Goal: Task Accomplishment & Management: Manage account settings

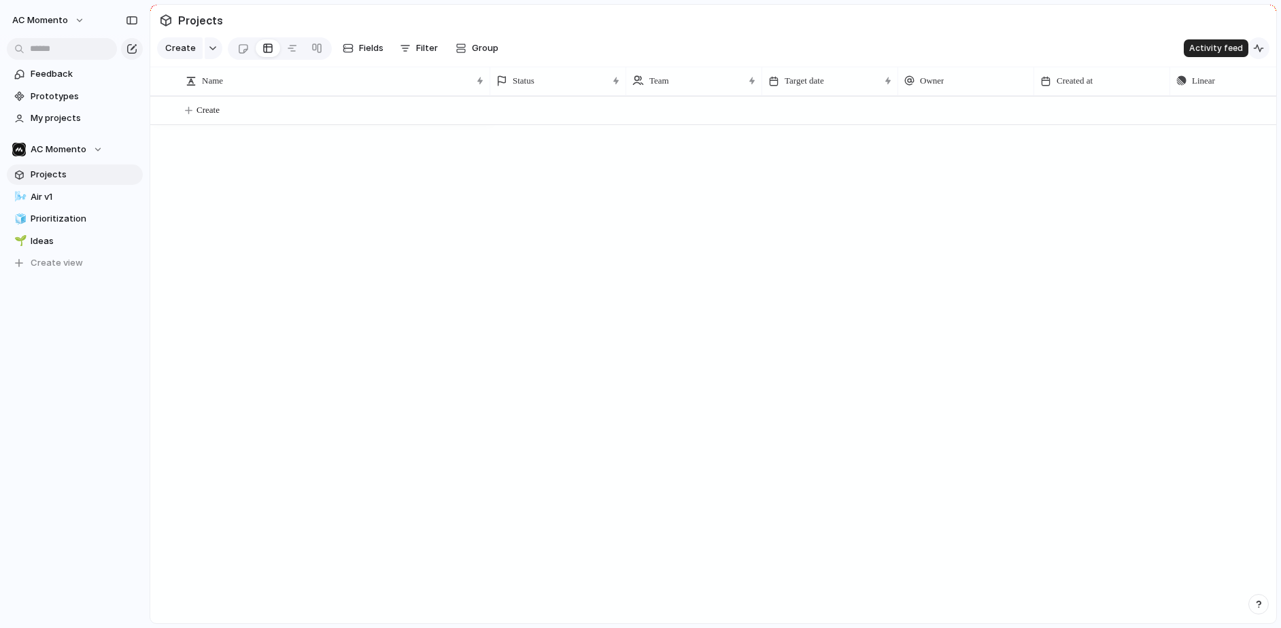
click at [1122, 48] on div "button" at bounding box center [1258, 48] width 11 height 11
click at [1122, 49] on div "button" at bounding box center [1258, 48] width 11 height 11
click at [1122, 47] on span "Linear" at bounding box center [1222, 48] width 27 height 14
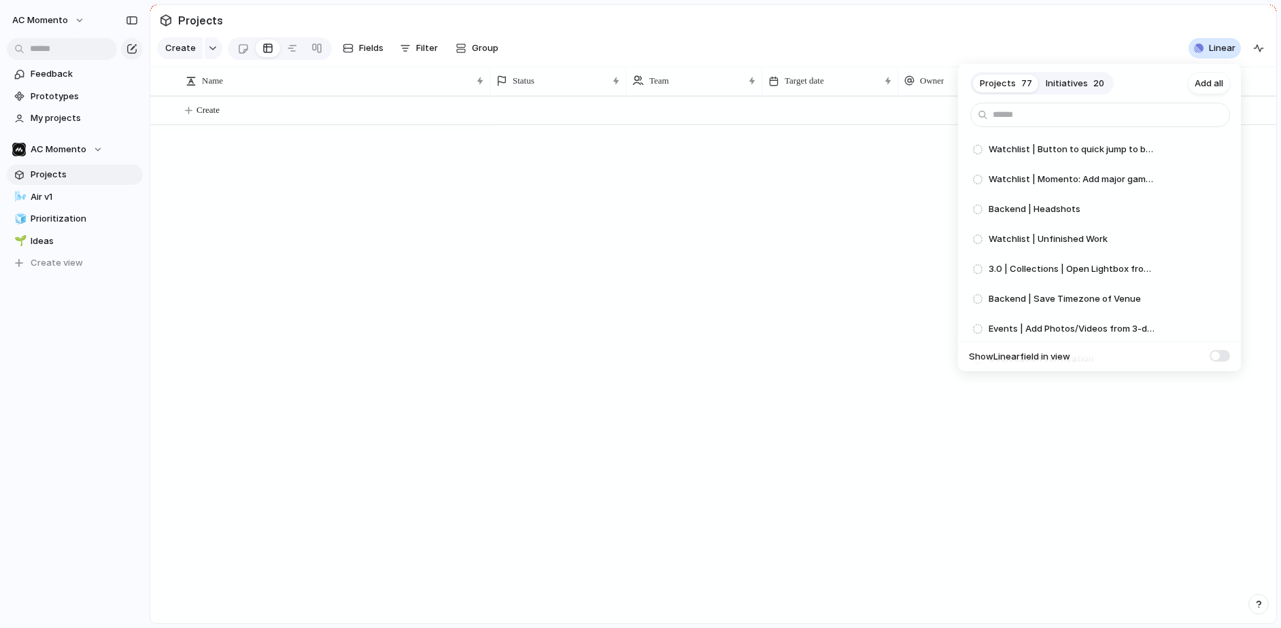
click at [1071, 81] on span "Initiatives" at bounding box center [1067, 84] width 42 height 14
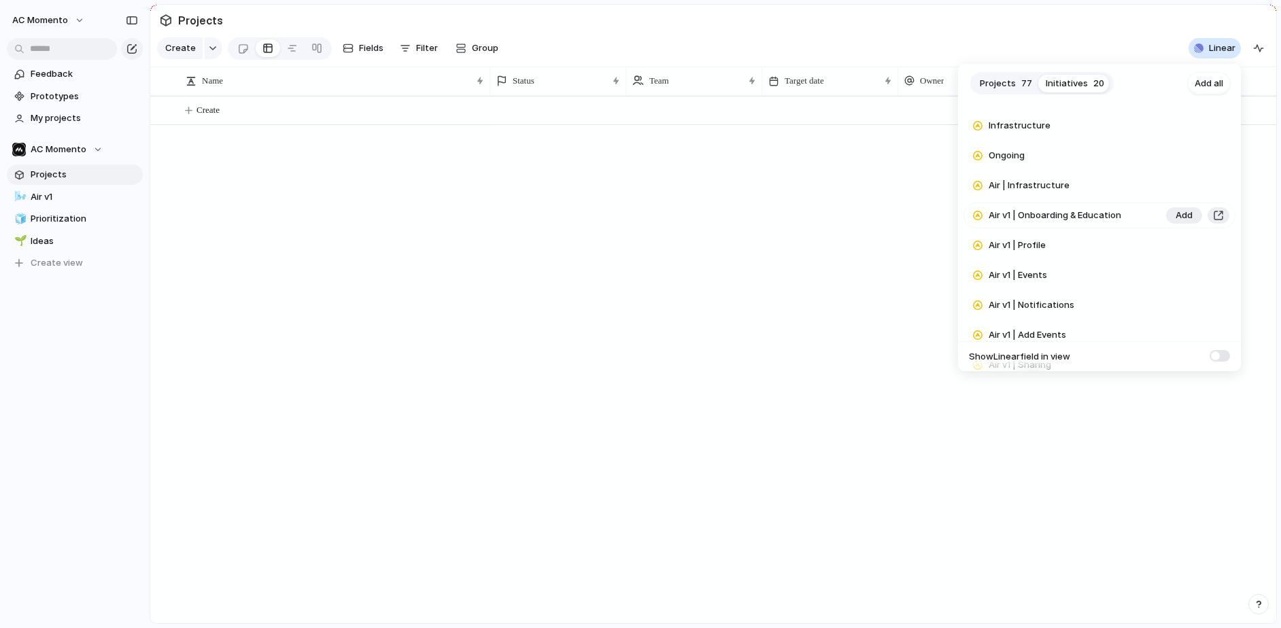
scroll to position [392, 0]
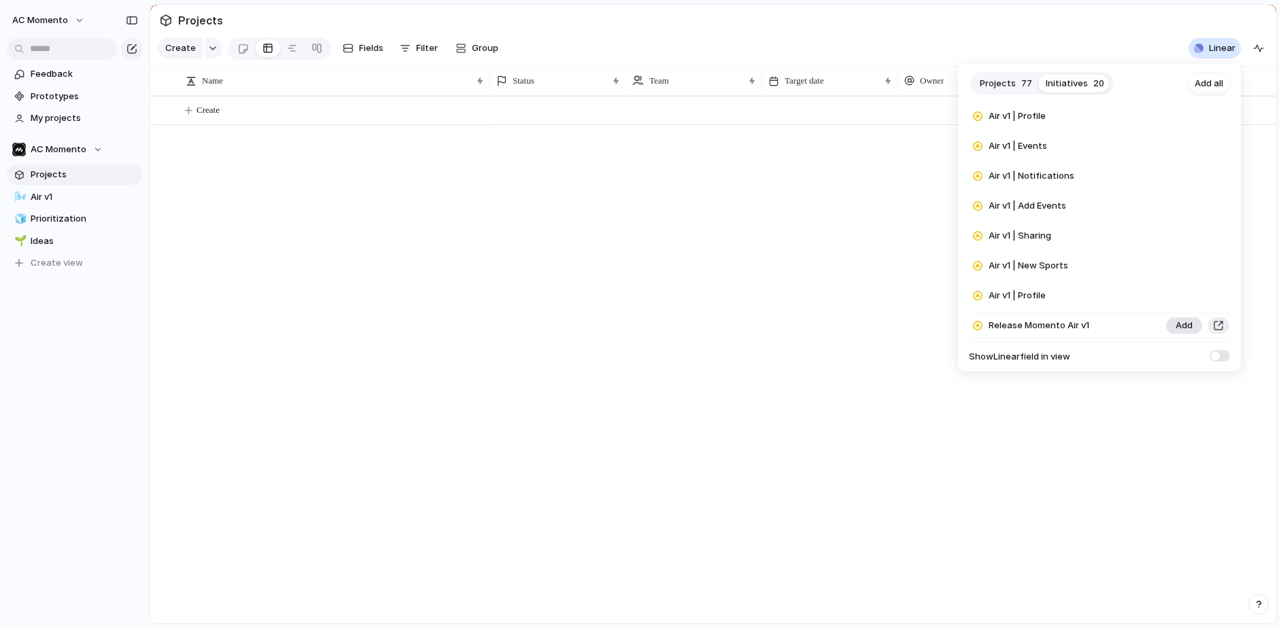
click at [1122, 322] on span "Add" at bounding box center [1184, 326] width 17 height 14
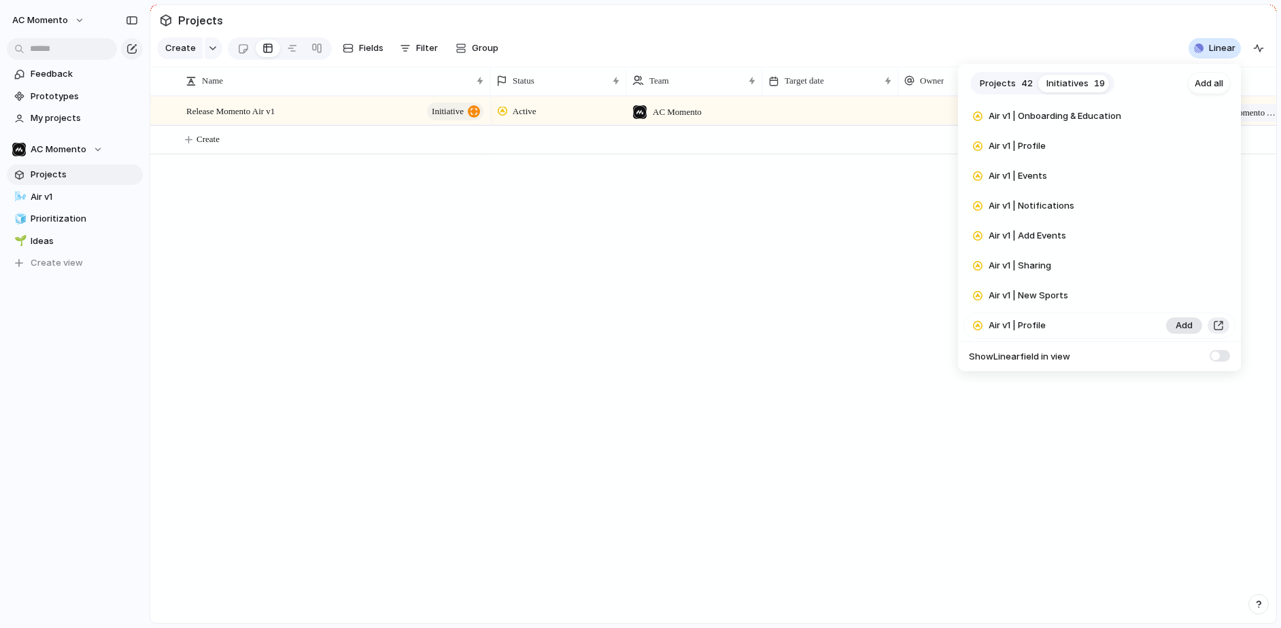
scroll to position [362, 0]
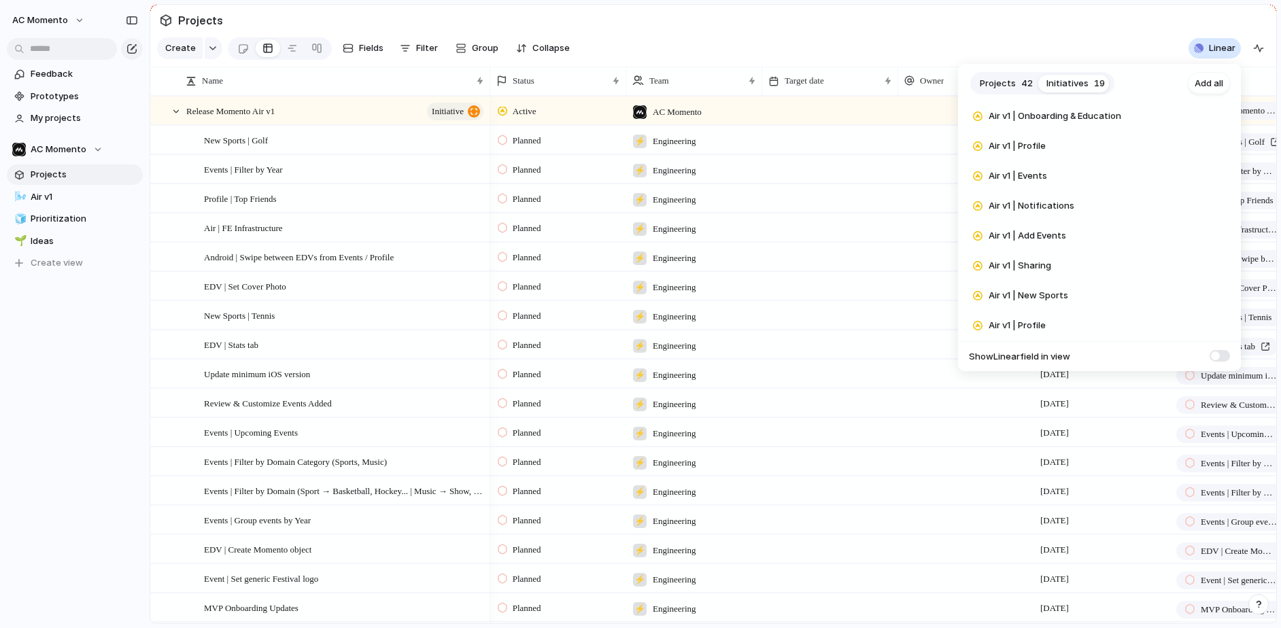
click at [679, 31] on div "Projects 42 Initiatives 19 Add all Watchlist | Post-launch enhancements Add Air…" at bounding box center [640, 314] width 1281 height 628
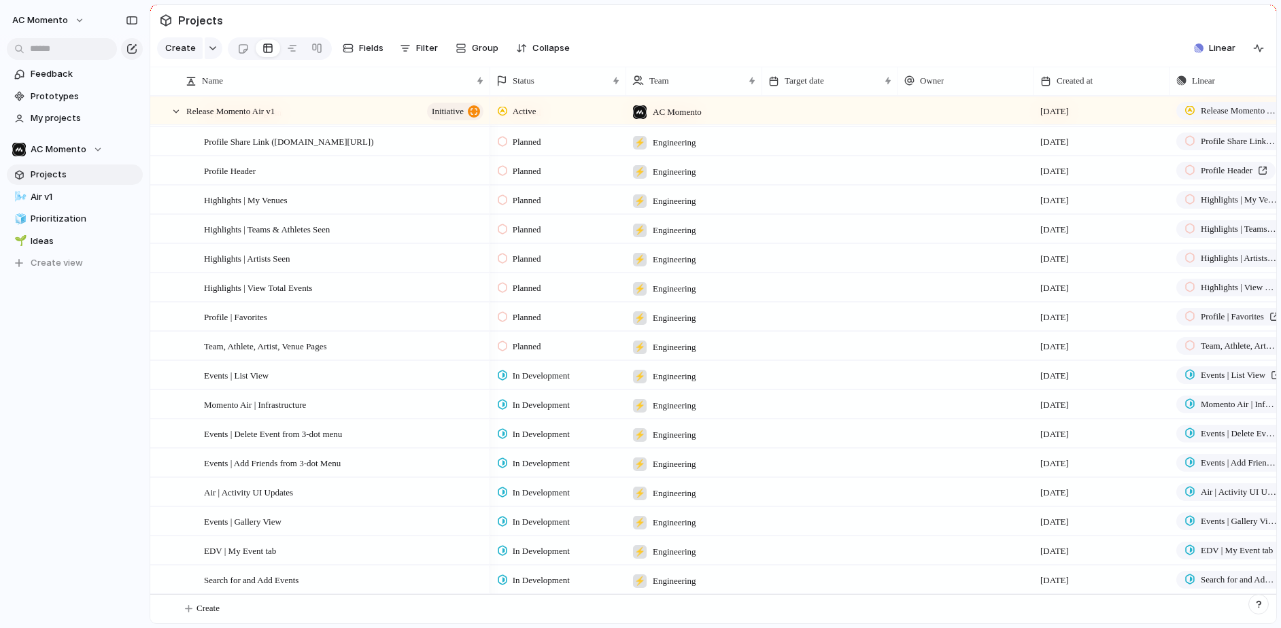
scroll to position [0, 0]
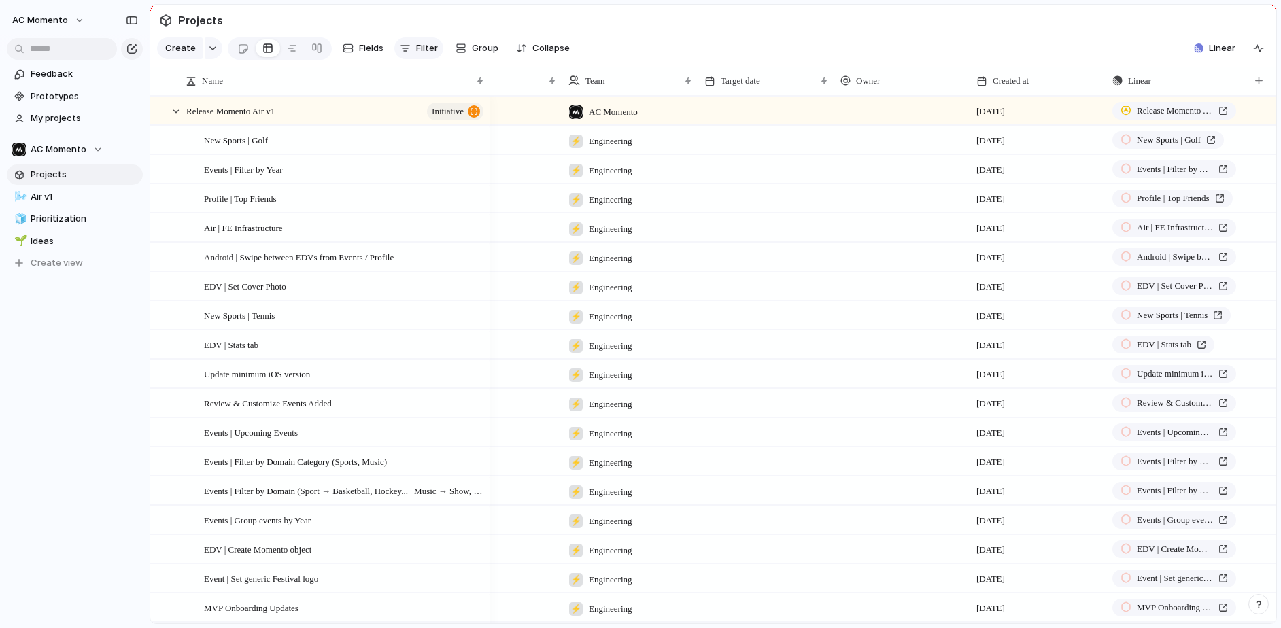
click at [416, 45] on span "Filter" at bounding box center [427, 48] width 22 height 14
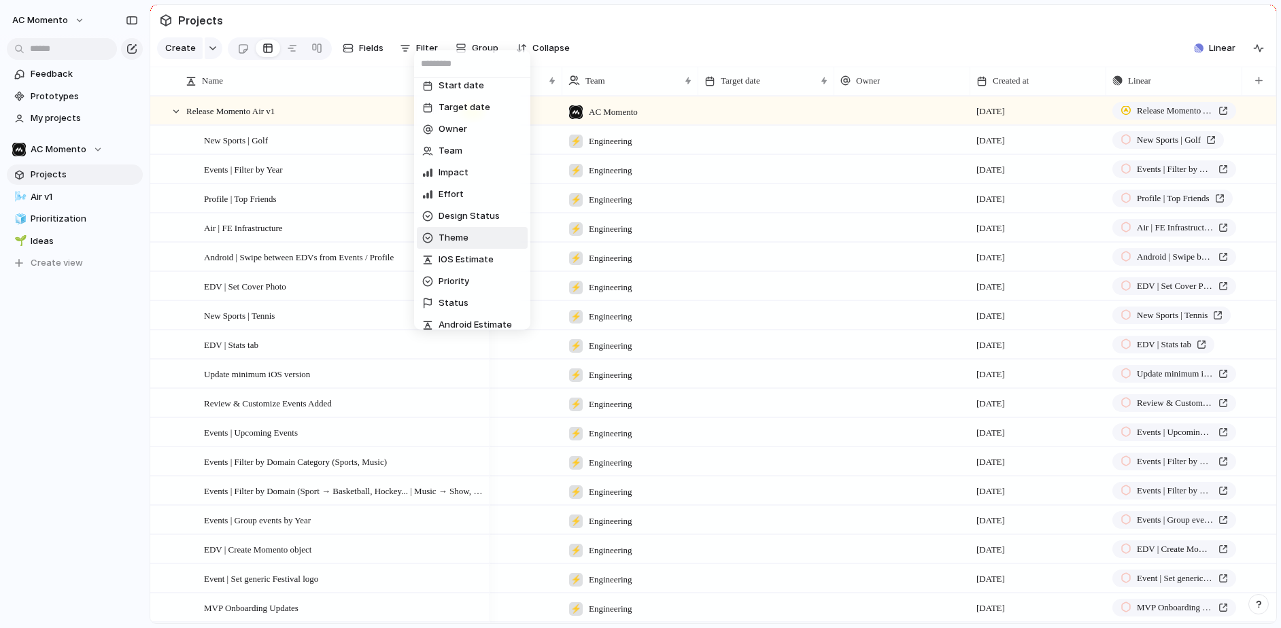
click at [462, 233] on span "Theme" at bounding box center [454, 238] width 30 height 14
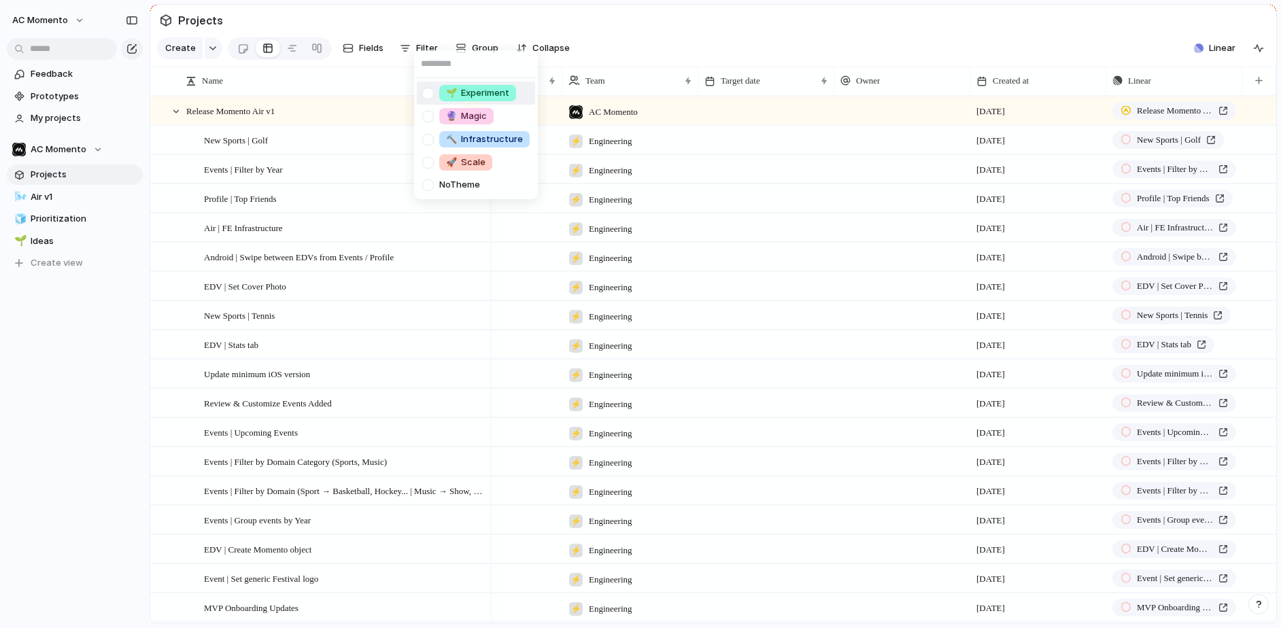
click at [413, 41] on div "🌱 Experiment 🔮 Magic 🔨 Infrastructure 🚀 Scale No Theme" at bounding box center [640, 314] width 1281 height 628
click at [366, 45] on span "Fields" at bounding box center [371, 48] width 24 height 14
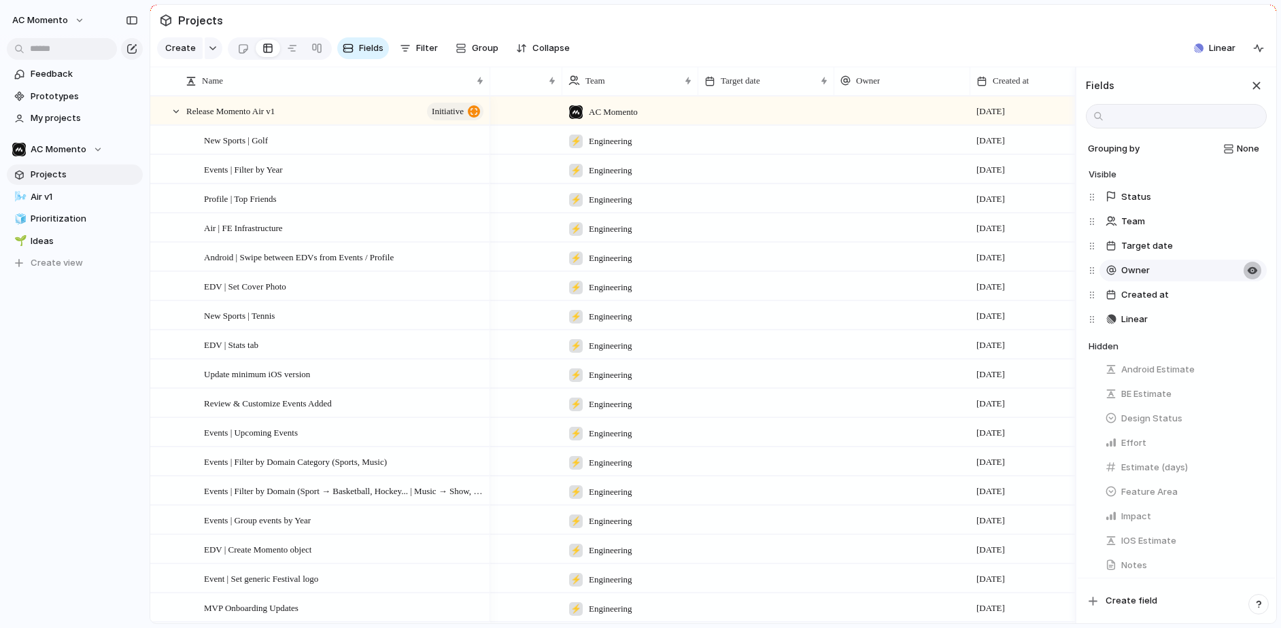
click at [1122, 246] on div "button" at bounding box center [1252, 246] width 11 height 11
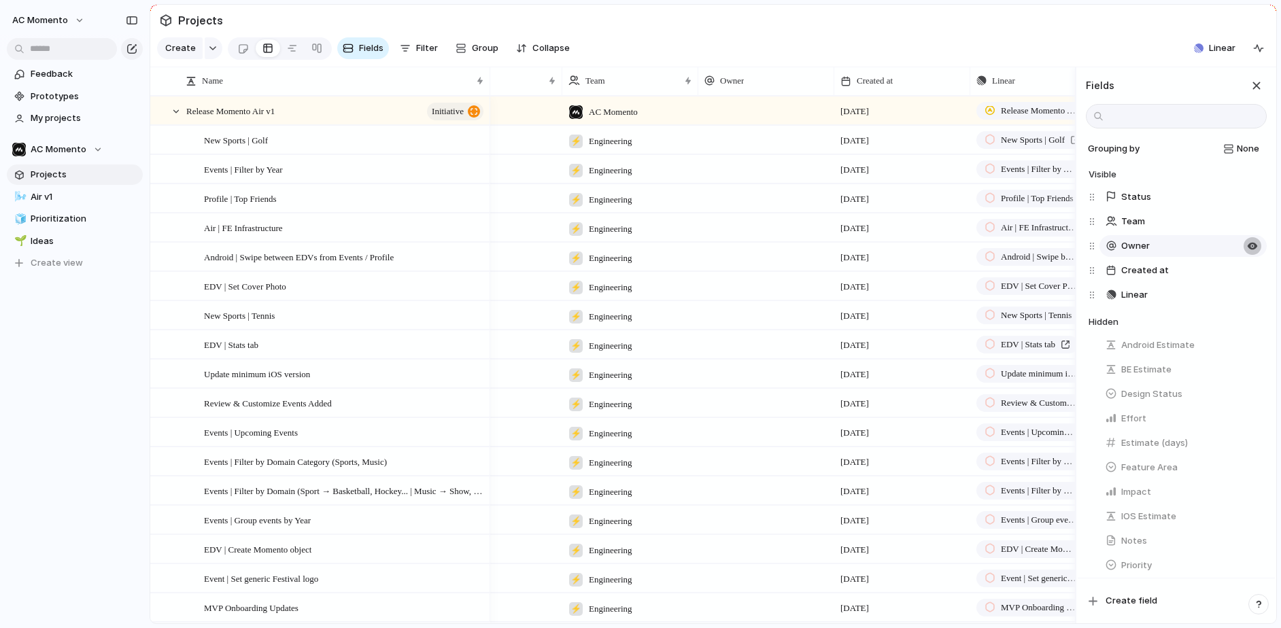
click at [1122, 247] on button "button" at bounding box center [1253, 246] width 18 height 18
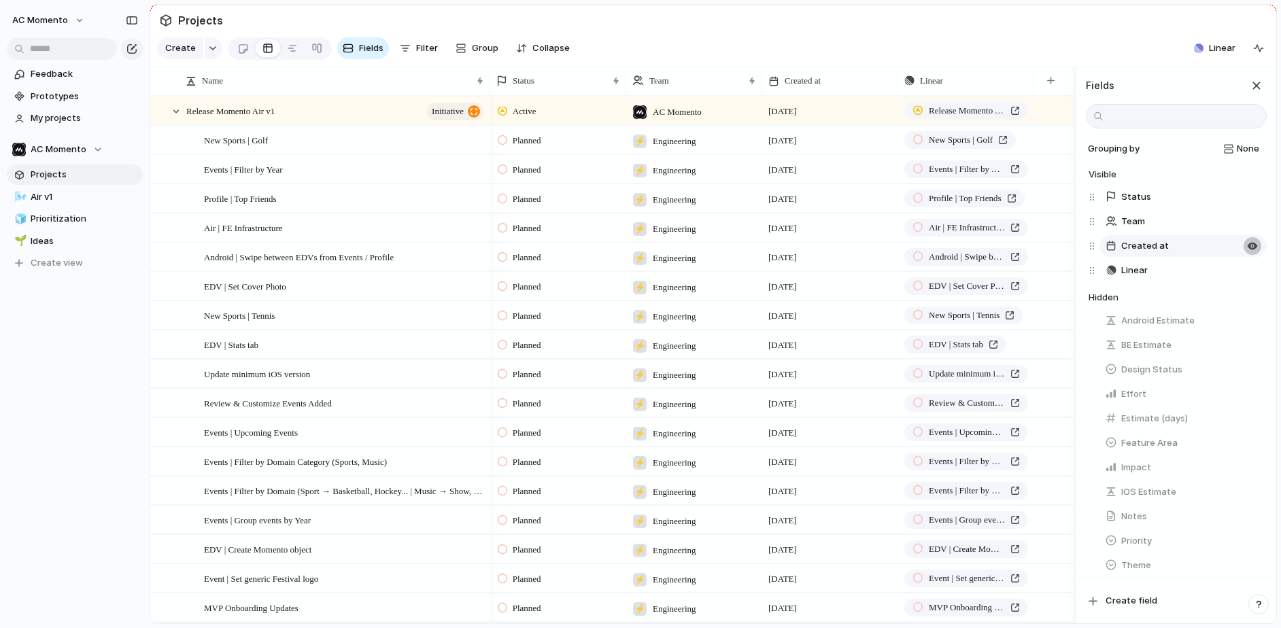
click at [1122, 245] on div "button" at bounding box center [1252, 246] width 11 height 11
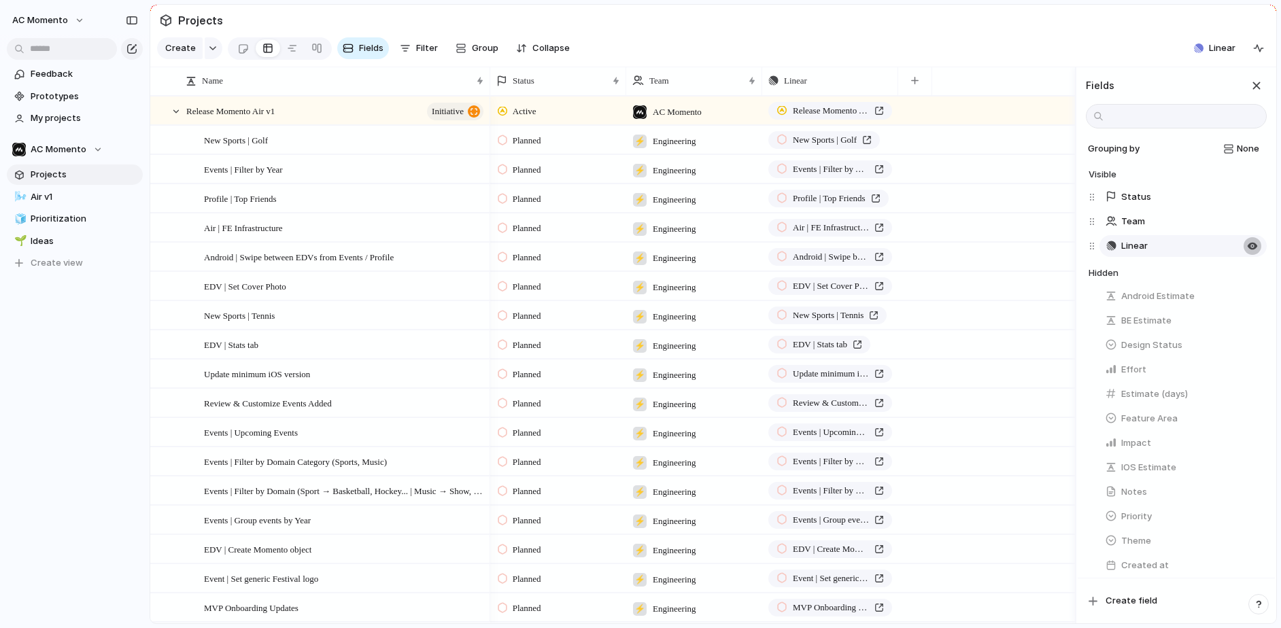
click at [1122, 222] on div "button" at bounding box center [1252, 221] width 11 height 11
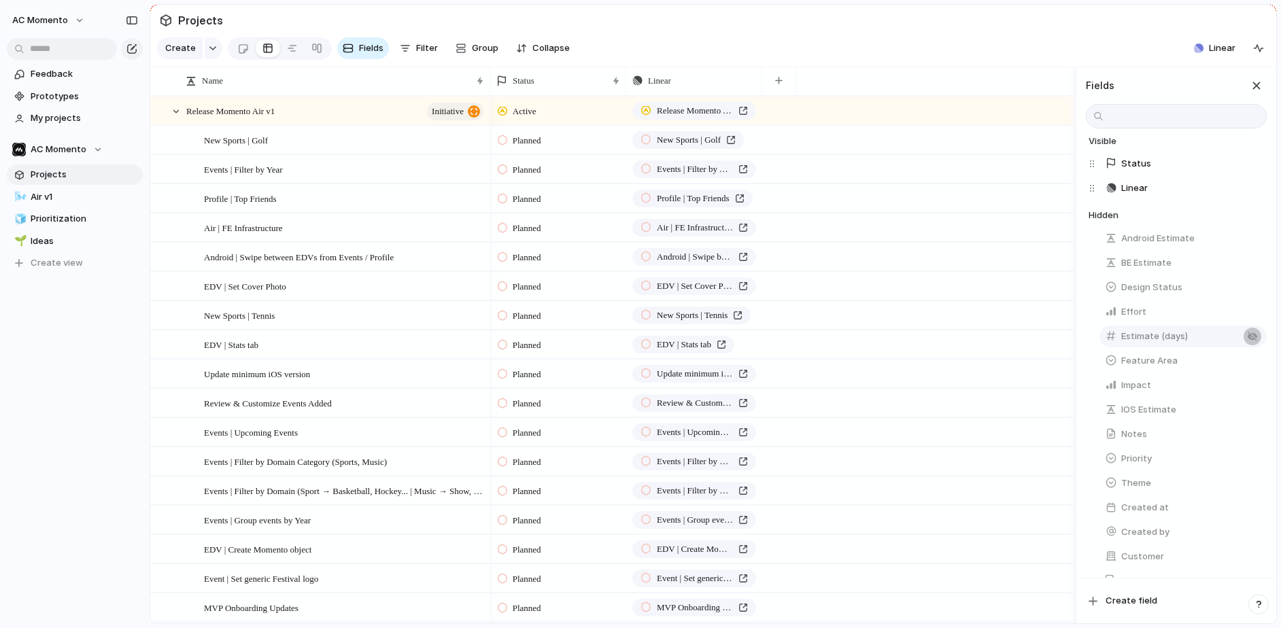
click at [1122, 364] on div "button" at bounding box center [1252, 361] width 11 height 11
drag, startPoint x: 1251, startPoint y: 406, endPoint x: 1211, endPoint y: 303, distance: 110.9
click at [1122, 407] on div "button" at bounding box center [1252, 403] width 11 height 11
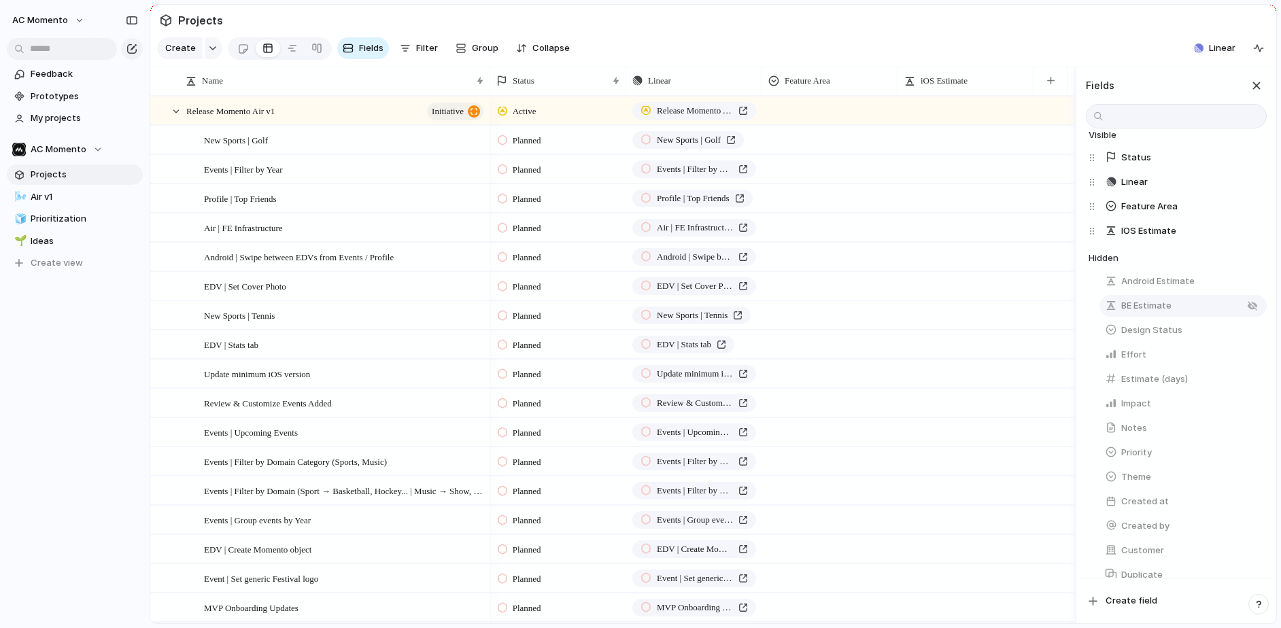
drag, startPoint x: 1250, startPoint y: 277, endPoint x: 1248, endPoint y: 296, distance: 18.5
click at [1122, 277] on div "button" at bounding box center [1252, 281] width 11 height 11
click at [1122, 305] on div "button" at bounding box center [1252, 306] width 11 height 11
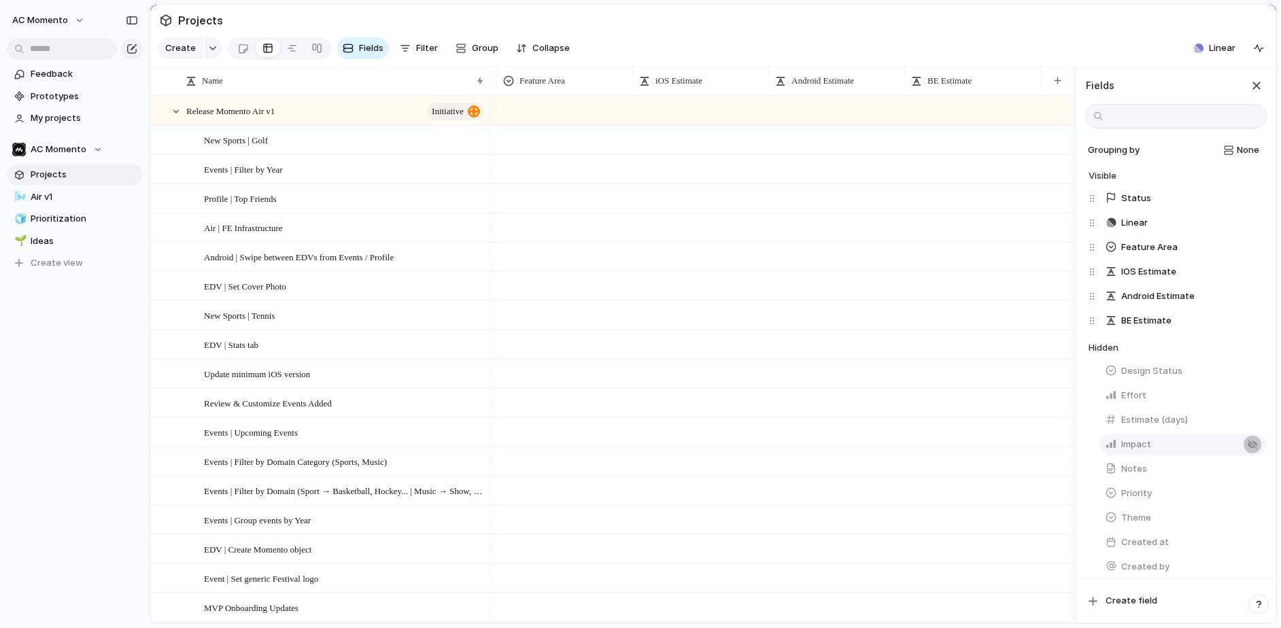
click at [1122, 465] on div "button" at bounding box center [1252, 469] width 11 height 11
click at [957, 94] on div "Linear Feature Area iOS Estimate Android Estimate BE Estimate Notes" at bounding box center [582, 81] width 986 height 29
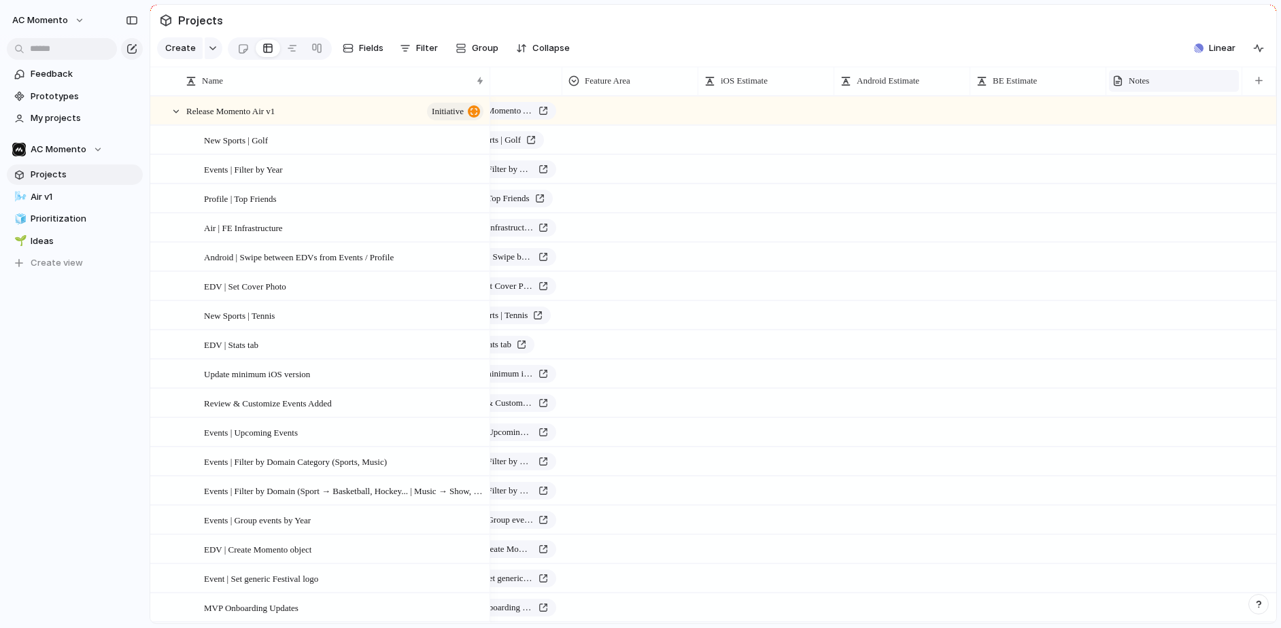
click at [1122, 87] on div "Notes" at bounding box center [1173, 81] width 123 height 14
click at [1122, 112] on span "Modify" at bounding box center [1149, 112] width 29 height 14
click at [1122, 124] on input "*****" at bounding box center [1193, 117] width 148 height 27
click at [1122, 116] on input "**********" at bounding box center [1193, 117] width 148 height 27
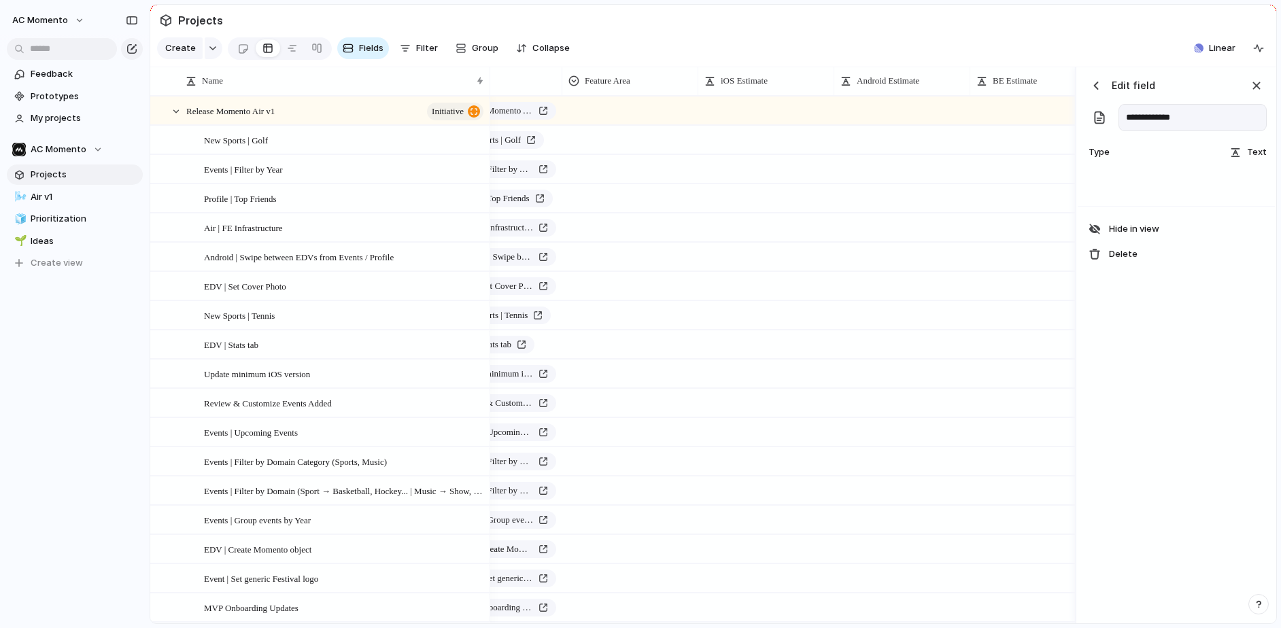
click at [1122, 116] on input "**********" at bounding box center [1193, 117] width 148 height 27
click at [1122, 117] on input "**********" at bounding box center [1193, 117] width 148 height 27
drag, startPoint x: 1157, startPoint y: 119, endPoint x: 1100, endPoint y: 116, distance: 57.2
click at [1100, 116] on div "**********" at bounding box center [1176, 117] width 181 height 27
click at [1122, 116] on input "******" at bounding box center [1193, 117] width 148 height 27
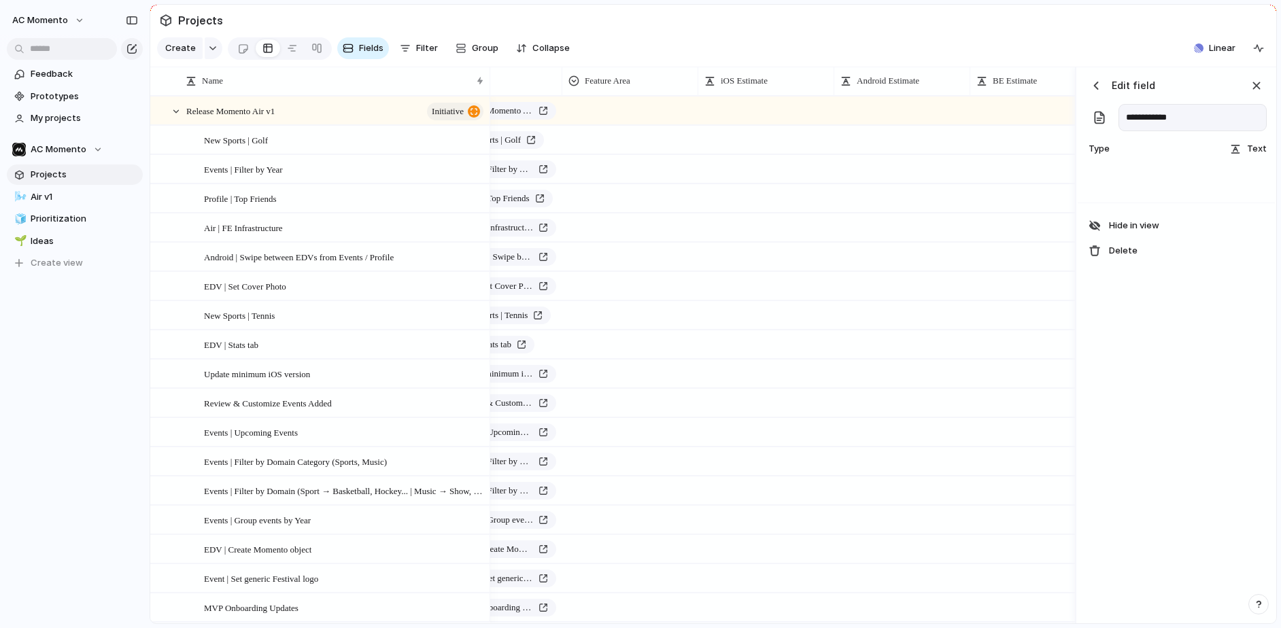
click at [1122, 119] on input "**********" at bounding box center [1193, 117] width 148 height 27
type input "**********"
click at [1092, 86] on div "button" at bounding box center [1096, 86] width 14 height 14
click at [1108, 57] on section "Create Fields Filter Group Zoom Collapse Linear" at bounding box center [713, 51] width 1126 height 33
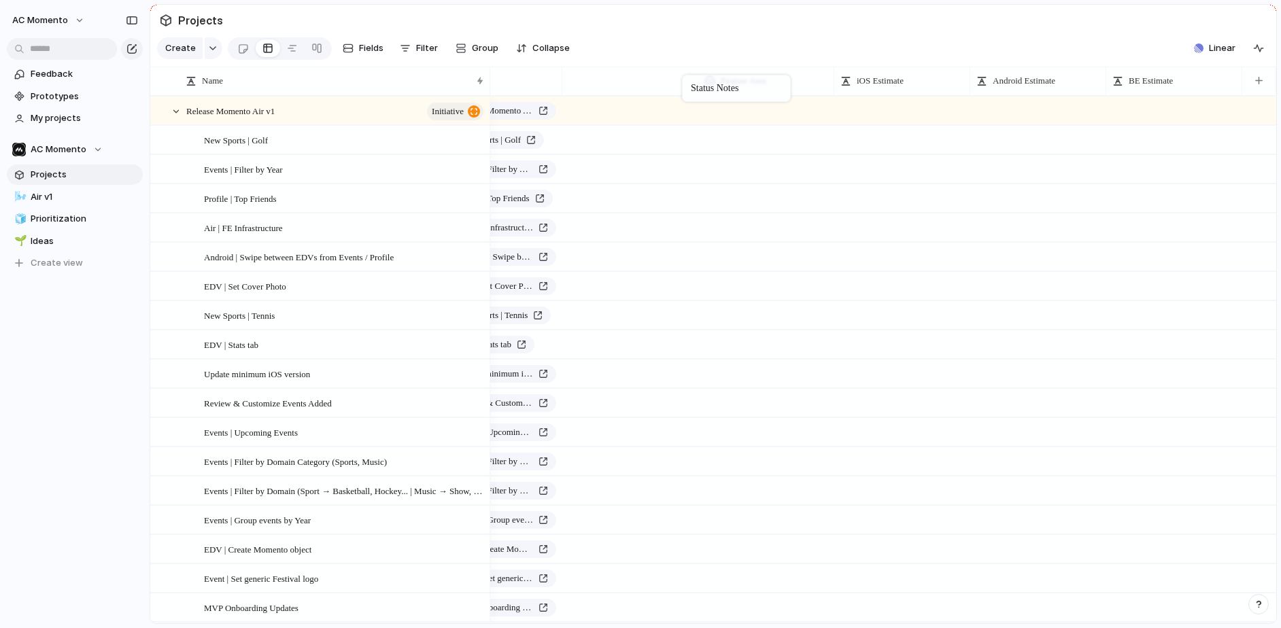
drag, startPoint x: 1132, startPoint y: 77, endPoint x: 621, endPoint y: 84, distance: 511.4
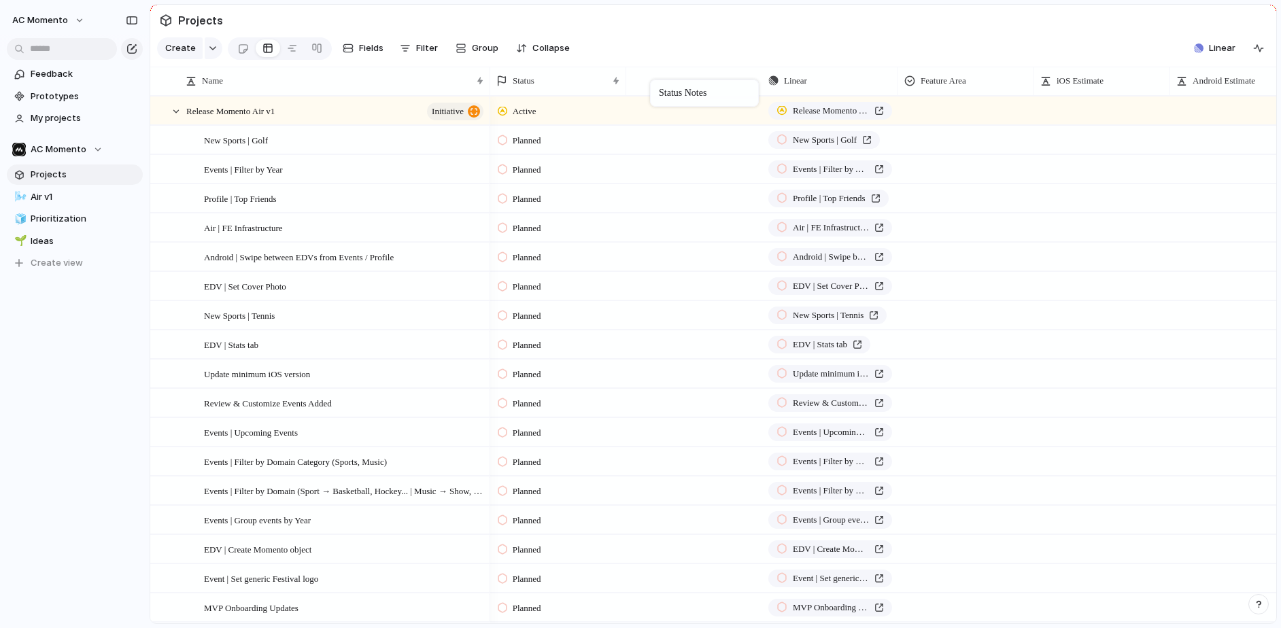
drag, startPoint x: 805, startPoint y: 86, endPoint x: 649, endPoint y: 83, distance: 156.4
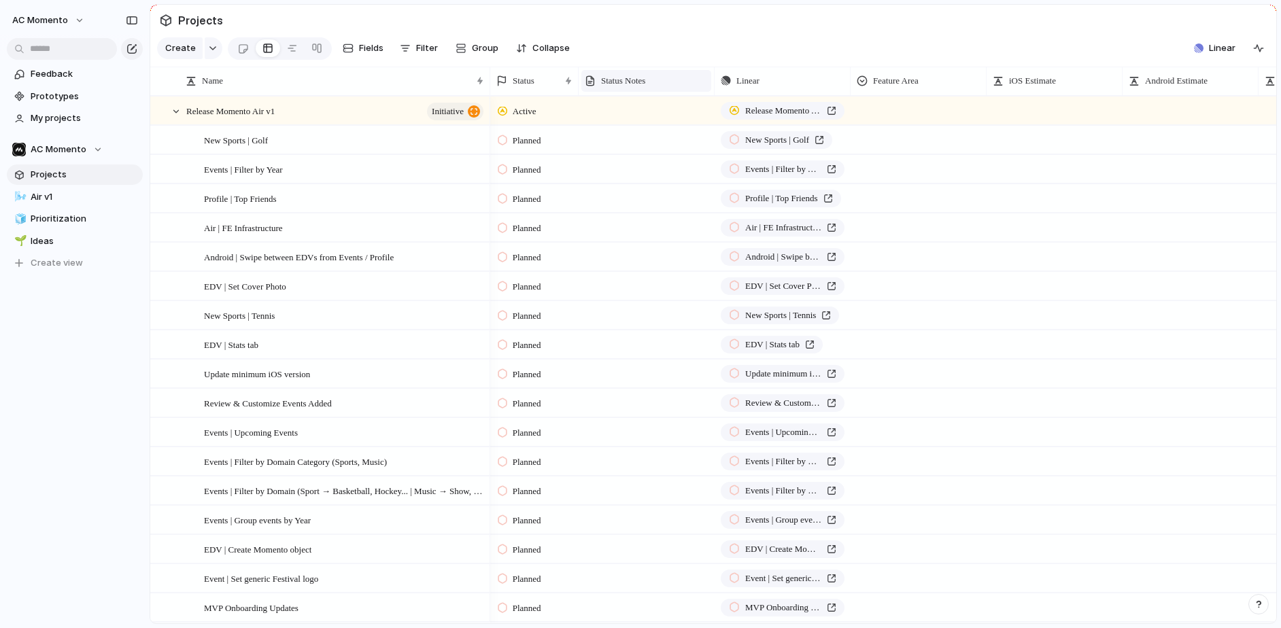
drag, startPoint x: 625, startPoint y: 81, endPoint x: 636, endPoint y: 78, distance: 11.9
click at [576, 80] on div at bounding box center [578, 81] width 7 height 29
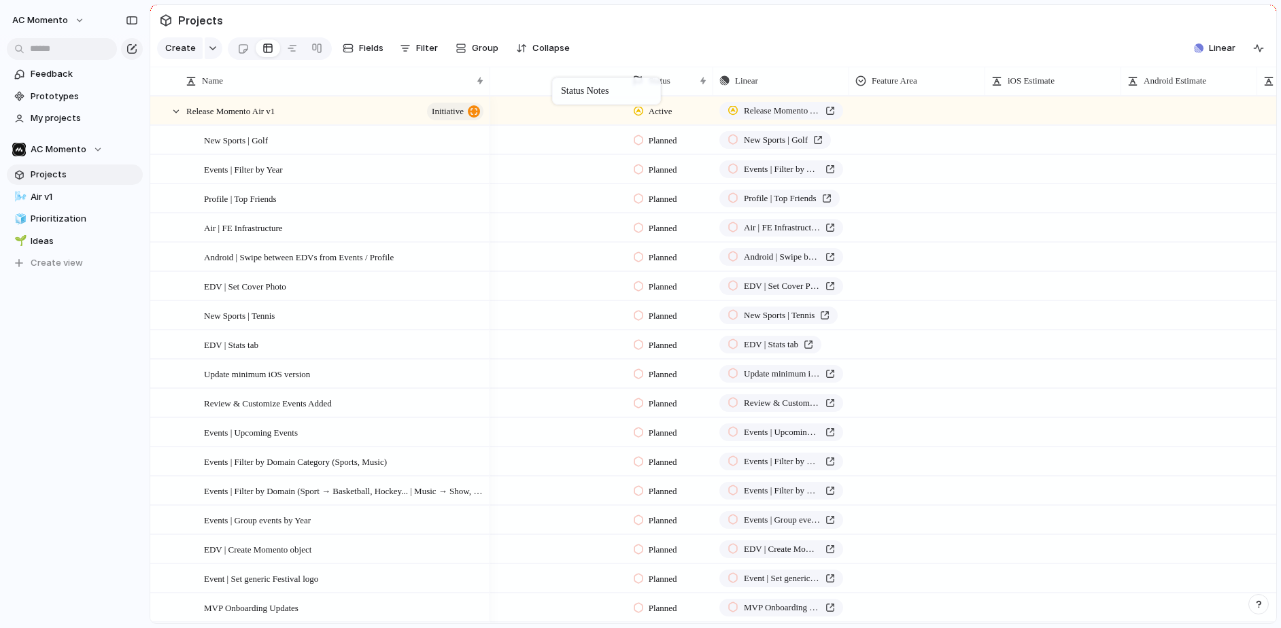
drag, startPoint x: 630, startPoint y: 80, endPoint x: 559, endPoint y: 80, distance: 70.7
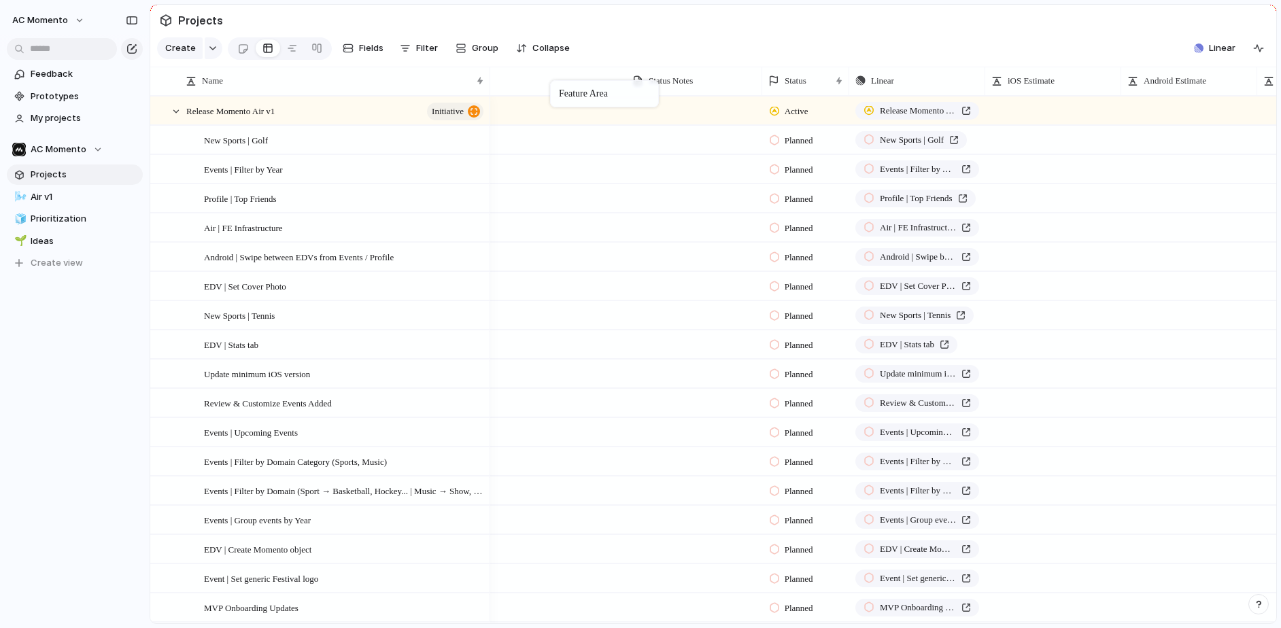
drag, startPoint x: 861, startPoint y: 78, endPoint x: 556, endPoint y: 82, distance: 305.4
drag, startPoint x: 625, startPoint y: 76, endPoint x: 551, endPoint y: 113, distance: 82.7
click at [618, 75] on div at bounding box center [618, 81] width 7 height 29
click at [550, 113] on div at bounding box center [555, 108] width 128 height 22
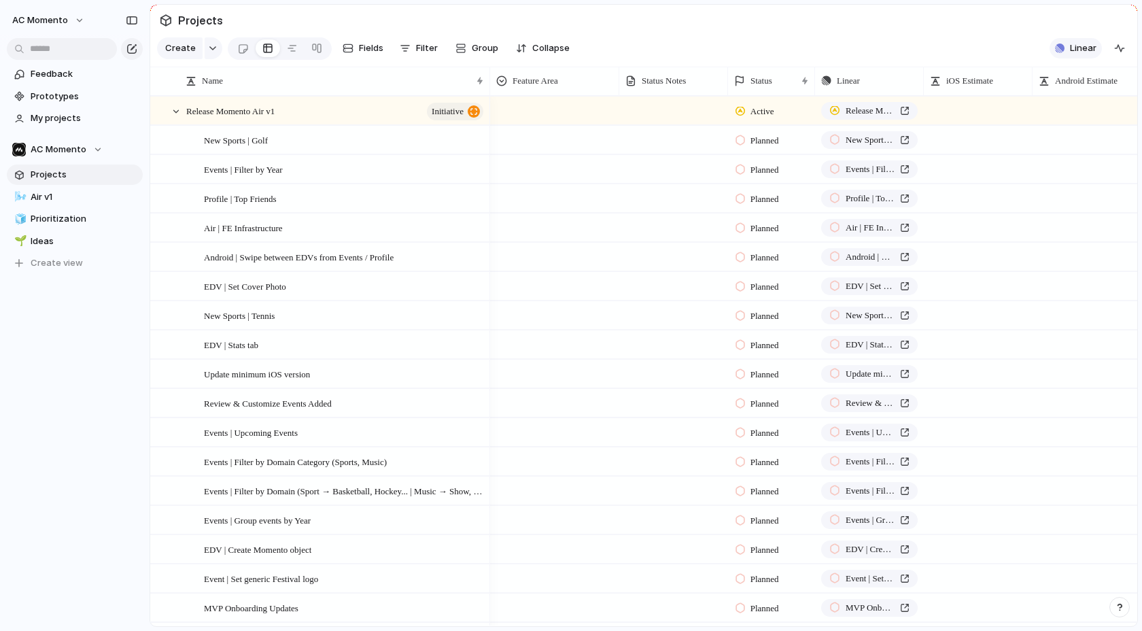
click at [1079, 39] on button "Linear" at bounding box center [1076, 48] width 52 height 20
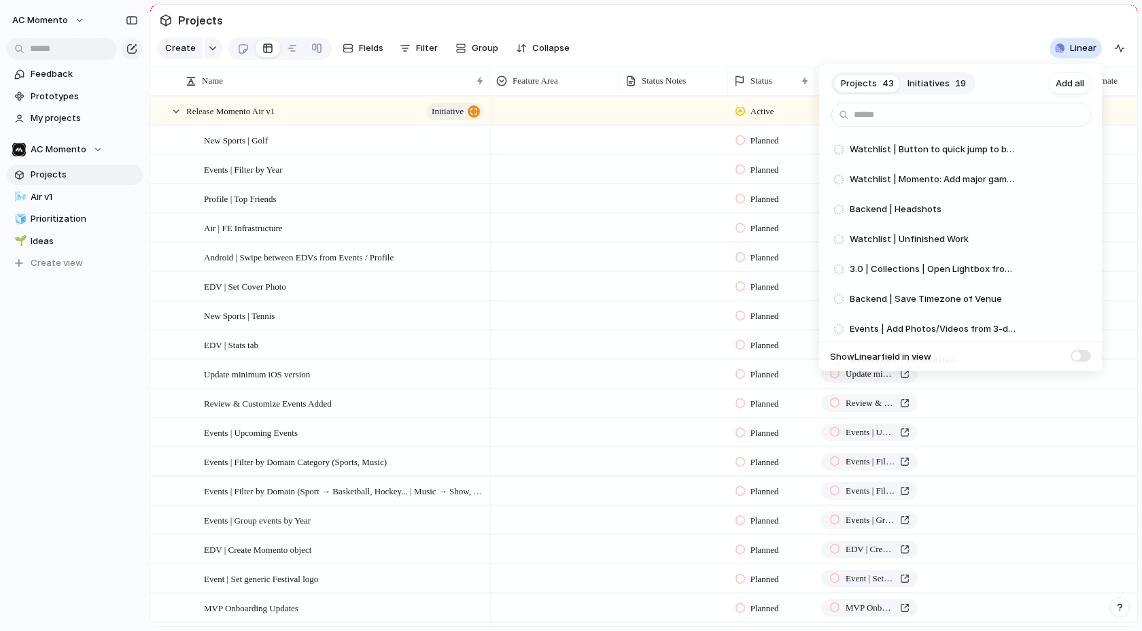
click at [956, 75] on button "Initiatives 19" at bounding box center [937, 84] width 72 height 22
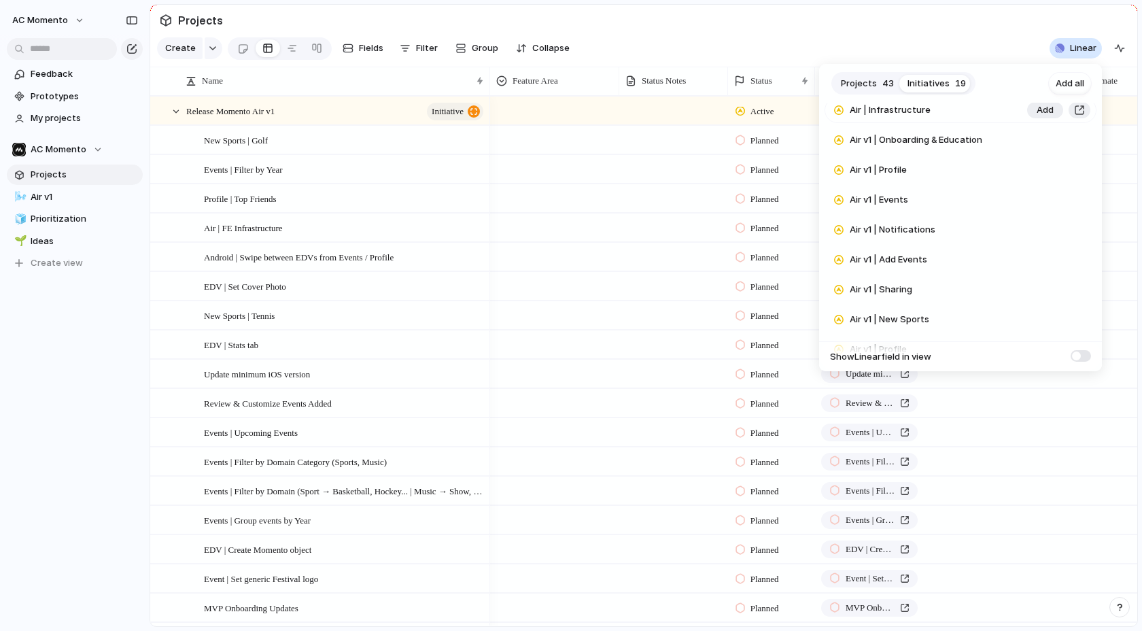
scroll to position [362, 0]
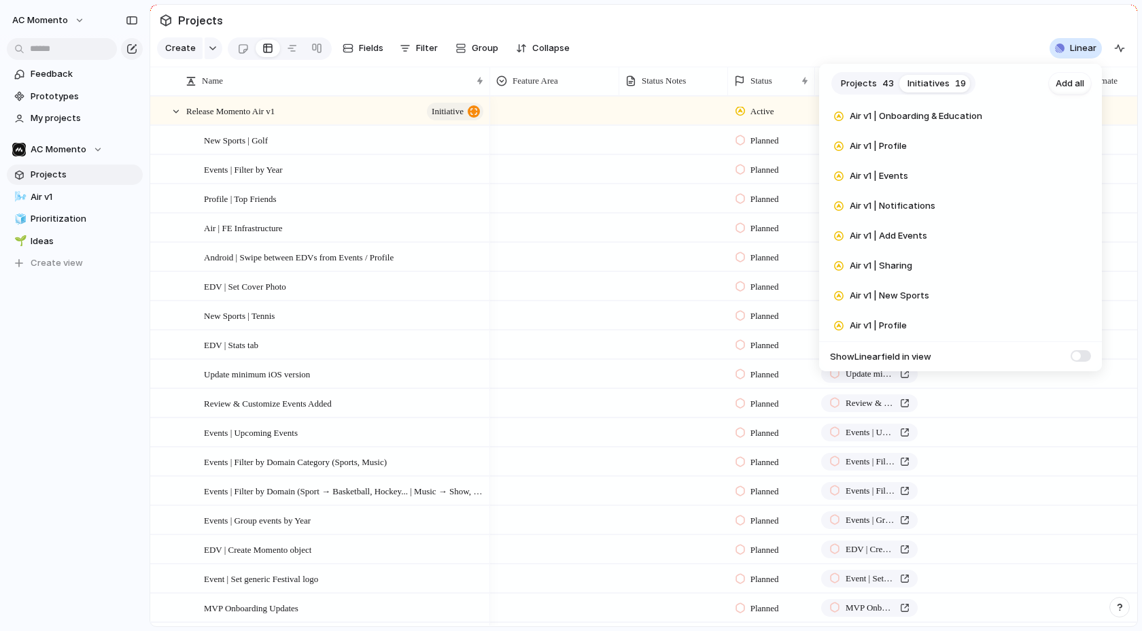
click at [778, 36] on div "Projects 43 Initiatives 19 Add all Watchlist | Post-launch enhancements Add Air…" at bounding box center [571, 315] width 1142 height 631
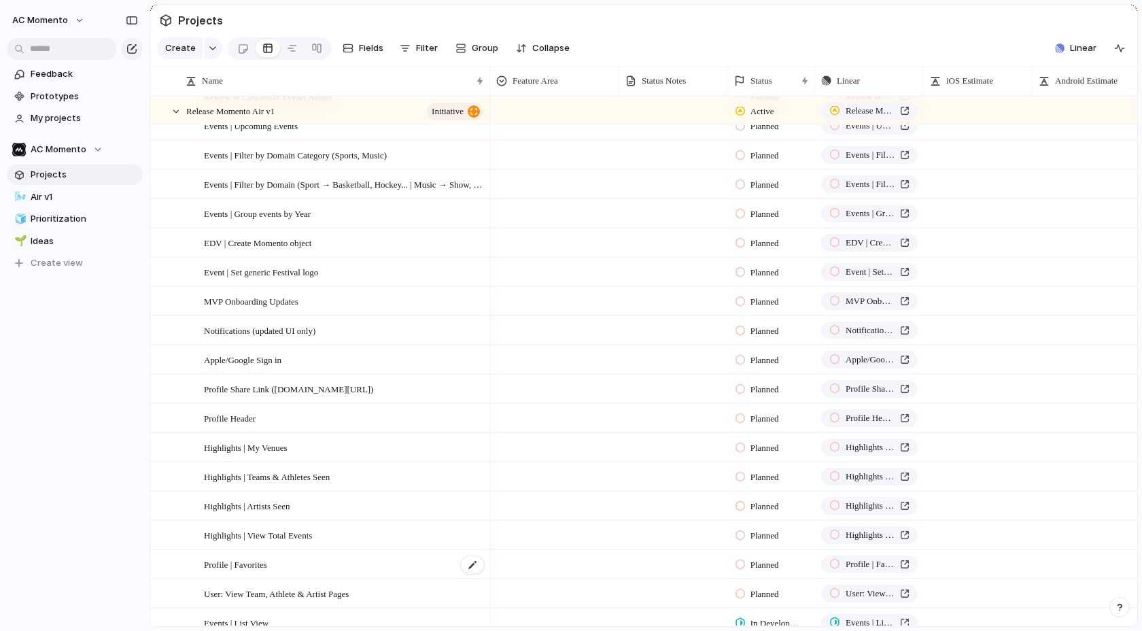
scroll to position [196, 0]
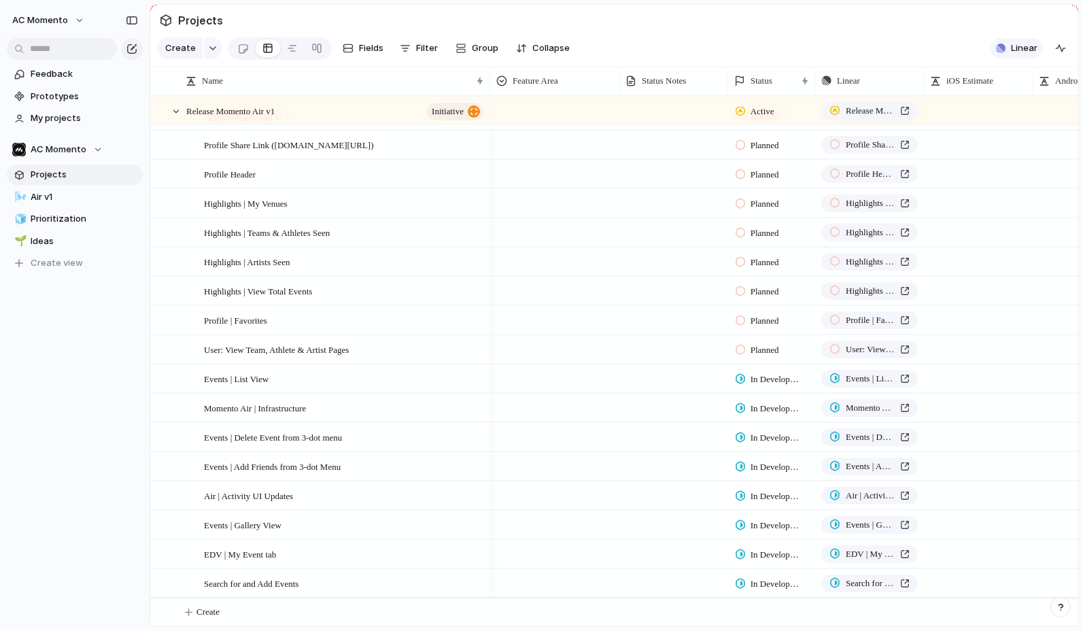
scroll to position [359, 0]
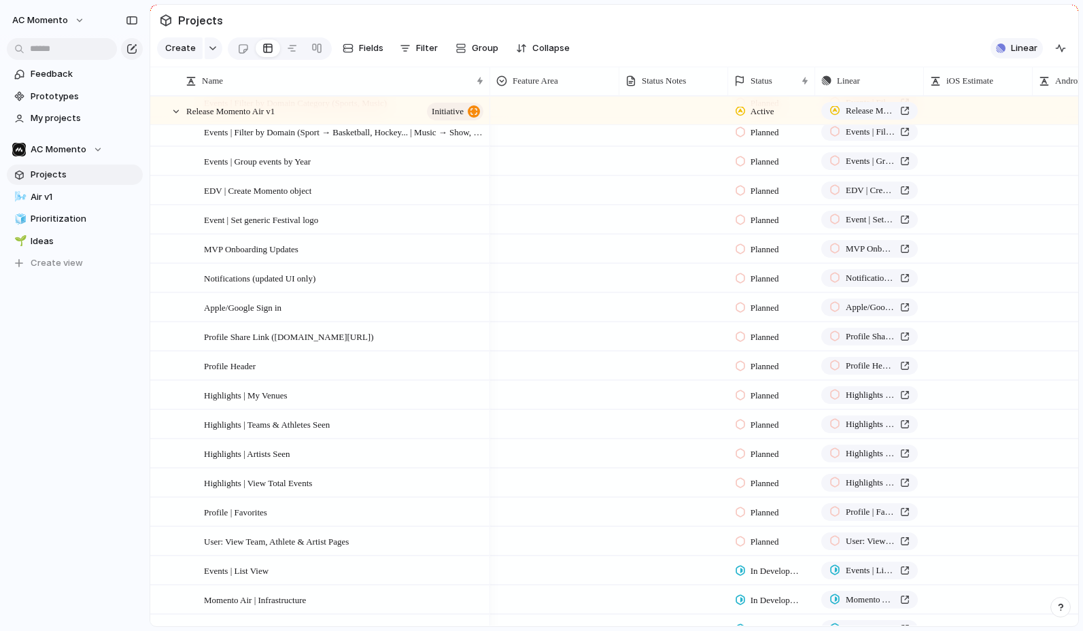
click at [1013, 42] on span "Linear" at bounding box center [1024, 48] width 27 height 14
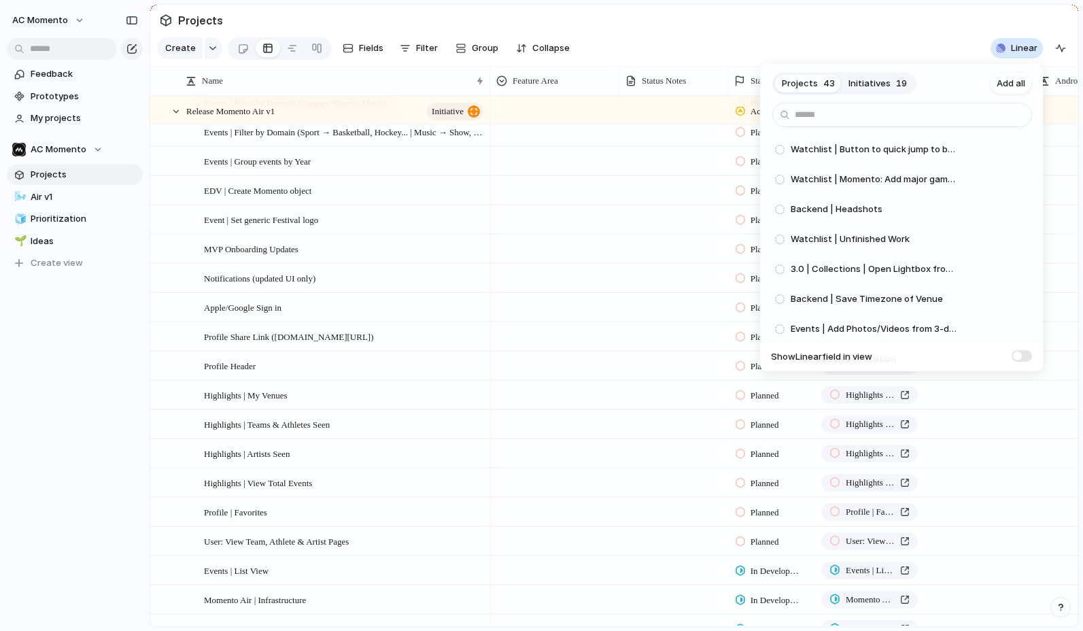
click at [808, 85] on span "Projects" at bounding box center [800, 84] width 36 height 14
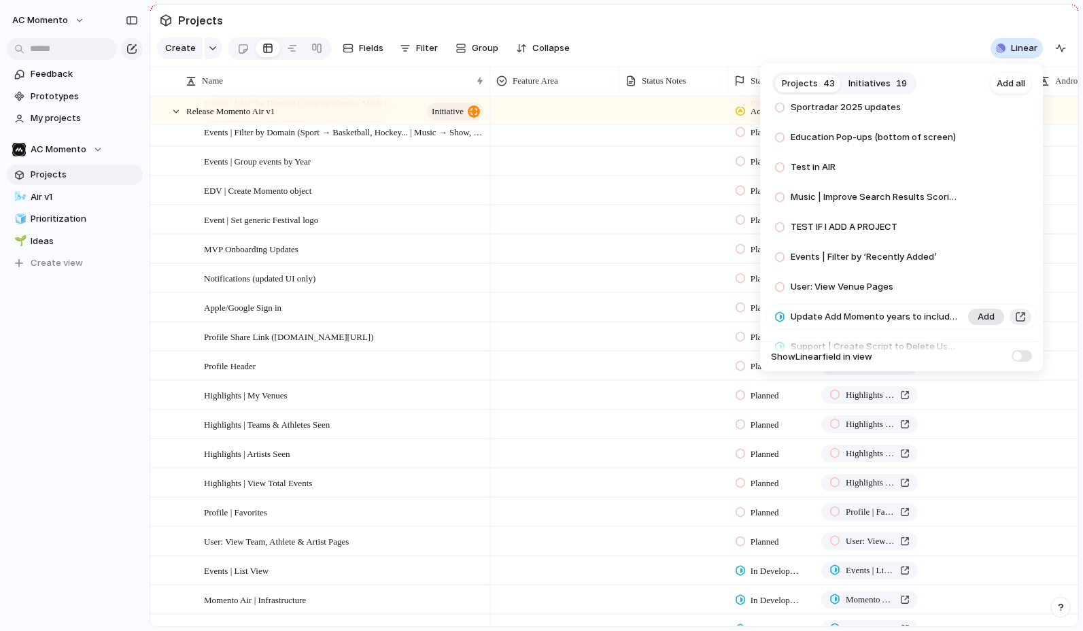
click at [987, 286] on span "Add" at bounding box center [986, 287] width 17 height 14
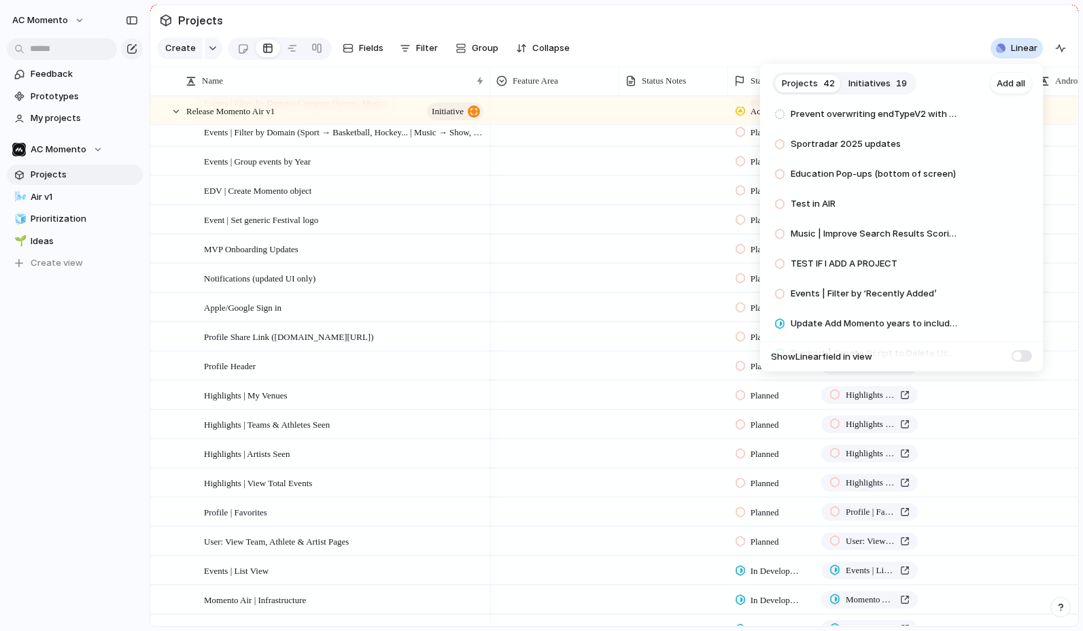
click at [531, 250] on div "Projects 42 Initiatives 19 Add all Watchlist | Button to quick jump to bottom o…" at bounding box center [541, 315] width 1083 height 631
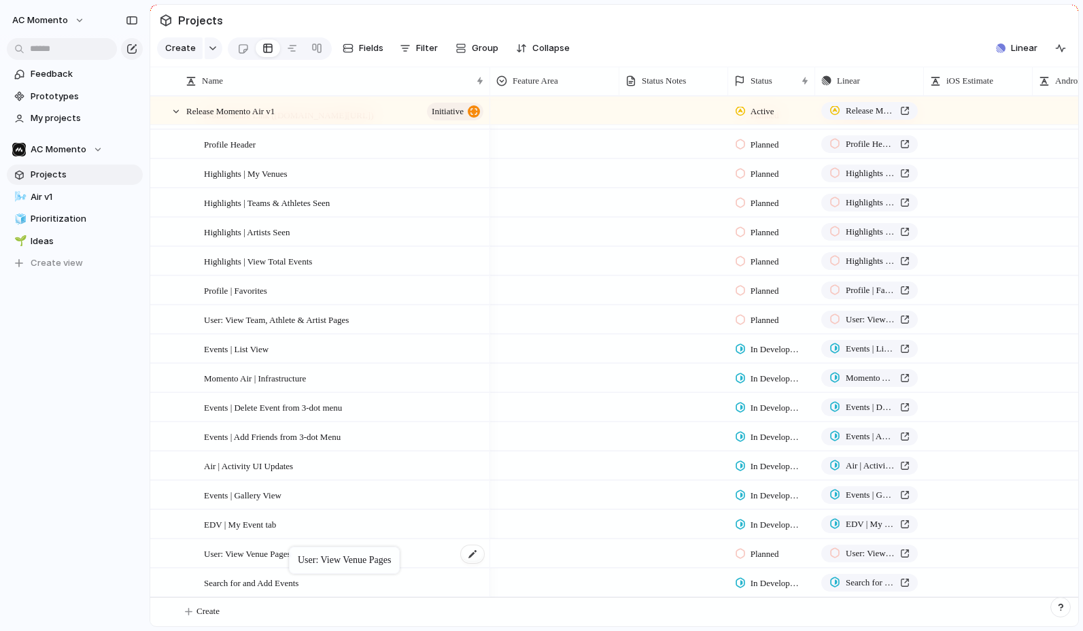
drag, startPoint x: 258, startPoint y: 573, endPoint x: 296, endPoint y: 549, distance: 44.7
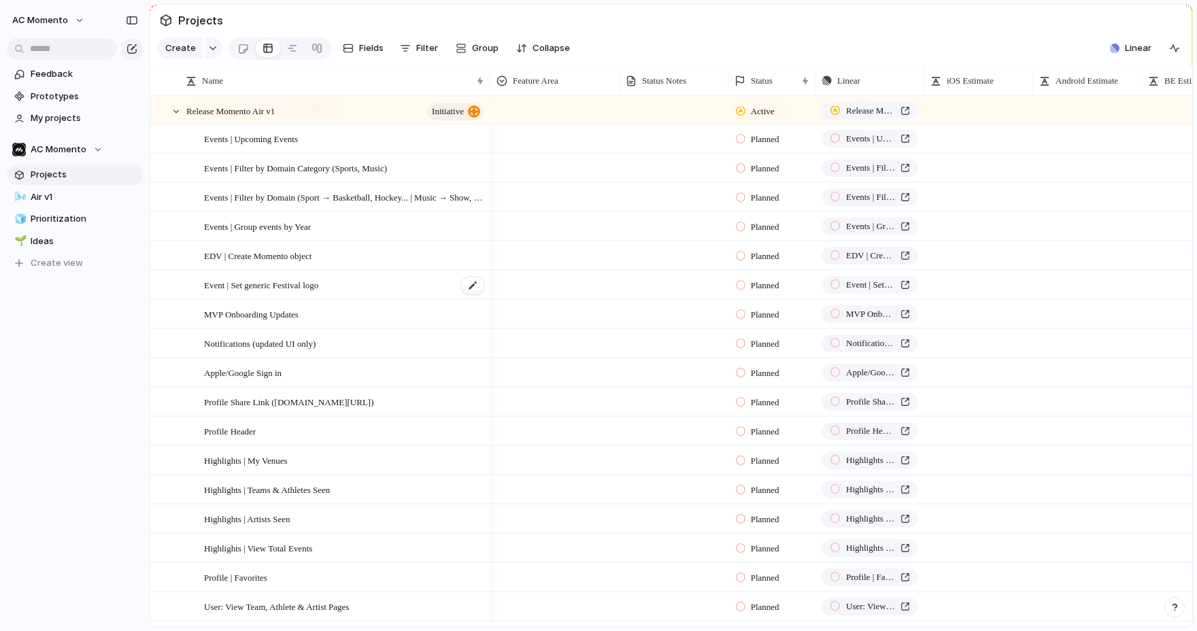
scroll to position [581, 0]
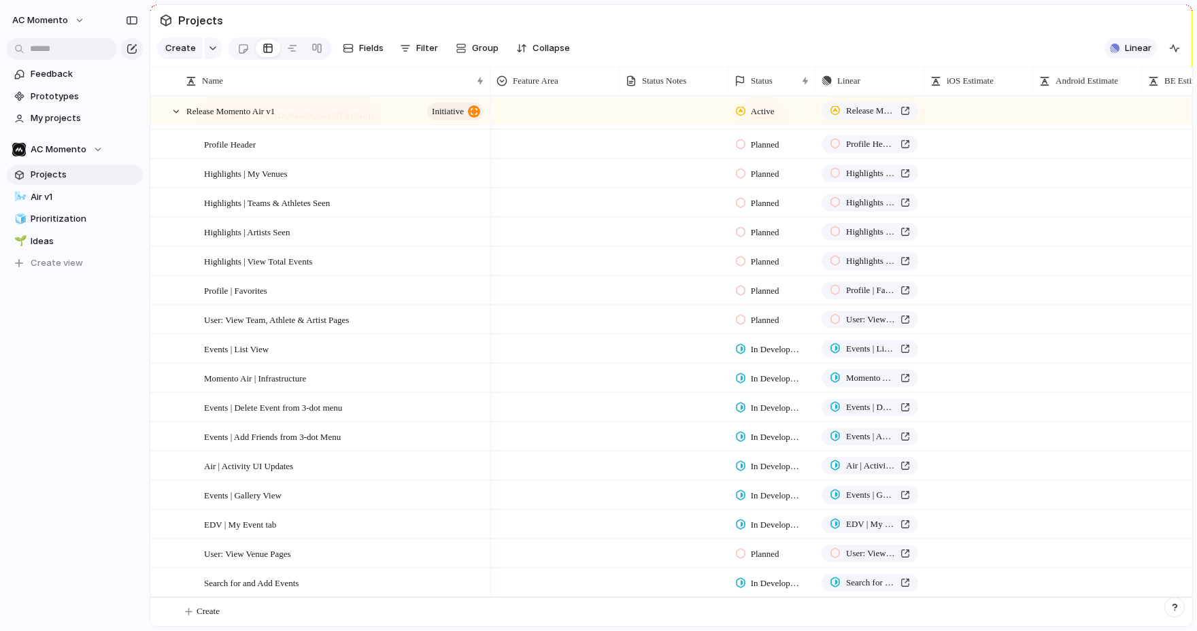
click at [1083, 51] on div "button" at bounding box center [1115, 49] width 10 height 10
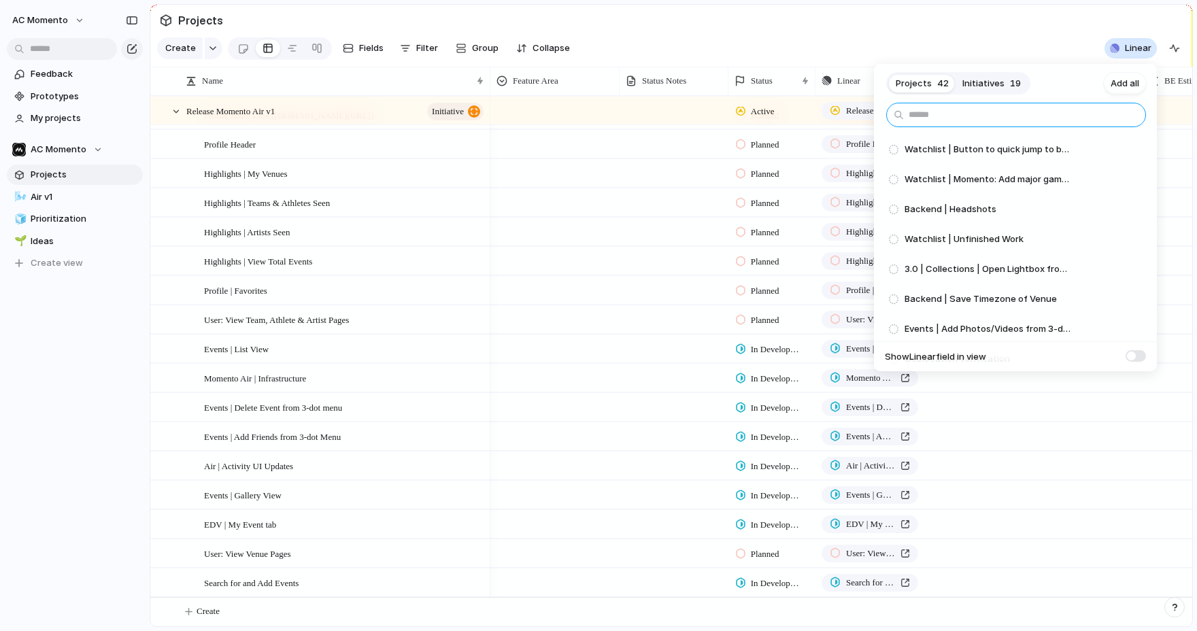
click at [962, 114] on input "text" at bounding box center [1016, 115] width 260 height 24
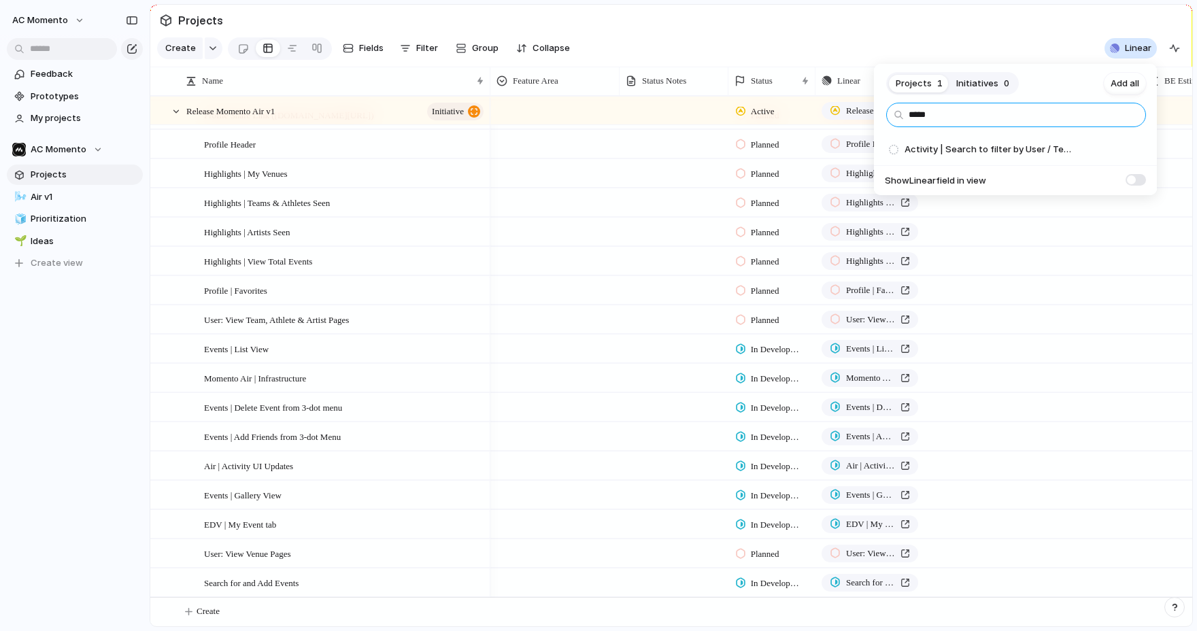
type input "******"
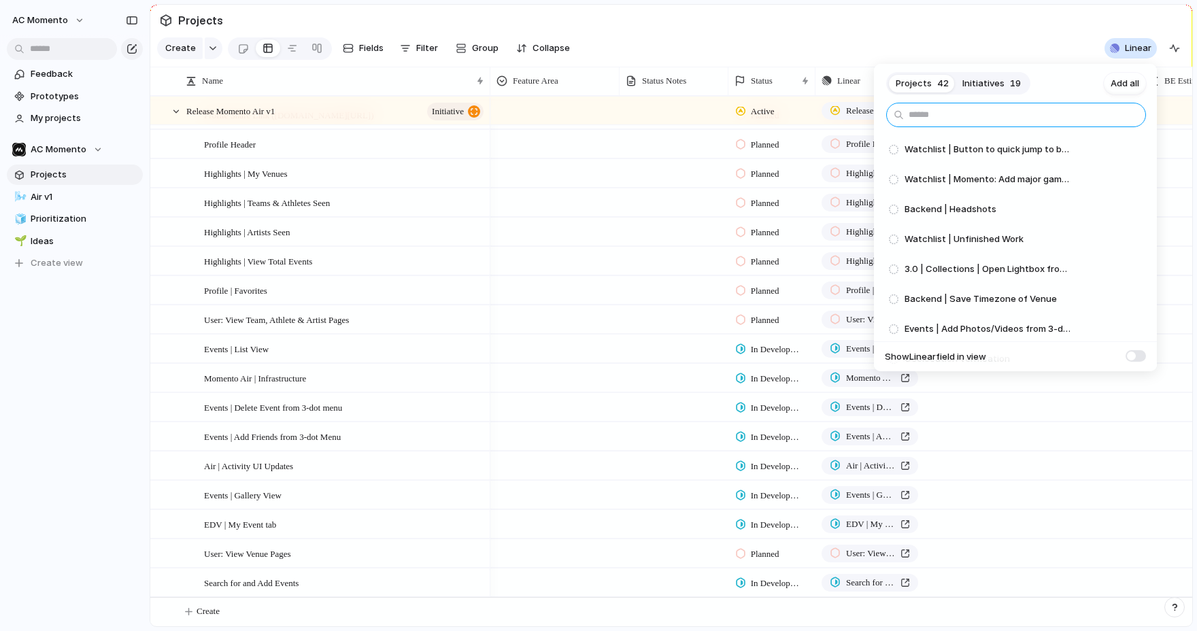
type input "*"
click at [868, 6] on div "Projects 42 Initiatives 19 Add all Watchlist | Button to quick jump to bottom o…" at bounding box center [598, 315] width 1197 height 631
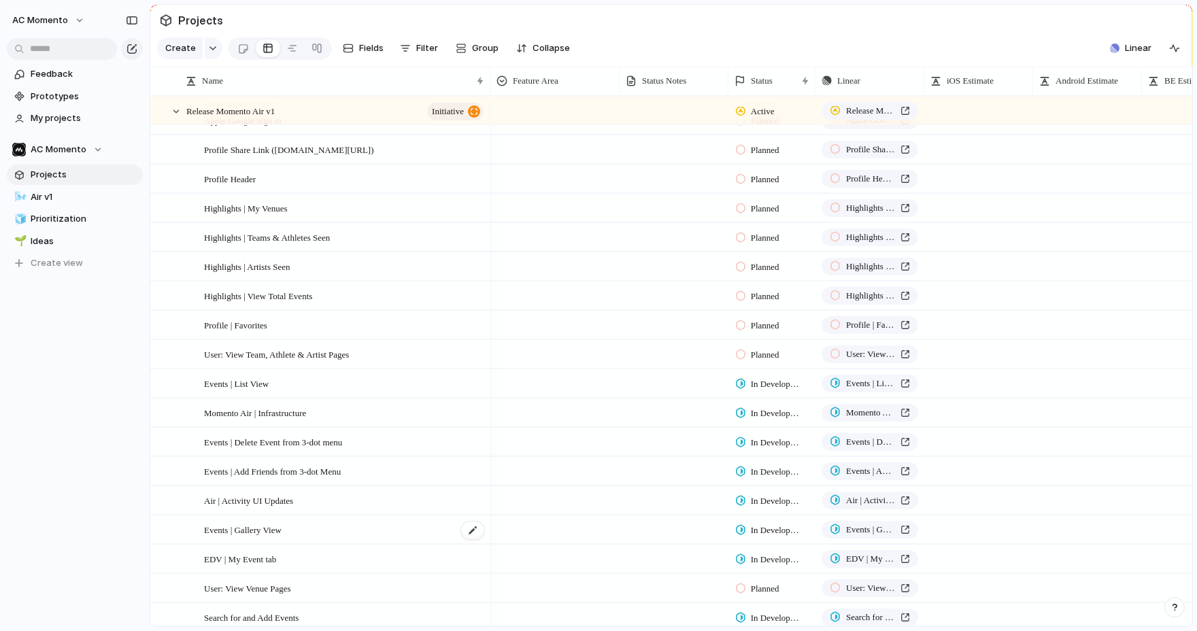
scroll to position [0, 0]
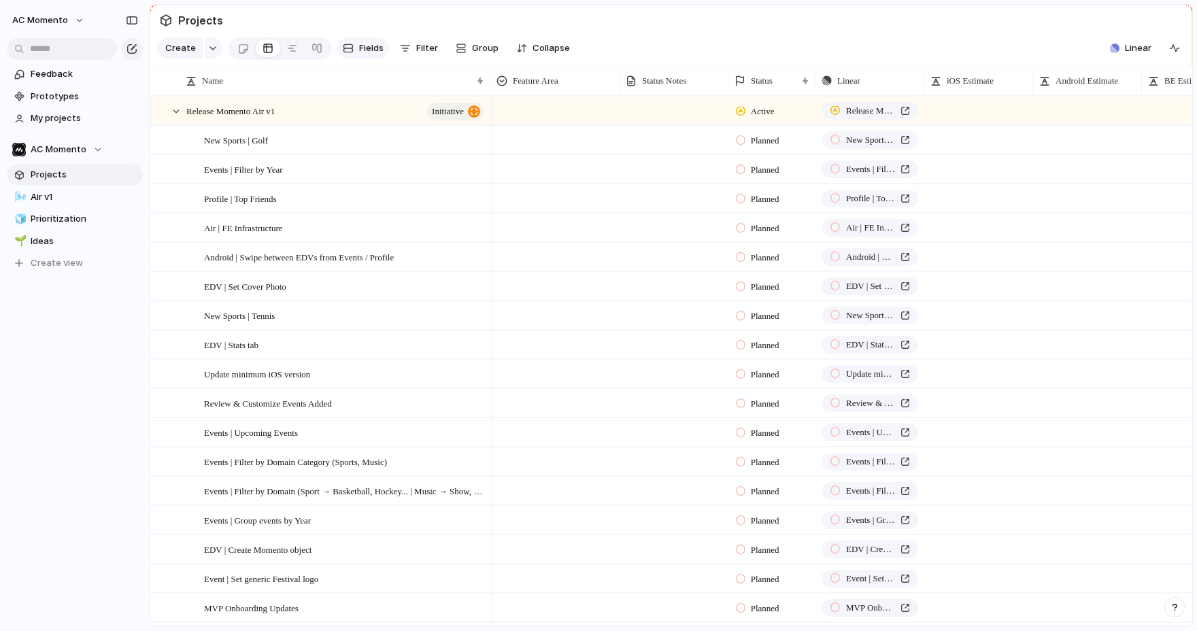
click at [381, 47] on button "Fields" at bounding box center [363, 48] width 52 height 22
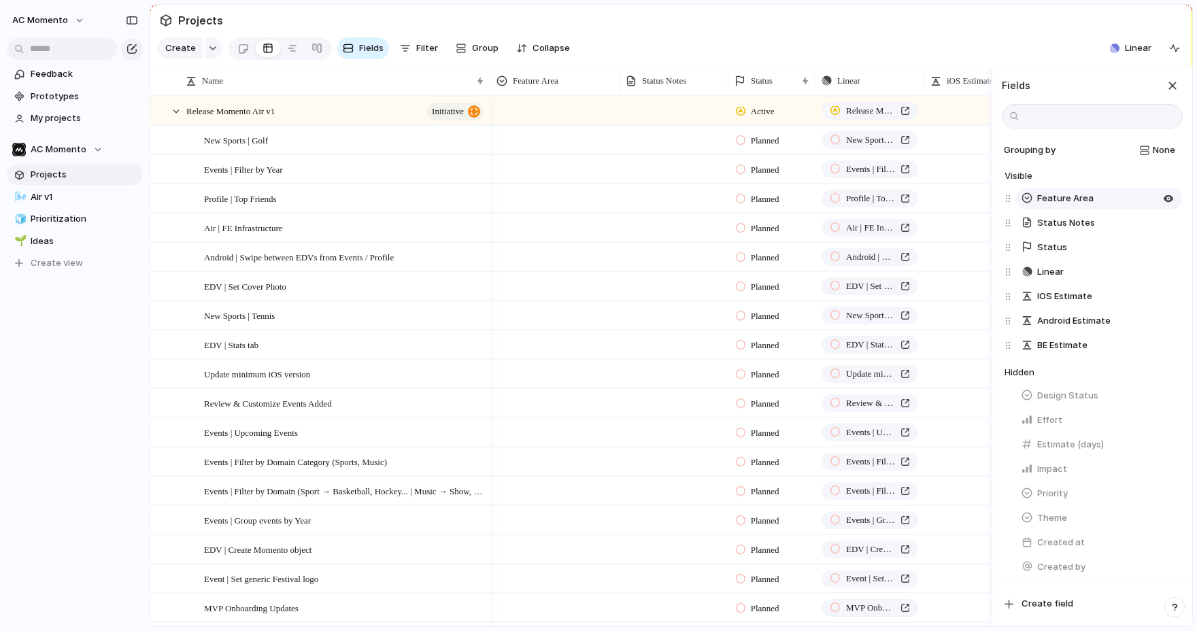
click at [1083, 192] on button "Feature Area" at bounding box center [1098, 199] width 167 height 22
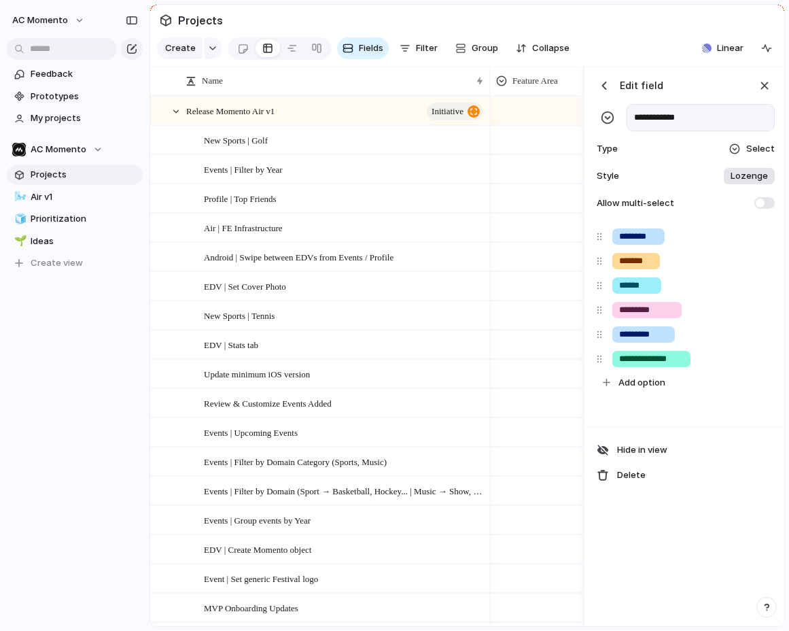
click at [758, 199] on span at bounding box center [765, 203] width 20 height 12
click at [658, 341] on div "*********" at bounding box center [644, 334] width 63 height 16
type input "**********"
click at [677, 408] on div "**********" at bounding box center [684, 324] width 197 height 206
click at [670, 377] on button "Add option" at bounding box center [687, 382] width 179 height 23
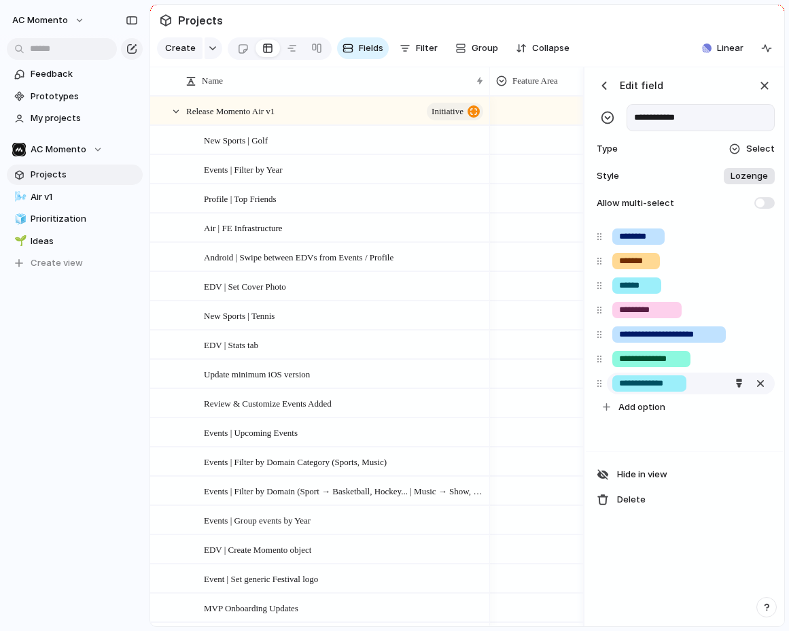
type input "**********"
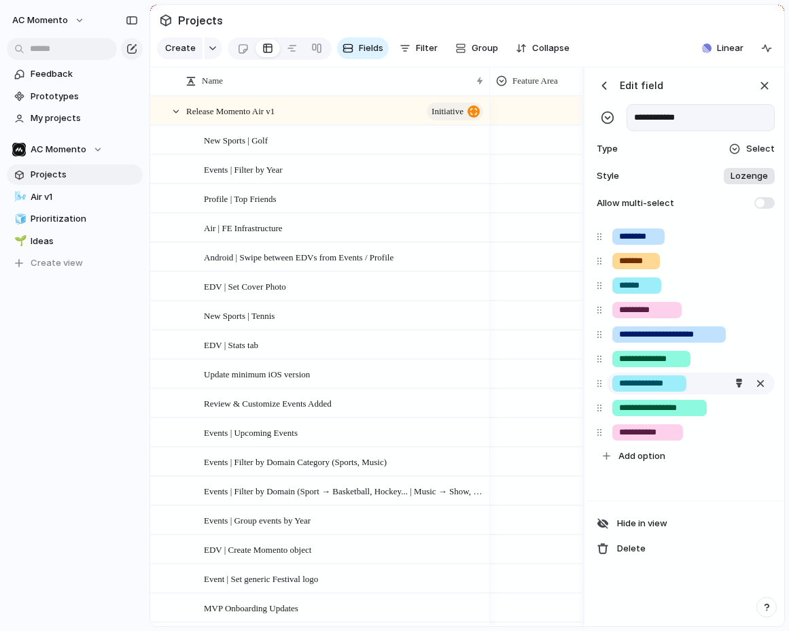
type input "**********"
type input "*******"
click at [675, 412] on input "**********" at bounding box center [659, 408] width 81 height 14
click at [743, 412] on button "button" at bounding box center [739, 408] width 18 height 18
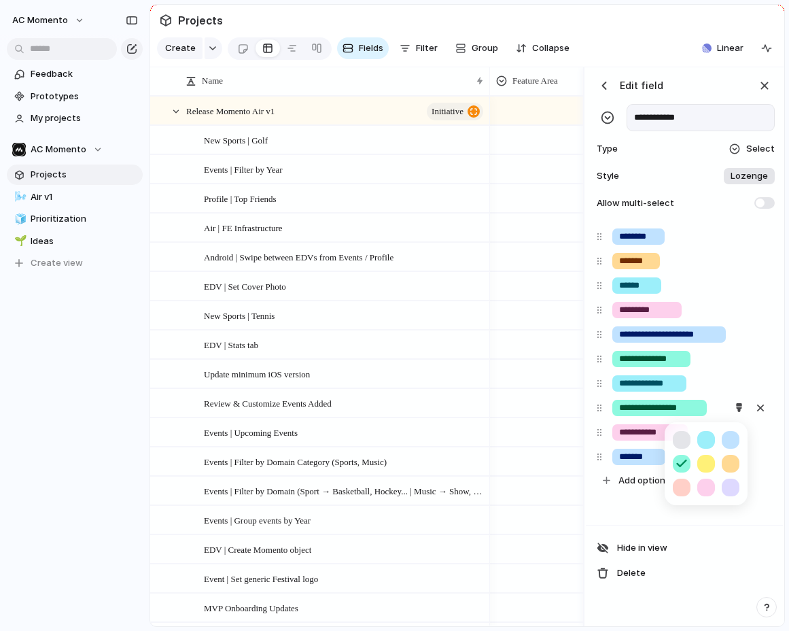
click at [704, 487] on button "button" at bounding box center [707, 488] width 18 height 18
click at [634, 508] on div at bounding box center [394, 315] width 789 height 631
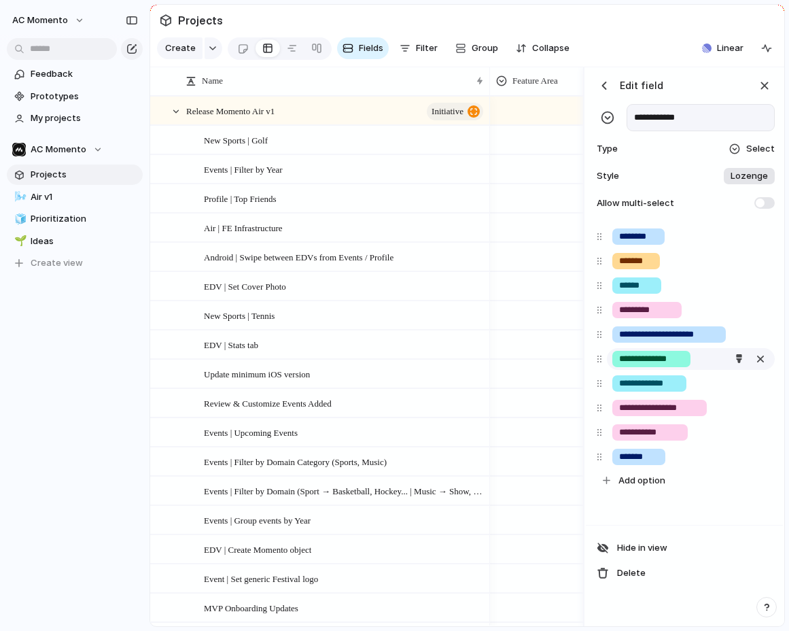
click at [631, 363] on input "**********" at bounding box center [651, 359] width 65 height 14
click at [743, 309] on div "button" at bounding box center [739, 309] width 9 height 9
click at [704, 343] on button "button" at bounding box center [707, 342] width 18 height 18
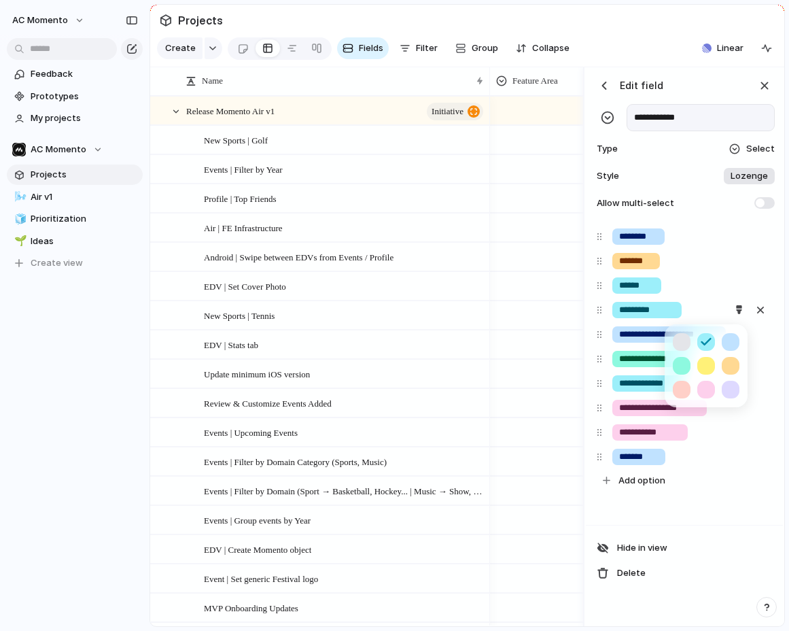
click at [728, 344] on button "button" at bounding box center [731, 342] width 18 height 18
click at [722, 472] on div at bounding box center [394, 315] width 789 height 631
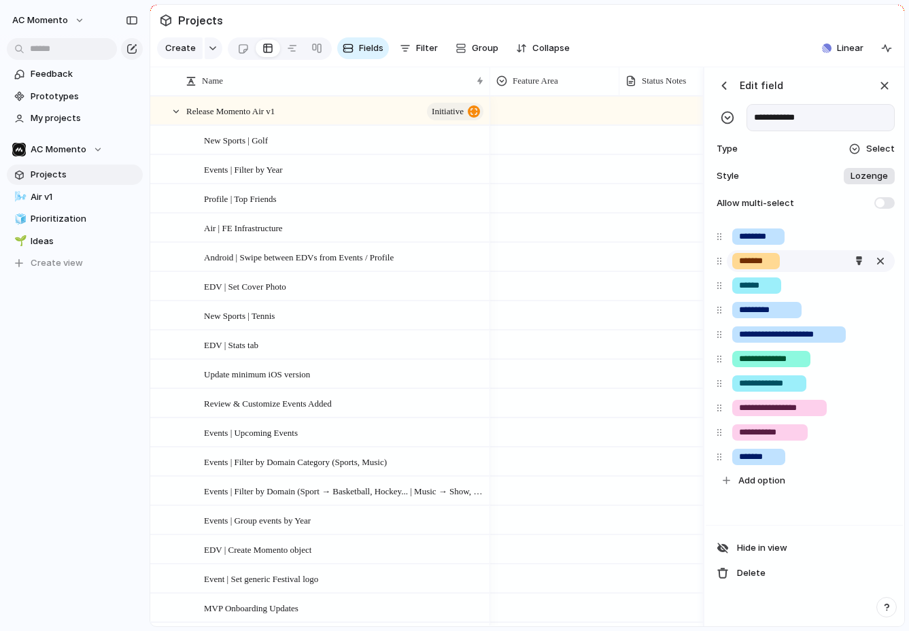
click at [762, 267] on input "*******" at bounding box center [756, 261] width 34 height 14
click at [859, 259] on div "button" at bounding box center [858, 260] width 9 height 9
click at [807, 313] on button "button" at bounding box center [802, 317] width 18 height 18
click at [803, 258] on div at bounding box center [454, 315] width 909 height 631
click at [804, 233] on div "********" at bounding box center [811, 237] width 168 height 22
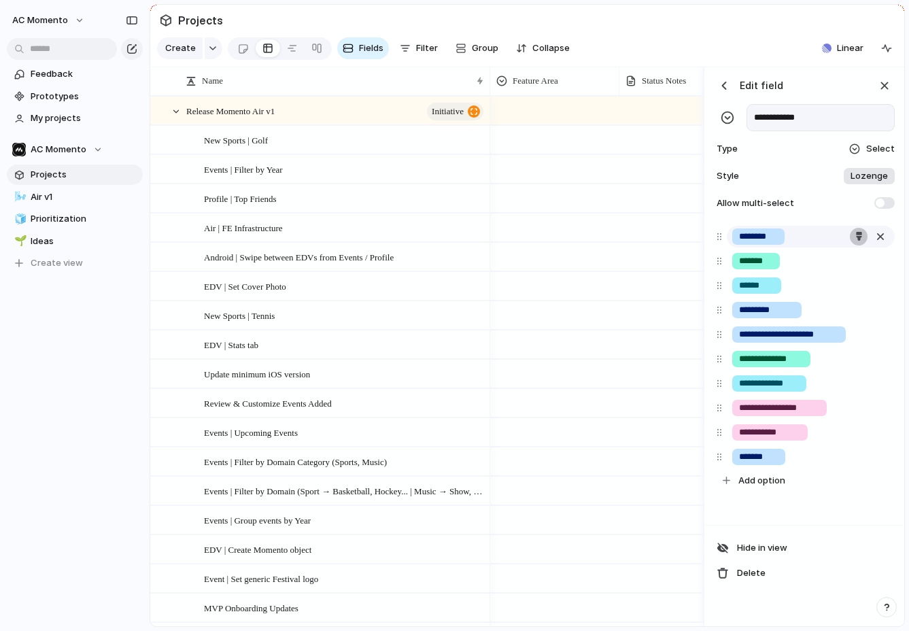
click at [858, 232] on div "button" at bounding box center [859, 236] width 9 height 9
click at [794, 288] on button "button" at bounding box center [802, 293] width 18 height 18
click at [794, 239] on div at bounding box center [454, 315] width 909 height 631
click at [780, 284] on div "******" at bounding box center [756, 285] width 49 height 16
click at [863, 283] on button "button" at bounding box center [859, 286] width 18 height 18
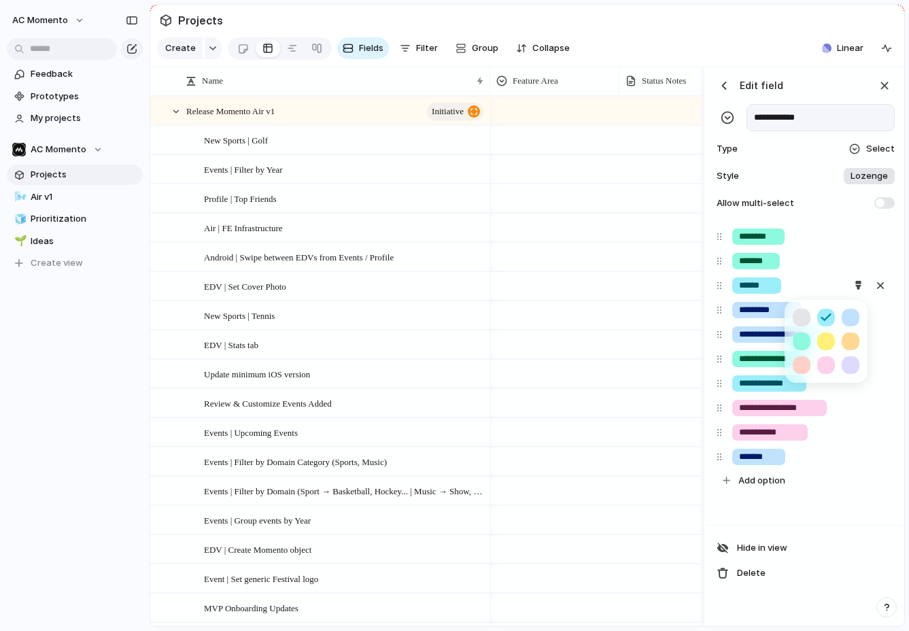
click at [796, 339] on button "button" at bounding box center [802, 342] width 18 height 18
click at [812, 258] on div at bounding box center [454, 315] width 909 height 631
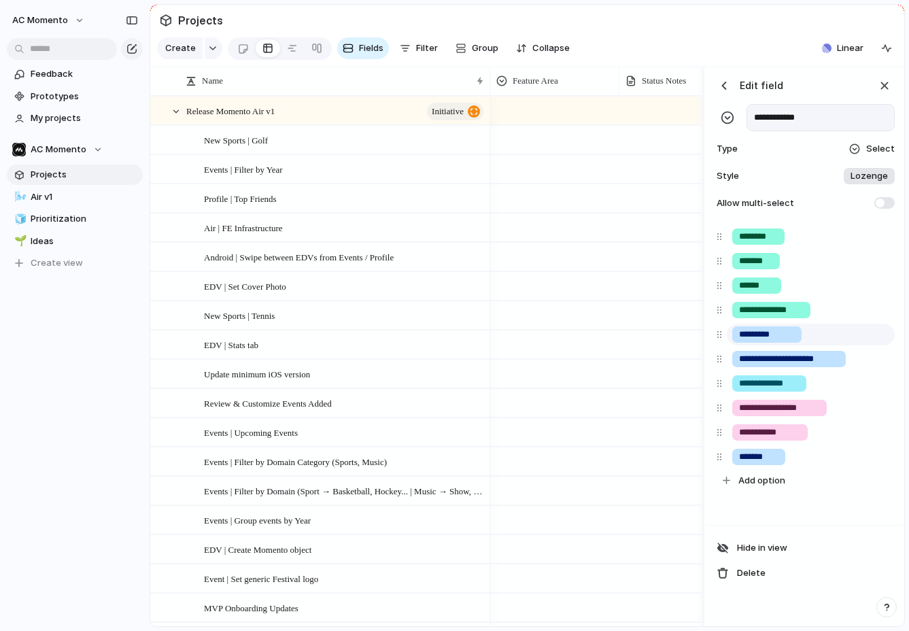
click at [730, 307] on div "**********" at bounding box center [804, 358] width 186 height 268
drag, startPoint x: 726, startPoint y: 396, endPoint x: 728, endPoint y: 432, distance: 36.1
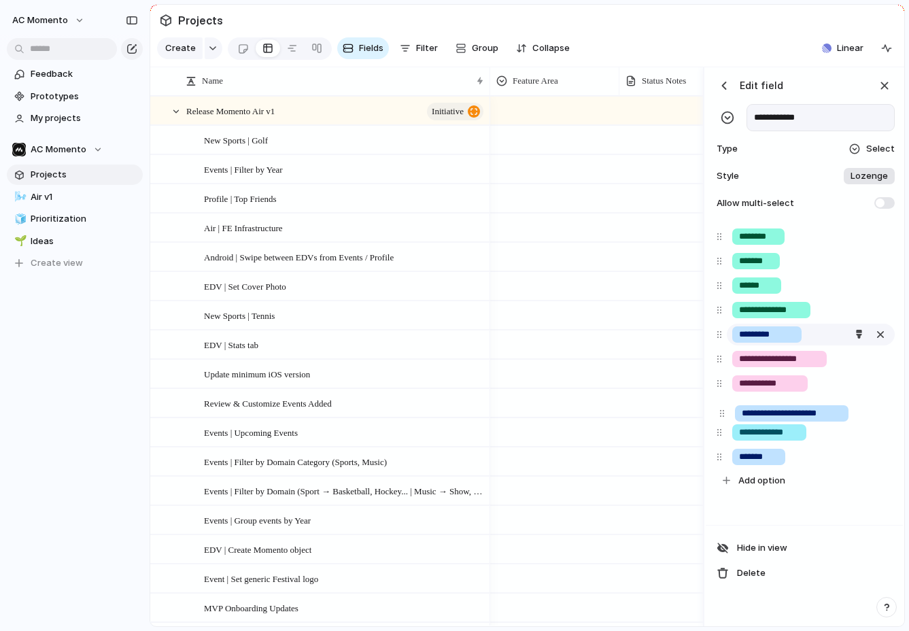
drag, startPoint x: 721, startPoint y: 361, endPoint x: 781, endPoint y: 338, distance: 64.2
click at [848, 337] on div "*********" at bounding box center [811, 335] width 168 height 22
click at [851, 336] on button "button" at bounding box center [859, 335] width 18 height 18
click at [853, 390] on button "button" at bounding box center [851, 390] width 18 height 18
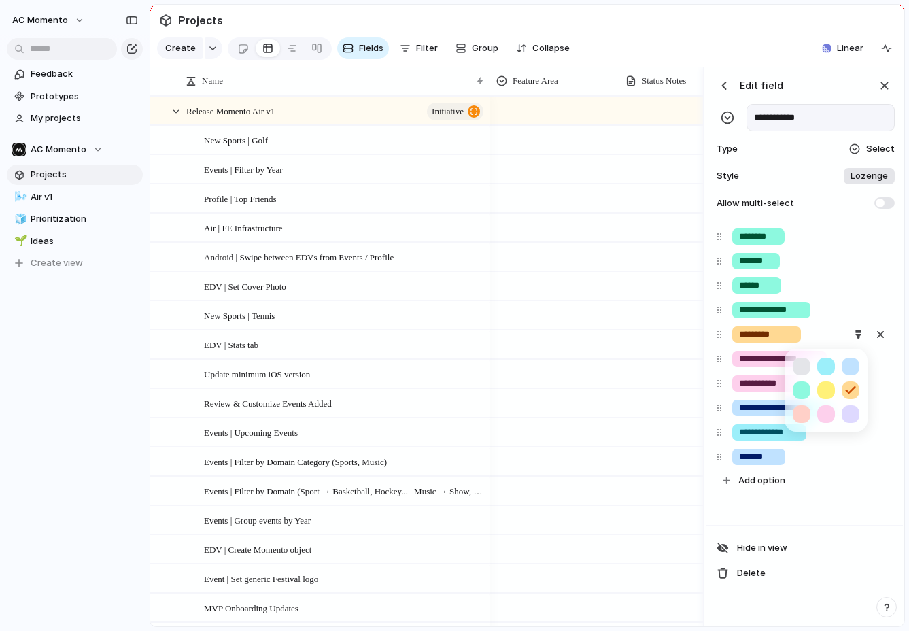
click at [721, 337] on div at bounding box center [454, 315] width 909 height 631
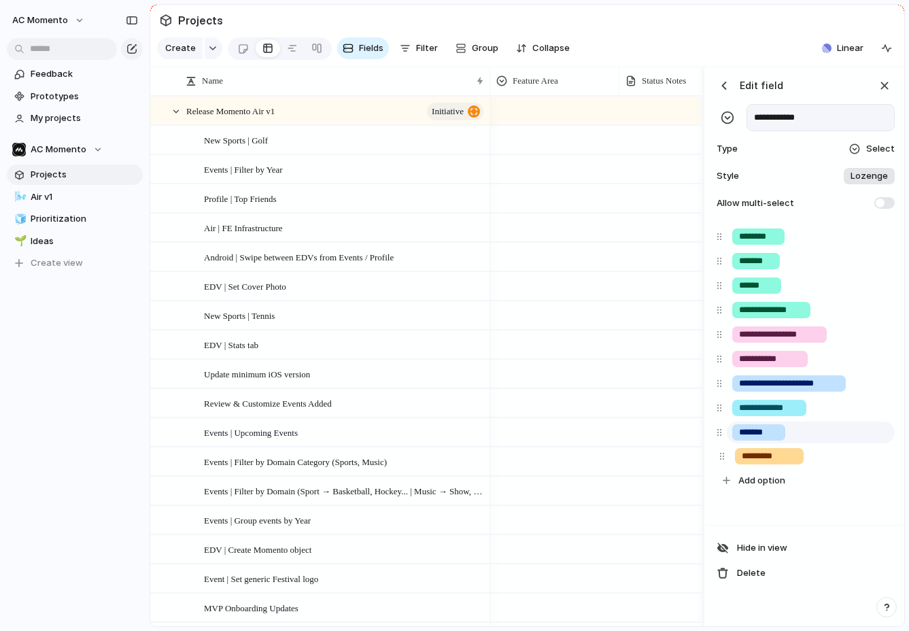
drag, startPoint x: 718, startPoint y: 337, endPoint x: 719, endPoint y: 429, distance: 92.5
click at [721, 409] on div "**********" at bounding box center [804, 358] width 186 height 268
drag, startPoint x: 720, startPoint y: 431, endPoint x: 762, endPoint y: 435, distance: 42.4
drag, startPoint x: 775, startPoint y: 435, endPoint x: 785, endPoint y: 435, distance: 10.2
click at [775, 435] on input "*******" at bounding box center [758, 433] width 39 height 14
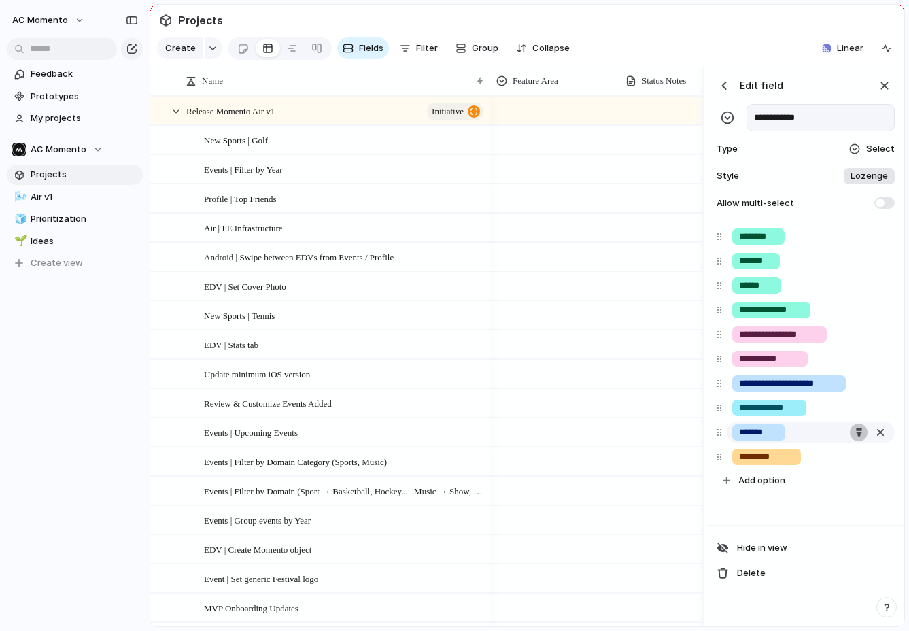
click at [857, 432] on div "button" at bounding box center [859, 432] width 9 height 9
drag, startPoint x: 850, startPoint y: 485, endPoint x: 823, endPoint y: 477, distance: 27.6
click at [850, 485] on button "button" at bounding box center [851, 488] width 18 height 18
click at [710, 438] on div at bounding box center [454, 315] width 909 height 631
click at [782, 405] on input "**********" at bounding box center [769, 408] width 61 height 14
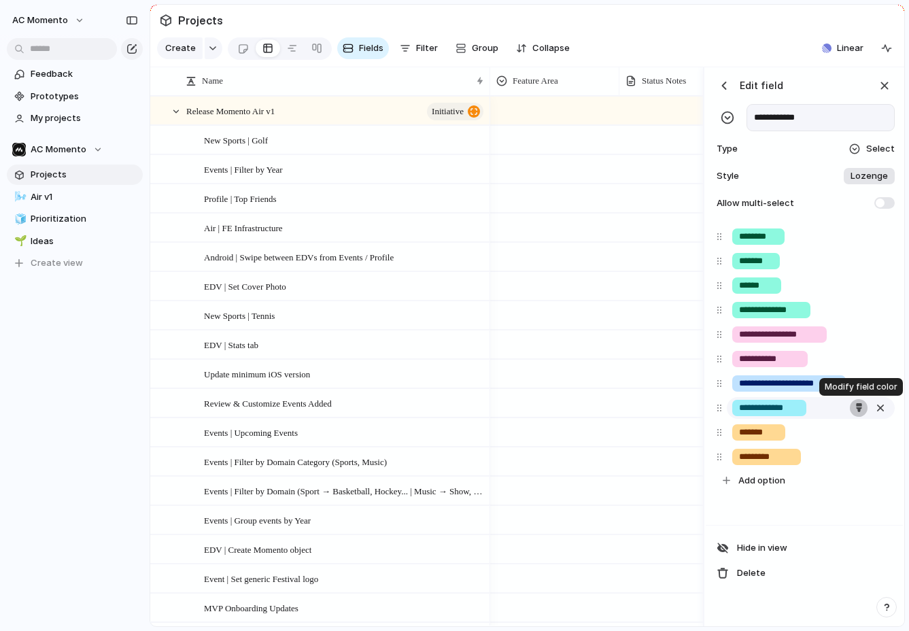
click at [858, 406] on div "button" at bounding box center [859, 407] width 9 height 9
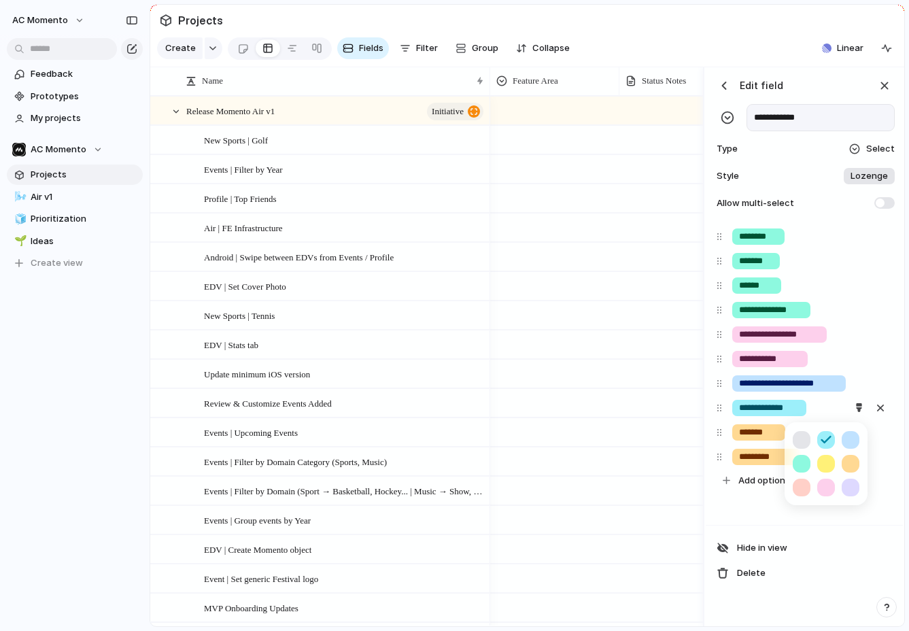
click at [843, 439] on button "button" at bounding box center [851, 440] width 18 height 18
click at [891, 503] on div at bounding box center [454, 315] width 909 height 631
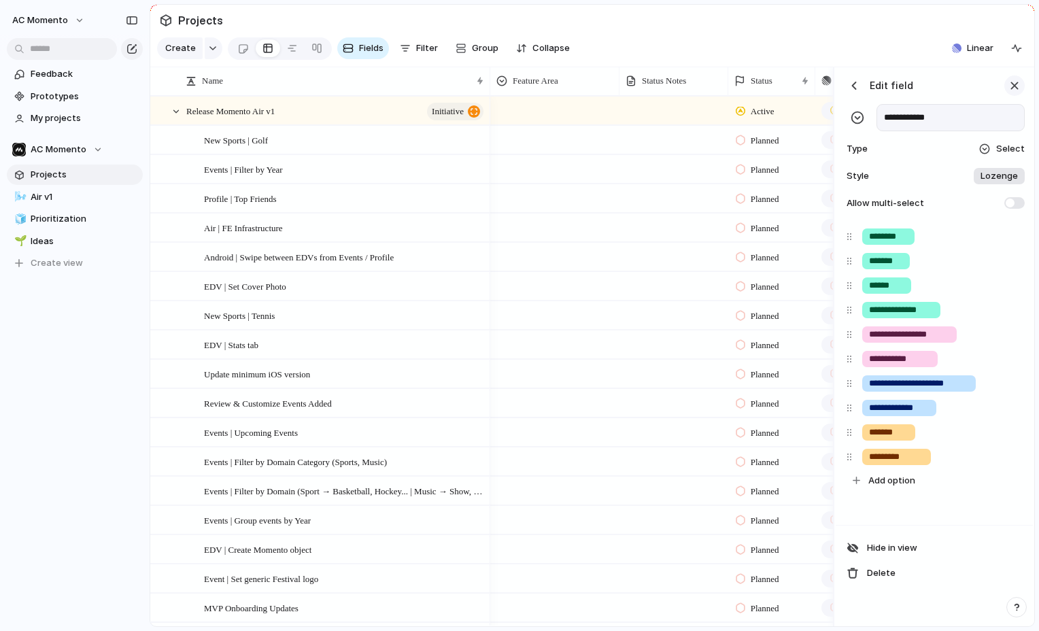
click at [1009, 89] on div "button" at bounding box center [1014, 85] width 15 height 15
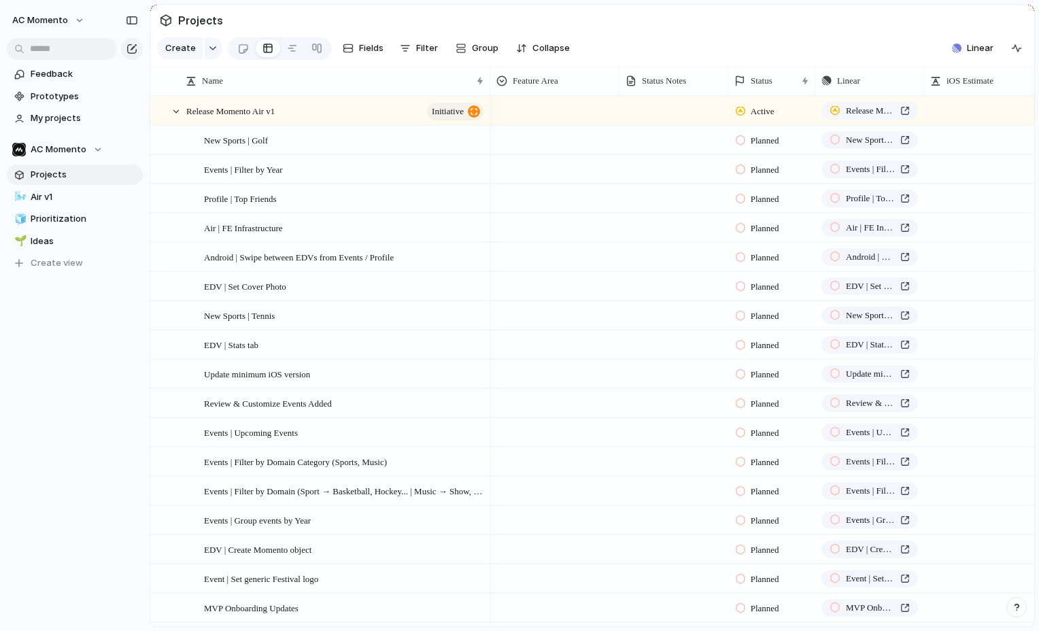
click at [551, 165] on div at bounding box center [555, 167] width 128 height 22
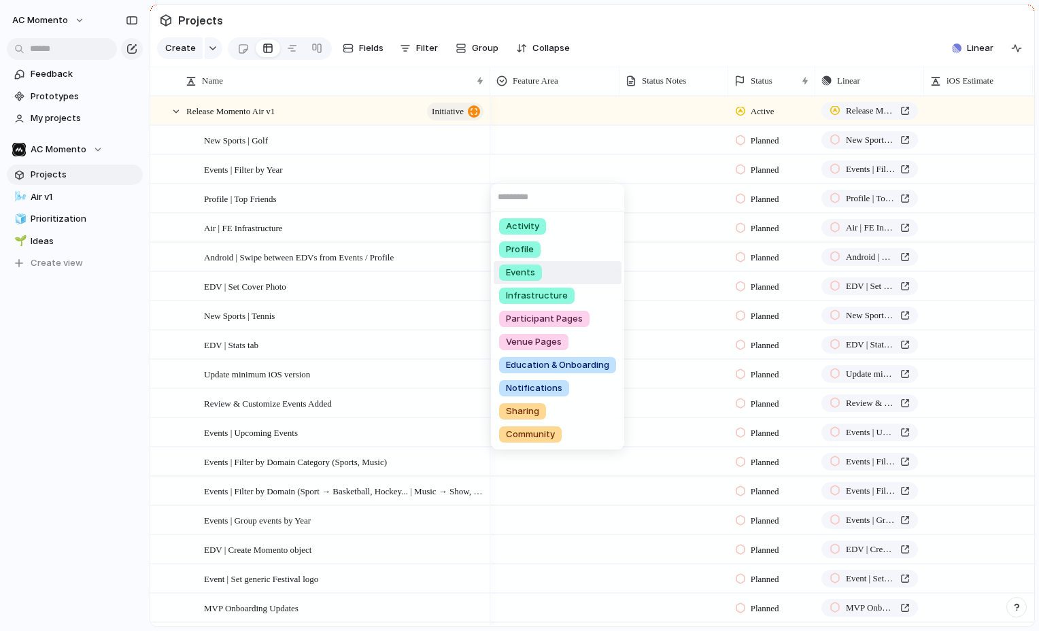
click at [546, 269] on li "Events" at bounding box center [558, 272] width 128 height 23
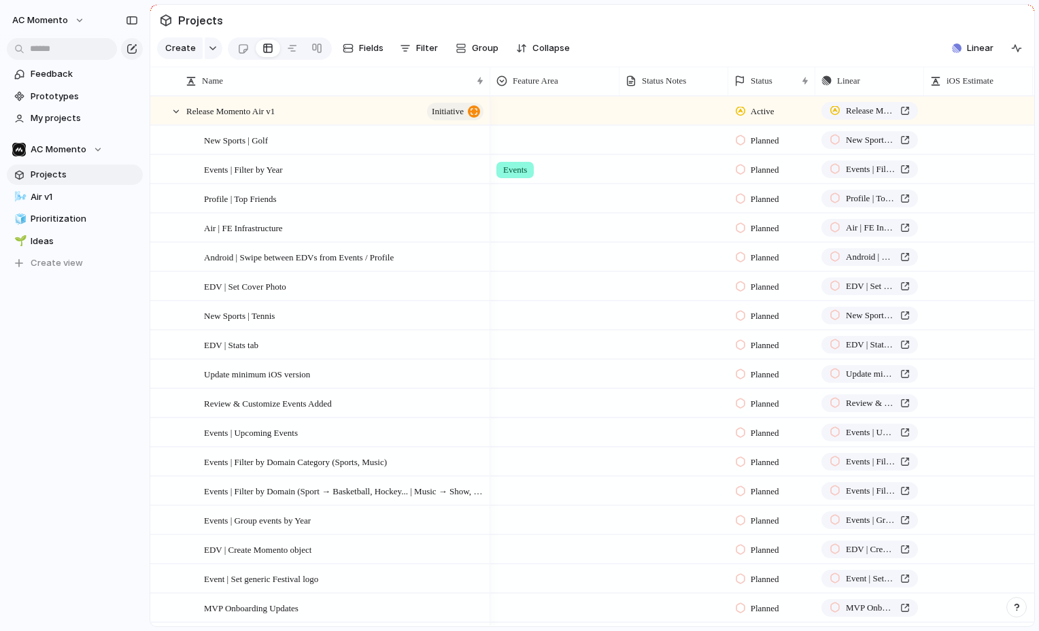
click at [522, 191] on div at bounding box center [555, 196] width 128 height 22
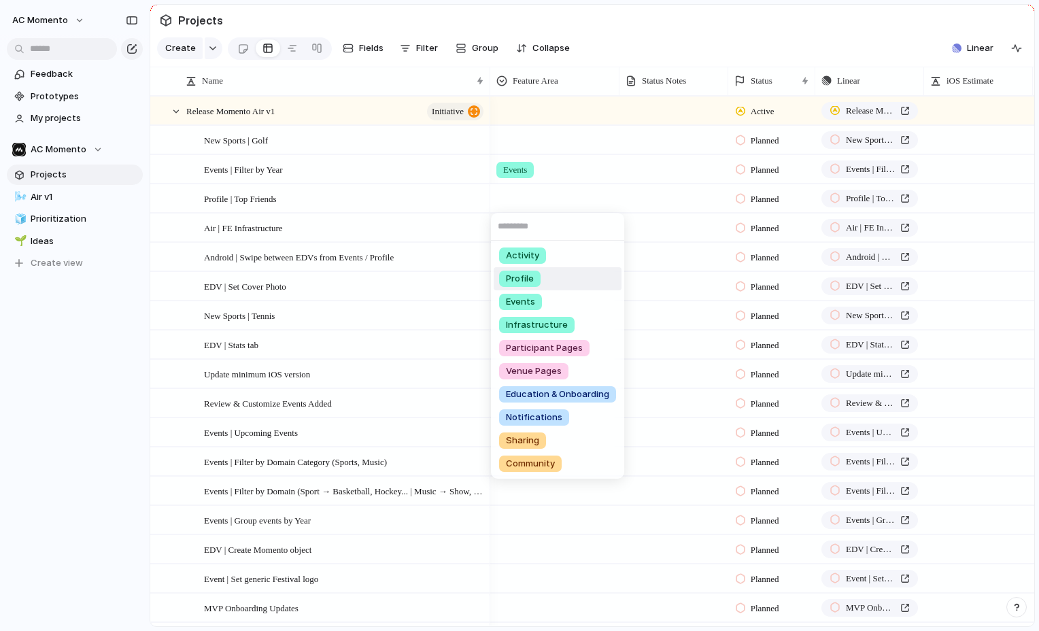
click at [551, 279] on li "Profile" at bounding box center [558, 278] width 128 height 23
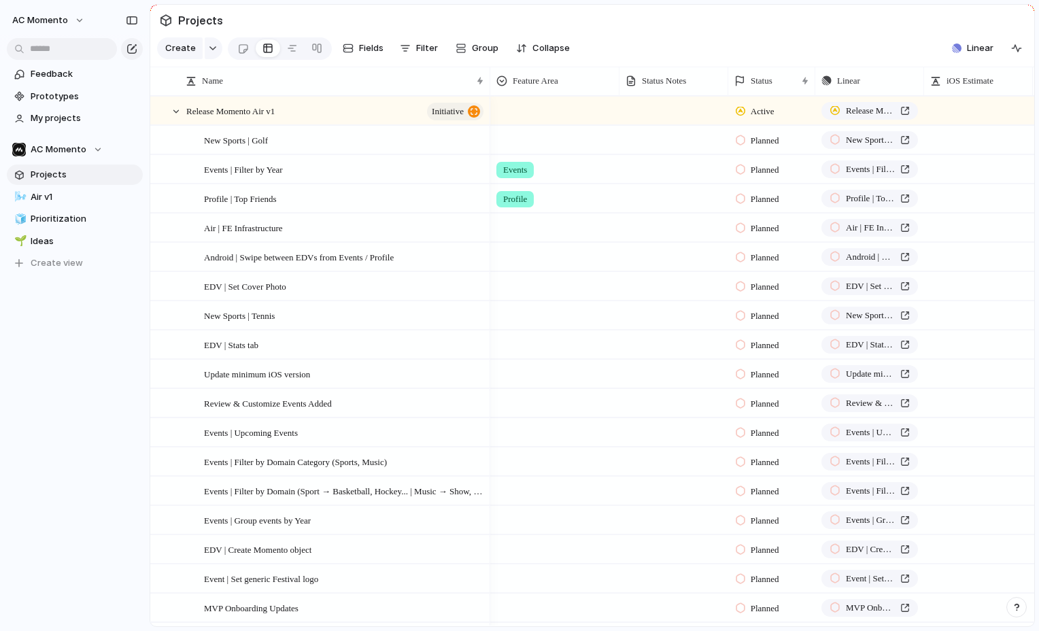
click at [525, 140] on div at bounding box center [555, 137] width 128 height 22
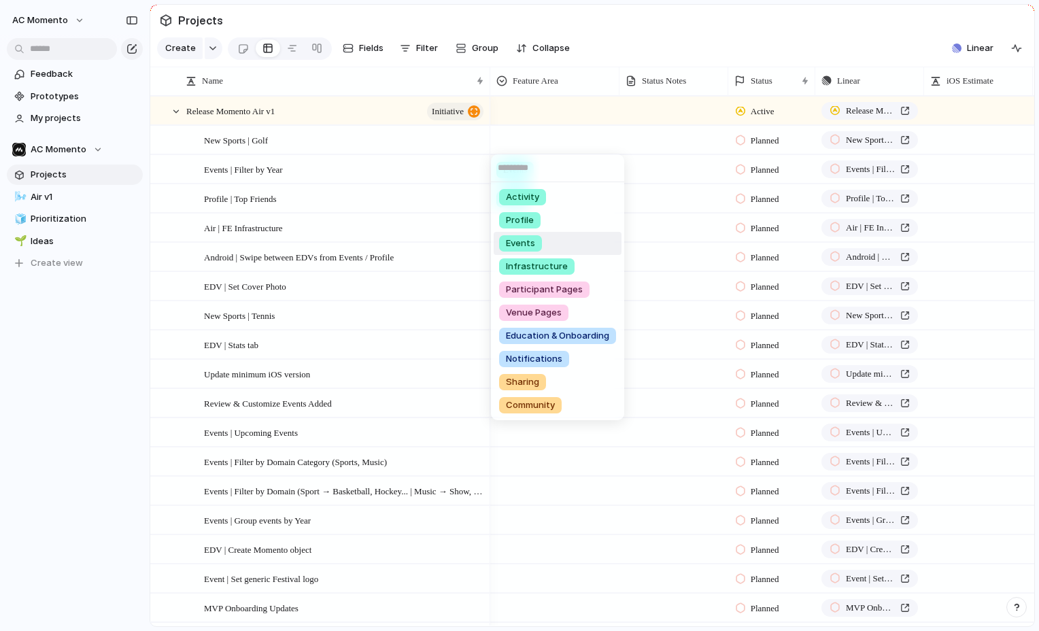
click at [558, 243] on li "Events" at bounding box center [558, 243] width 128 height 23
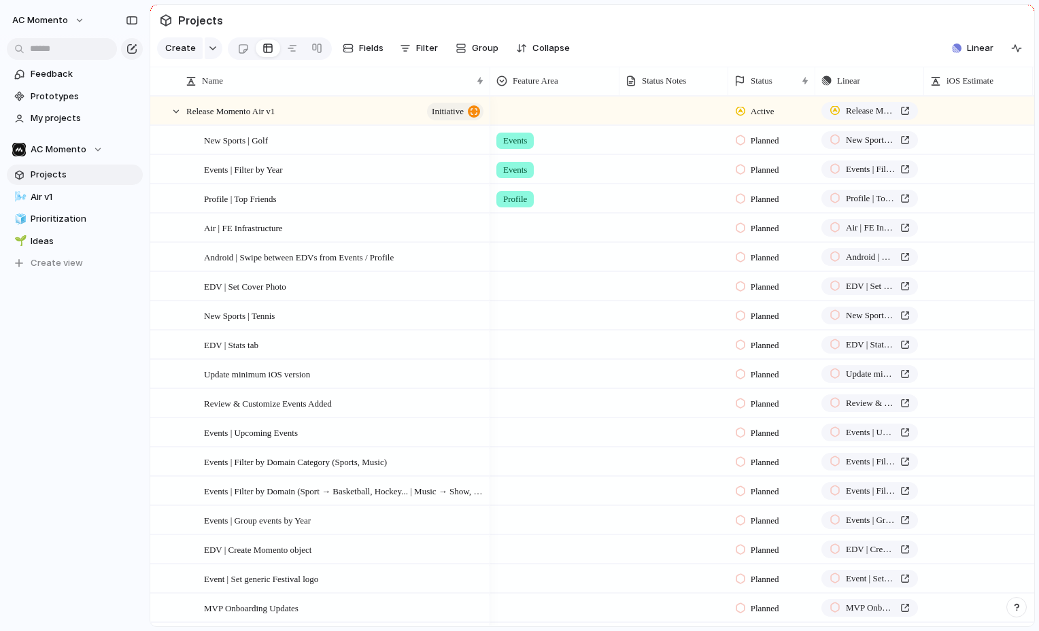
click at [532, 228] on div at bounding box center [555, 225] width 128 height 22
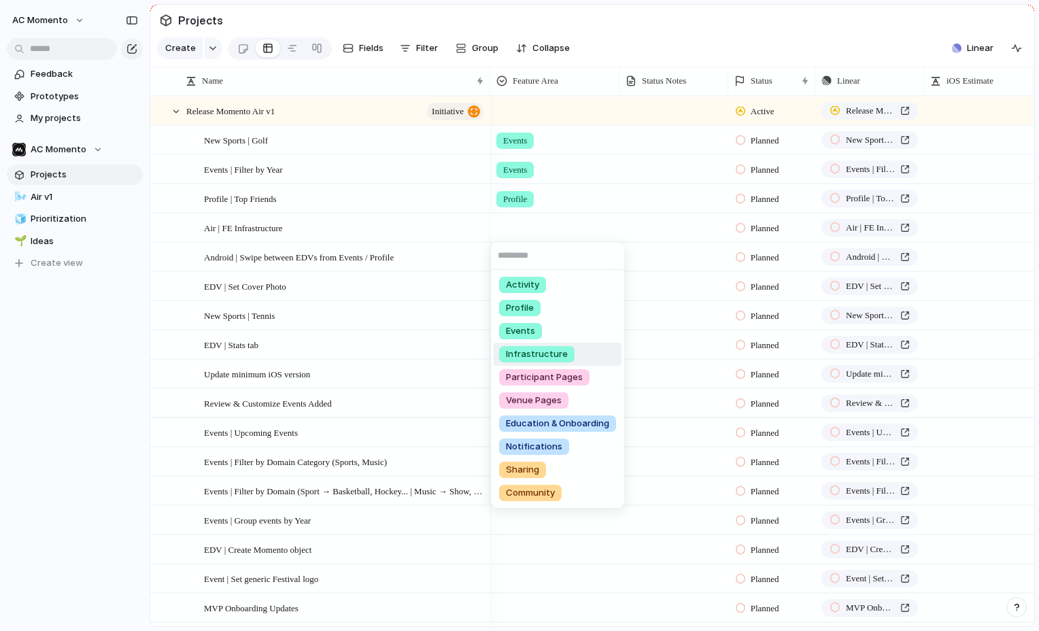
drag, startPoint x: 576, startPoint y: 360, endPoint x: 572, endPoint y: 339, distance: 20.8
click at [576, 360] on li "Infrastructure" at bounding box center [558, 354] width 128 height 23
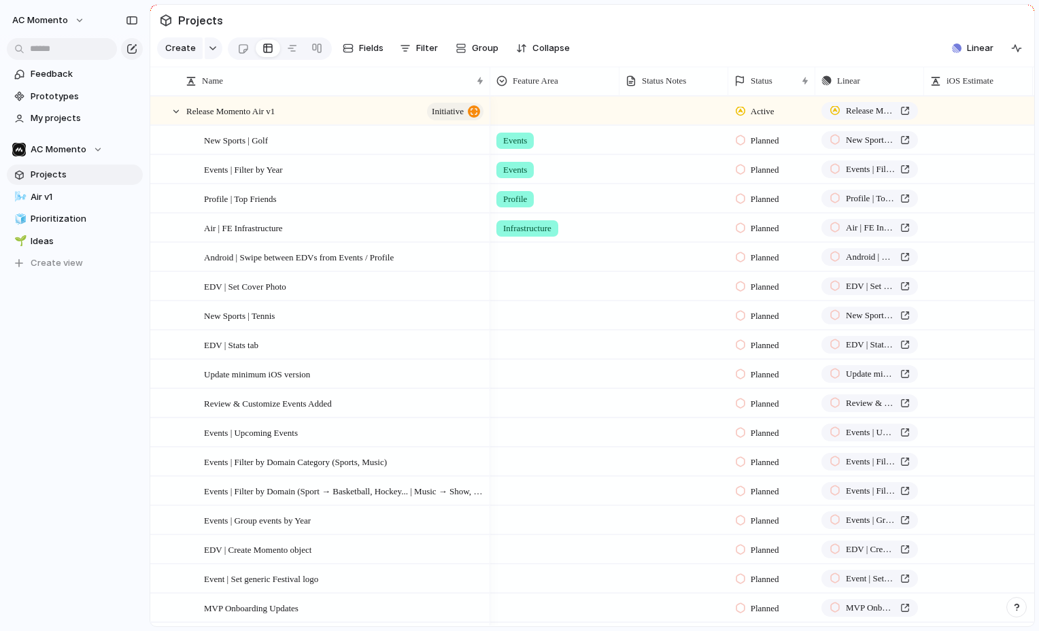
click at [513, 259] on div at bounding box center [555, 254] width 128 height 22
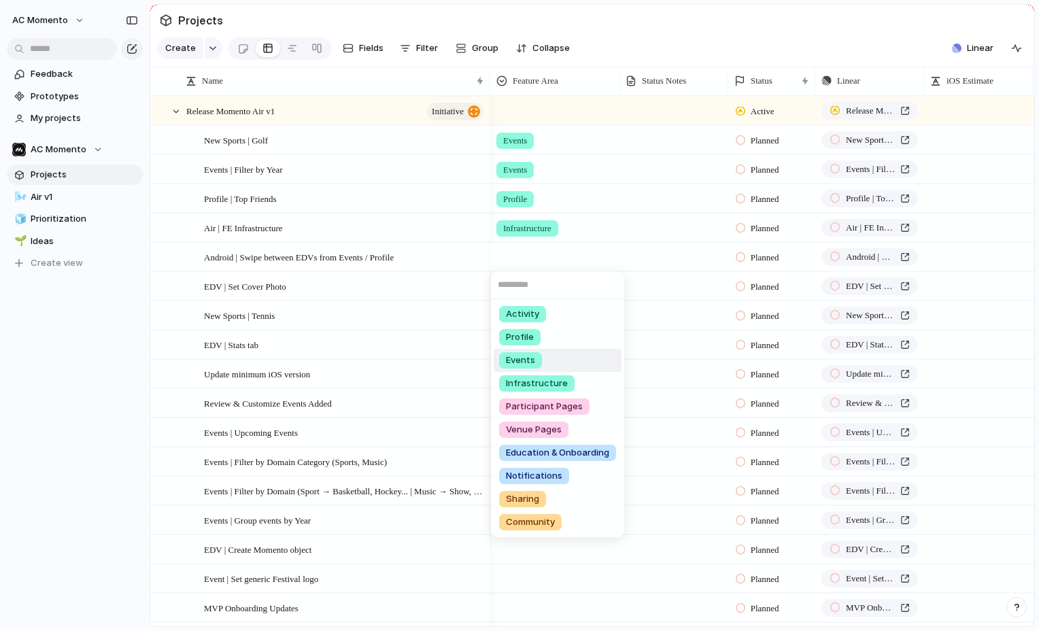
drag, startPoint x: 564, startPoint y: 356, endPoint x: 554, endPoint y: 341, distance: 18.1
click at [564, 356] on li "Events" at bounding box center [558, 360] width 128 height 23
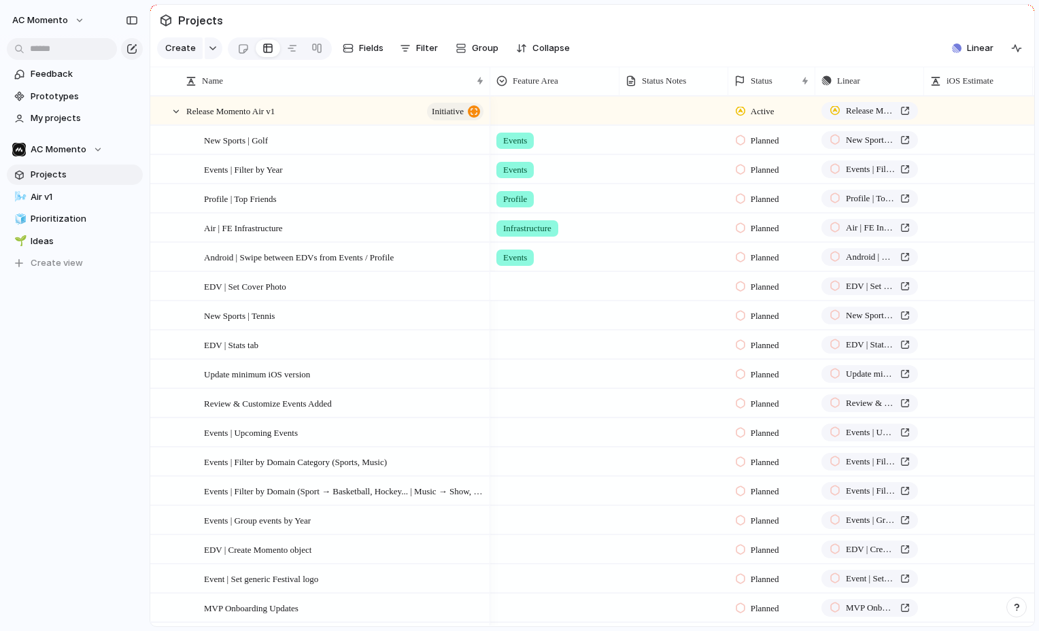
click at [514, 286] on div at bounding box center [555, 284] width 128 height 22
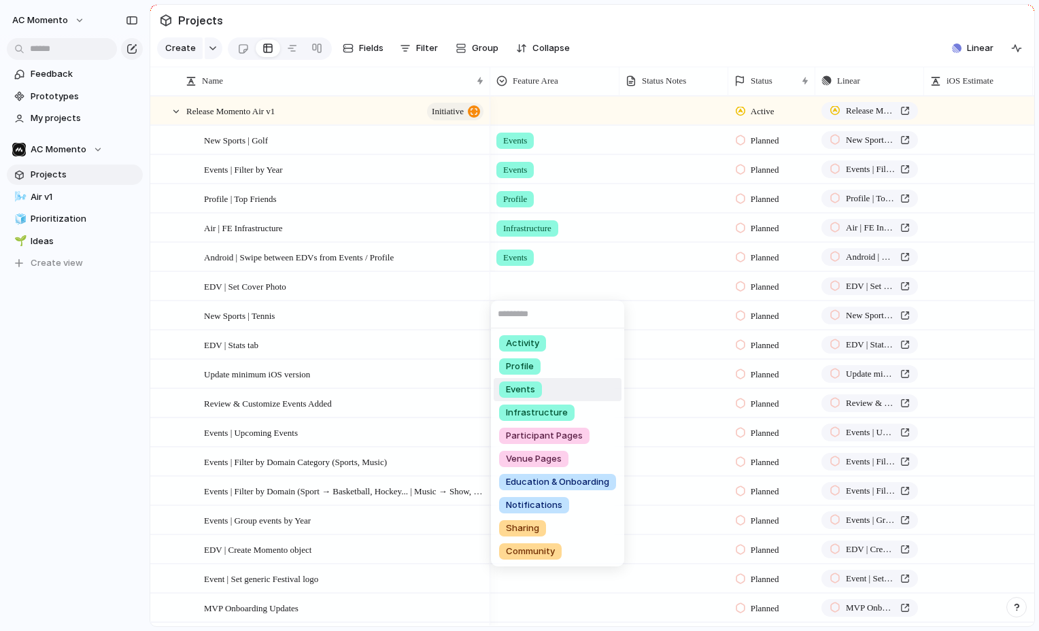
click at [588, 381] on li "Events" at bounding box center [558, 389] width 128 height 23
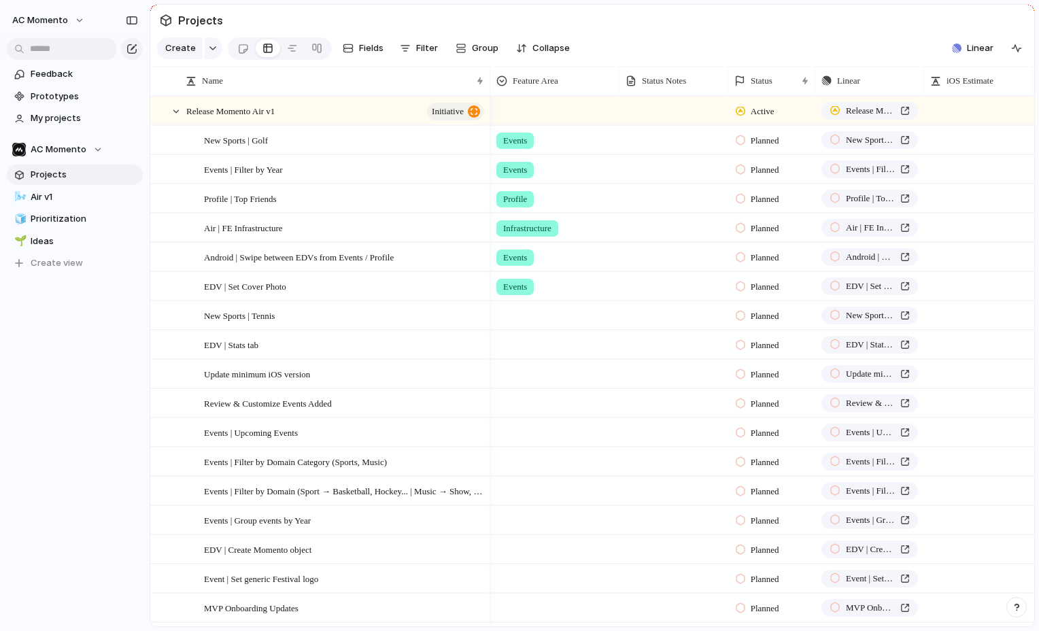
click at [524, 308] on div at bounding box center [555, 313] width 128 height 22
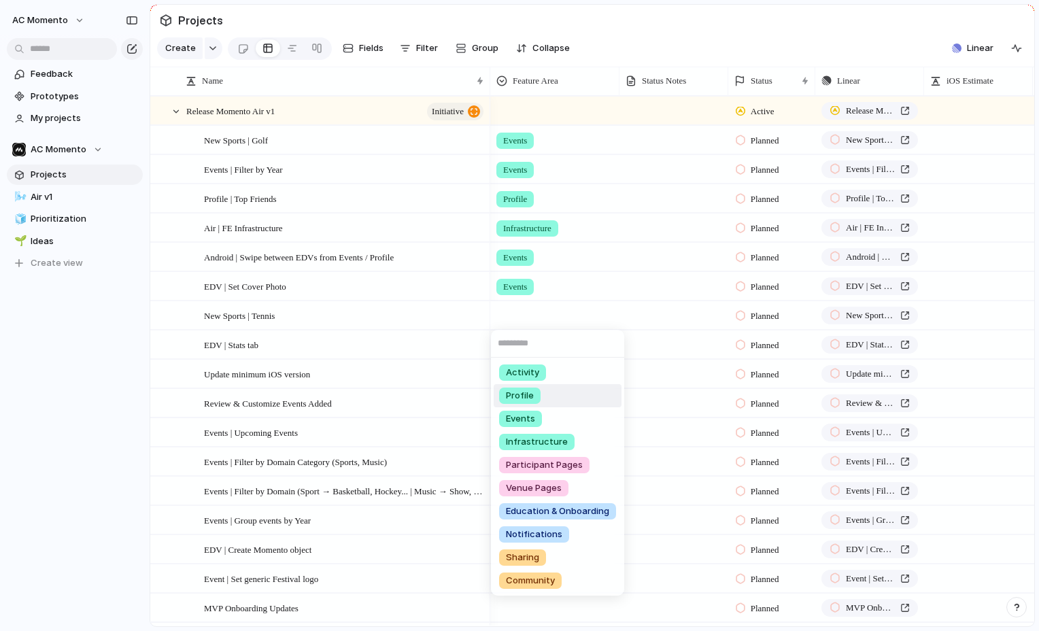
click at [567, 408] on li "Events" at bounding box center [558, 418] width 128 height 23
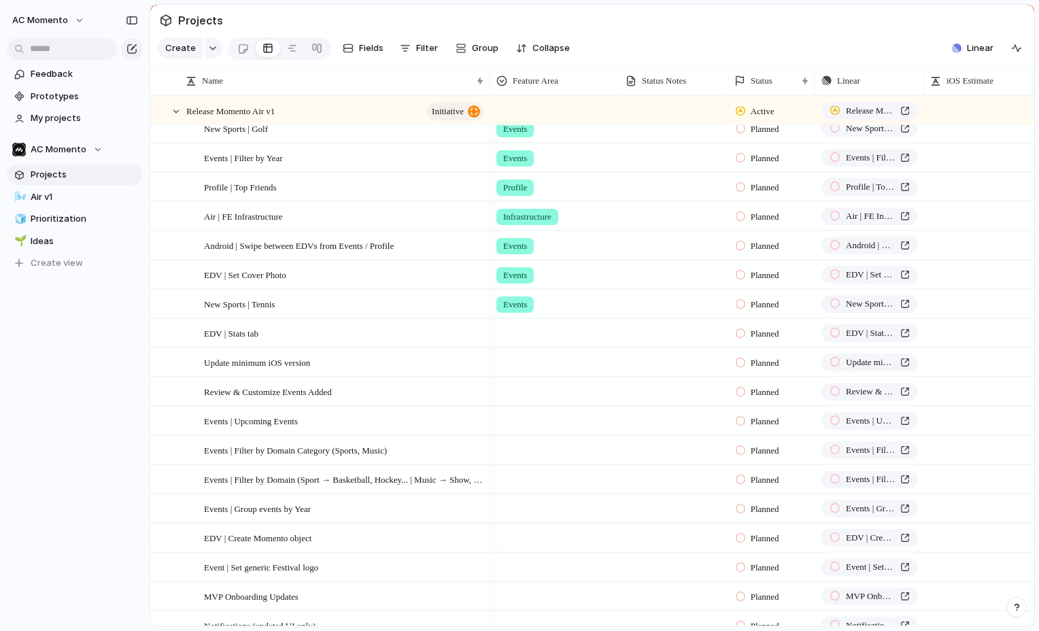
scroll to position [3, 0]
click at [520, 333] on div at bounding box center [555, 331] width 128 height 22
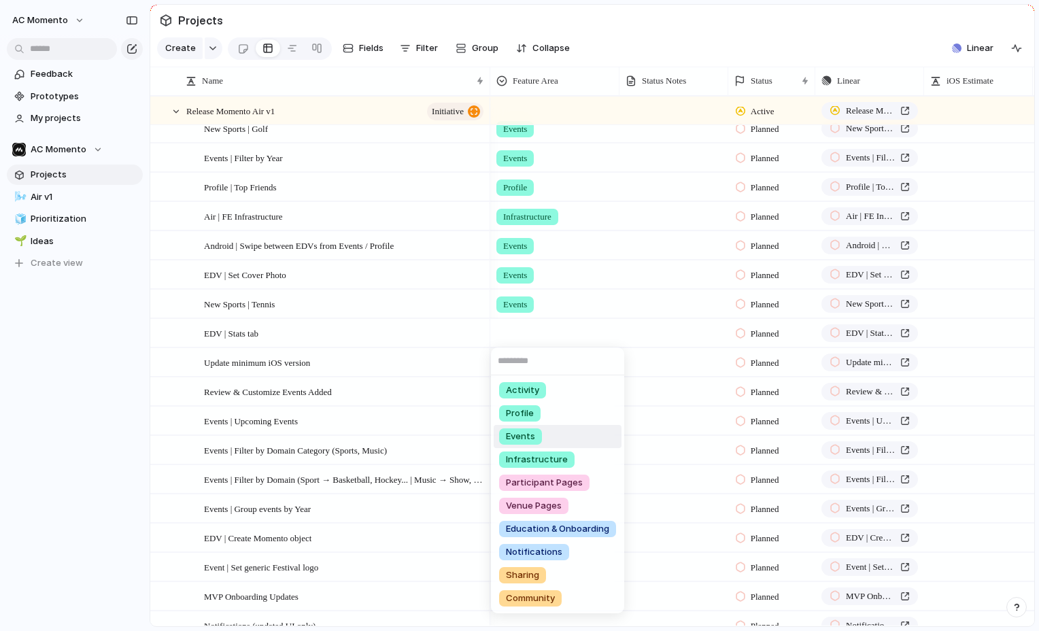
drag, startPoint x: 567, startPoint y: 435, endPoint x: 557, endPoint y: 414, distance: 22.8
click at [567, 435] on li "Events" at bounding box center [558, 436] width 128 height 23
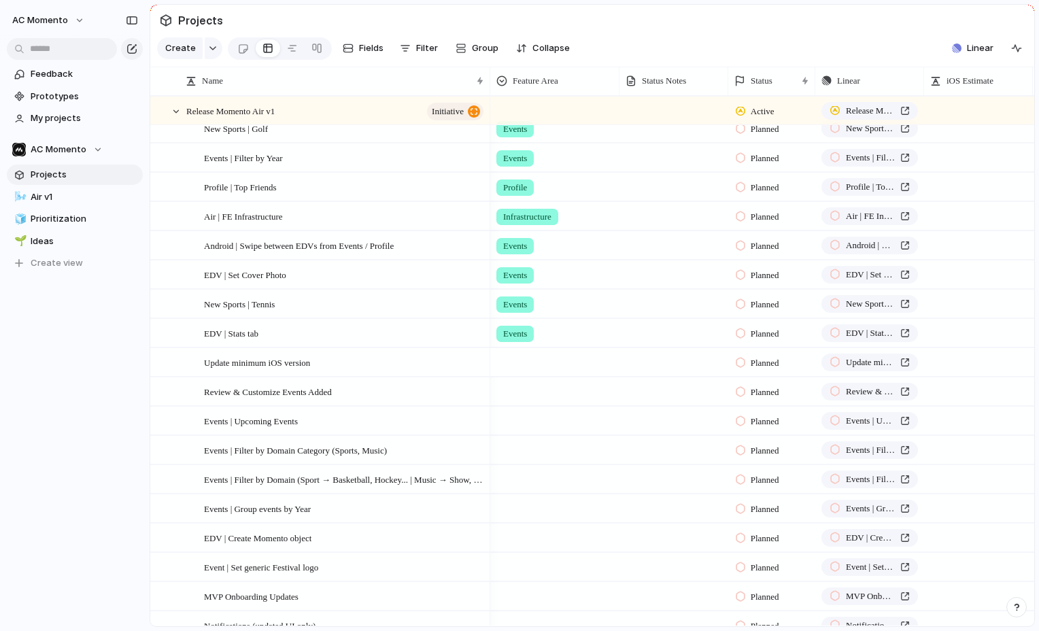
click at [512, 367] on div at bounding box center [555, 360] width 128 height 22
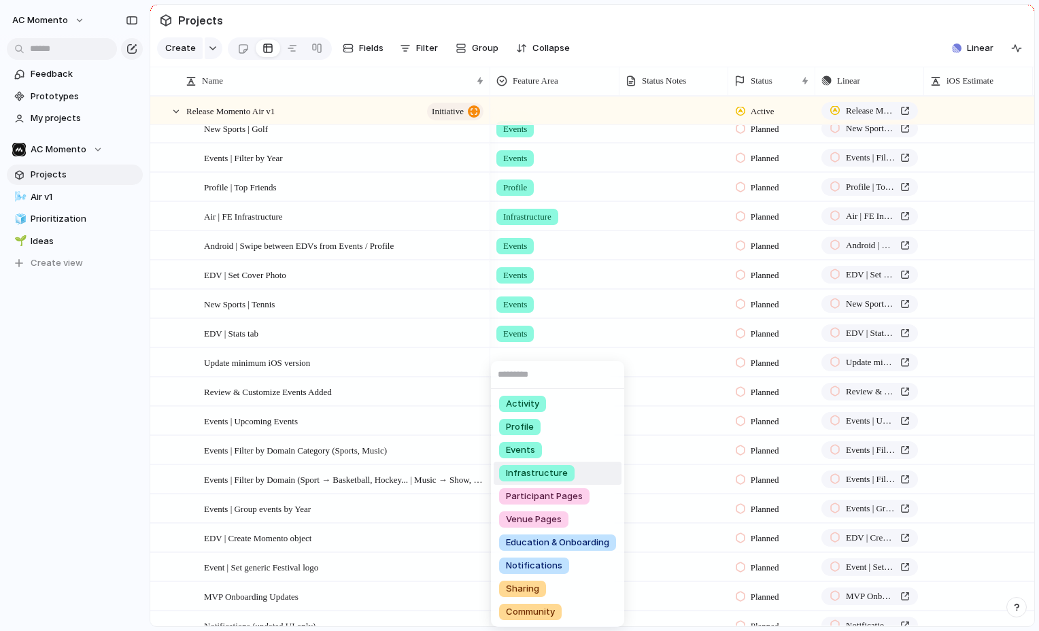
click at [577, 465] on li "Infrastructure" at bounding box center [558, 473] width 128 height 23
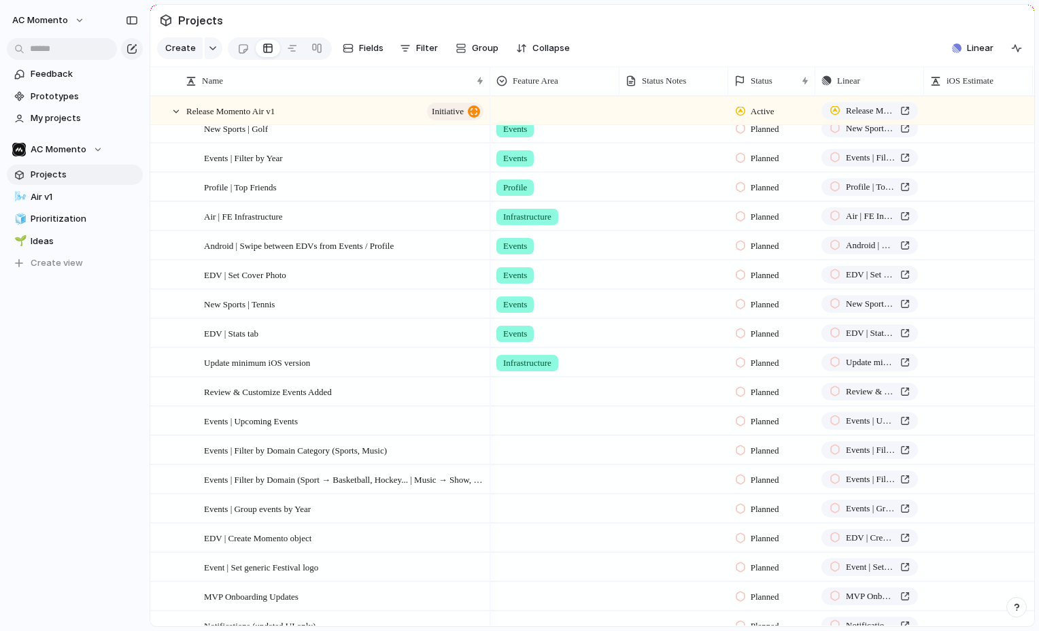
scroll to position [33, 0]
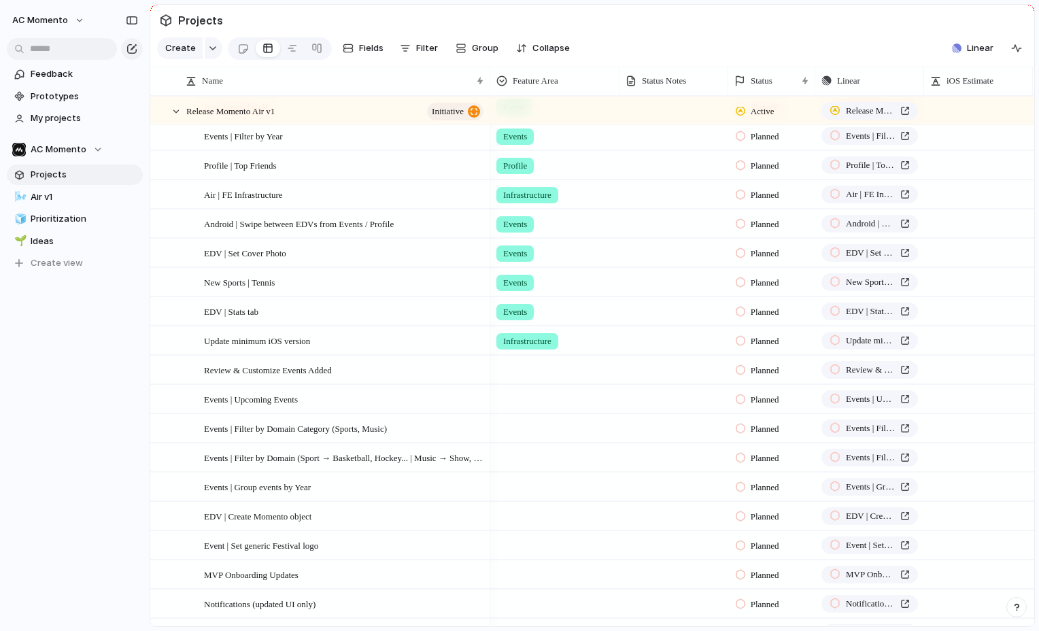
click at [521, 371] on div at bounding box center [555, 367] width 128 height 22
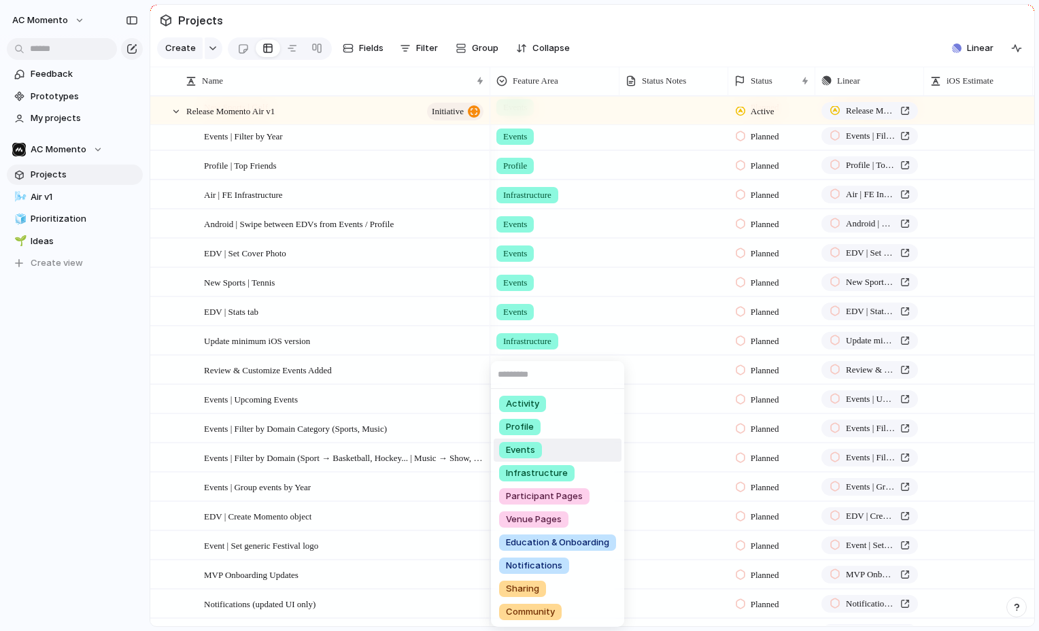
click at [574, 447] on li "Events" at bounding box center [558, 450] width 128 height 23
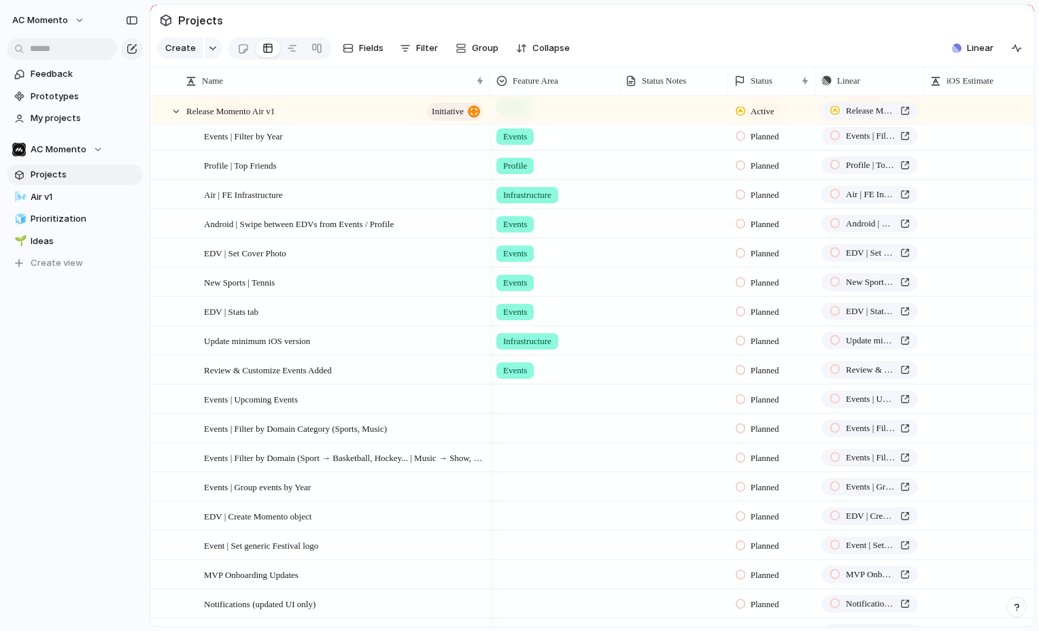
scroll to position [56, 0]
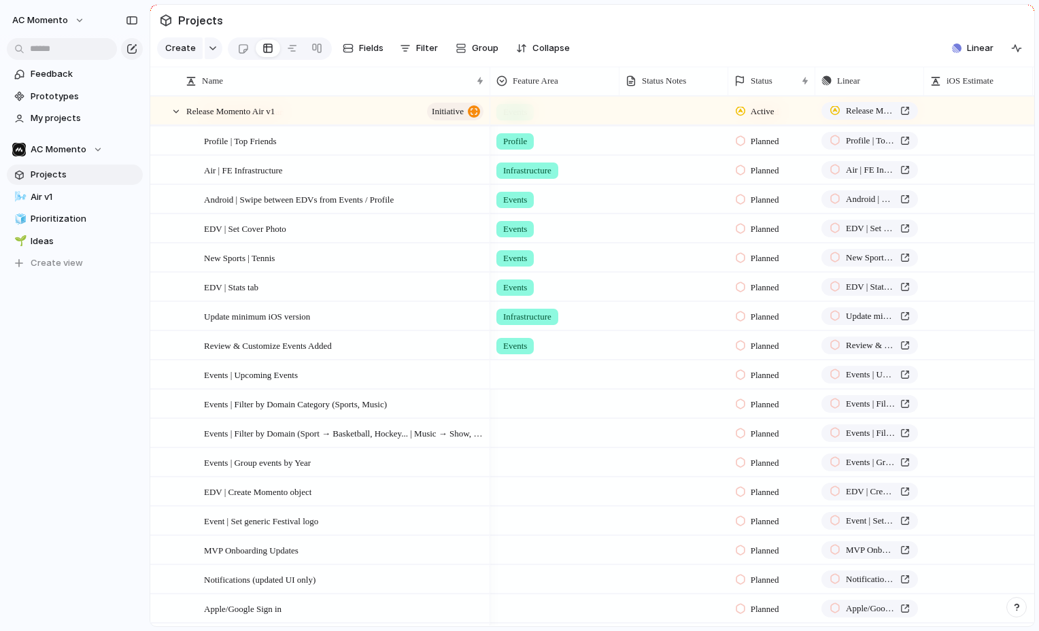
click at [520, 375] on div at bounding box center [555, 372] width 128 height 22
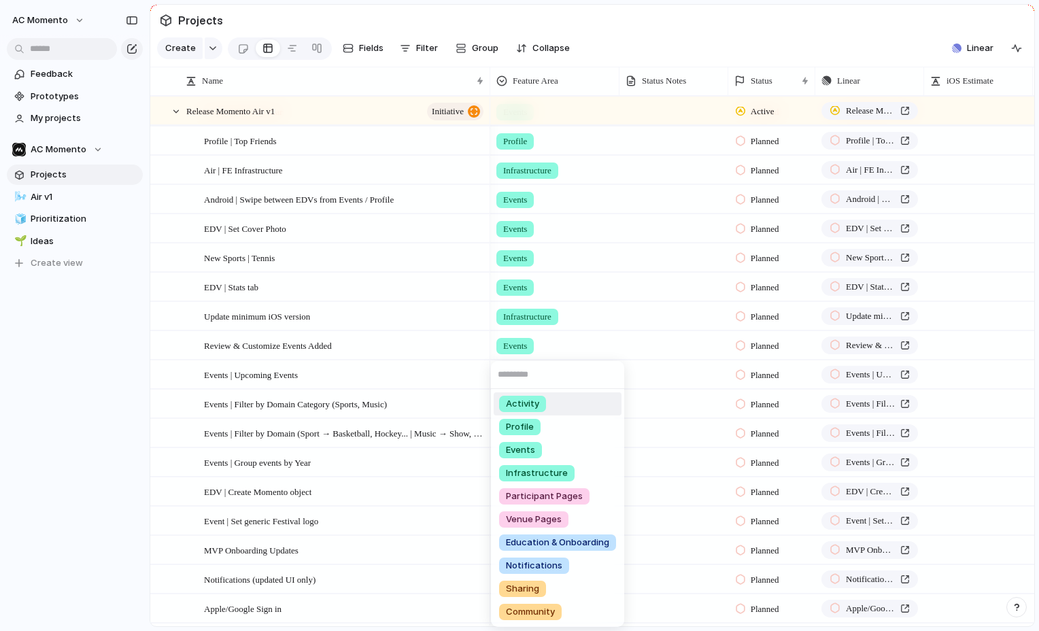
scroll to position [58, 0]
drag, startPoint x: 575, startPoint y: 443, endPoint x: 572, endPoint y: 437, distance: 7.0
click at [575, 443] on li "Events" at bounding box center [558, 450] width 128 height 23
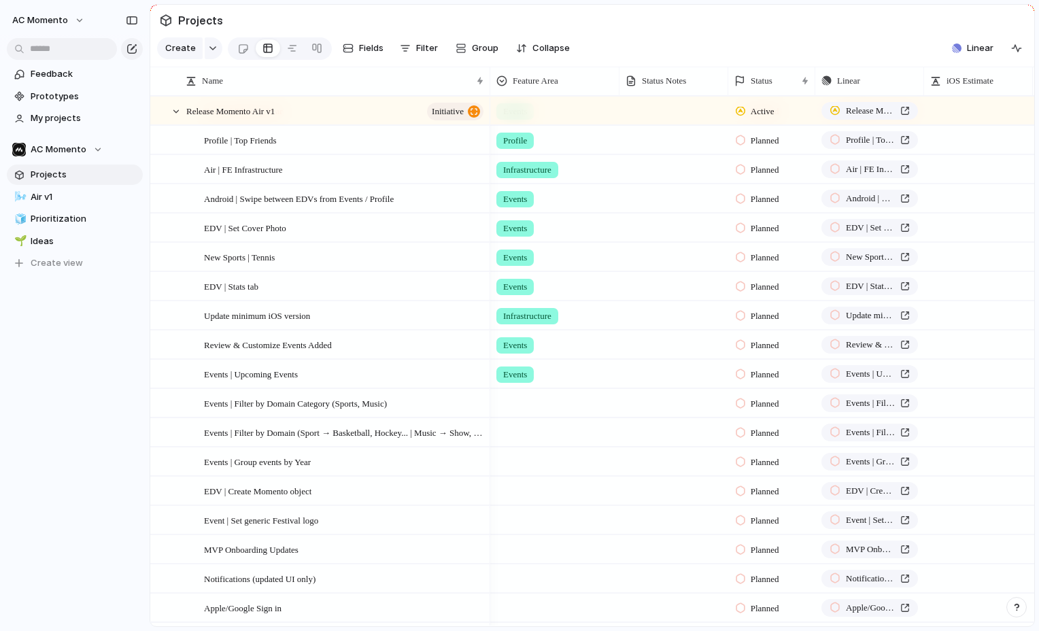
scroll to position [77, 0]
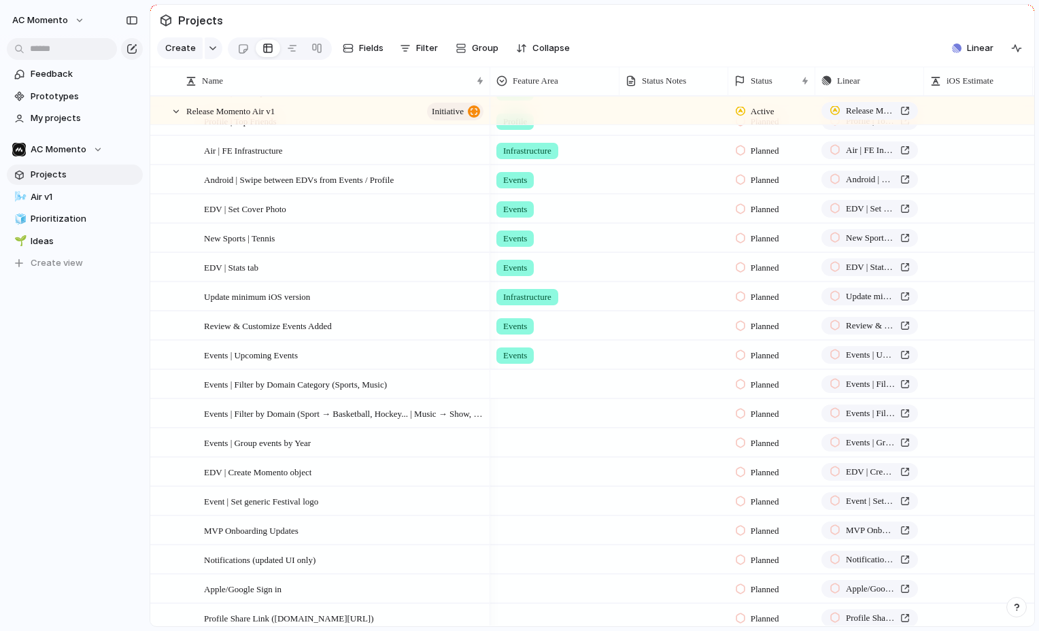
click at [521, 385] on div at bounding box center [555, 382] width 128 height 22
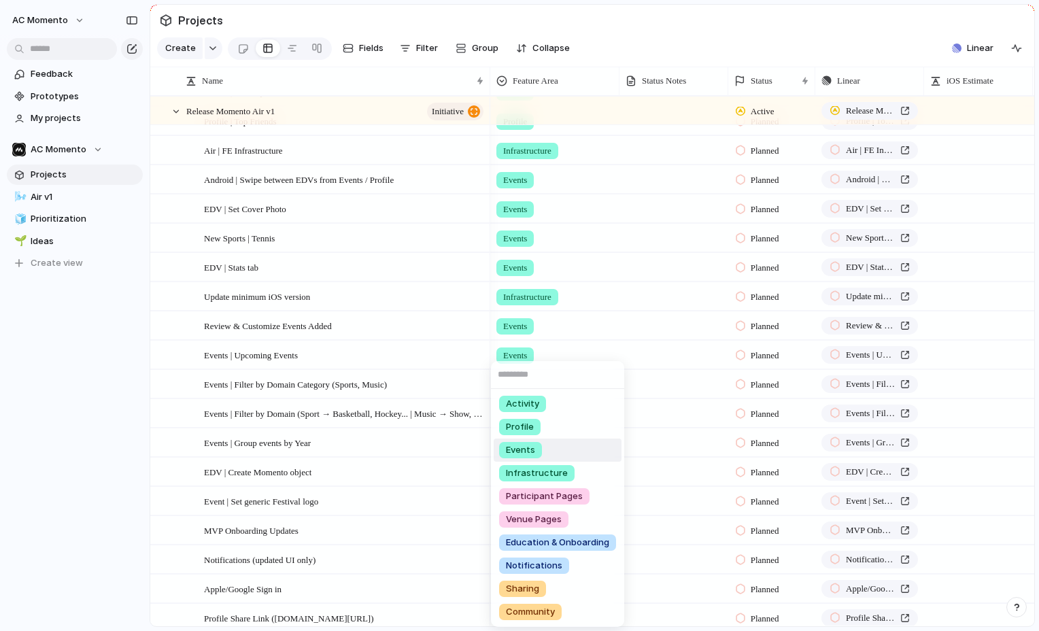
drag, startPoint x: 581, startPoint y: 451, endPoint x: 560, endPoint y: 421, distance: 36.6
click at [581, 451] on li "Events" at bounding box center [558, 450] width 128 height 23
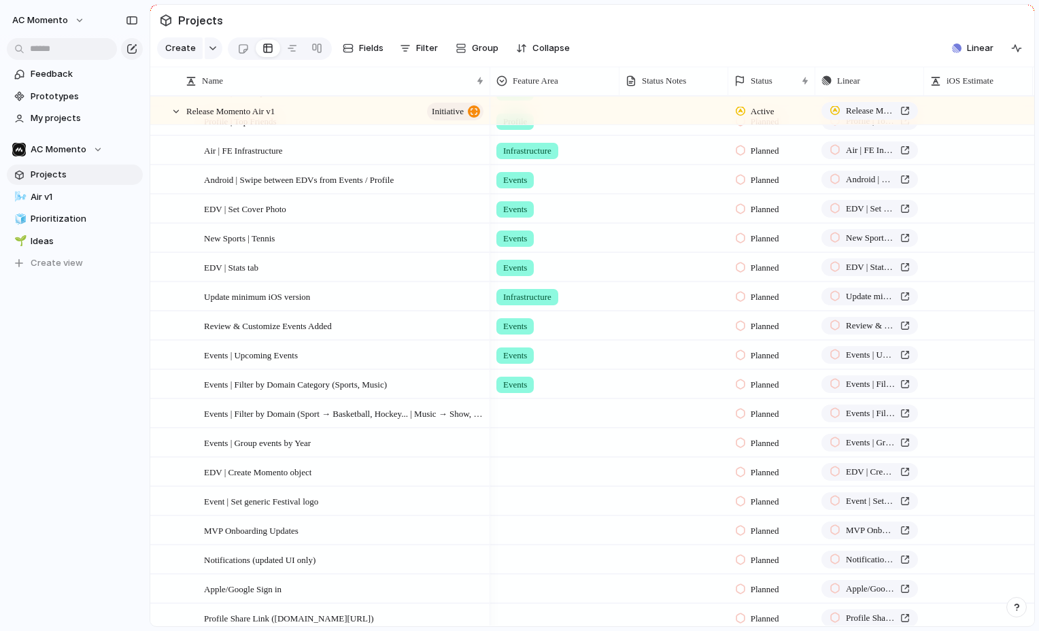
click at [542, 417] on div at bounding box center [555, 411] width 128 height 22
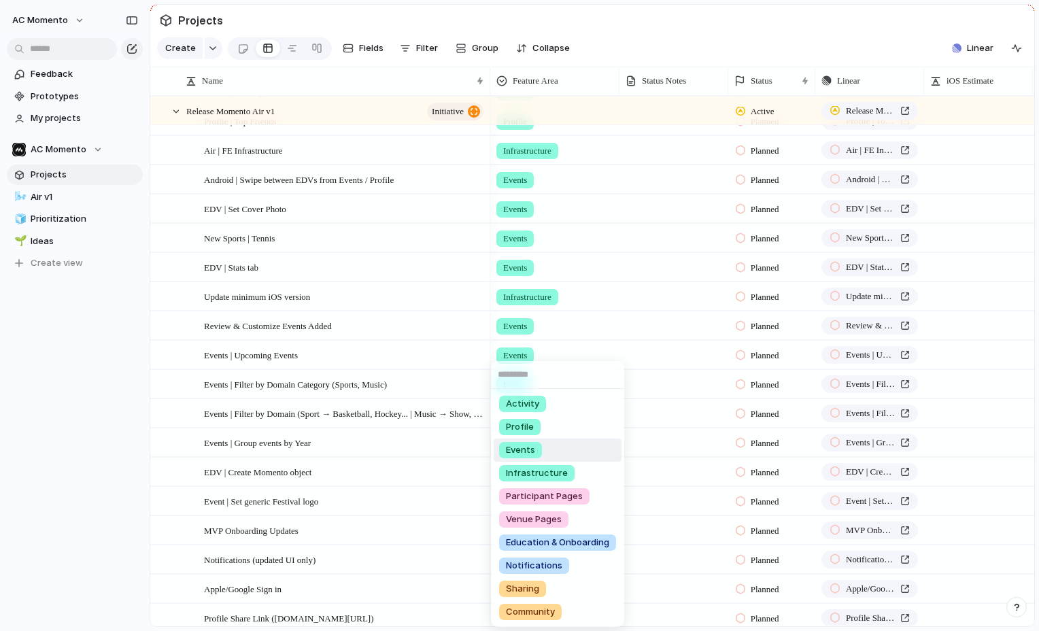
click at [580, 448] on li "Events" at bounding box center [558, 450] width 128 height 23
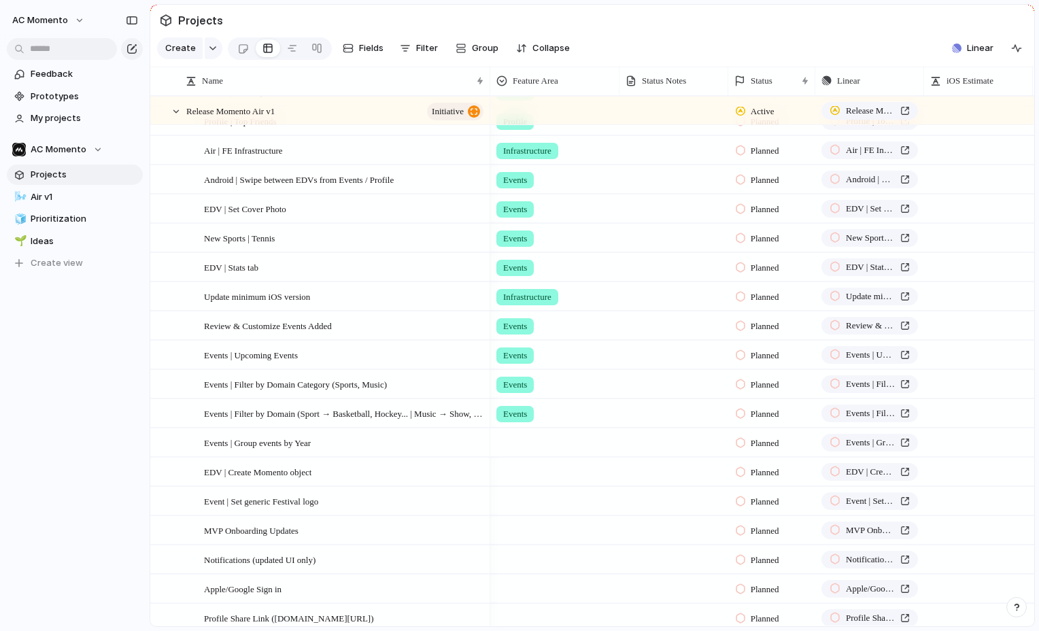
click at [518, 443] on div at bounding box center [555, 440] width 128 height 22
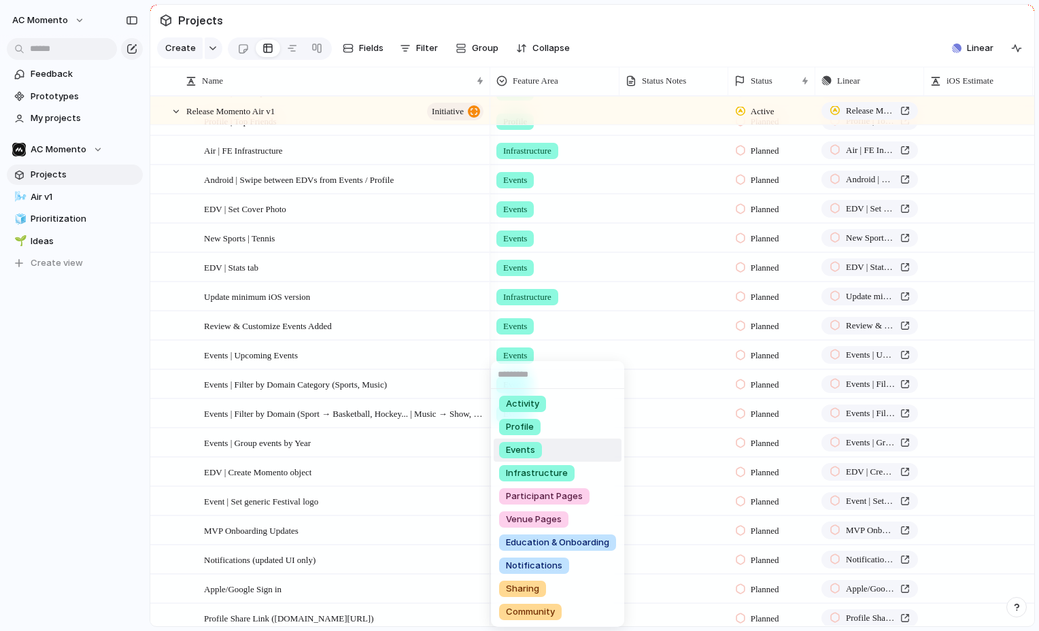
click at [574, 449] on li "Events" at bounding box center [558, 450] width 128 height 23
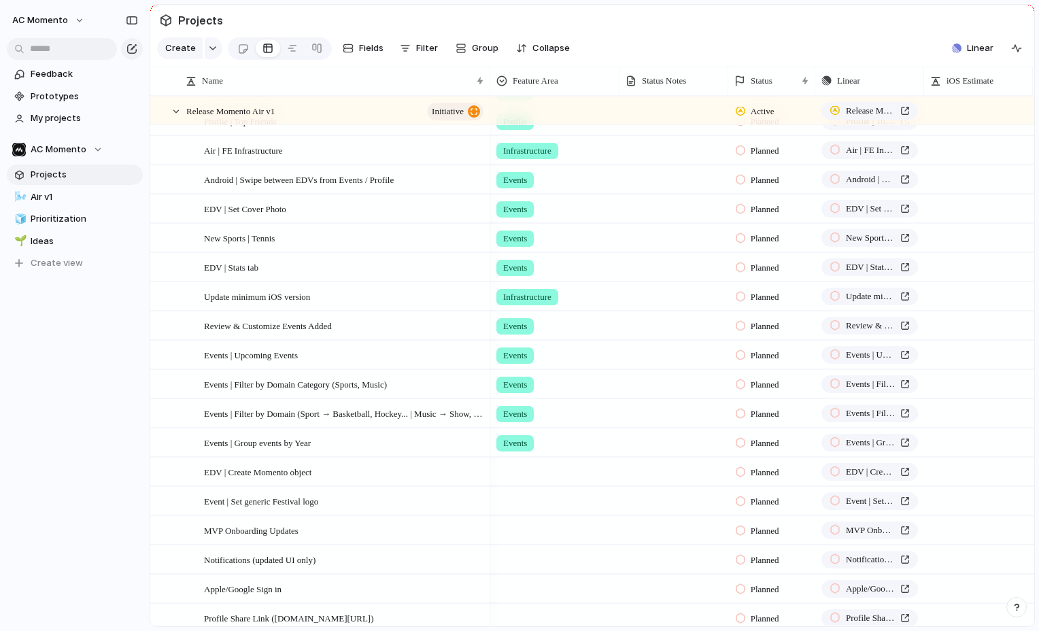
scroll to position [103, 0]
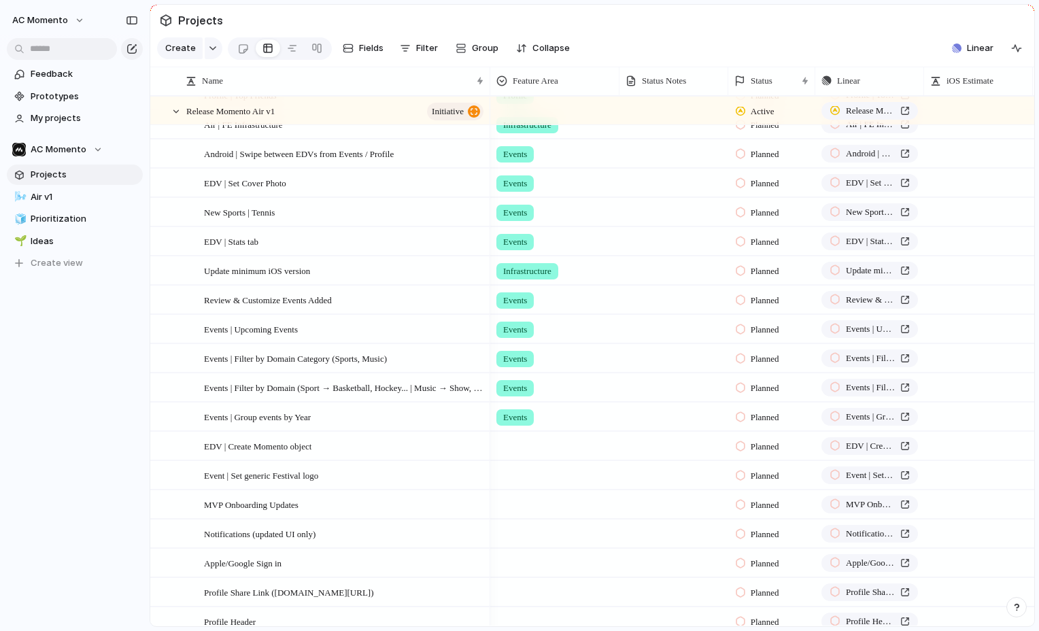
click at [519, 439] on div at bounding box center [555, 443] width 128 height 22
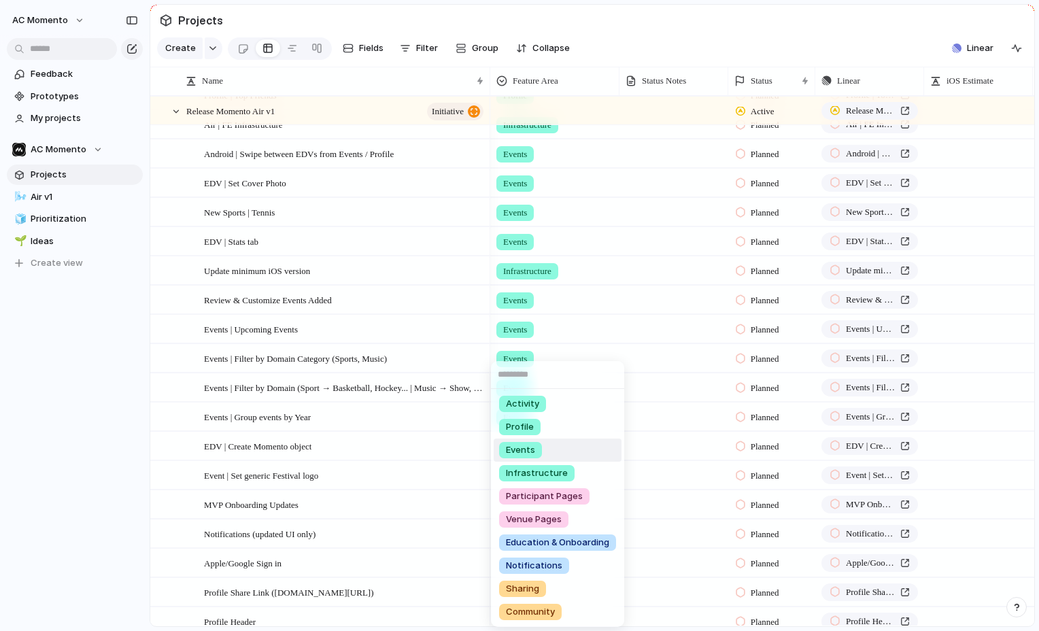
click at [564, 452] on li "Events" at bounding box center [558, 450] width 128 height 23
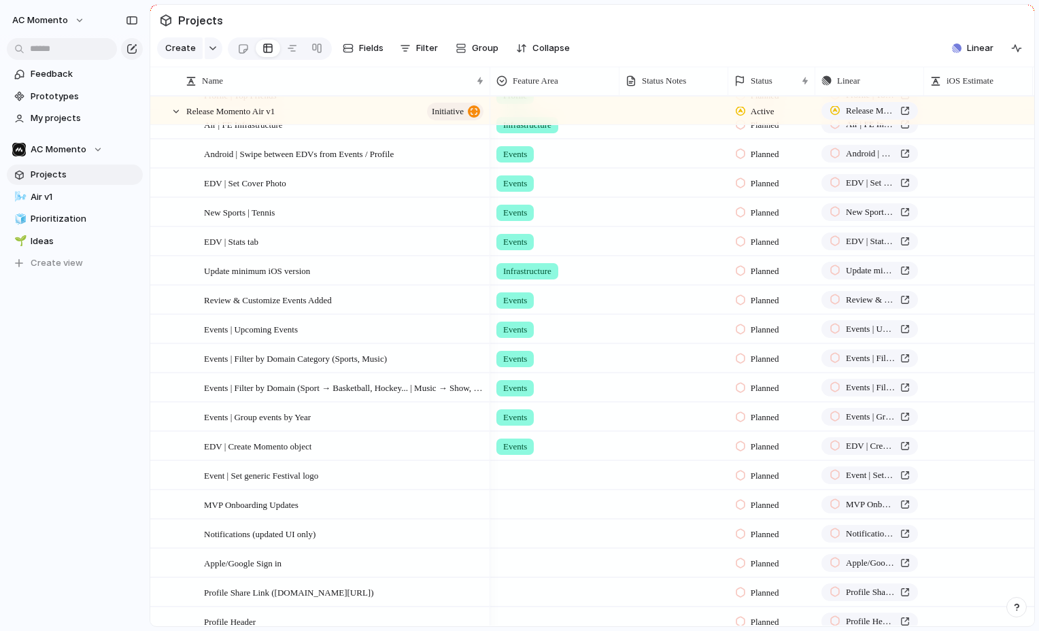
scroll to position [142, 0]
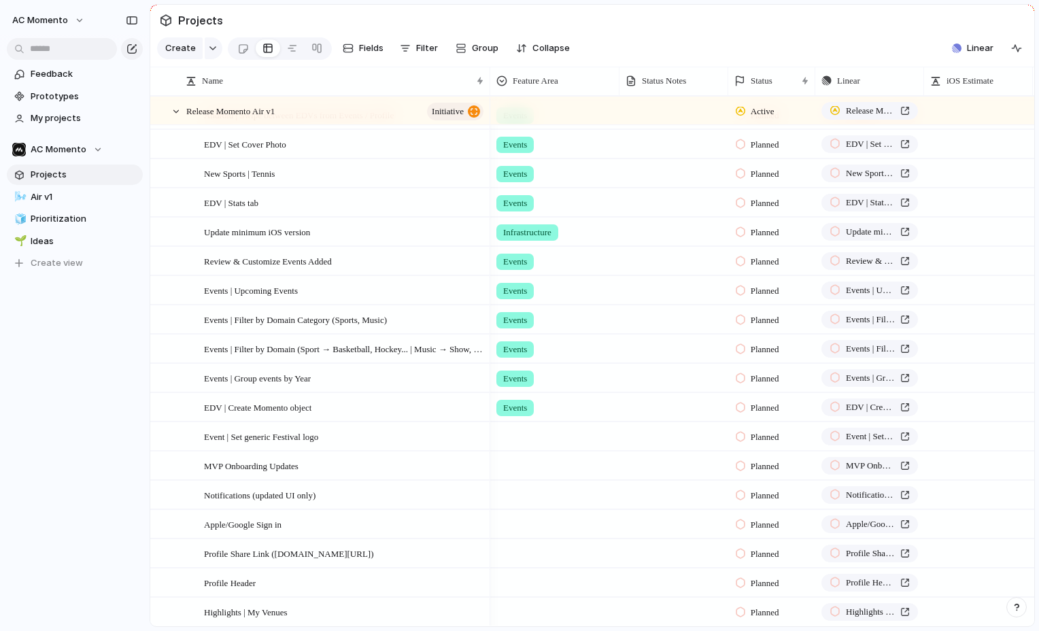
click at [530, 452] on div at bounding box center [555, 463] width 128 height 22
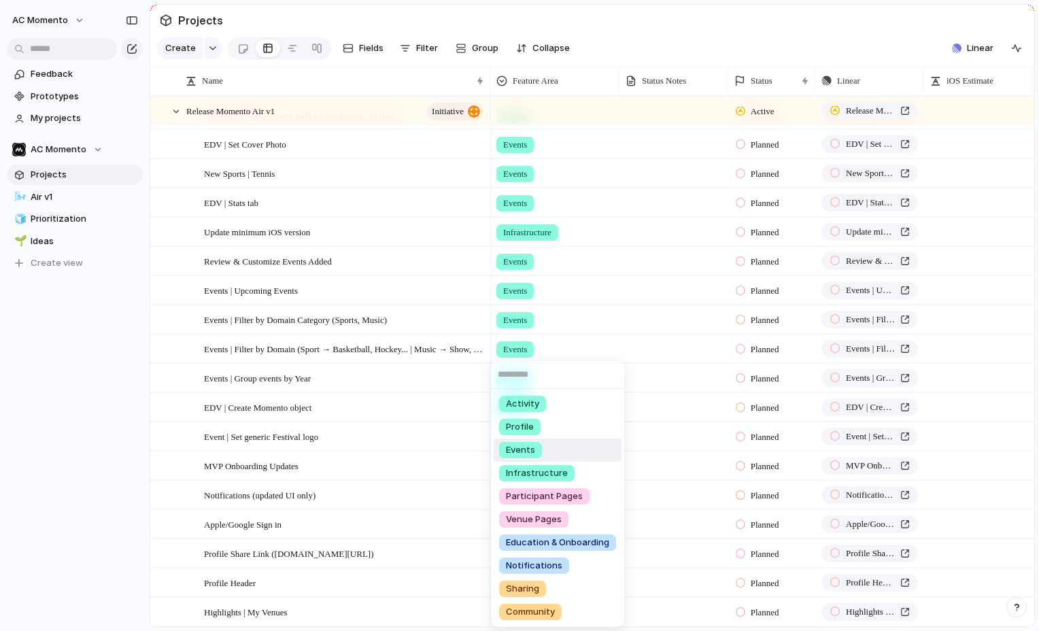
click at [564, 449] on li "Events" at bounding box center [558, 450] width 128 height 23
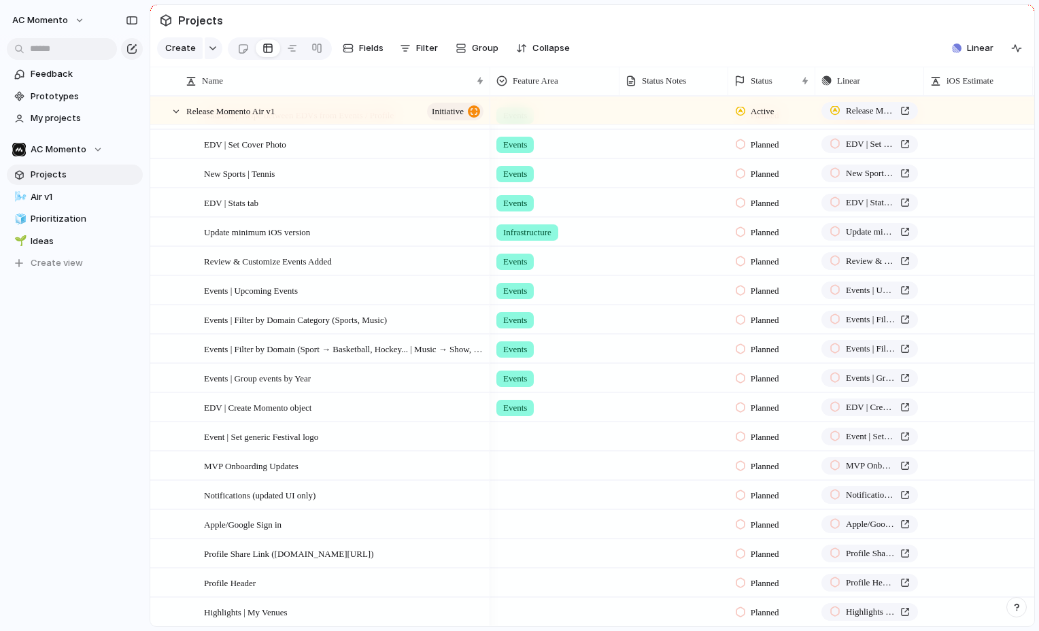
click at [530, 445] on div at bounding box center [555, 434] width 128 height 22
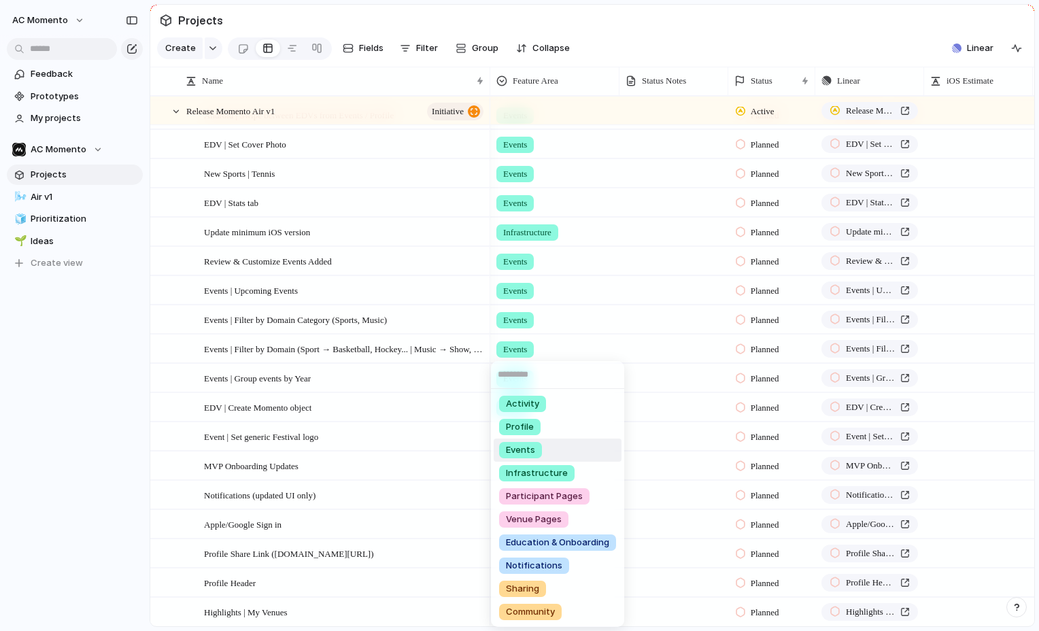
click at [543, 446] on li "Events" at bounding box center [558, 450] width 128 height 23
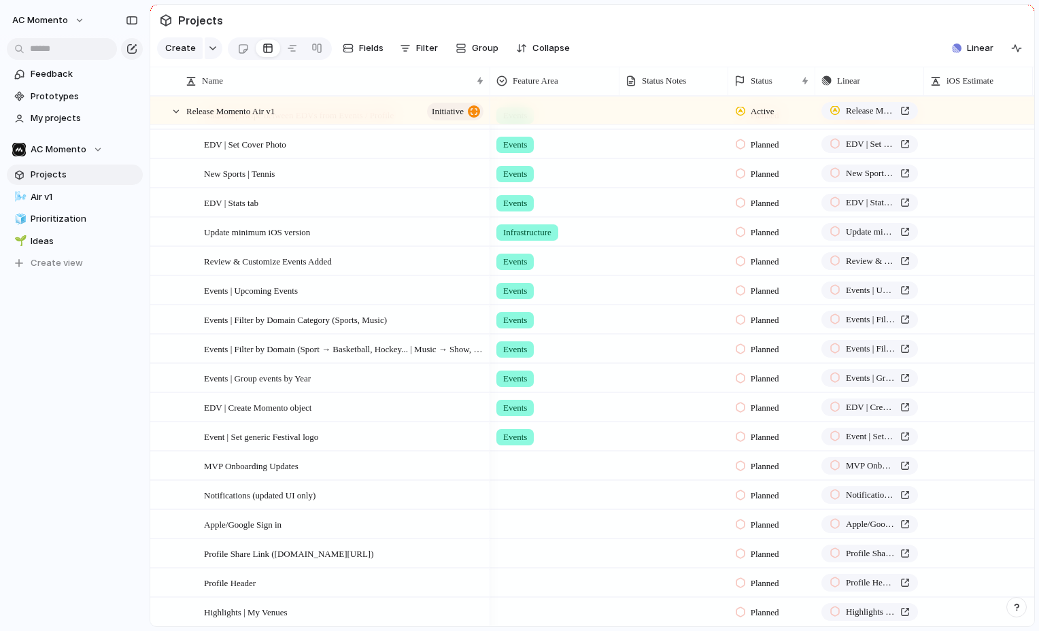
click at [538, 467] on div at bounding box center [555, 463] width 128 height 22
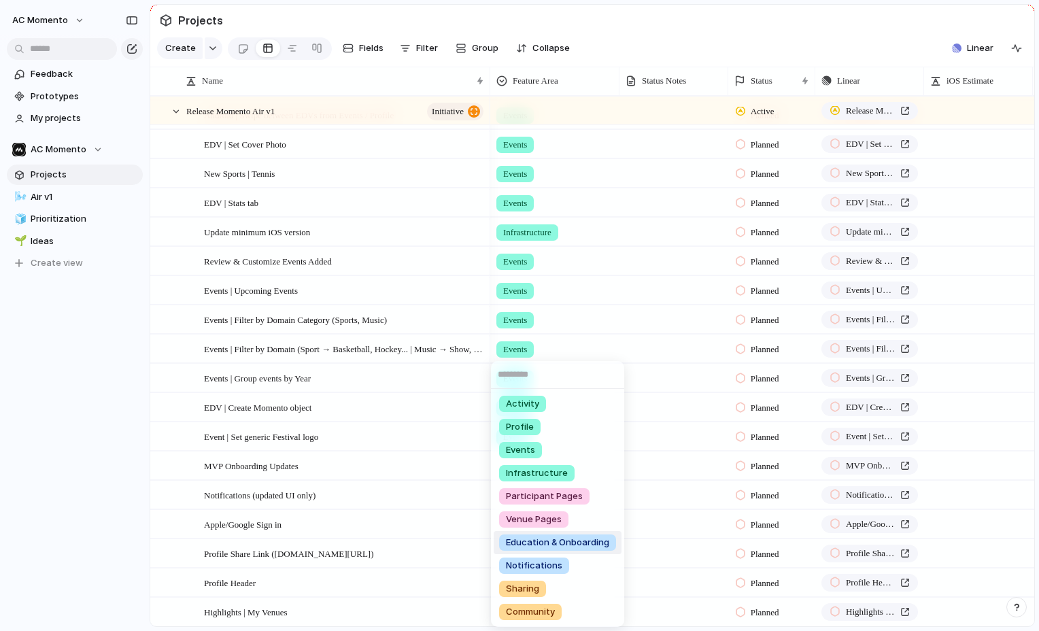
click at [596, 539] on span "Education & Onboarding" at bounding box center [557, 543] width 103 height 14
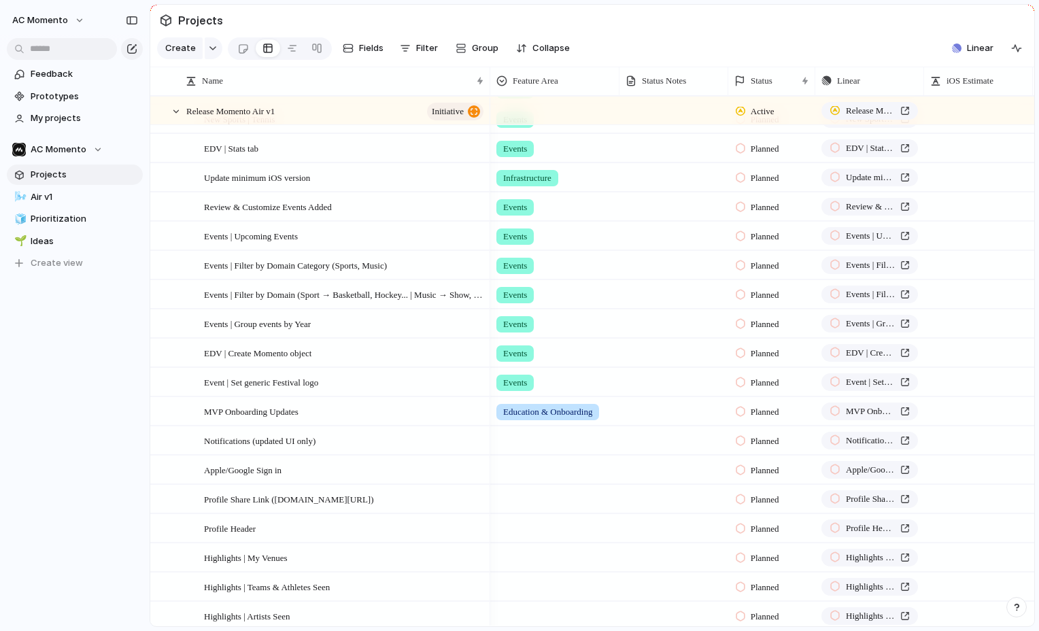
scroll to position [215, 0]
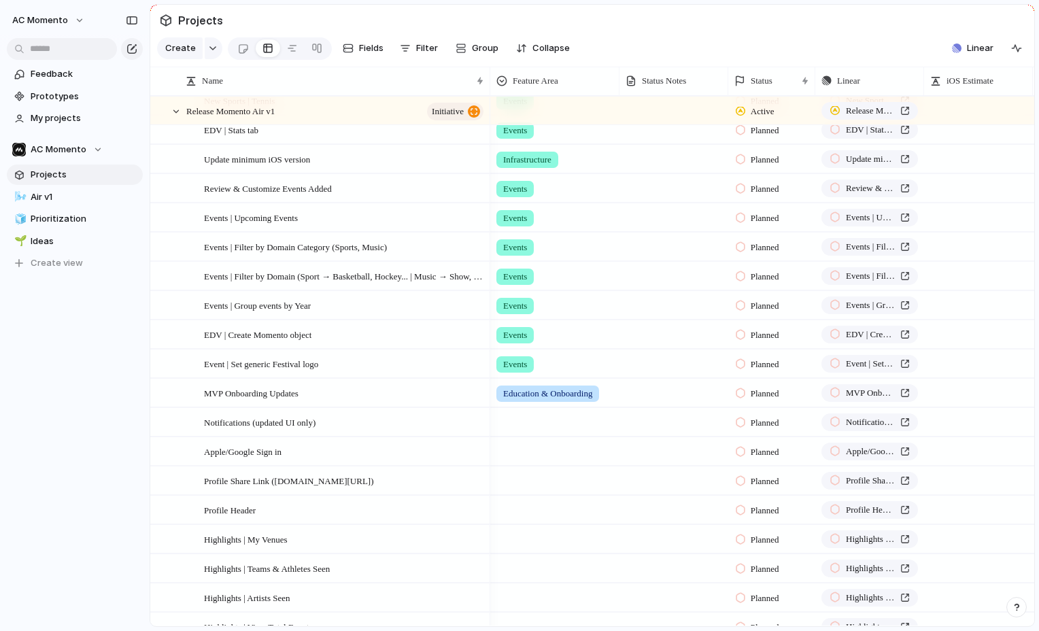
click at [539, 427] on div at bounding box center [555, 420] width 128 height 22
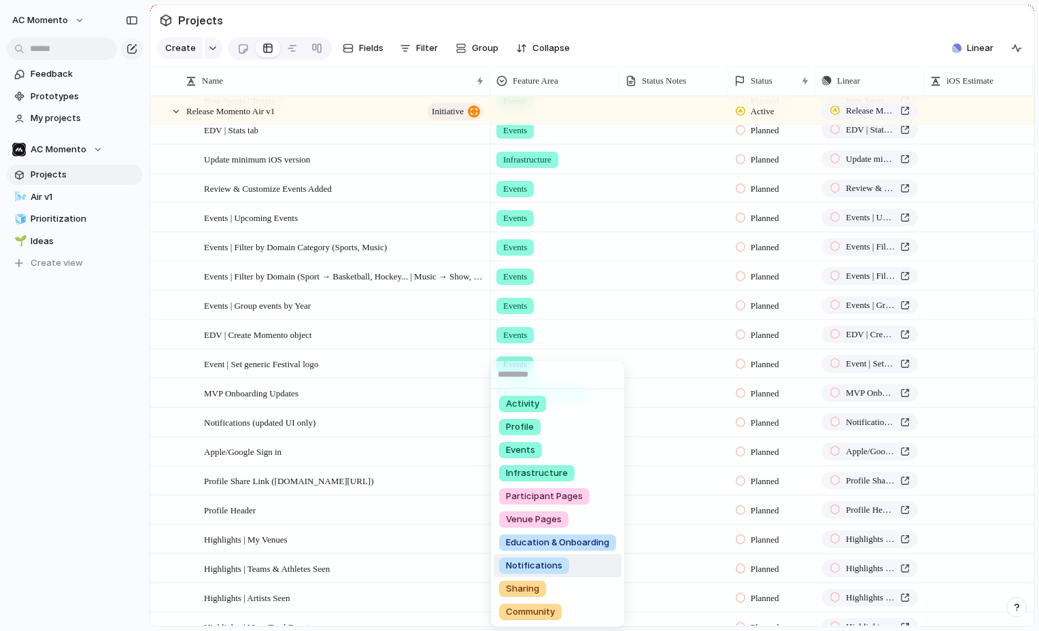
drag, startPoint x: 571, startPoint y: 568, endPoint x: 568, endPoint y: 562, distance: 7.3
click at [571, 568] on li "Notifications" at bounding box center [558, 565] width 128 height 23
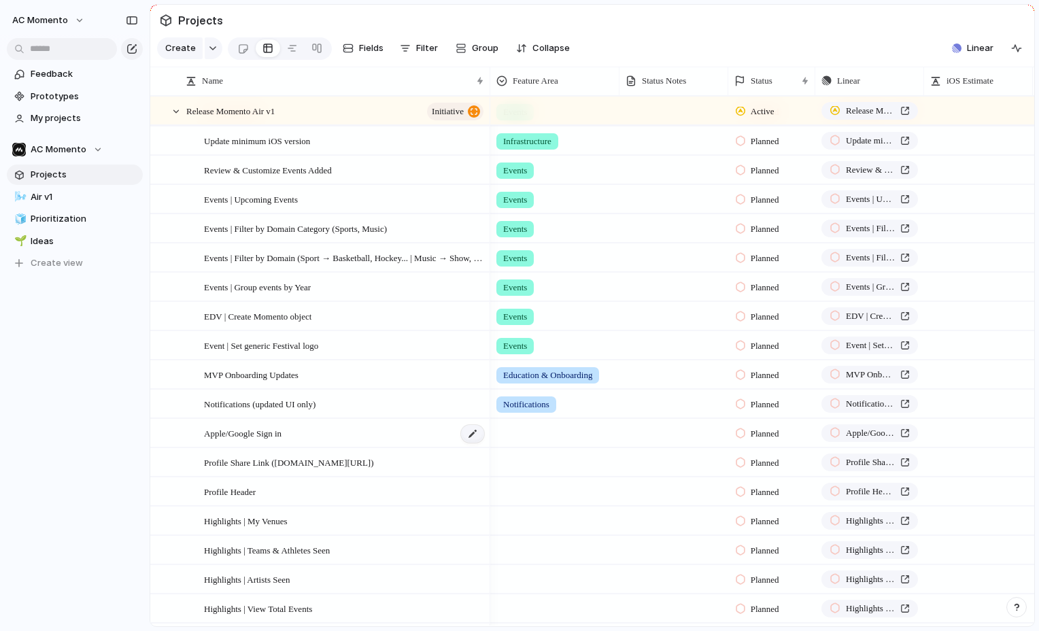
scroll to position [232, 0]
click at [524, 430] on div at bounding box center [555, 431] width 128 height 22
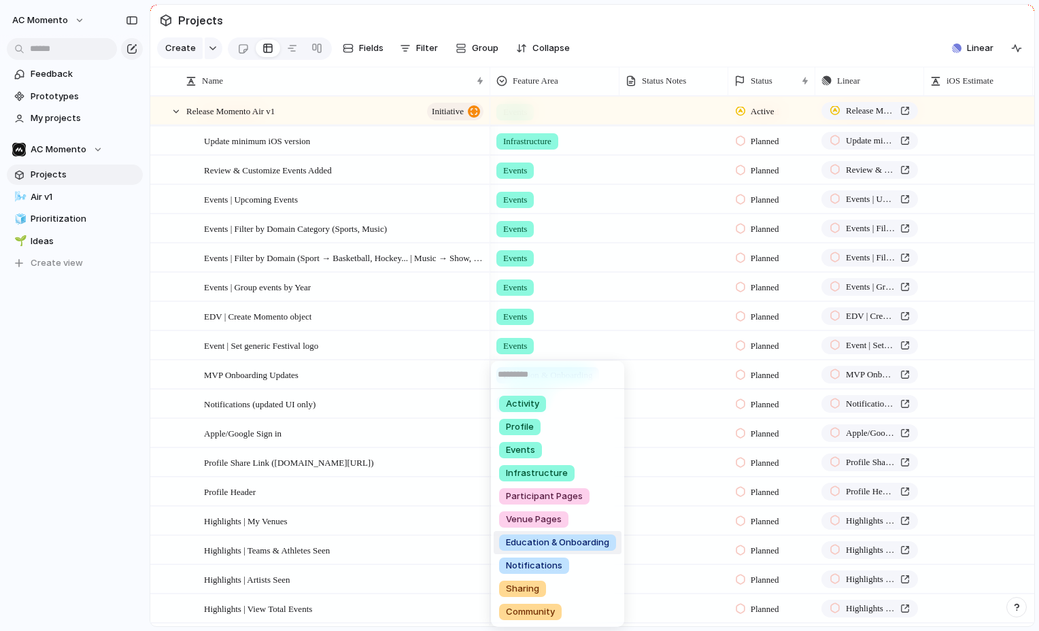
click at [598, 538] on span "Education & Onboarding" at bounding box center [557, 543] width 103 height 14
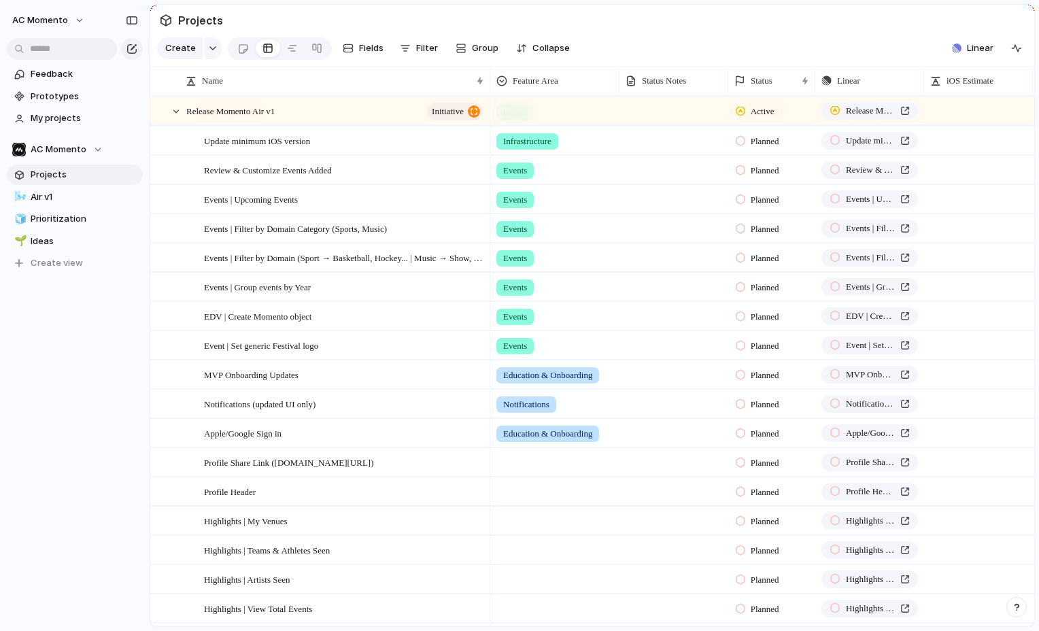
scroll to position [260, 0]
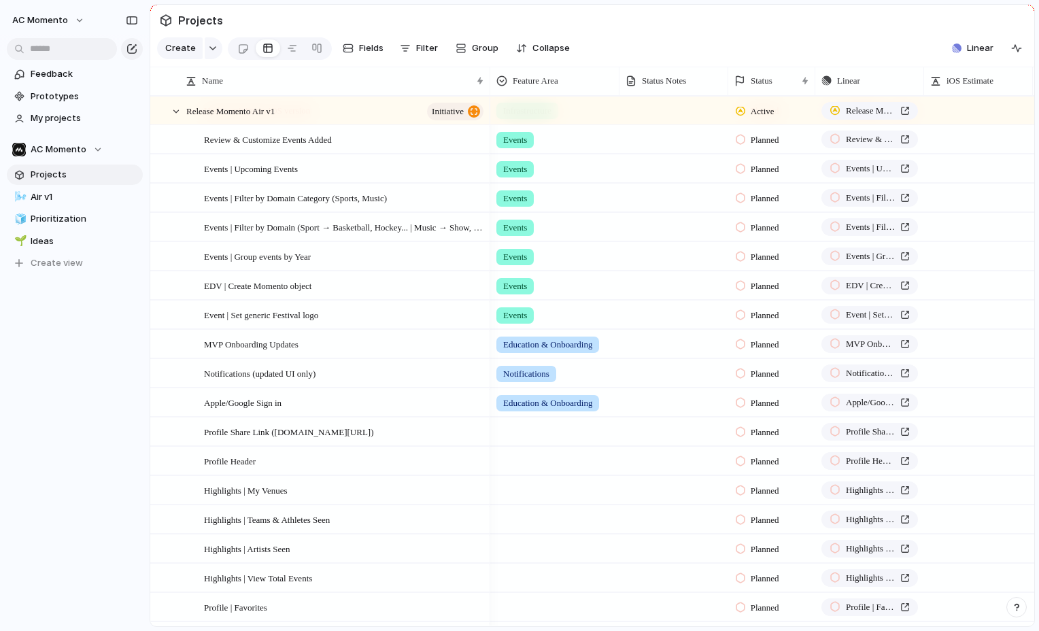
click at [517, 441] on div at bounding box center [554, 432] width 129 height 28
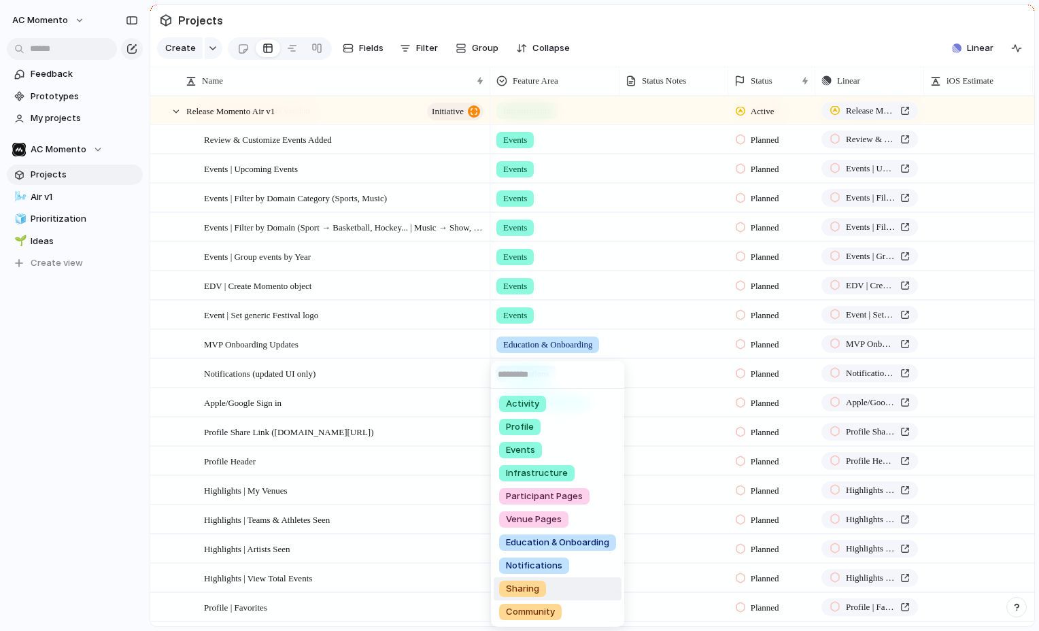
drag, startPoint x: 589, startPoint y: 590, endPoint x: 573, endPoint y: 557, distance: 37.1
click at [589, 590] on li "Sharing" at bounding box center [558, 588] width 128 height 23
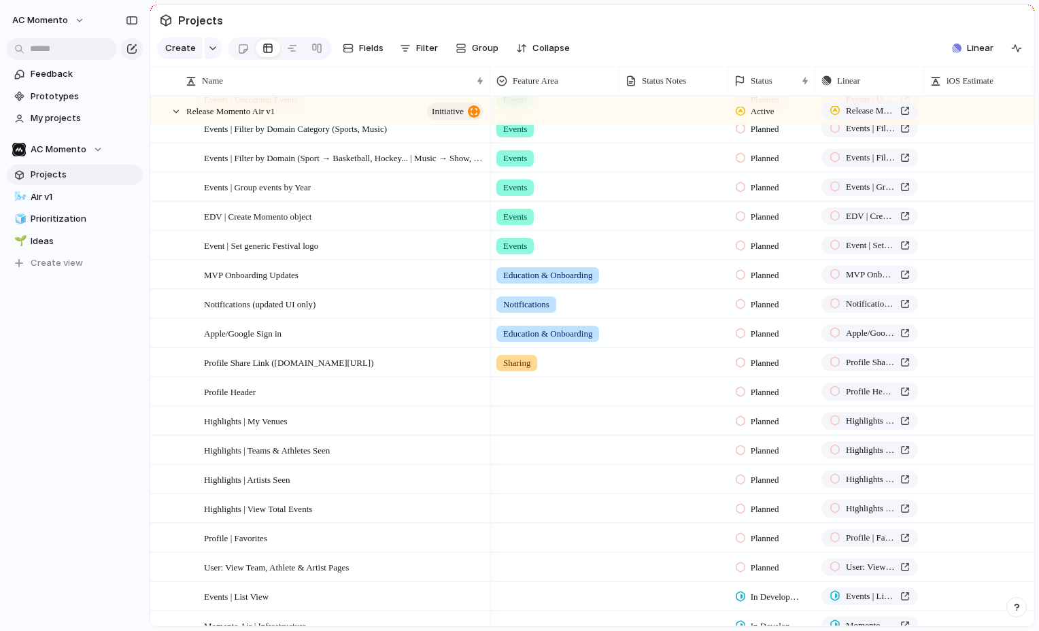
scroll to position [337, 0]
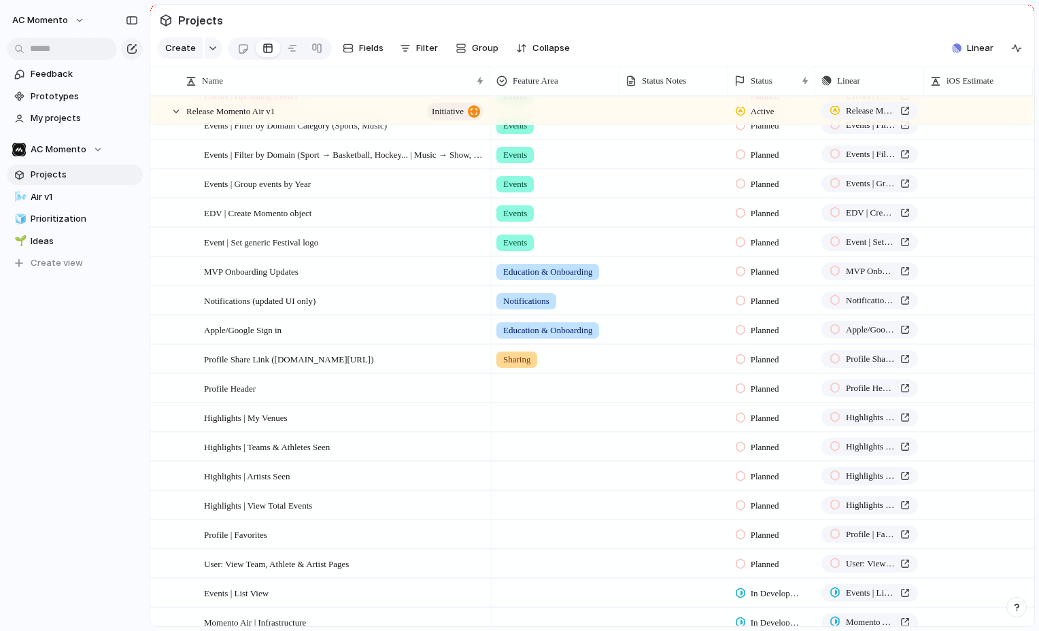
click at [515, 389] on div at bounding box center [555, 386] width 128 height 22
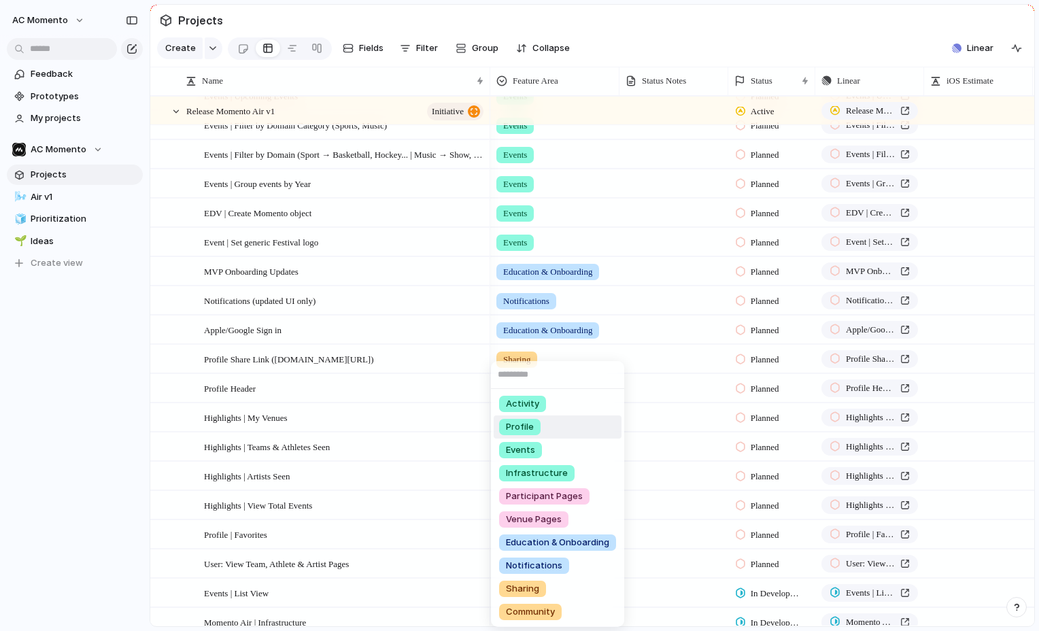
click at [543, 422] on li "Profile" at bounding box center [558, 426] width 128 height 23
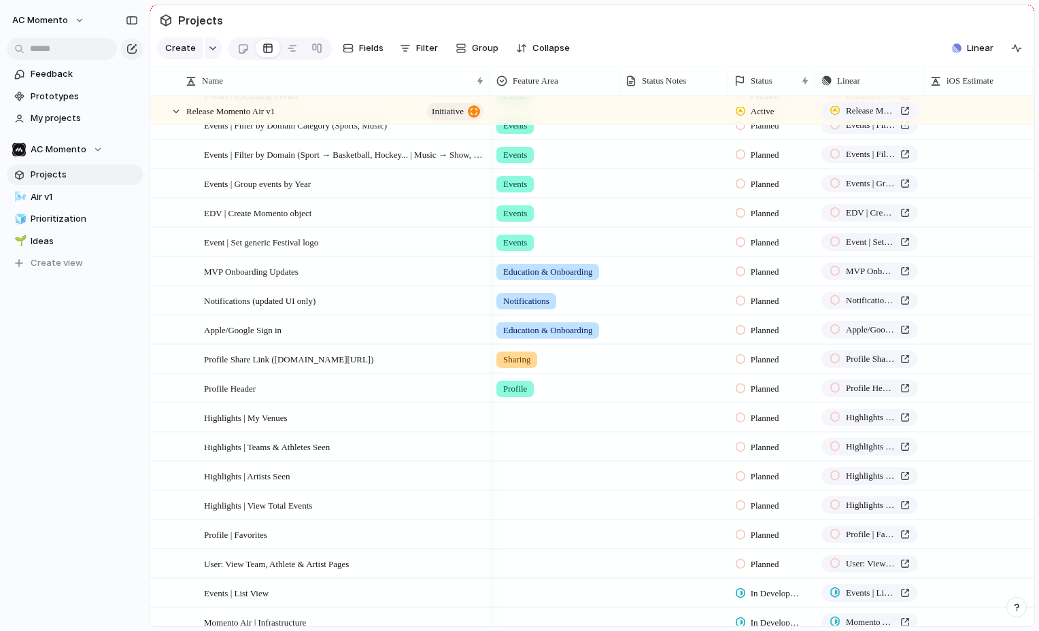
click at [511, 417] on div at bounding box center [555, 415] width 128 height 22
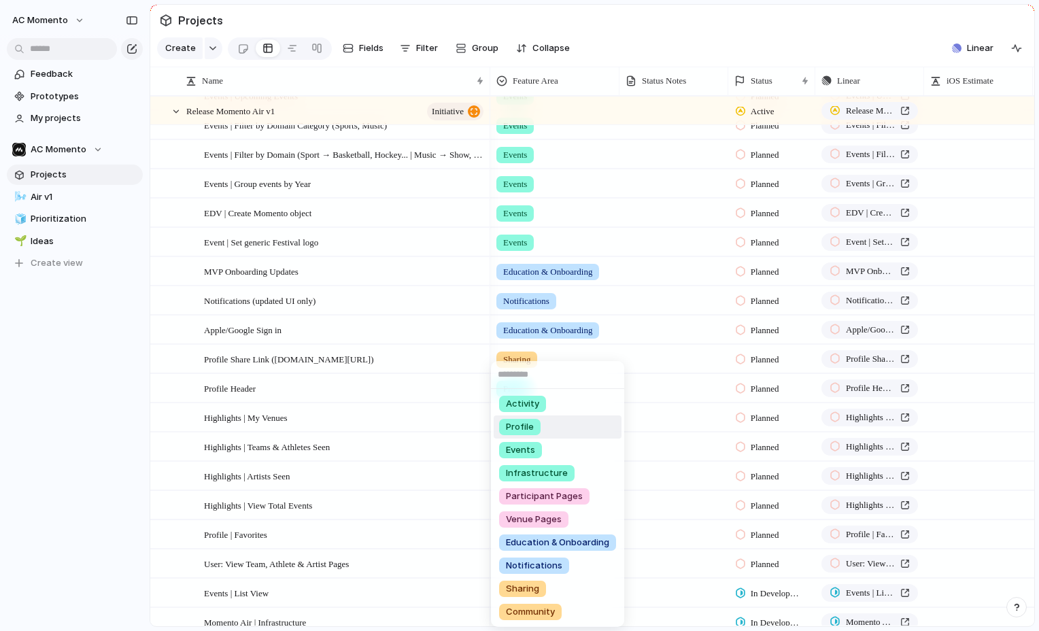
click at [568, 423] on li "Profile" at bounding box center [558, 426] width 128 height 23
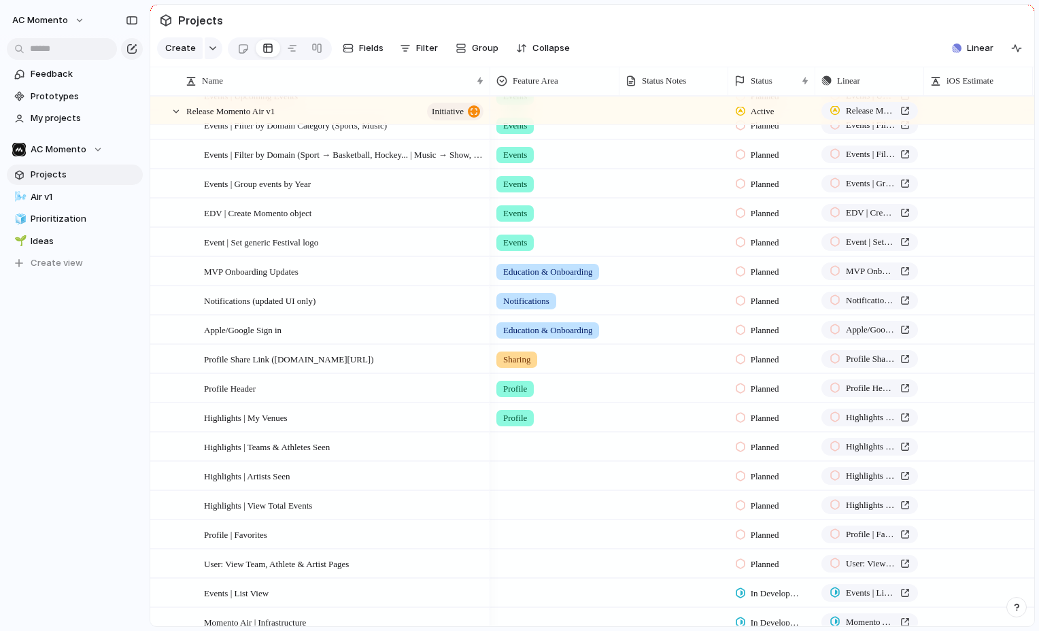
click at [560, 447] on div at bounding box center [555, 444] width 128 height 22
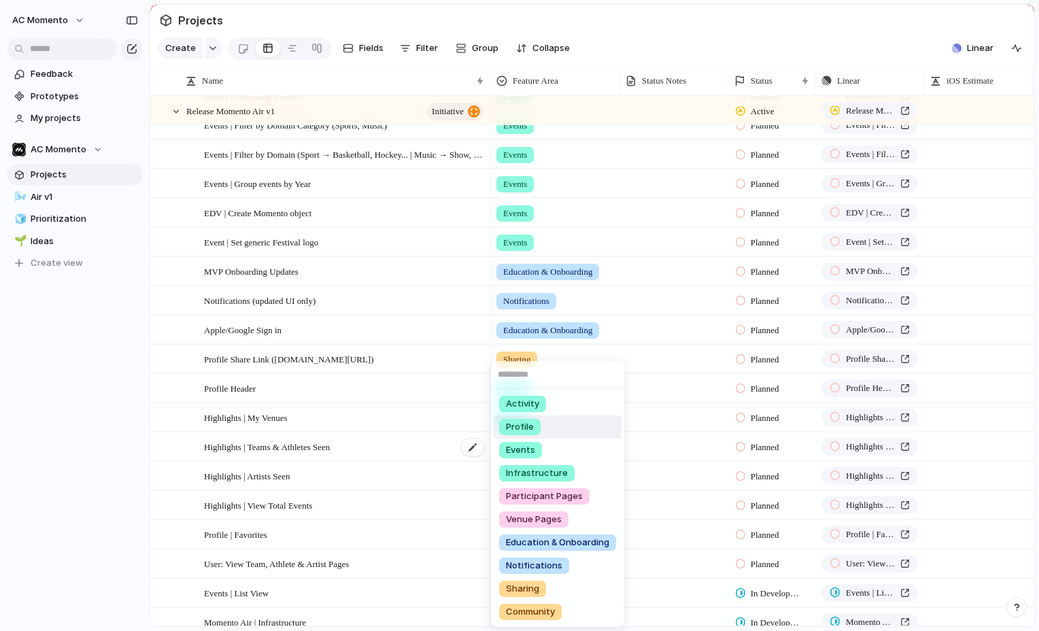
drag, startPoint x: 577, startPoint y: 428, endPoint x: 435, endPoint y: 446, distance: 143.2
click at [577, 428] on li "Profile" at bounding box center [558, 426] width 128 height 23
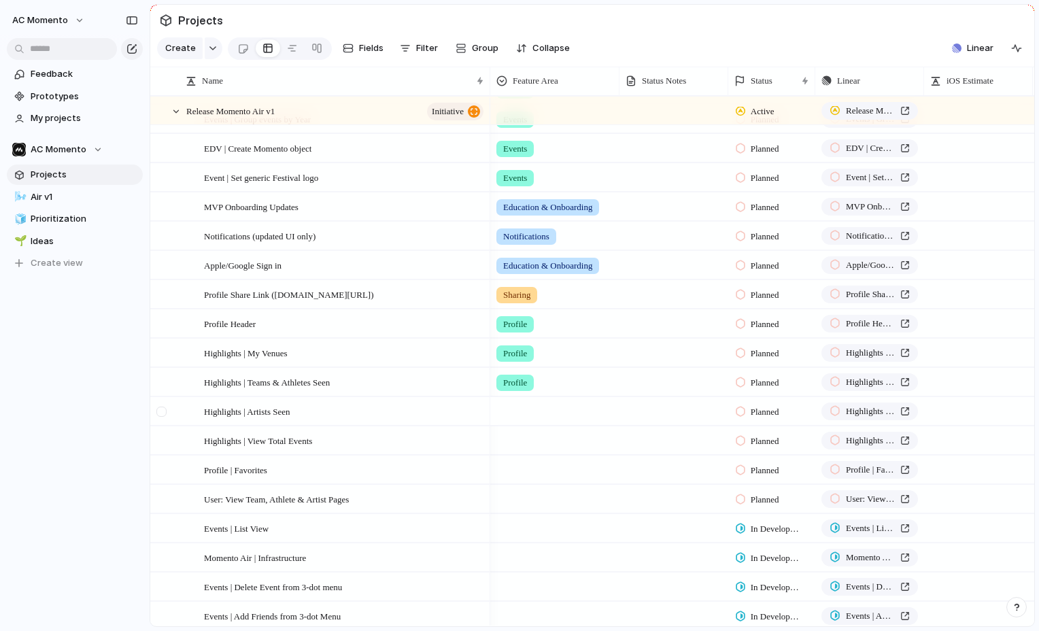
click at [165, 412] on div at bounding box center [161, 412] width 10 height 10
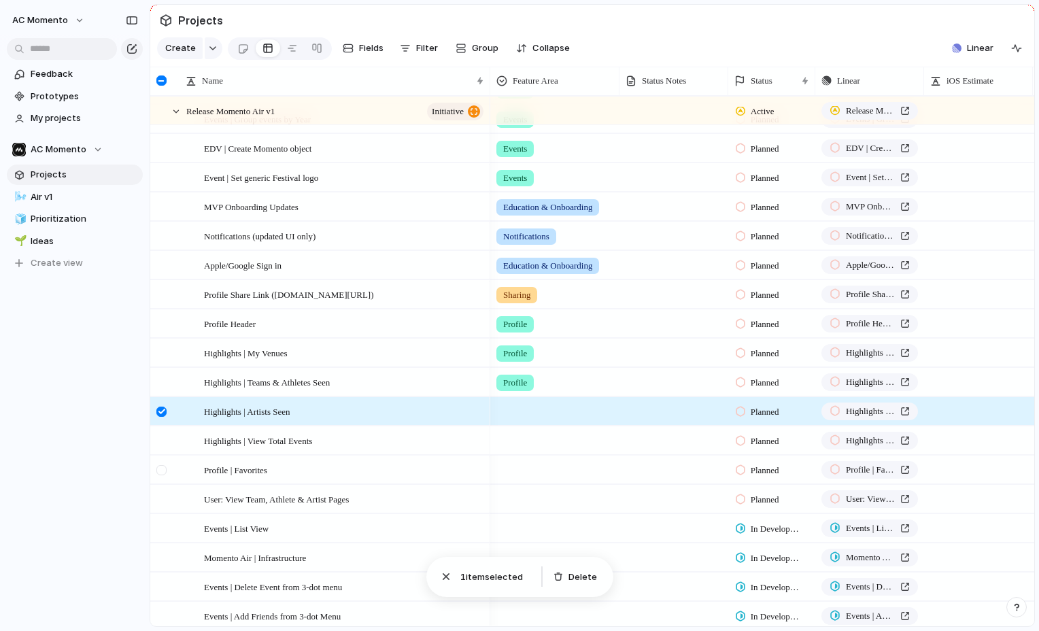
drag, startPoint x: 162, startPoint y: 443, endPoint x: 165, endPoint y: 461, distance: 18.0
click at [162, 443] on div at bounding box center [161, 441] width 10 height 10
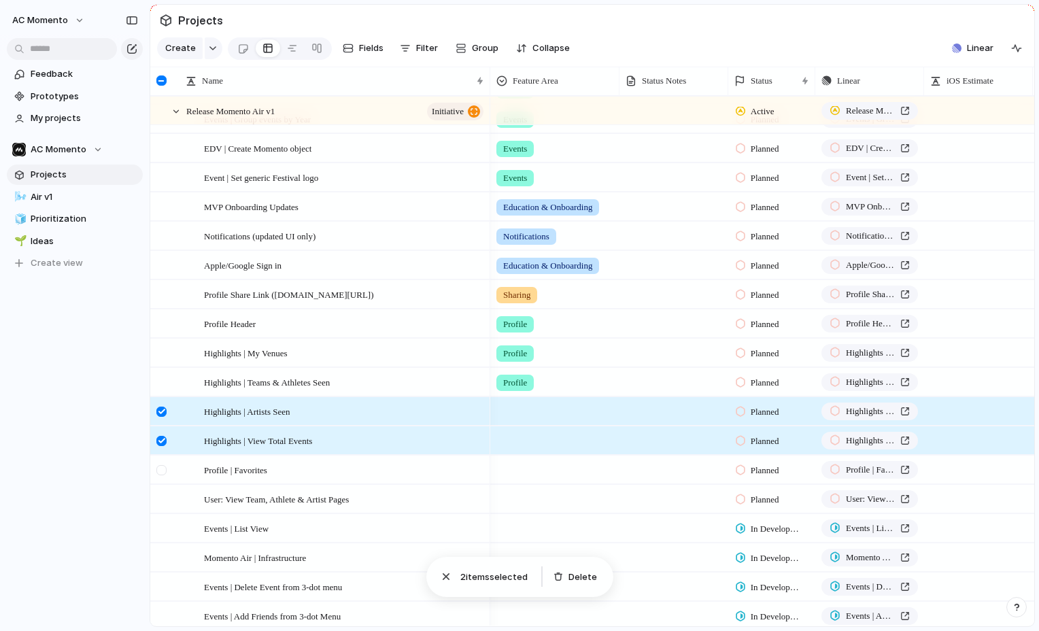
click at [164, 471] on div at bounding box center [161, 470] width 10 height 10
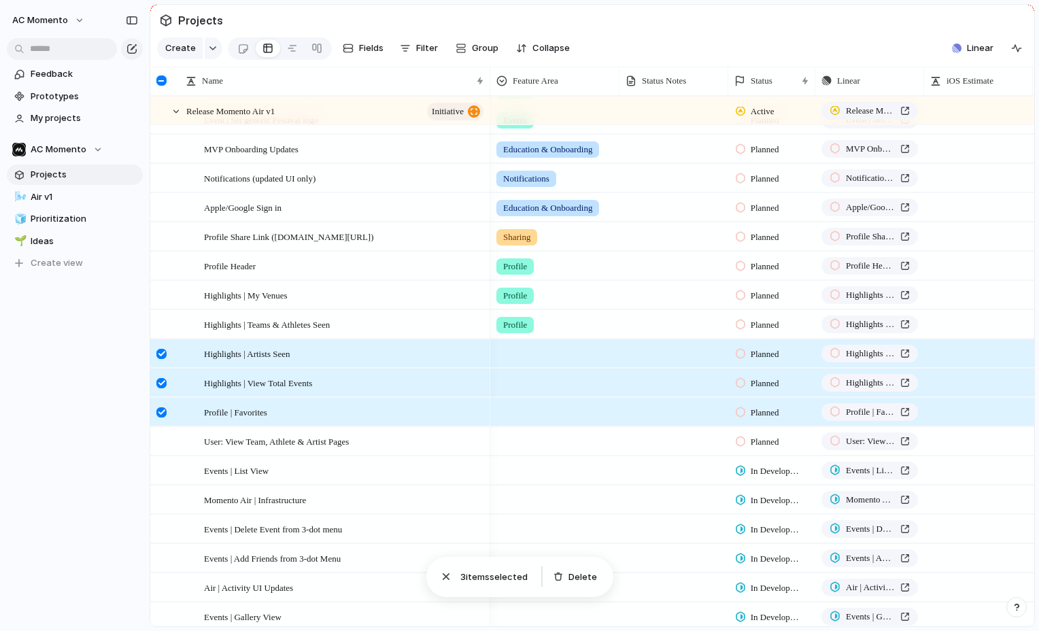
click at [526, 362] on div at bounding box center [555, 351] width 128 height 22
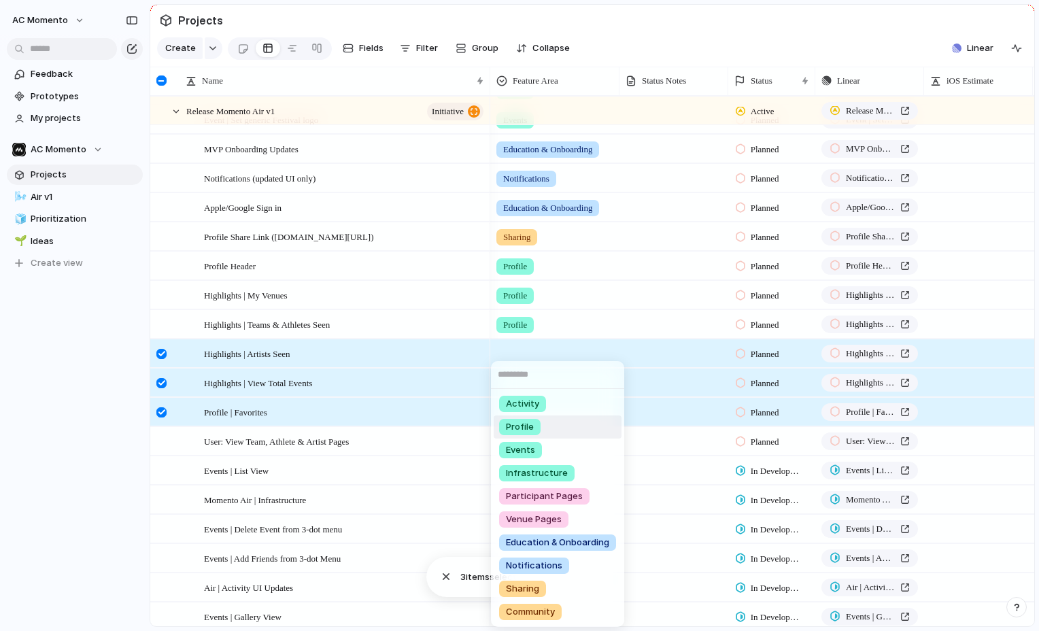
click at [560, 432] on li "Profile" at bounding box center [558, 426] width 128 height 23
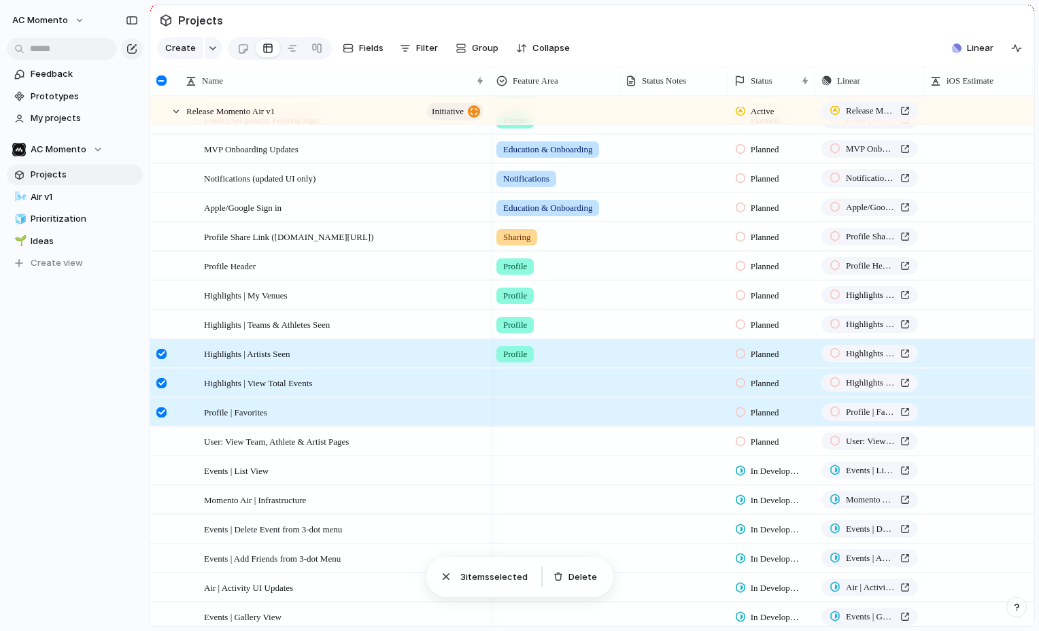
click at [534, 382] on div at bounding box center [555, 380] width 128 height 22
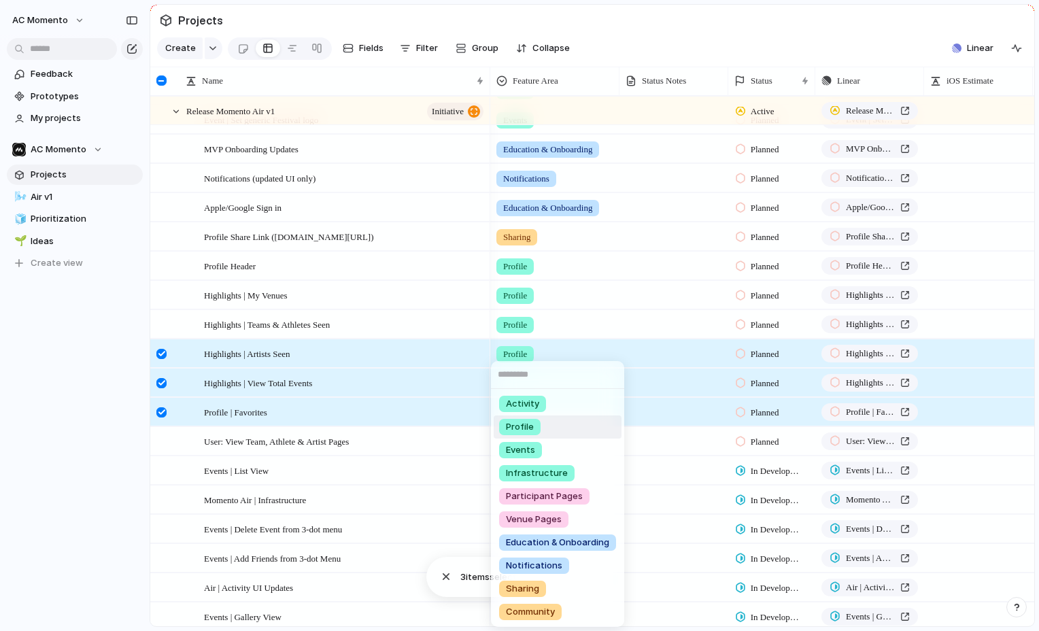
drag, startPoint x: 549, startPoint y: 423, endPoint x: 533, endPoint y: 410, distance: 20.8
click at [549, 423] on li "Profile" at bounding box center [558, 426] width 128 height 23
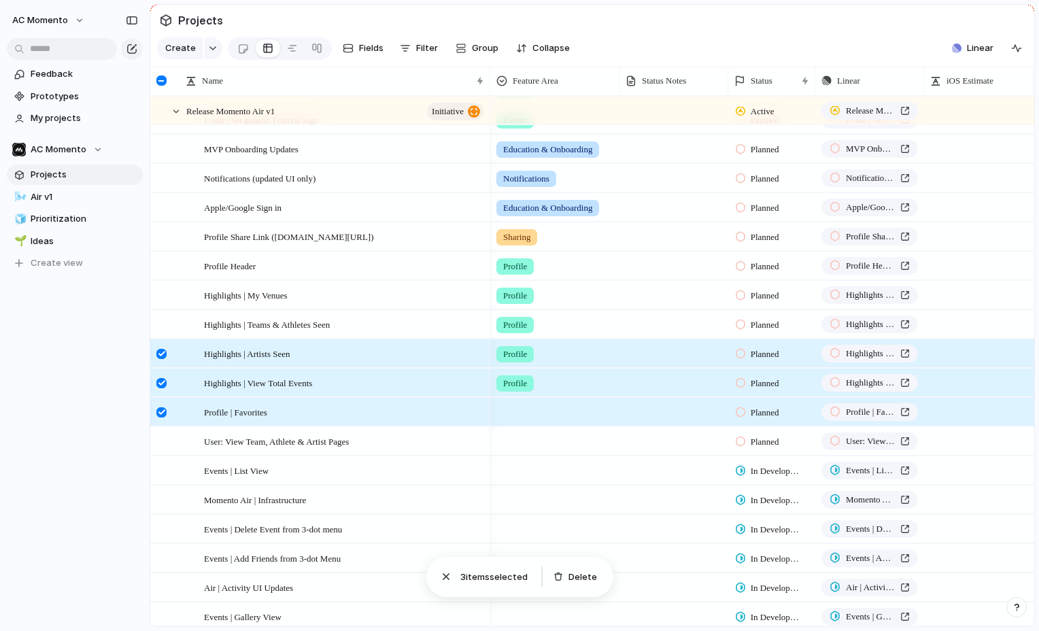
click at [530, 407] on div at bounding box center [555, 409] width 128 height 22
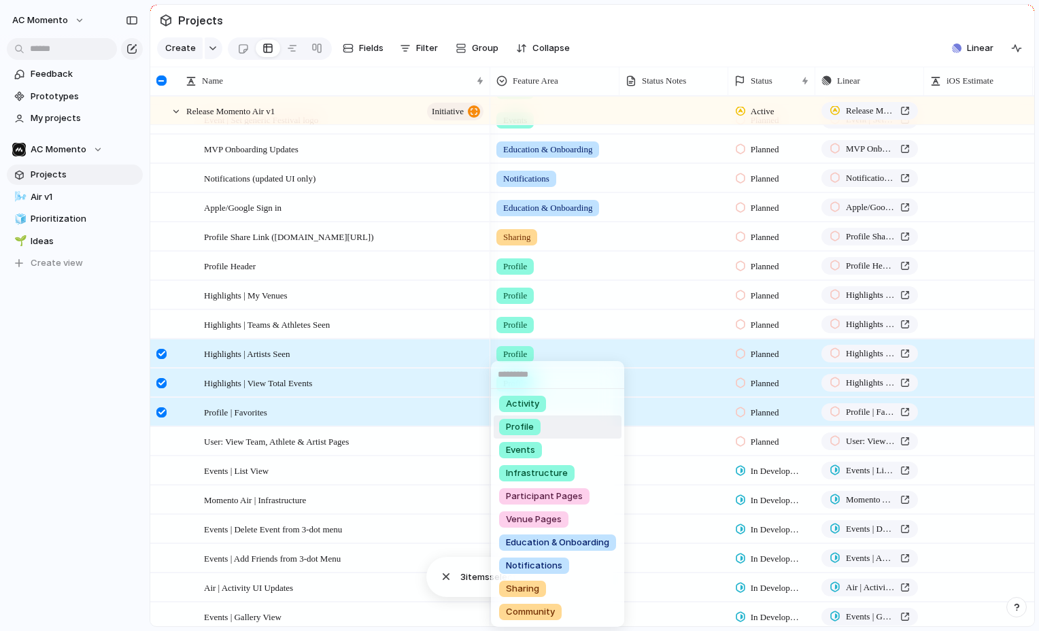
drag, startPoint x: 539, startPoint y: 430, endPoint x: 466, endPoint y: 513, distance: 110.4
click at [539, 430] on div "Profile" at bounding box center [519, 427] width 41 height 16
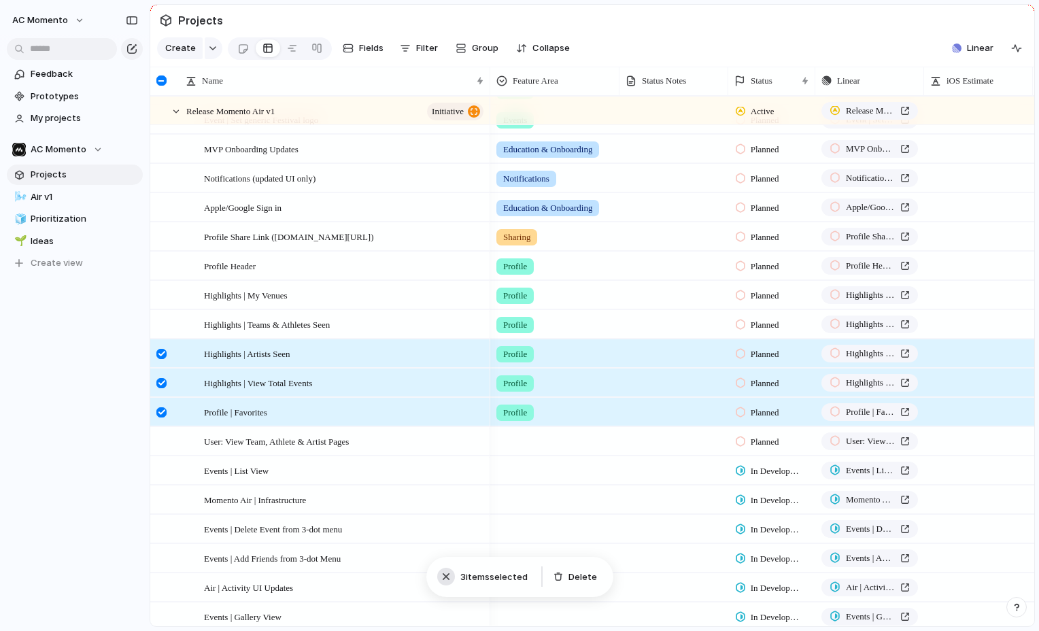
click at [445, 574] on div "button" at bounding box center [446, 577] width 14 height 14
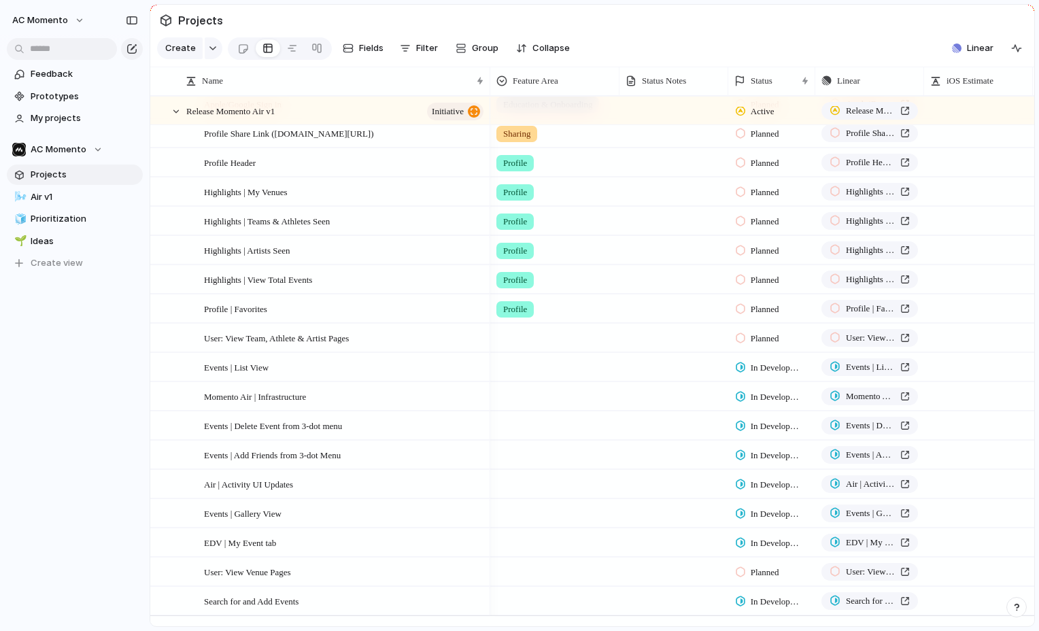
click at [522, 346] on div at bounding box center [554, 338] width 129 height 28
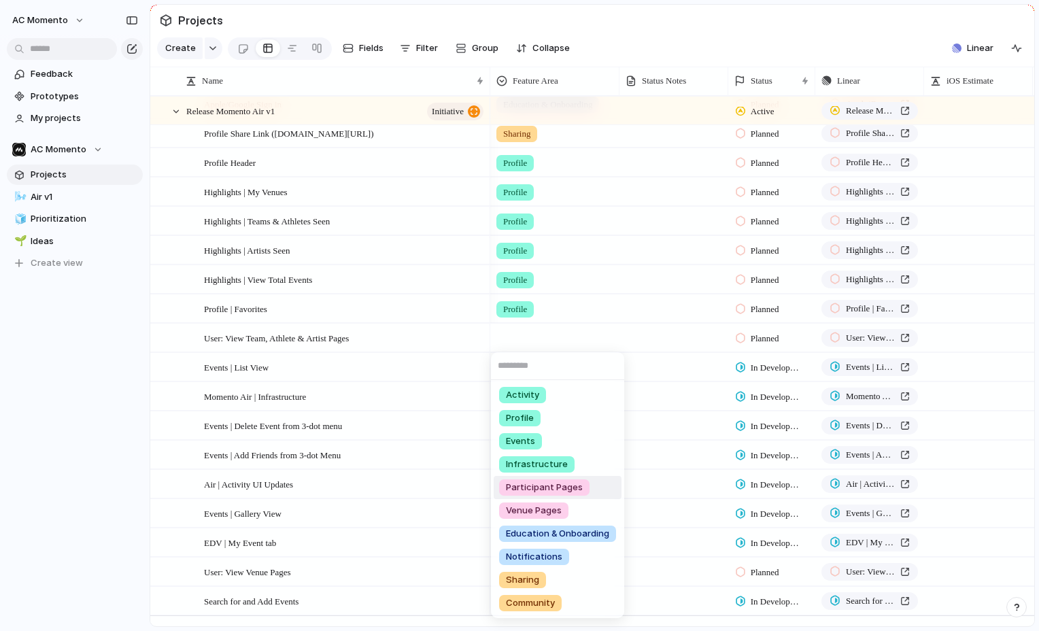
click at [600, 488] on li "Participant Pages" at bounding box center [558, 487] width 128 height 23
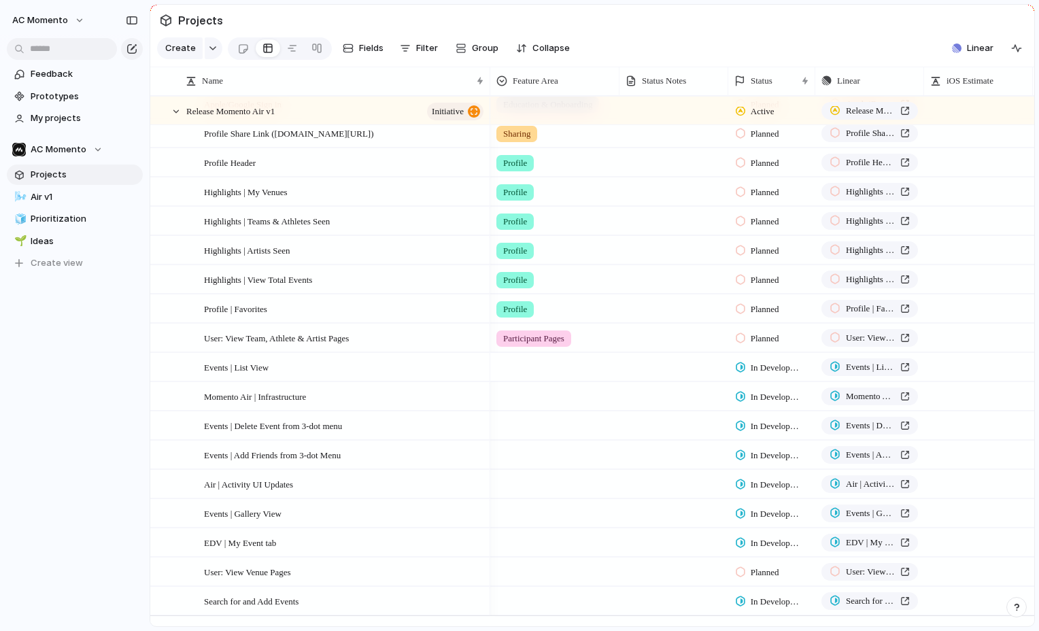
click at [522, 368] on div at bounding box center [555, 365] width 128 height 22
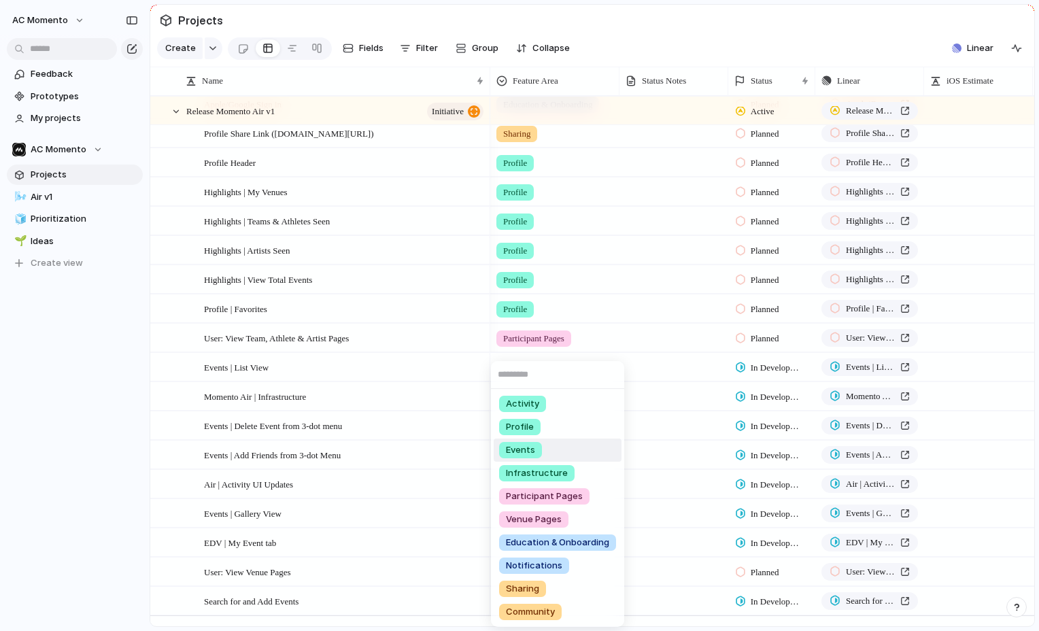
click at [568, 441] on li "Events" at bounding box center [558, 450] width 128 height 23
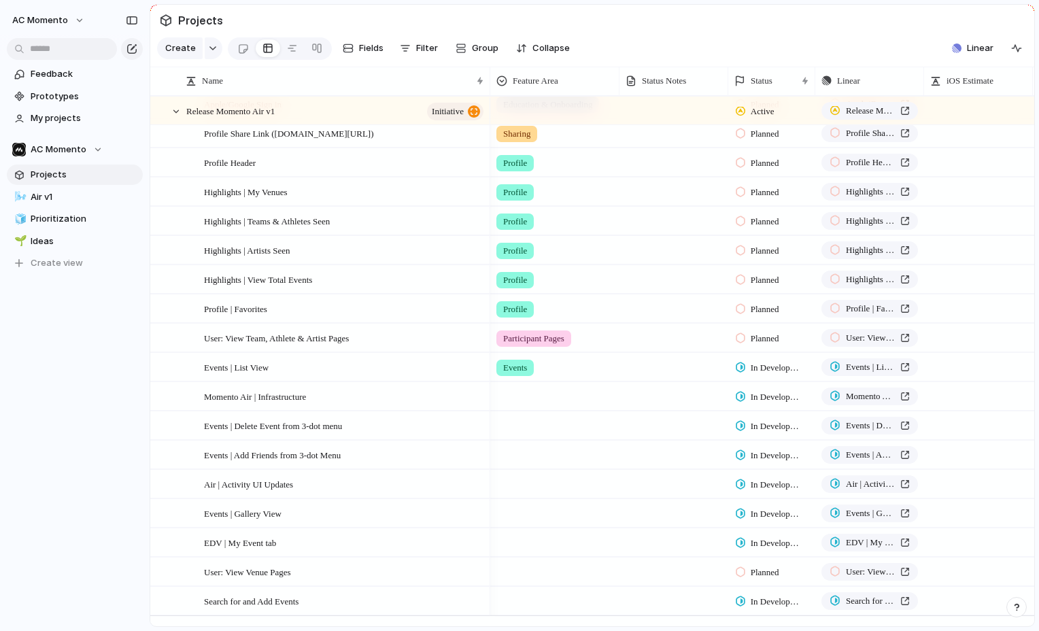
click at [507, 394] on div at bounding box center [555, 394] width 128 height 22
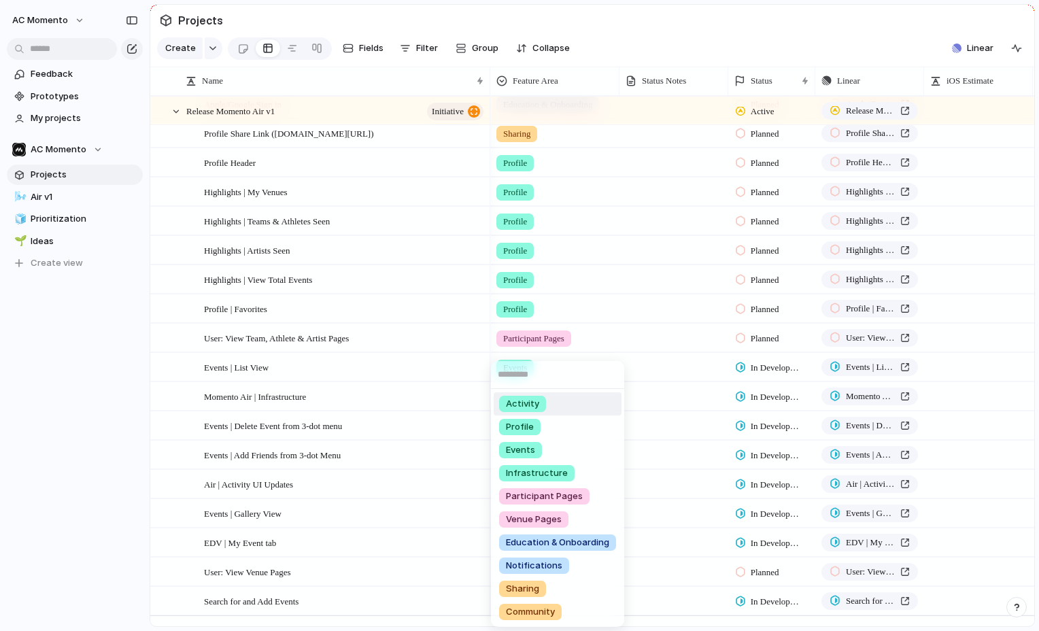
click at [402, 401] on div "Activity Profile Events Infrastructure Participant Pages Venue Pages Education …" at bounding box center [519, 315] width 1039 height 631
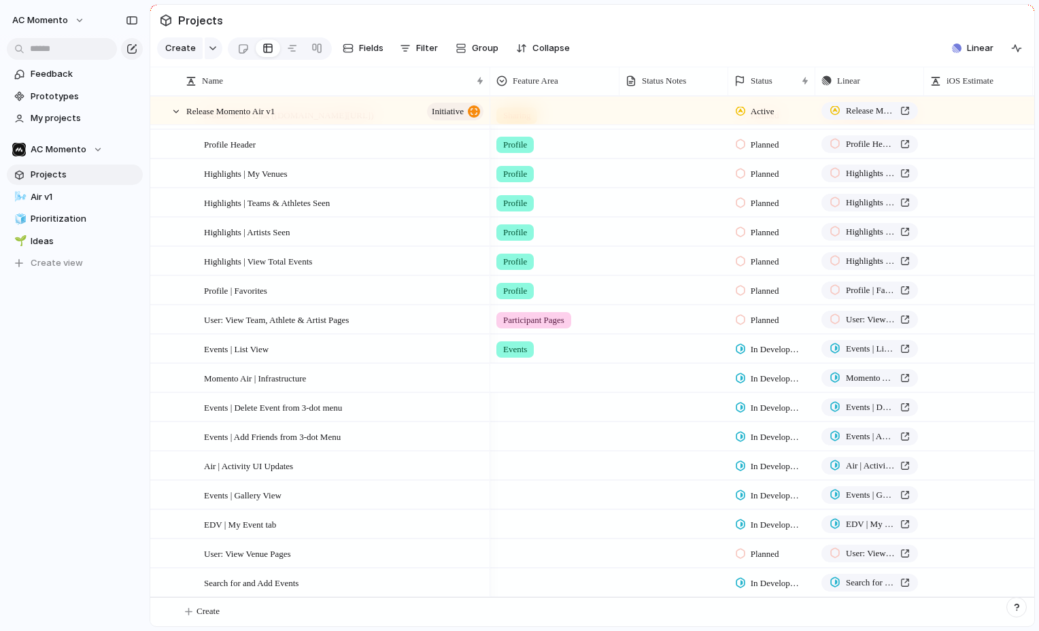
click at [552, 375] on div at bounding box center [555, 375] width 128 height 22
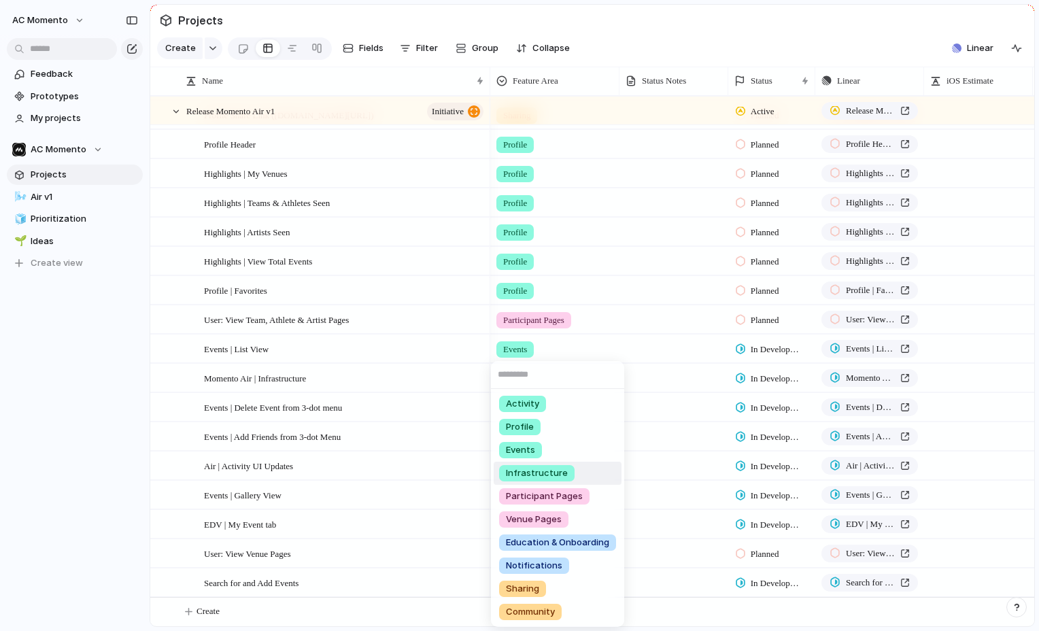
click at [575, 475] on li "Infrastructure" at bounding box center [558, 473] width 128 height 23
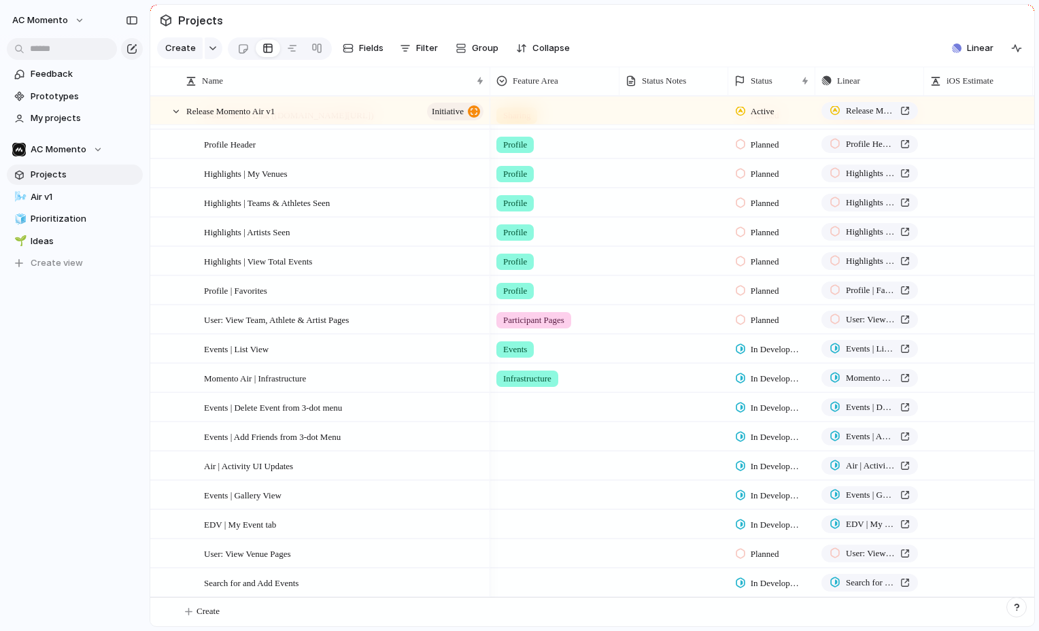
click at [546, 412] on div at bounding box center [555, 405] width 128 height 22
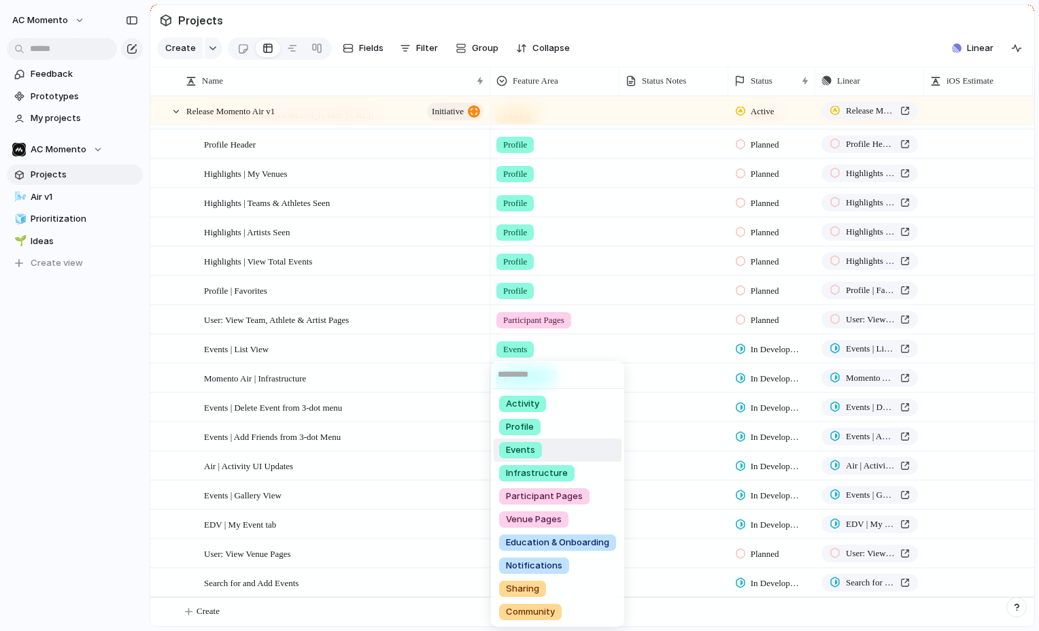
click at [562, 452] on li "Events" at bounding box center [558, 450] width 128 height 23
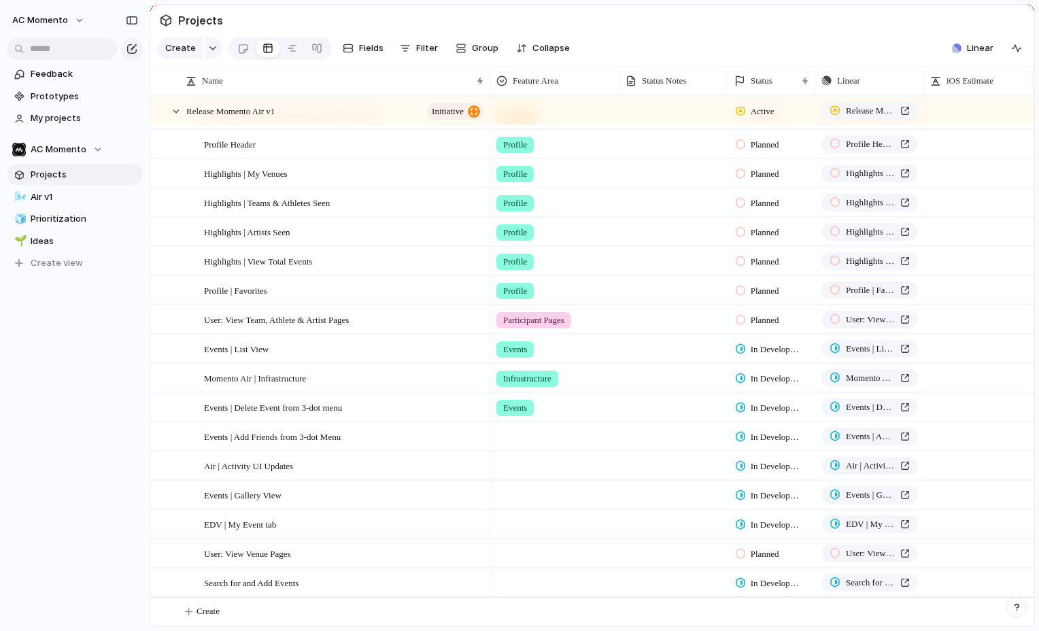
click at [541, 441] on div at bounding box center [555, 434] width 128 height 22
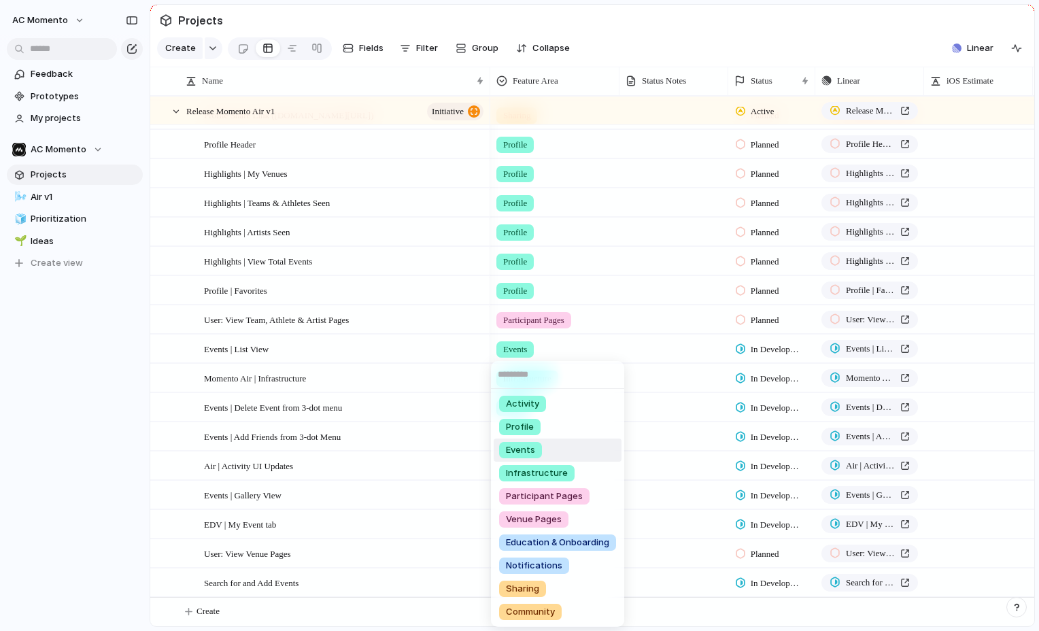
click at [577, 450] on li "Events" at bounding box center [558, 450] width 128 height 23
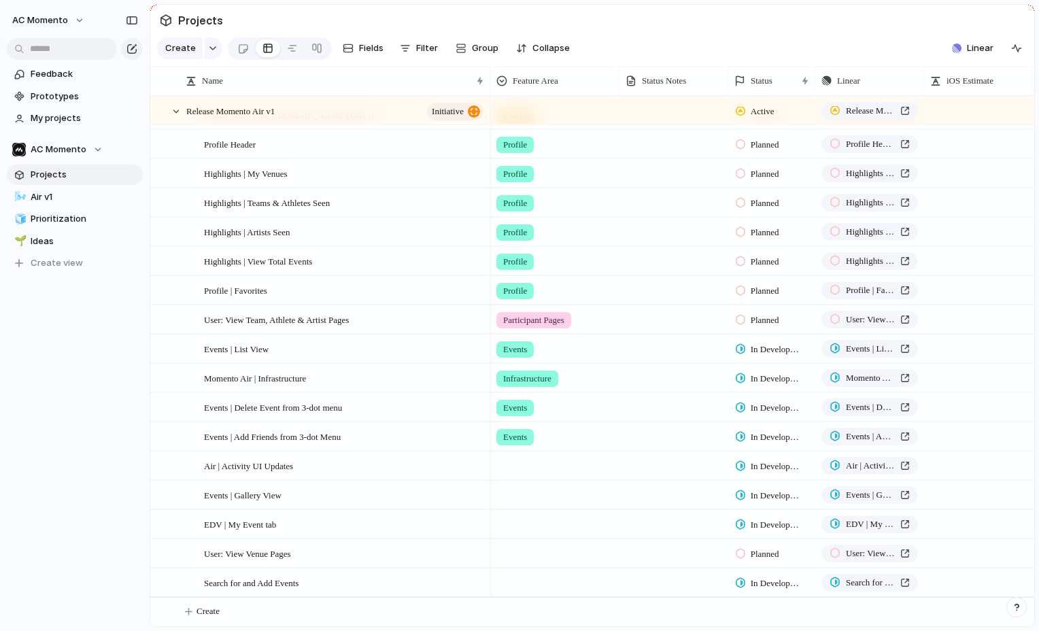
click at [549, 469] on div at bounding box center [555, 463] width 128 height 22
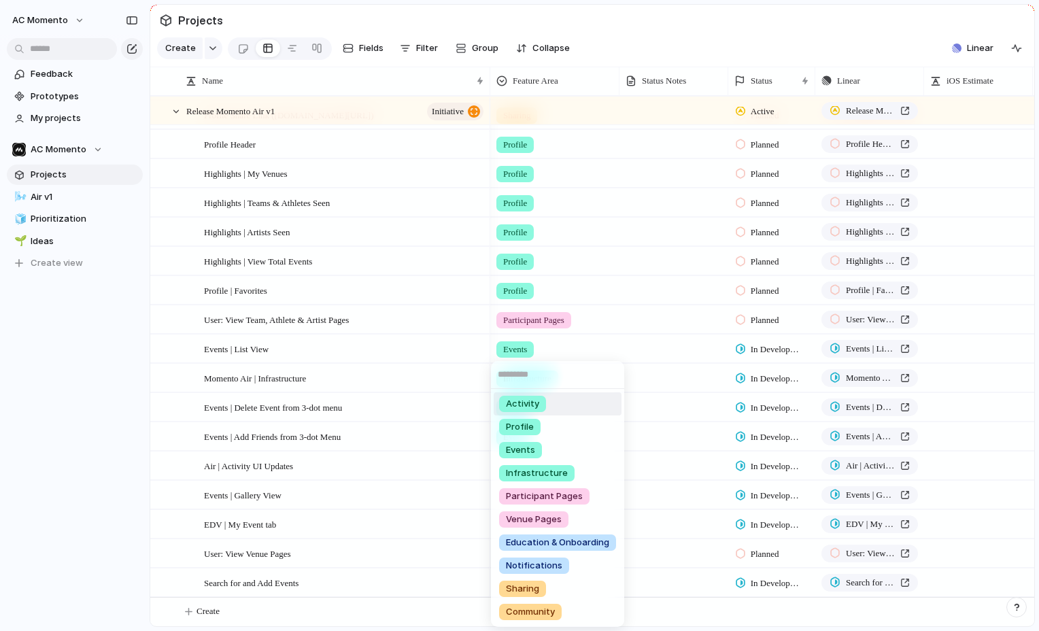
drag, startPoint x: 566, startPoint y: 405, endPoint x: 552, endPoint y: 433, distance: 31.9
click at [566, 405] on li "Activity" at bounding box center [558, 403] width 128 height 23
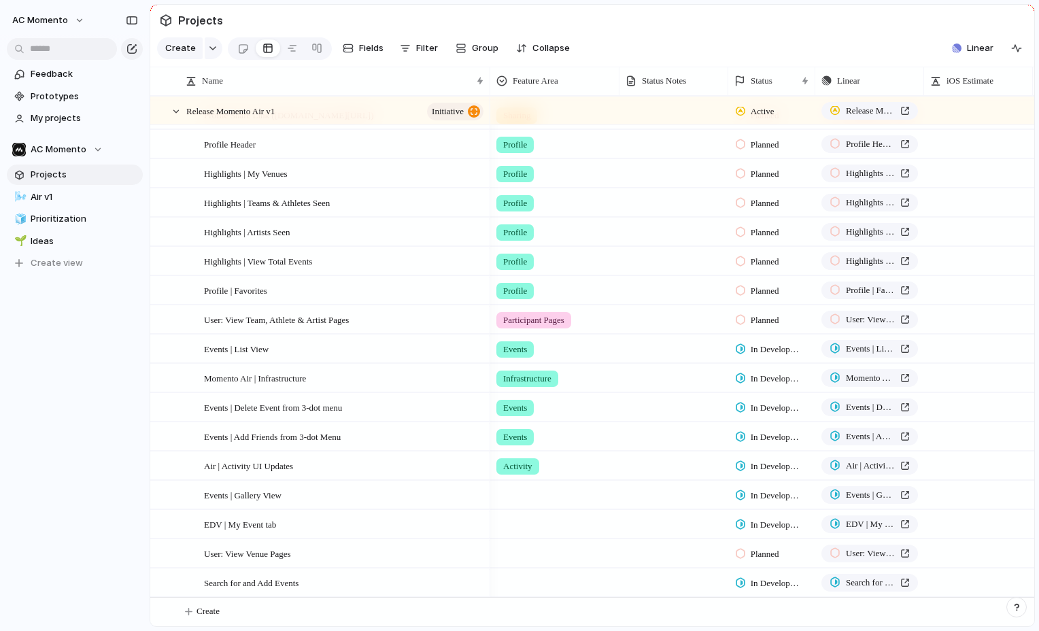
click at [529, 501] on div at bounding box center [555, 492] width 128 height 22
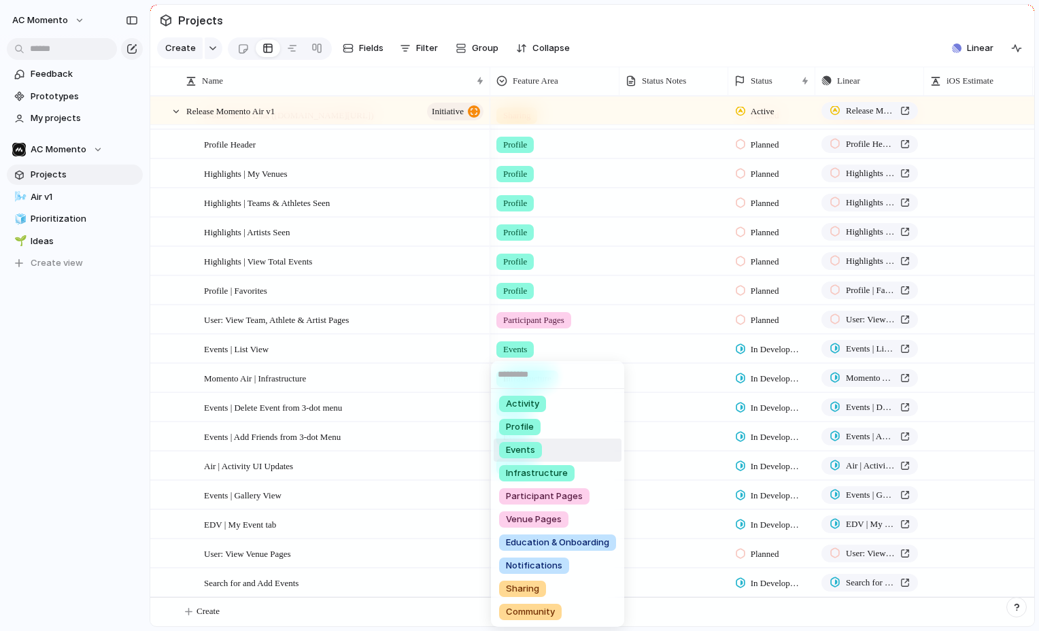
click at [563, 452] on li "Events" at bounding box center [558, 450] width 128 height 23
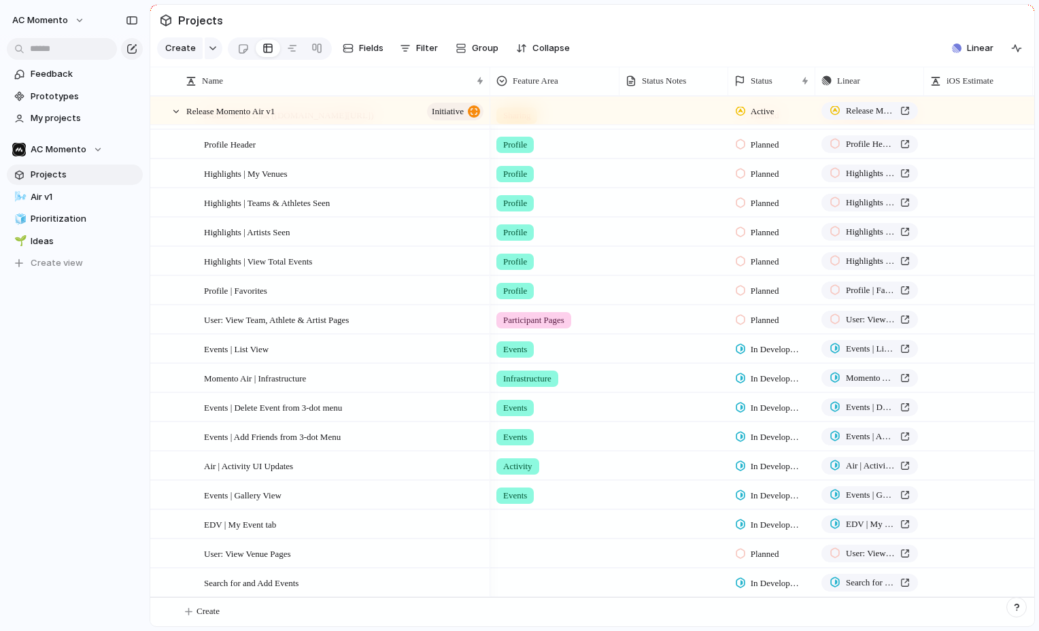
click at [543, 528] on div at bounding box center [555, 522] width 128 height 22
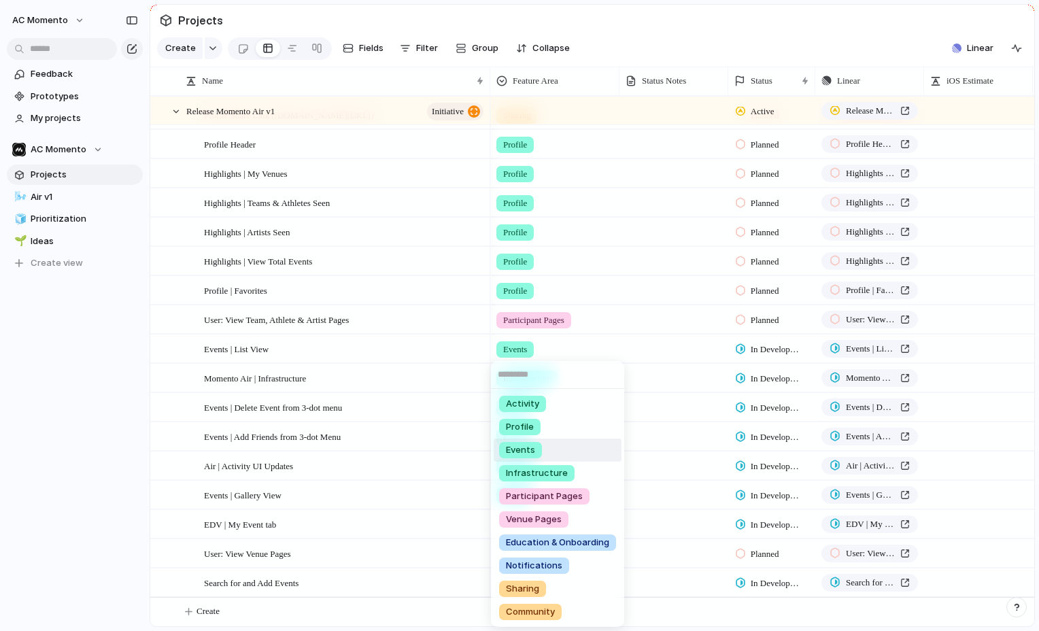
click at [568, 452] on li "Events" at bounding box center [558, 450] width 128 height 23
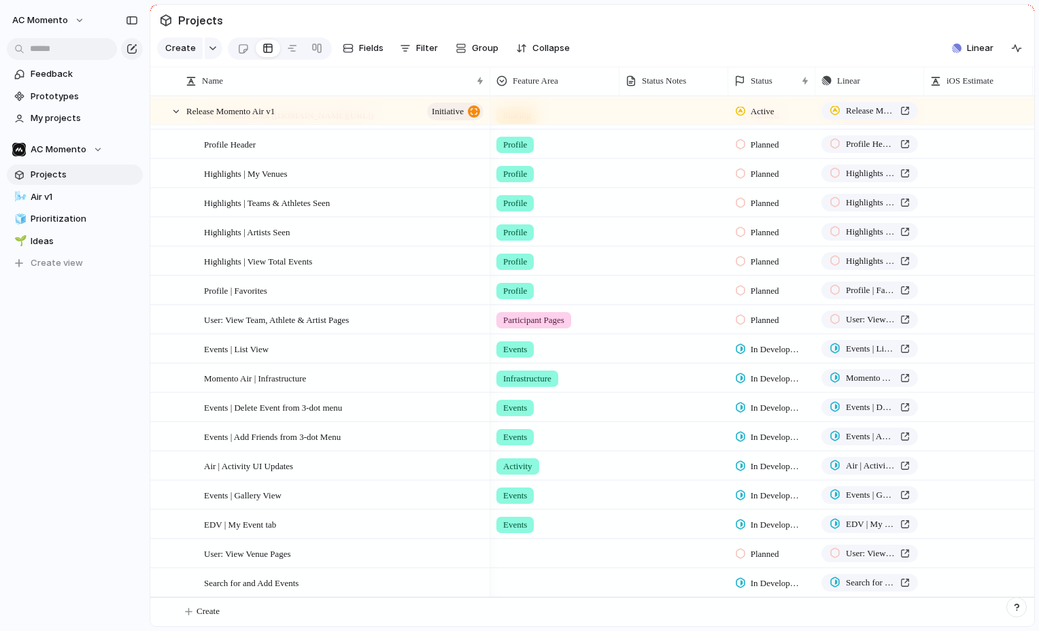
click at [549, 553] on div at bounding box center [555, 551] width 128 height 22
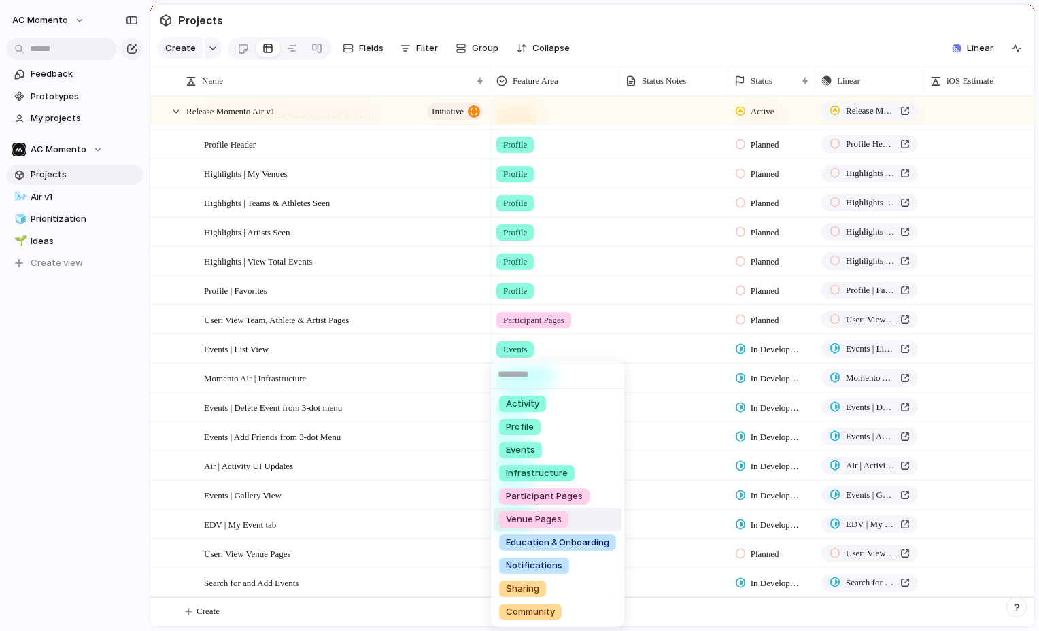
click at [585, 528] on li "Venue Pages" at bounding box center [558, 519] width 128 height 23
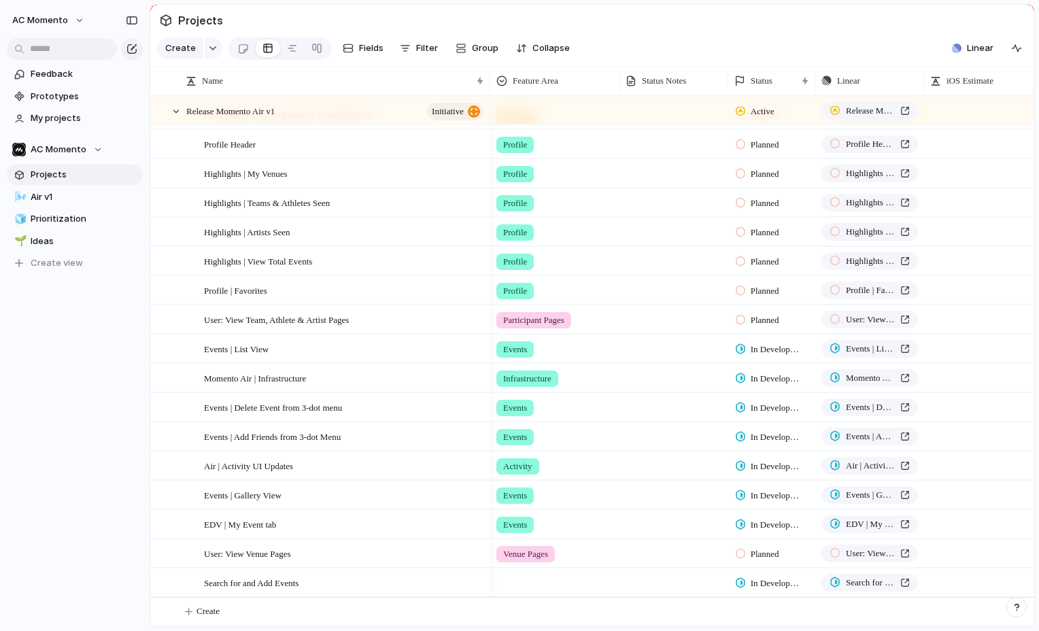
click at [567, 584] on div at bounding box center [555, 580] width 128 height 22
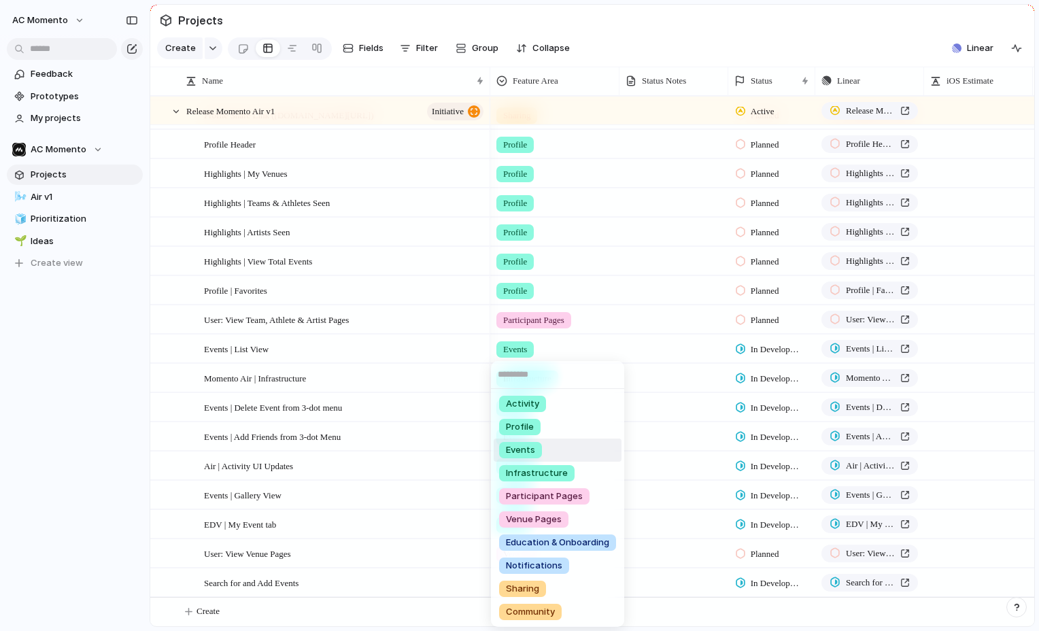
click at [571, 454] on li "Events" at bounding box center [558, 450] width 128 height 23
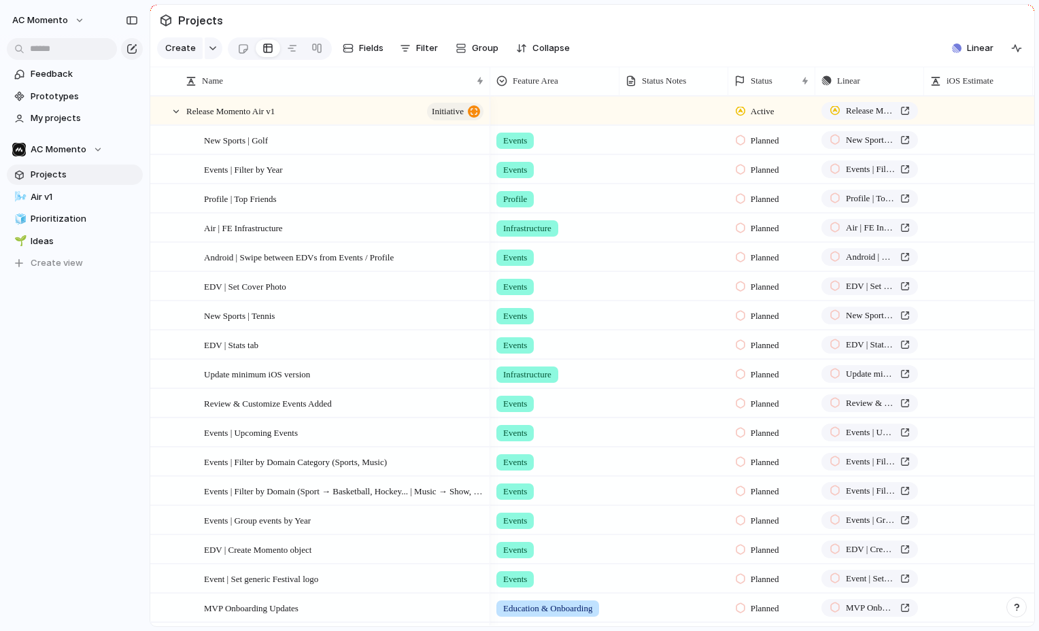
click at [572, 392] on div "Events" at bounding box center [555, 401] width 128 height 22
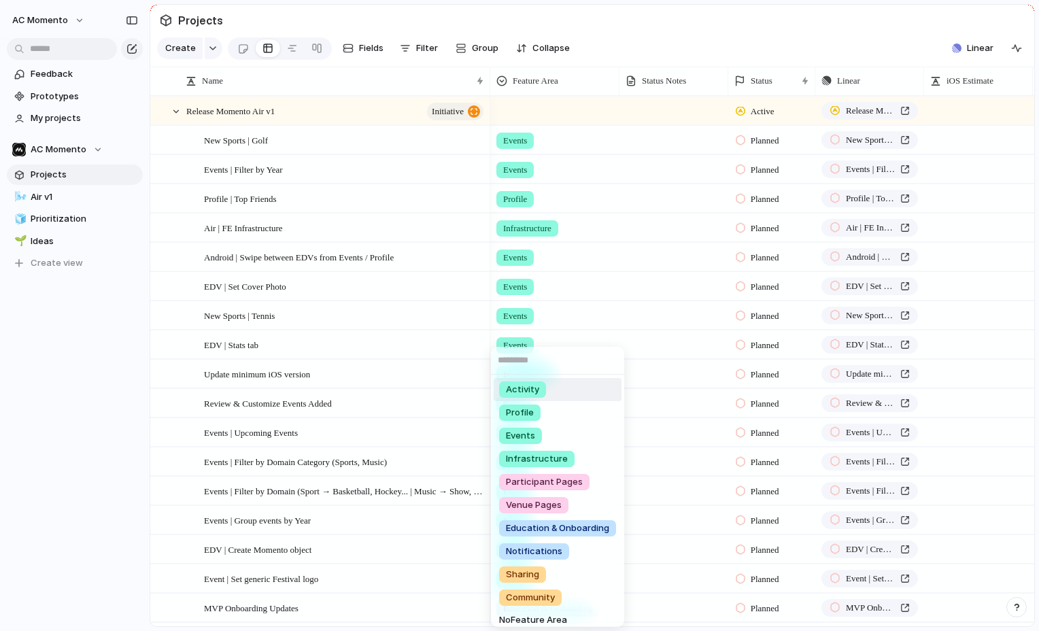
click at [584, 326] on div "Activity Profile Events Infrastructure Participant Pages Venue Pages Education …" at bounding box center [519, 315] width 1039 height 631
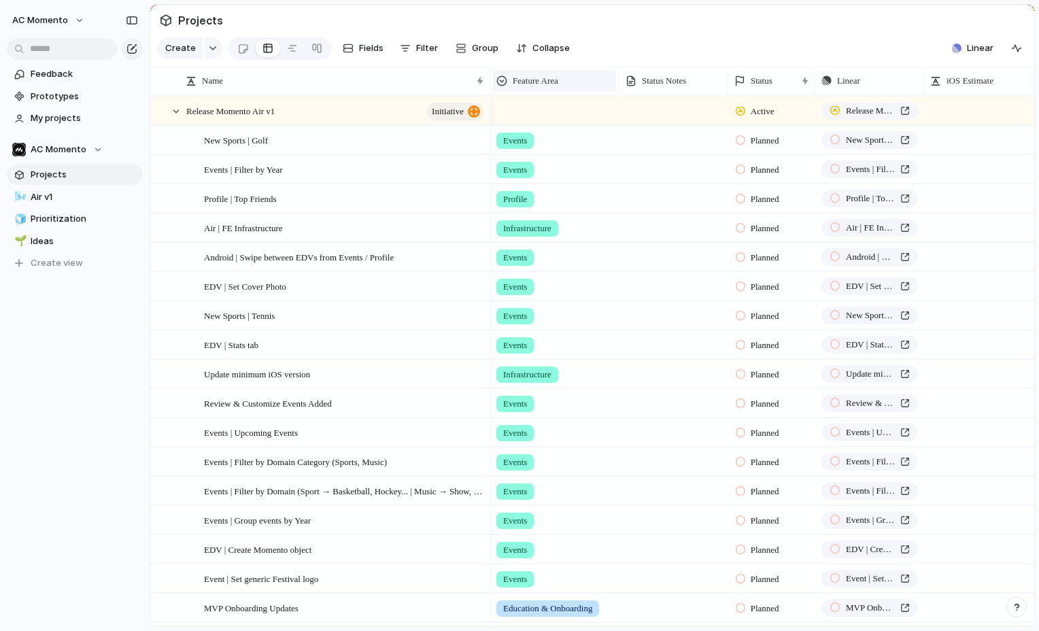
click at [542, 85] on span "Feature Area" at bounding box center [536, 81] width 46 height 14
drag, startPoint x: 543, startPoint y: 109, endPoint x: 551, endPoint y: 117, distance: 11.1
click at [543, 109] on span "Modify" at bounding box center [533, 112] width 29 height 14
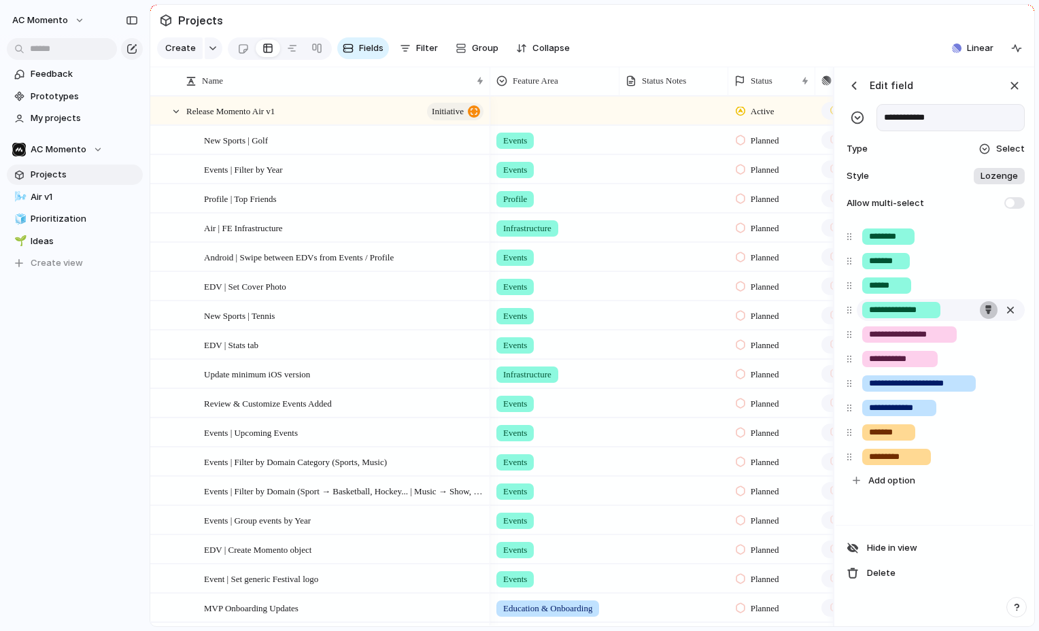
click at [987, 313] on div "button" at bounding box center [988, 309] width 9 height 9
click at [930, 339] on button "button" at bounding box center [932, 342] width 18 height 18
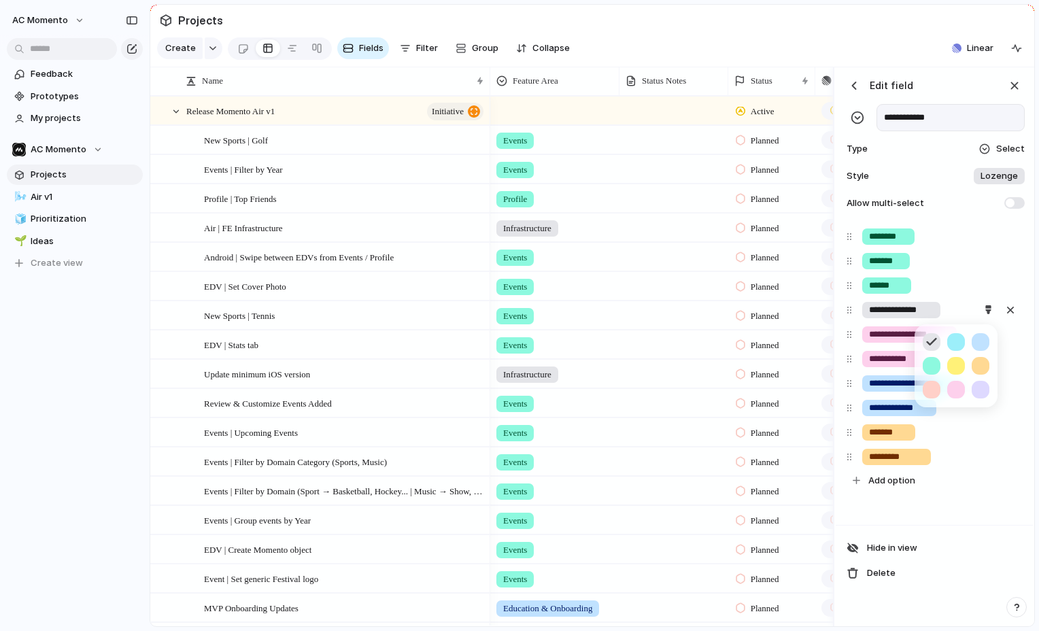
click at [848, 312] on div at bounding box center [519, 315] width 1039 height 631
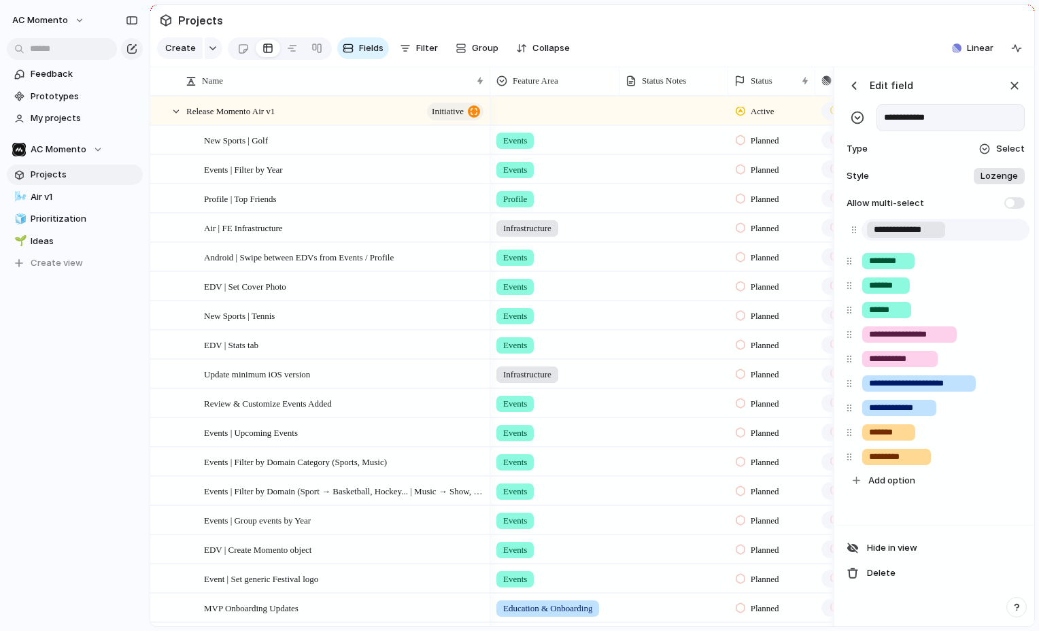
drag, startPoint x: 851, startPoint y: 306, endPoint x: 855, endPoint y: 233, distance: 73.6
click at [854, 229] on div "**********" at bounding box center [934, 358] width 186 height 268
click at [992, 260] on div "button" at bounding box center [989, 260] width 9 height 9
click at [957, 291] on button "button" at bounding box center [956, 293] width 18 height 18
click at [904, 284] on div at bounding box center [519, 315] width 1039 height 631
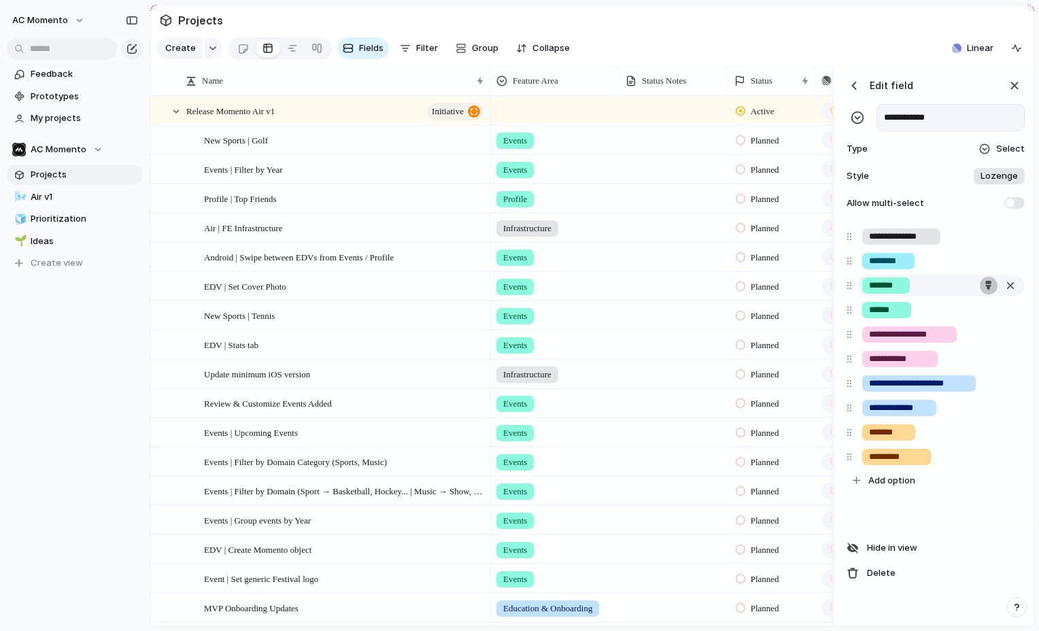
click at [983, 284] on button "button" at bounding box center [989, 286] width 18 height 18
click at [953, 313] on button "button" at bounding box center [956, 317] width 18 height 18
click at [902, 294] on div at bounding box center [519, 315] width 1039 height 631
click at [994, 307] on button "button" at bounding box center [989, 310] width 18 height 18
click at [957, 337] on button "button" at bounding box center [956, 342] width 18 height 18
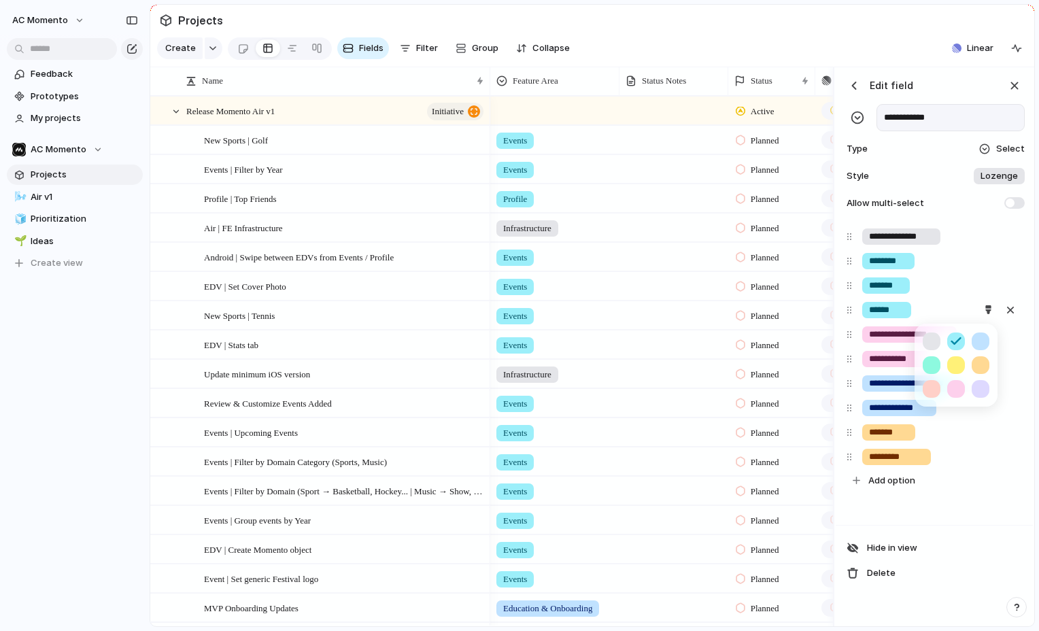
click at [893, 333] on div at bounding box center [519, 315] width 1039 height 631
click at [994, 337] on button "button" at bounding box center [989, 335] width 18 height 18
drag, startPoint x: 980, startPoint y: 363, endPoint x: 976, endPoint y: 354, distance: 9.7
click at [980, 363] on button "button" at bounding box center [981, 366] width 18 height 18
drag, startPoint x: 959, startPoint y: 309, endPoint x: 965, endPoint y: 336, distance: 27.9
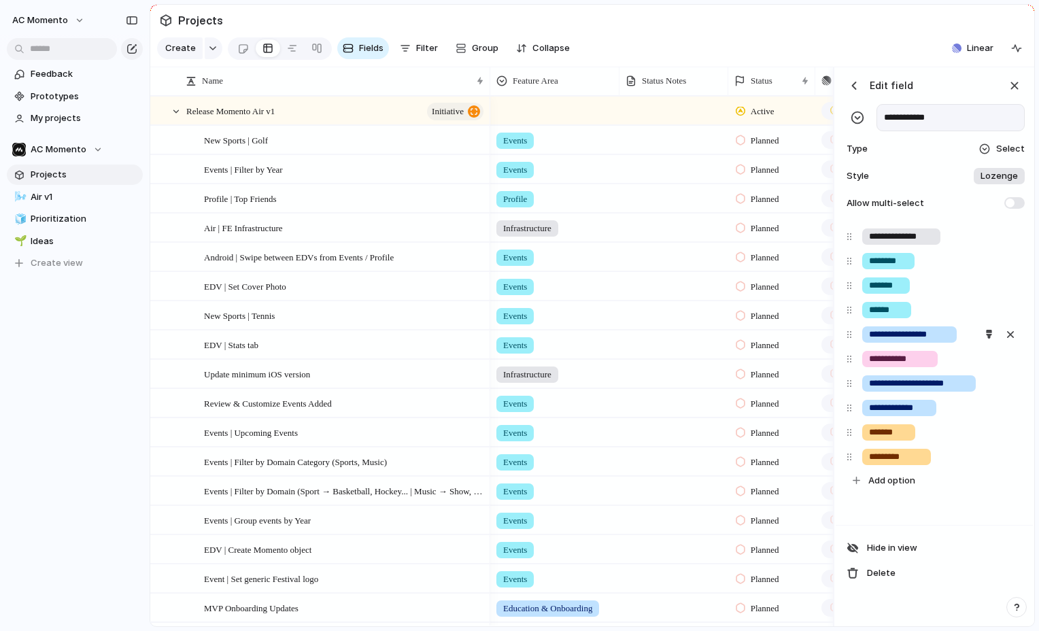
click at [959, 309] on div at bounding box center [519, 315] width 1039 height 631
click at [967, 349] on div "**********" at bounding box center [941, 359] width 168 height 22
click at [987, 352] on button "button" at bounding box center [989, 359] width 18 height 18
click at [981, 390] on button "button" at bounding box center [981, 391] width 18 height 18
click at [894, 386] on div at bounding box center [519, 315] width 1039 height 631
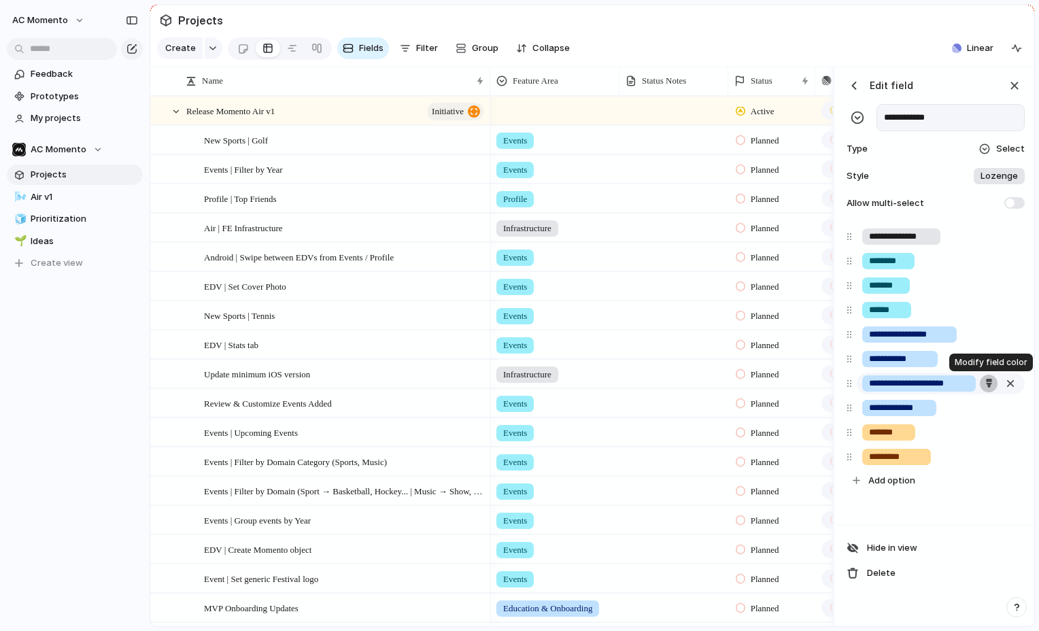
click at [993, 386] on button "button" at bounding box center [989, 384] width 18 height 18
click at [981, 461] on button "button" at bounding box center [981, 463] width 18 height 18
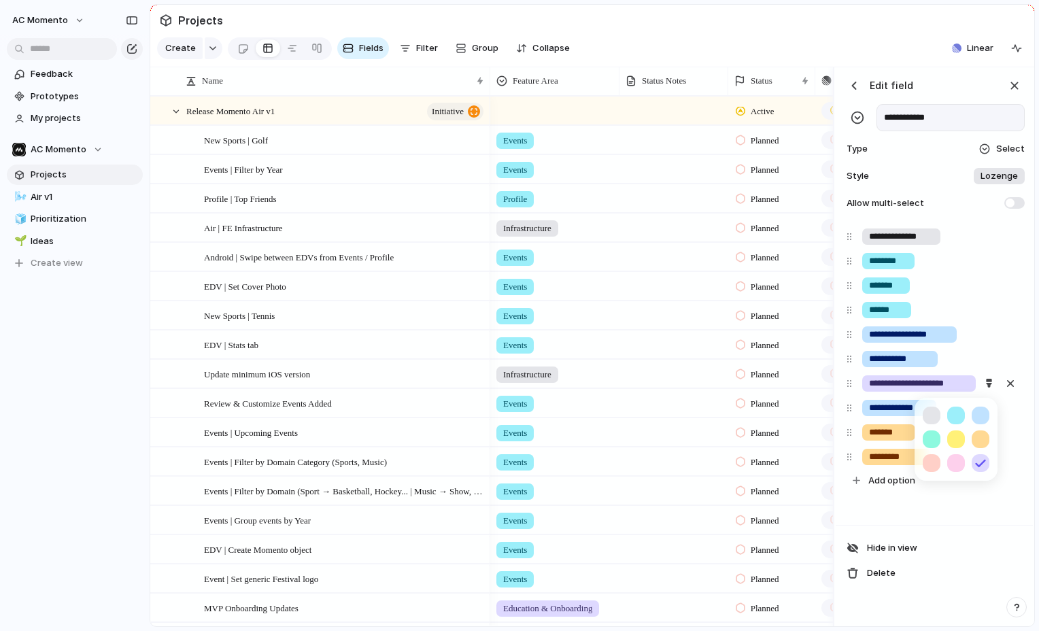
click at [904, 408] on div at bounding box center [519, 315] width 1039 height 631
click at [980, 408] on button "button" at bounding box center [989, 408] width 18 height 18
click at [982, 485] on button "button" at bounding box center [981, 488] width 18 height 18
click at [877, 500] on div at bounding box center [519, 315] width 1039 height 631
click at [1008, 88] on div "button" at bounding box center [1014, 85] width 15 height 15
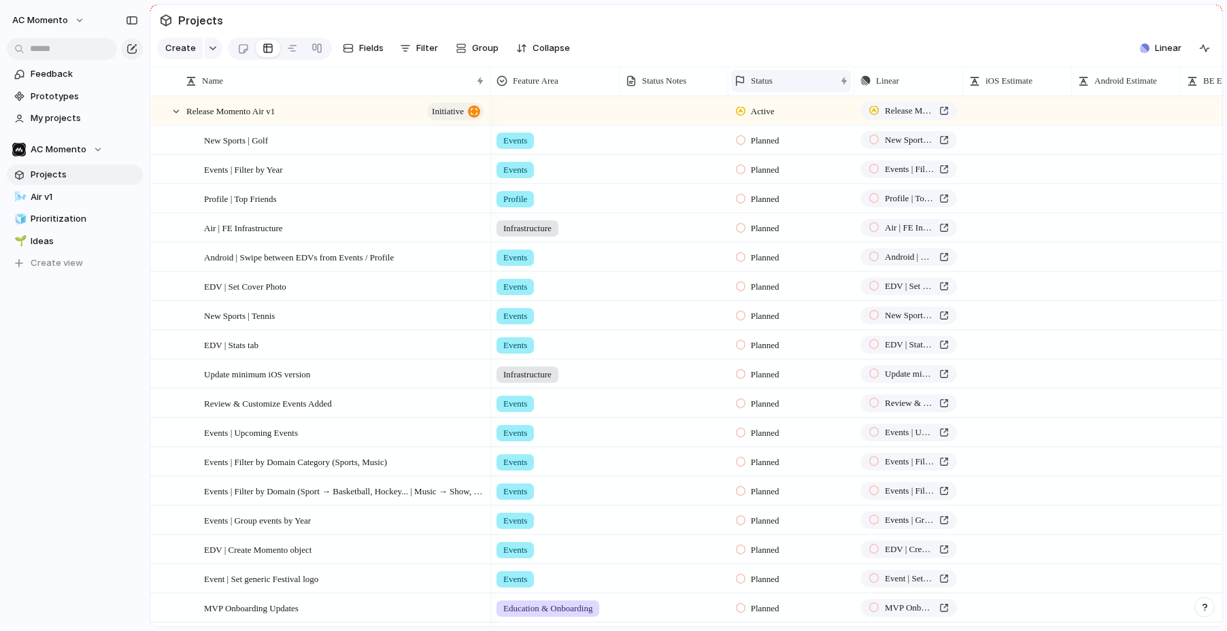
drag, startPoint x: 816, startPoint y: 77, endPoint x: 746, endPoint y: 73, distance: 70.1
click at [850, 79] on div at bounding box center [853, 81] width 7 height 29
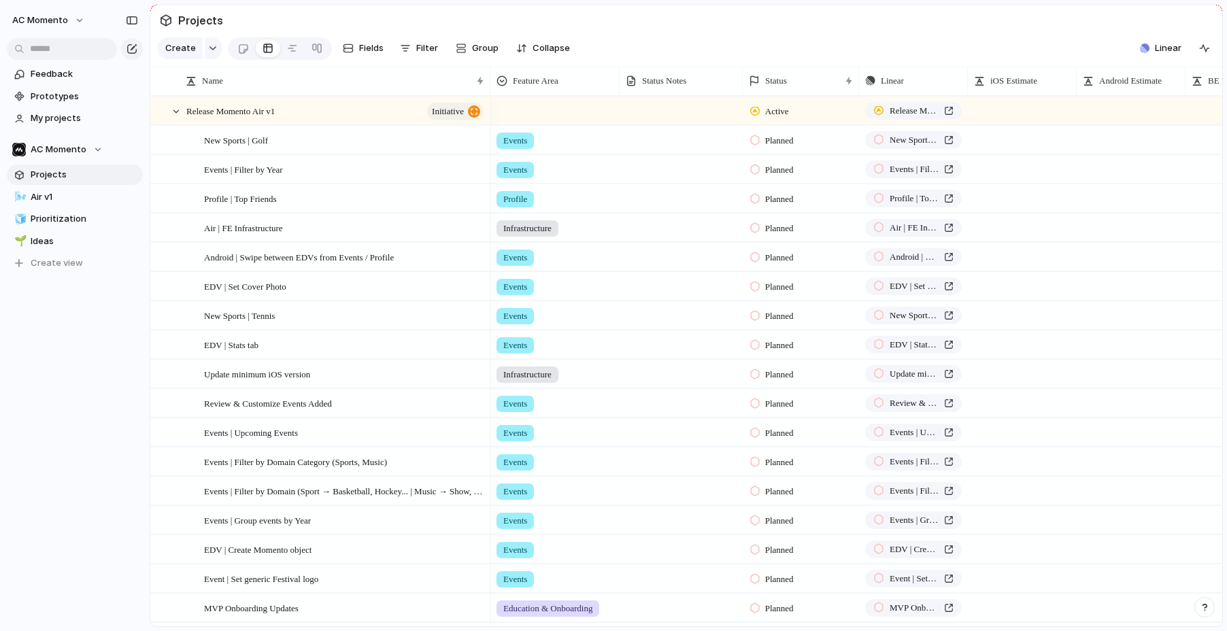
click at [743, 75] on div at bounding box center [741, 81] width 7 height 29
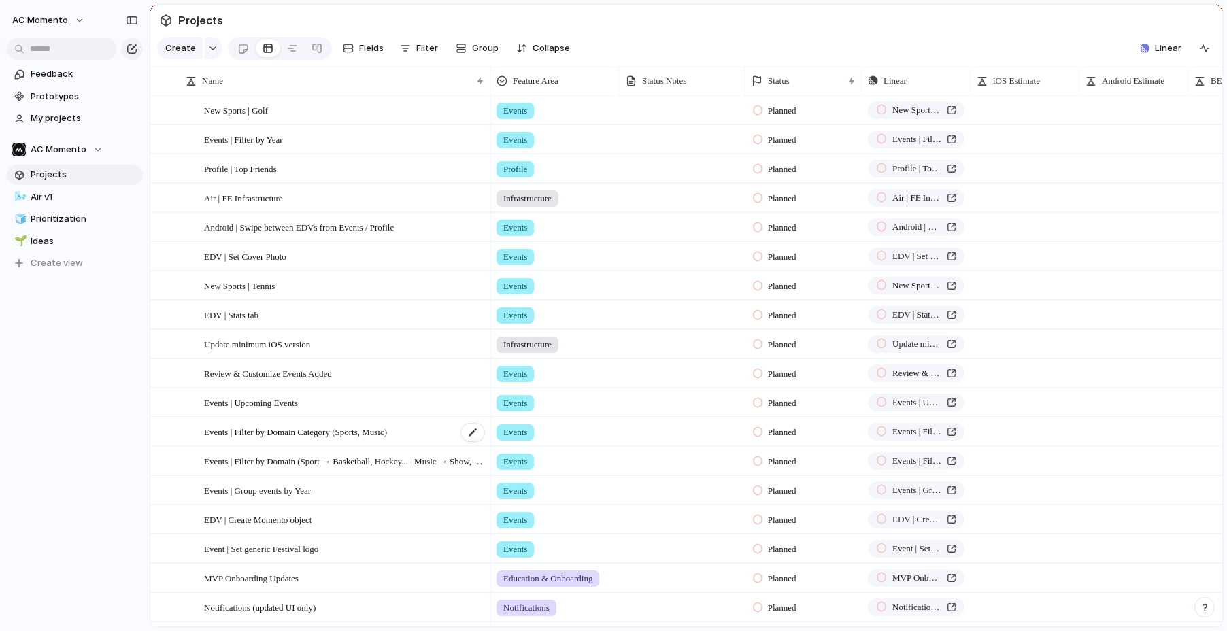
scroll to position [0, 0]
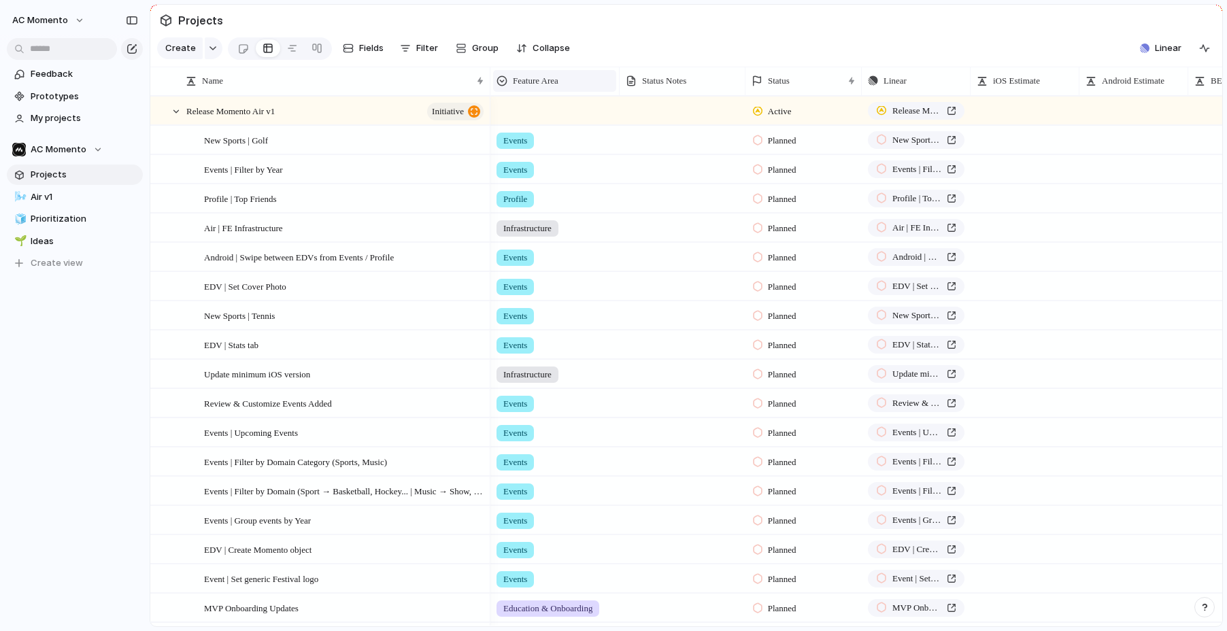
click at [545, 88] on div "Feature Area" at bounding box center [554, 81] width 123 height 22
click at [551, 170] on span "Sort descending" at bounding box center [554, 177] width 71 height 14
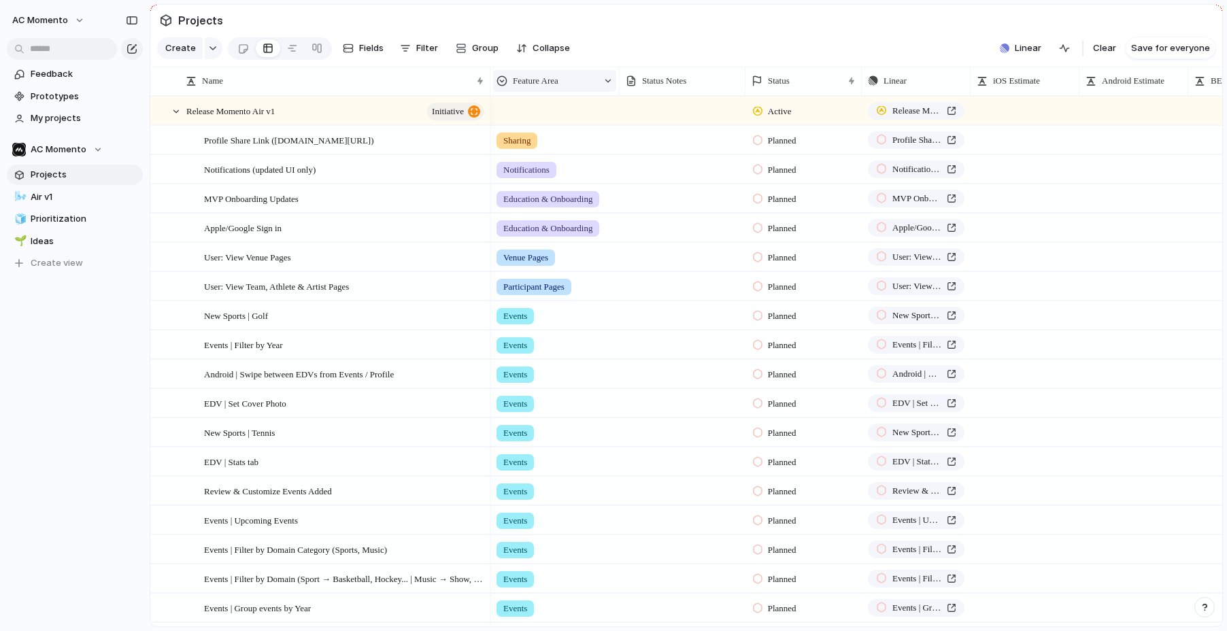
click at [558, 82] on span "Feature Area" at bounding box center [536, 81] width 46 height 14
click at [560, 150] on span "Sort ascending" at bounding box center [552, 155] width 66 height 14
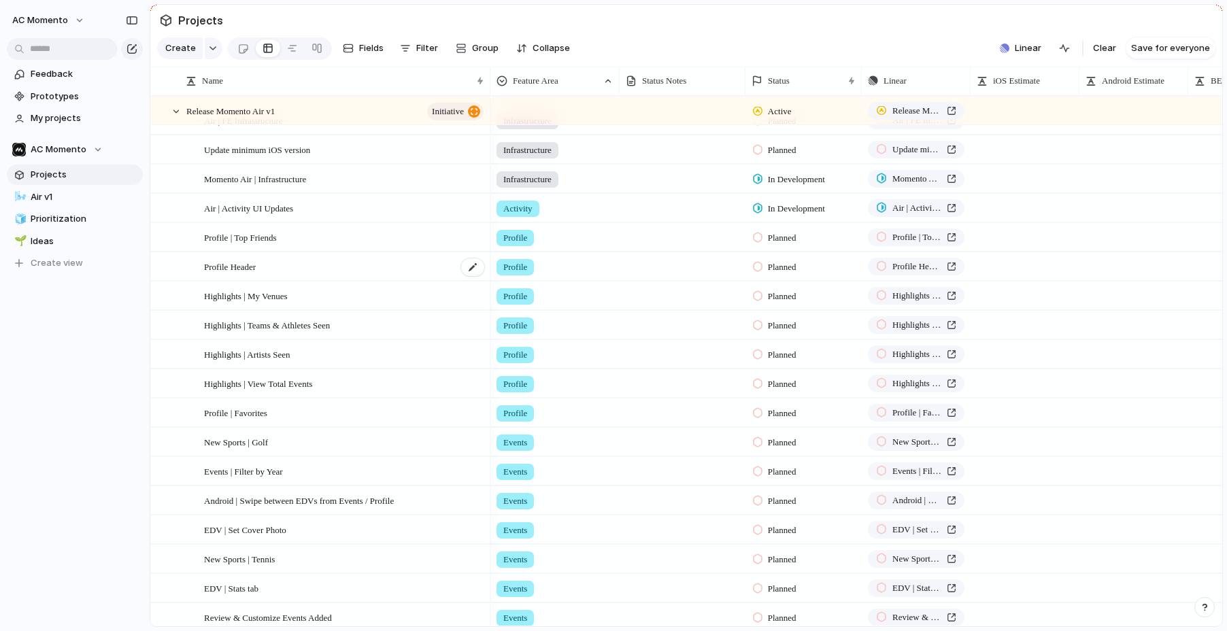
scroll to position [211, 0]
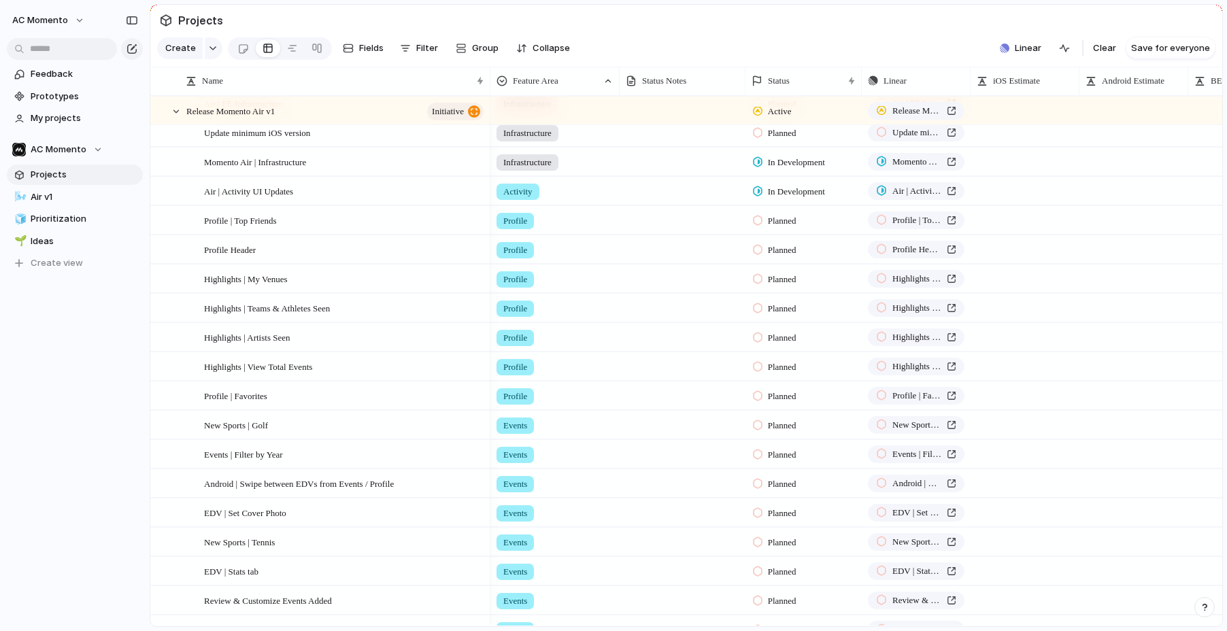
click at [590, 195] on div "Activity" at bounding box center [555, 188] width 128 height 22
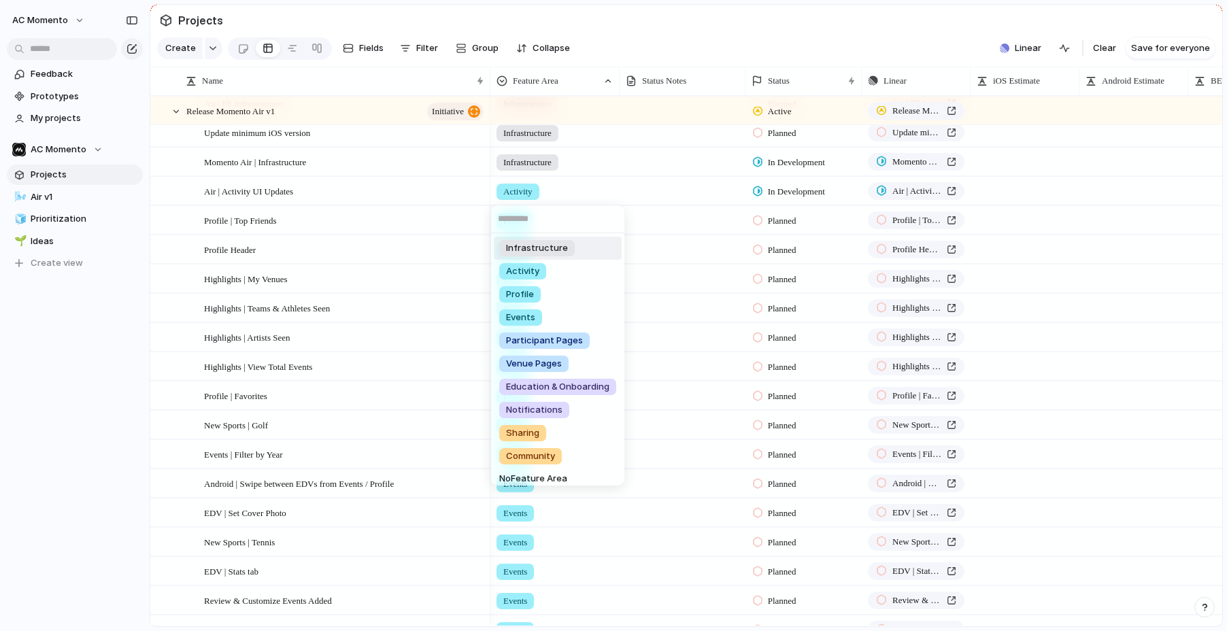
click at [420, 46] on div "Infrastructure Activity Profile Events Participant Pages Venue Pages Education …" at bounding box center [613, 315] width 1227 height 631
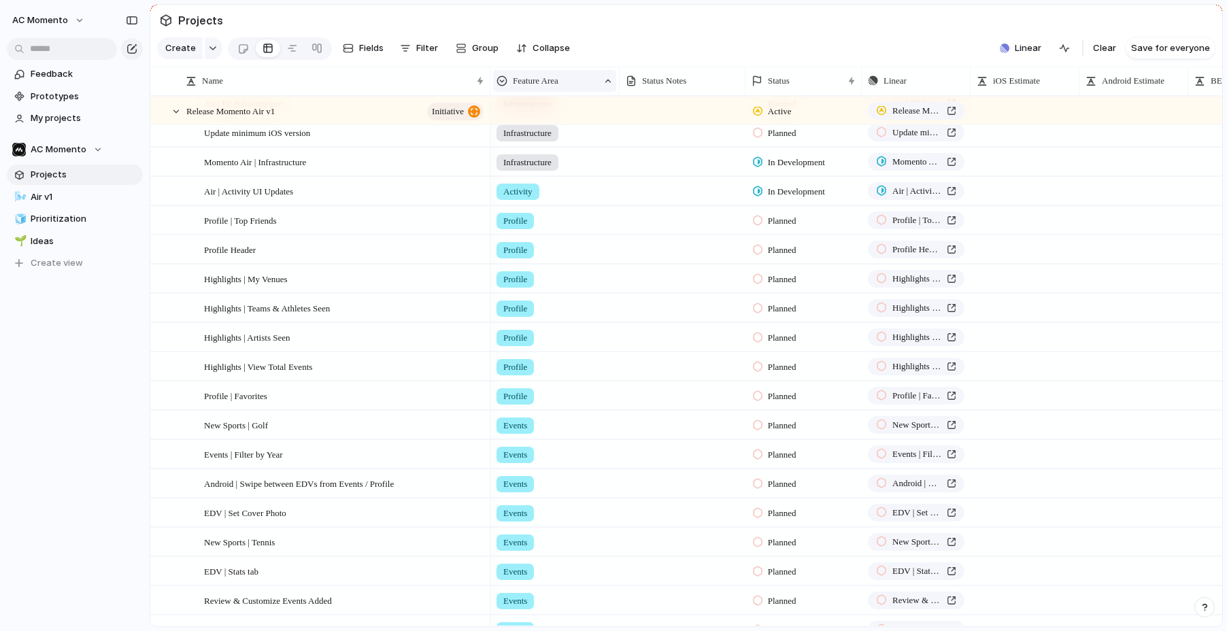
click at [533, 76] on span "Feature Area" at bounding box center [536, 81] width 46 height 14
click at [556, 105] on li "Modify" at bounding box center [546, 112] width 100 height 22
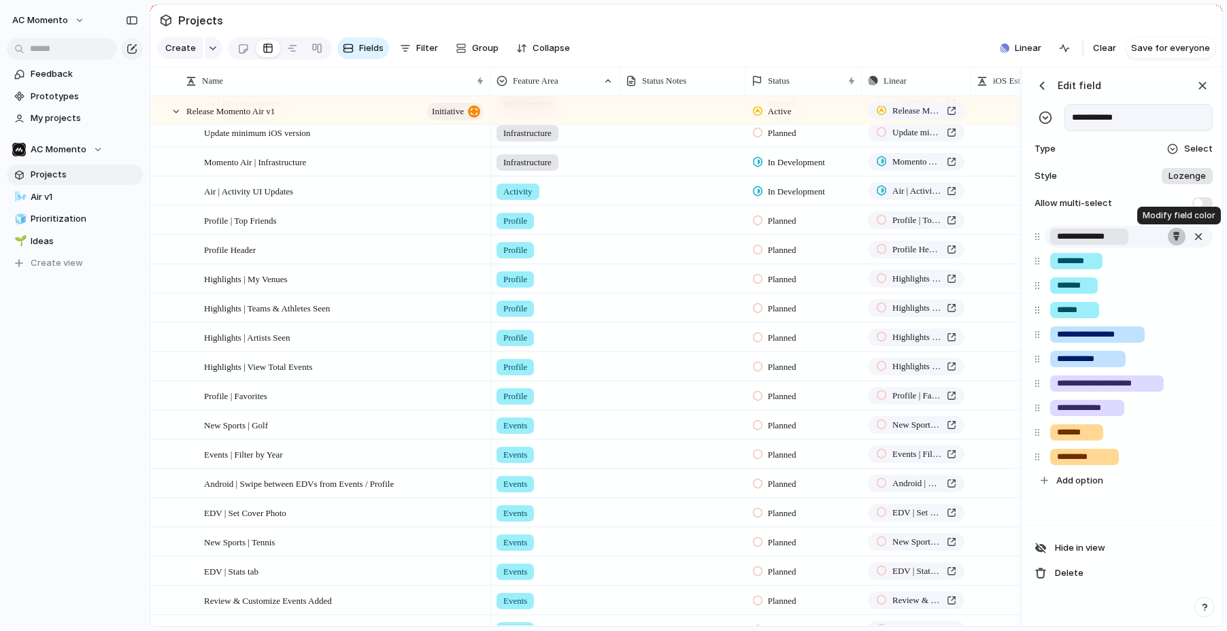
click at [1083, 236] on div "button" at bounding box center [1176, 236] width 9 height 9
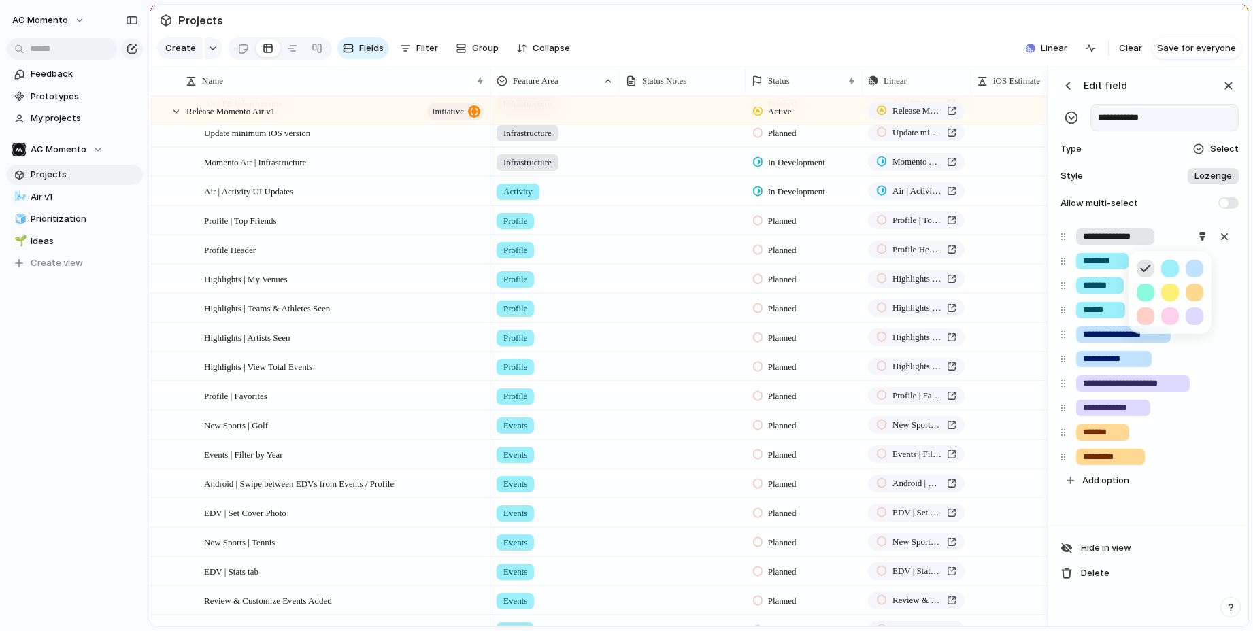
click at [1083, 284] on div at bounding box center [626, 315] width 1253 height 631
click at [1083, 286] on input "*******" at bounding box center [1100, 286] width 34 height 14
click at [1083, 282] on div "button" at bounding box center [1201, 285] width 9 height 9
click at [1083, 312] on button "button" at bounding box center [1194, 318] width 18 height 18
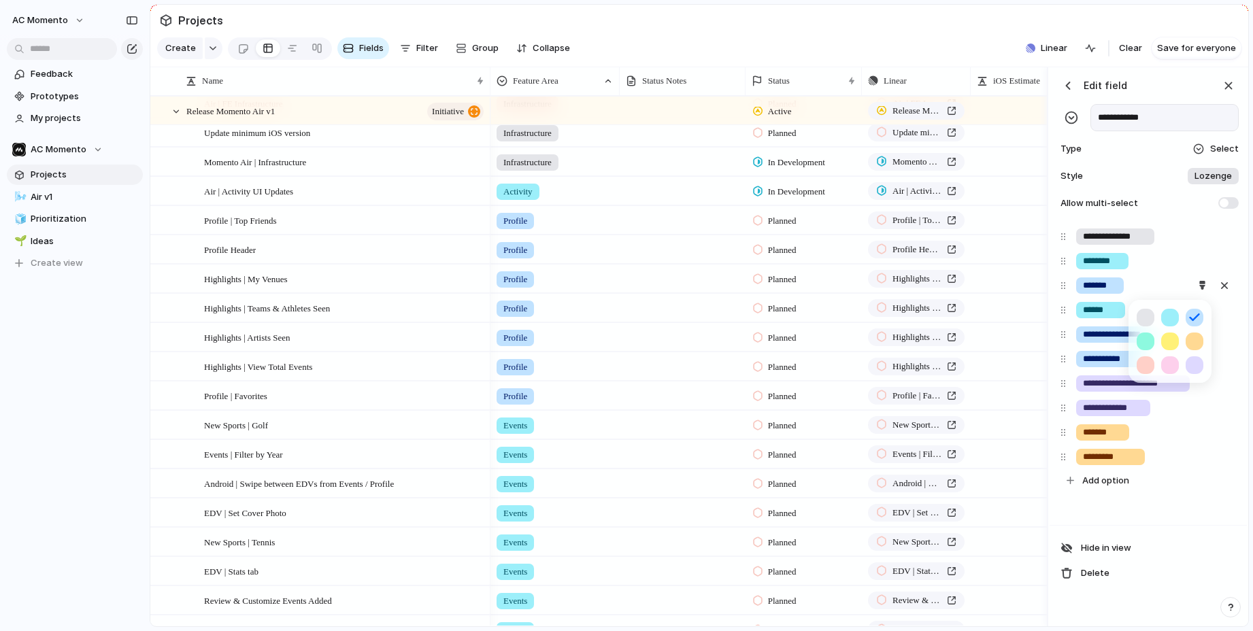
click at [1083, 287] on div at bounding box center [626, 315] width 1253 height 631
drag, startPoint x: 1134, startPoint y: 310, endPoint x: 1196, endPoint y: 304, distance: 62.9
click at [1083, 310] on div "******" at bounding box center [1154, 310] width 168 height 22
click at [1083, 303] on button "button" at bounding box center [1202, 310] width 18 height 18
click at [1083, 362] on button "button" at bounding box center [1145, 366] width 18 height 18
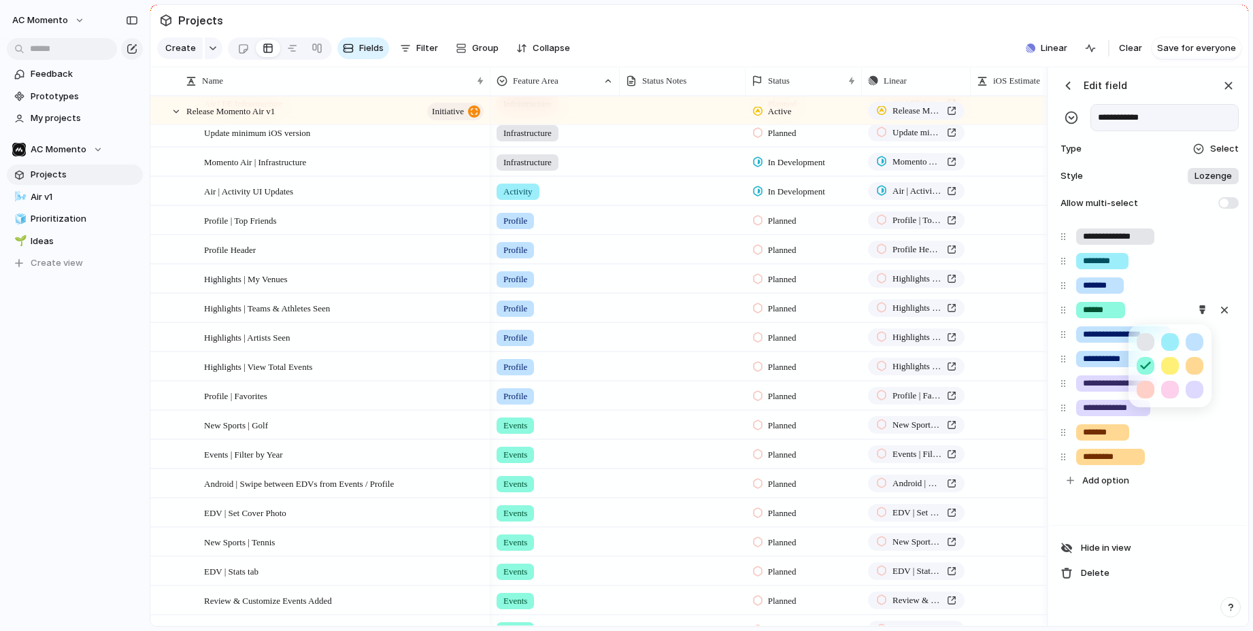
click at [1083, 314] on div at bounding box center [626, 315] width 1253 height 631
click at [1083, 334] on button "button" at bounding box center [1202, 335] width 18 height 18
click at [1083, 392] on button "button" at bounding box center [1170, 390] width 18 height 18
click at [1083, 359] on div at bounding box center [626, 315] width 1253 height 631
click at [1083, 358] on input "**********" at bounding box center [1114, 359] width 62 height 14
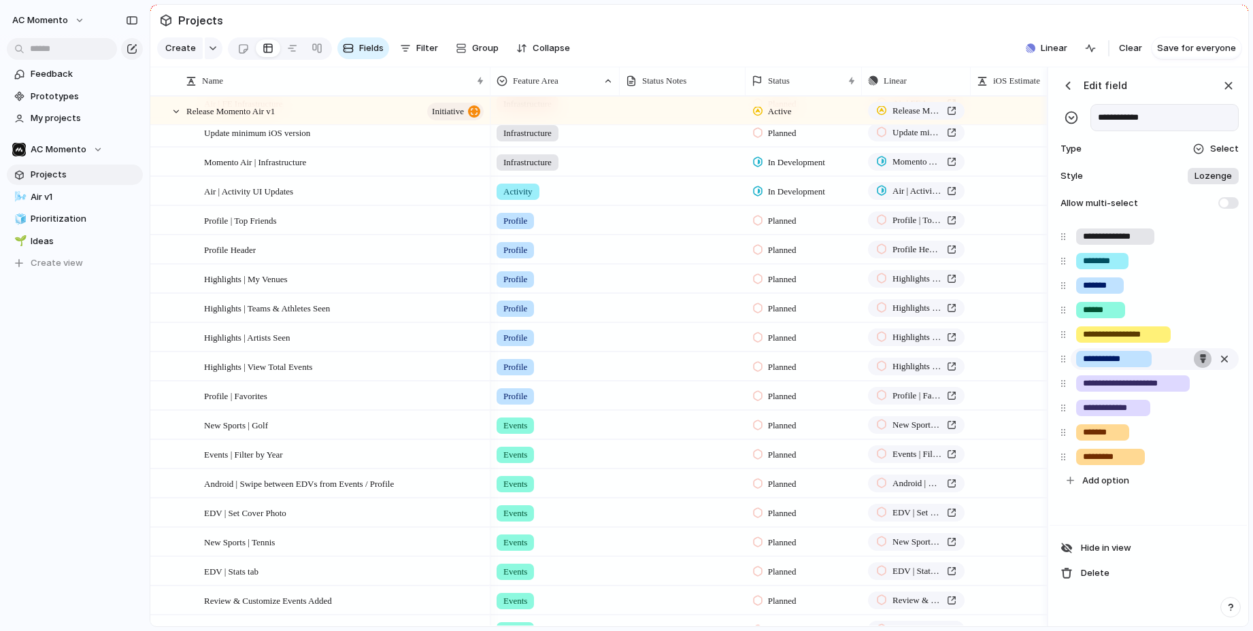
click at [1083, 354] on div "button" at bounding box center [1202, 358] width 9 height 9
click at [1083, 413] on button "button" at bounding box center [1170, 415] width 18 height 18
click at [1083, 318] on div at bounding box center [626, 315] width 1253 height 631
click at [1083, 509] on div "**********" at bounding box center [1147, 373] width 197 height 304
click at [1083, 88] on div "button" at bounding box center [1228, 85] width 15 height 15
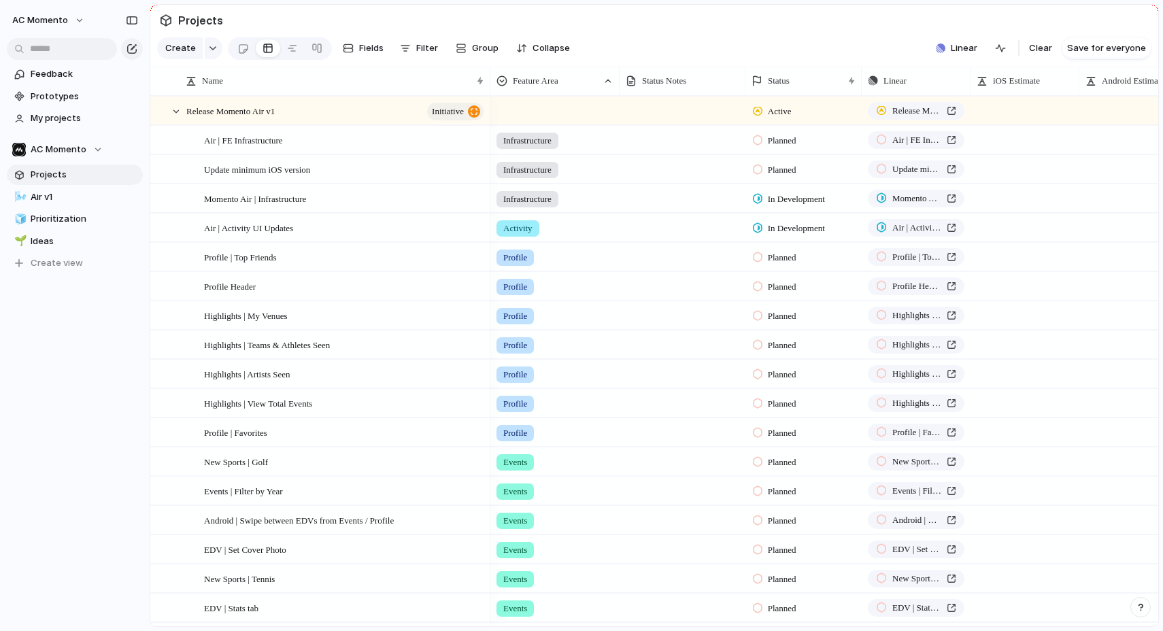
click at [43, 177] on span "Projects" at bounding box center [84, 175] width 107 height 14
click at [53, 198] on span "Air v1" at bounding box center [84, 197] width 107 height 14
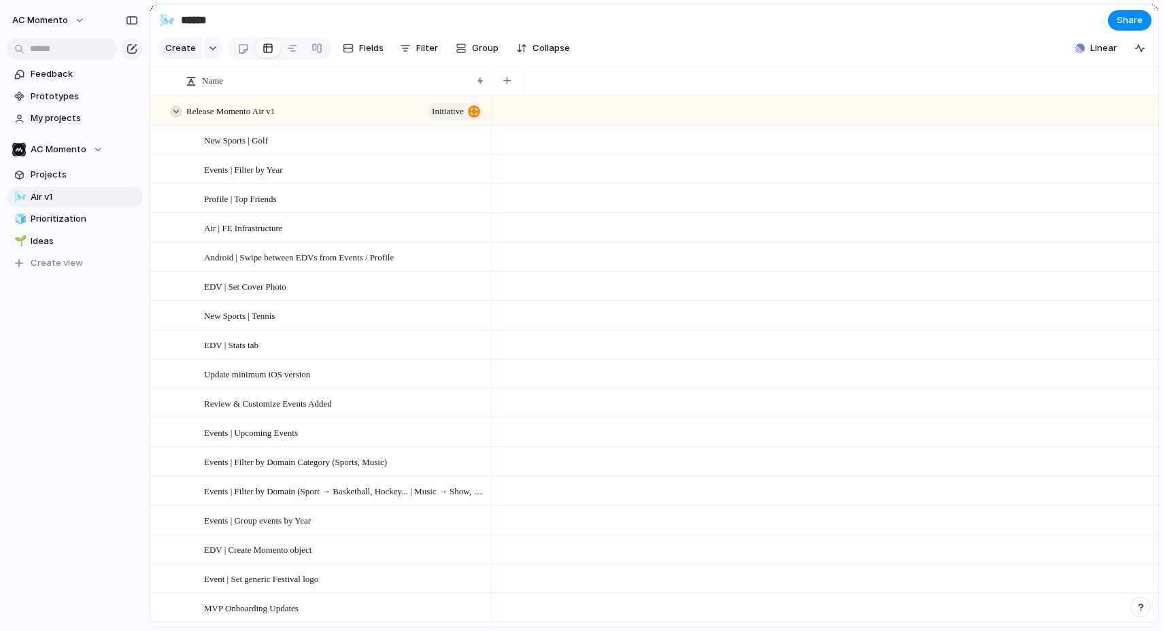
click at [171, 112] on div at bounding box center [176, 111] width 12 height 12
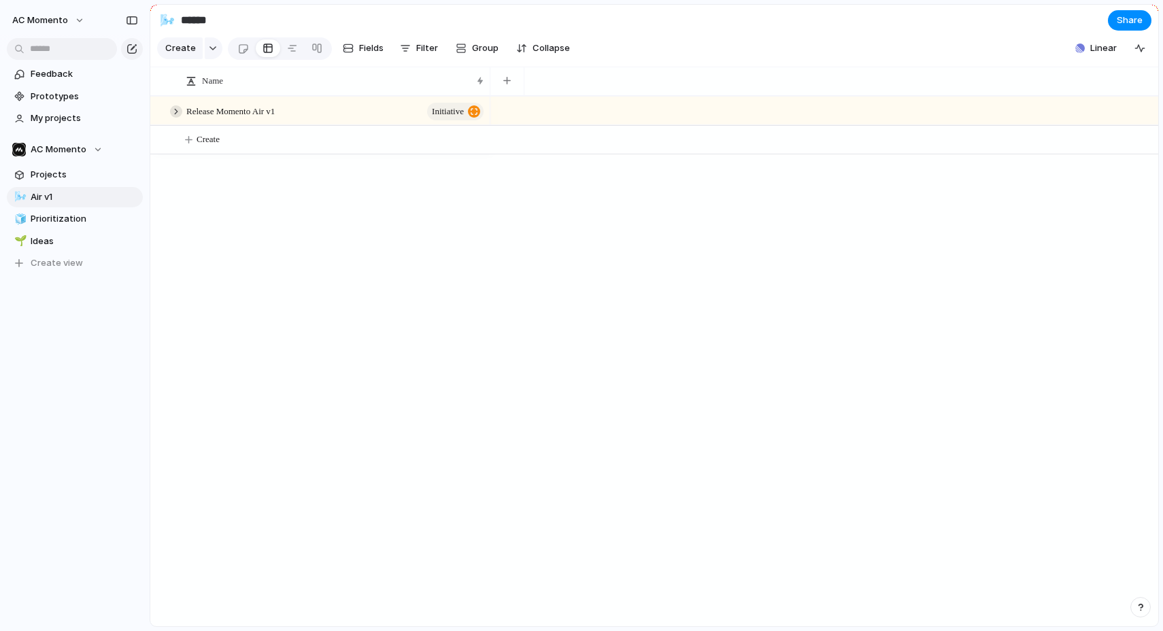
click at [174, 110] on div at bounding box center [176, 111] width 12 height 12
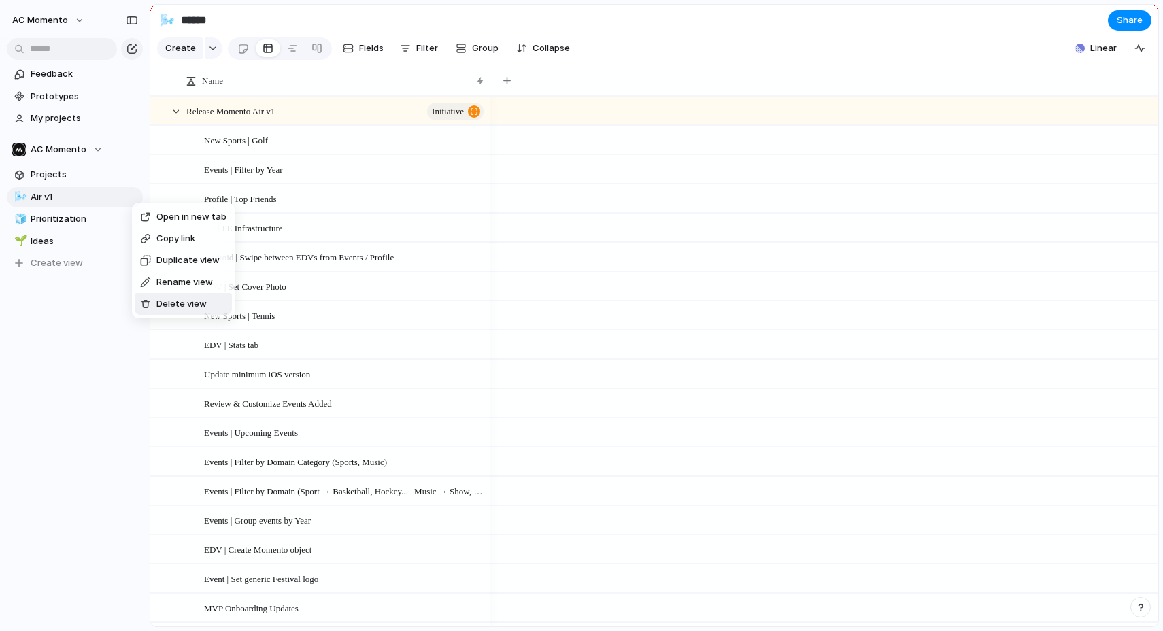
click at [176, 296] on li "Delete view" at bounding box center [183, 304] width 97 height 22
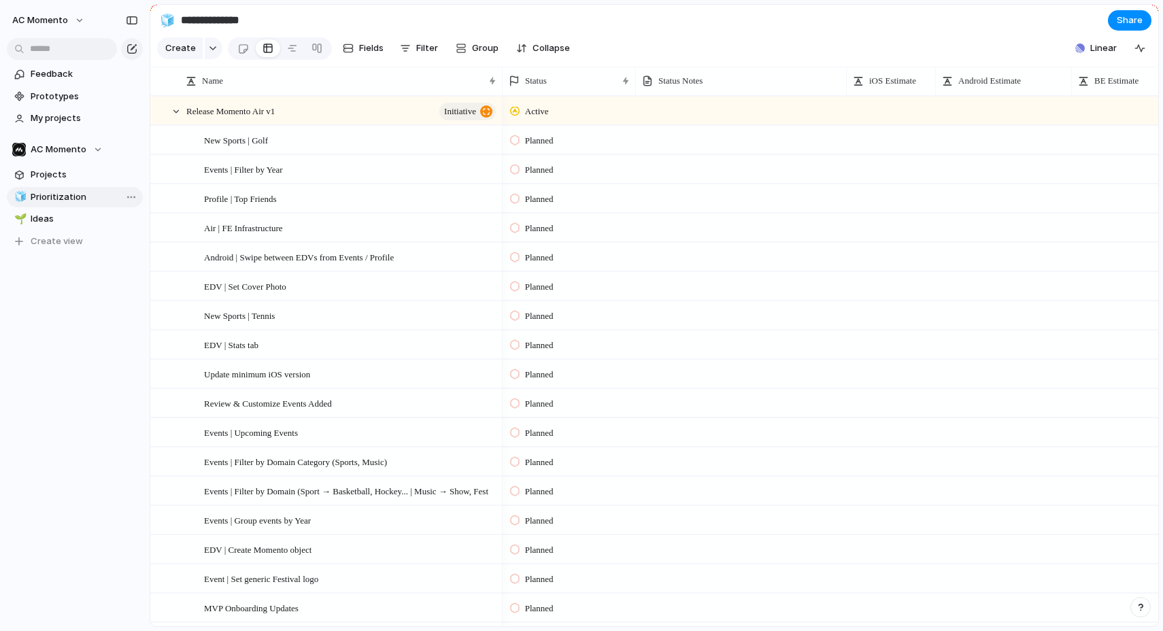
click at [80, 194] on span "Prioritization" at bounding box center [84, 197] width 107 height 14
click at [165, 296] on span "Delete view" at bounding box center [175, 301] width 50 height 14
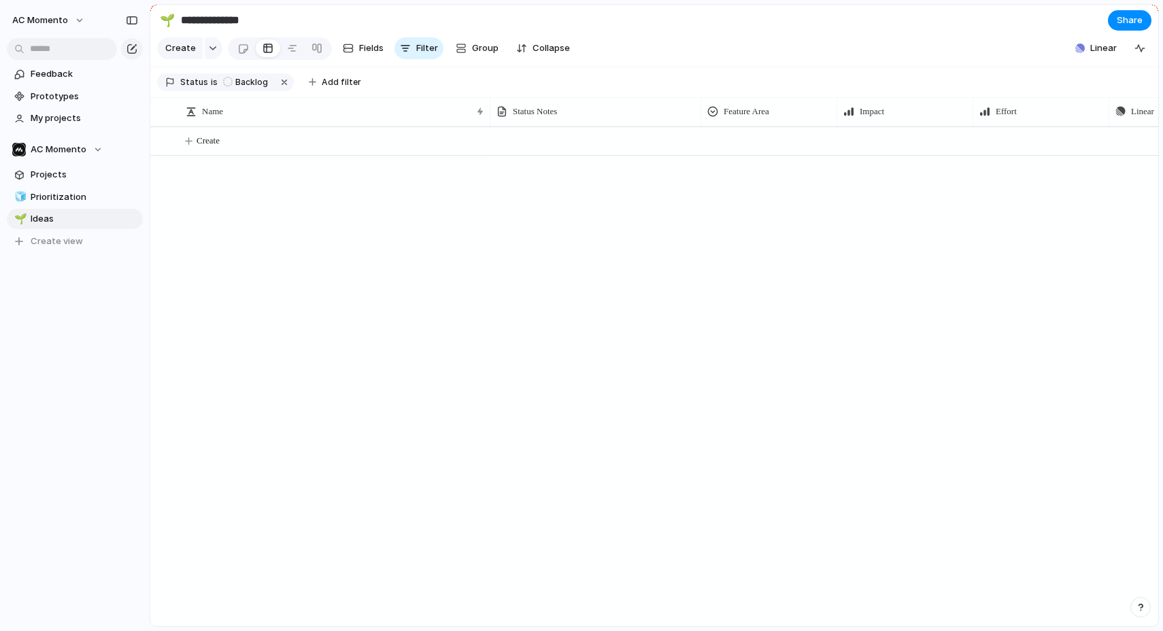
type input "*****"
click at [61, 201] on span "Ideas" at bounding box center [84, 197] width 107 height 14
click at [56, 175] on span "Projects" at bounding box center [84, 175] width 107 height 14
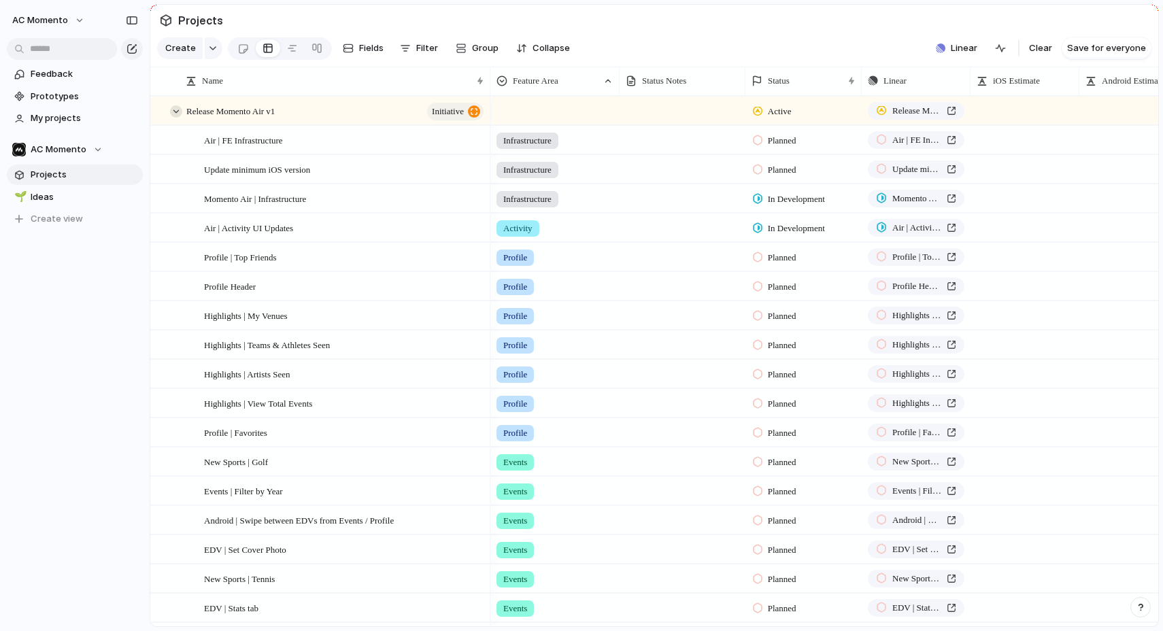
click at [178, 114] on div at bounding box center [176, 111] width 12 height 12
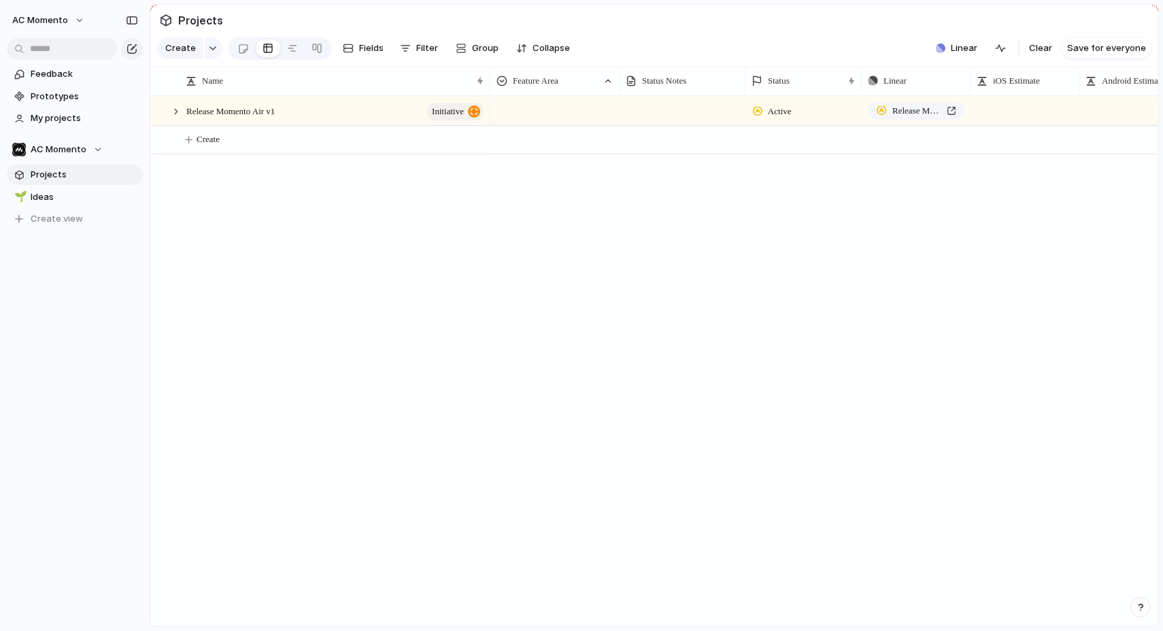
drag, startPoint x: 317, startPoint y: 286, endPoint x: 308, endPoint y: 284, distance: 9.2
click at [317, 286] on div "Release Momento Air v1 initiative Active Release Momento Air v1 Create" at bounding box center [654, 361] width 1008 height 530
click at [976, 46] on span "Linear" at bounding box center [964, 48] width 27 height 14
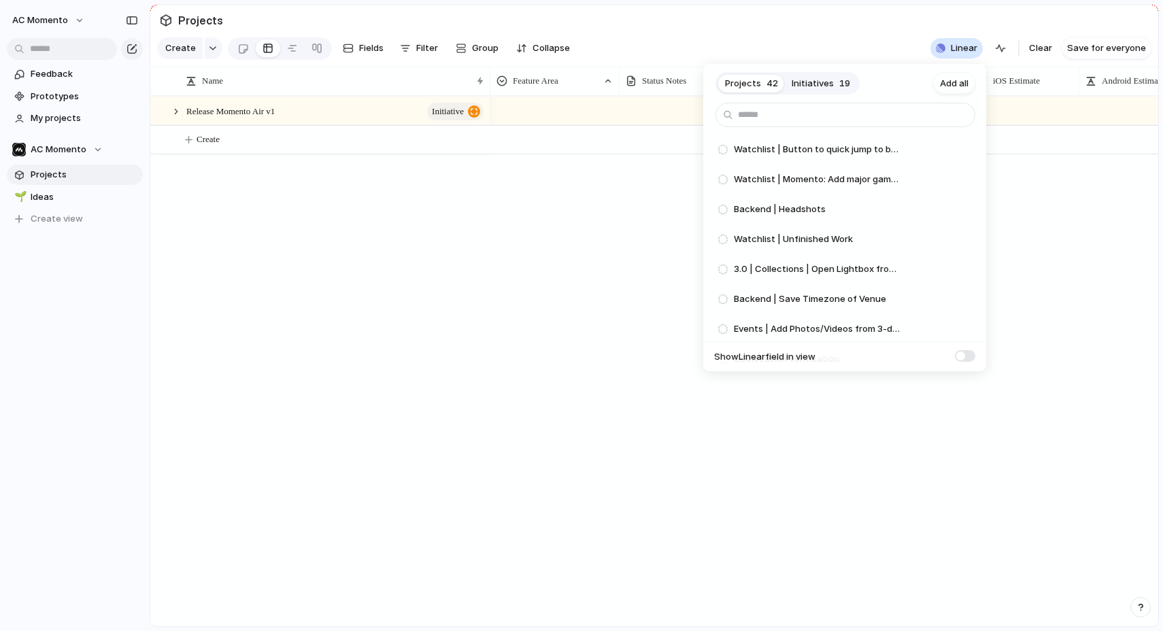
click at [817, 78] on span "Initiatives" at bounding box center [813, 84] width 42 height 14
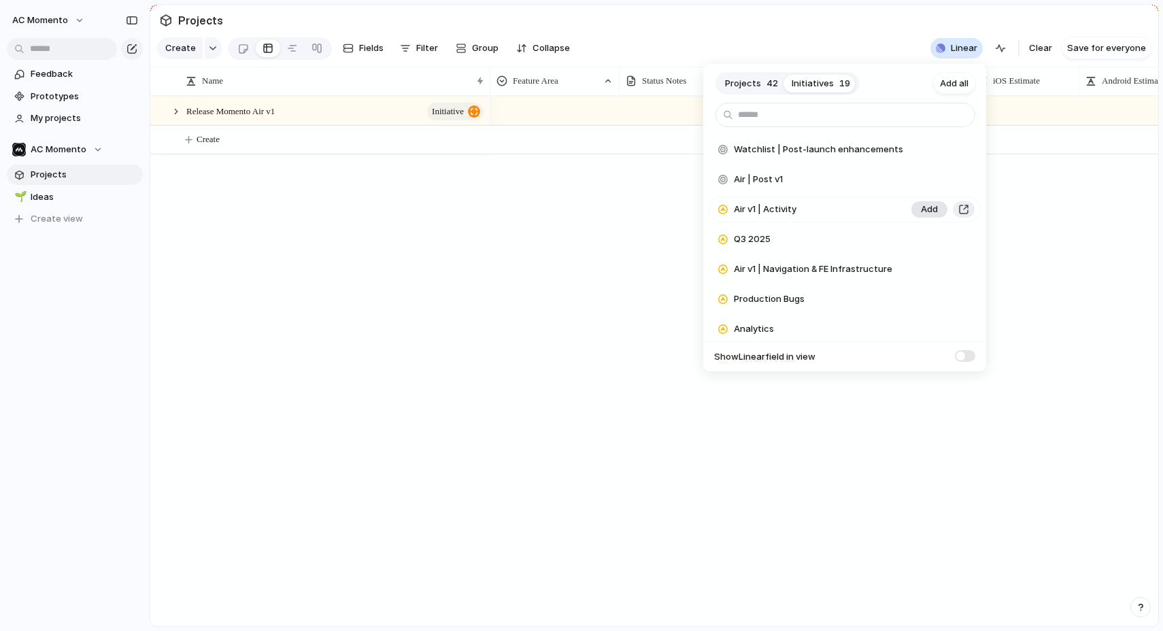
click at [929, 182] on span "Add" at bounding box center [929, 180] width 17 height 14
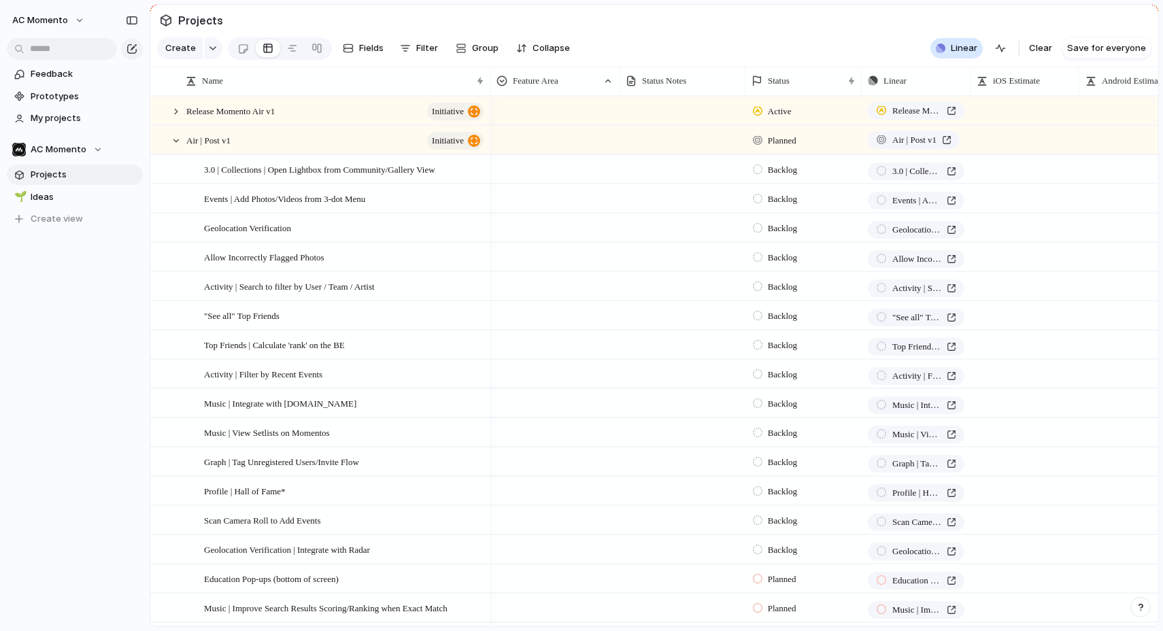
click at [760, 49] on div "Projects 25 Initiatives 18 Add all Watchlist | Post-launch enhancements Add Air…" at bounding box center [581, 315] width 1163 height 631
click at [180, 110] on div at bounding box center [176, 111] width 12 height 12
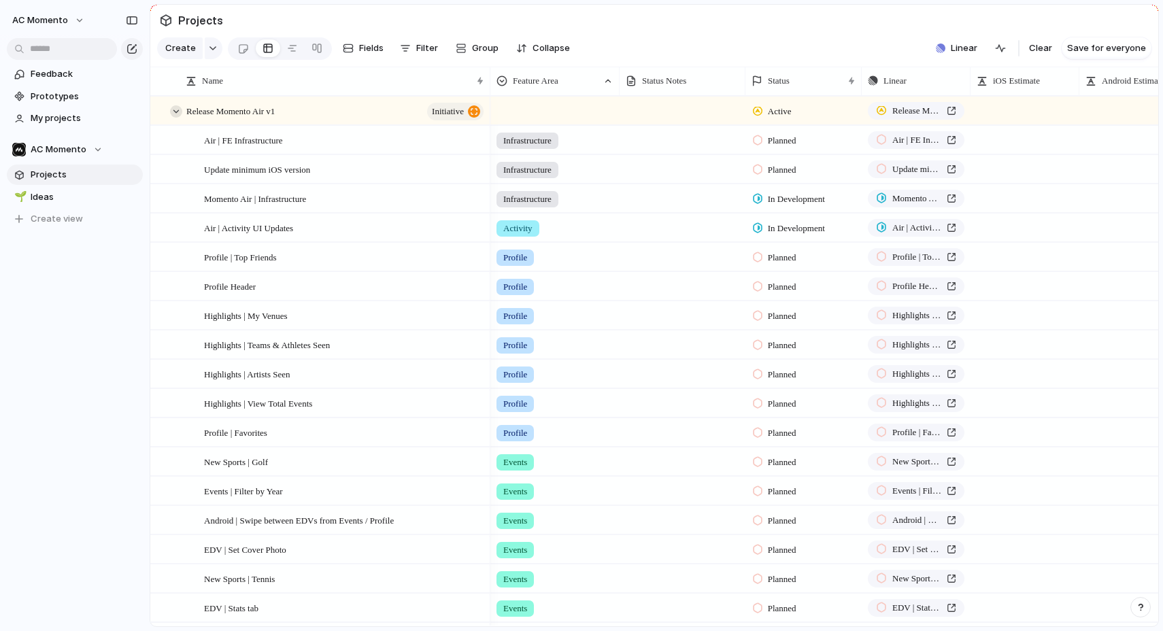
click at [179, 111] on div at bounding box center [176, 111] width 12 height 12
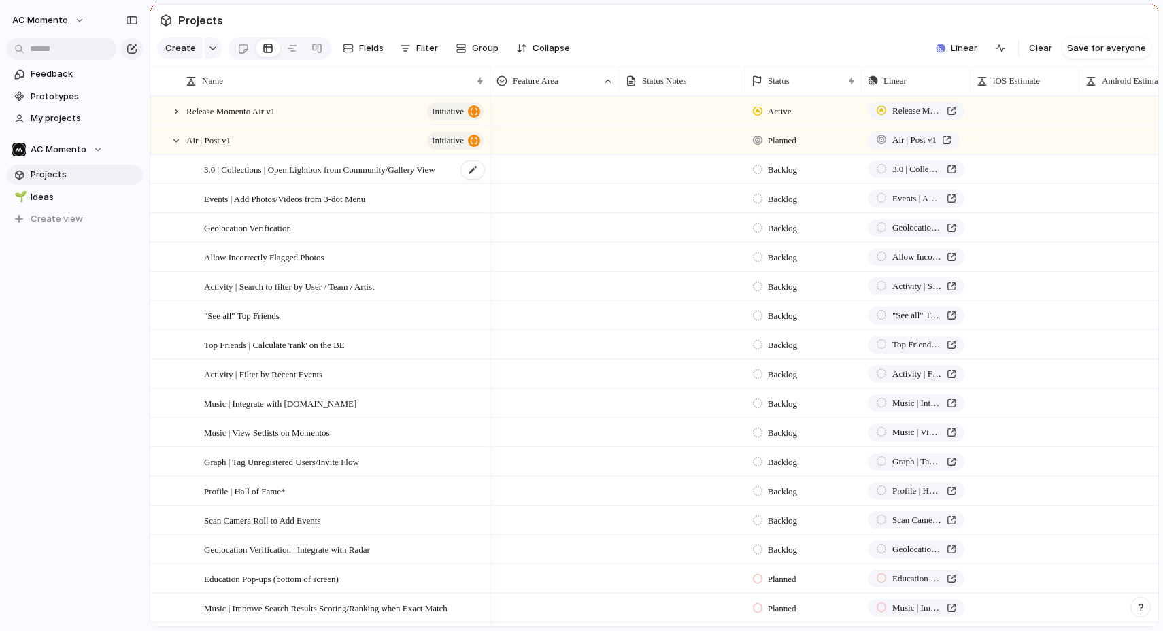
click at [322, 171] on span "3.0 | Collections | Open Lightbox from Community/Gallery View" at bounding box center [319, 169] width 231 height 16
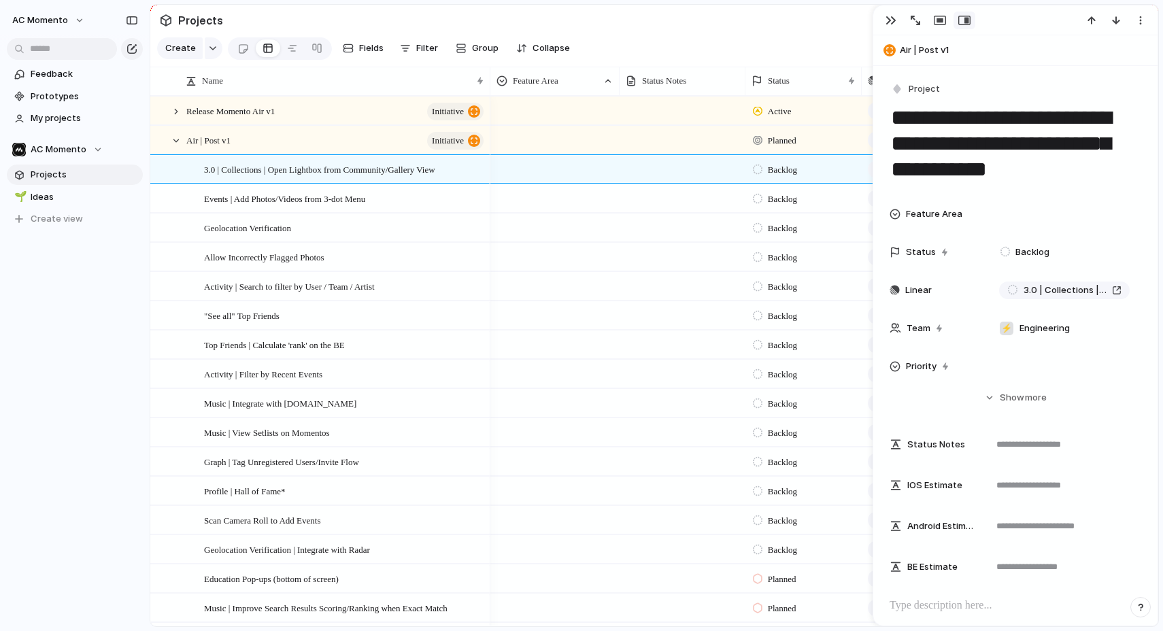
click at [958, 125] on textarea "**********" at bounding box center [1015, 143] width 252 height 81
click at [896, 15] on div "button" at bounding box center [890, 20] width 11 height 11
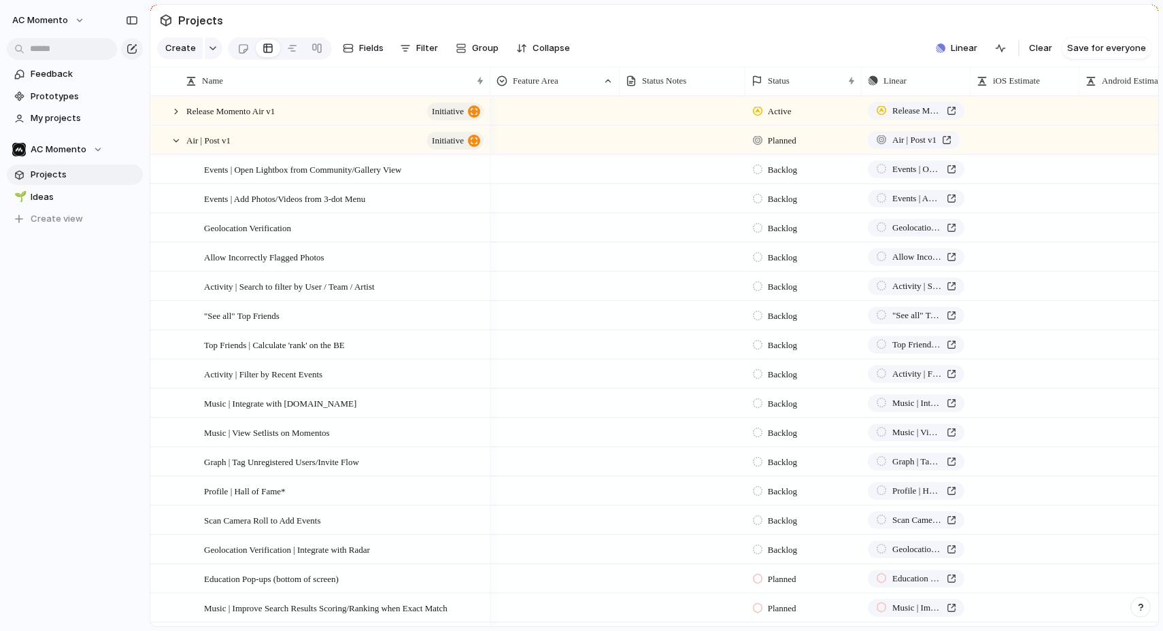
click at [568, 160] on div at bounding box center [555, 167] width 128 height 22
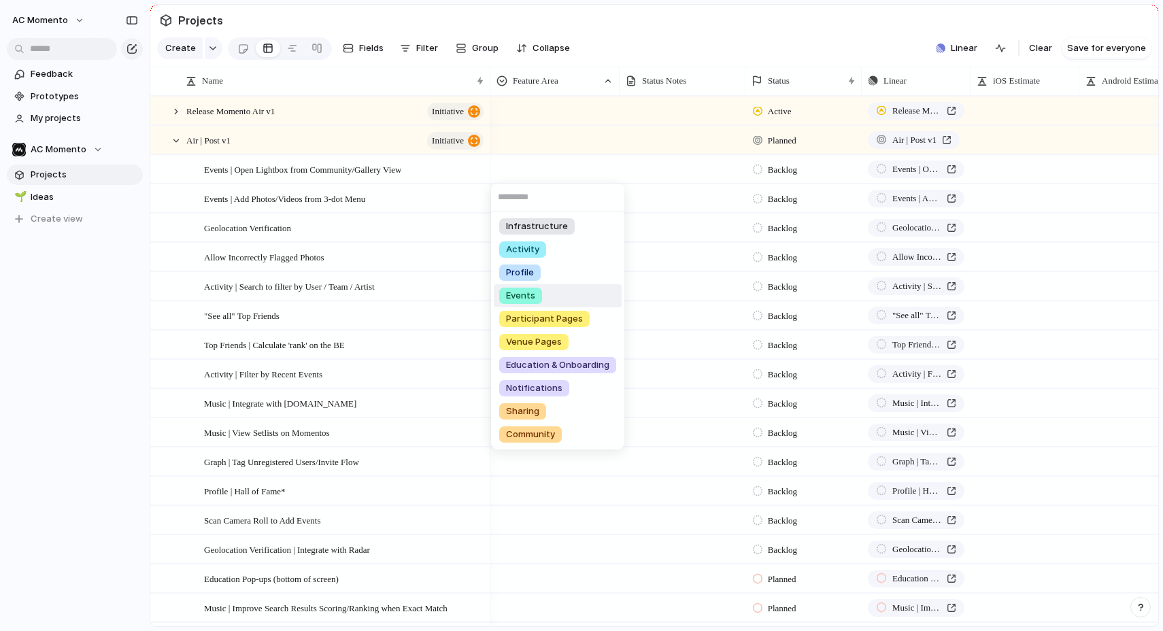
click at [573, 292] on li "Events" at bounding box center [558, 295] width 128 height 23
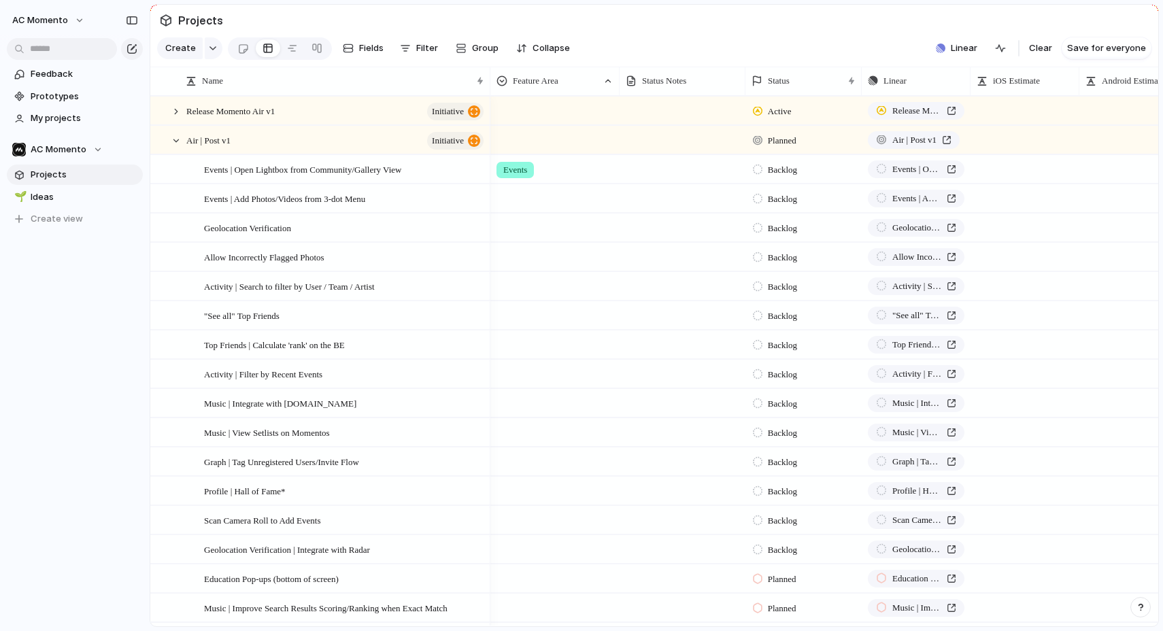
click at [548, 194] on div at bounding box center [555, 196] width 128 height 22
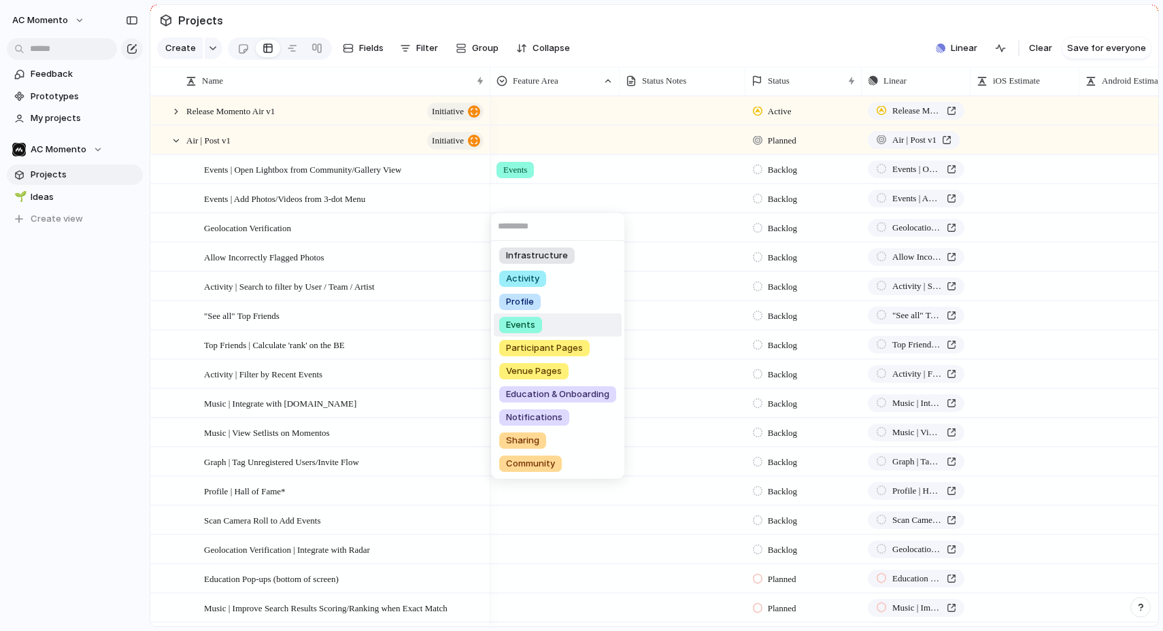
click at [564, 322] on li "Events" at bounding box center [558, 324] width 128 height 23
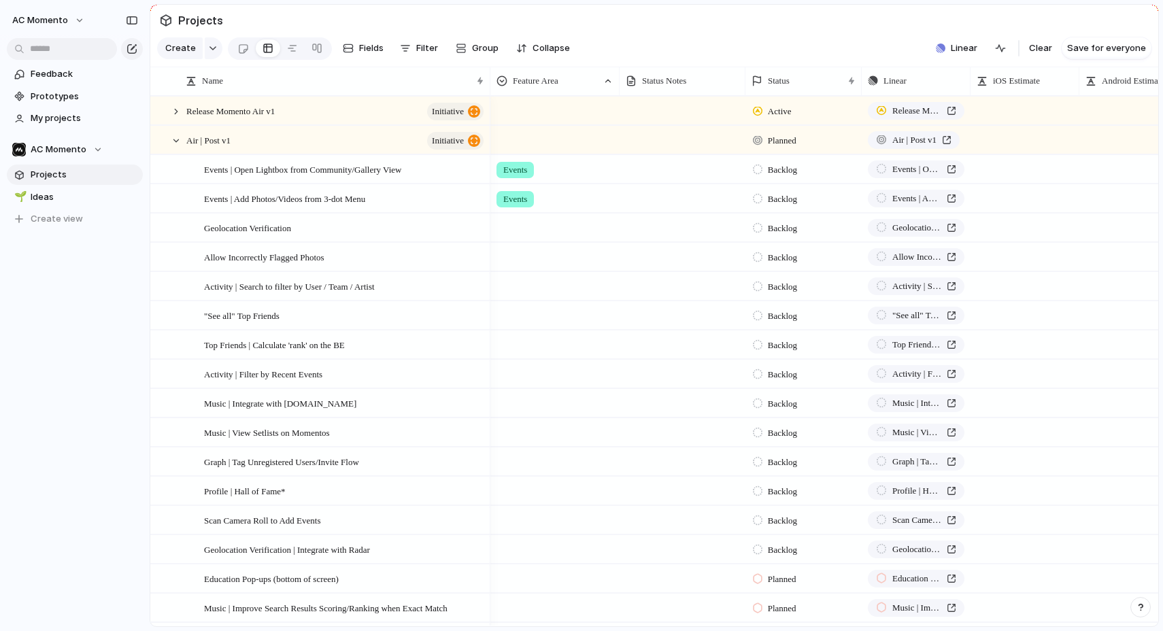
click at [515, 226] on div at bounding box center [555, 225] width 128 height 22
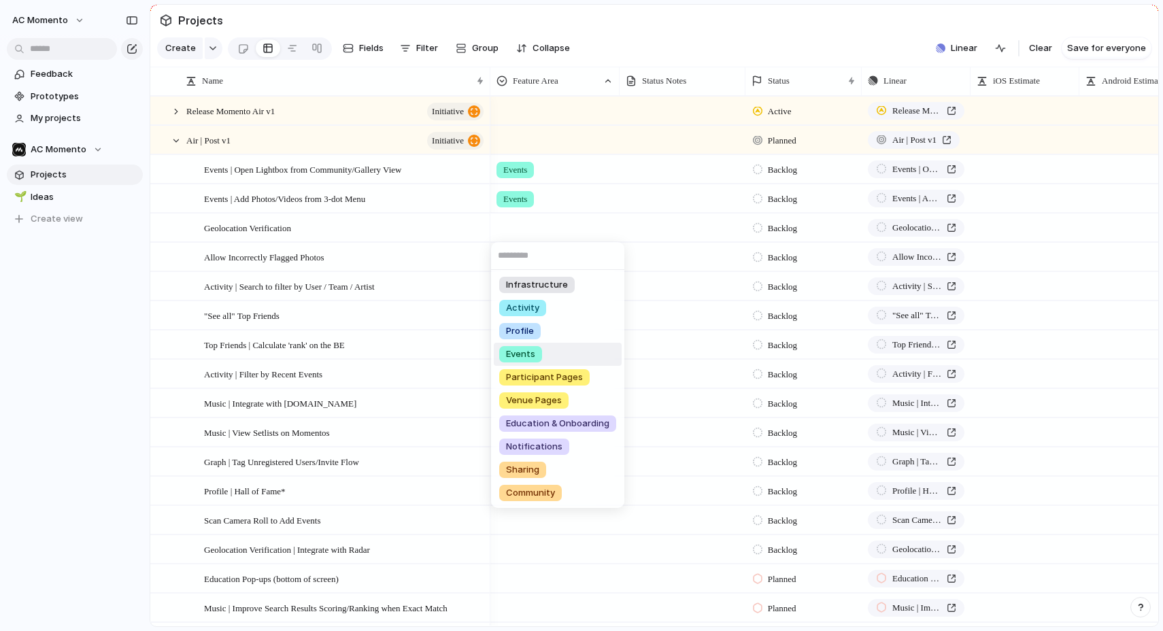
click at [573, 360] on li "Events" at bounding box center [558, 354] width 128 height 23
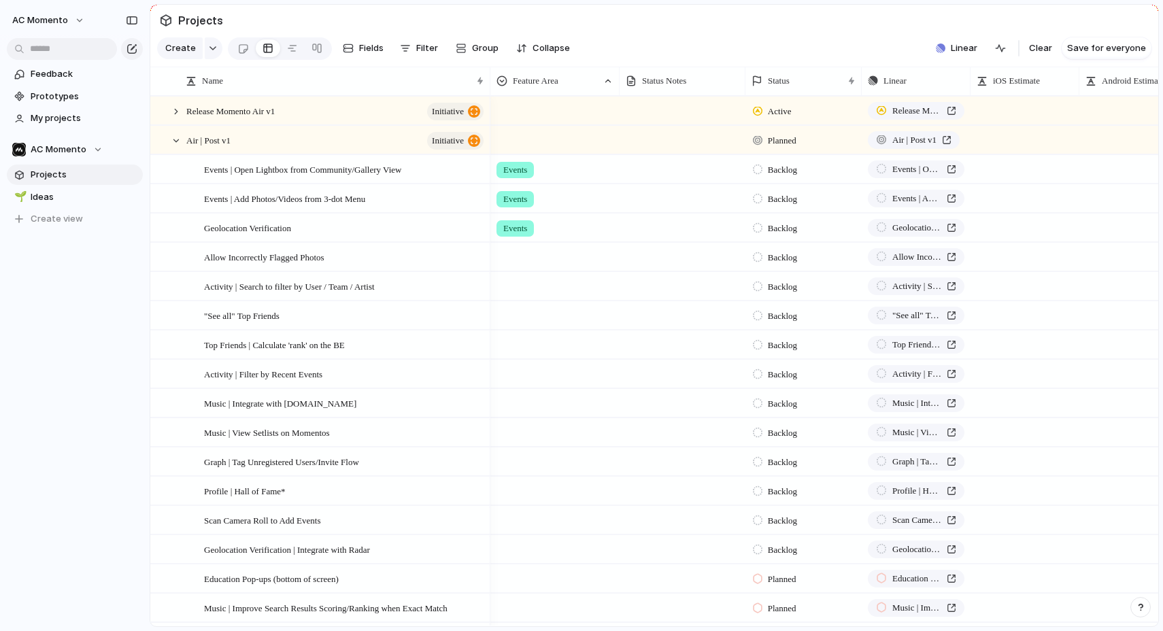
click at [525, 254] on div at bounding box center [555, 254] width 128 height 22
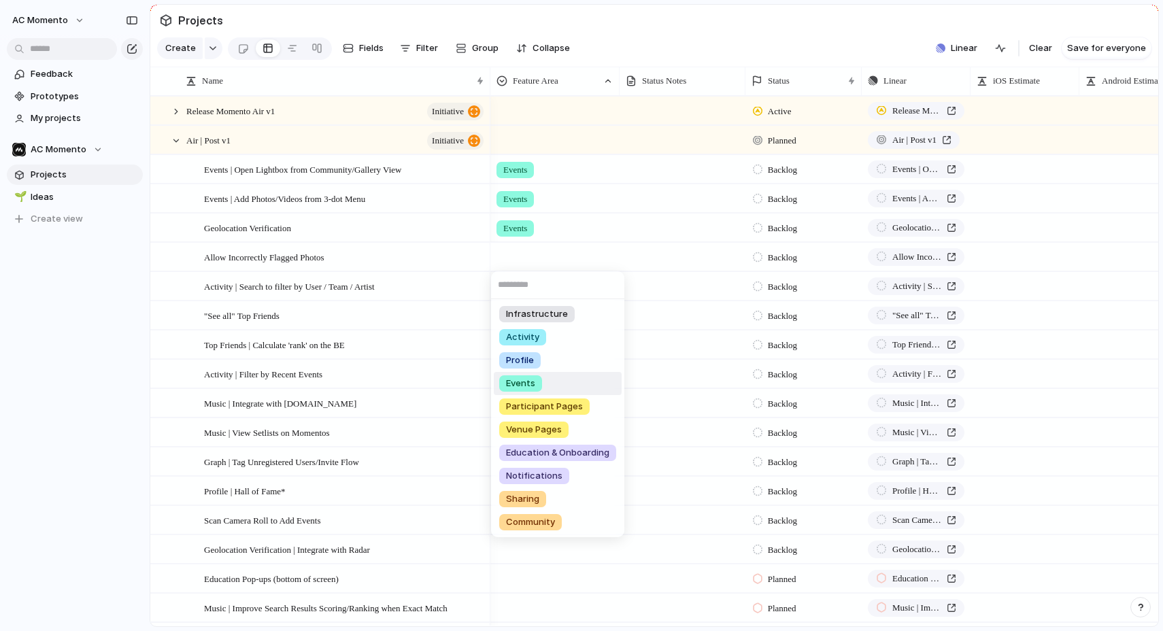
click at [577, 381] on li "Events" at bounding box center [558, 383] width 128 height 23
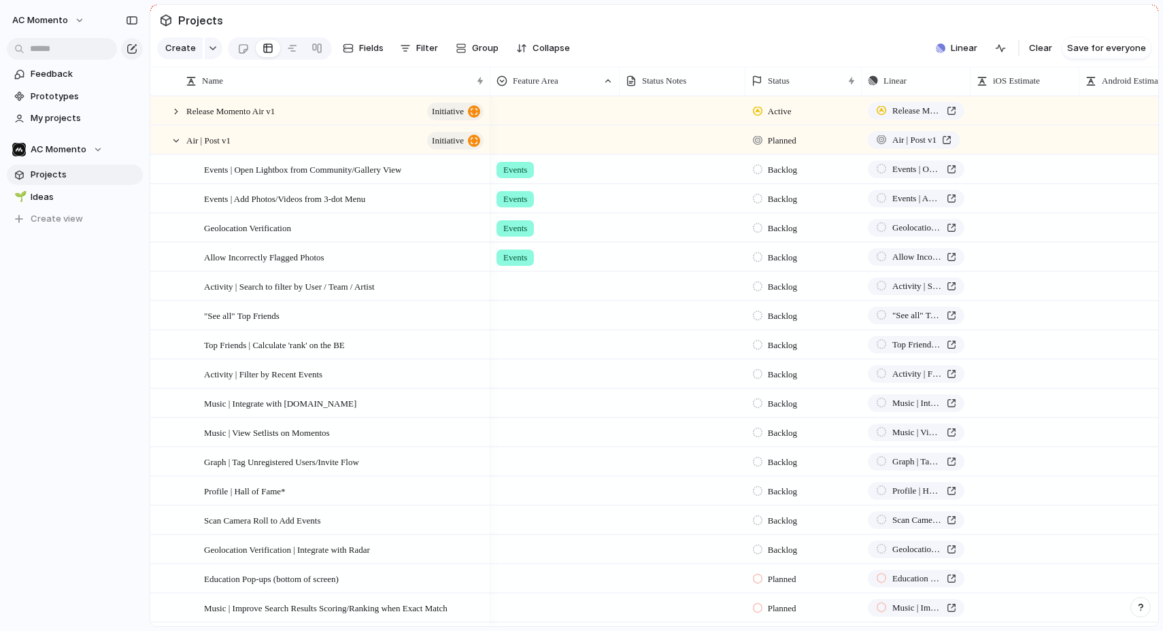
click at [530, 279] on div at bounding box center [555, 284] width 128 height 22
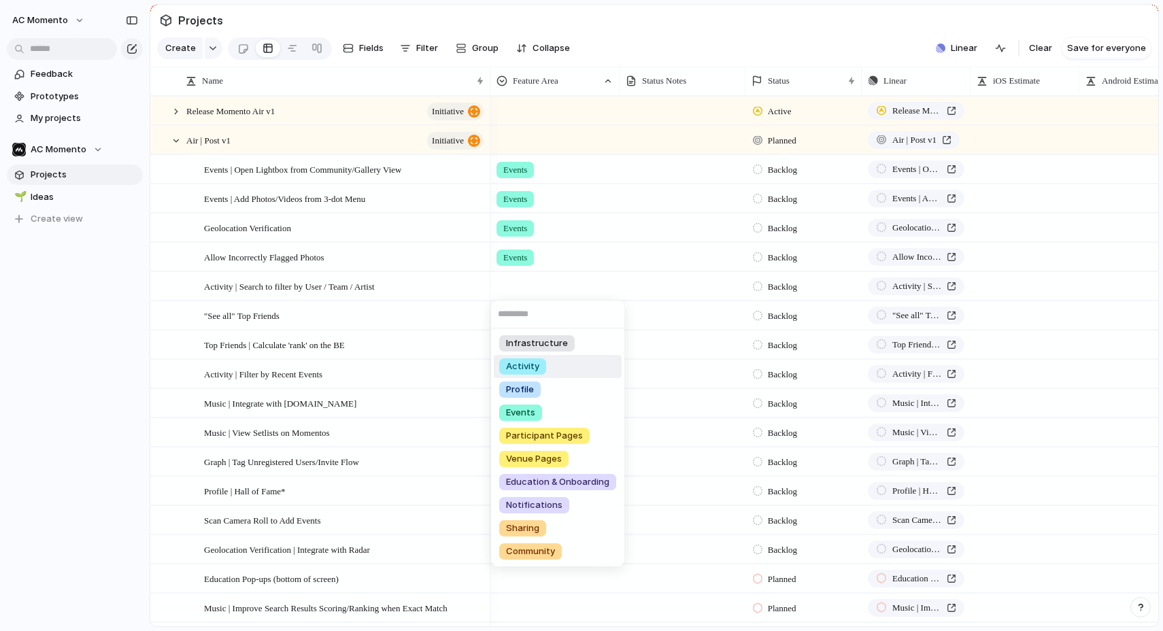
click at [573, 360] on li "Activity" at bounding box center [558, 366] width 128 height 23
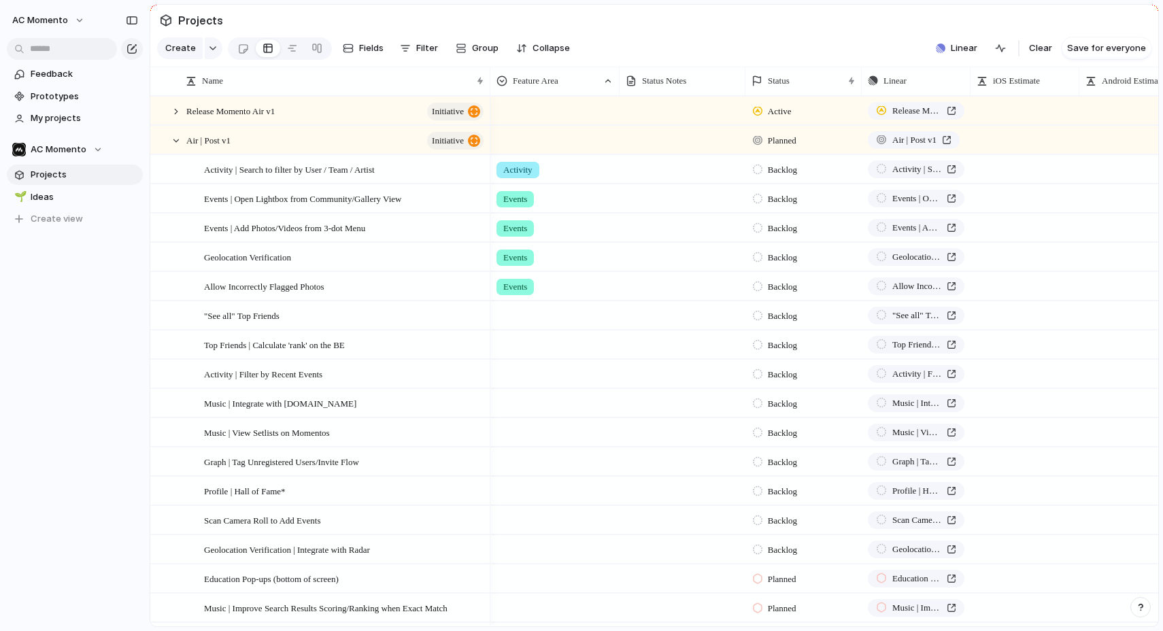
click at [540, 318] on div at bounding box center [555, 313] width 128 height 22
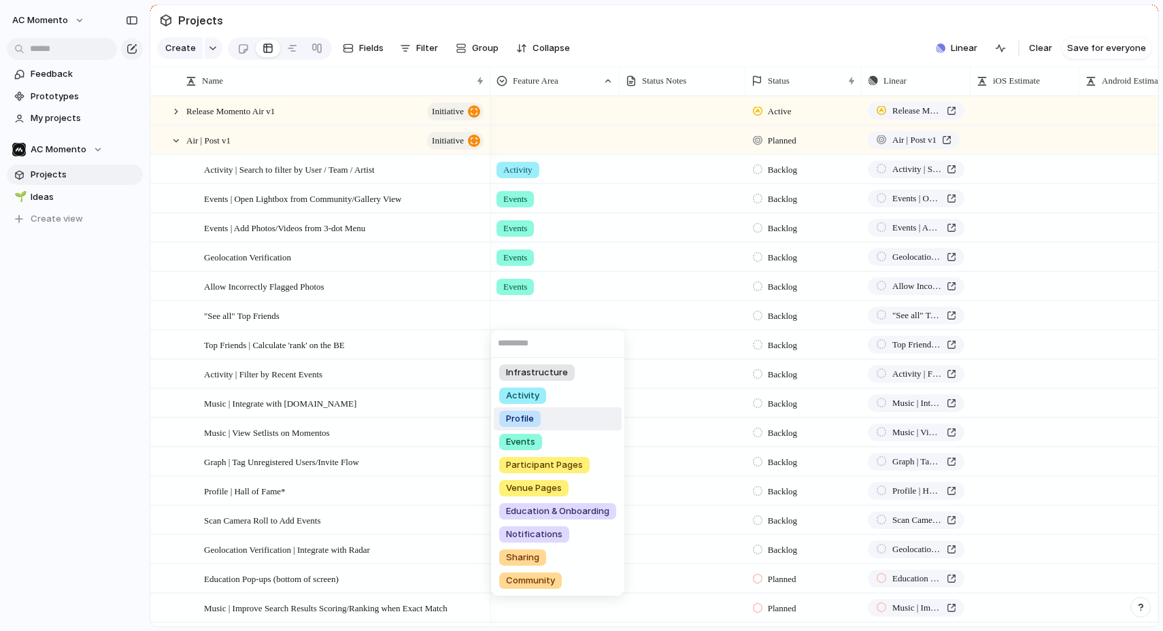
click at [568, 420] on li "Profile" at bounding box center [558, 418] width 128 height 23
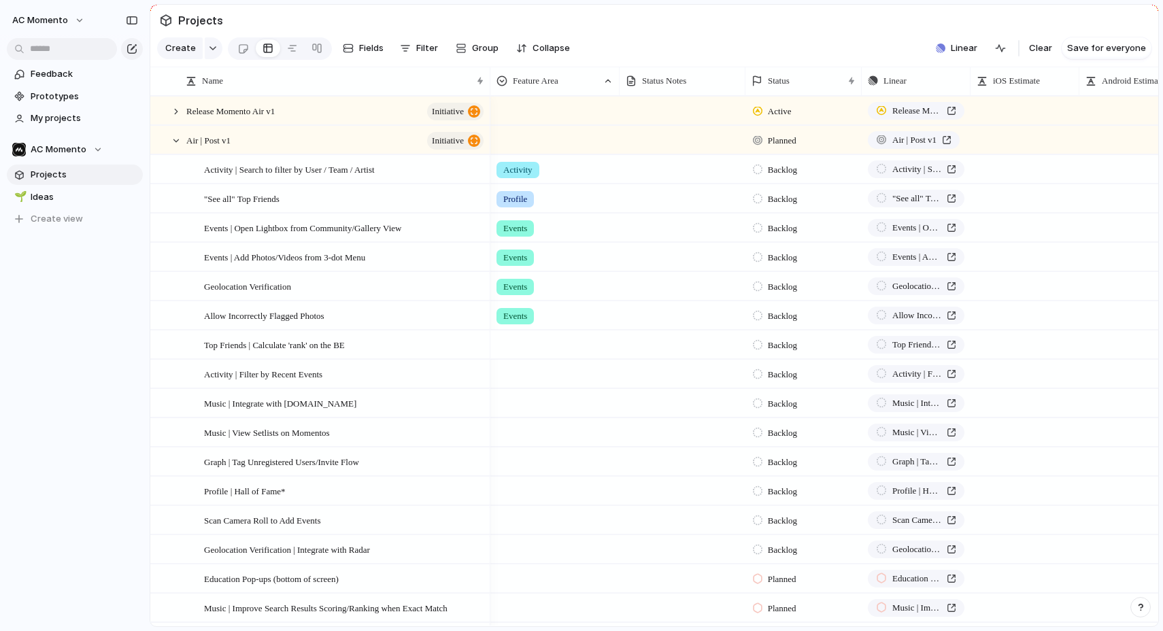
click at [529, 350] on div at bounding box center [555, 342] width 128 height 22
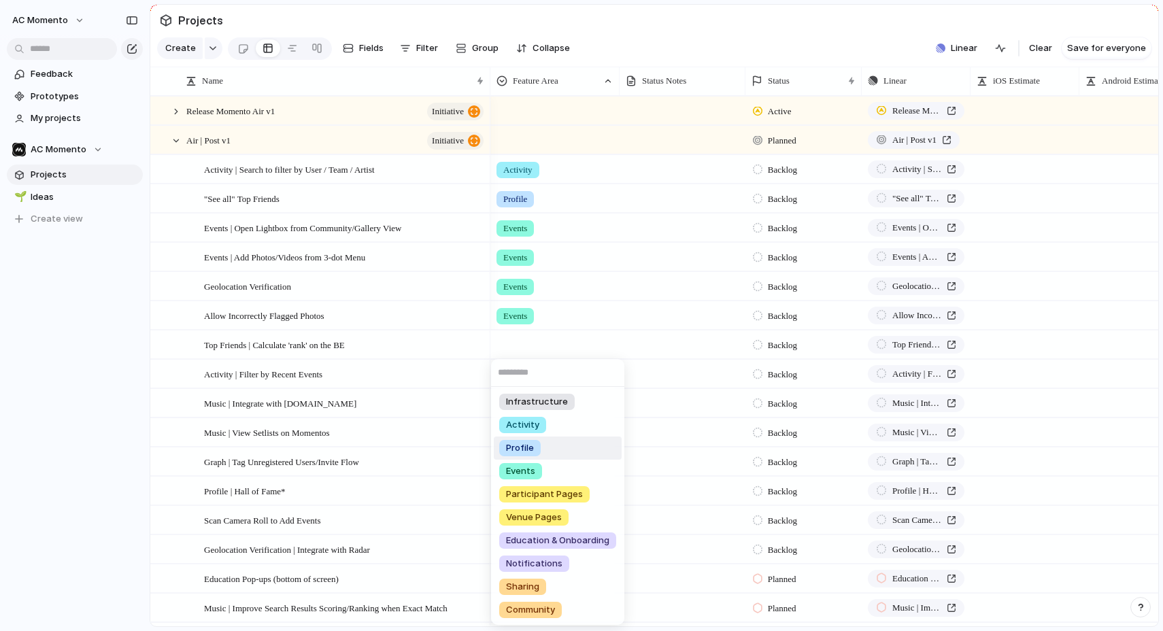
click at [578, 447] on li "Profile" at bounding box center [558, 448] width 128 height 23
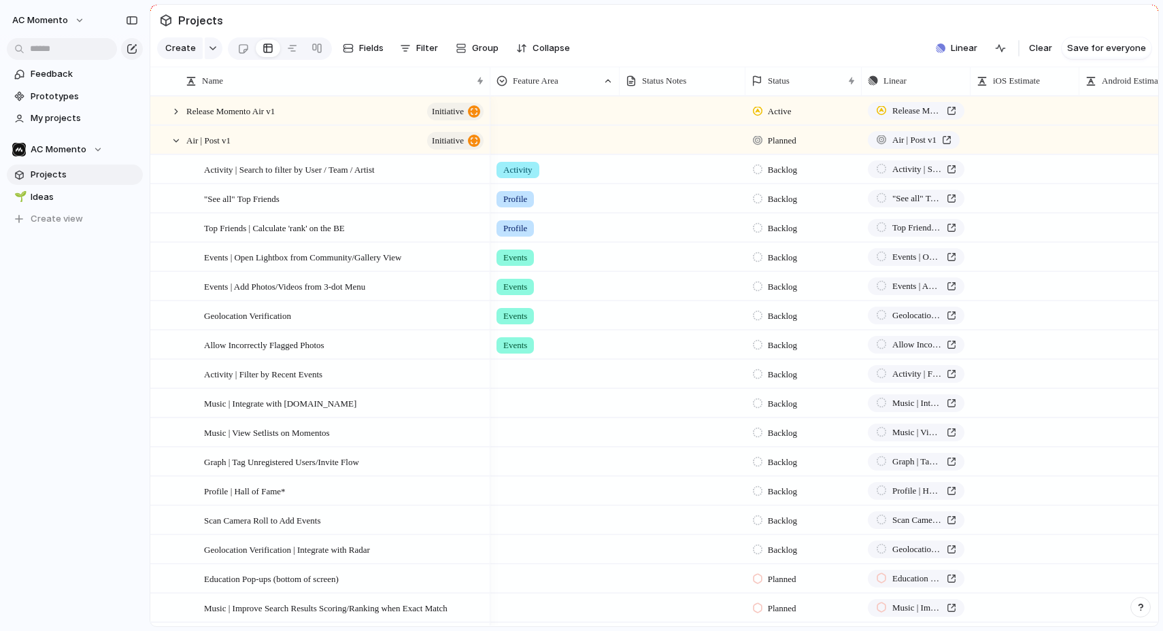
click at [528, 375] on div at bounding box center [555, 371] width 128 height 22
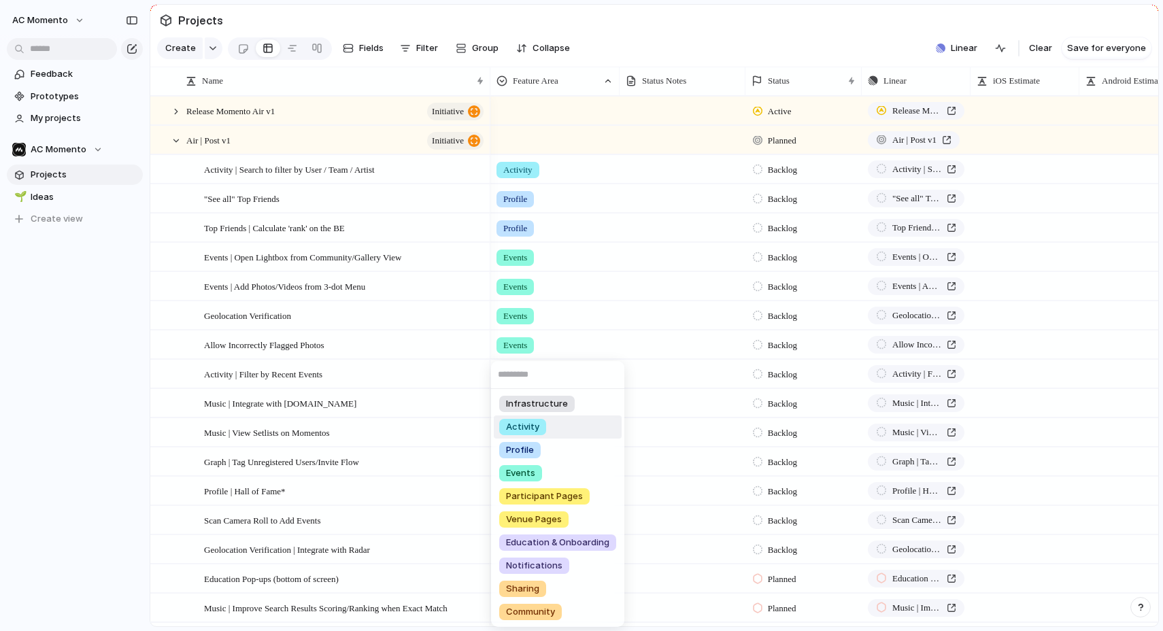
click at [557, 430] on li "Activity" at bounding box center [558, 426] width 128 height 23
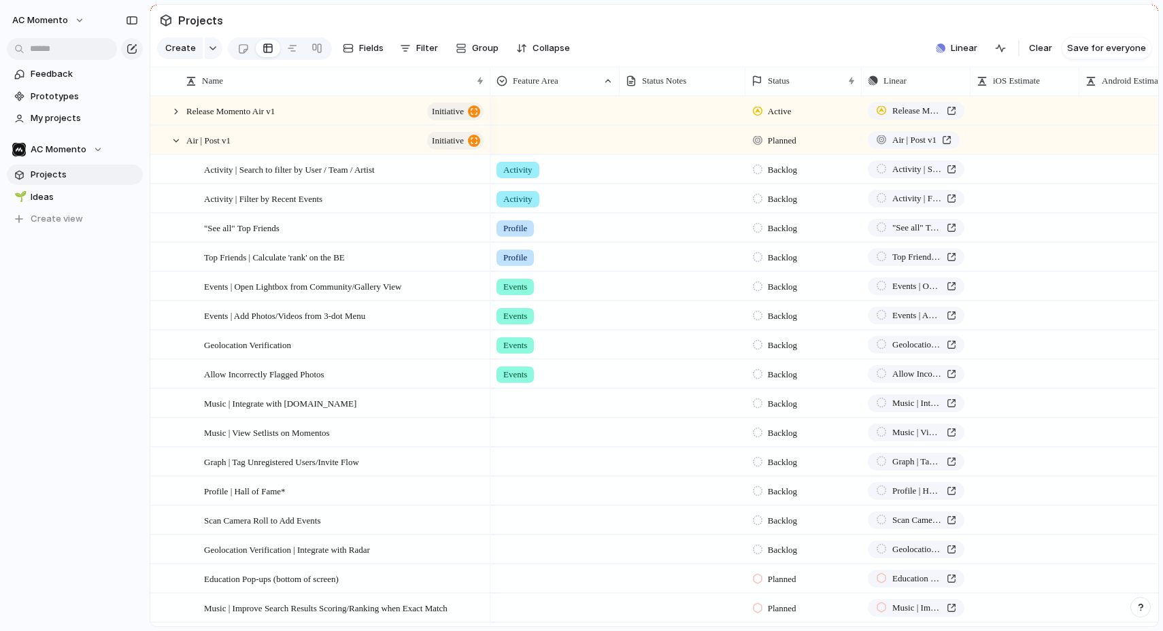
click at [521, 406] on div at bounding box center [555, 401] width 128 height 22
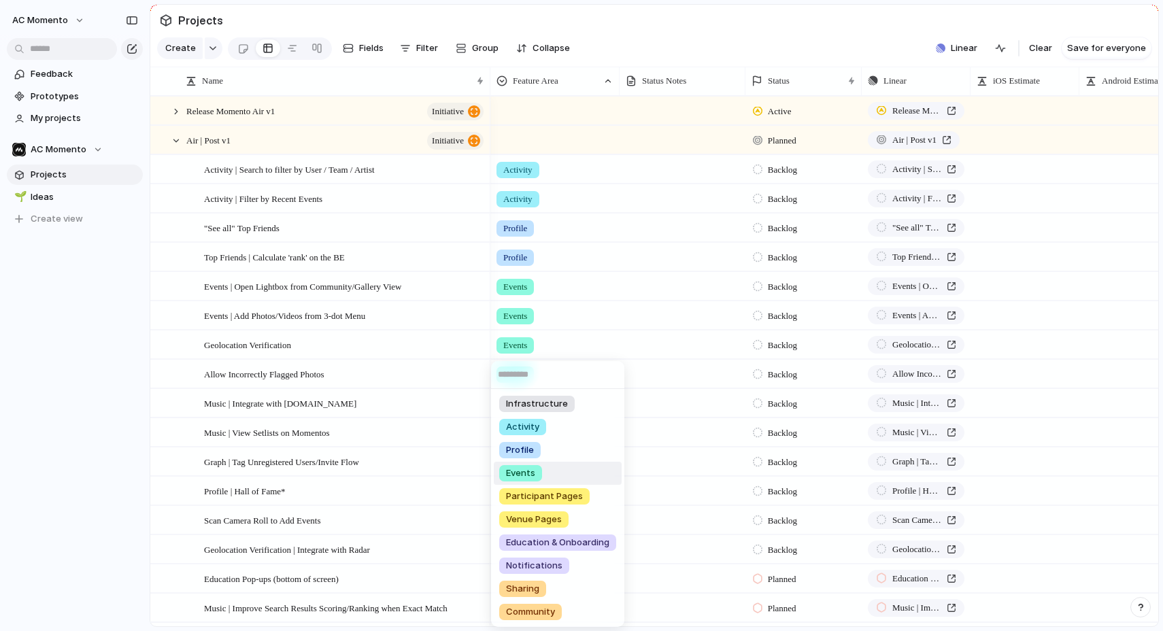
click at [547, 475] on li "Events" at bounding box center [558, 473] width 128 height 23
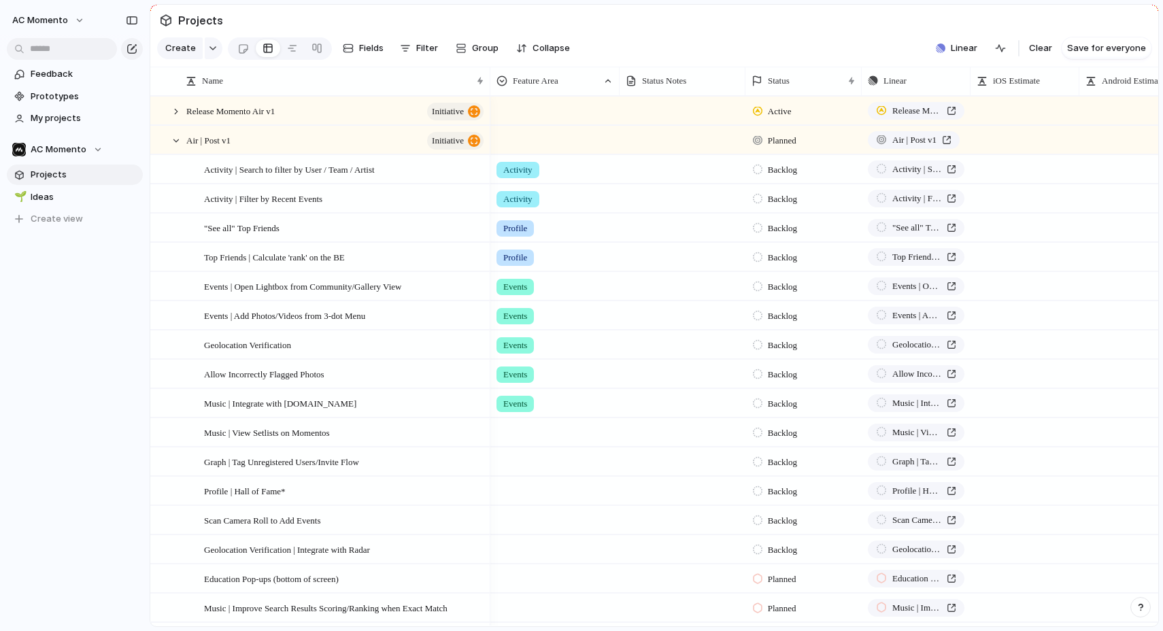
click at [535, 430] on div at bounding box center [555, 430] width 128 height 22
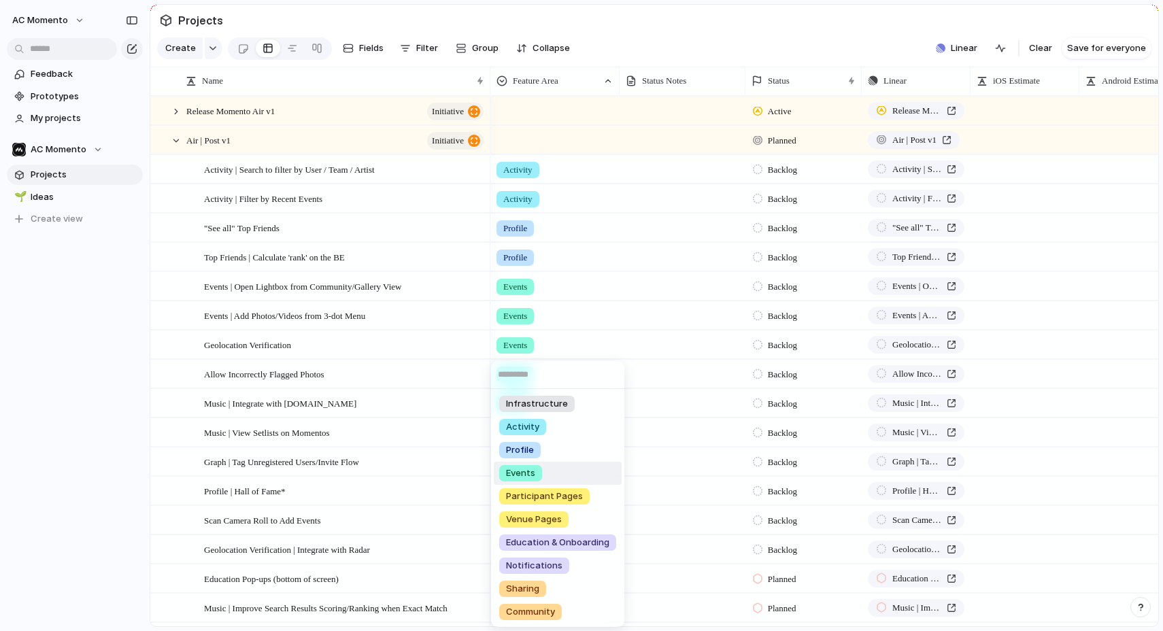
drag, startPoint x: 556, startPoint y: 470, endPoint x: 554, endPoint y: 463, distance: 7.1
click at [555, 470] on li "Events" at bounding box center [558, 473] width 128 height 23
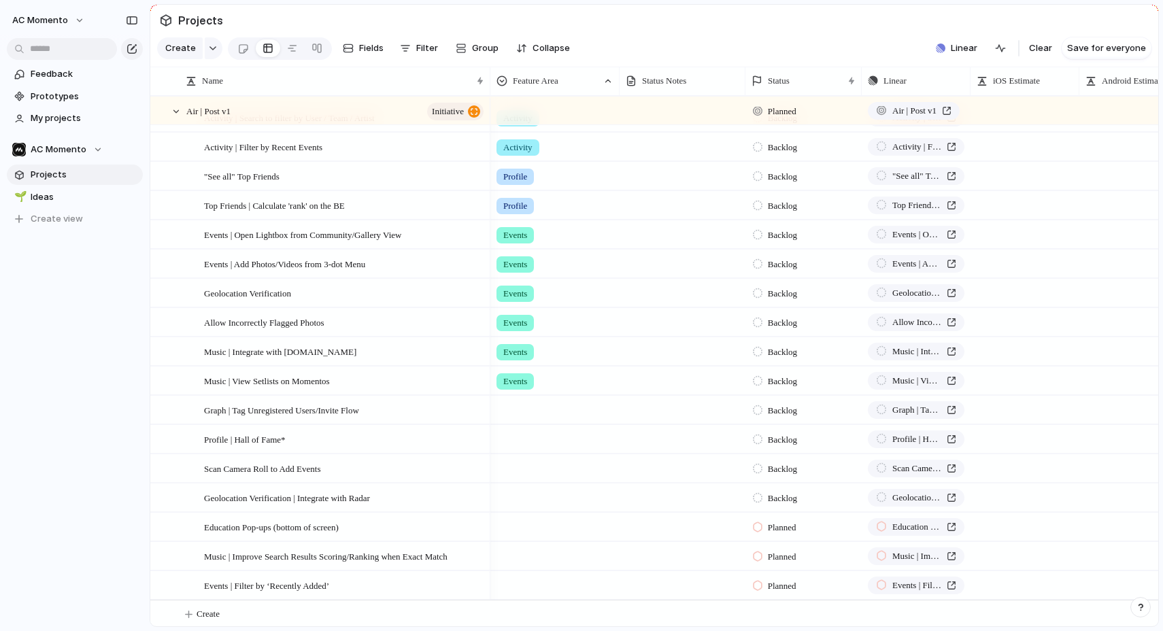
scroll to position [54, 0]
click at [519, 410] on div at bounding box center [555, 405] width 128 height 22
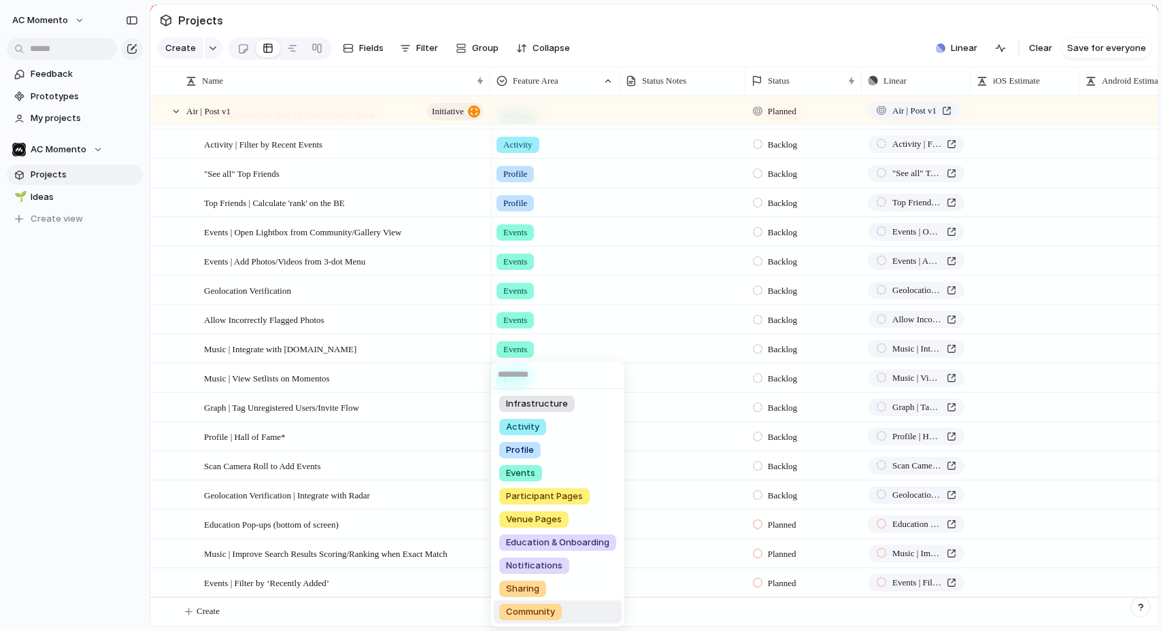
drag, startPoint x: 585, startPoint y: 611, endPoint x: 571, endPoint y: 581, distance: 33.8
click at [585, 611] on li "Community" at bounding box center [558, 611] width 128 height 23
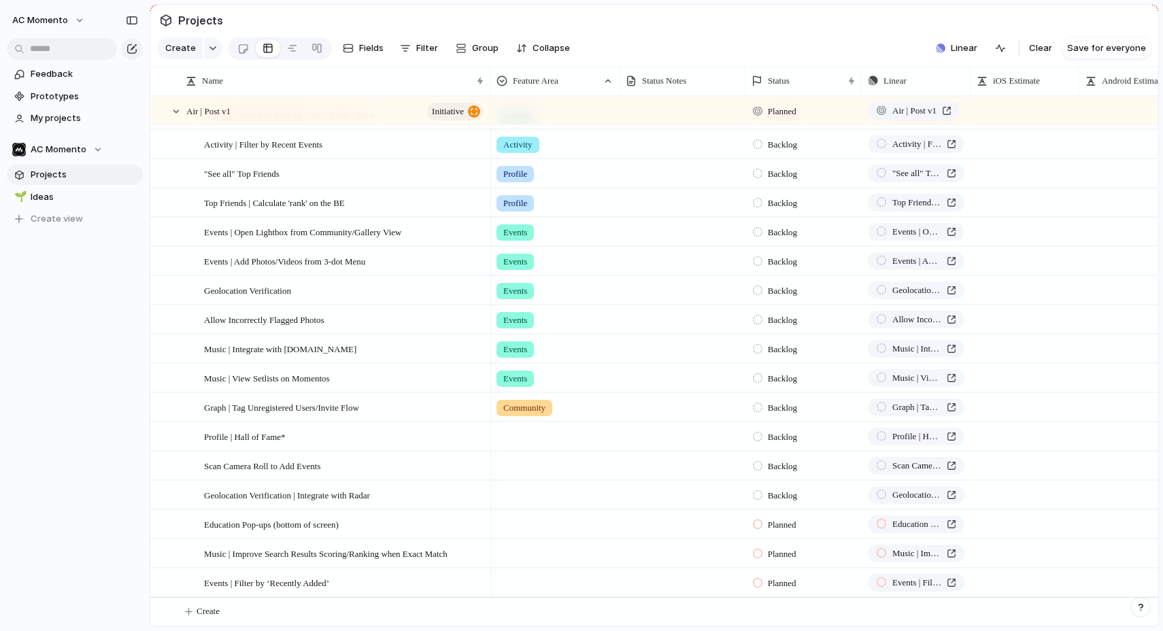
click at [562, 439] on div at bounding box center [555, 434] width 128 height 22
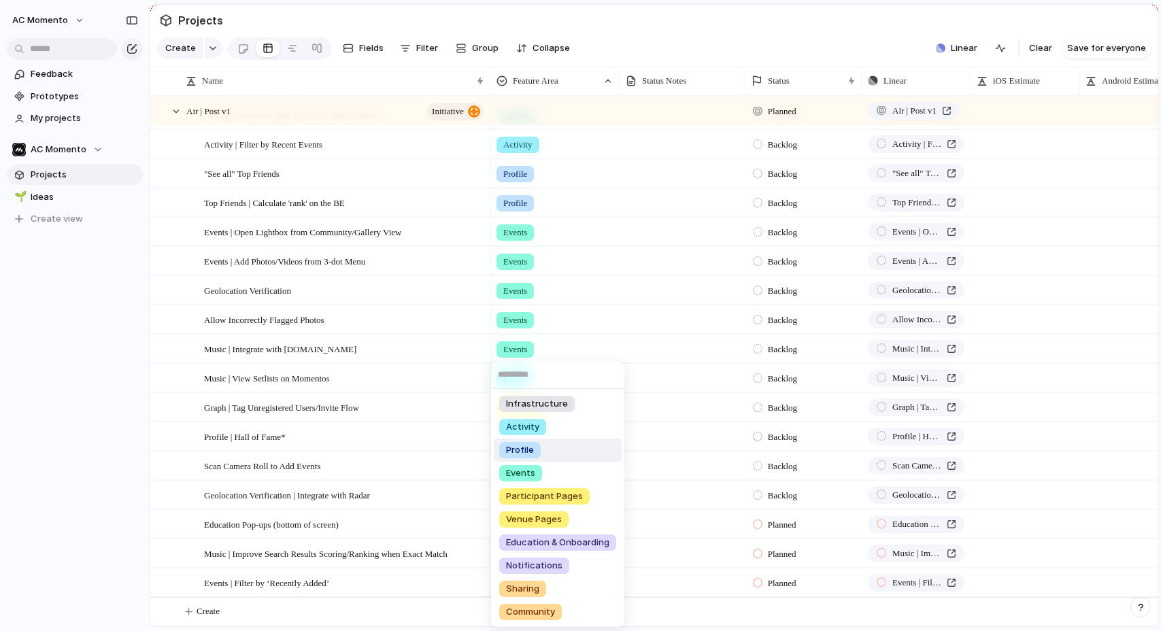
click at [564, 440] on li "Profile" at bounding box center [558, 450] width 128 height 23
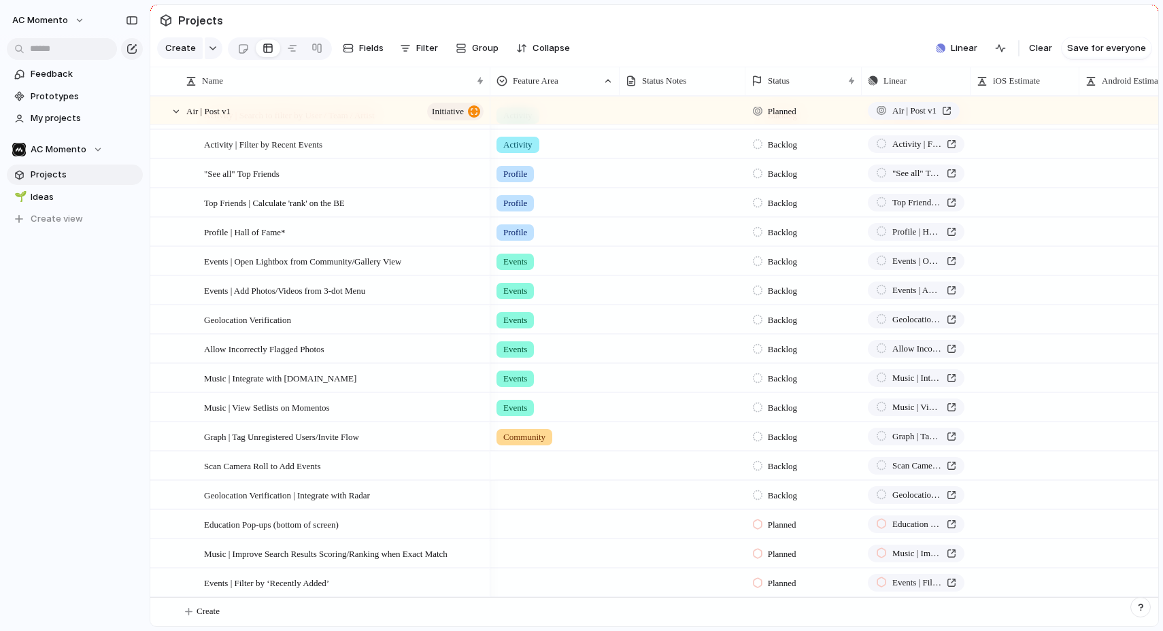
click at [533, 469] on div at bounding box center [555, 463] width 128 height 22
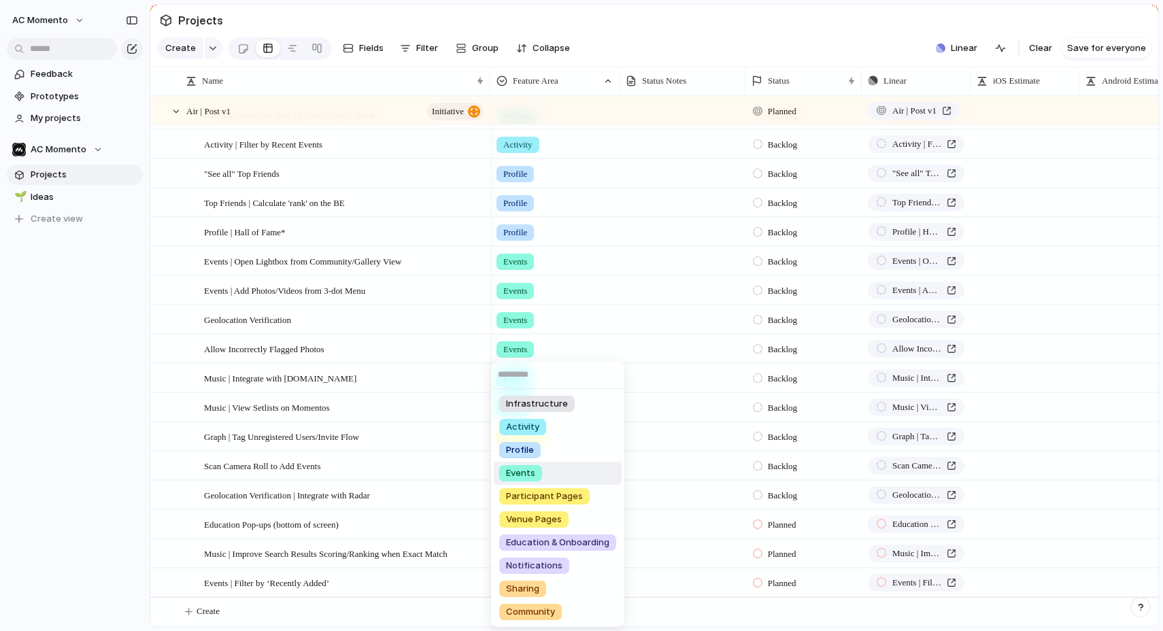
click at [560, 470] on li "Events" at bounding box center [558, 473] width 128 height 23
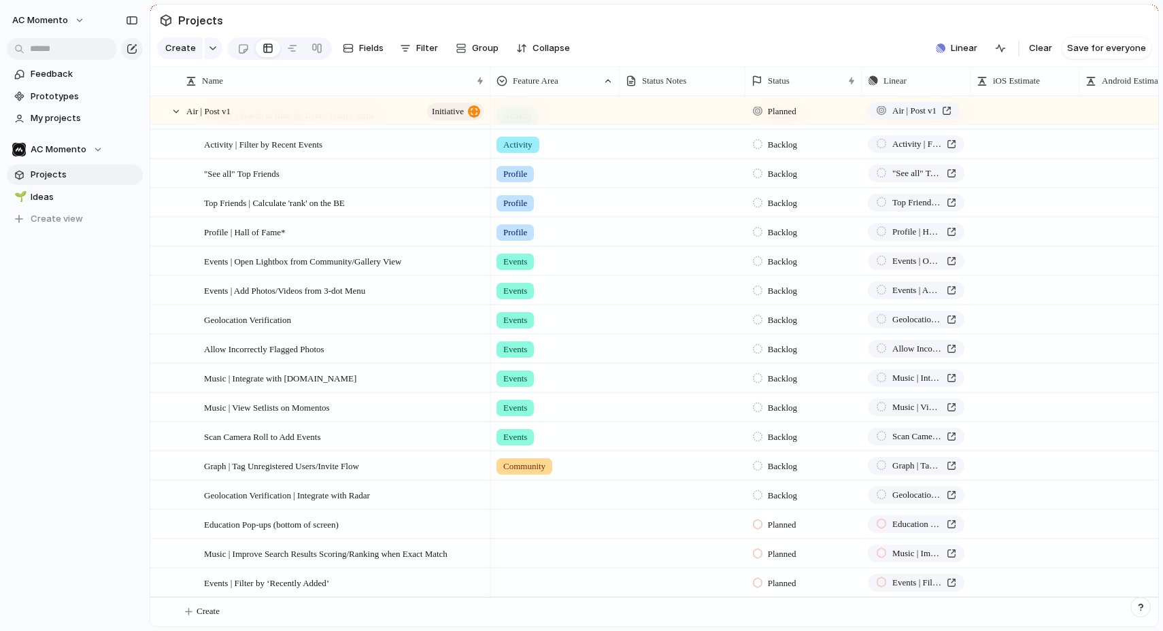
click at [524, 496] on div at bounding box center [555, 492] width 128 height 22
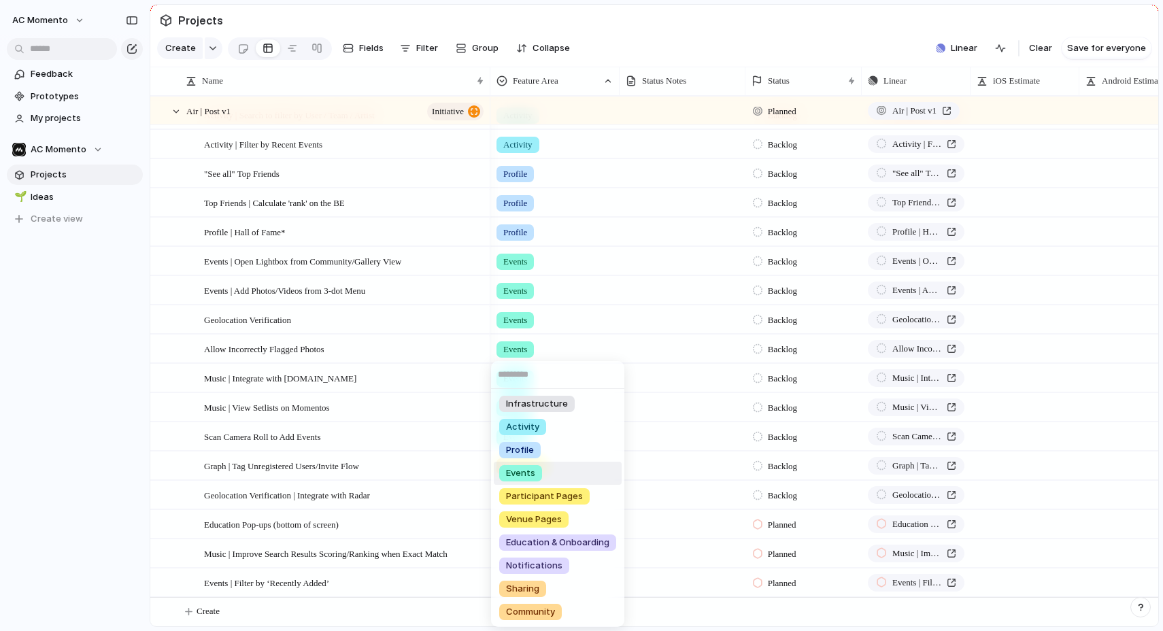
click at [560, 479] on li "Events" at bounding box center [558, 473] width 128 height 23
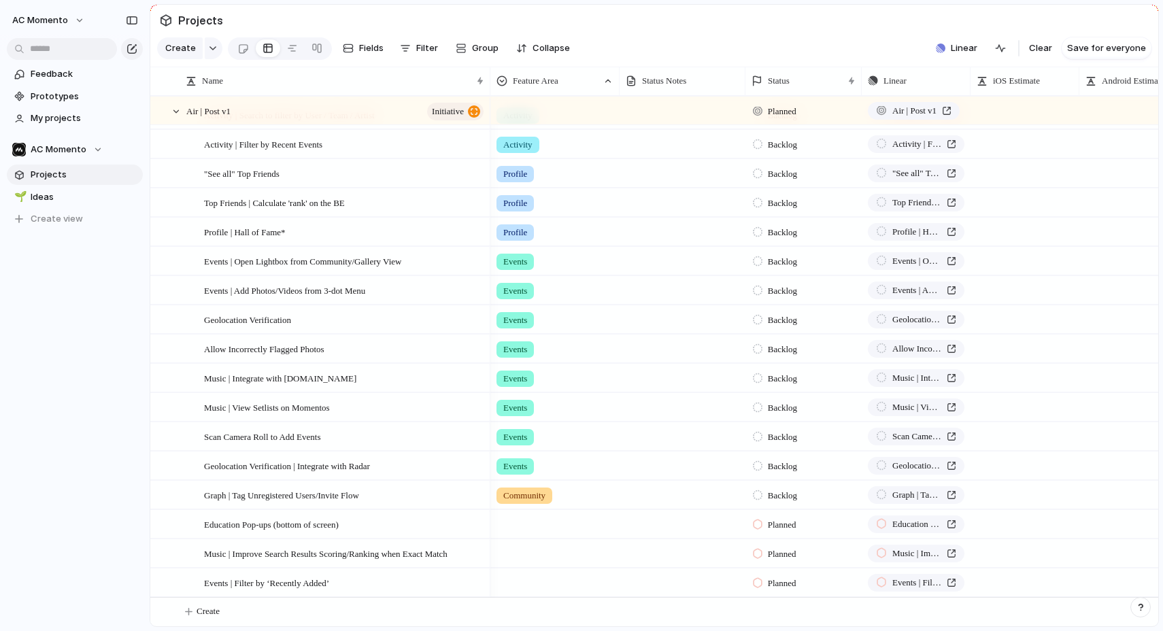
click at [541, 524] on div at bounding box center [555, 522] width 128 height 22
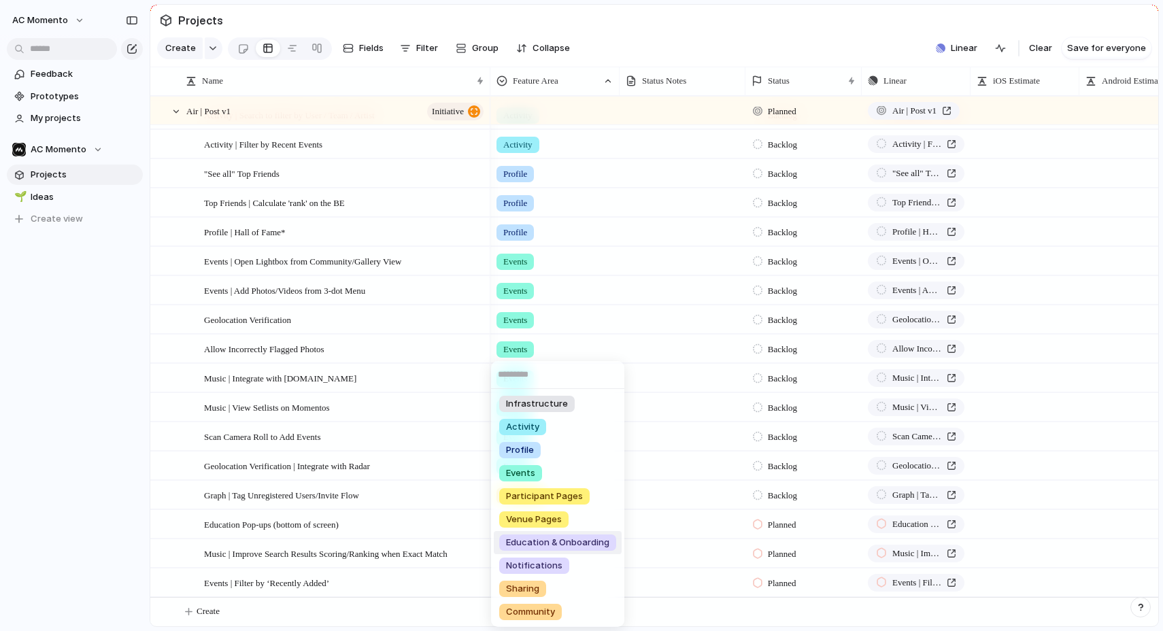
click at [564, 537] on span "Education & Onboarding" at bounding box center [557, 543] width 103 height 14
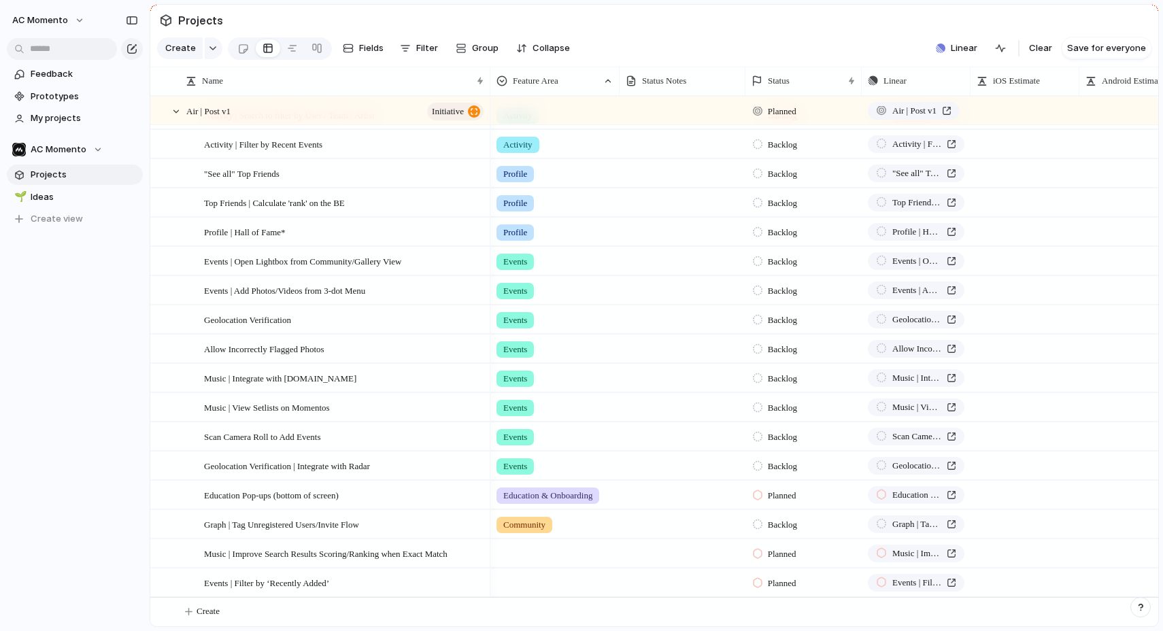
click at [550, 556] on div at bounding box center [555, 551] width 128 height 22
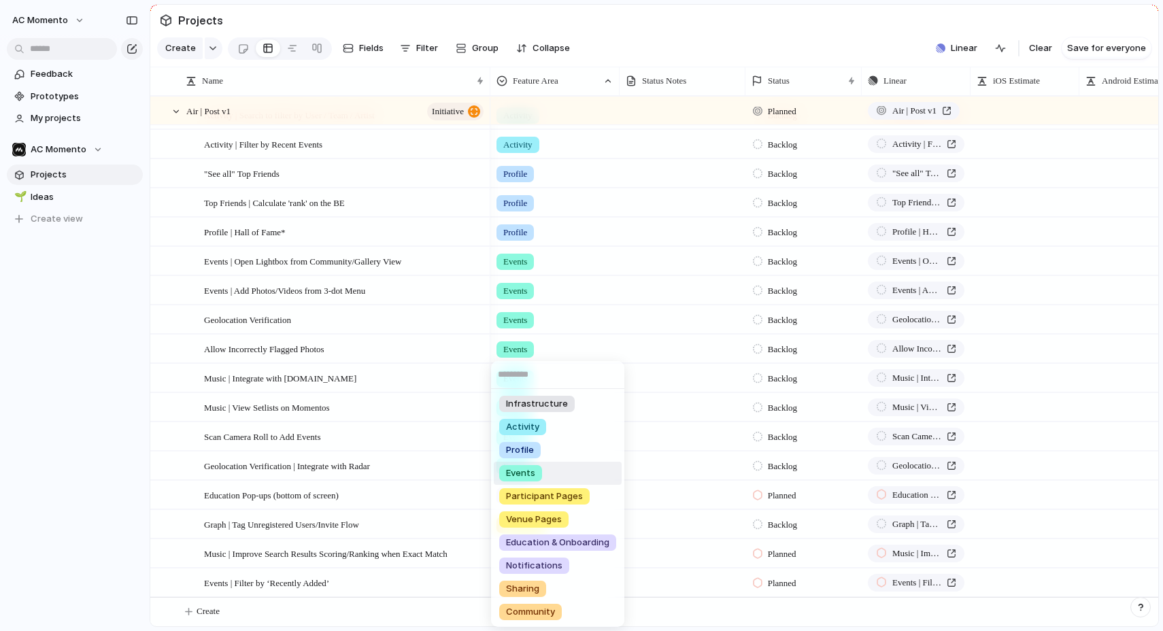
click at [564, 469] on li "Events" at bounding box center [558, 473] width 128 height 23
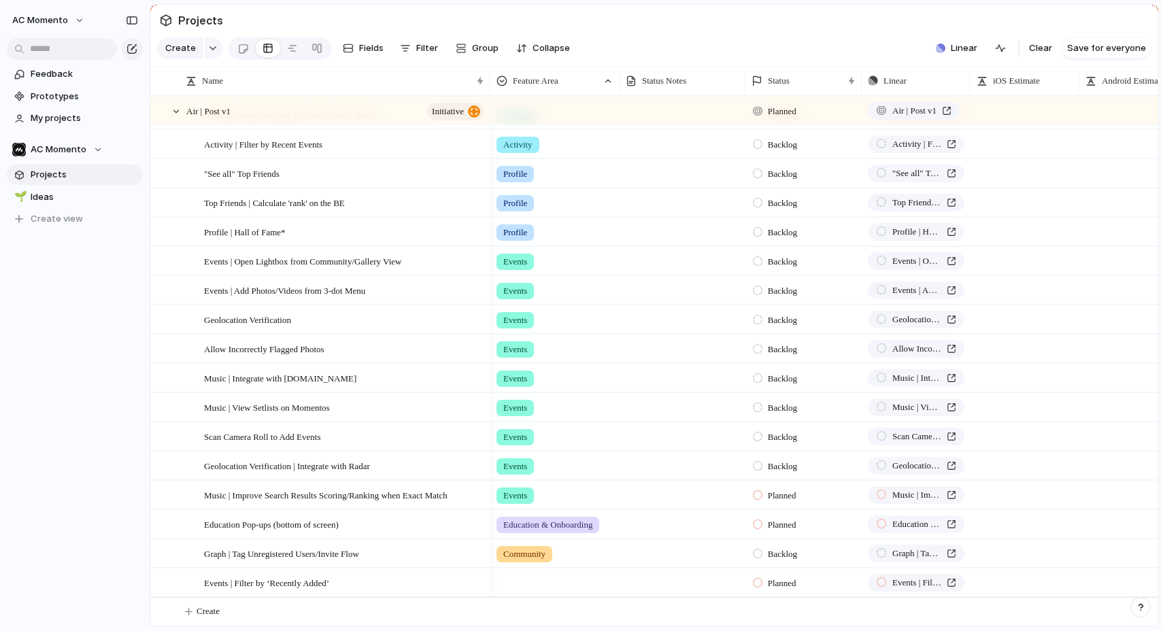
click at [554, 581] on div at bounding box center [555, 580] width 128 height 22
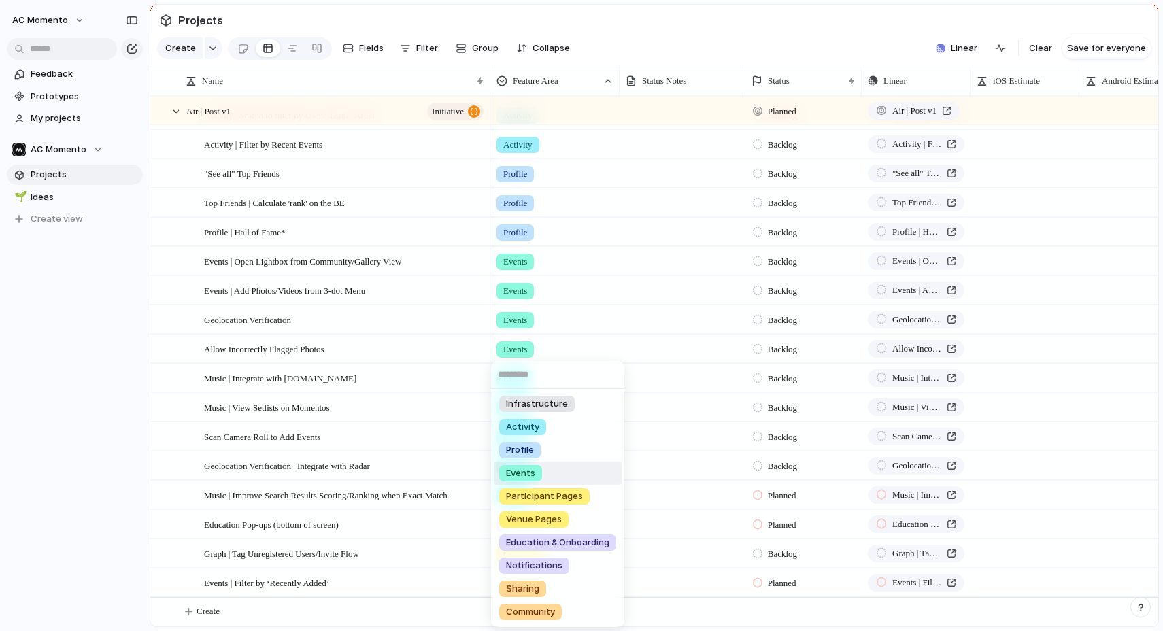
click at [555, 476] on li "Events" at bounding box center [558, 473] width 128 height 23
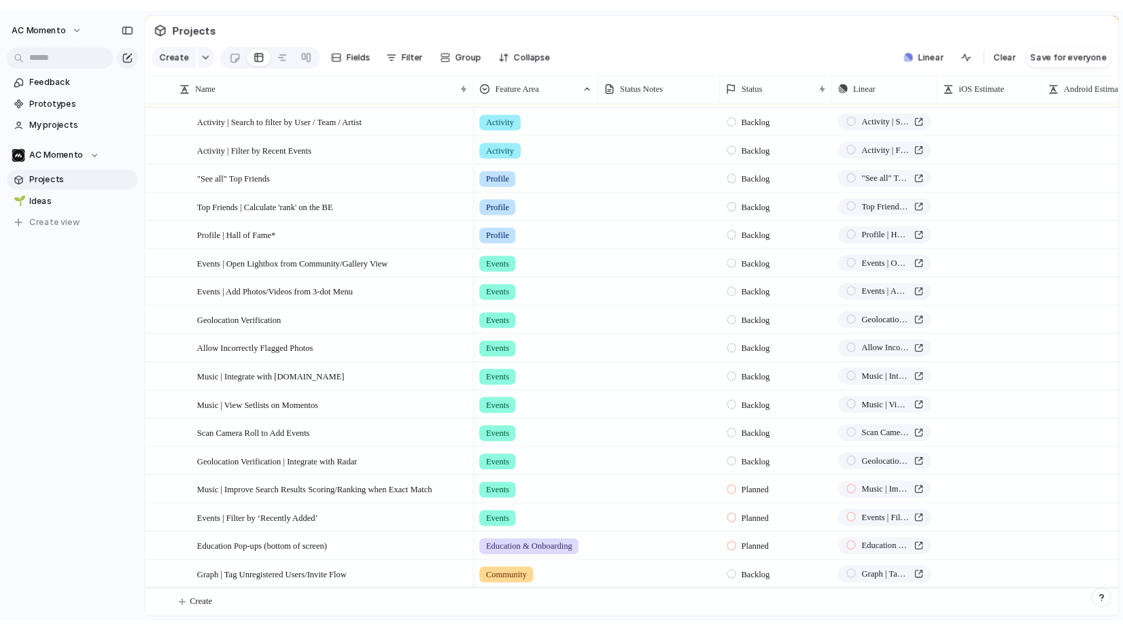
scroll to position [0, 0]
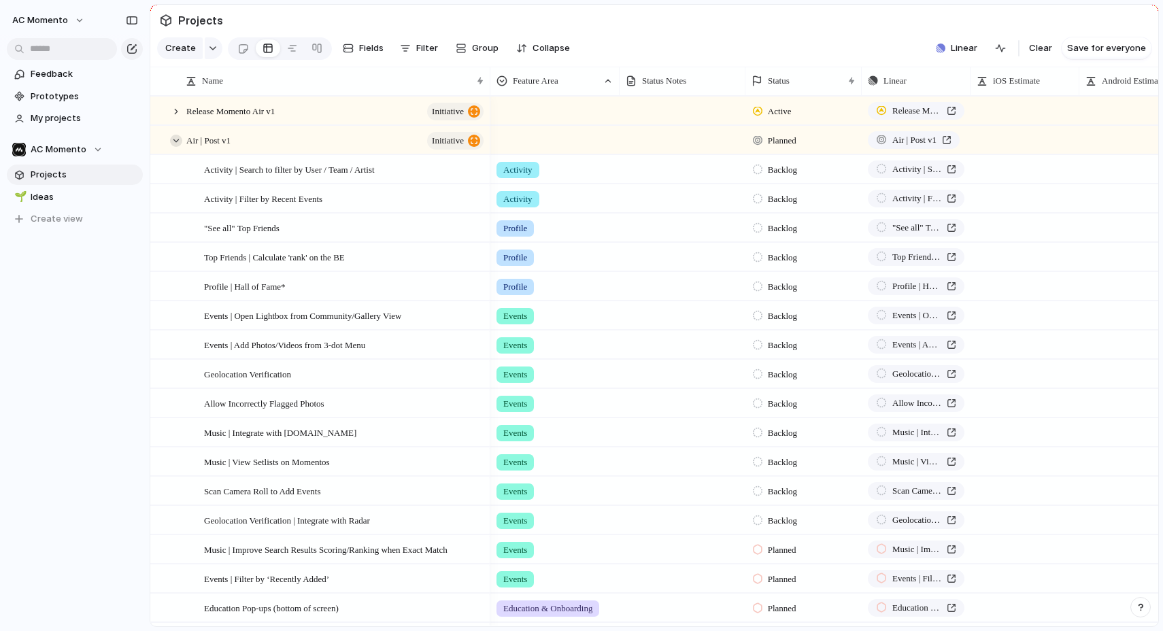
click at [181, 139] on div at bounding box center [176, 141] width 12 height 12
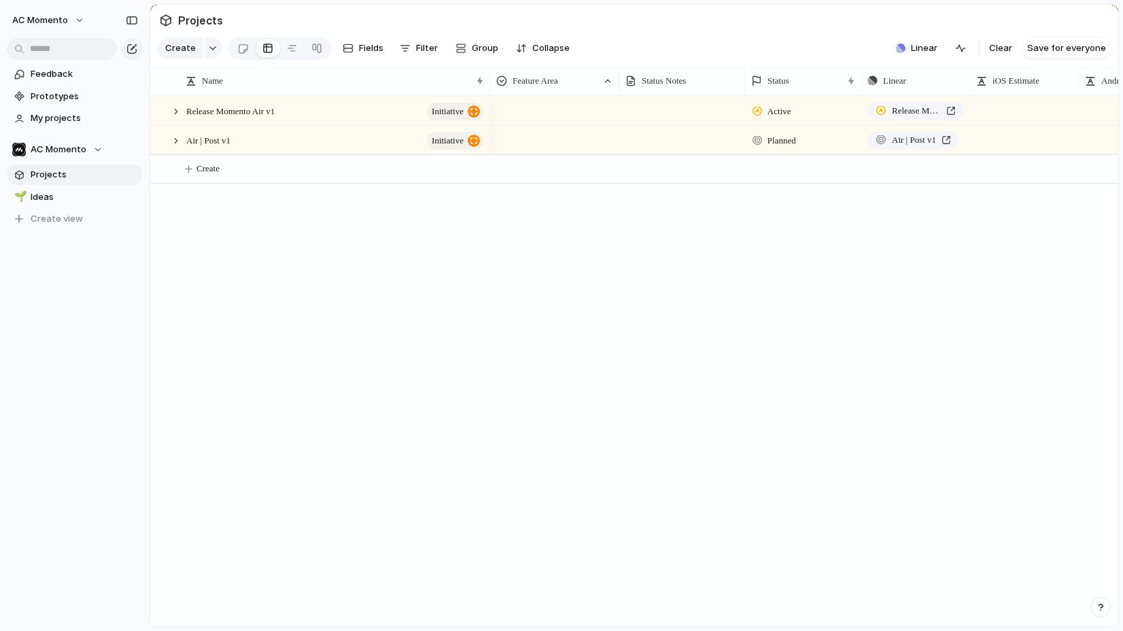
click at [75, 177] on span "Projects" at bounding box center [84, 175] width 107 height 14
click at [226, 209] on div "Release Momento Air v1 initiative Air | Post v1 initiative Active Release Momen…" at bounding box center [634, 361] width 968 height 530
click at [61, 170] on span "Projects" at bounding box center [84, 175] width 107 height 14
click at [51, 216] on span "Create view" at bounding box center [57, 219] width 52 height 14
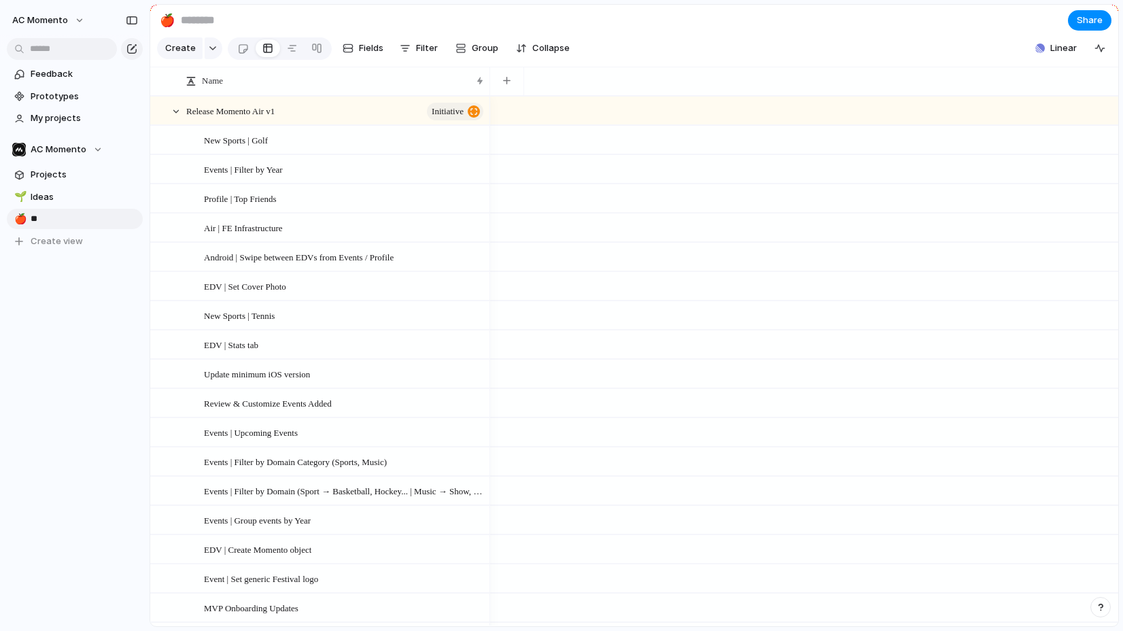
type input "*"
type input "******"
click at [21, 217] on div "🍎" at bounding box center [19, 219] width 10 height 16
type input "******"
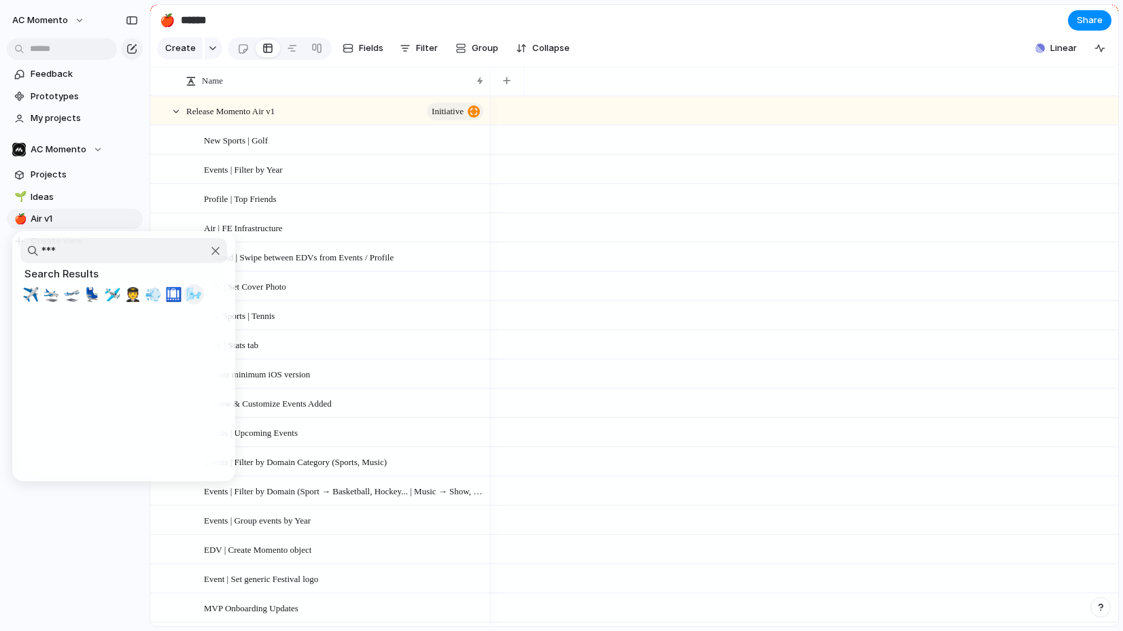
type input "***"
click at [191, 299] on span "🌬️" at bounding box center [194, 294] width 17 height 16
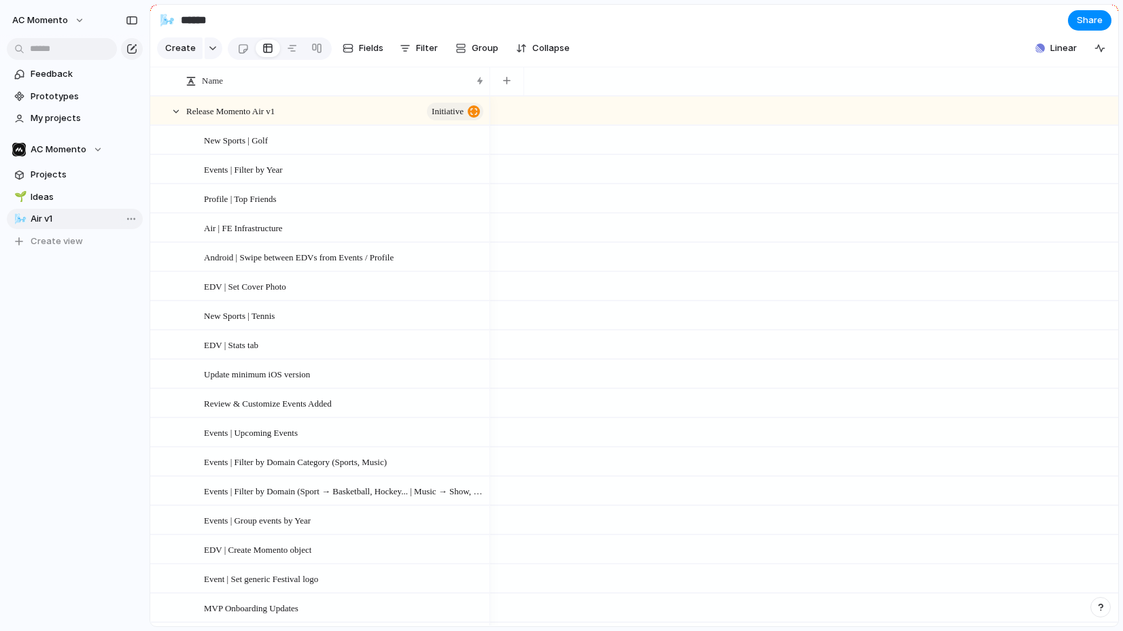
click at [45, 226] on link "🌬️ Air v1" at bounding box center [75, 219] width 136 height 20
click at [46, 220] on span "Air v1" at bounding box center [84, 219] width 107 height 14
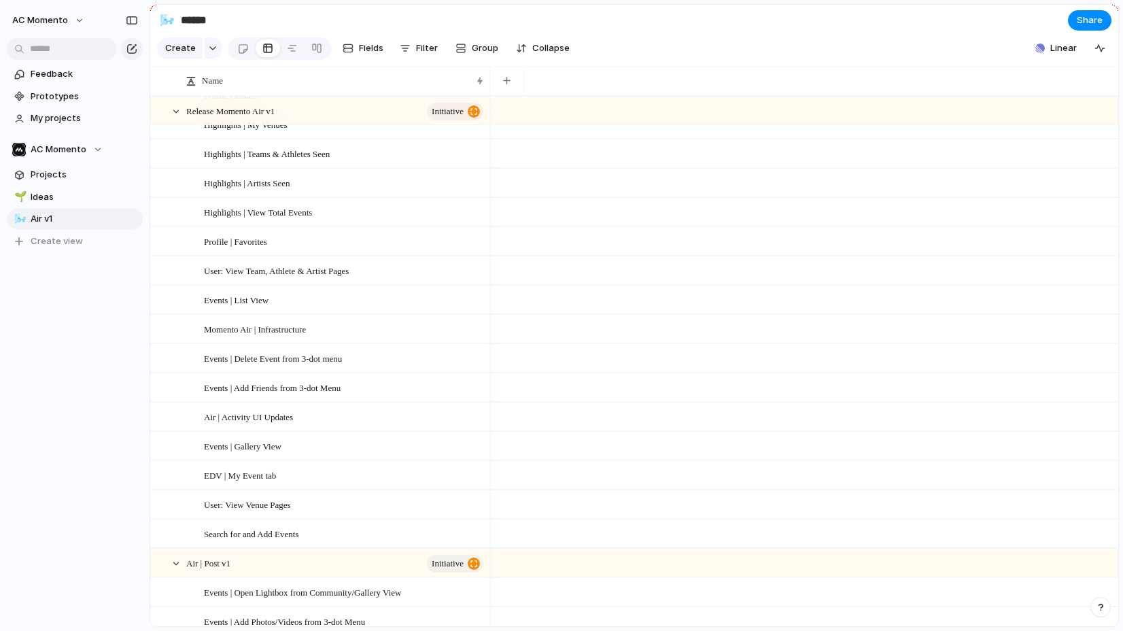
scroll to position [670, 0]
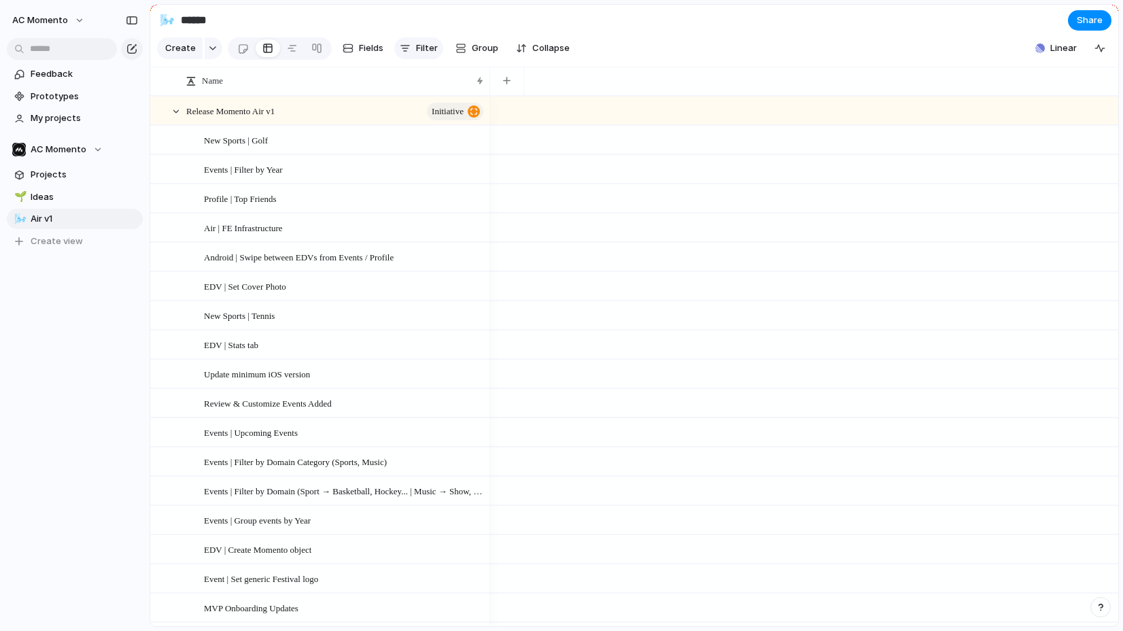
click at [411, 44] on button "Filter" at bounding box center [418, 48] width 49 height 22
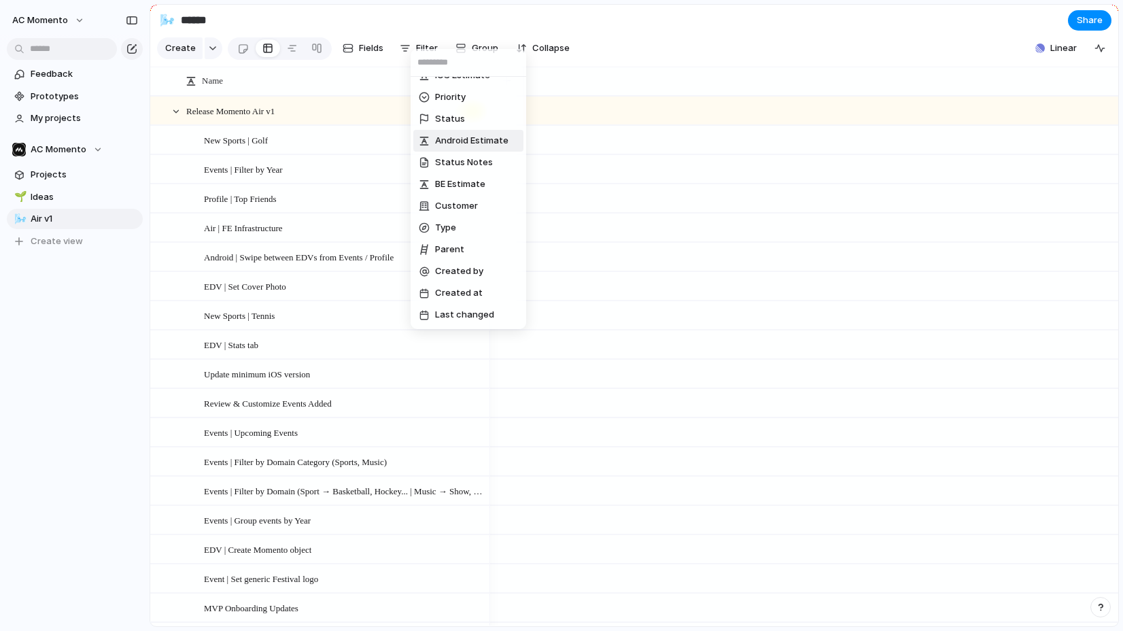
scroll to position [0, 0]
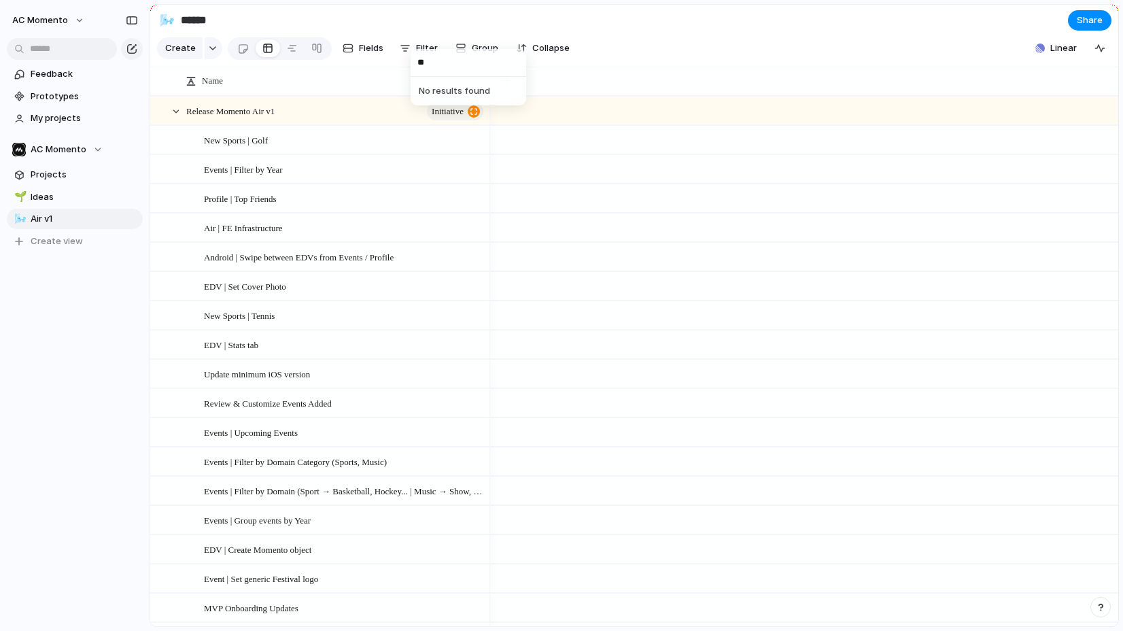
type input "*"
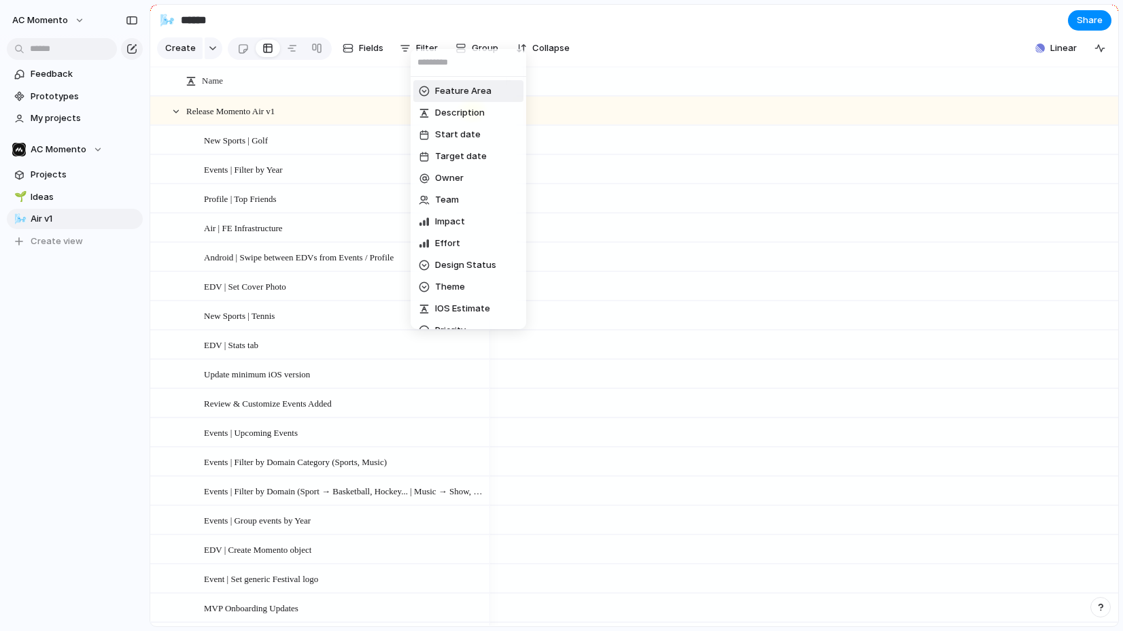
click at [377, 71] on div "Feature Area Description Start date Target date Owner Team Impact Effort Design…" at bounding box center [561, 315] width 1123 height 631
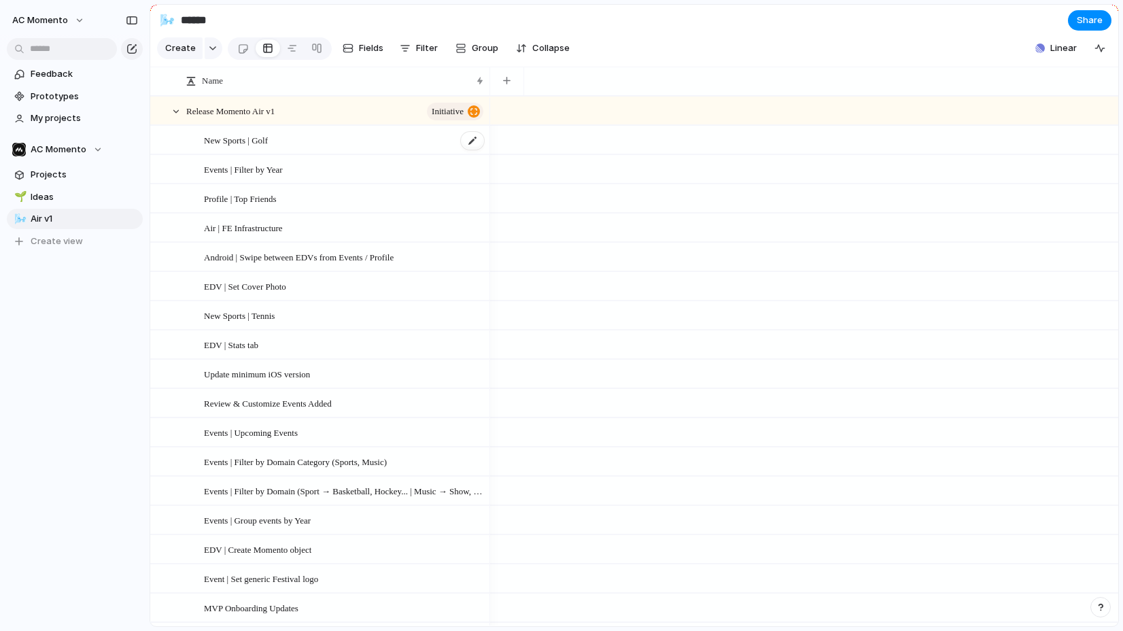
scroll to position [26, 0]
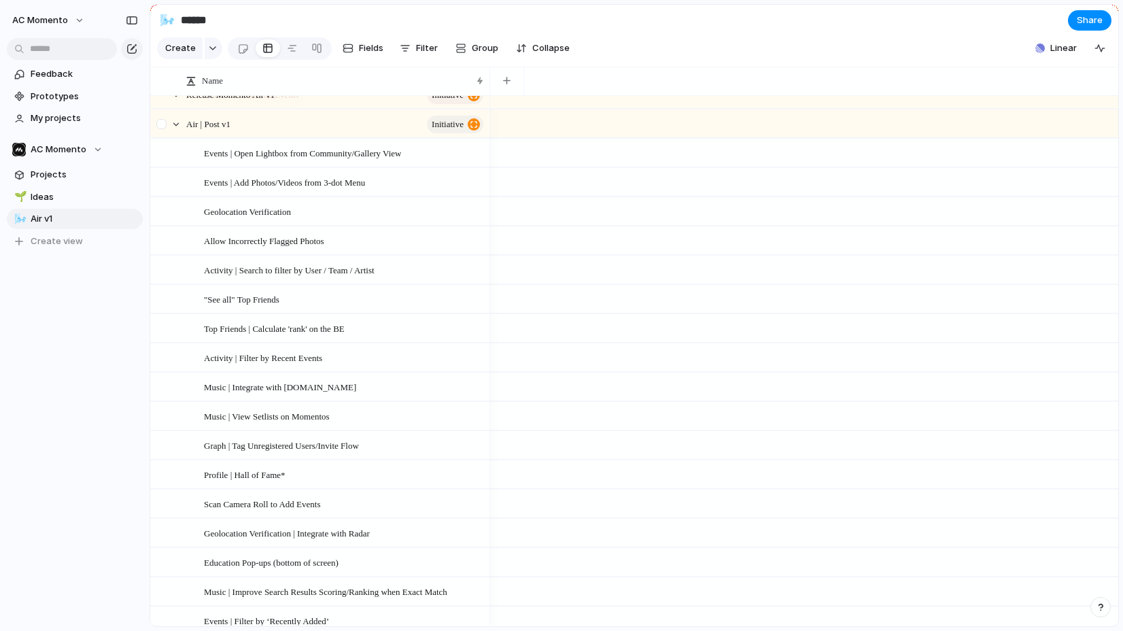
click at [161, 124] on div at bounding box center [161, 124] width 10 height 10
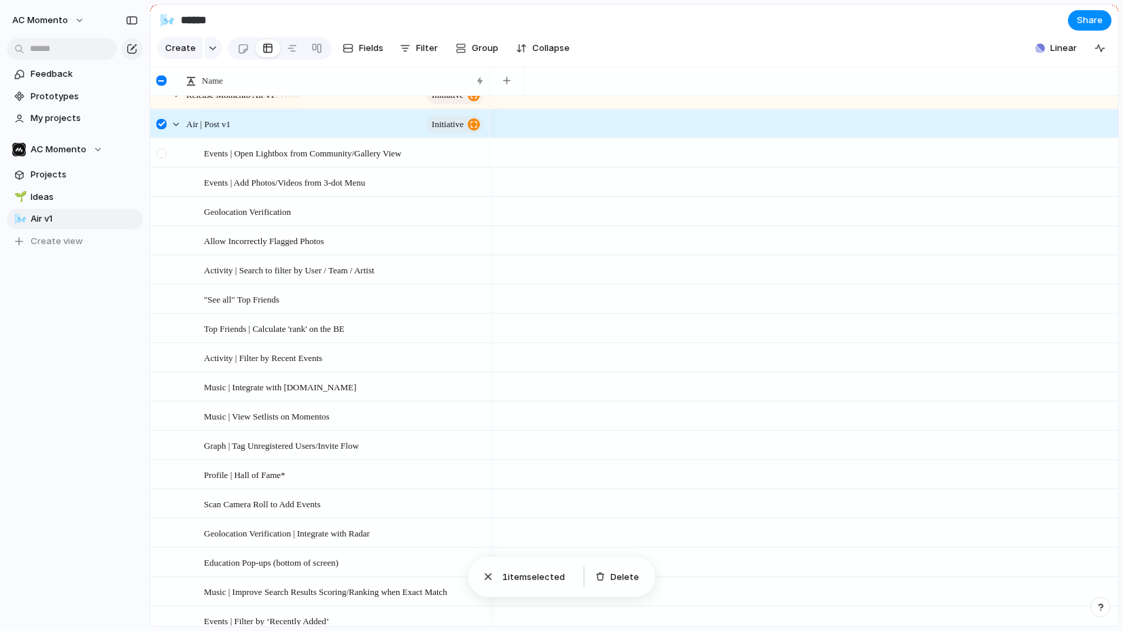
click at [163, 154] on div at bounding box center [161, 153] width 10 height 10
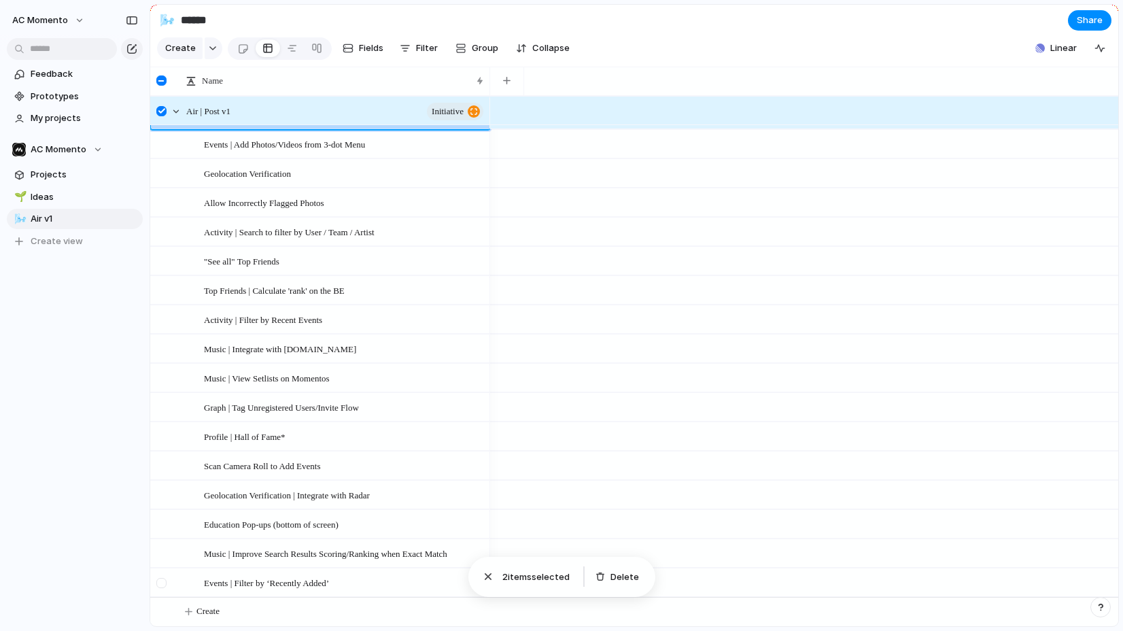
click at [160, 583] on div at bounding box center [161, 583] width 10 height 10
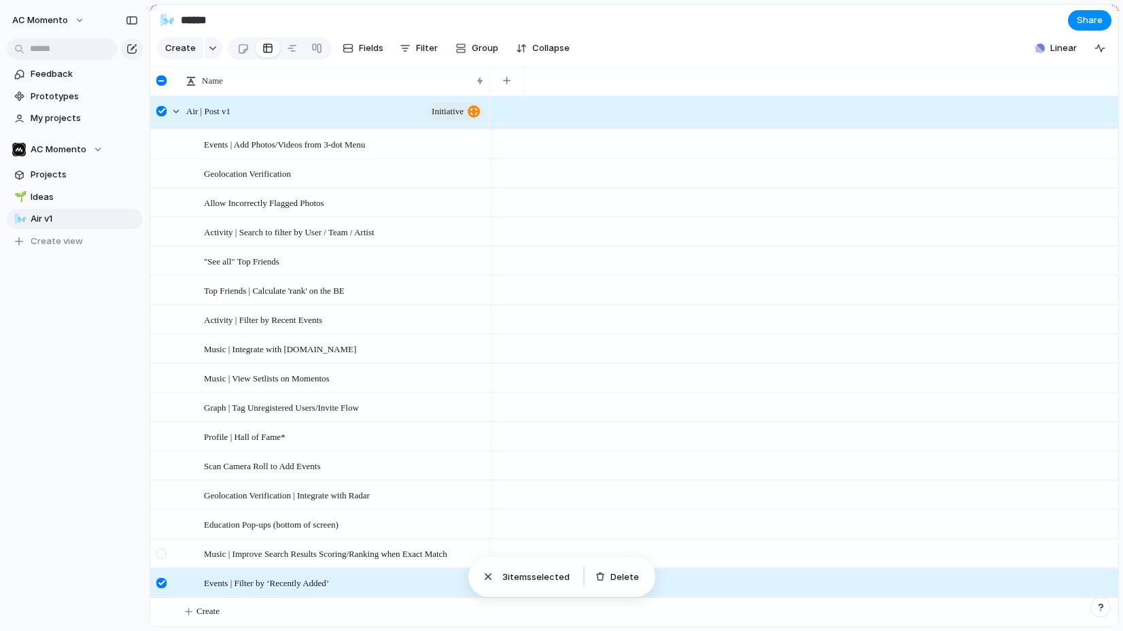
click at [164, 552] on div at bounding box center [161, 554] width 10 height 10
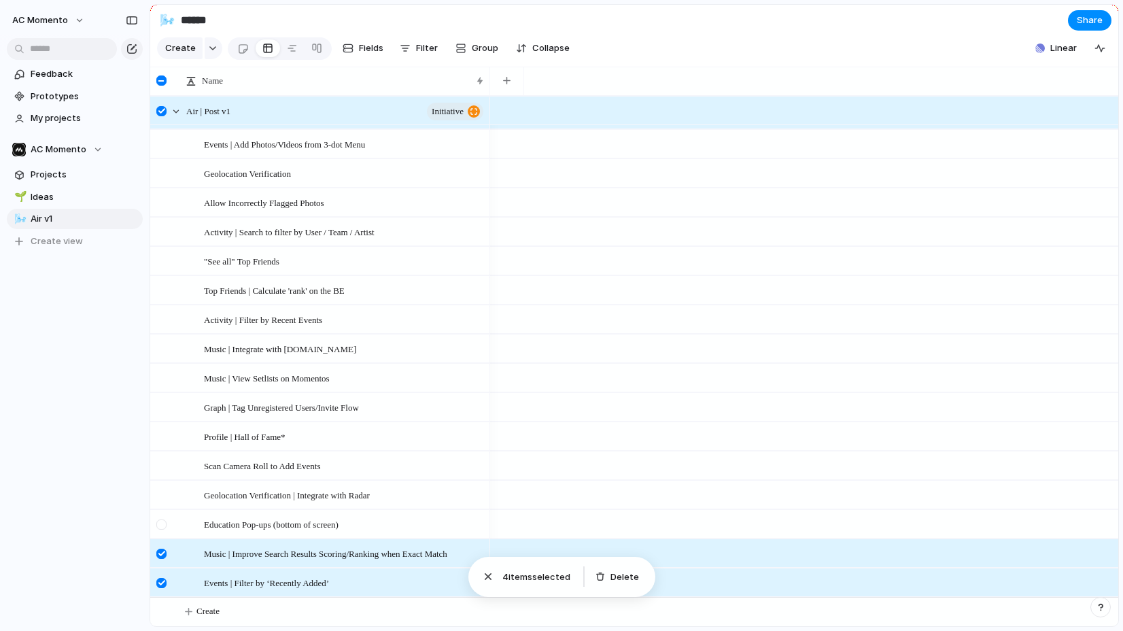
click at [160, 523] on div at bounding box center [161, 525] width 10 height 10
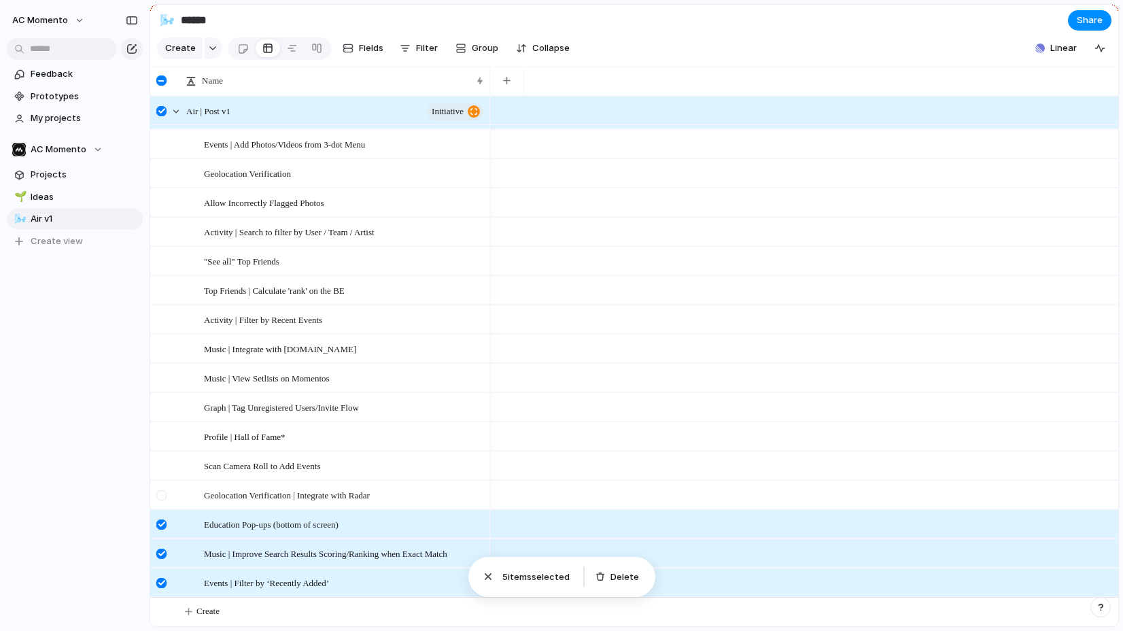
click at [160, 503] on div at bounding box center [163, 499] width 24 height 37
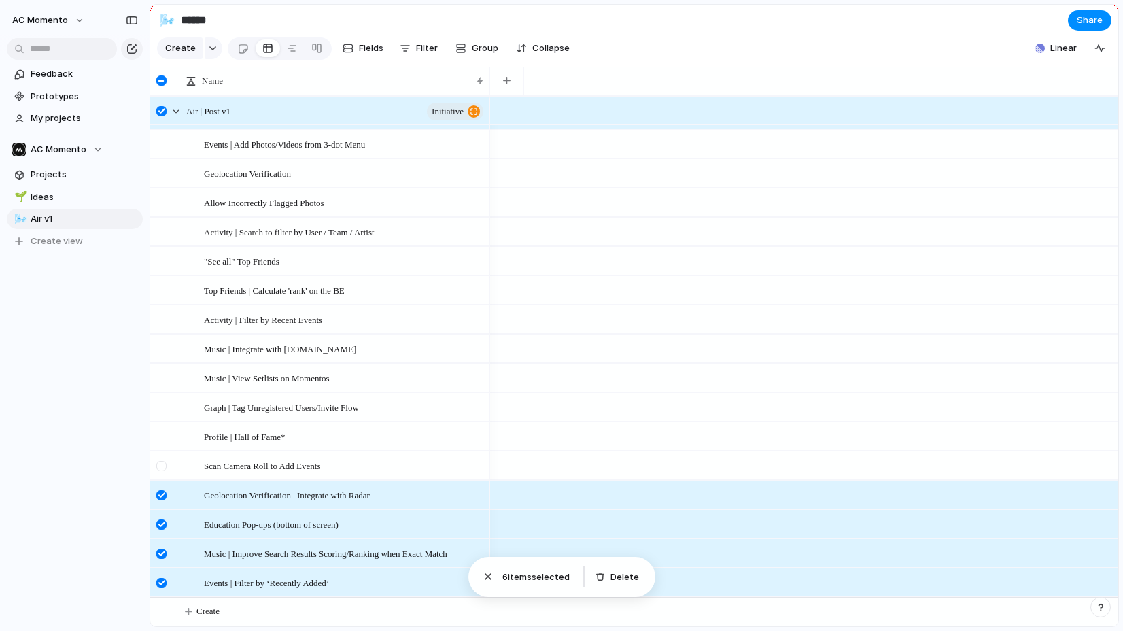
click at [165, 461] on div at bounding box center [161, 466] width 10 height 10
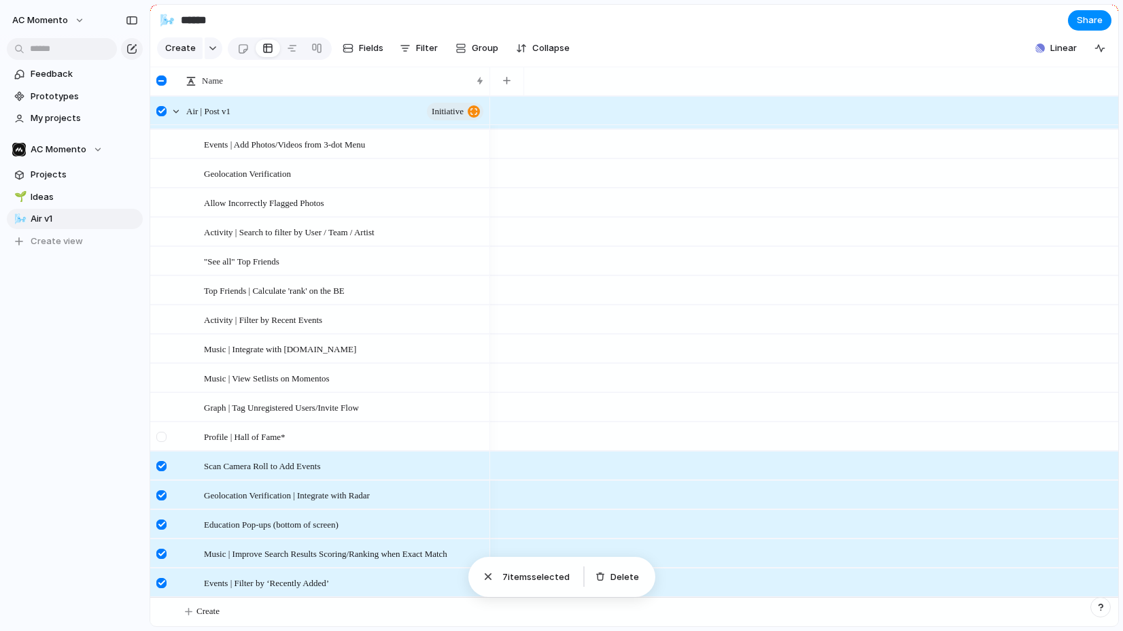
drag, startPoint x: 160, startPoint y: 437, endPoint x: 161, endPoint y: 423, distance: 14.3
click at [160, 437] on div at bounding box center [161, 437] width 10 height 10
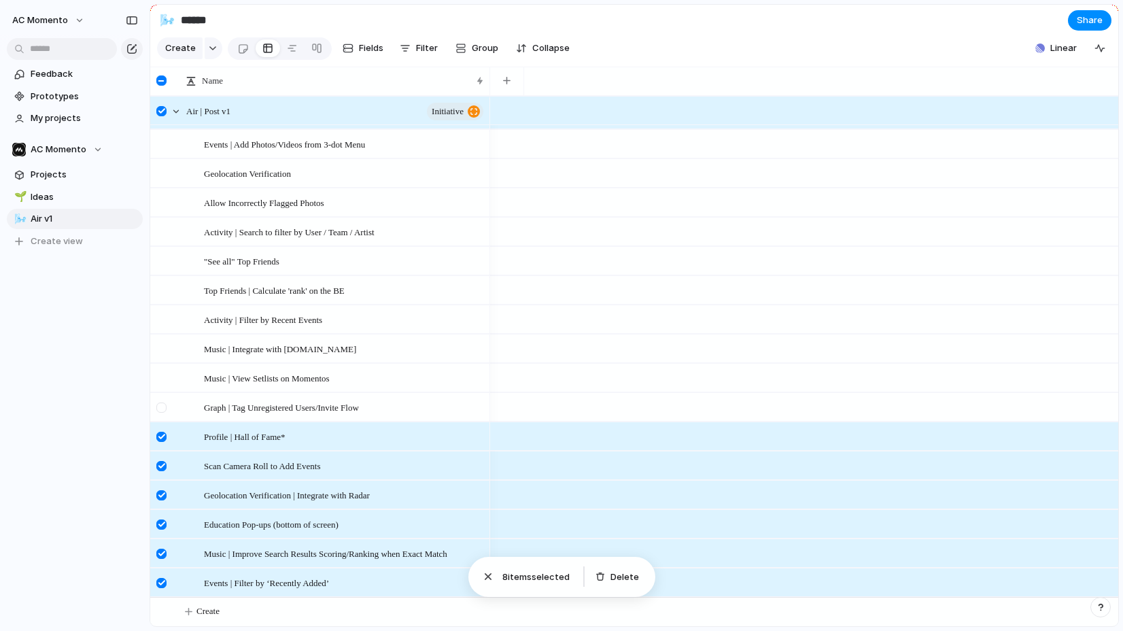
click at [163, 404] on div at bounding box center [161, 408] width 10 height 10
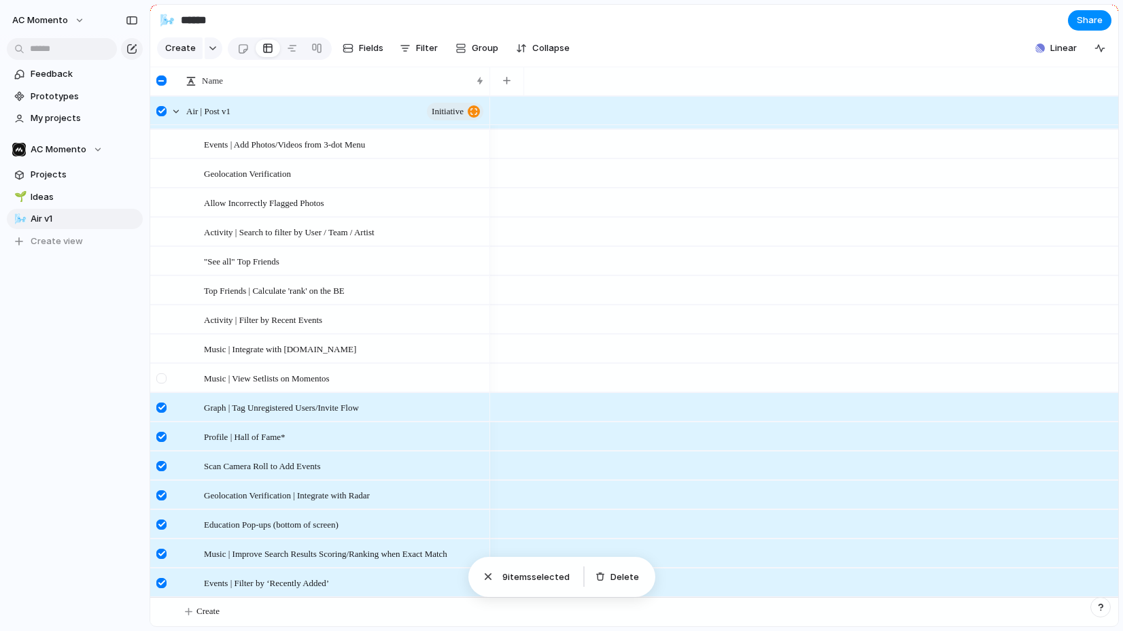
click at [165, 375] on div at bounding box center [161, 378] width 10 height 10
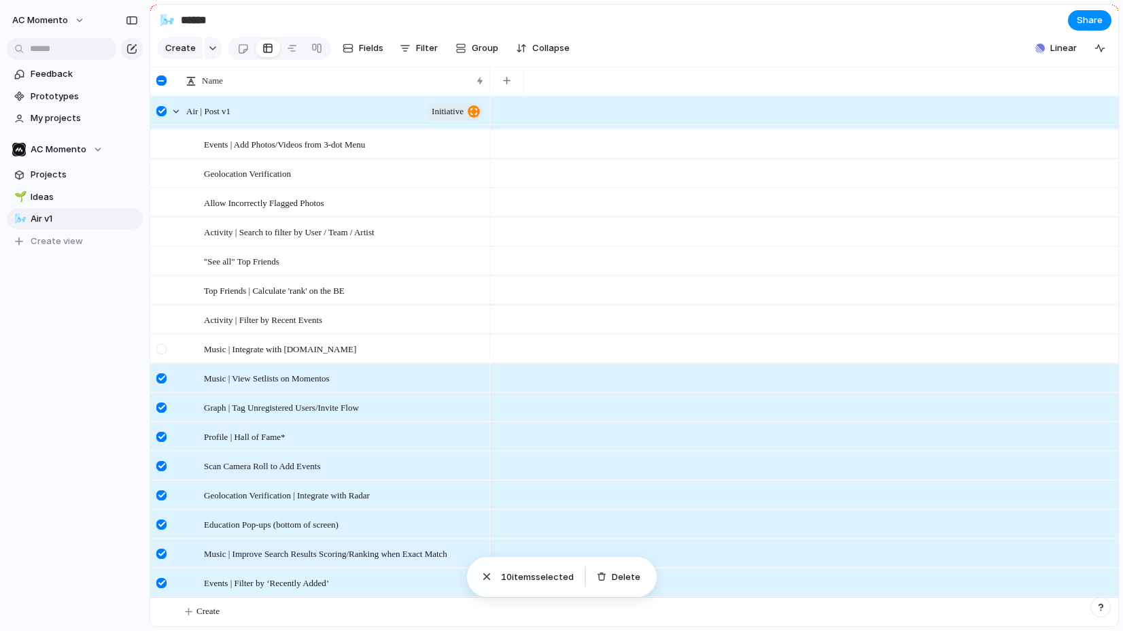
click at [163, 348] on div at bounding box center [161, 349] width 10 height 10
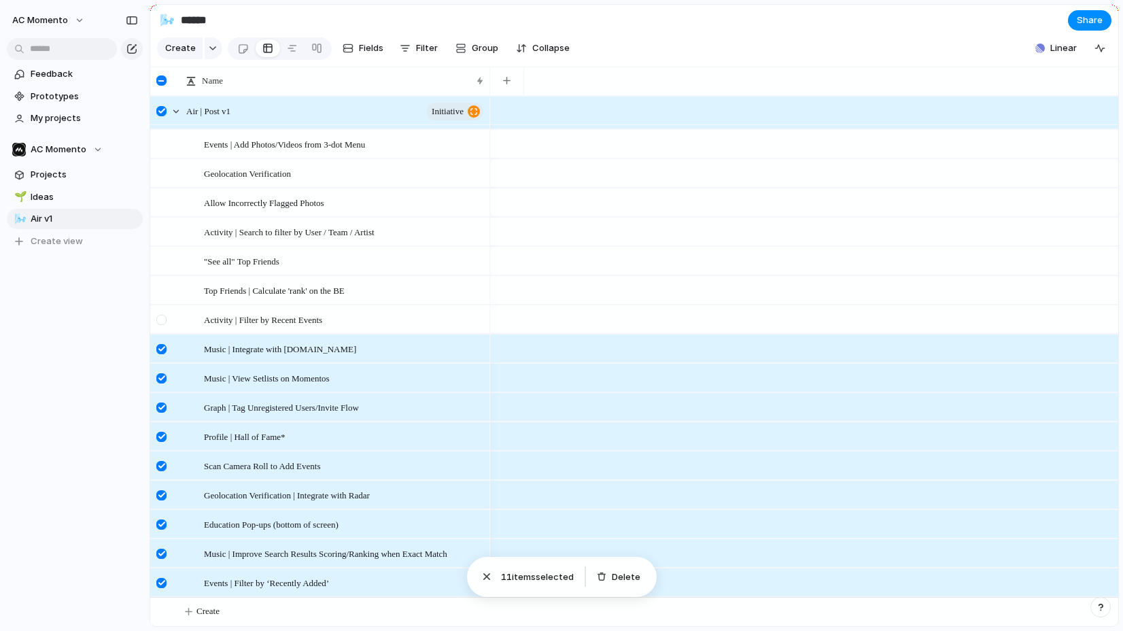
click at [160, 315] on div at bounding box center [161, 320] width 10 height 10
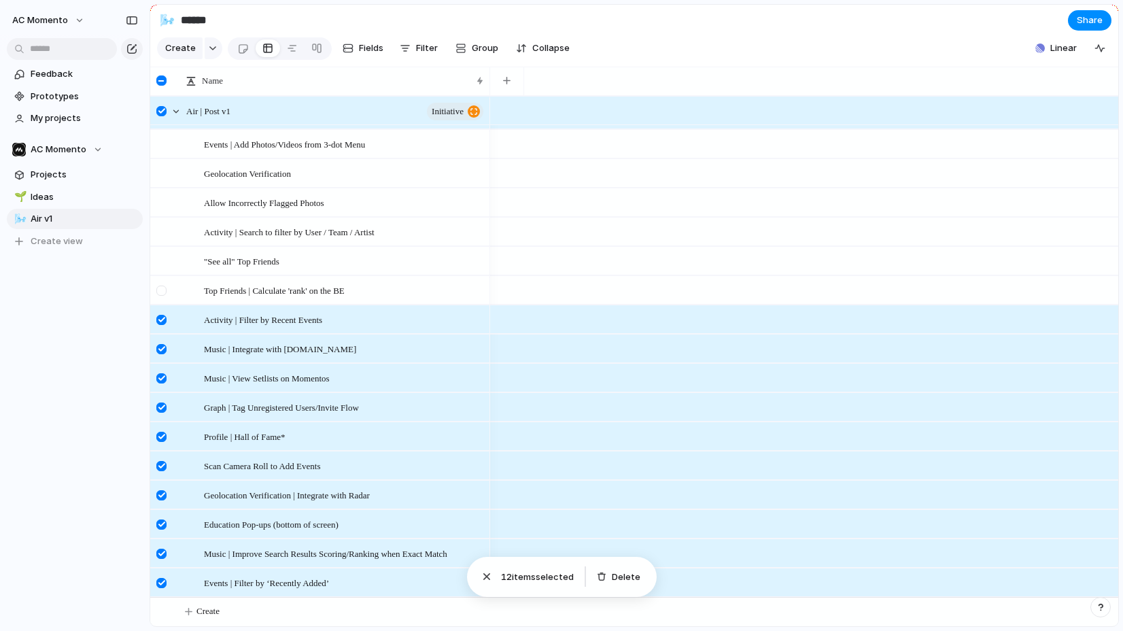
click at [162, 288] on div at bounding box center [161, 291] width 10 height 10
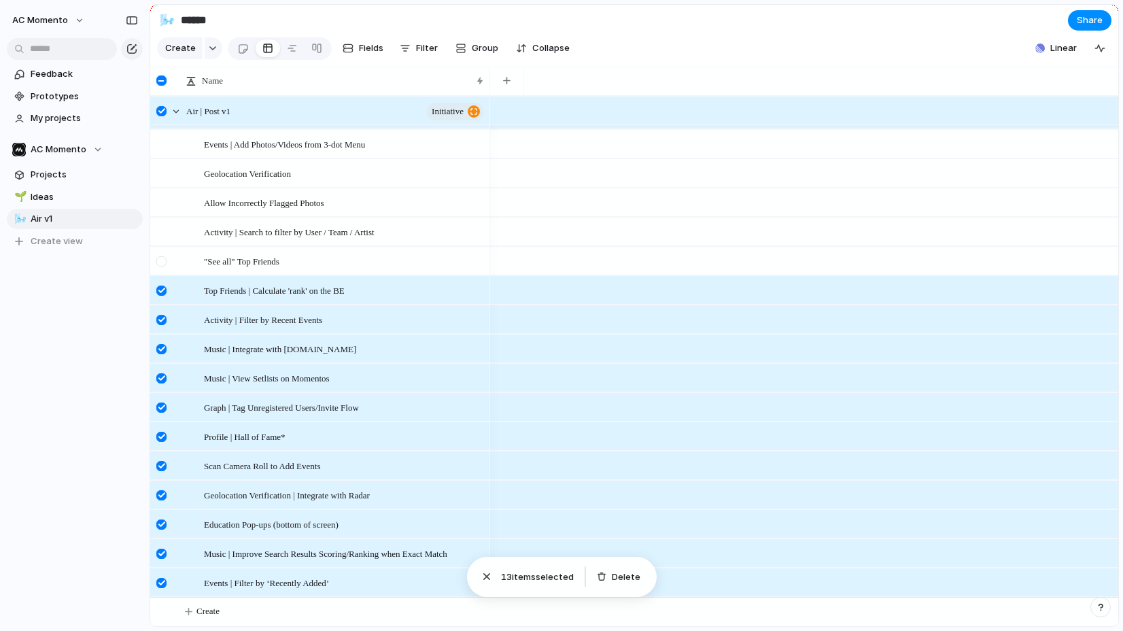
click at [163, 259] on div at bounding box center [161, 261] width 10 height 10
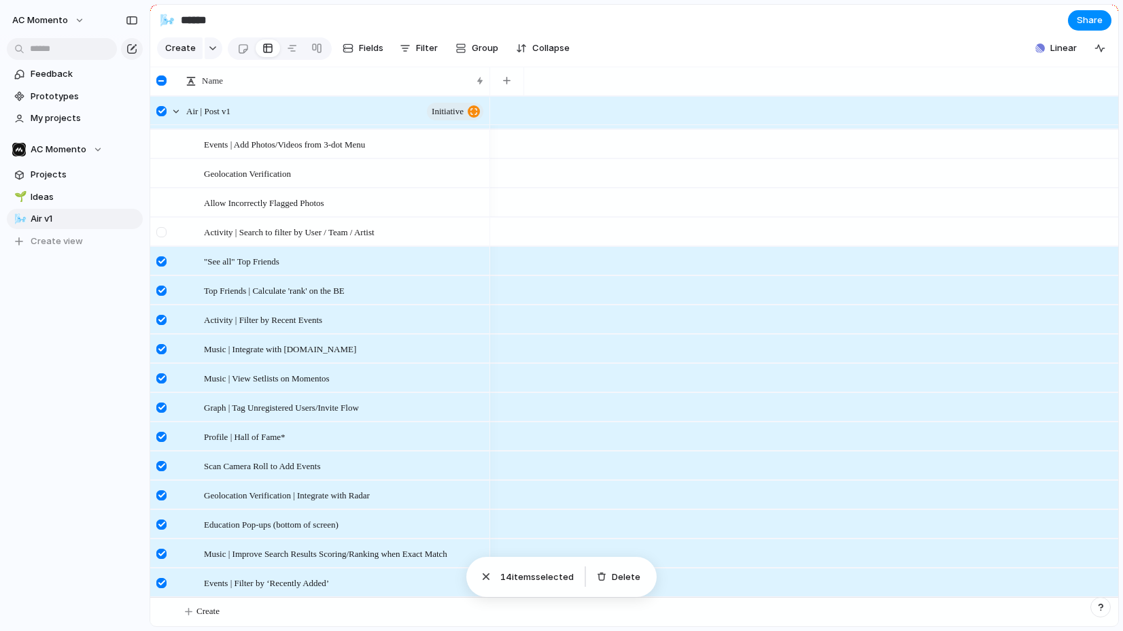
drag, startPoint x: 160, startPoint y: 228, endPoint x: 160, endPoint y: 211, distance: 16.3
click at [160, 228] on div at bounding box center [161, 232] width 10 height 10
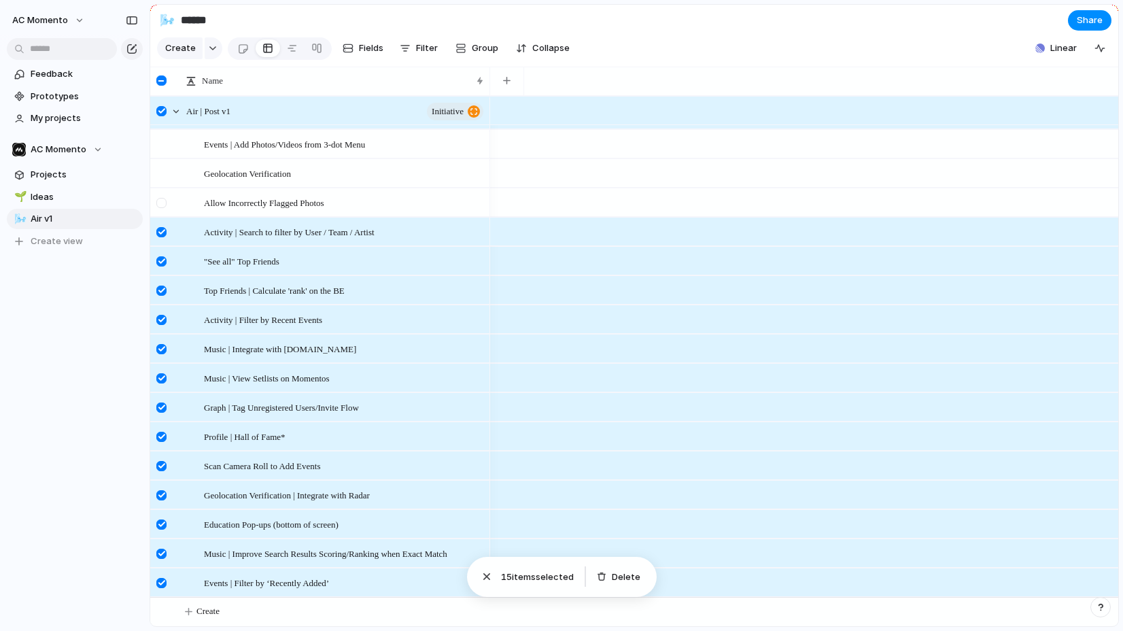
click at [158, 201] on div at bounding box center [161, 203] width 10 height 10
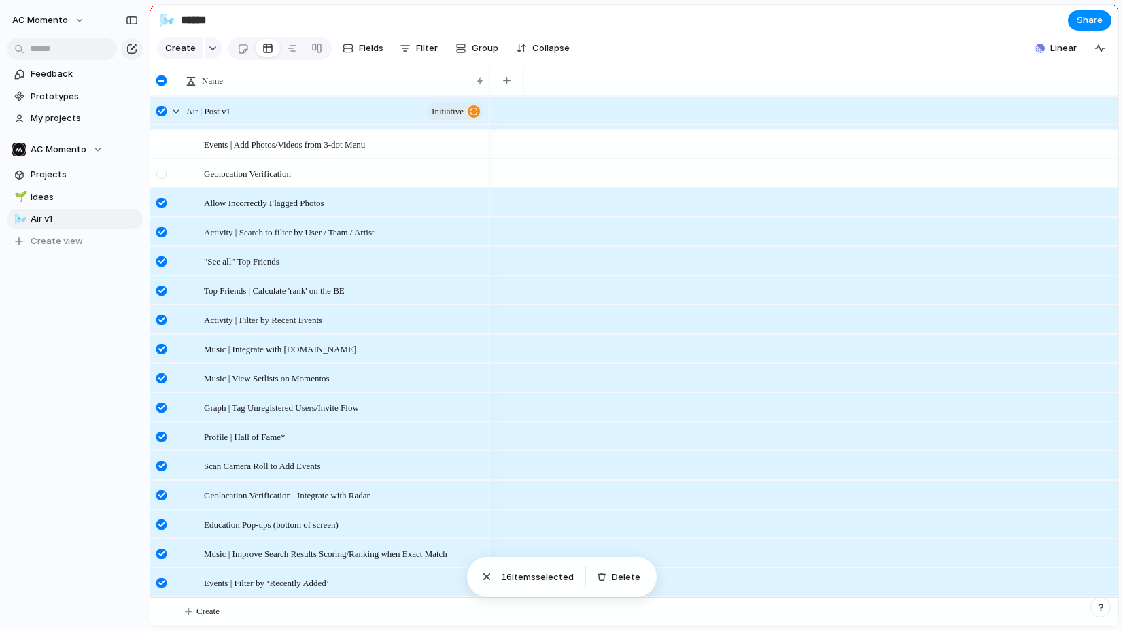
drag, startPoint x: 159, startPoint y: 179, endPoint x: 160, endPoint y: 165, distance: 13.6
click at [159, 179] on div at bounding box center [163, 178] width 24 height 37
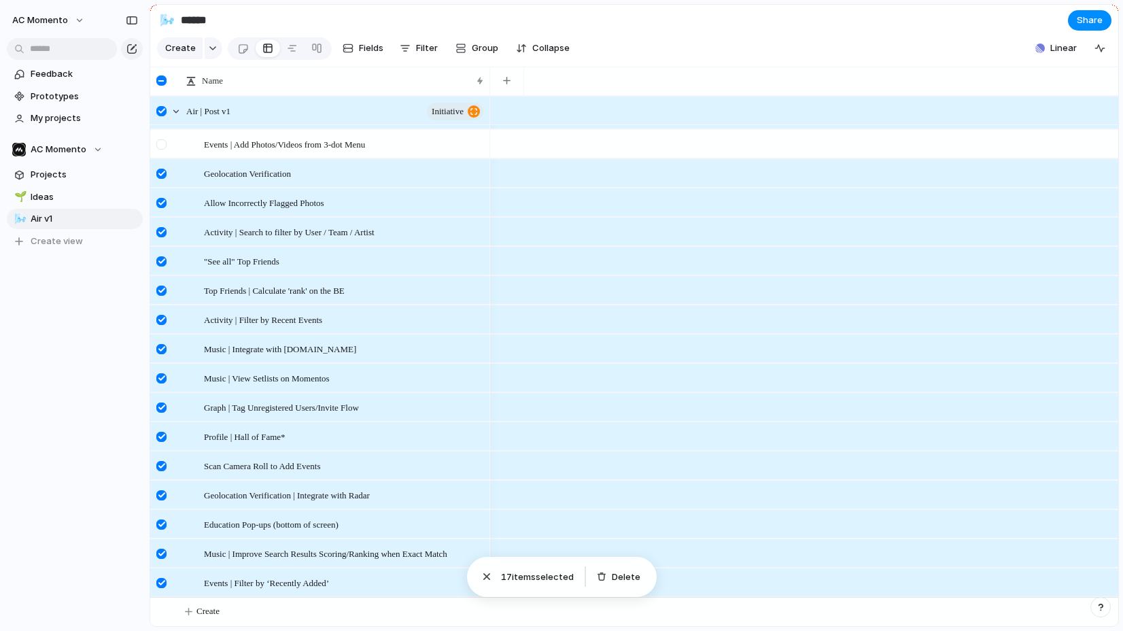
click at [160, 146] on div at bounding box center [161, 144] width 10 height 10
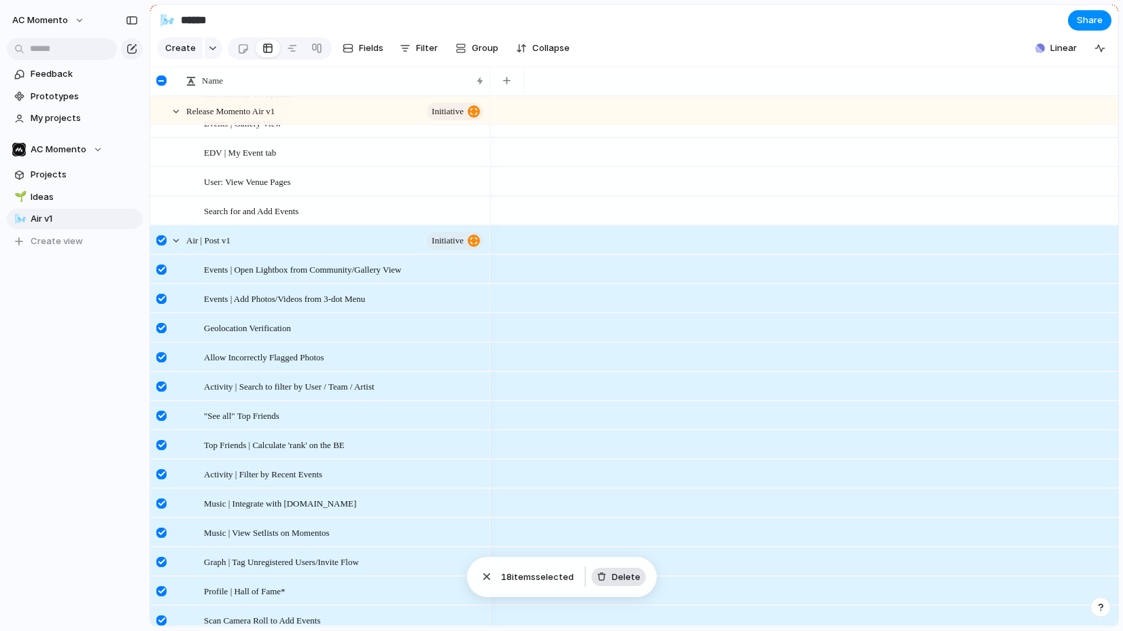
click at [622, 574] on span "Delete" at bounding box center [626, 578] width 29 height 14
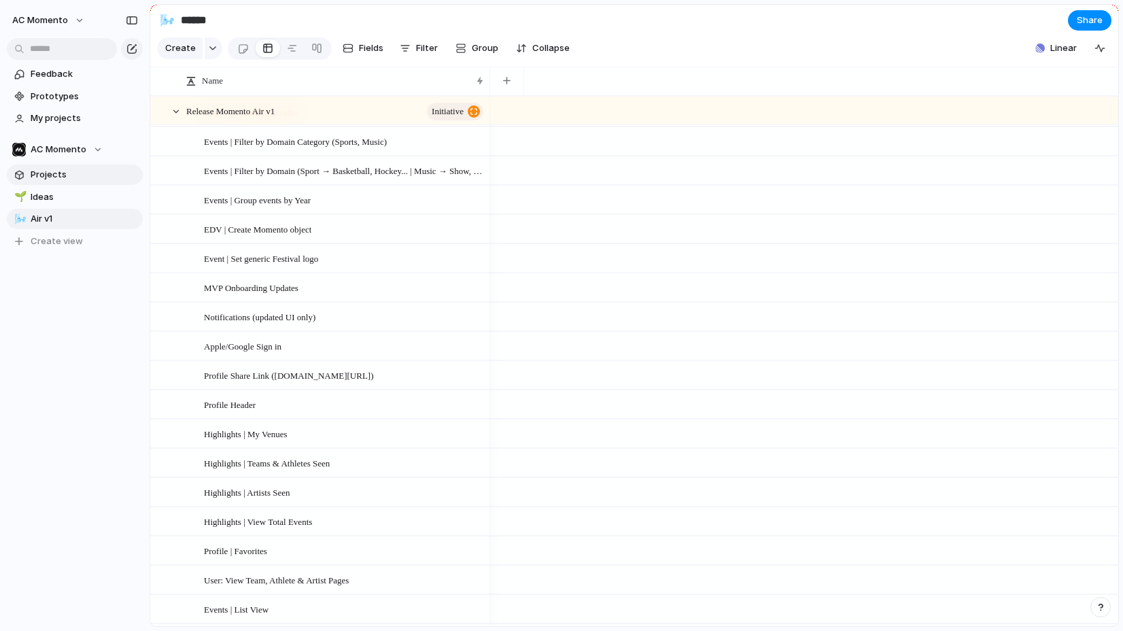
click at [68, 178] on span "Projects" at bounding box center [84, 175] width 107 height 14
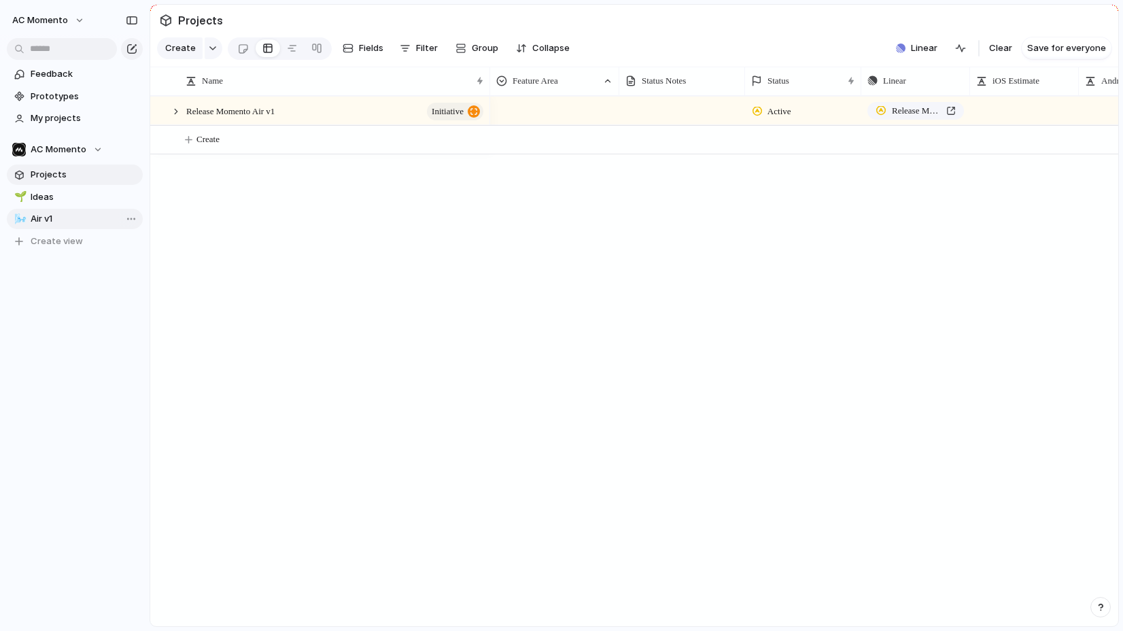
click at [70, 217] on span "Air v1" at bounding box center [84, 219] width 107 height 14
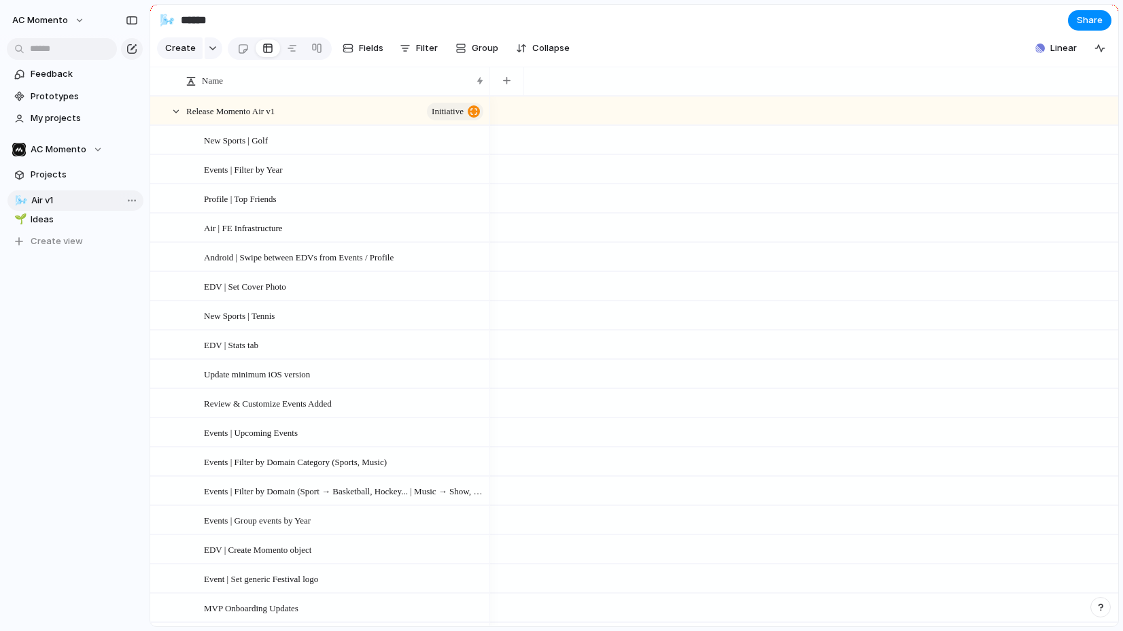
drag, startPoint x: 77, startPoint y: 212, endPoint x: 78, endPoint y: 194, distance: 18.4
click at [78, 194] on div "🌱 Ideas 🌬️ Air v1 🌬️ Air v1 To pick up a draggable item, press the space bar. W…" at bounding box center [75, 219] width 136 height 65
click at [411, 49] on button "Filter" at bounding box center [418, 48] width 49 height 22
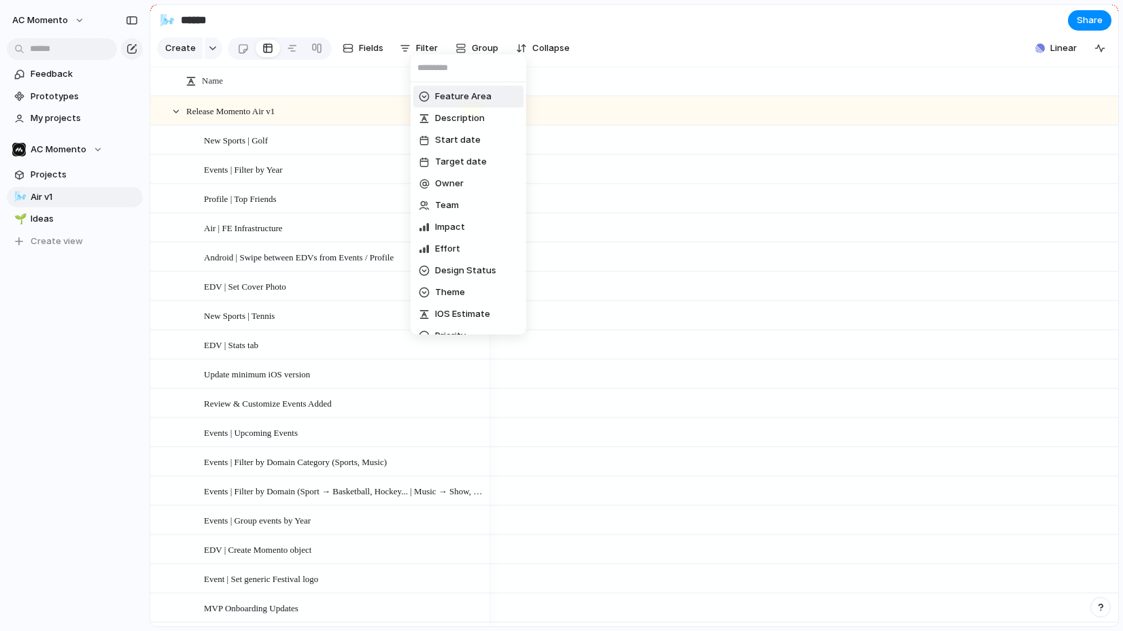
click at [454, 95] on span "Feature Area" at bounding box center [463, 97] width 56 height 14
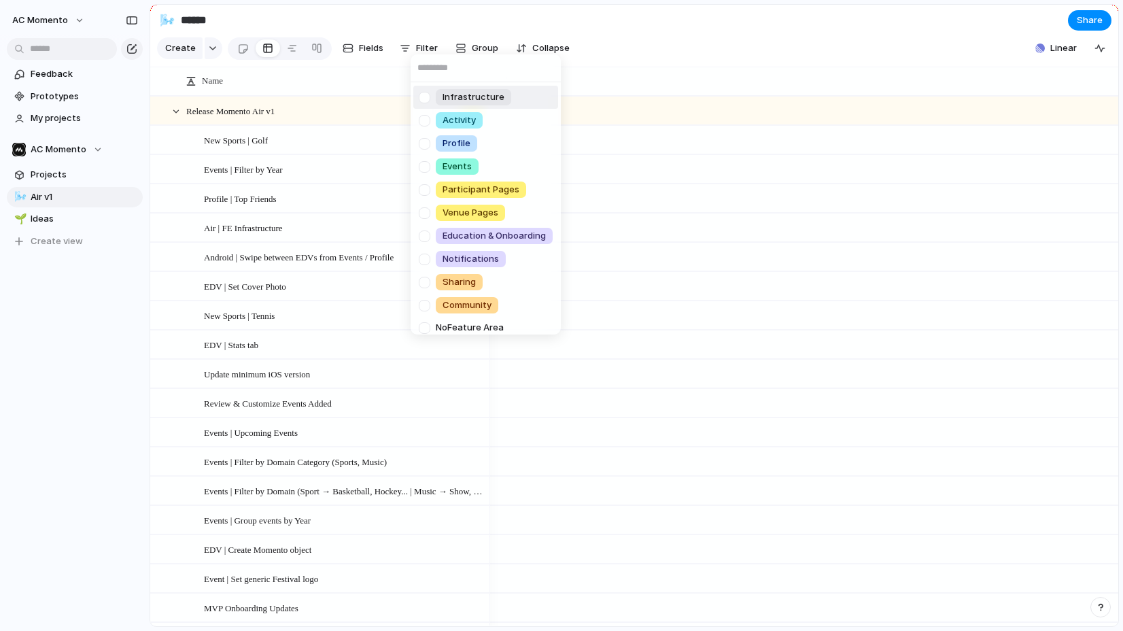
click at [424, 55] on input "text" at bounding box center [486, 67] width 150 height 27
click at [422, 49] on div "Infrastructure Activity Profile Events Participant Pages Venue Pages Education …" at bounding box center [561, 315] width 1123 height 631
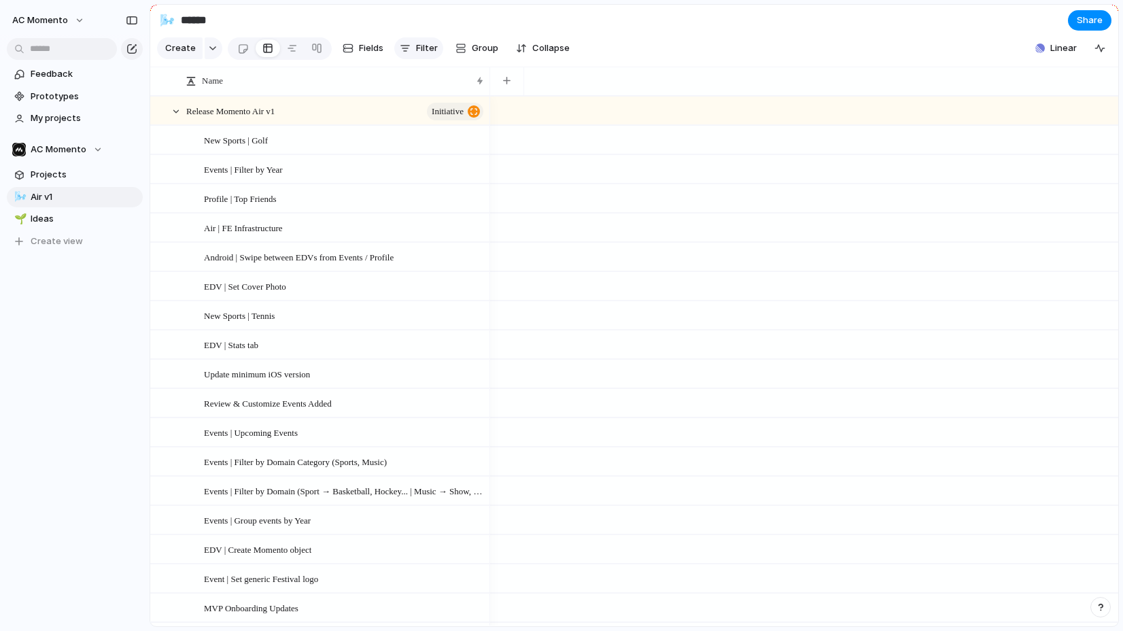
click at [422, 50] on span "Filter" at bounding box center [427, 48] width 22 height 14
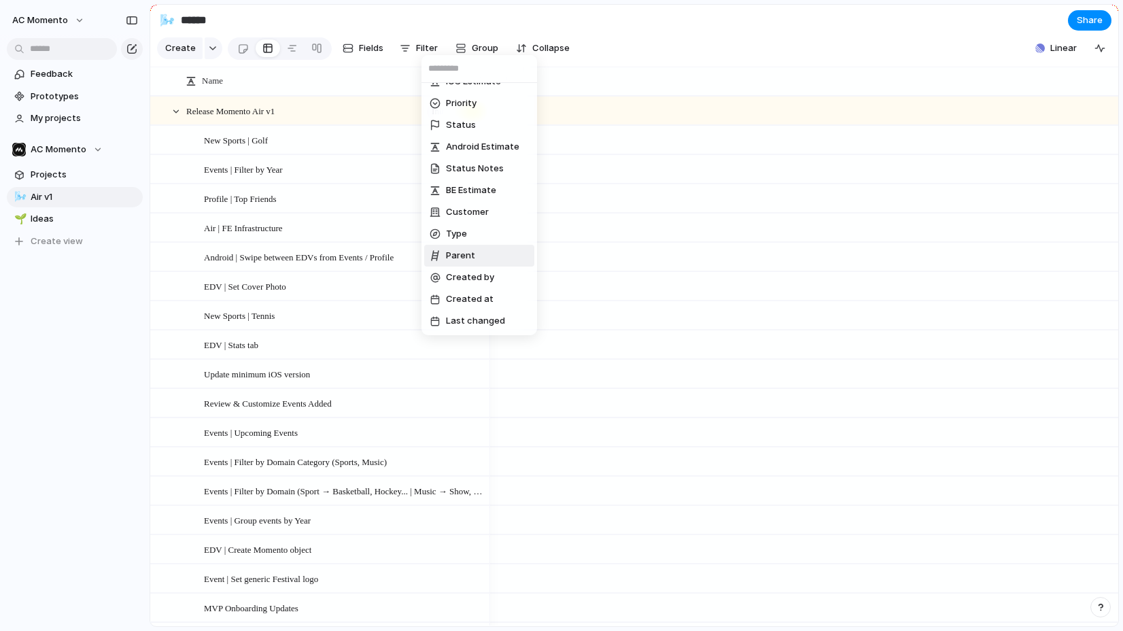
click at [471, 256] on span "Parent" at bounding box center [460, 256] width 29 height 14
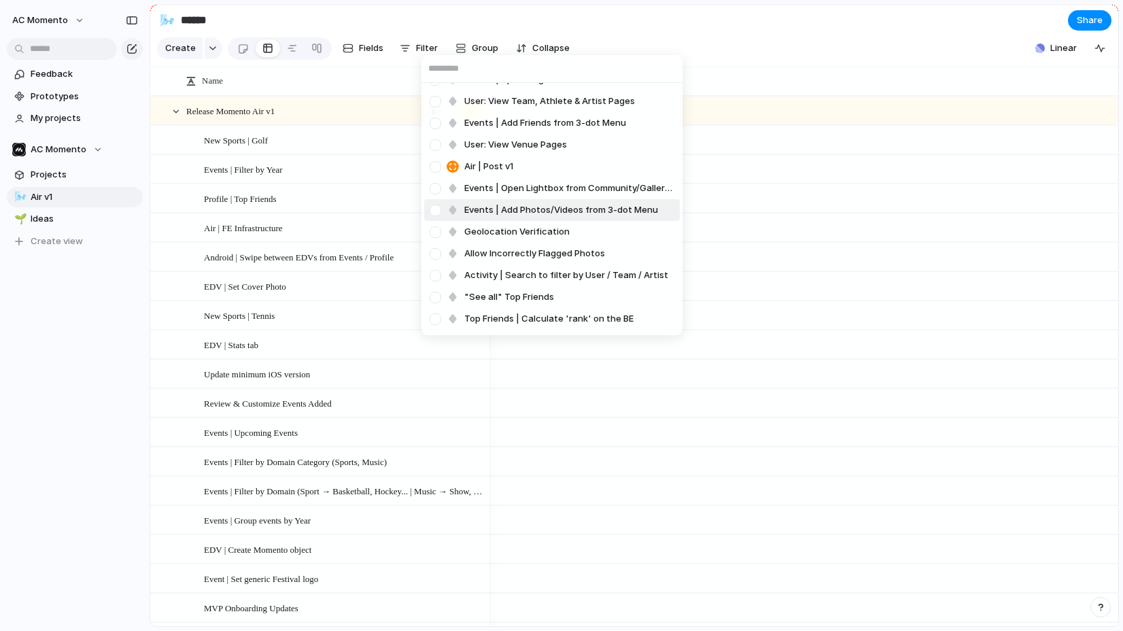
click at [339, 82] on div "Profile Header Momento Air | Infrastructure EDV | My Event tab Events | Delete …" at bounding box center [561, 315] width 1123 height 631
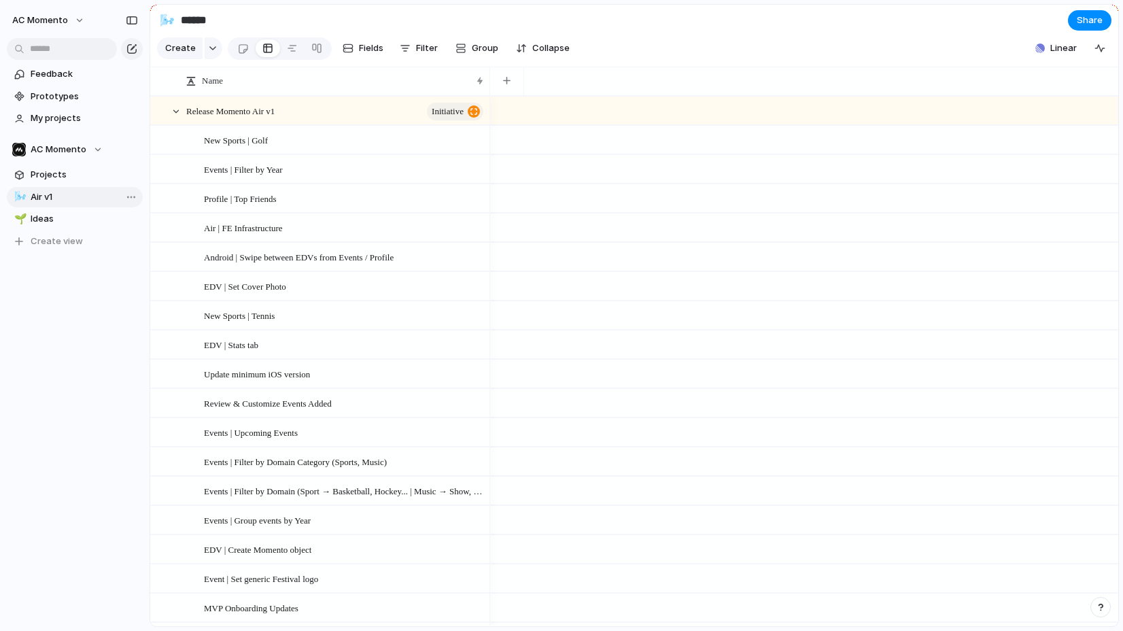
click at [69, 197] on span "Air v1" at bounding box center [84, 197] width 107 height 14
click at [67, 171] on span "Projects" at bounding box center [84, 175] width 107 height 14
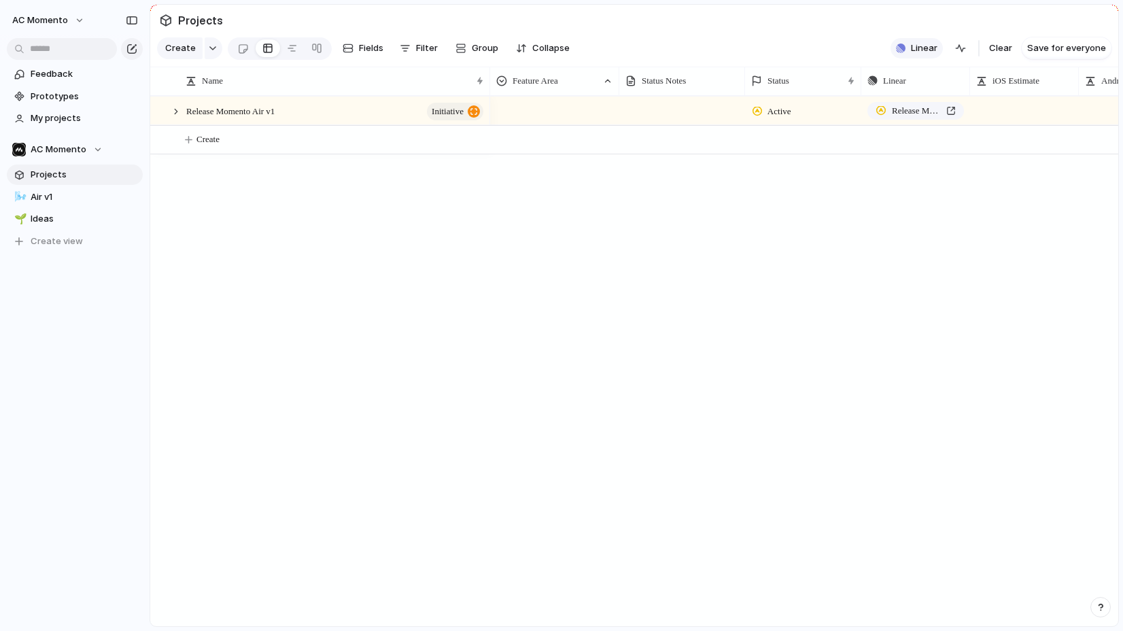
click at [931, 47] on span "Linear" at bounding box center [924, 48] width 27 height 14
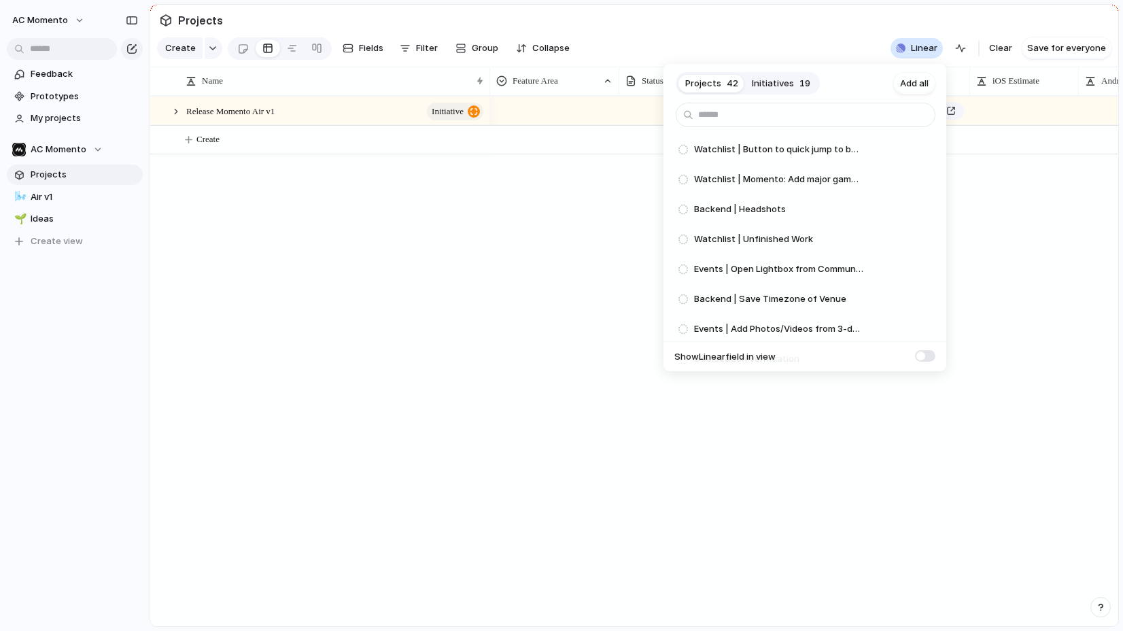
click at [785, 87] on span "Initiatives" at bounding box center [773, 84] width 42 height 14
click at [886, 182] on span "Add" at bounding box center [889, 180] width 17 height 14
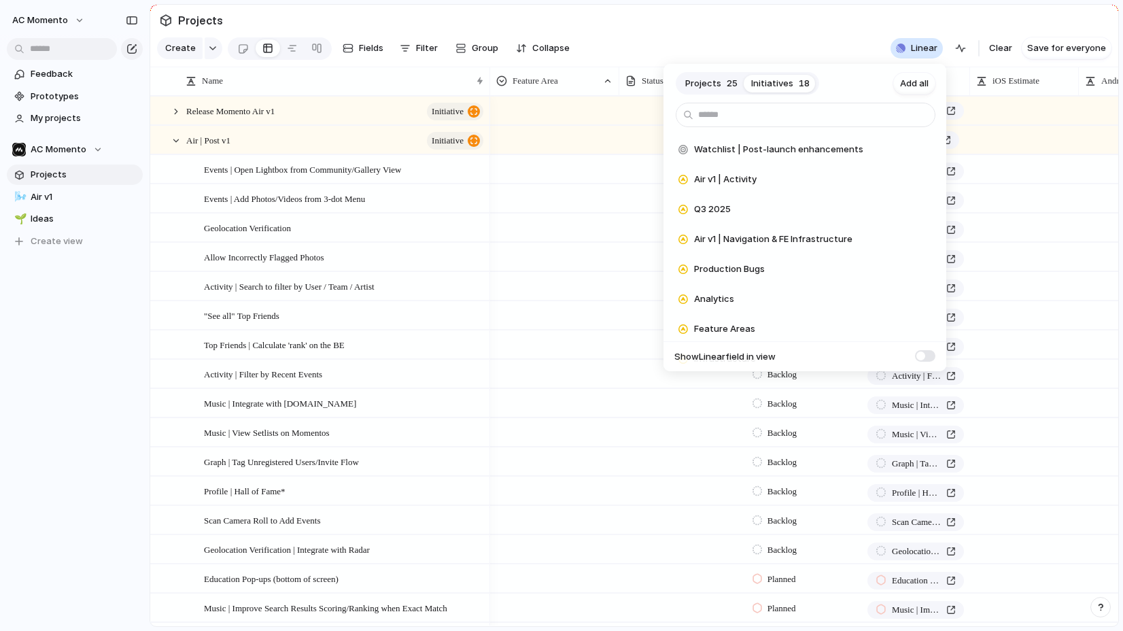
click at [675, 39] on div "Projects 25 Initiatives 18 Add all Watchlist | Post-launch enhancements Add Air…" at bounding box center [561, 315] width 1123 height 631
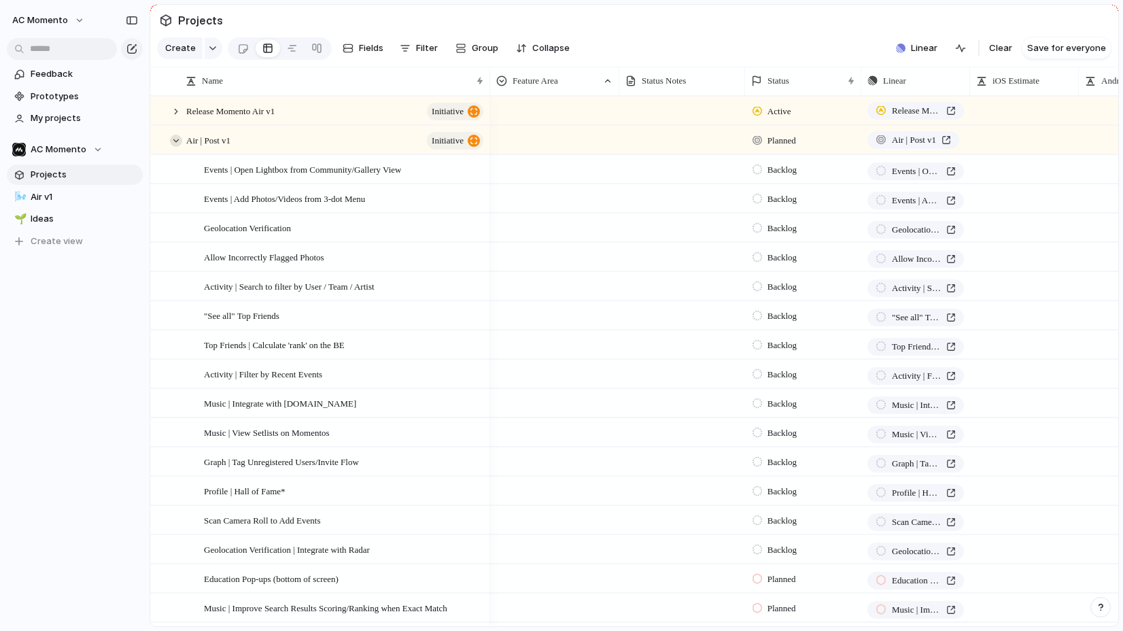
click at [175, 135] on div at bounding box center [176, 141] width 12 height 12
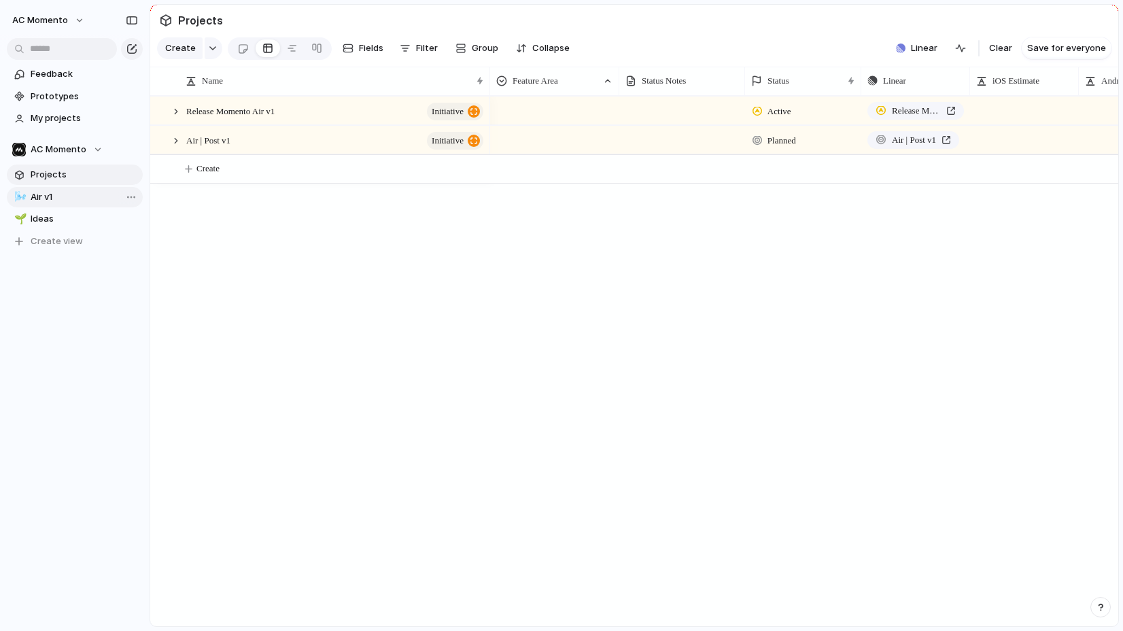
click at [56, 197] on span "Air v1" at bounding box center [84, 197] width 107 height 14
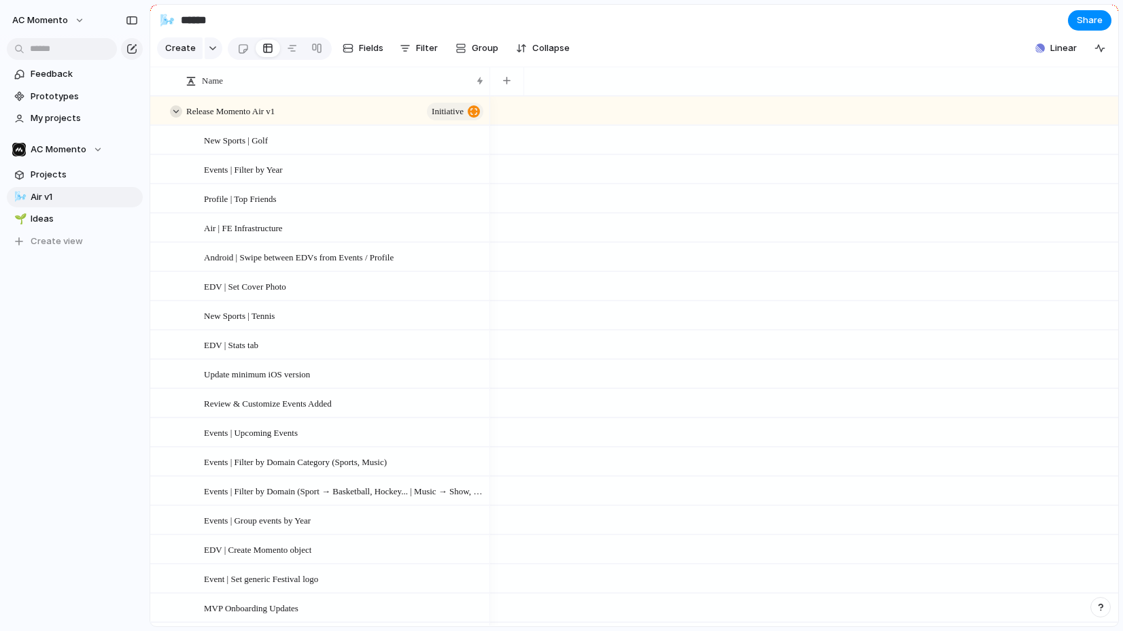
click at [173, 109] on div at bounding box center [176, 111] width 12 height 12
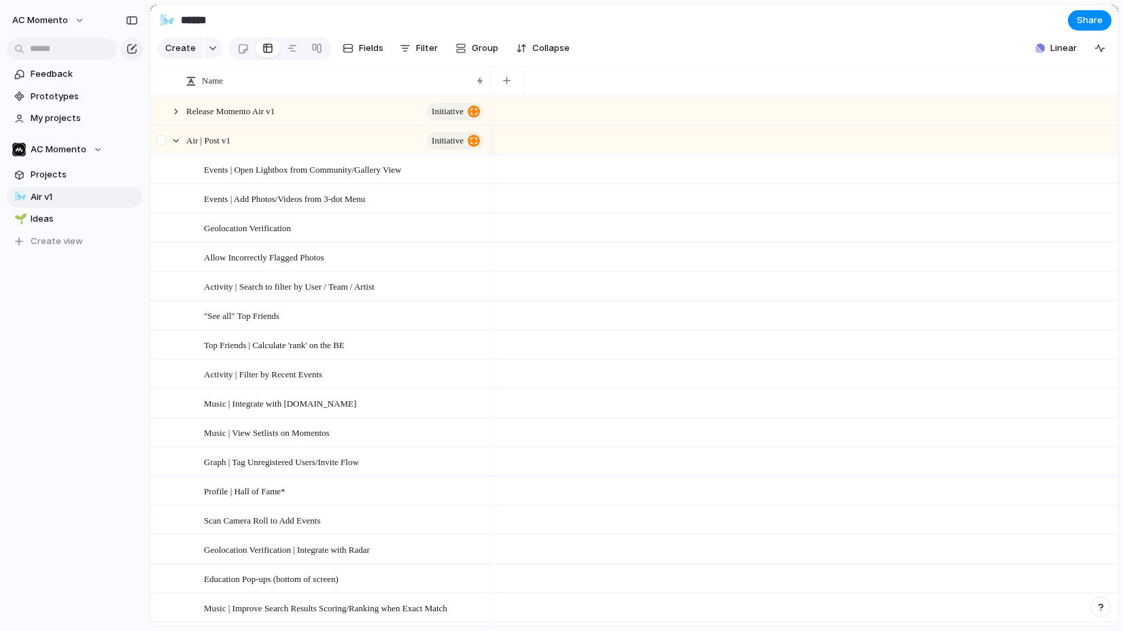
click at [167, 143] on div at bounding box center [163, 144] width 24 height 37
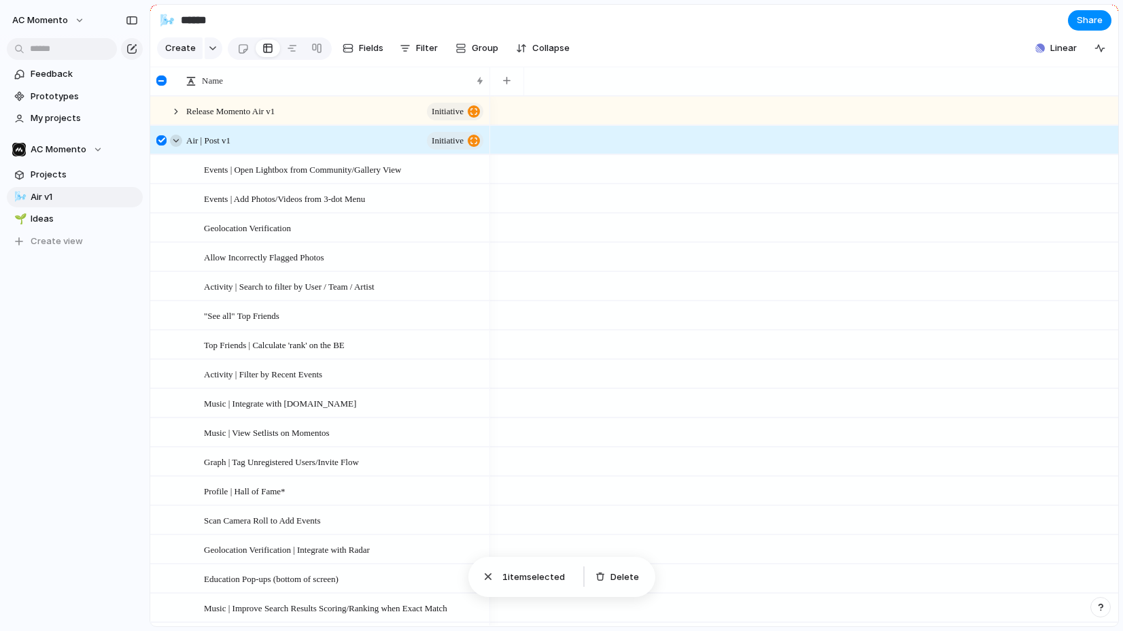
click at [172, 141] on div at bounding box center [176, 141] width 12 height 12
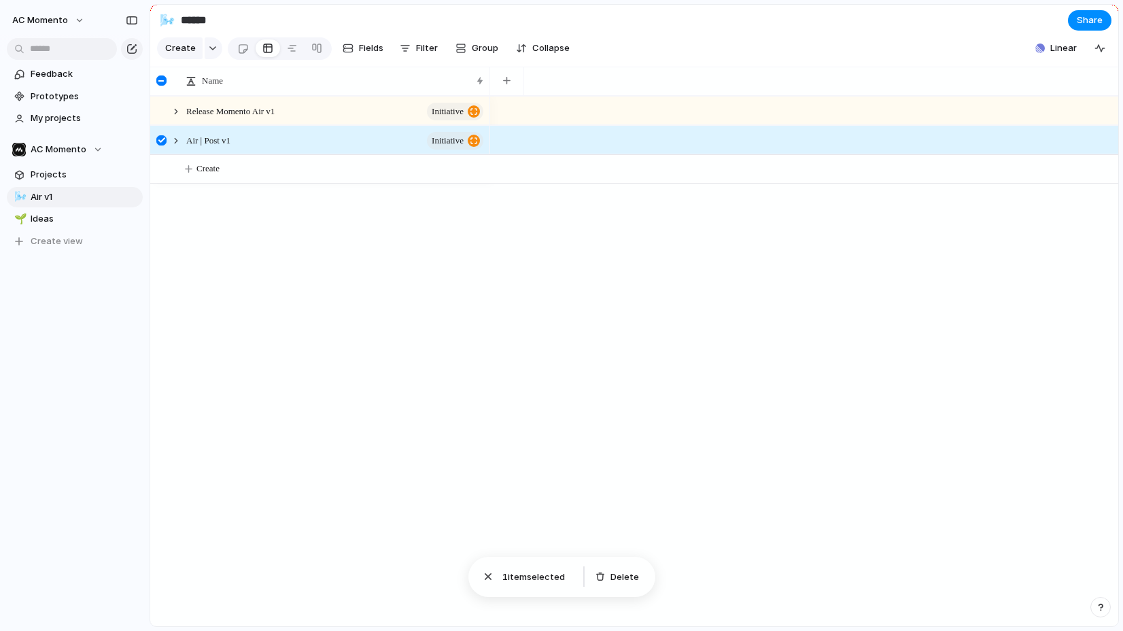
click at [163, 140] on div at bounding box center [161, 140] width 10 height 10
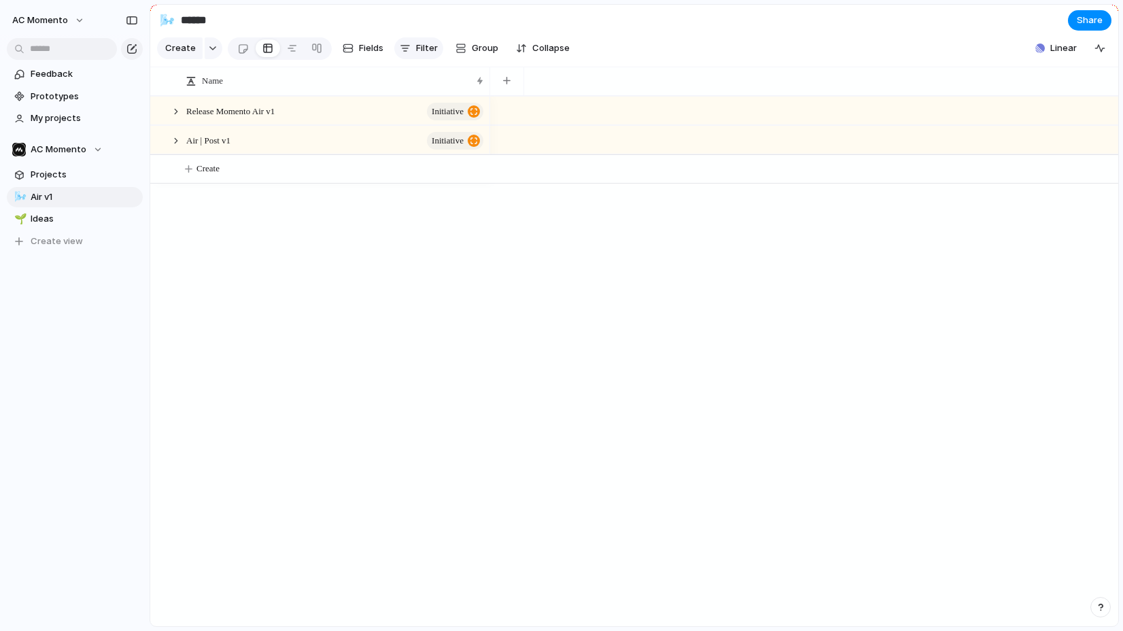
click at [416, 48] on span "Filter" at bounding box center [427, 48] width 22 height 14
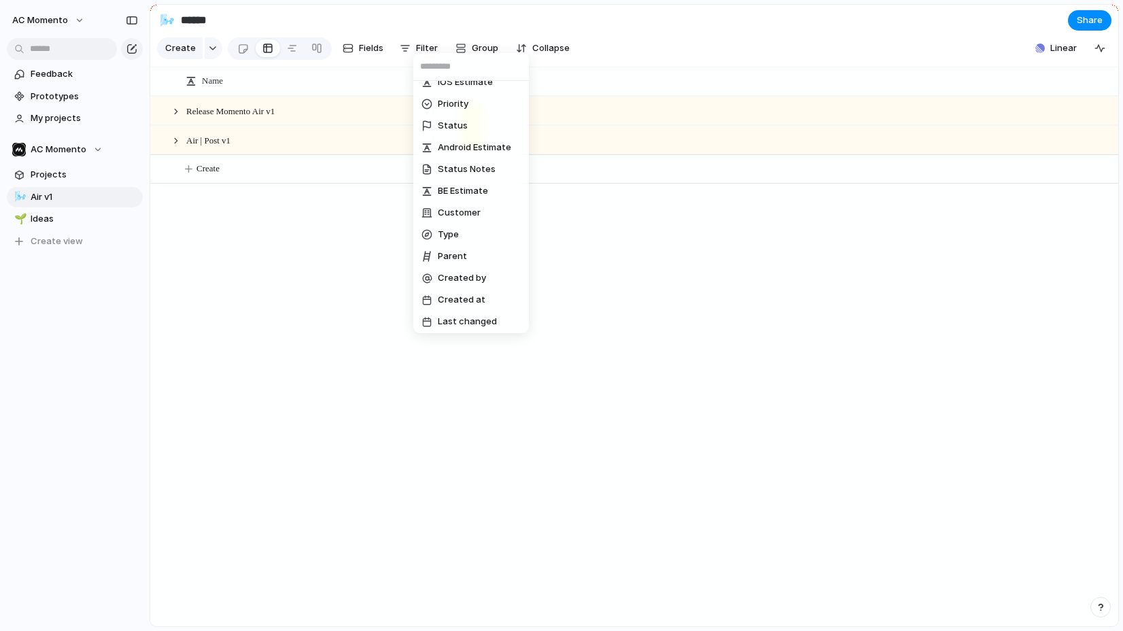
scroll to position [231, 0]
click at [466, 252] on li "Parent" at bounding box center [471, 256] width 110 height 22
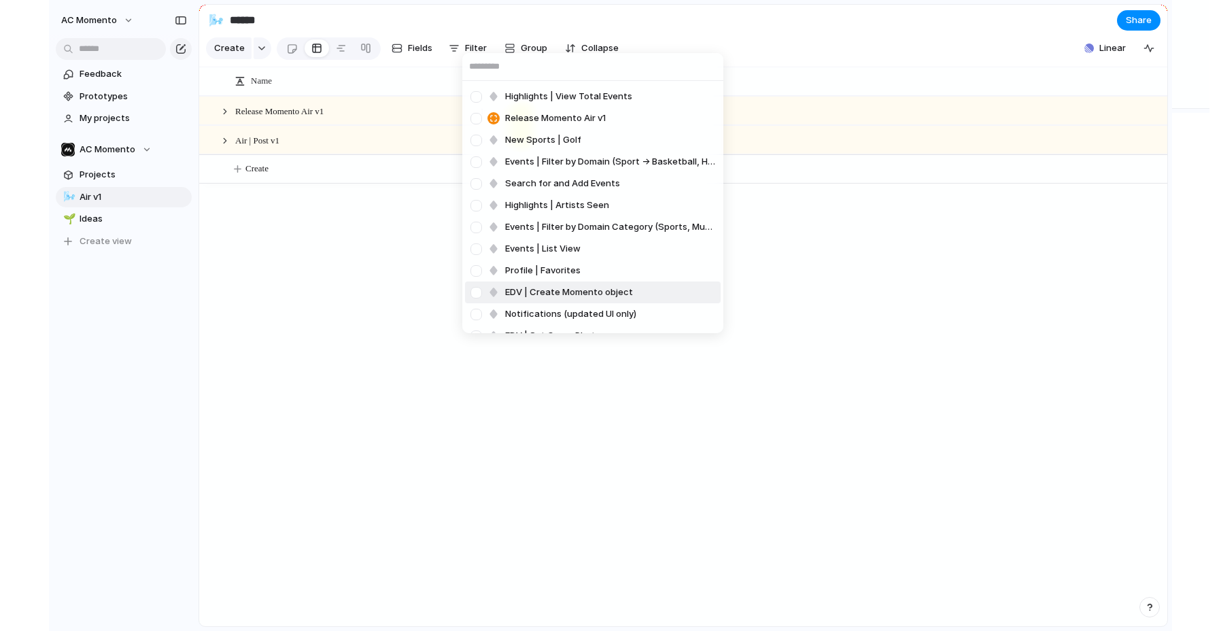
scroll to position [263, 0]
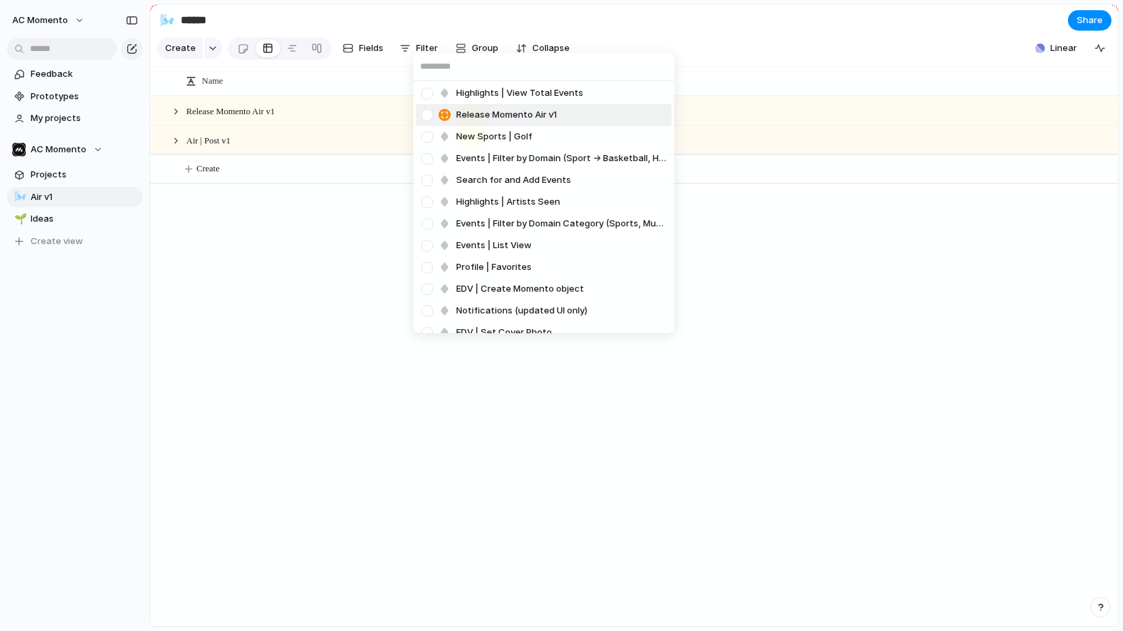
click at [425, 112] on div at bounding box center [427, 115] width 24 height 24
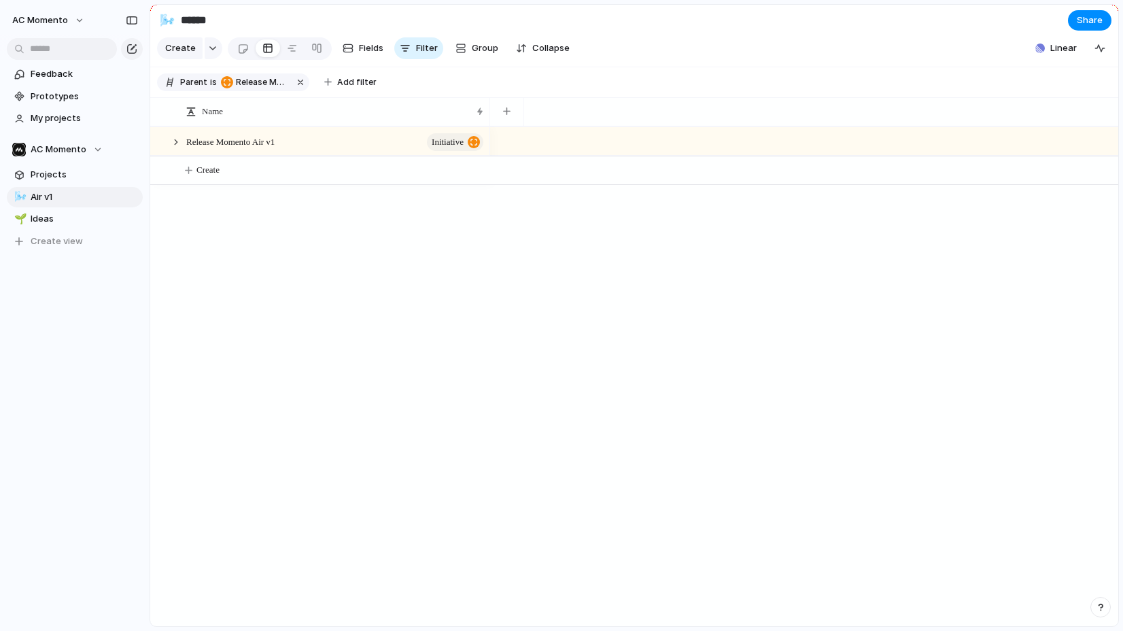
click at [338, 249] on div "Profile Header Momento Air | Infrastructure EDV | My Event tab Events | Delete …" at bounding box center [561, 315] width 1123 height 631
click at [804, 41] on section "Create Fields Filter Group Zoom Collapse Linear Clear Save for everyone" at bounding box center [634, 51] width 968 height 33
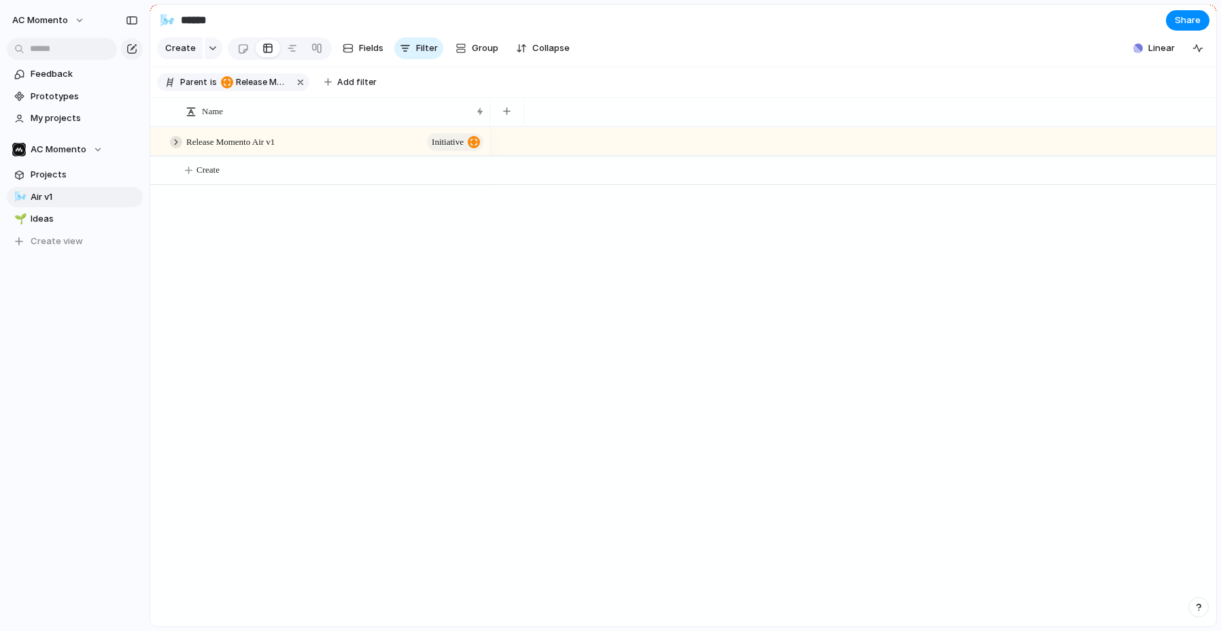
click at [172, 143] on div at bounding box center [176, 142] width 12 height 12
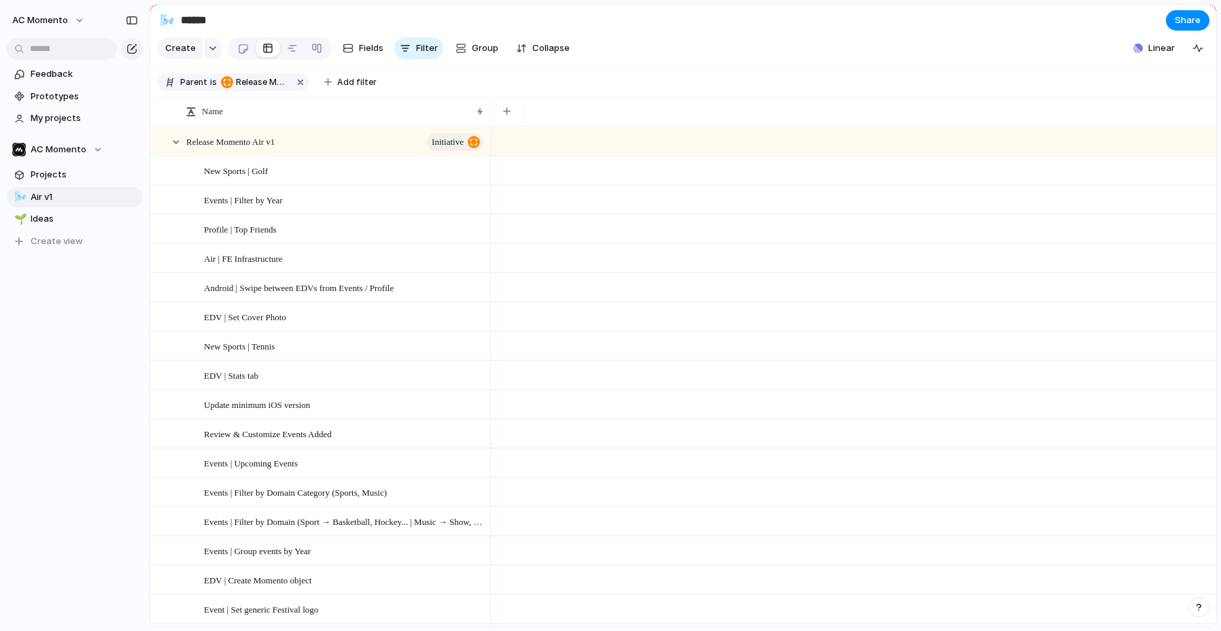
click at [413, 82] on section "Parent is Release Momento Air v1 Add filter" at bounding box center [683, 82] width 1066 height 31
click at [367, 48] on span "Fields" at bounding box center [371, 48] width 24 height 14
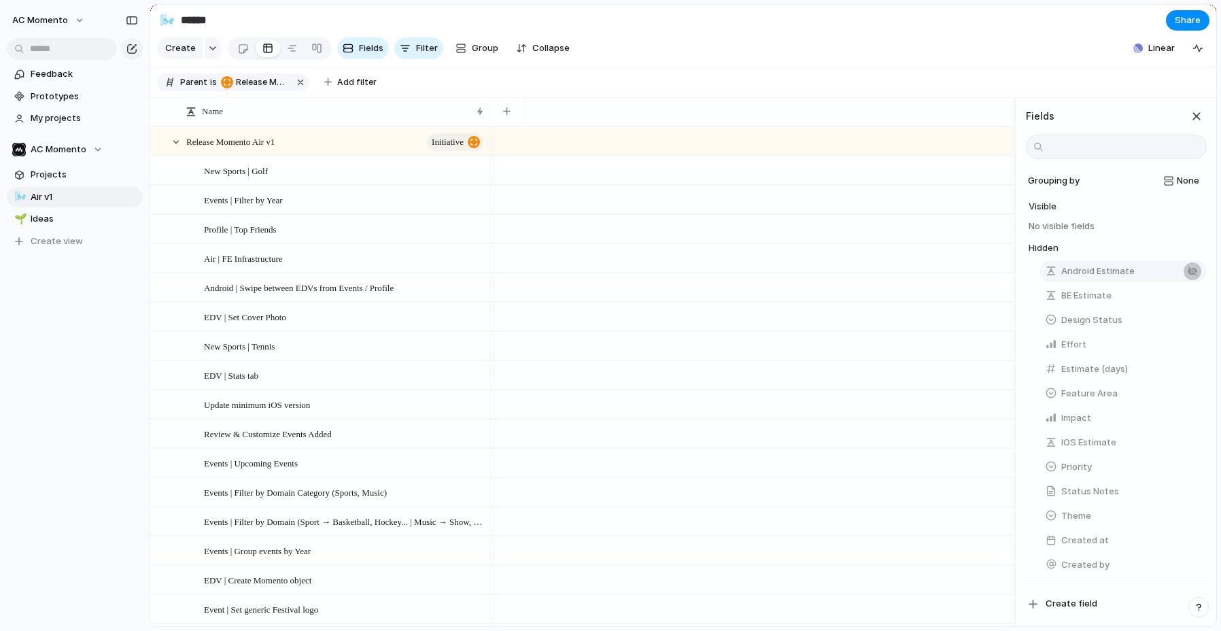
drag, startPoint x: 1195, startPoint y: 274, endPoint x: 1191, endPoint y: 288, distance: 14.7
click at [1083, 274] on div "button" at bounding box center [1192, 271] width 11 height 11
click at [1083, 280] on div "button" at bounding box center [1192, 279] width 11 height 11
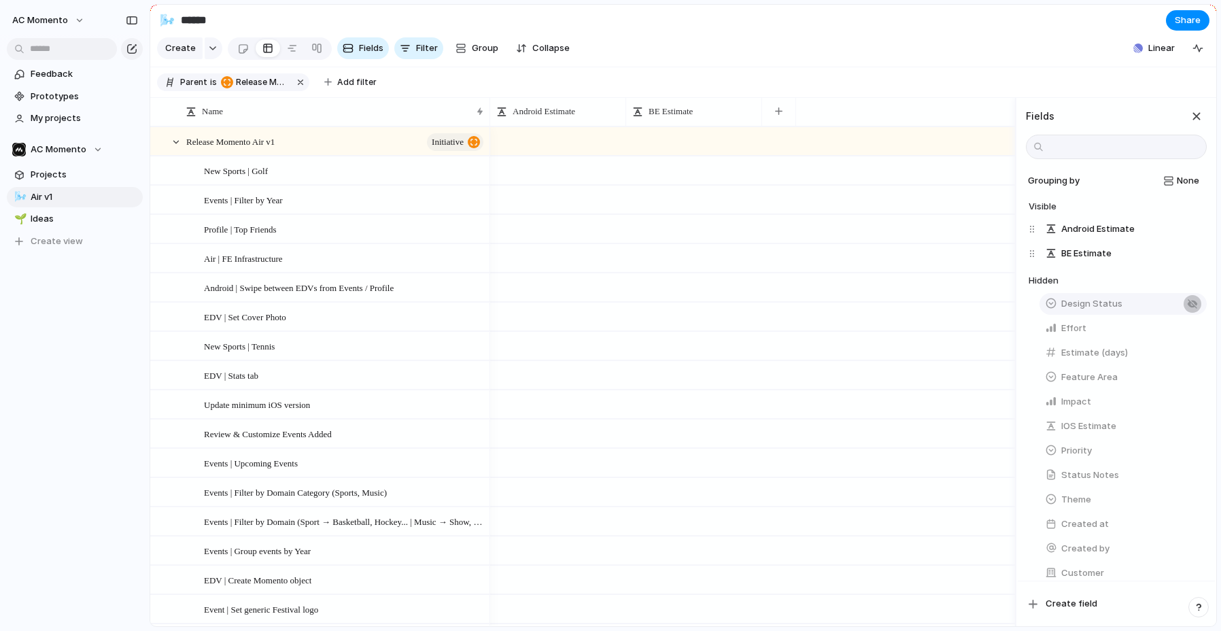
click at [1083, 307] on div "button" at bounding box center [1192, 304] width 11 height 11
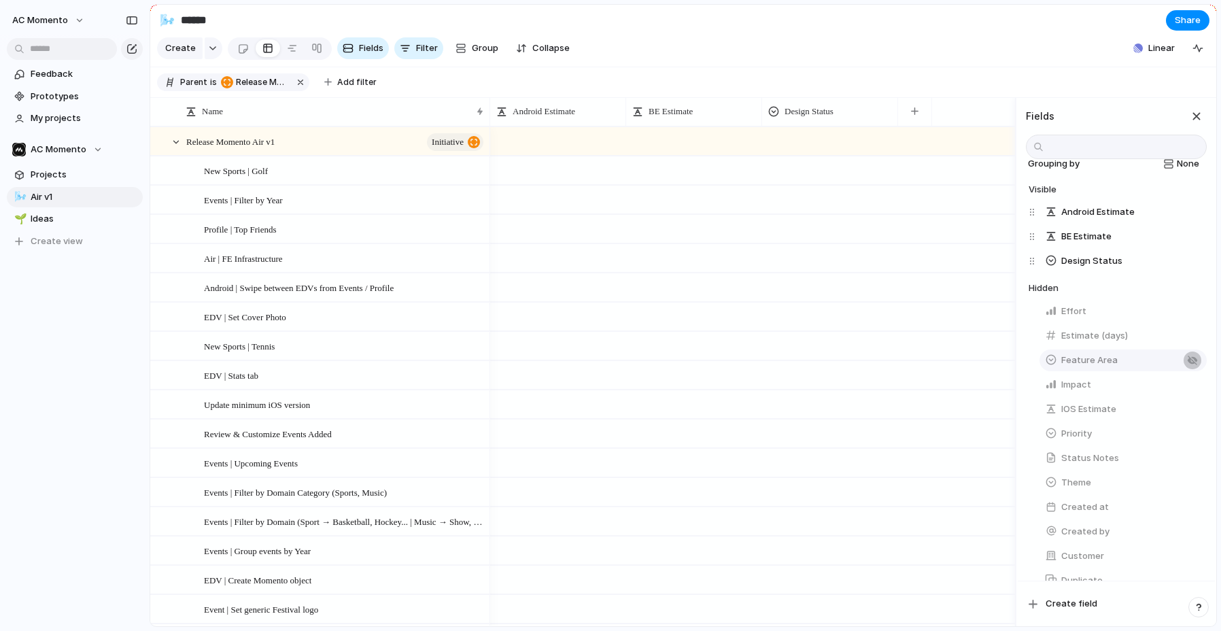
click at [1083, 361] on div "button" at bounding box center [1192, 360] width 11 height 11
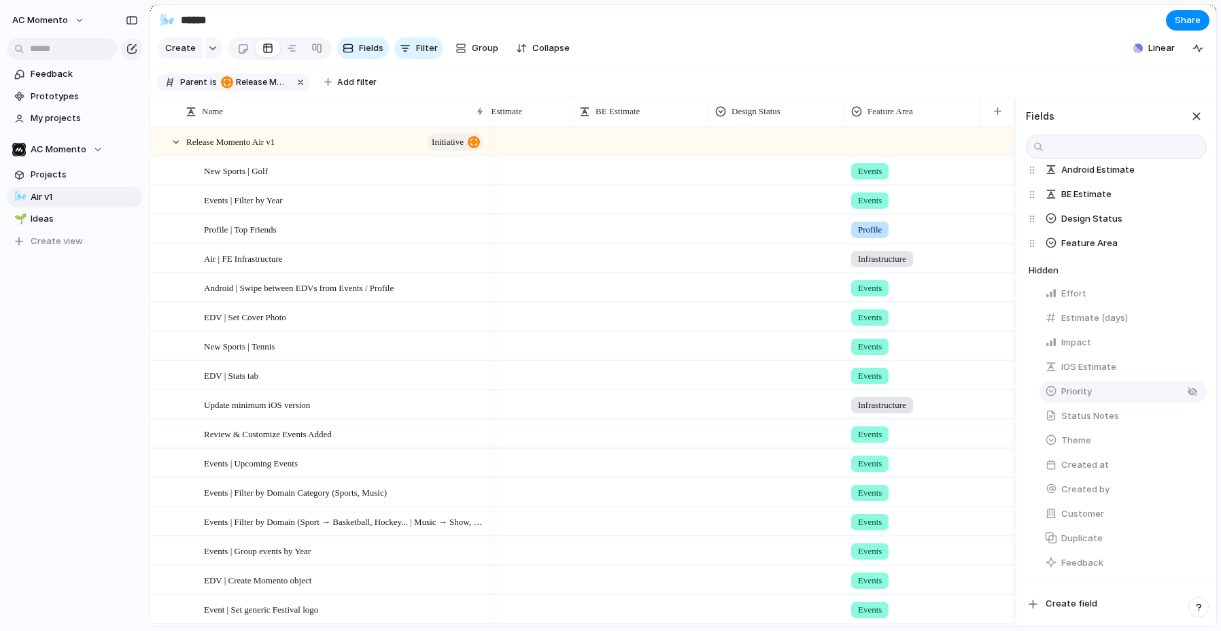
scroll to position [83, 0]
drag, startPoint x: 1191, startPoint y: 349, endPoint x: 1163, endPoint y: 375, distance: 39.0
click at [1083, 349] on button "button" at bounding box center [1193, 344] width 18 height 18
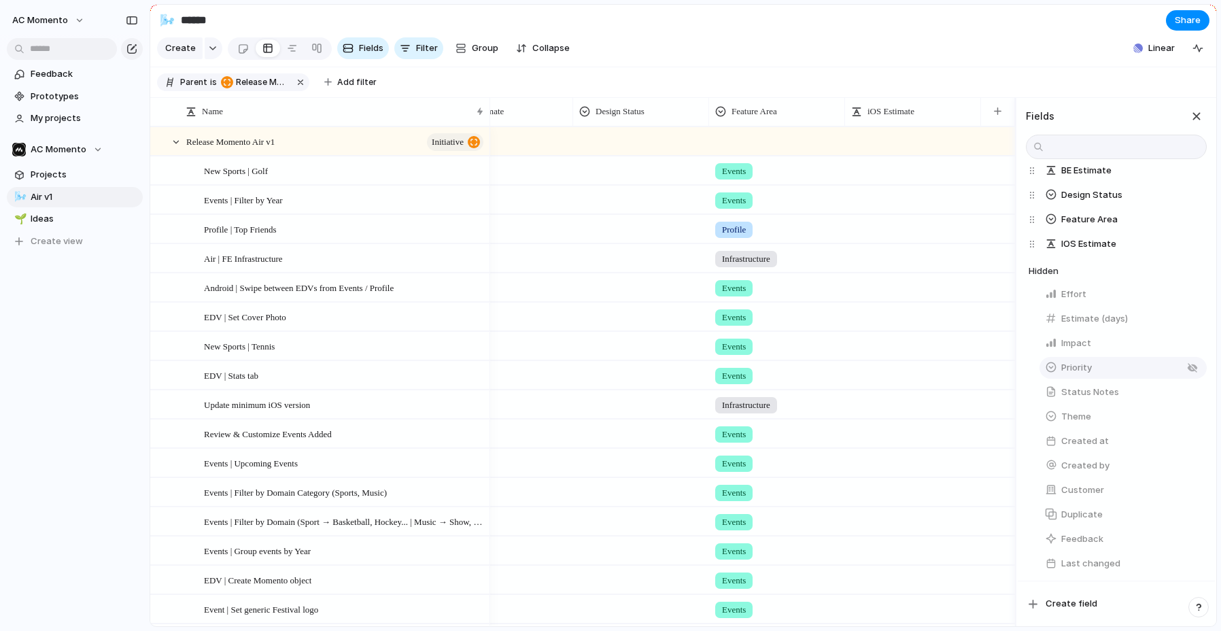
drag, startPoint x: 1188, startPoint y: 390, endPoint x: 1174, endPoint y: 396, distance: 14.6
click at [1083, 390] on div "button" at bounding box center [1192, 392] width 11 height 11
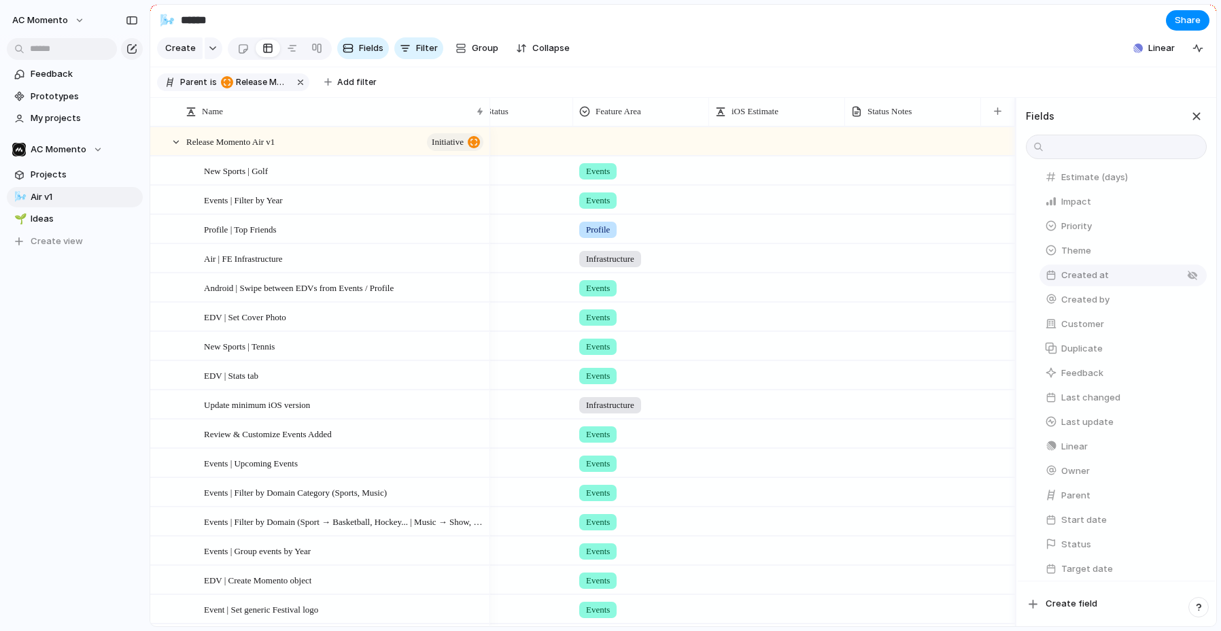
scroll to position [282, 0]
click at [1083, 410] on button "button" at bounding box center [1193, 414] width 18 height 18
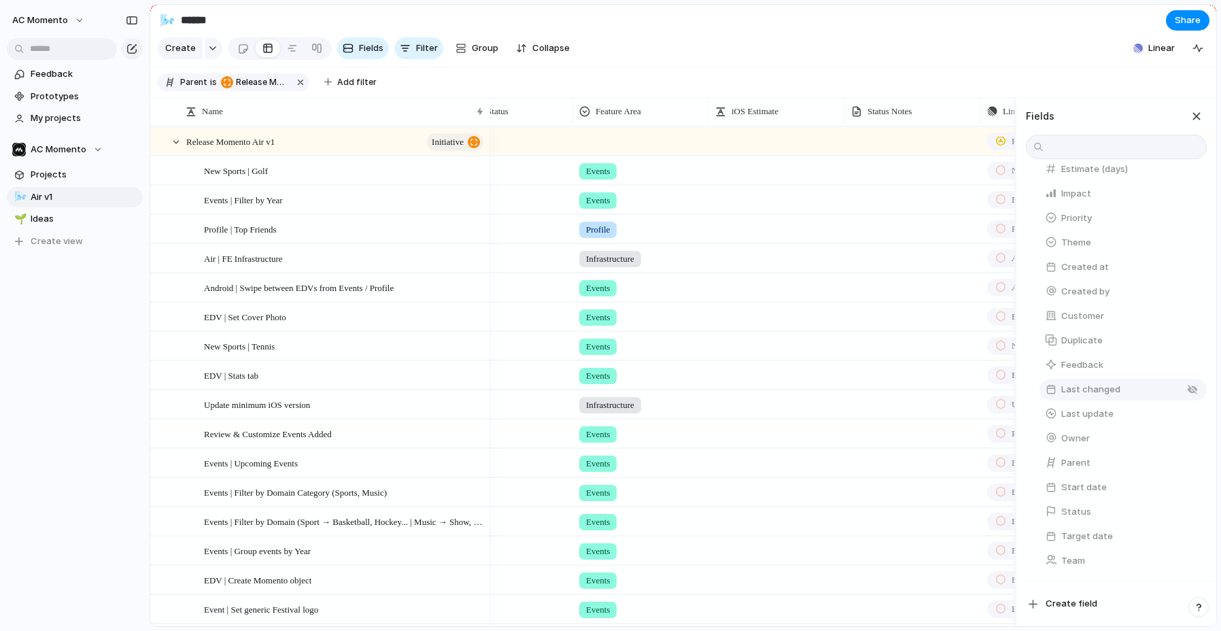
scroll to position [0, 461]
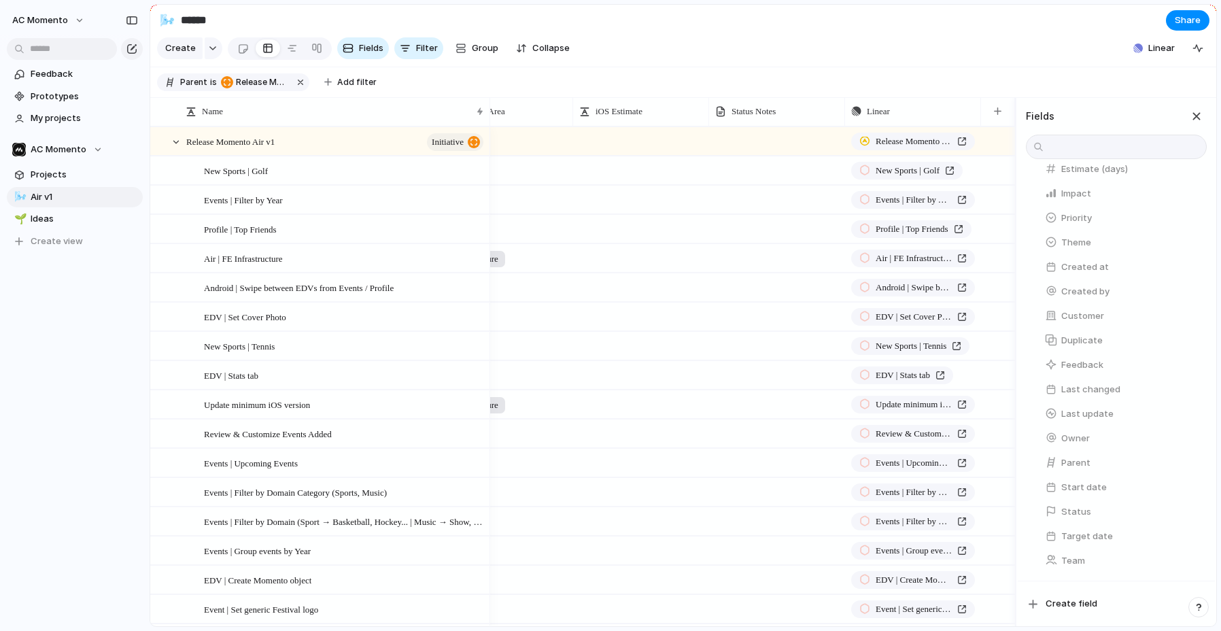
click at [1083, 115] on header "Fields" at bounding box center [1116, 116] width 181 height 20
click at [1083, 115] on div "button" at bounding box center [1196, 116] width 15 height 15
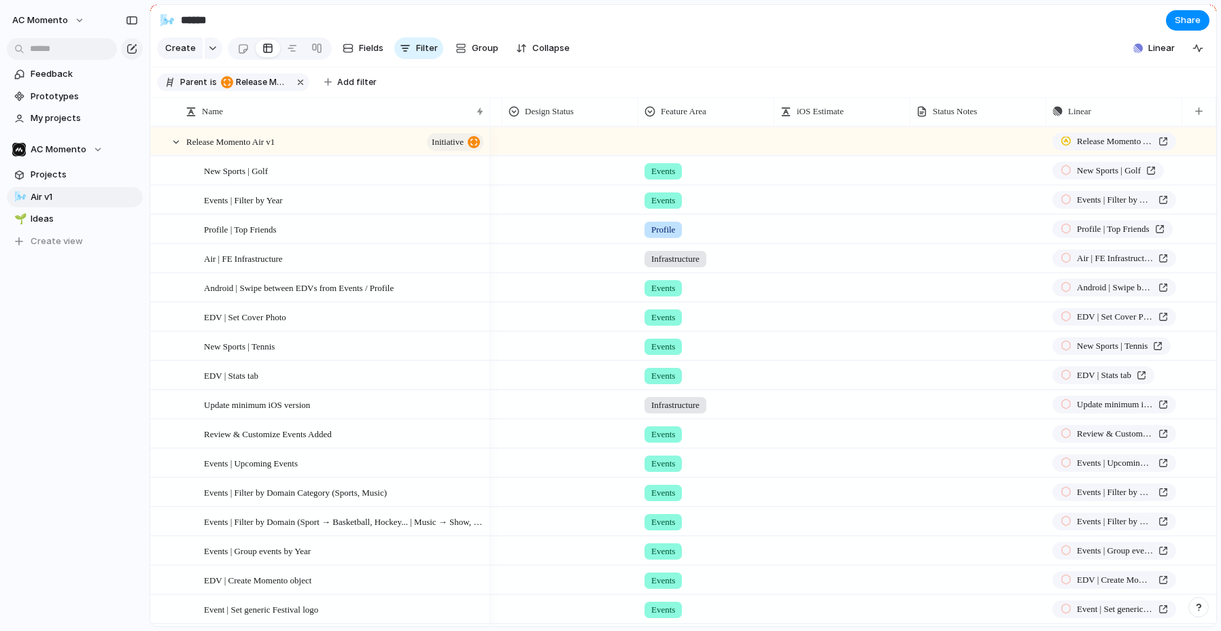
scroll to position [0, 124]
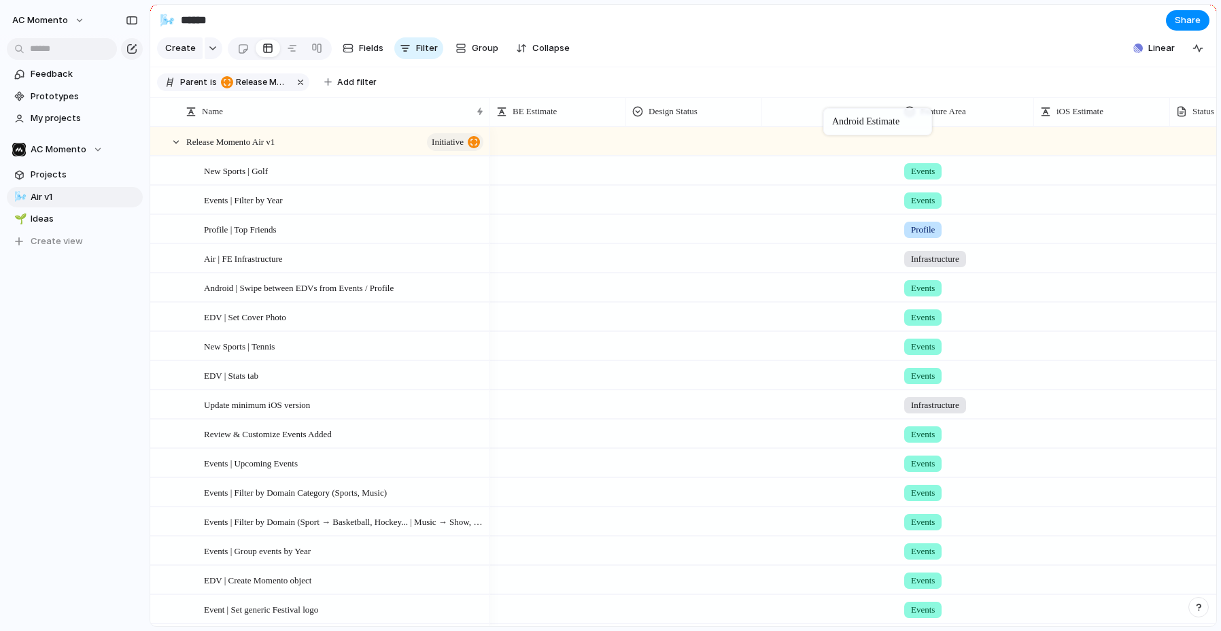
drag, startPoint x: 568, startPoint y: 110, endPoint x: 832, endPoint y: 112, distance: 263.2
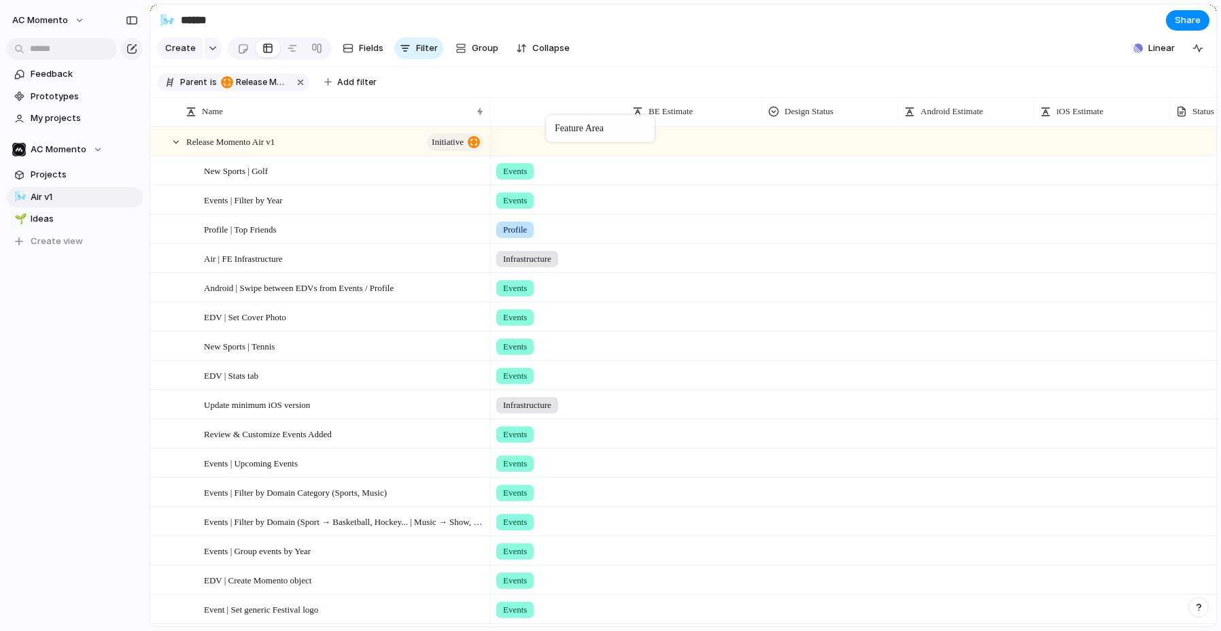
drag, startPoint x: 925, startPoint y: 112, endPoint x: 596, endPoint y: 116, distance: 329.1
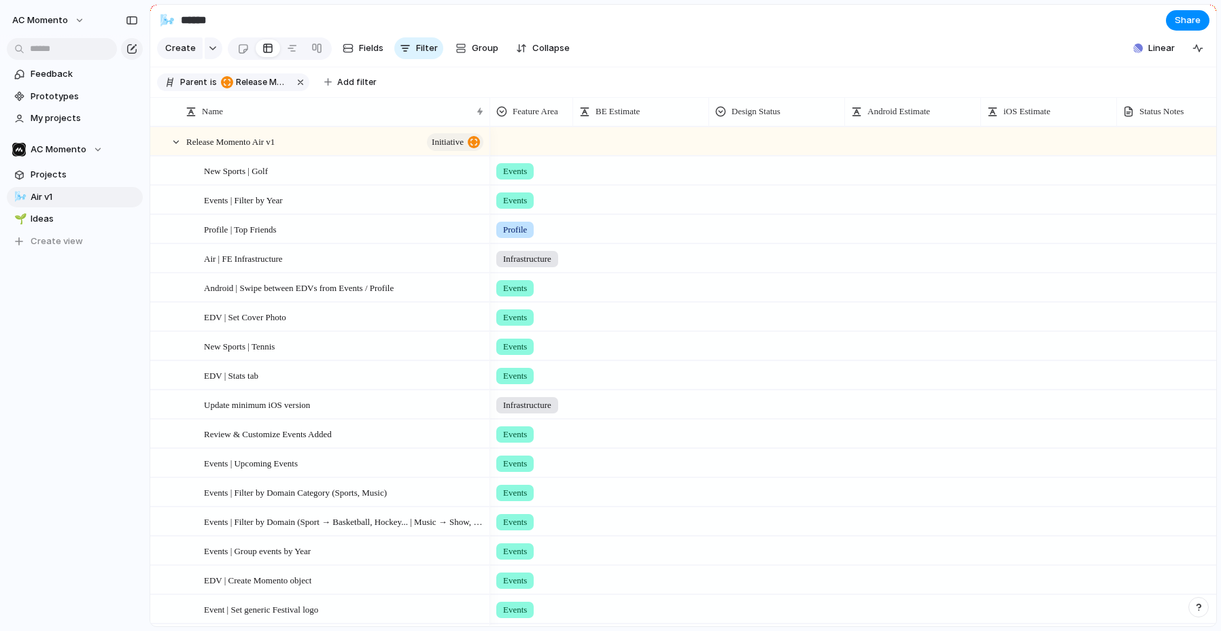
drag, startPoint x: 594, startPoint y: 112, endPoint x: 574, endPoint y: 112, distance: 20.4
click at [574, 112] on div at bounding box center [572, 111] width 7 height 29
drag, startPoint x: 572, startPoint y: 109, endPoint x: 594, endPoint y: 112, distance: 22.6
click at [592, 109] on div at bounding box center [589, 111] width 7 height 29
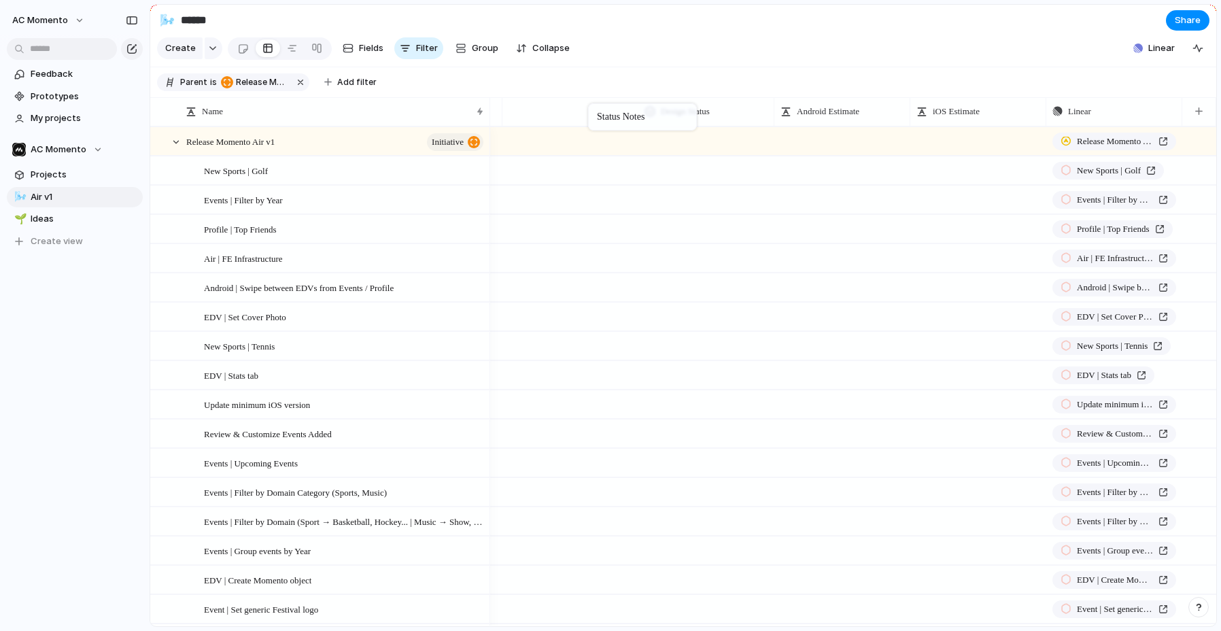
drag, startPoint x: 663, startPoint y: 107, endPoint x: 561, endPoint y: 114, distance: 102.2
drag, startPoint x: 1087, startPoint y: 109, endPoint x: 1092, endPoint y: 116, distance: 8.9
click at [371, 46] on span "Fields" at bounding box center [371, 48] width 24 height 14
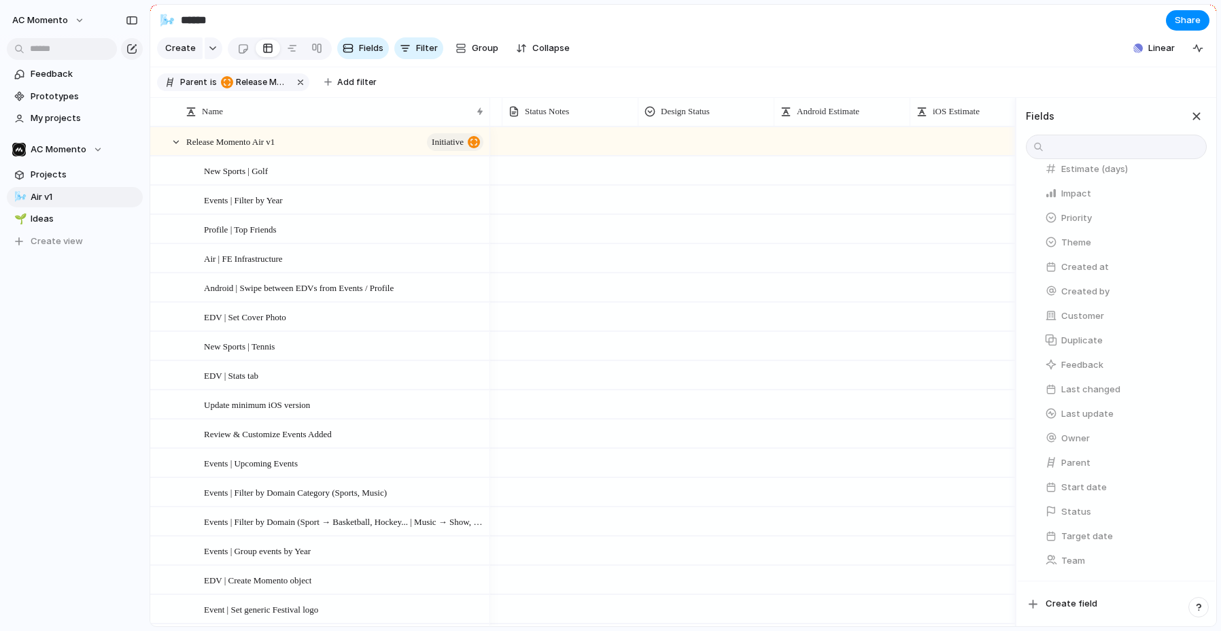
click at [1083, 511] on div "button" at bounding box center [1192, 512] width 11 height 11
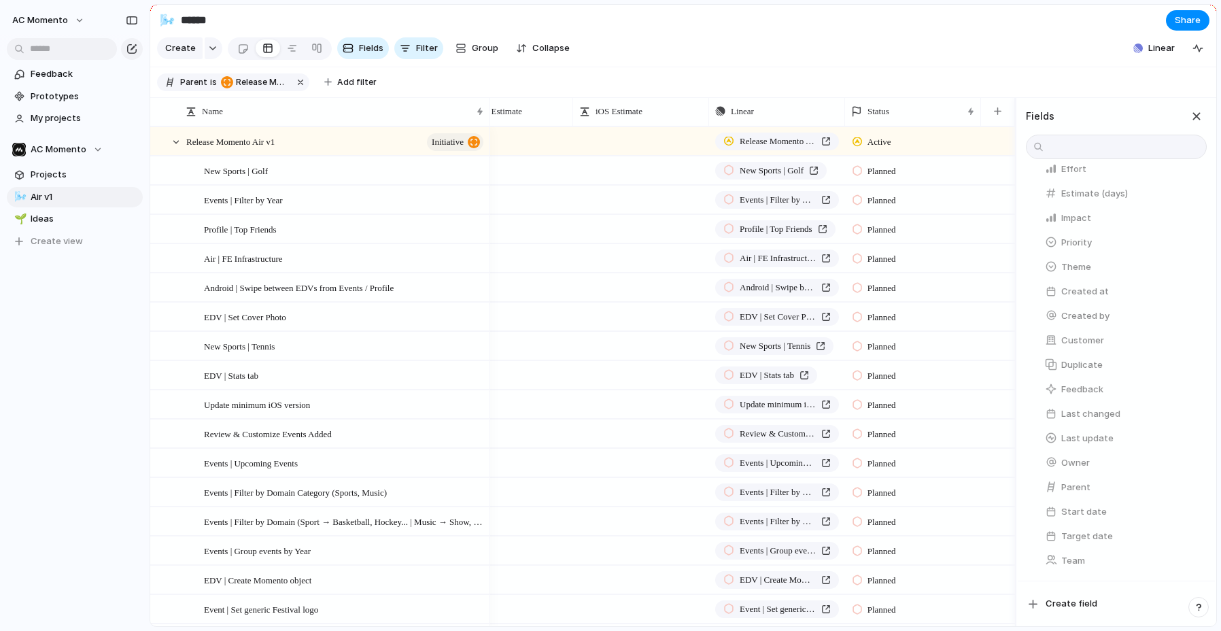
click at [923, 79] on section "Parent is Release Momento Air v1 Add filter" at bounding box center [683, 82] width 1066 height 31
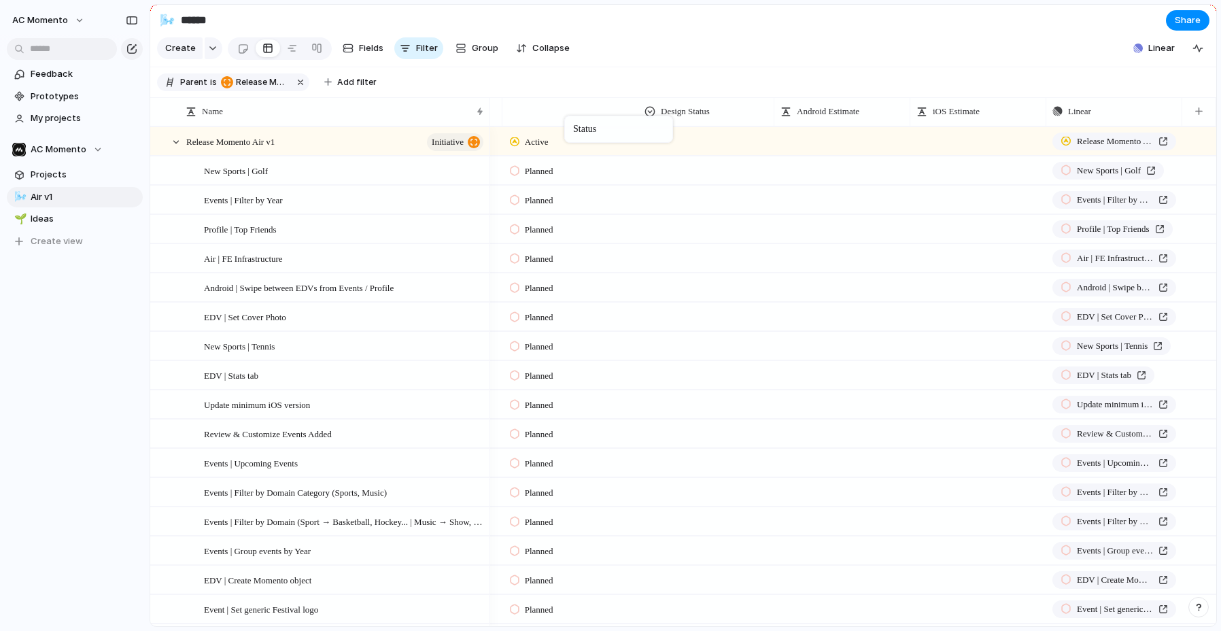
drag, startPoint x: 1004, startPoint y: 107, endPoint x: 583, endPoint y: 124, distance: 421.9
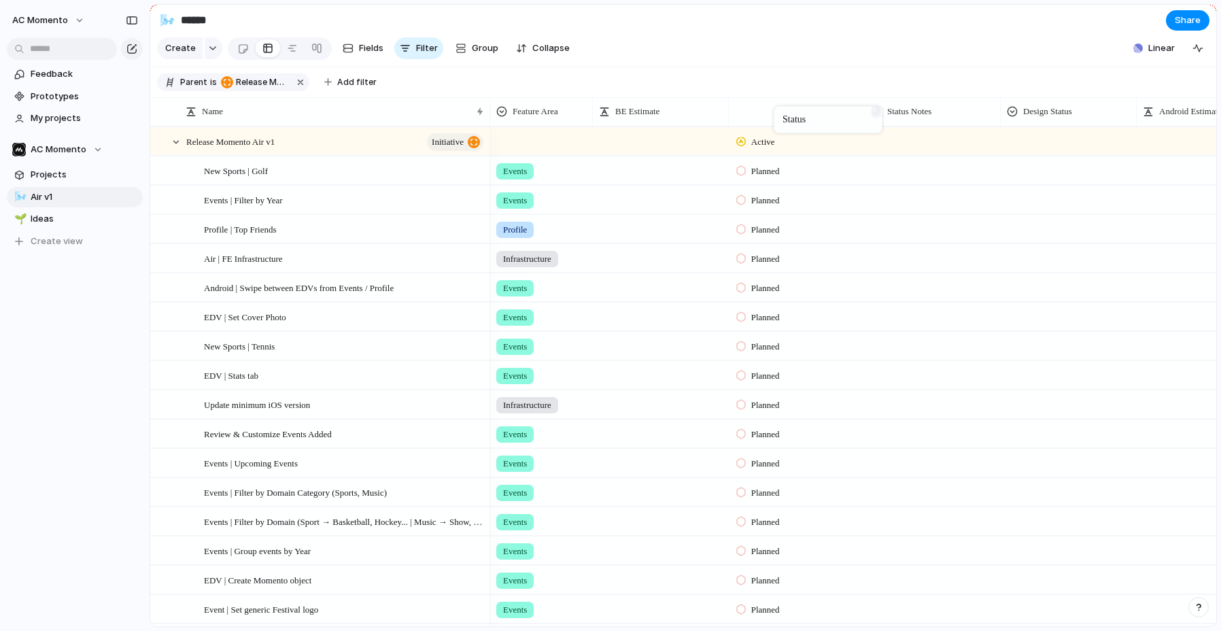
drag, startPoint x: 888, startPoint y: 112, endPoint x: 766, endPoint y: 109, distance: 122.4
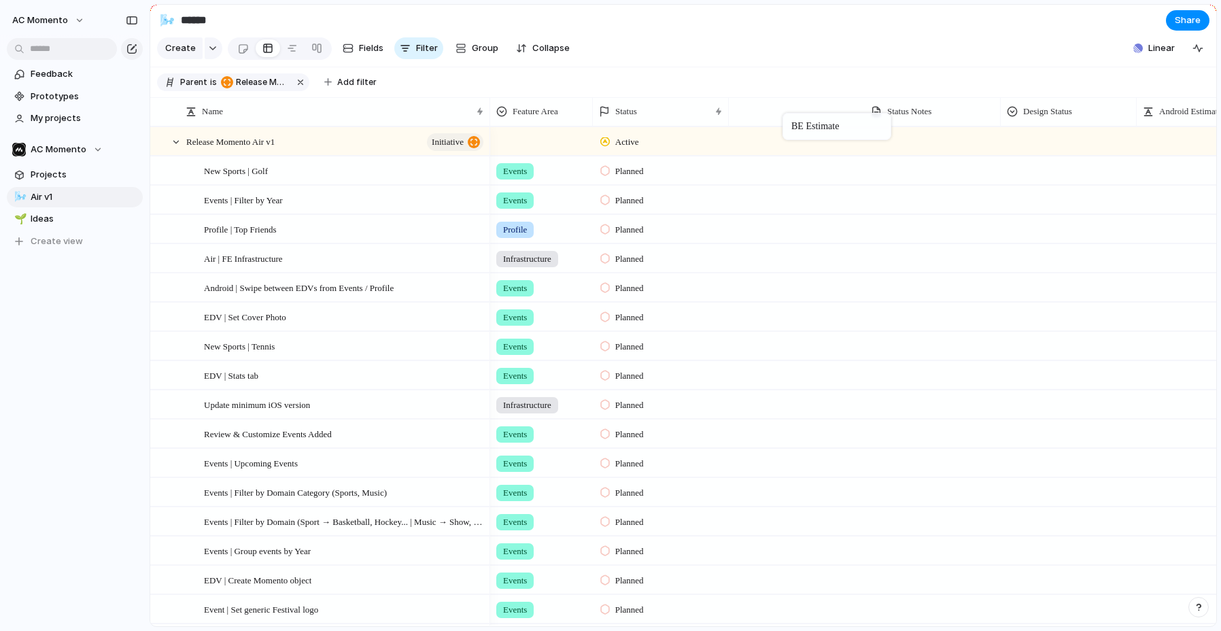
drag, startPoint x: 650, startPoint y: 113, endPoint x: 866, endPoint y: 109, distance: 215.6
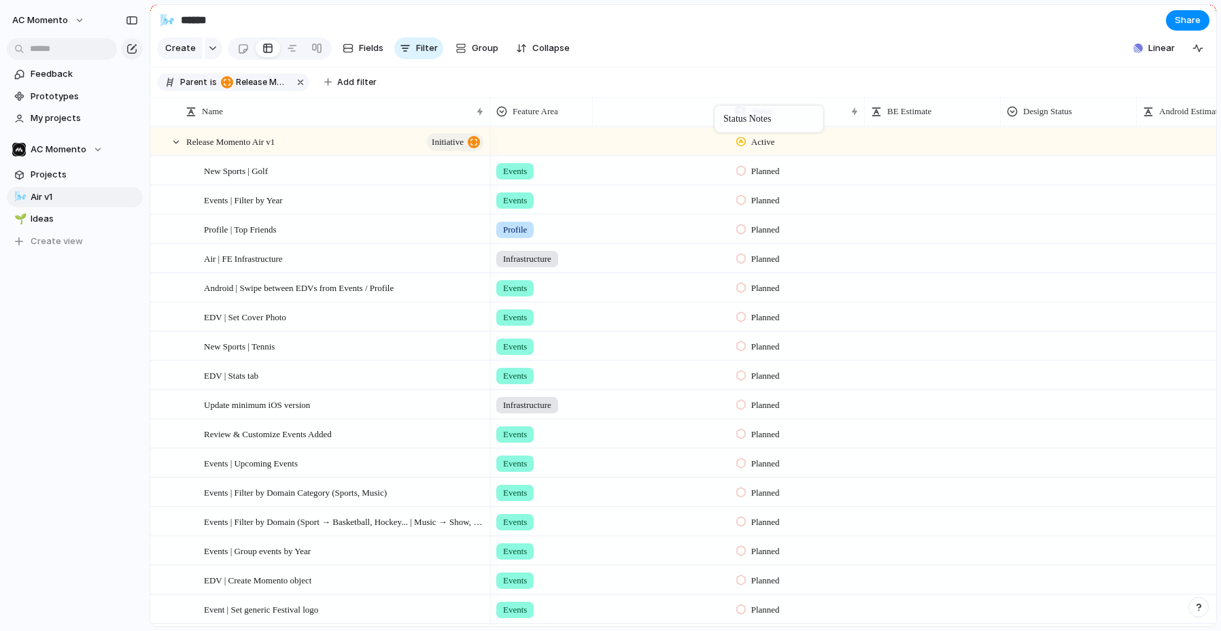
drag, startPoint x: 770, startPoint y: 107, endPoint x: 719, endPoint y: 108, distance: 51.0
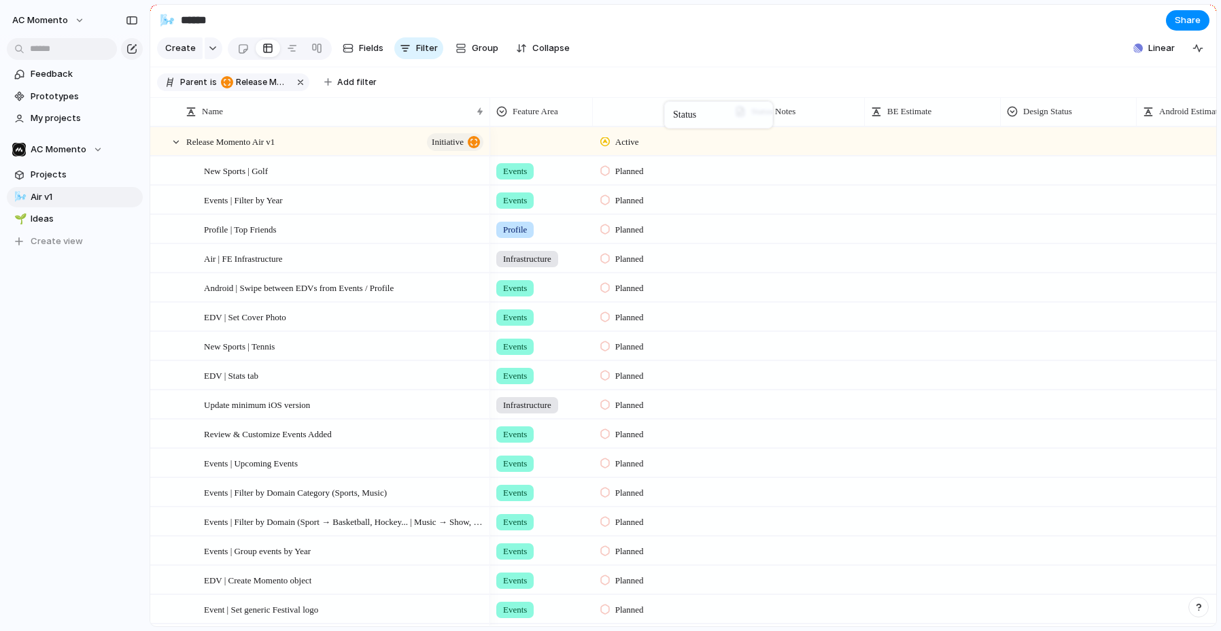
drag, startPoint x: 709, startPoint y: 105, endPoint x: 671, endPoint y: 104, distance: 38.1
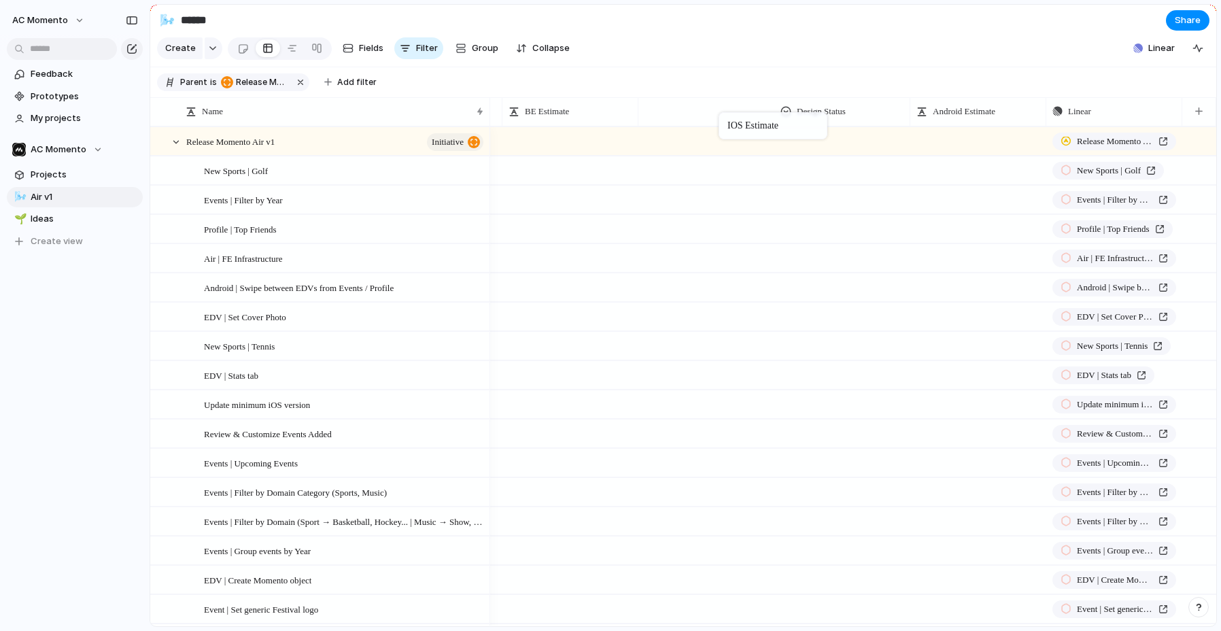
drag, startPoint x: 864, startPoint y: 116, endPoint x: 777, endPoint y: 114, distance: 87.7
drag, startPoint x: 809, startPoint y: 115, endPoint x: 954, endPoint y: 116, distance: 144.8
drag, startPoint x: 803, startPoint y: 110, endPoint x: 955, endPoint y: 112, distance: 152.3
click at [947, 112] on span "Design Status" at bounding box center [957, 112] width 49 height 14
click at [963, 161] on li "Hide" at bounding box center [966, 163] width 100 height 22
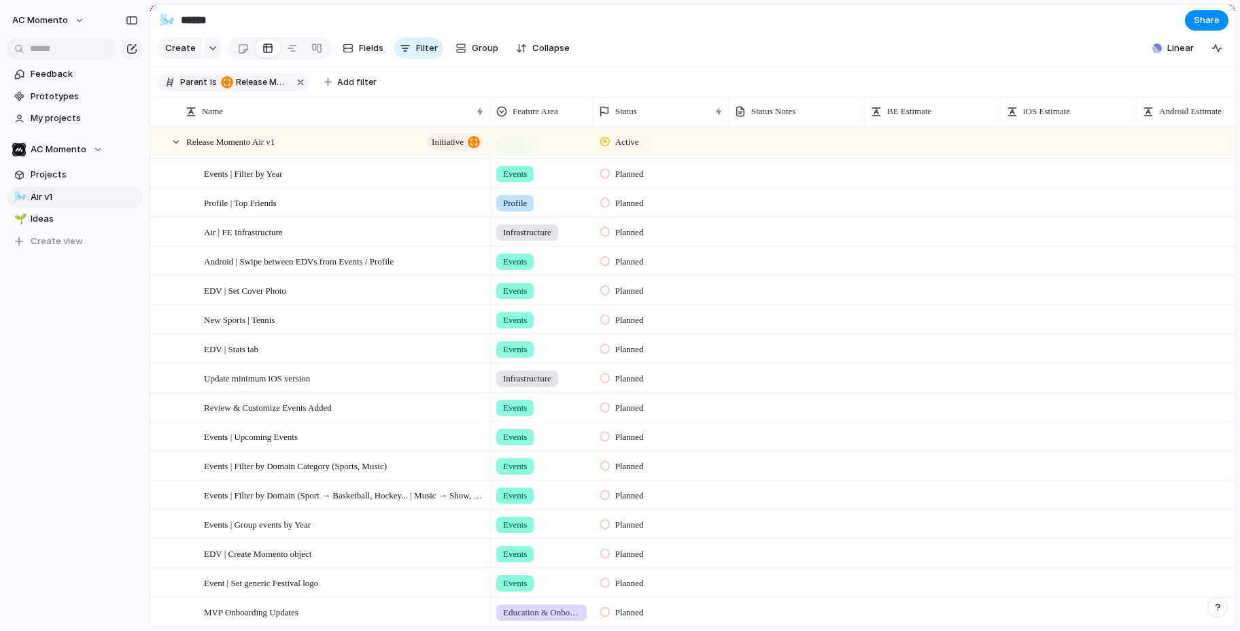
click at [639, 175] on span "Planned" at bounding box center [629, 174] width 29 height 14
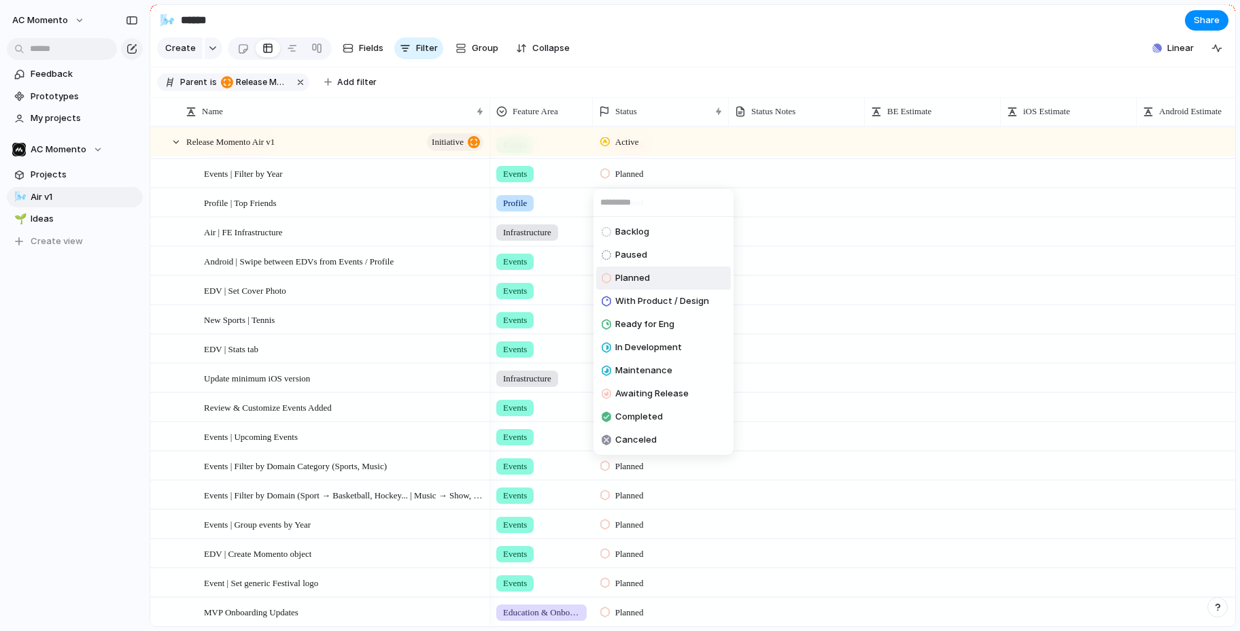
drag, startPoint x: 647, startPoint y: 71, endPoint x: 645, endPoint y: 83, distance: 11.9
click at [647, 71] on div "Backlog Paused Planned With Product / Design Ready for Eng In Development Maint…" at bounding box center [620, 315] width 1240 height 631
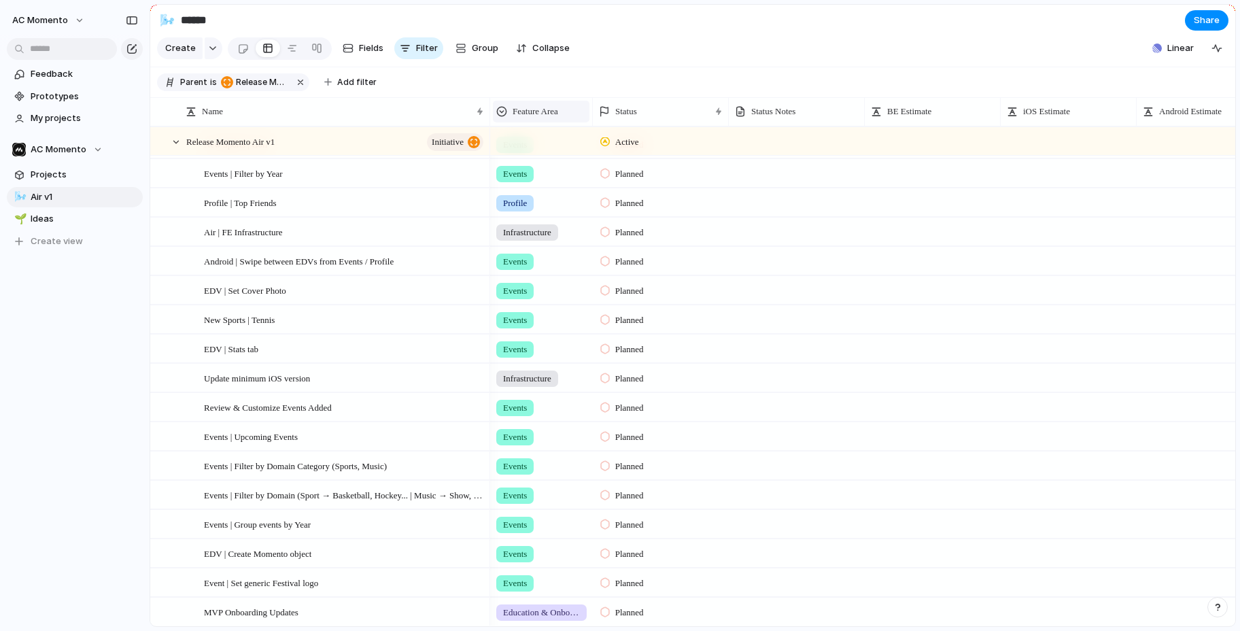
click at [536, 106] on span "Feature Area" at bounding box center [536, 112] width 46 height 14
click at [552, 199] on li "Sort descending" at bounding box center [546, 208] width 100 height 22
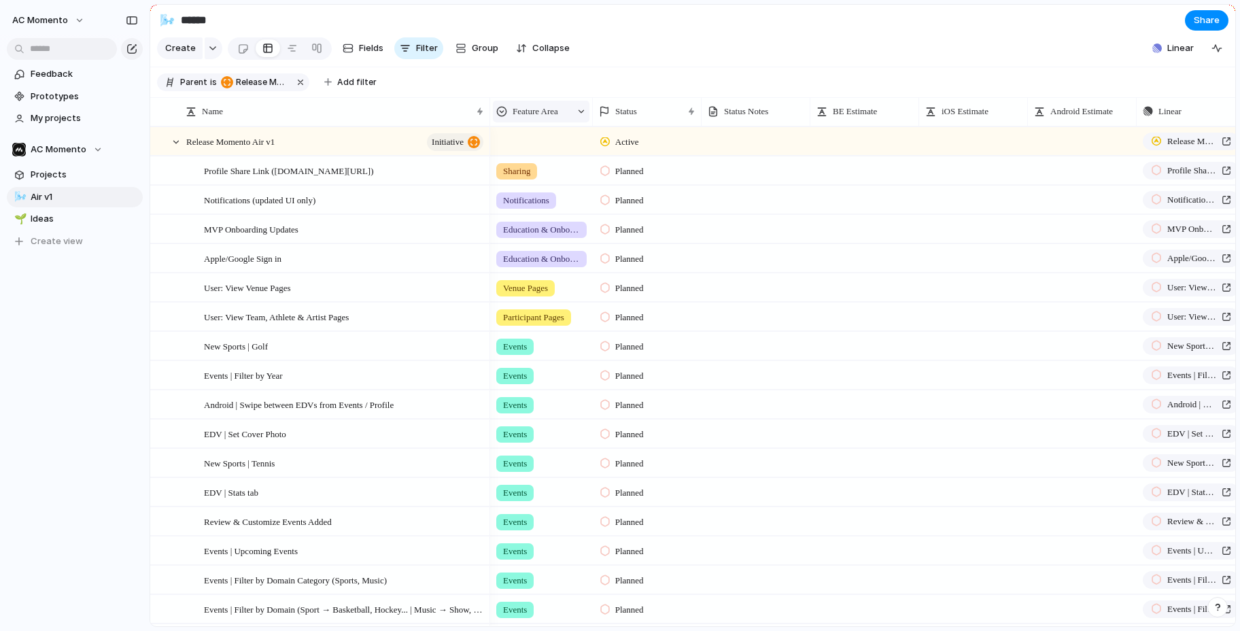
click at [537, 111] on span "Feature Area" at bounding box center [536, 112] width 46 height 14
click at [549, 181] on span "Sort ascending" at bounding box center [552, 186] width 66 height 14
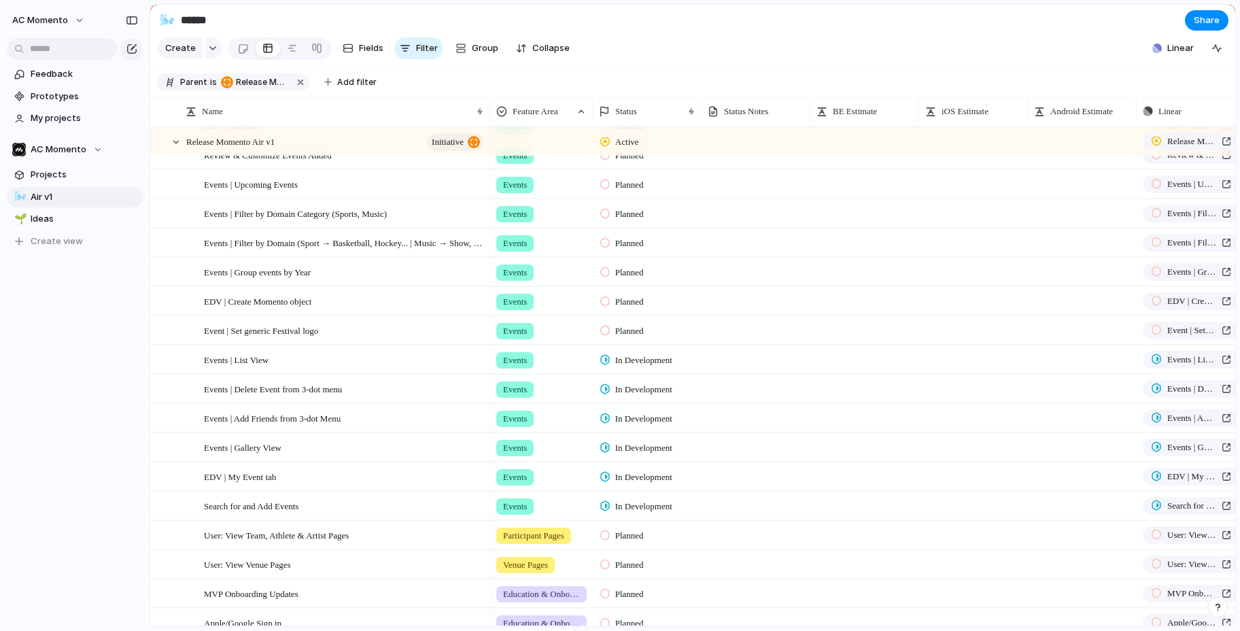
click at [765, 506] on div at bounding box center [756, 506] width 109 height 28
click at [968, 501] on div at bounding box center [973, 499] width 107 height 14
type textarea "******"
click at [773, 501] on div at bounding box center [755, 499] width 107 height 14
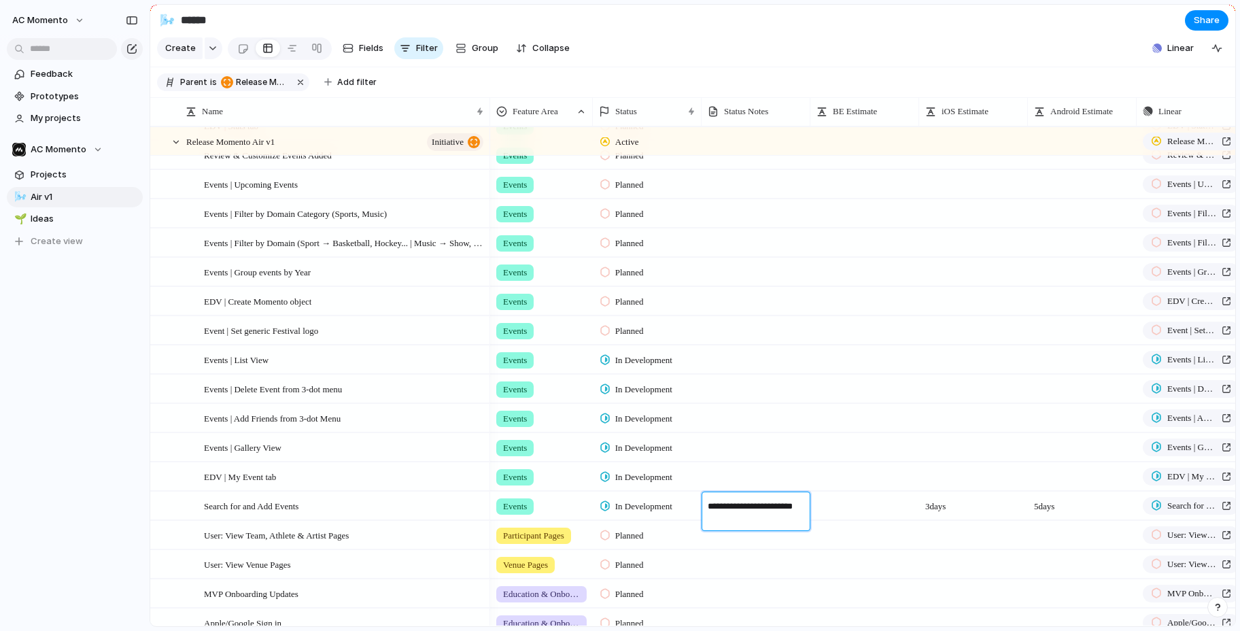
click at [715, 509] on textarea "**********" at bounding box center [757, 513] width 98 height 27
click at [709, 509] on textarea "**********" at bounding box center [757, 513] width 98 height 27
click at [766, 510] on textarea "**********" at bounding box center [757, 513] width 98 height 27
type textarea "**********"
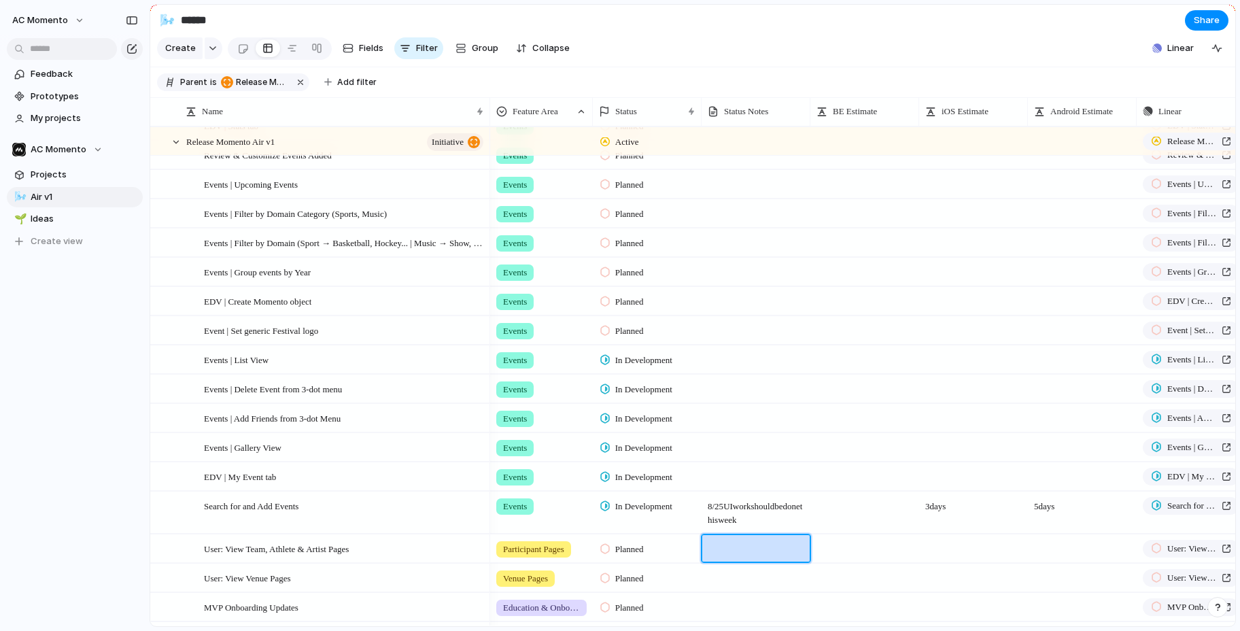
click at [717, 583] on div at bounding box center [756, 578] width 109 height 28
click at [724, 503] on span "8/25 UI work should be done this week" at bounding box center [755, 509] width 107 height 35
click at [726, 507] on textarea "**********" at bounding box center [757, 513] width 98 height 27
type textarea "**********"
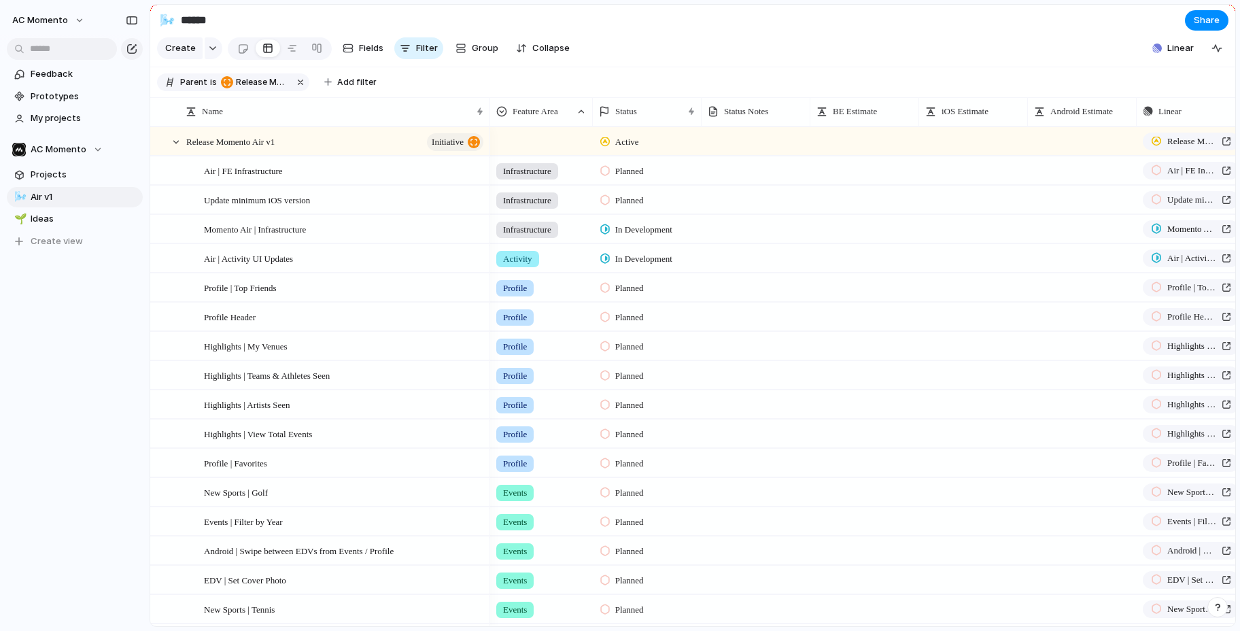
click at [717, 265] on div at bounding box center [756, 258] width 109 height 28
click at [759, 262] on div at bounding box center [756, 258] width 109 height 28
type textarea "*"
type textarea "**********"
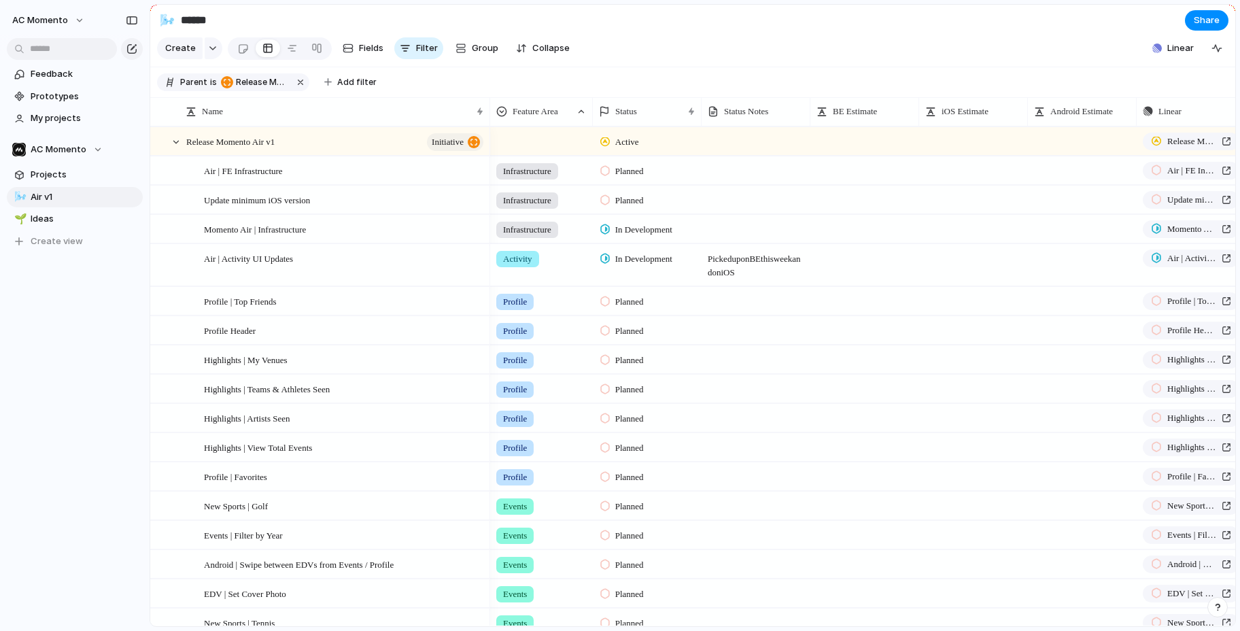
click at [711, 253] on span "Picked up on BE this week and on iOS" at bounding box center [755, 262] width 107 height 35
click at [711, 258] on textarea "**********" at bounding box center [757, 265] width 98 height 27
click at [709, 260] on textarea "**********" at bounding box center [757, 265] width 98 height 27
click at [711, 258] on textarea "**********" at bounding box center [757, 265] width 98 height 27
type textarea "**********"
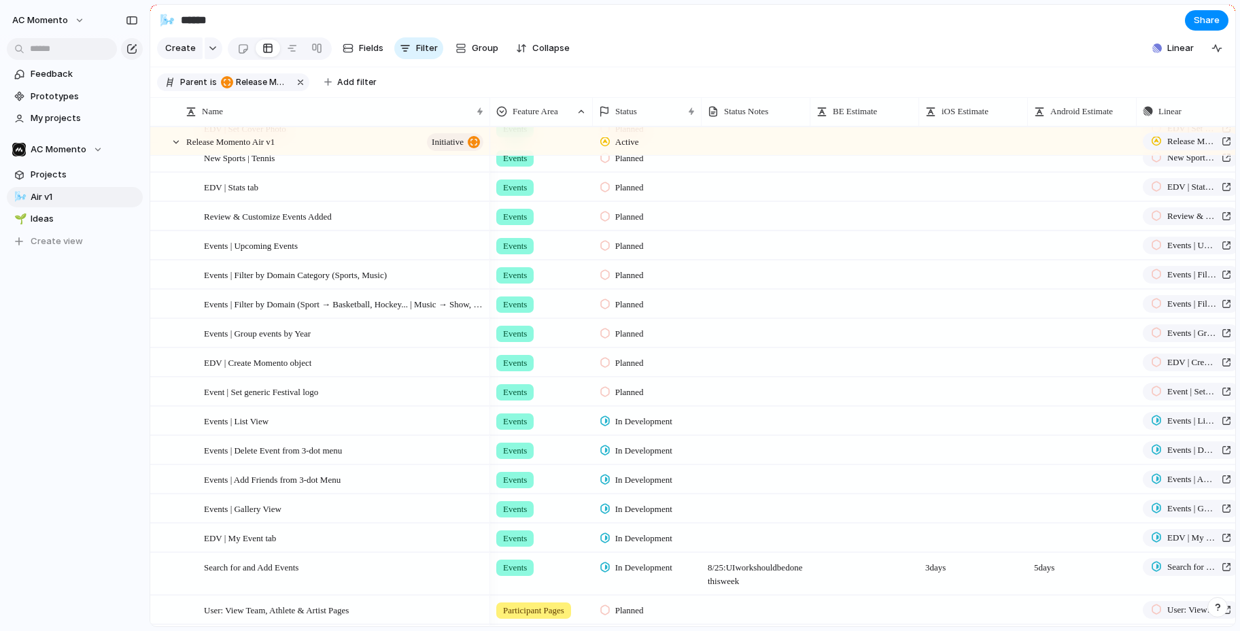
scroll to position [639, 0]
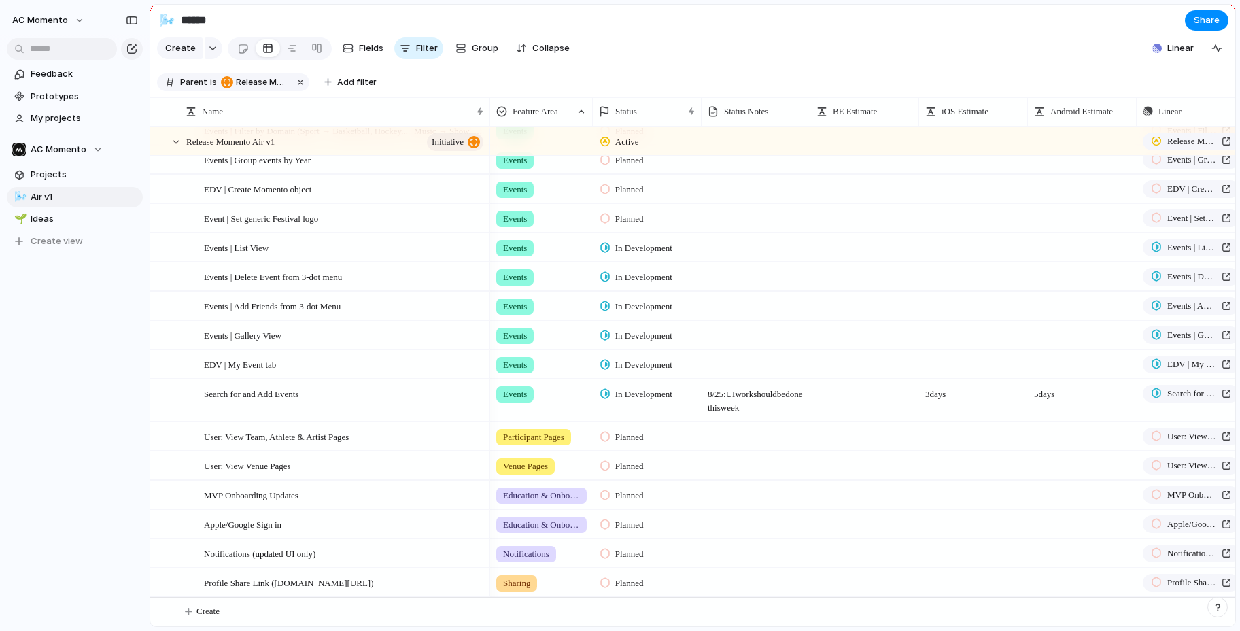
click at [712, 399] on span "8/25: UI work should be done this week" at bounding box center [755, 397] width 107 height 35
click at [711, 400] on textarea "**********" at bounding box center [757, 401] width 98 height 27
click at [711, 396] on textarea "**********" at bounding box center [757, 401] width 98 height 27
type textarea "**********"
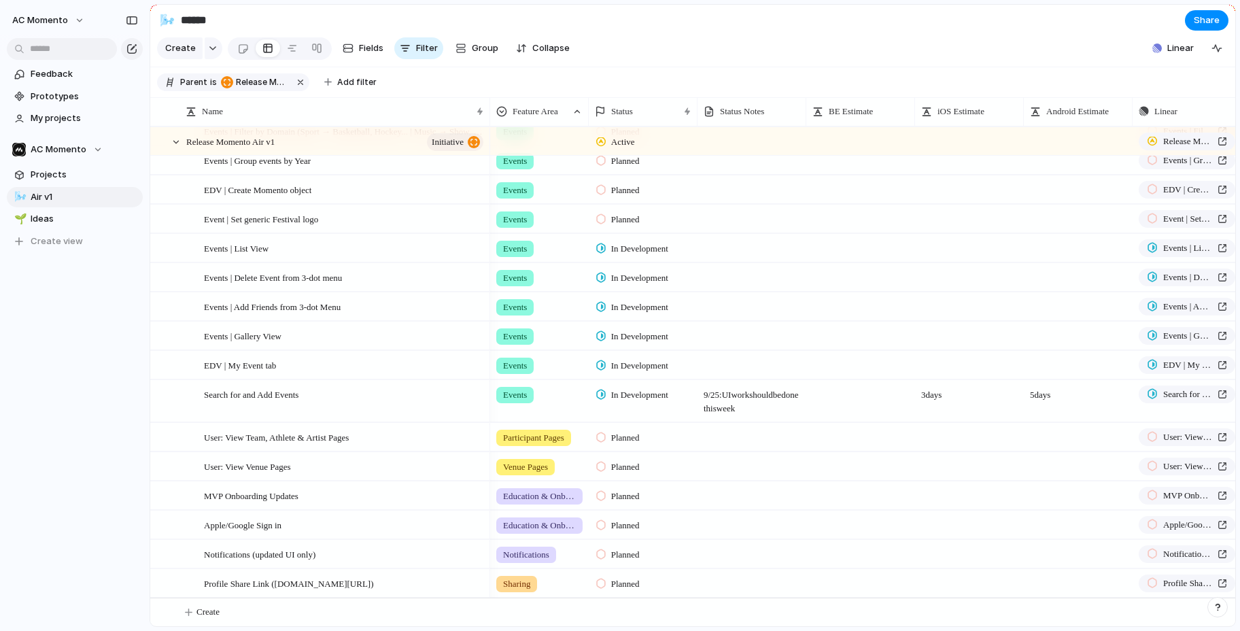
drag, startPoint x: 591, startPoint y: 111, endPoint x: 554, endPoint y: 250, distance: 144.3
click at [590, 109] on div at bounding box center [588, 111] width 7 height 29
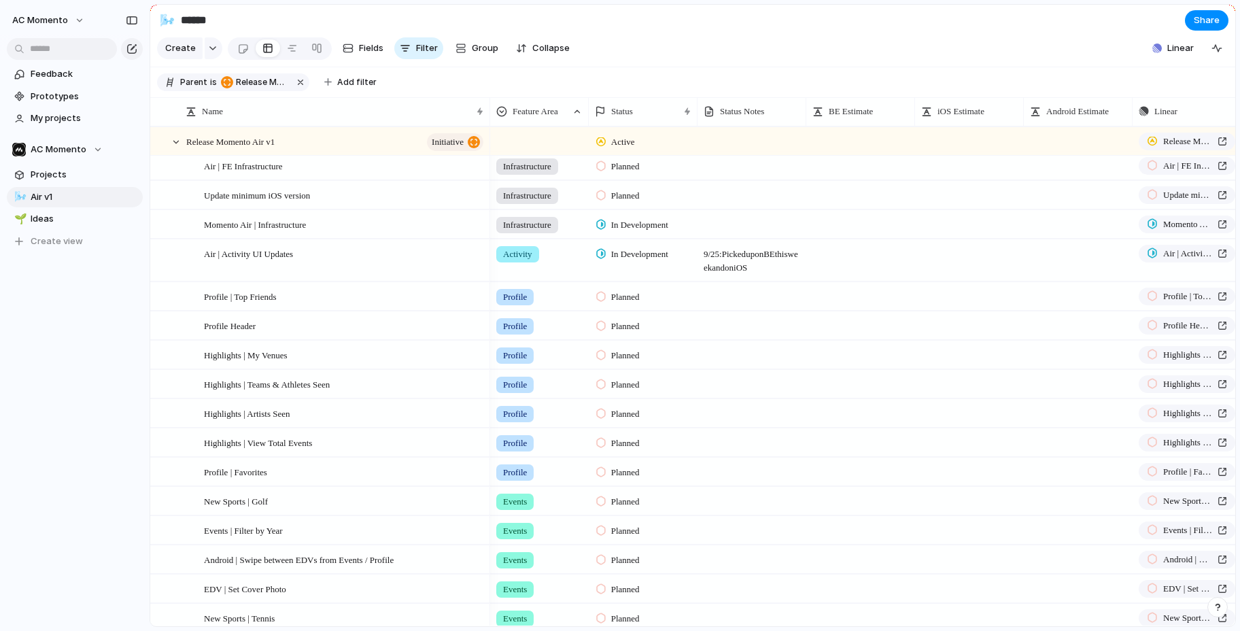
scroll to position [5, 0]
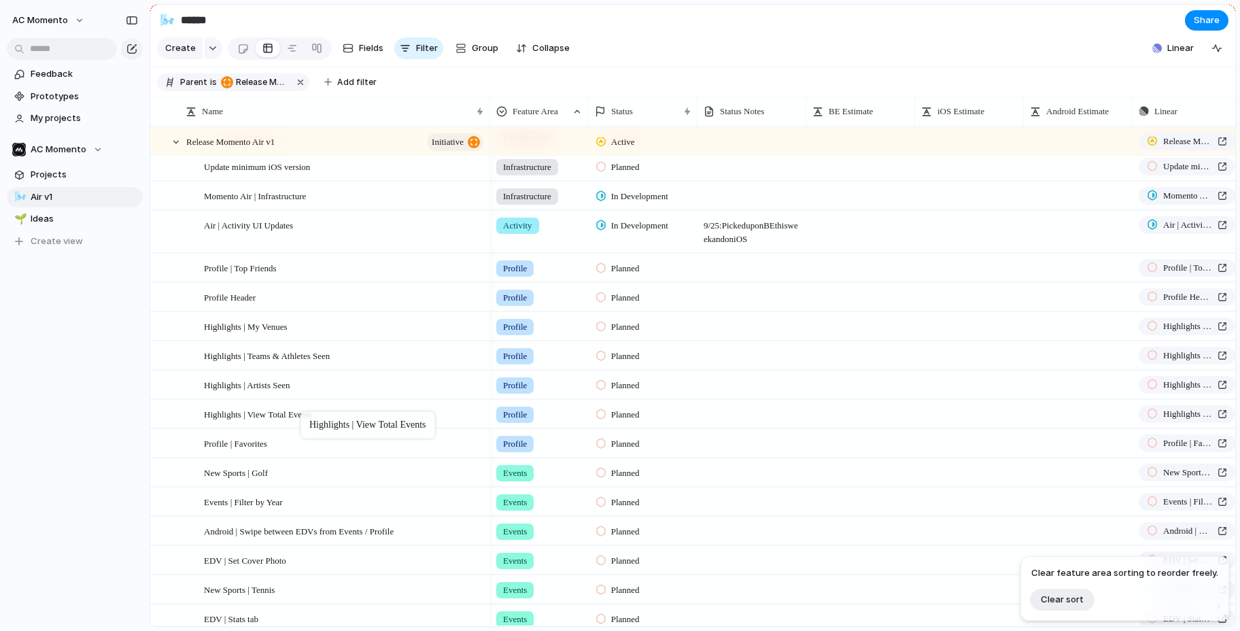
drag, startPoint x: 312, startPoint y: 407, endPoint x: 307, endPoint y: 414, distance: 8.3
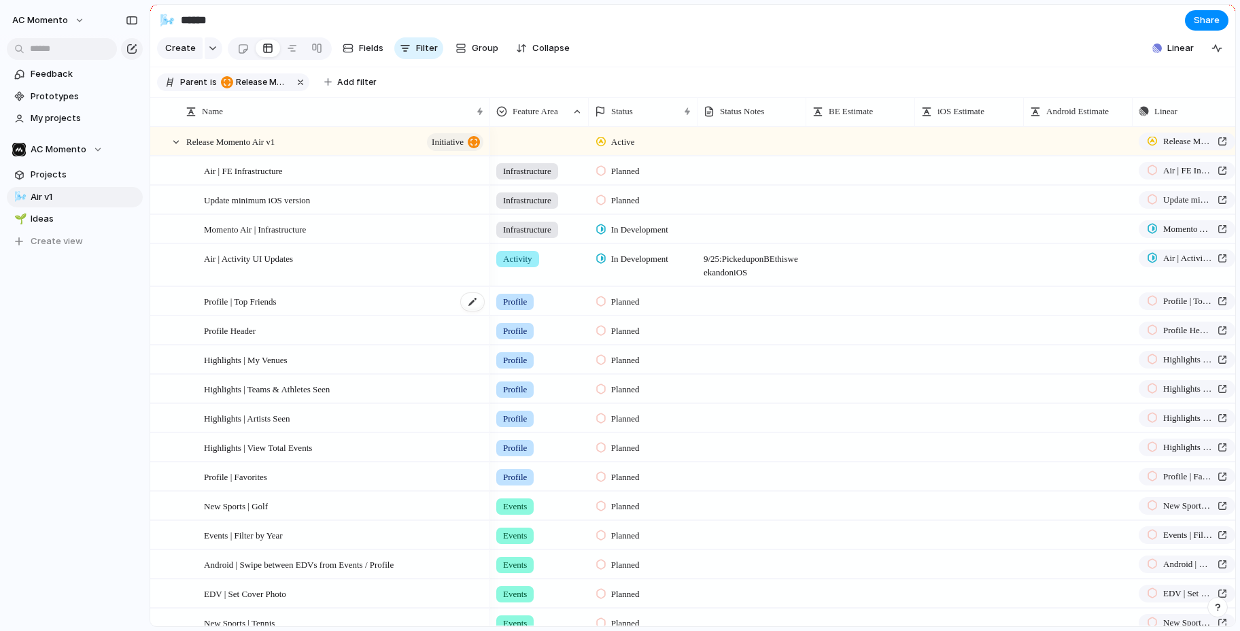
click at [407, 307] on div "Profile | Top Friends" at bounding box center [345, 302] width 282 height 28
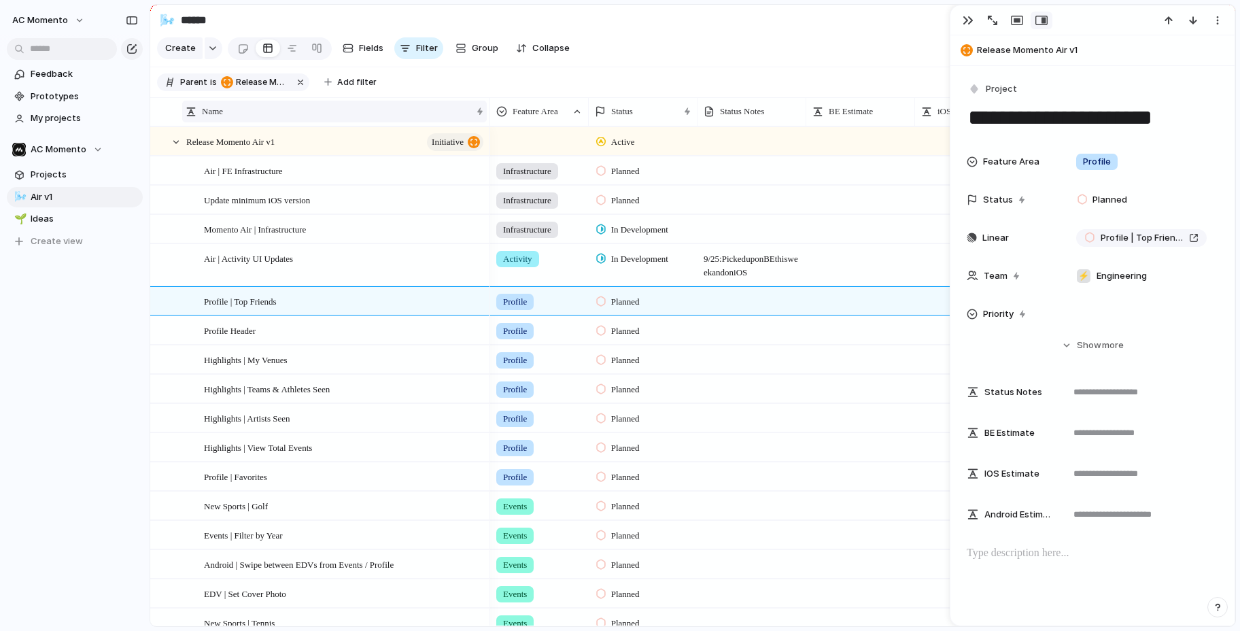
click at [377, 112] on div "Name" at bounding box center [329, 112] width 286 height 14
click at [377, 112] on div "Sort ascending Sort descending" at bounding box center [620, 315] width 1240 height 631
drag, startPoint x: 962, startPoint y: 22, endPoint x: 947, endPoint y: 24, distance: 15.7
click at [963, 22] on div "button" at bounding box center [968, 20] width 11 height 11
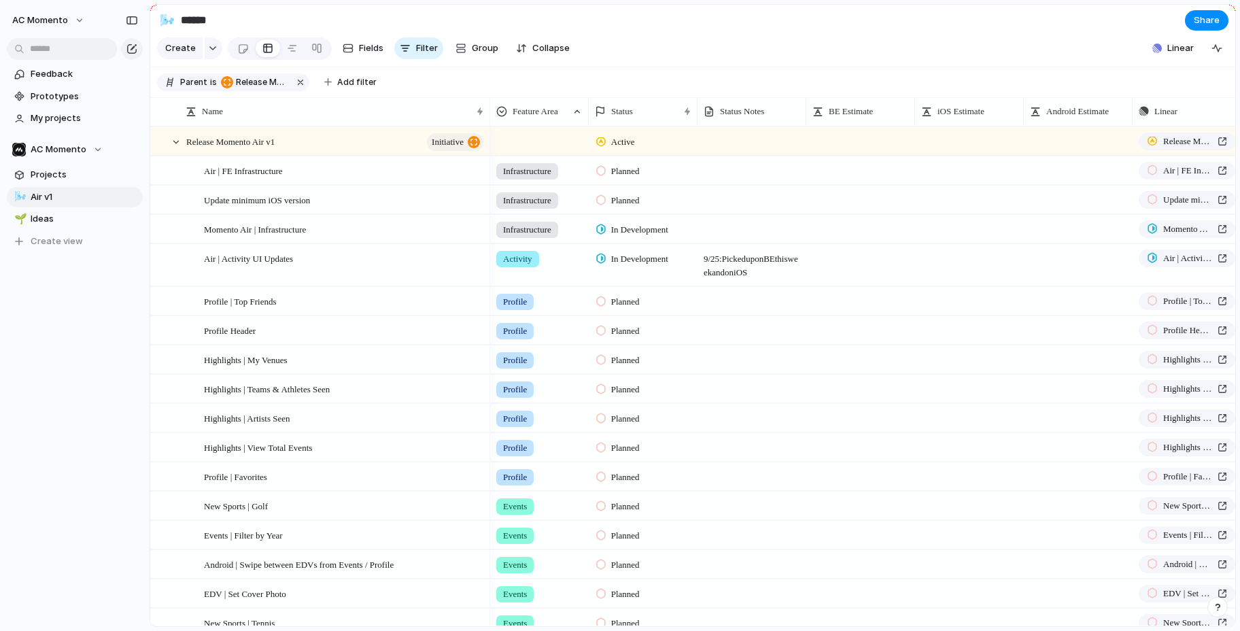
click at [664, 27] on section "🌬️ ****** Share" at bounding box center [692, 20] width 1085 height 31
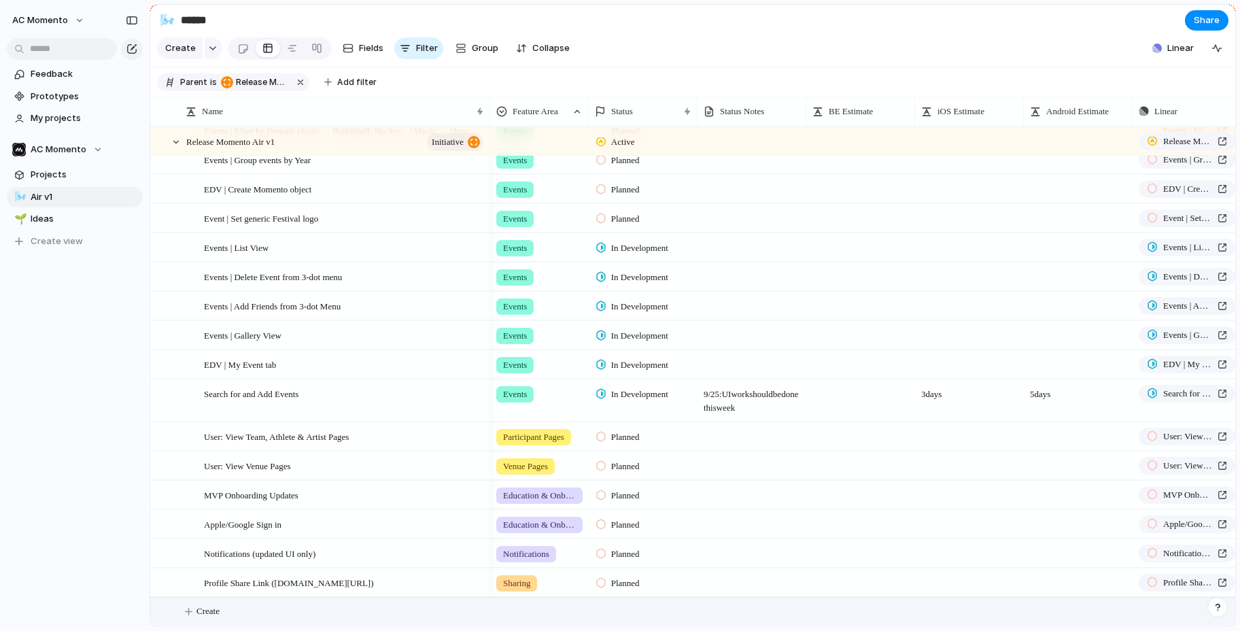
click at [193, 610] on button "Create" at bounding box center [710, 612] width 1093 height 28
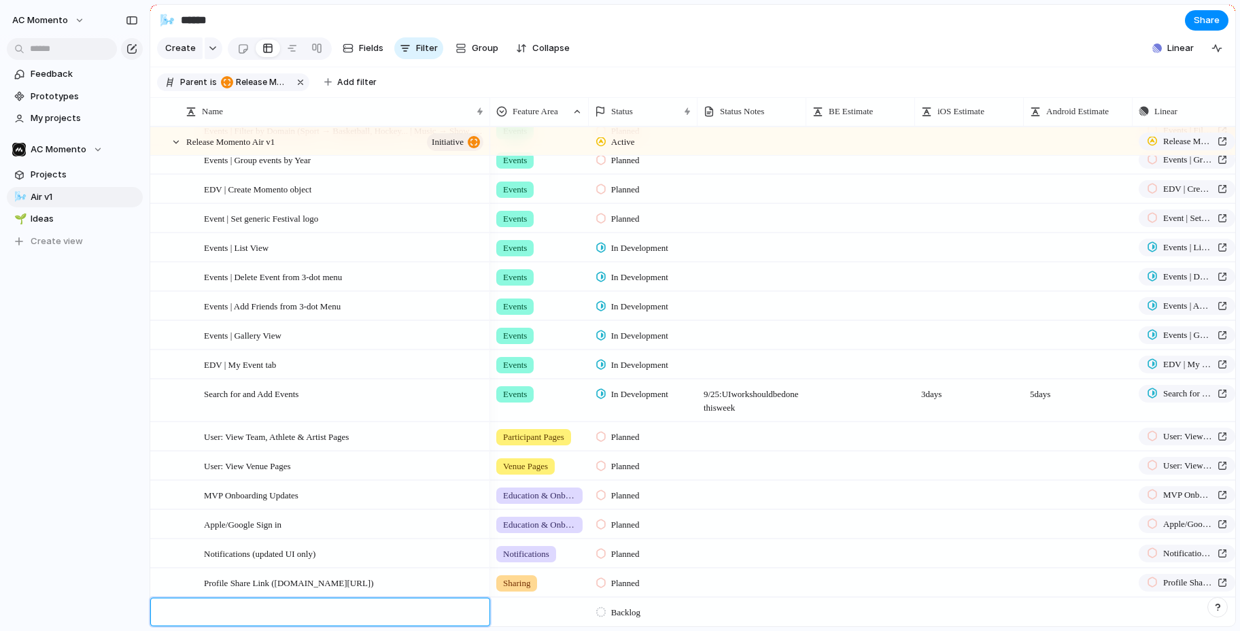
type textarea "*"
type textarea "**********"
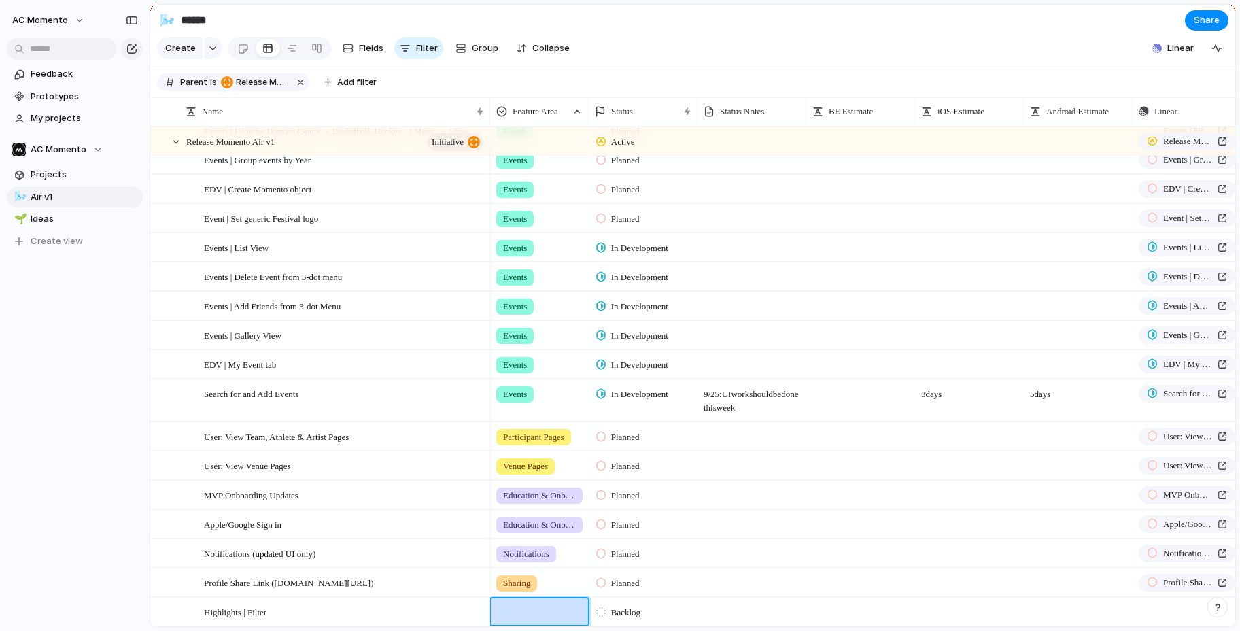
click at [513, 604] on div at bounding box center [539, 609] width 97 height 22
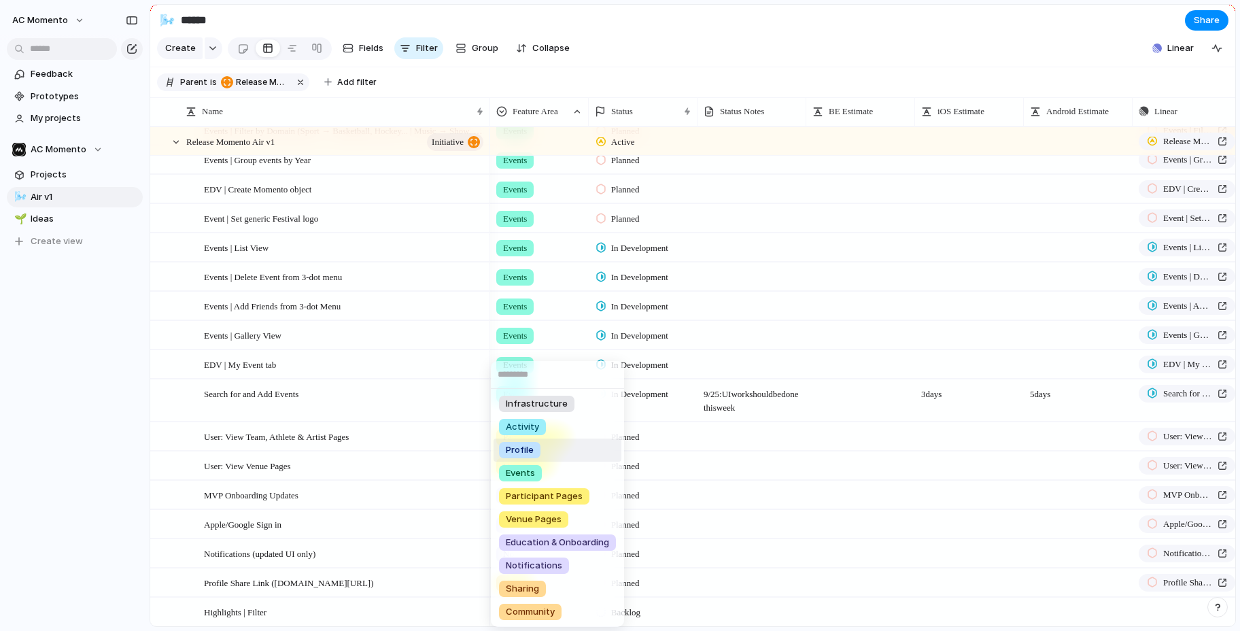
click at [530, 460] on li "Profile" at bounding box center [558, 450] width 128 height 23
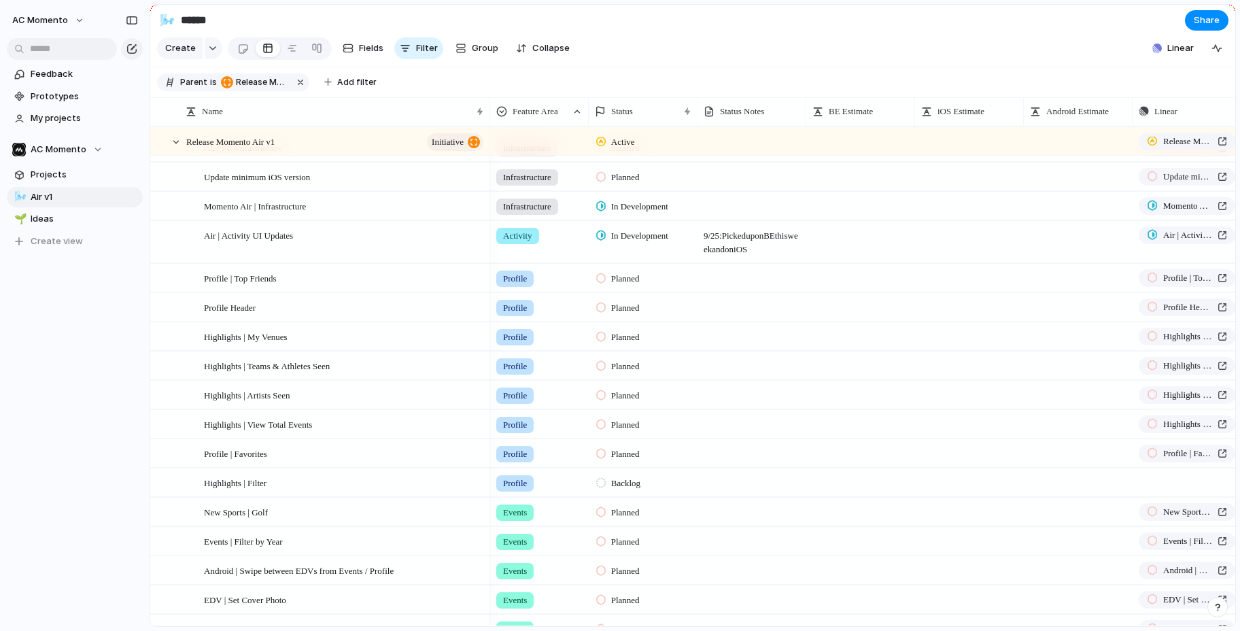
click at [606, 480] on div "Backlog" at bounding box center [620, 483] width 48 height 16
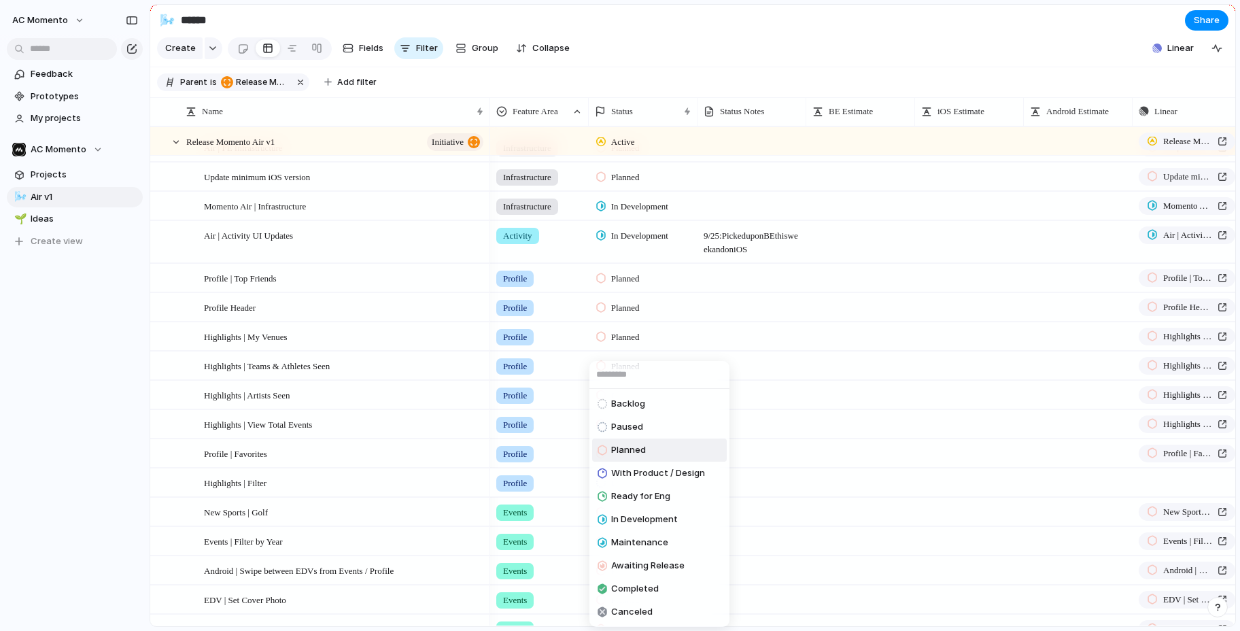
click at [614, 452] on span "Planned" at bounding box center [628, 450] width 35 height 14
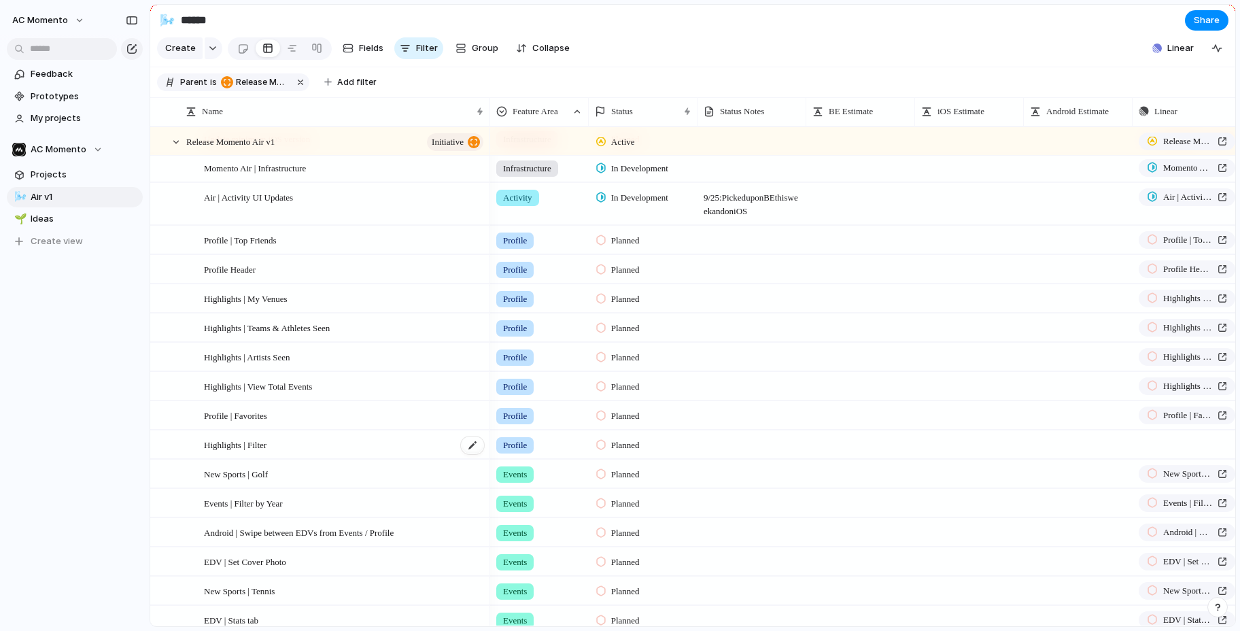
click at [347, 445] on div "Highlights | Filter" at bounding box center [345, 445] width 282 height 28
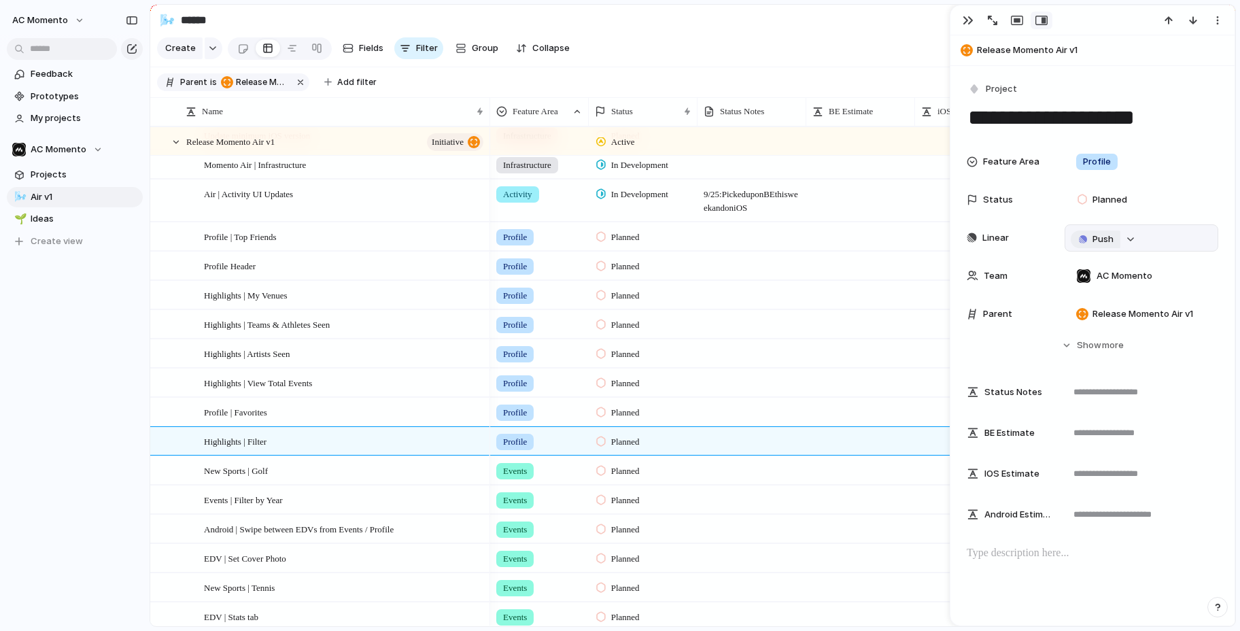
click at [1091, 239] on button "Push" at bounding box center [1096, 240] width 50 height 18
click at [1085, 266] on span "Project" at bounding box center [1080, 265] width 31 height 14
click at [1114, 317] on span "Engineering" at bounding box center [1123, 315] width 50 height 14
click at [1072, 333] on button "Hide Show more" at bounding box center [1093, 345] width 252 height 24
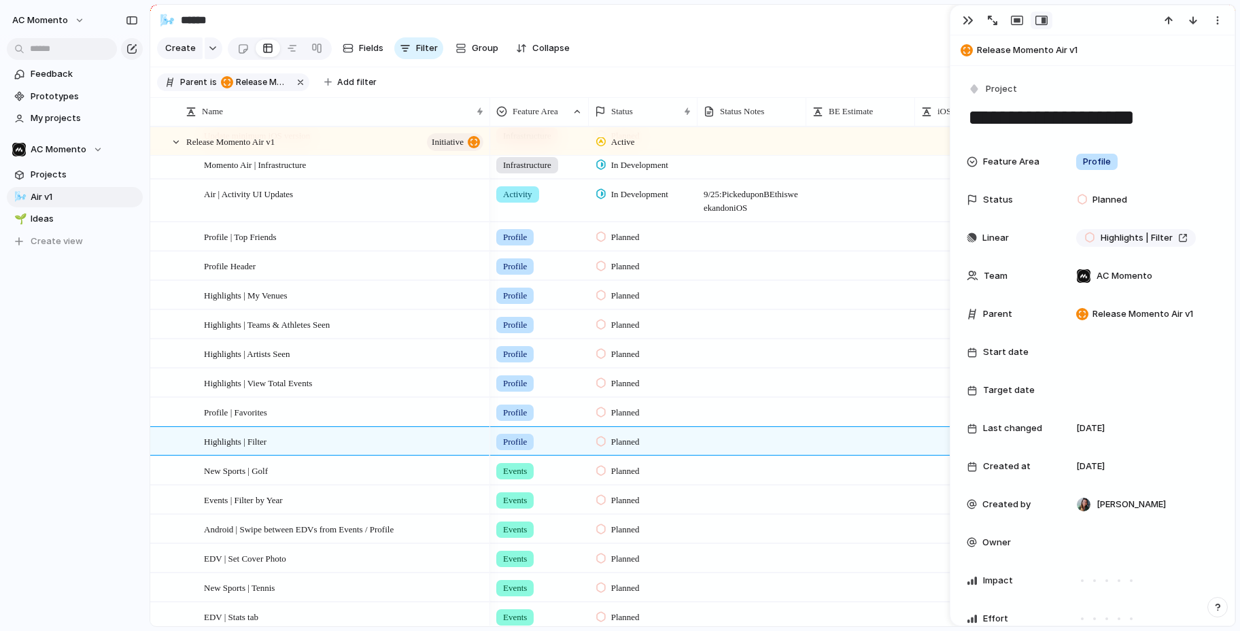
click at [976, 20] on button "button" at bounding box center [968, 21] width 22 height 18
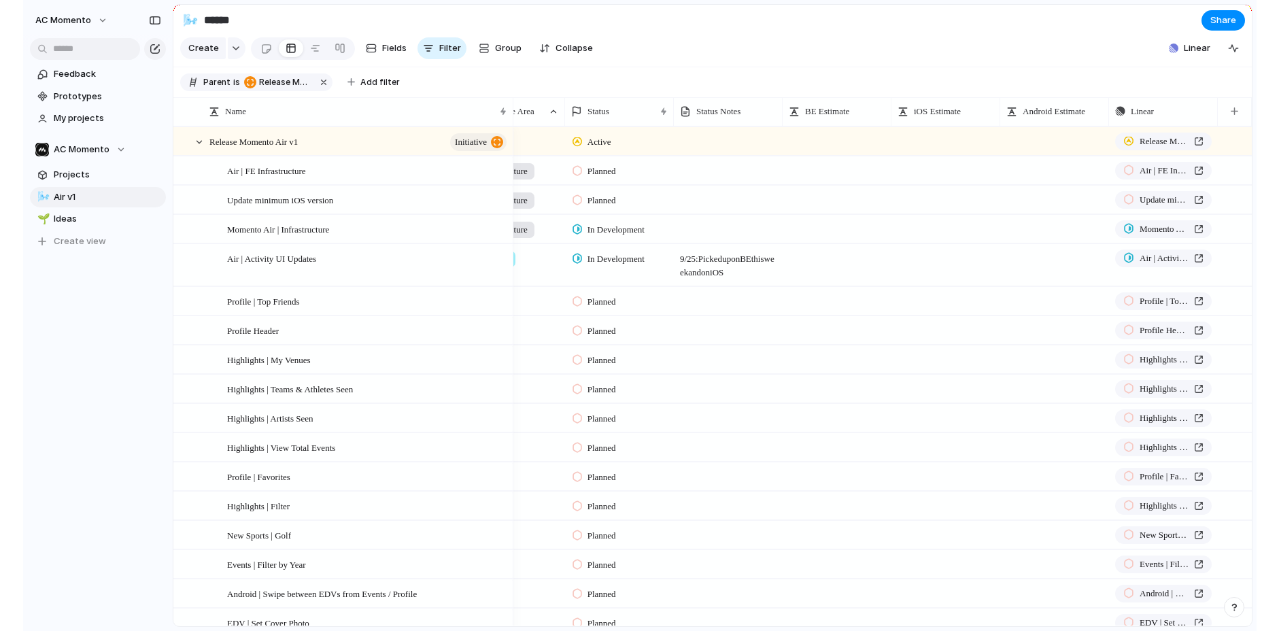
scroll to position [0, 1]
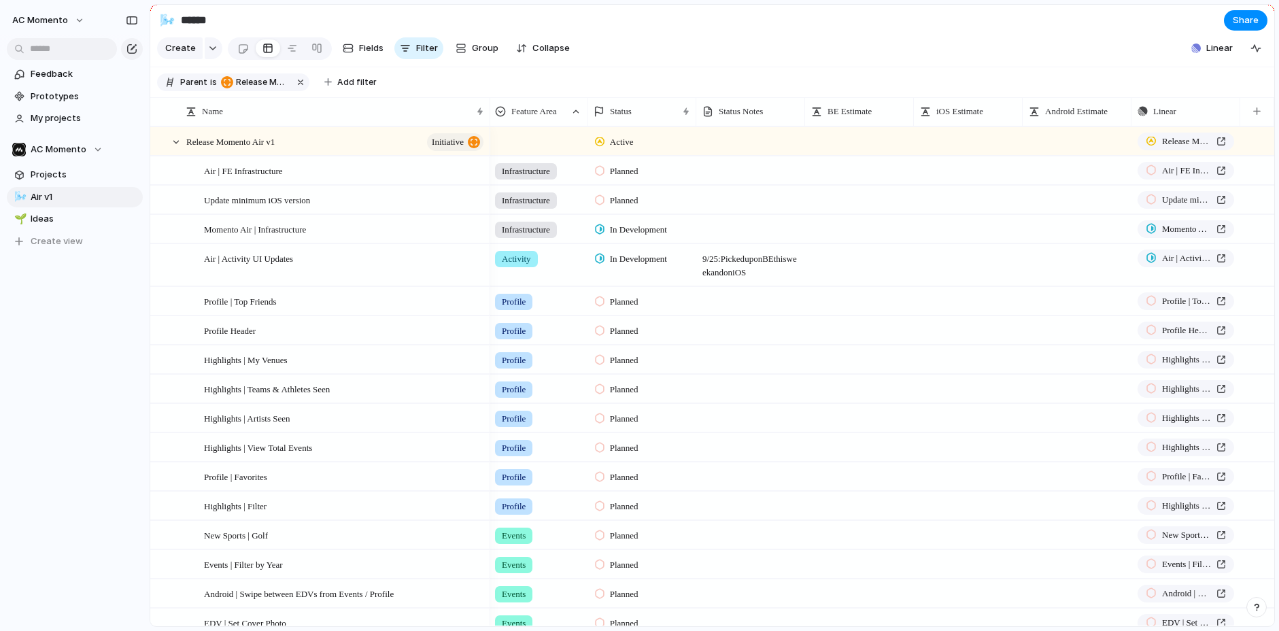
click at [1108, 41] on section "Create Fields Filter Group Zoom Collapse Linear Clear Save for everyone" at bounding box center [712, 51] width 1124 height 33
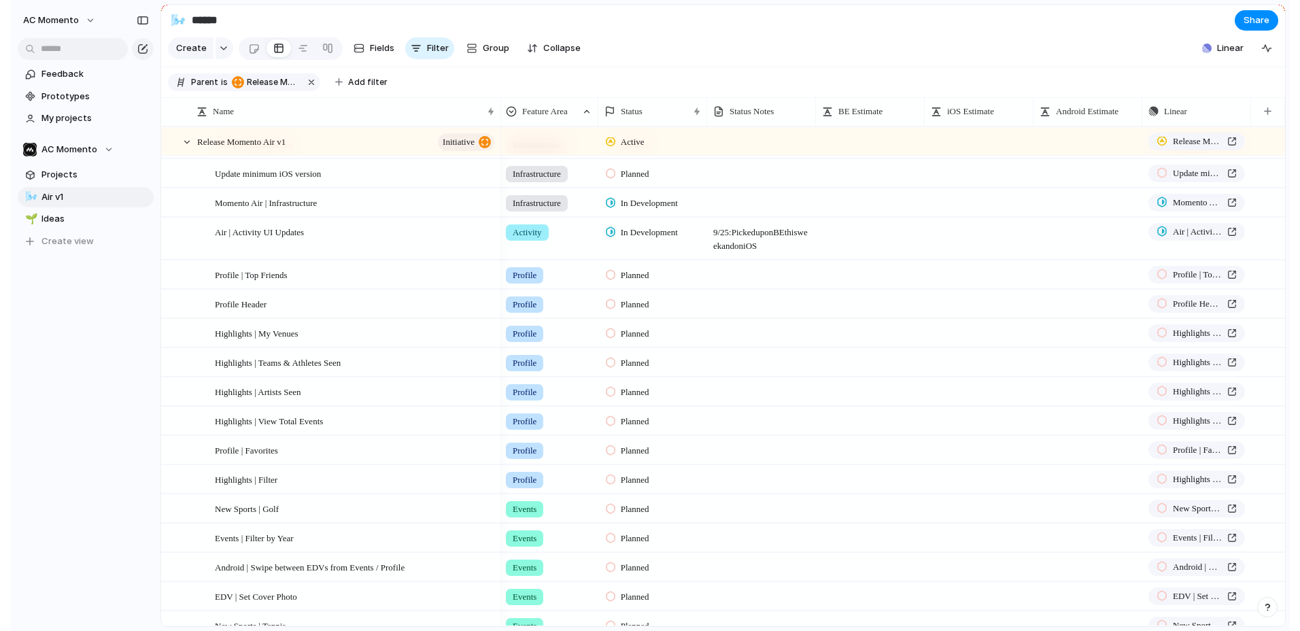
scroll to position [31, 0]
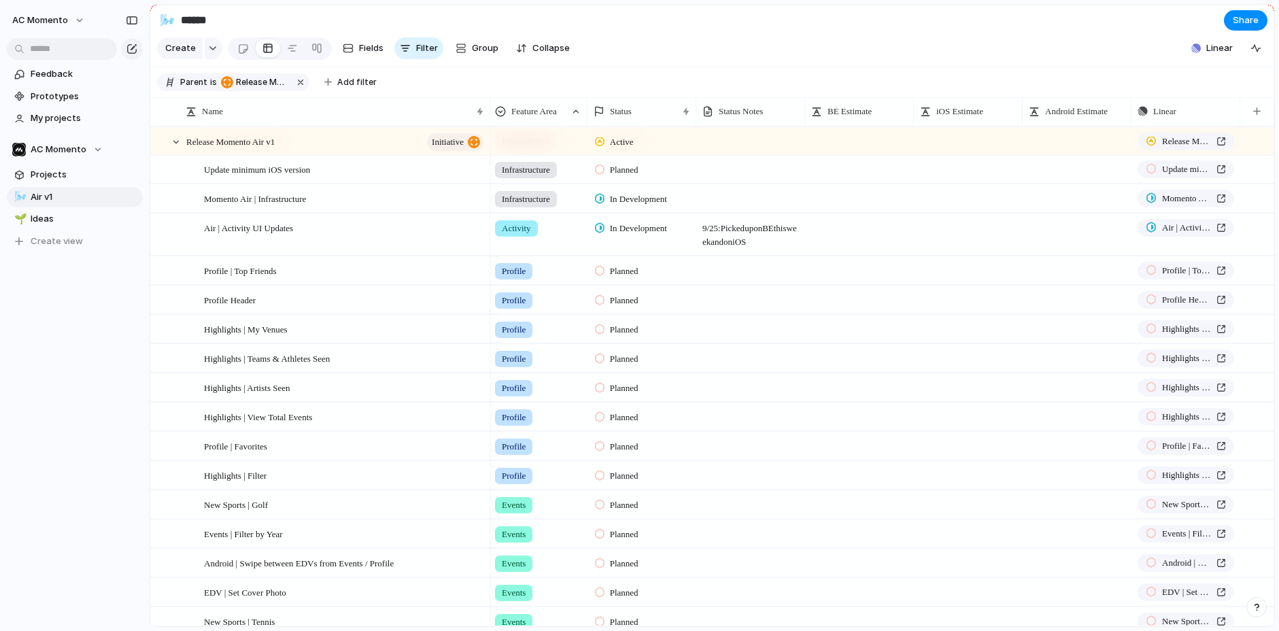
click at [751, 235] on span "9/25: Picked up on BE this week and on iOS" at bounding box center [750, 231] width 107 height 35
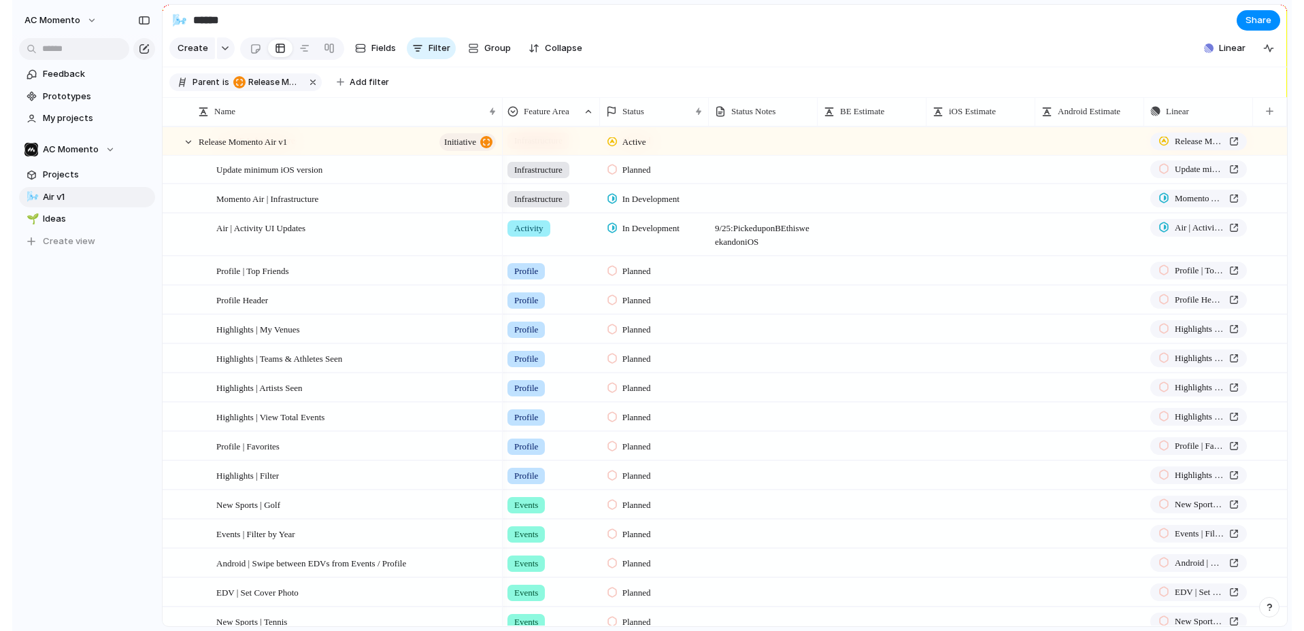
scroll to position [0, 0]
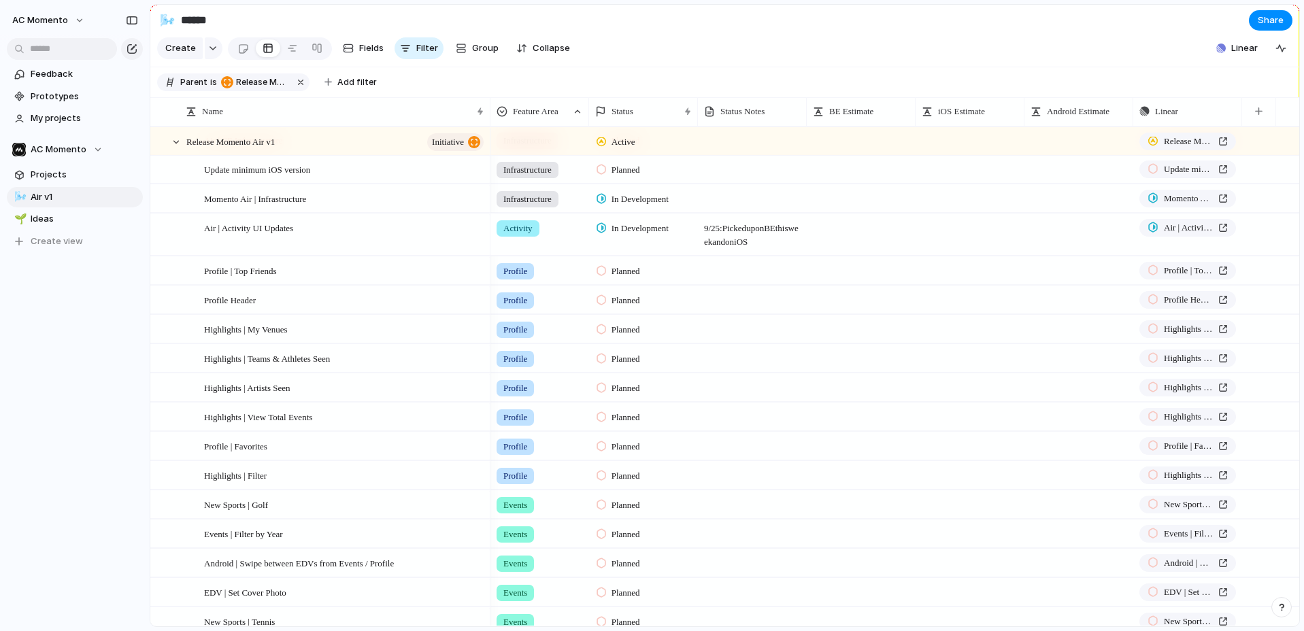
click at [869, 239] on div at bounding box center [860, 234] width 109 height 41
click at [862, 114] on span "BE Estimate" at bounding box center [851, 112] width 44 height 14
click at [874, 141] on li "Modify" at bounding box center [862, 142] width 100 height 22
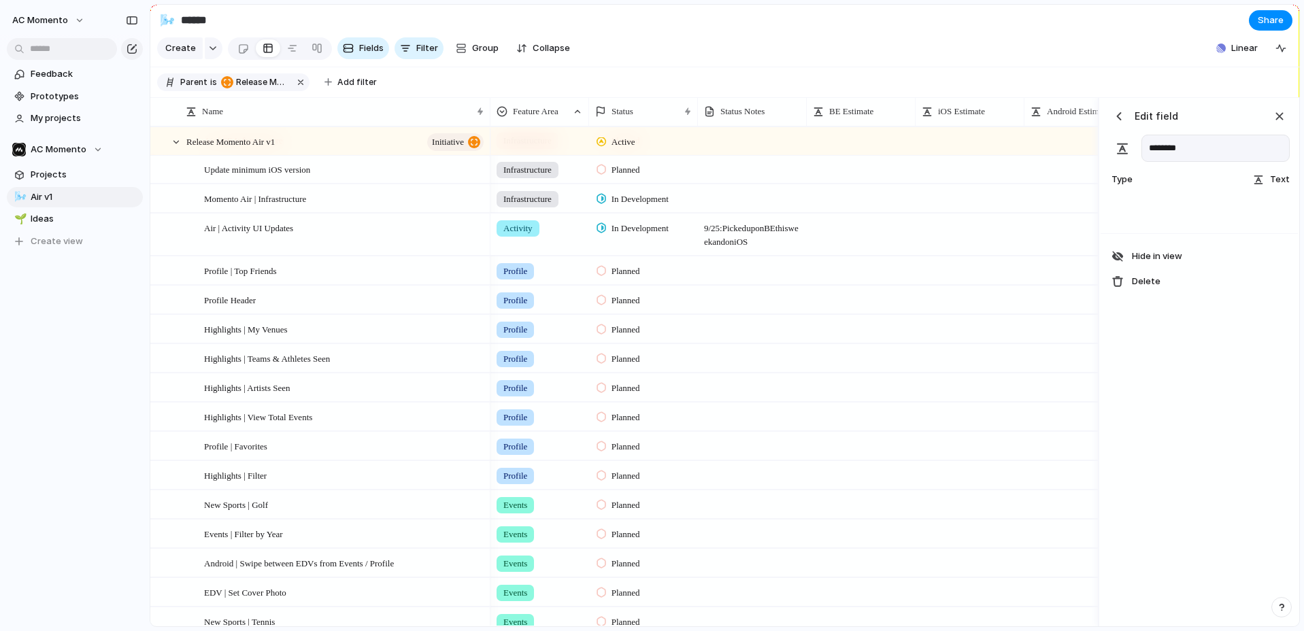
type input "********"
click at [1121, 118] on div "button" at bounding box center [1119, 116] width 14 height 14
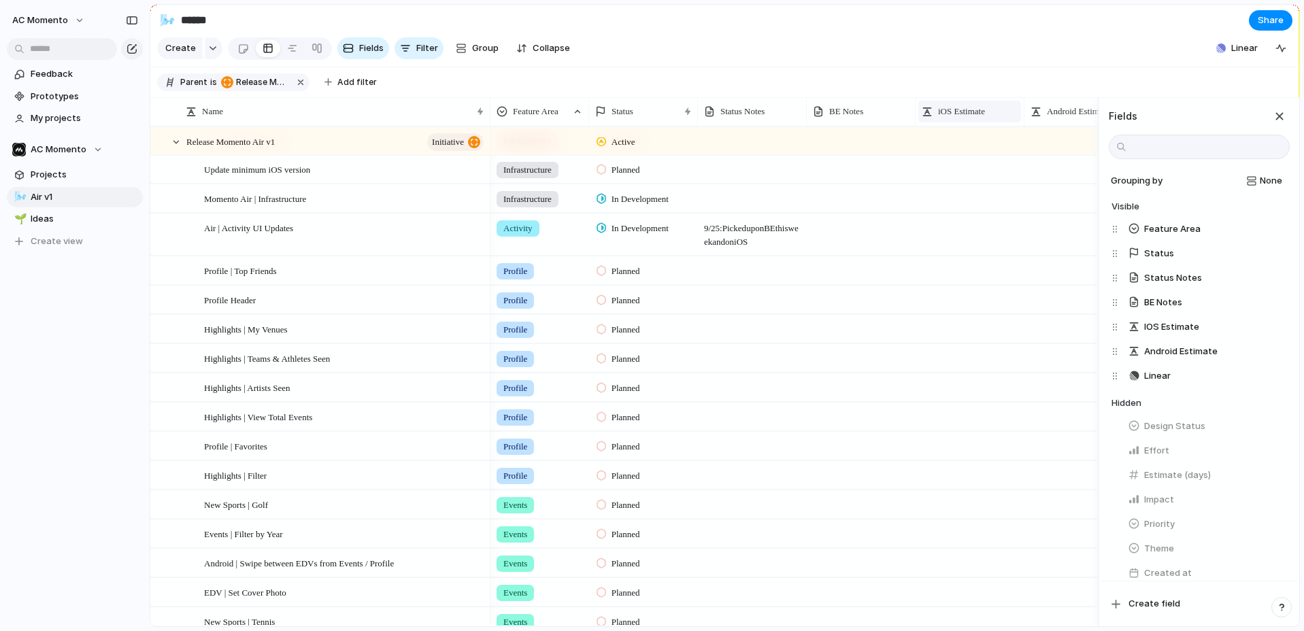
click at [973, 116] on span "iOS Estimate" at bounding box center [961, 112] width 47 height 14
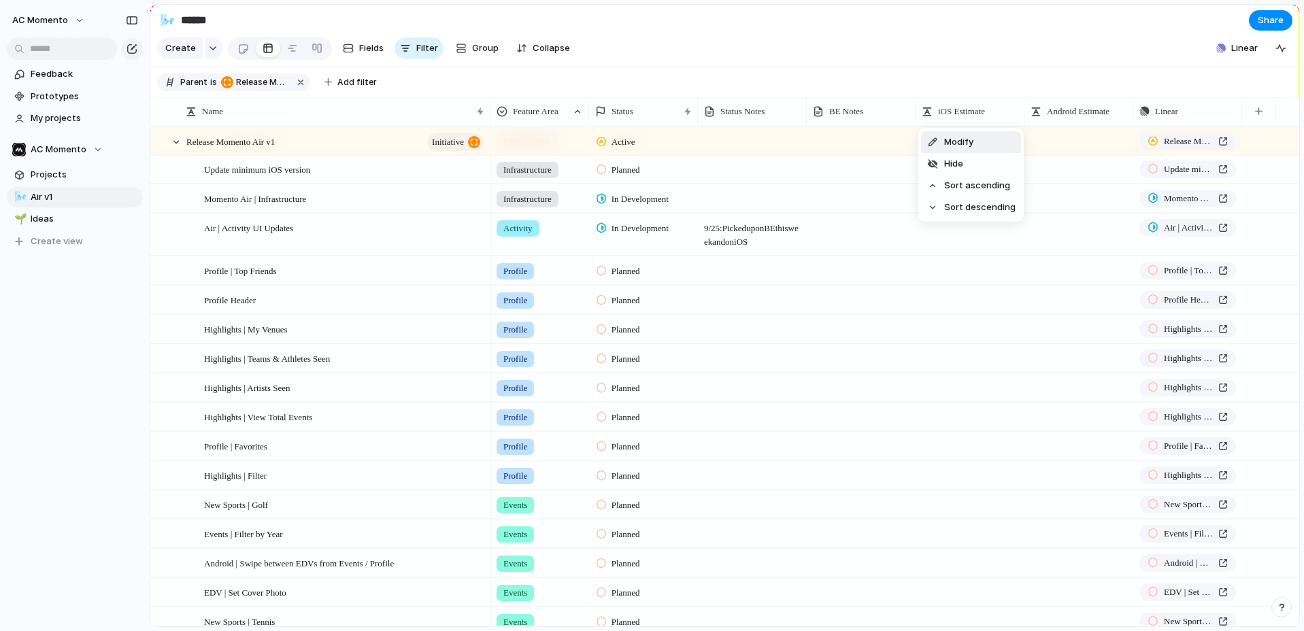
click at [969, 139] on span "Modify" at bounding box center [958, 142] width 29 height 14
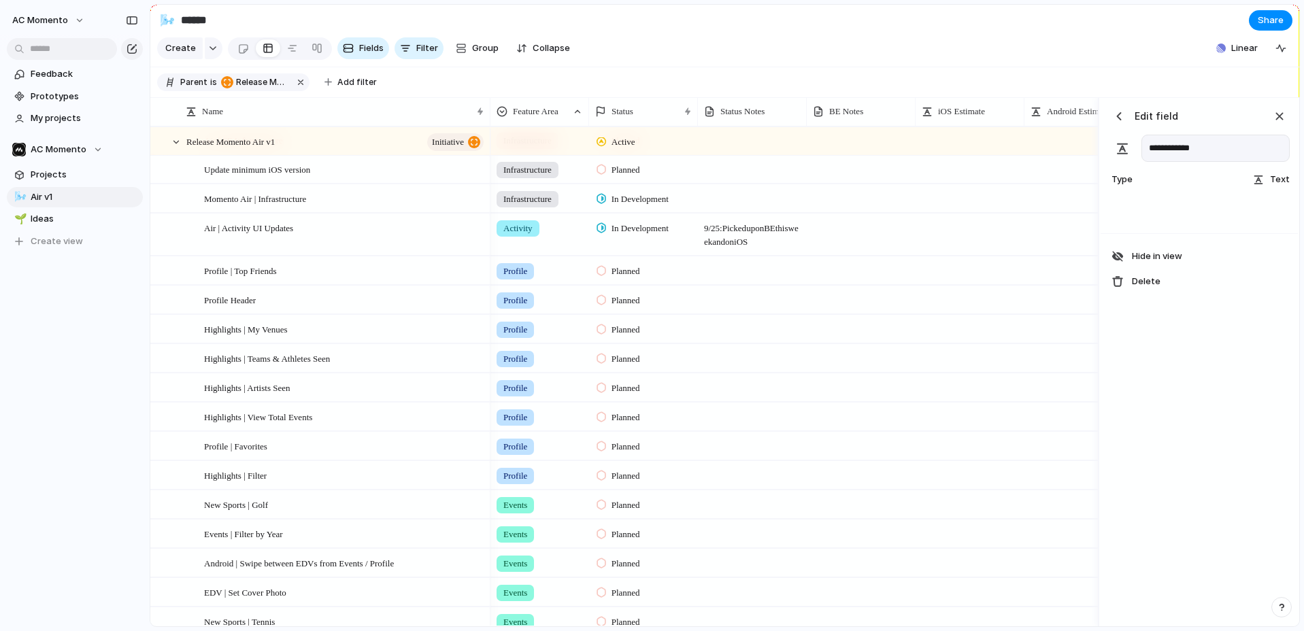
click at [1193, 144] on input "**********" at bounding box center [1215, 148] width 148 height 27
type input "*********"
click at [1063, 114] on span "Android Estimate" at bounding box center [1078, 112] width 63 height 14
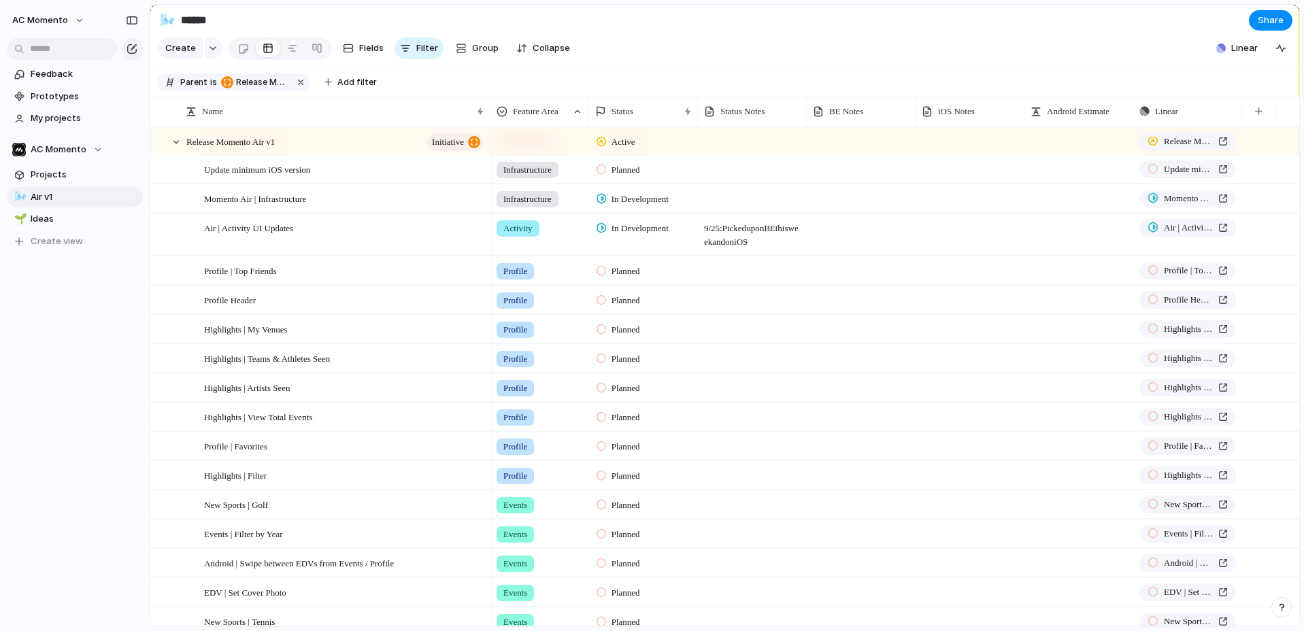
click at [1086, 141] on div at bounding box center [1078, 135] width 107 height 14
click at [1098, 111] on span "Android Estimate" at bounding box center [1078, 112] width 63 height 14
click at [1092, 143] on li "Modify" at bounding box center [1080, 142] width 100 height 22
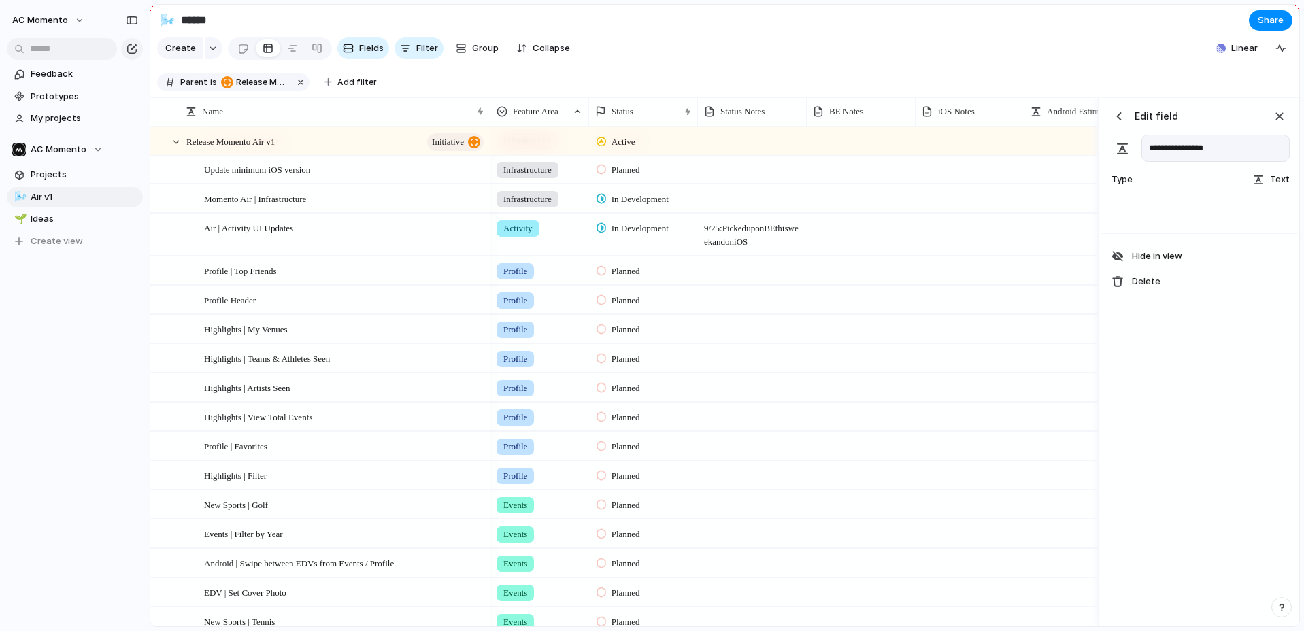
click at [1212, 150] on input "**********" at bounding box center [1215, 148] width 148 height 27
type input "**********"
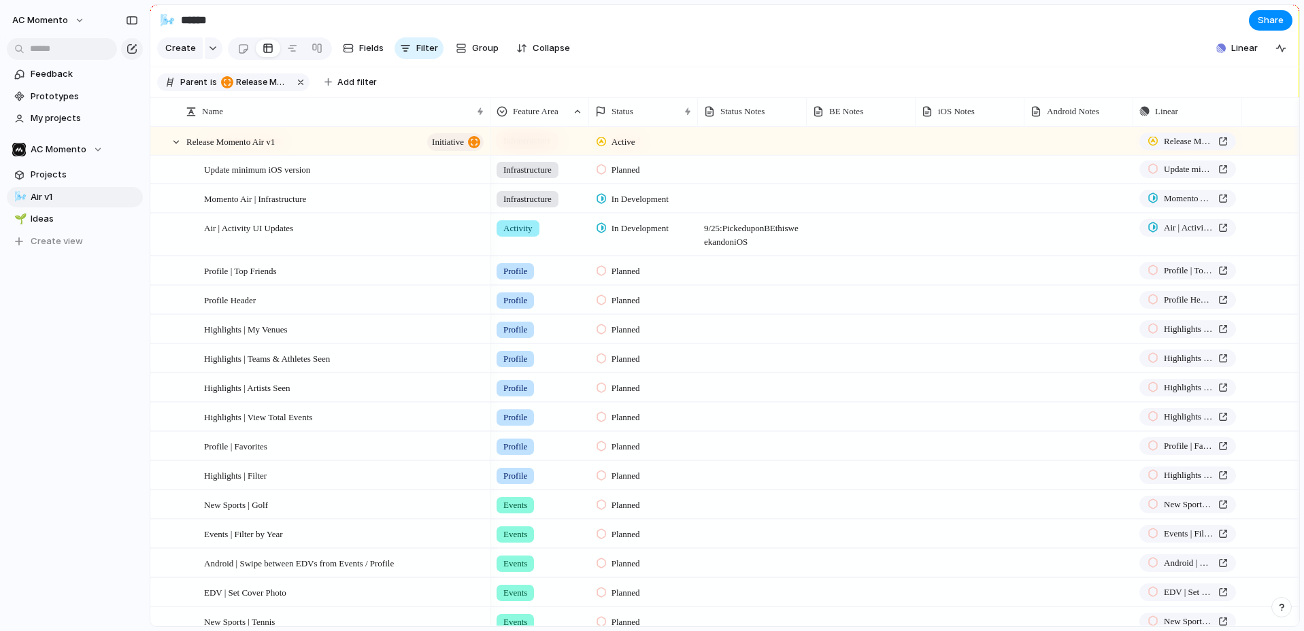
click at [964, 70] on section "Parent is Release Momento Air v1 Add filter" at bounding box center [724, 82] width 1149 height 31
click at [751, 244] on span "9/25: Picked up on BE this week and on iOS" at bounding box center [751, 231] width 107 height 35
click at [849, 237] on div at bounding box center [860, 234] width 109 height 41
type textarea "*"
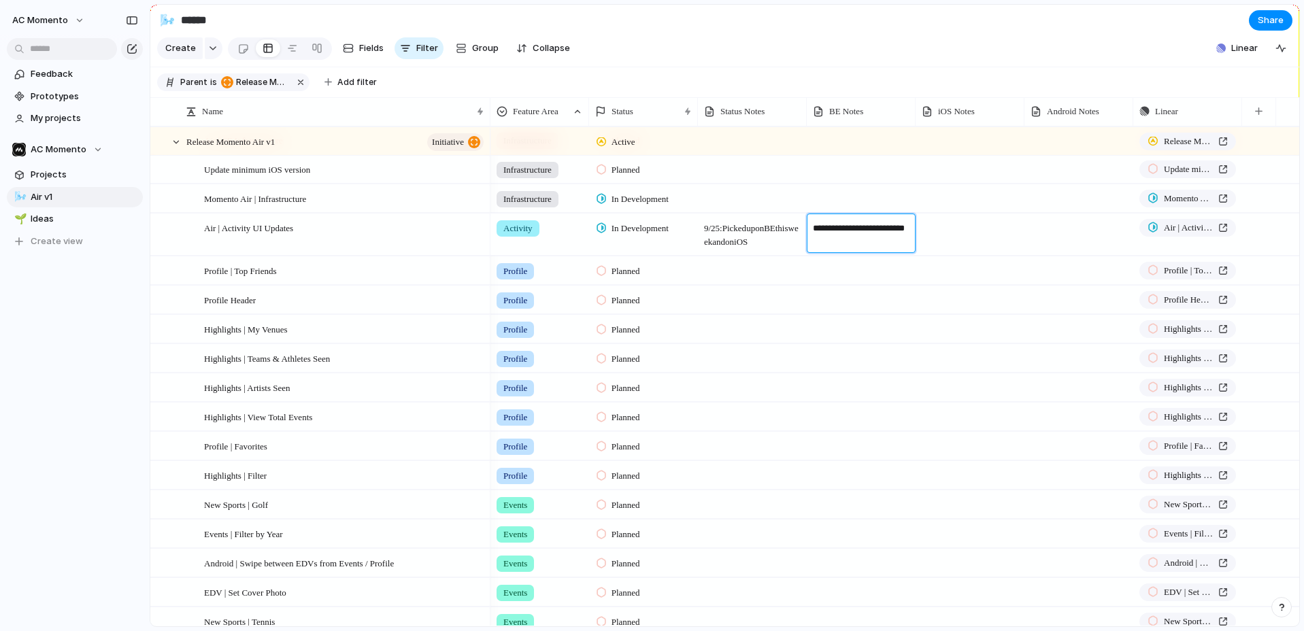
type textarea "**********"
click at [760, 235] on span "9/25: Picked up on BE this week and on iOS" at bounding box center [751, 231] width 107 height 35
click at [760, 235] on textarea "**********" at bounding box center [753, 235] width 98 height 27
click at [957, 231] on div at bounding box center [969, 234] width 109 height 41
type textarea "**********"
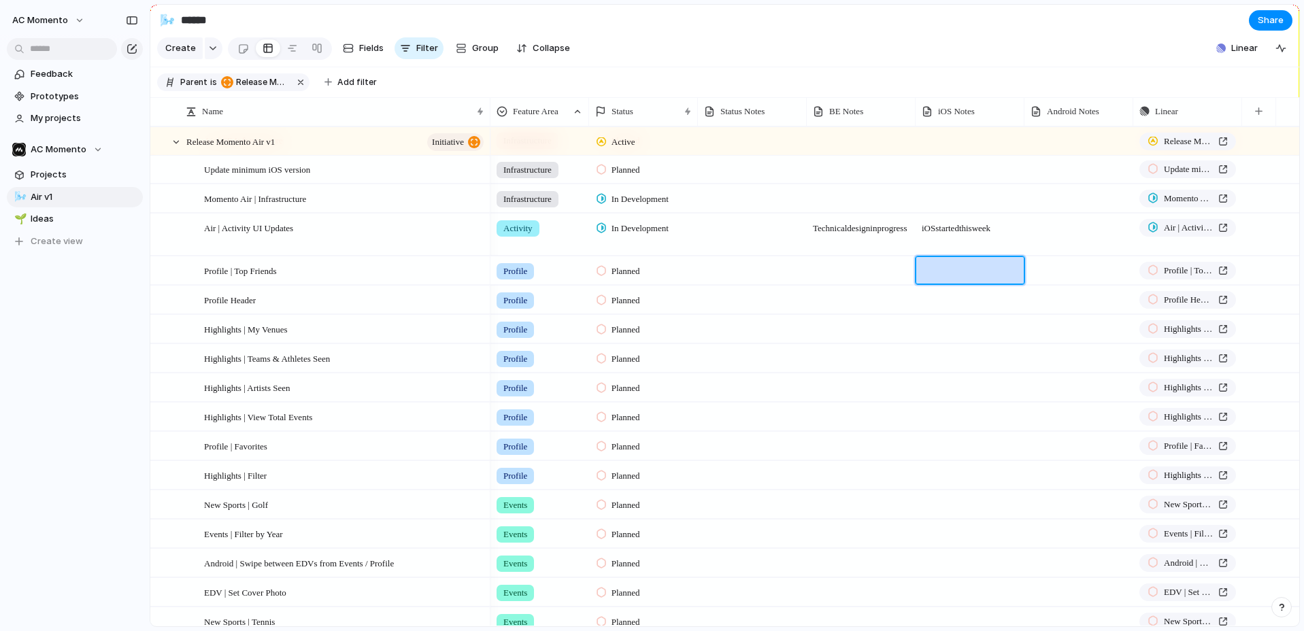
click at [925, 227] on span "iOS started this week" at bounding box center [969, 224] width 107 height 21
click at [925, 228] on textarea "**********" at bounding box center [970, 230] width 98 height 16
type textarea "**********"
click at [1049, 238] on textarea "**********" at bounding box center [1079, 242] width 98 height 41
click at [1048, 238] on textarea "**********" at bounding box center [1079, 242] width 98 height 41
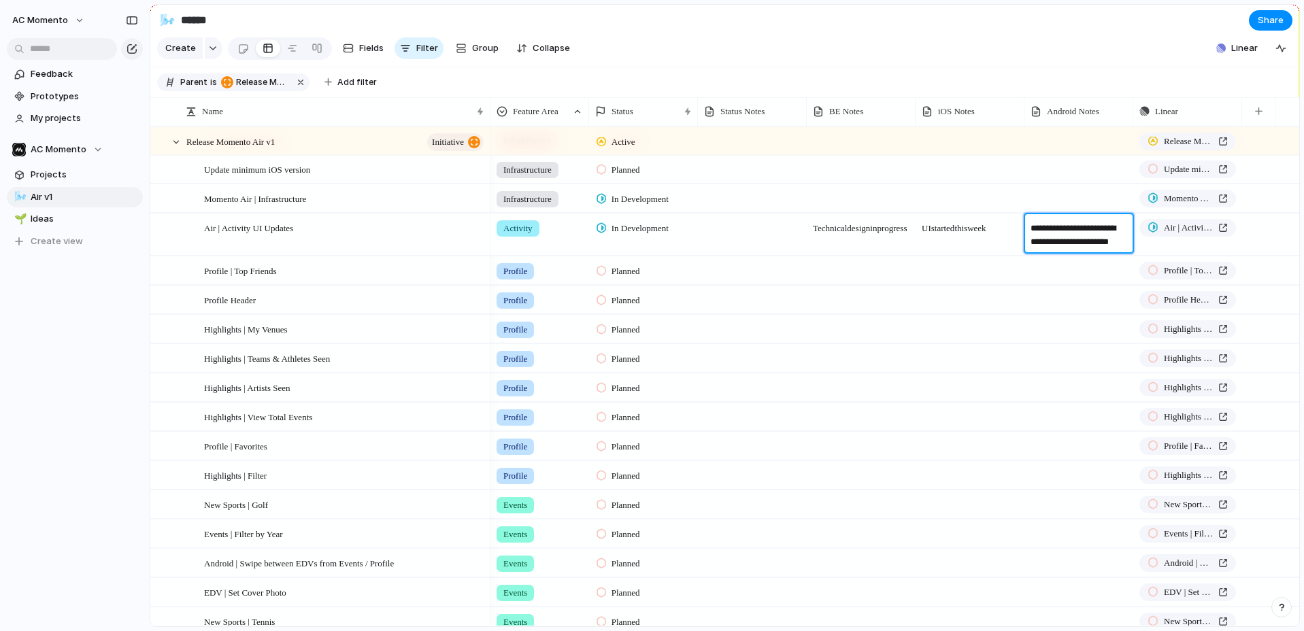
type textarea "**********"
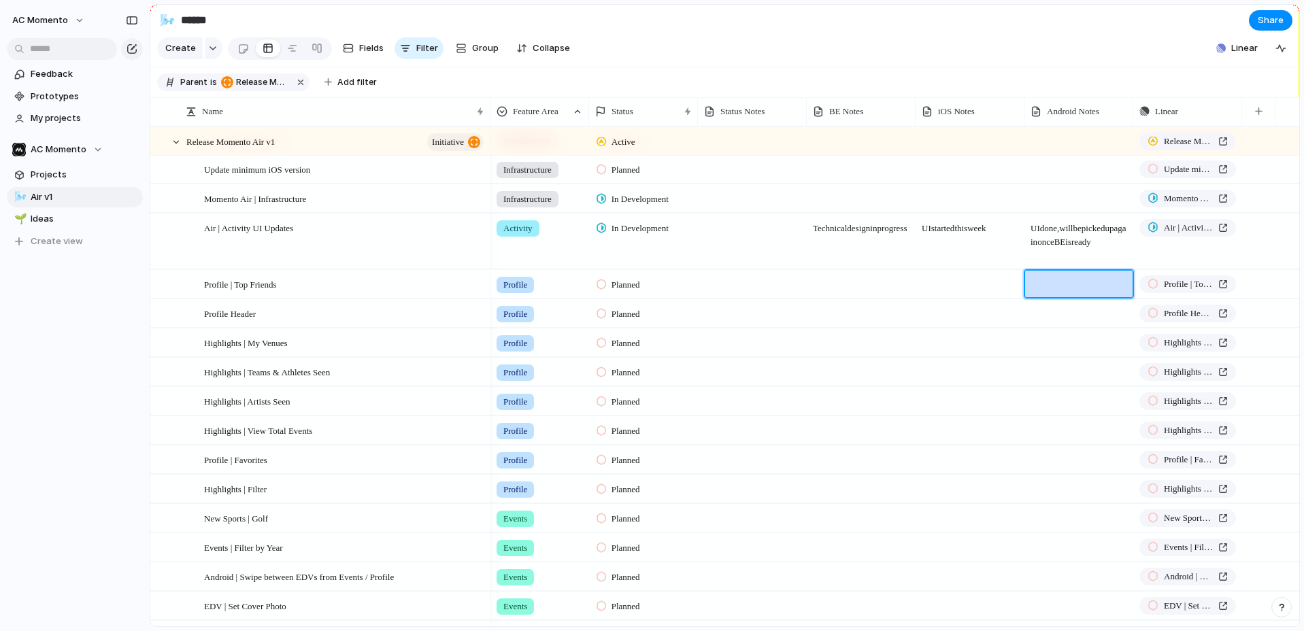
click at [923, 222] on span "UI started this week" at bounding box center [969, 224] width 107 height 21
click at [923, 222] on textarea "**********" at bounding box center [970, 230] width 98 height 16
click at [921, 226] on textarea "**********" at bounding box center [970, 230] width 98 height 16
type textarea "**********"
click at [820, 226] on span "Technical design in progress" at bounding box center [860, 224] width 107 height 21
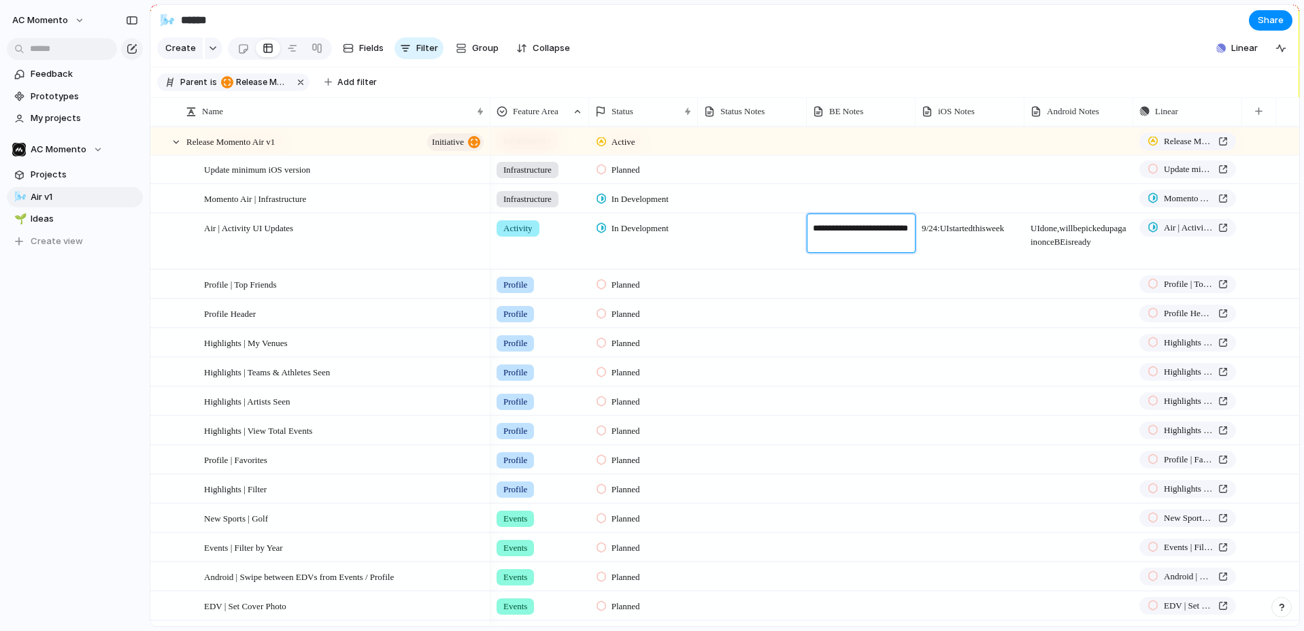
click at [820, 226] on textarea "**********" at bounding box center [862, 235] width 98 height 27
click at [813, 228] on textarea "**********" at bounding box center [862, 235] width 98 height 27
type textarea "**********"
click at [842, 233] on span "9/24:Technical design in progress" at bounding box center [860, 231] width 107 height 35
click at [842, 233] on textarea "**********" at bounding box center [862, 235] width 98 height 27
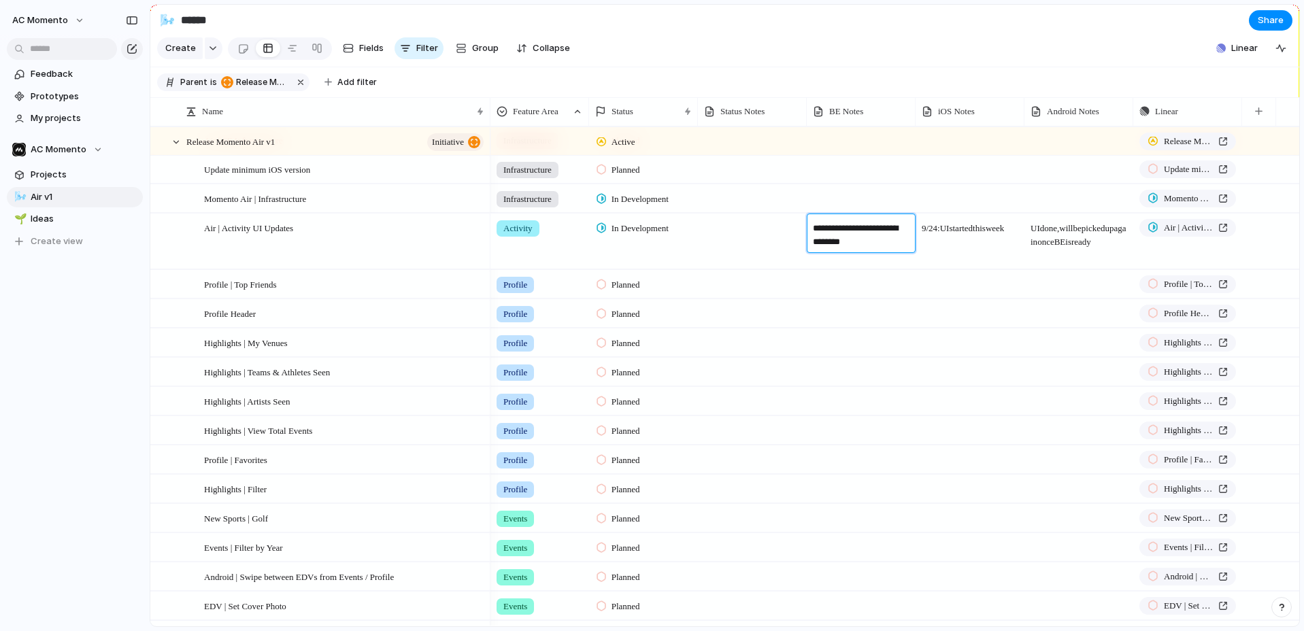
click at [837, 227] on textarea "**********" at bounding box center [862, 235] width 98 height 27
click at [835, 229] on textarea "**********" at bounding box center [862, 235] width 98 height 27
type textarea "**********"
click at [951, 235] on span "9/24: UI started this week" at bounding box center [969, 224] width 107 height 21
click at [951, 238] on textarea "**********" at bounding box center [970, 235] width 98 height 27
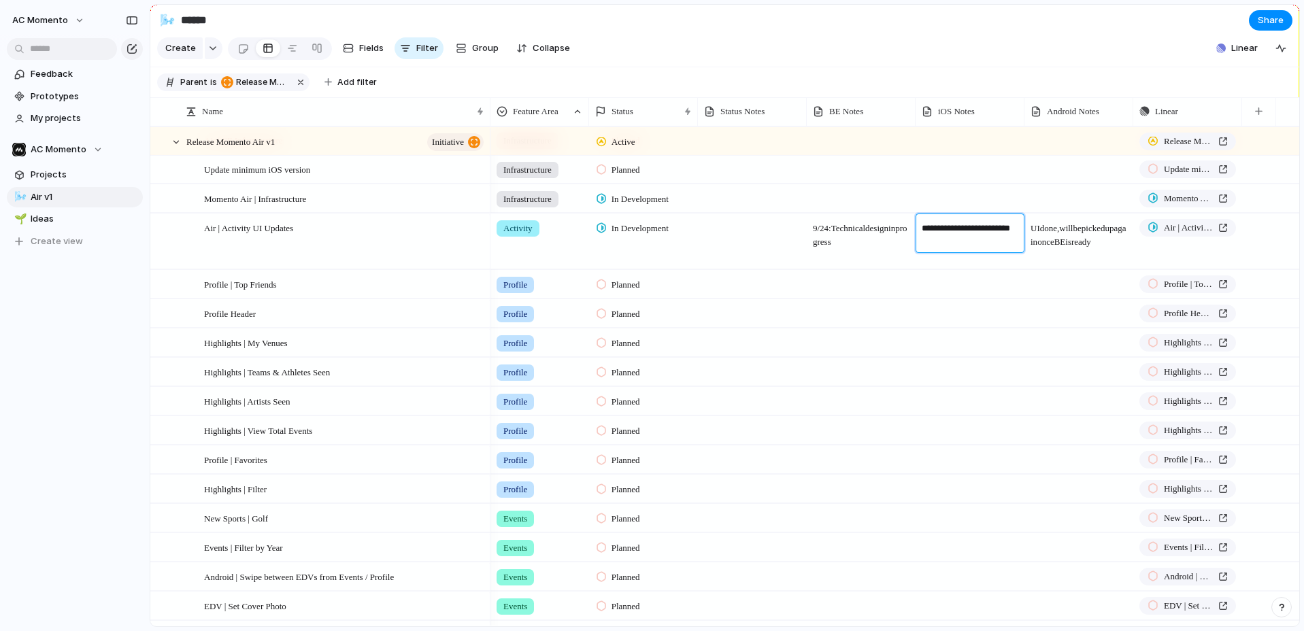
click at [945, 233] on textarea "**********" at bounding box center [970, 235] width 98 height 27
drag, startPoint x: 926, startPoint y: 245, endPoint x: 913, endPoint y: 244, distance: 12.9
click at [913, 244] on div "**********" at bounding box center [652, 315] width 1304 height 631
type textarea "**********"
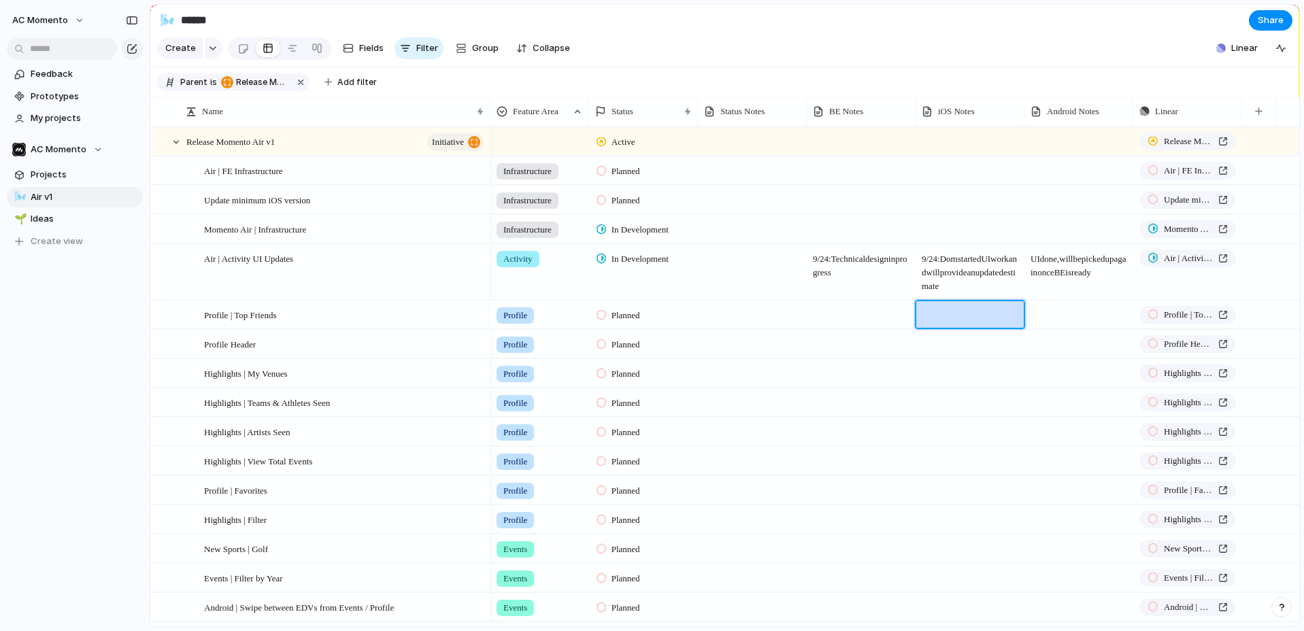
click at [46, 352] on div "Feedback Prototypes My projects AC Momento Projects 🌬️ Air v1 🌱 Ideas To pick u…" at bounding box center [75, 181] width 150 height 362
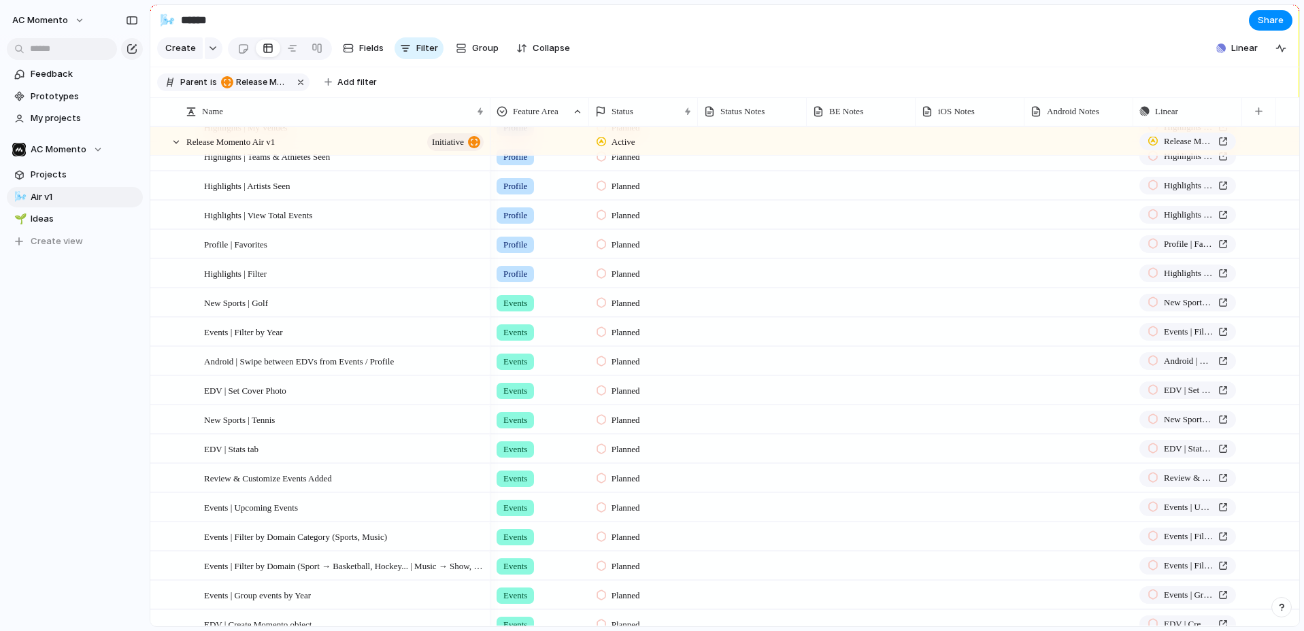
scroll to position [285, 0]
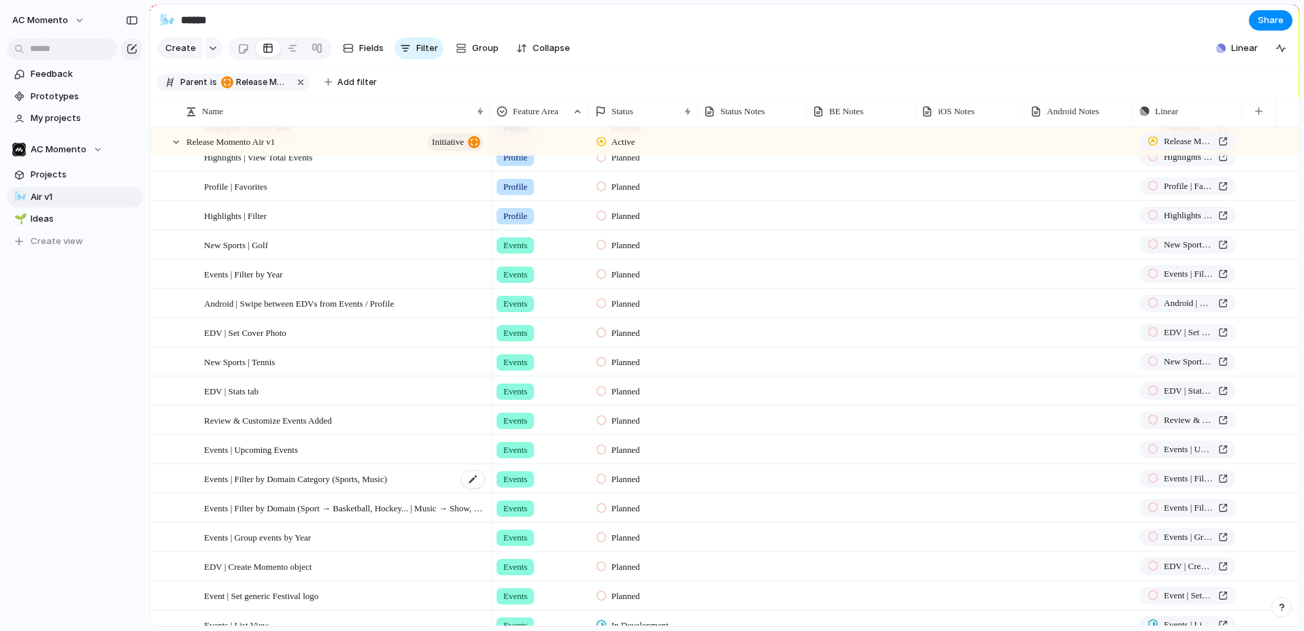
click at [333, 483] on span "Events | Filter by Domain Category (Sports, Music)" at bounding box center [295, 479] width 183 height 16
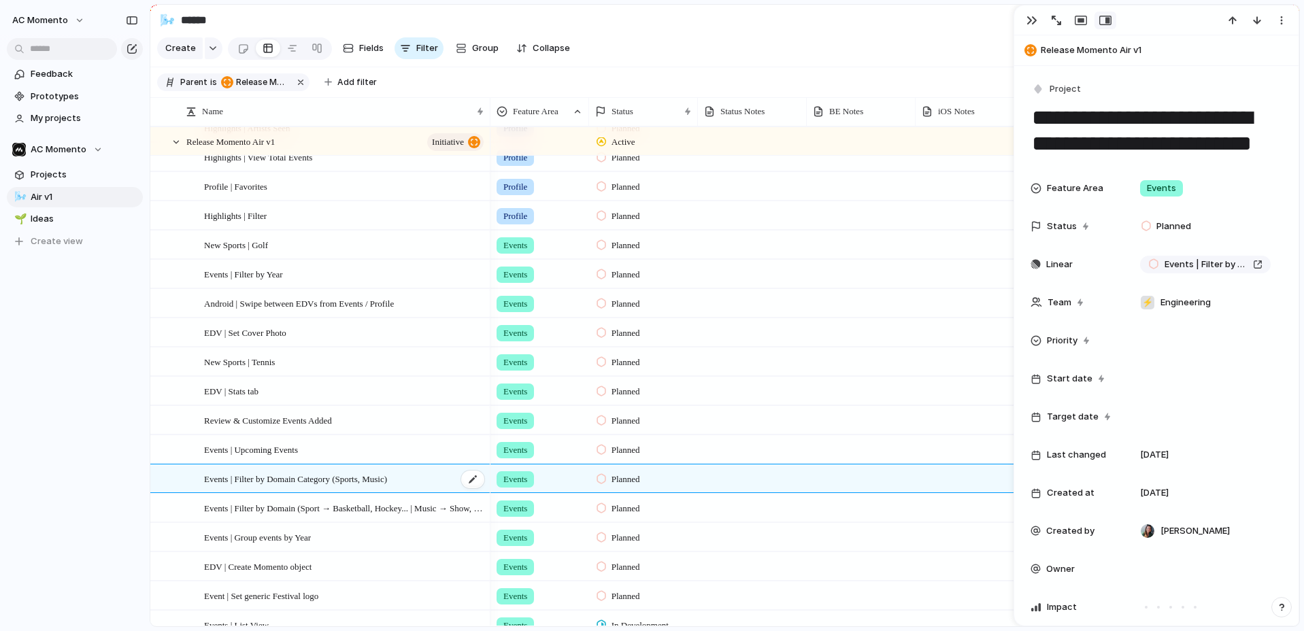
click at [333, 479] on span "Events | Filter by Domain Category (Sports, Music)" at bounding box center [295, 479] width 183 height 16
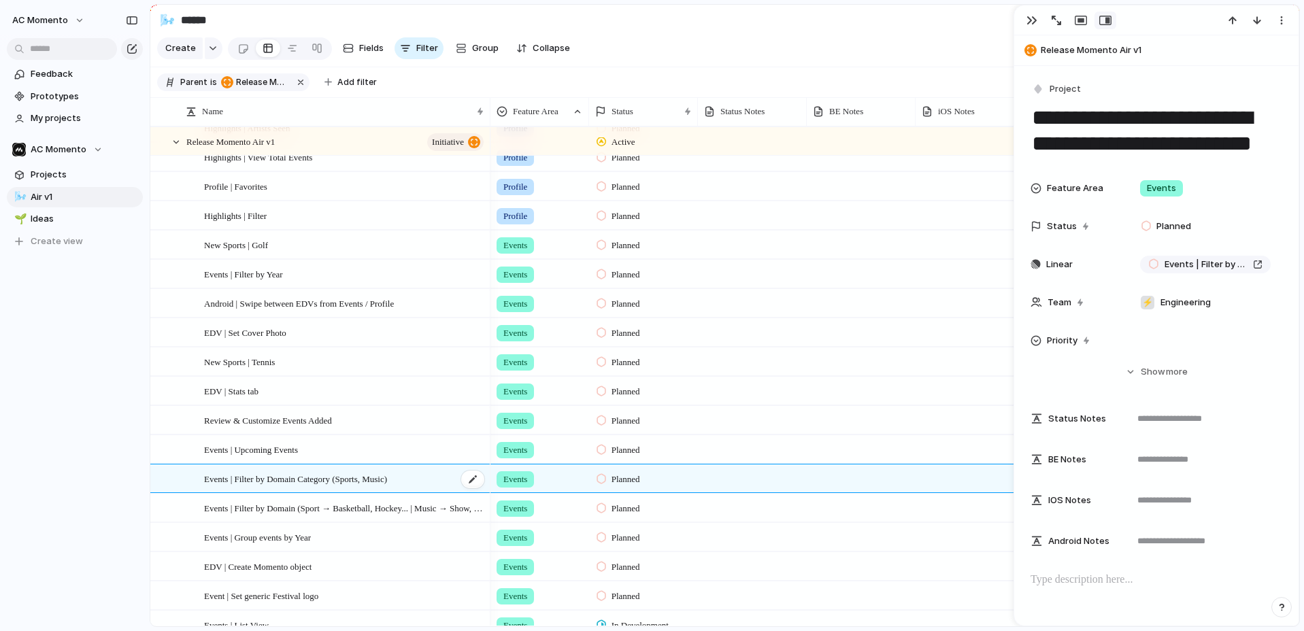
click at [333, 479] on span "Events | Filter by Domain Category (Sports, Music)" at bounding box center [295, 479] width 183 height 16
click at [283, 267] on span "Events | Filter by Year" at bounding box center [243, 274] width 79 height 16
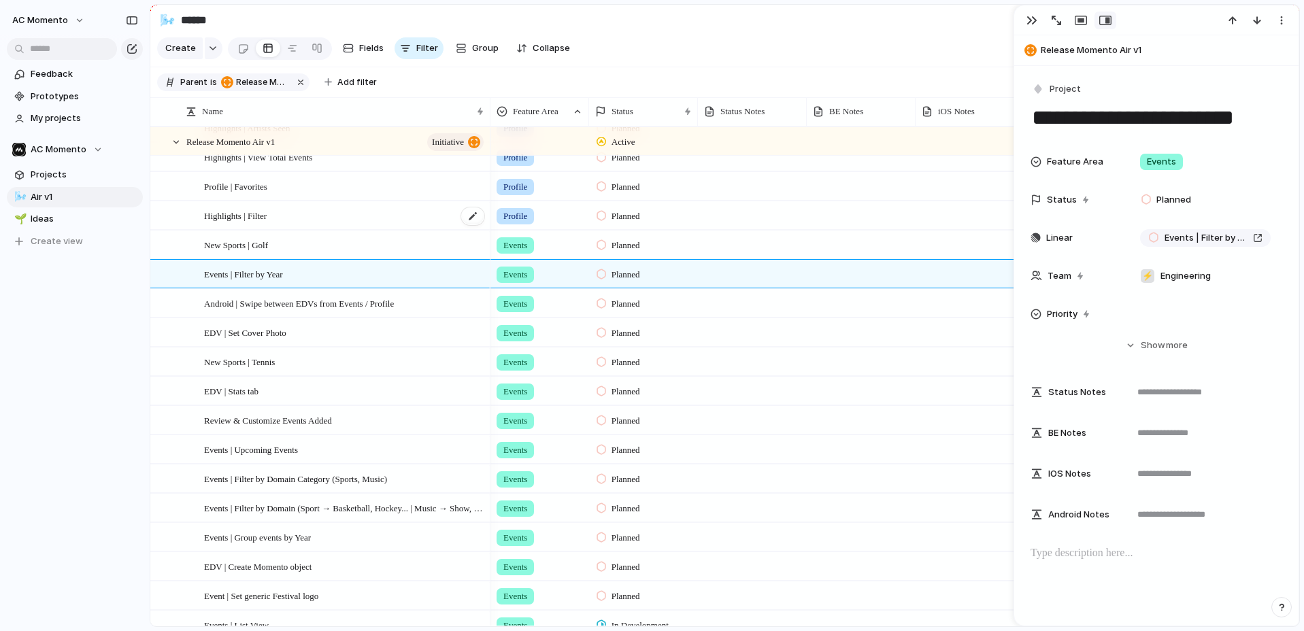
click at [267, 216] on span "Highlights | Filter" at bounding box center [235, 215] width 63 height 16
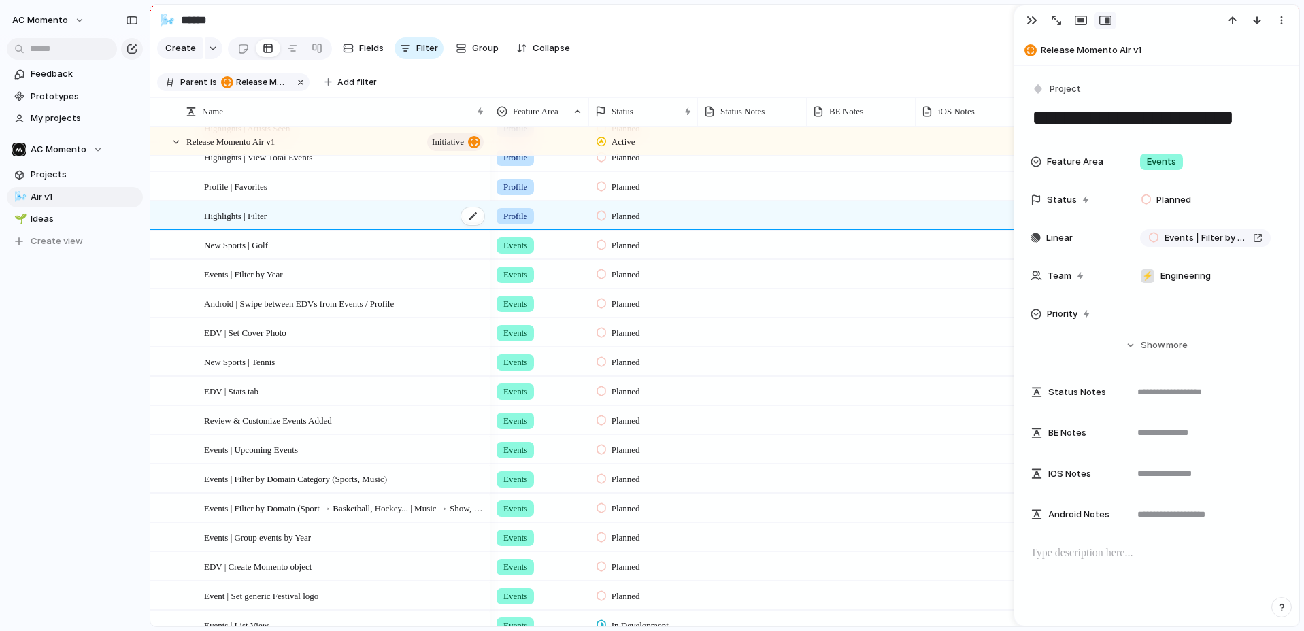
click at [267, 216] on span "Highlights | Filter" at bounding box center [235, 215] width 63 height 16
click at [255, 217] on textarea "**********" at bounding box center [342, 217] width 276 height 16
type textarea "**********"
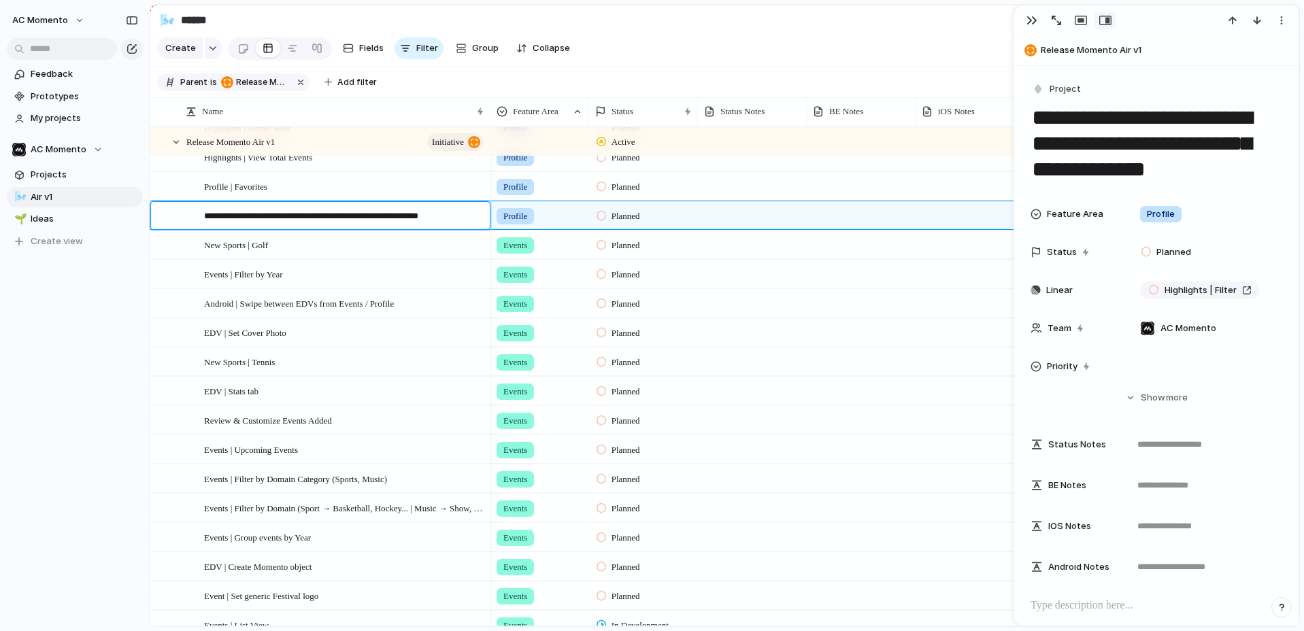
drag, startPoint x: 276, startPoint y: 218, endPoint x: 252, endPoint y: 218, distance: 23.8
click at [252, 218] on textarea "**********" at bounding box center [342, 217] width 276 height 16
type textarea "**********"
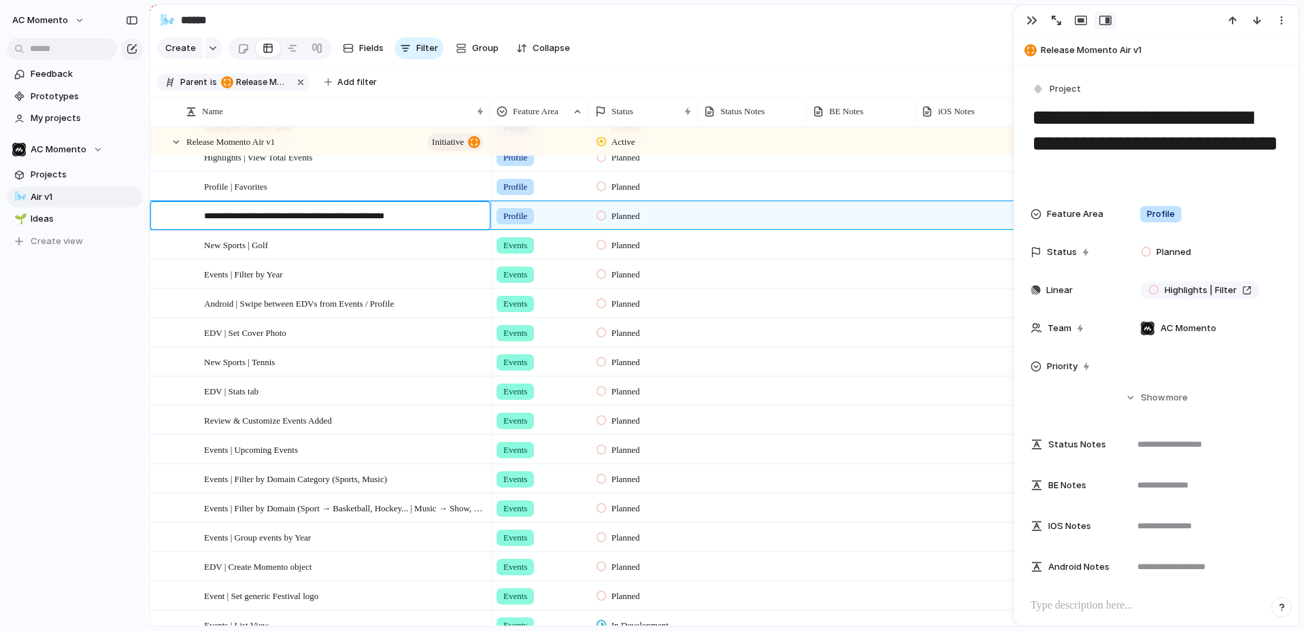
type textarea "**********"
click at [251, 218] on span "Highlights | Filter by Domain Category (Sports, Music)" at bounding box center [302, 215] width 197 height 16
click at [305, 509] on span "Events | Filter by Domain (Sport → Basketball, Hockey... | Music → Show, Fest" at bounding box center [345, 508] width 282 height 16
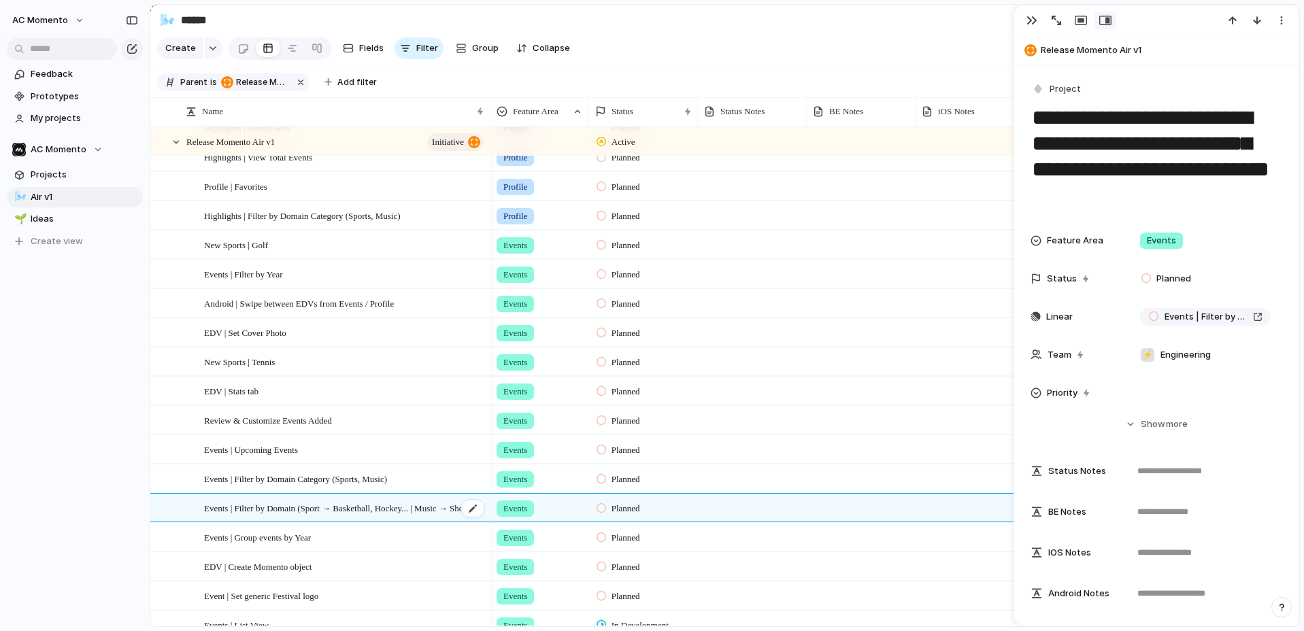
click at [352, 505] on span "Events | Filter by Domain (Sport → Basketball, Hockey... | Music → Show, Fest" at bounding box center [345, 508] width 282 height 16
click at [329, 520] on textarea "**********" at bounding box center [342, 515] width 276 height 27
click at [275, 214] on span "Highlights | Filter by Domain Category (Sports, Music)" at bounding box center [302, 215] width 197 height 16
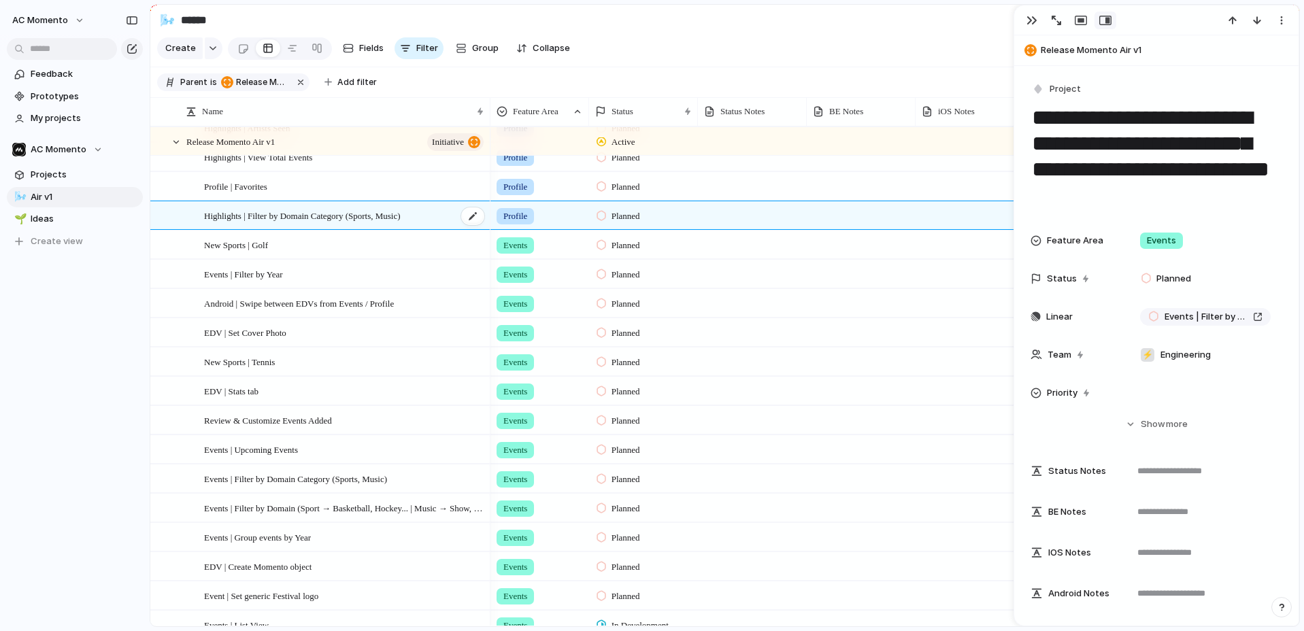
type textarea "**********"
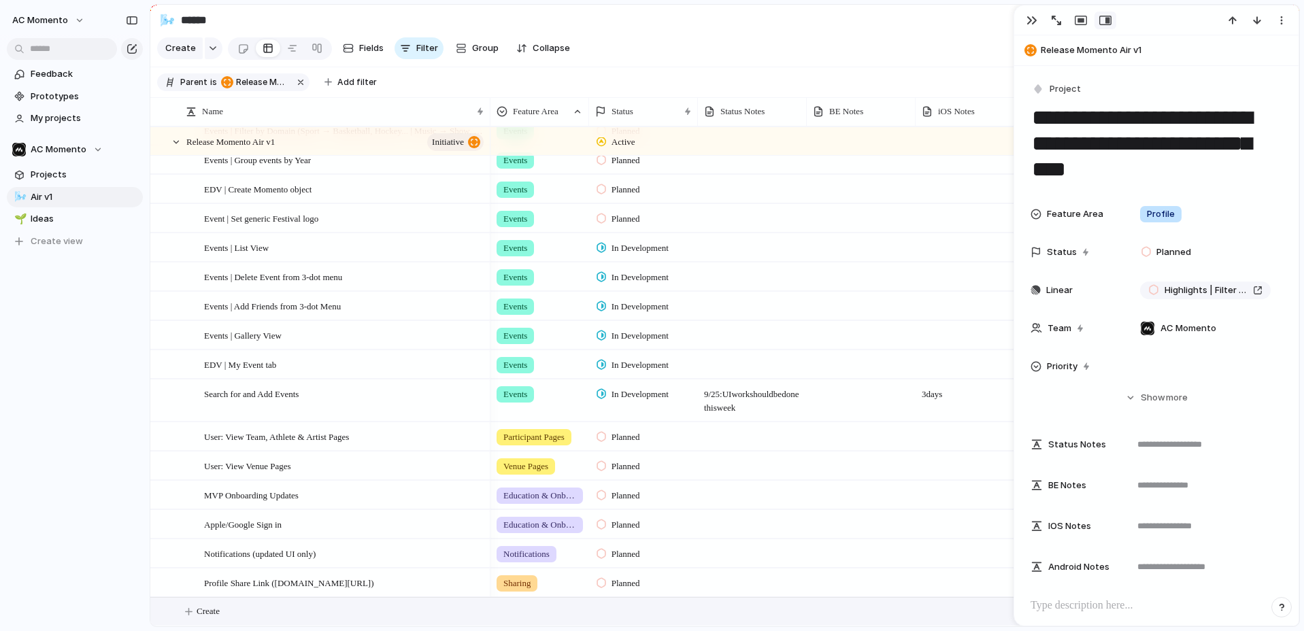
click at [220, 607] on span "Create" at bounding box center [208, 612] width 23 height 14
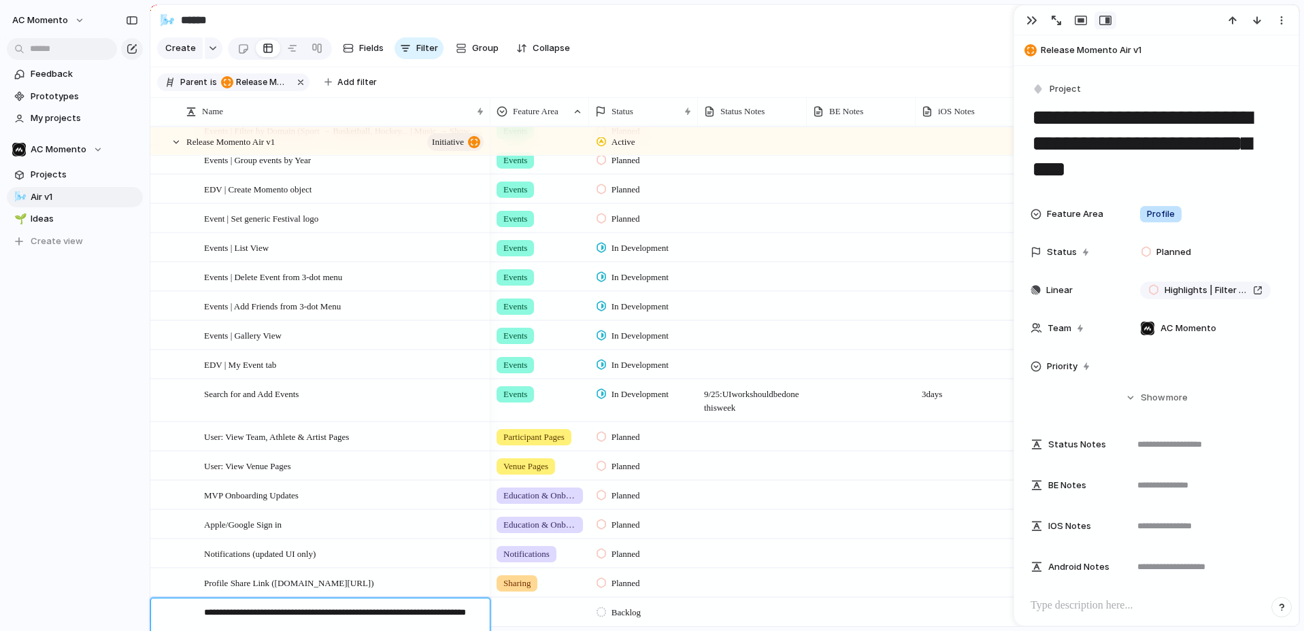
drag, startPoint x: 205, startPoint y: 615, endPoint x: 178, endPoint y: 614, distance: 27.2
click at [179, 614] on div "**********" at bounding box center [320, 617] width 339 height 38
type textarea "**********"
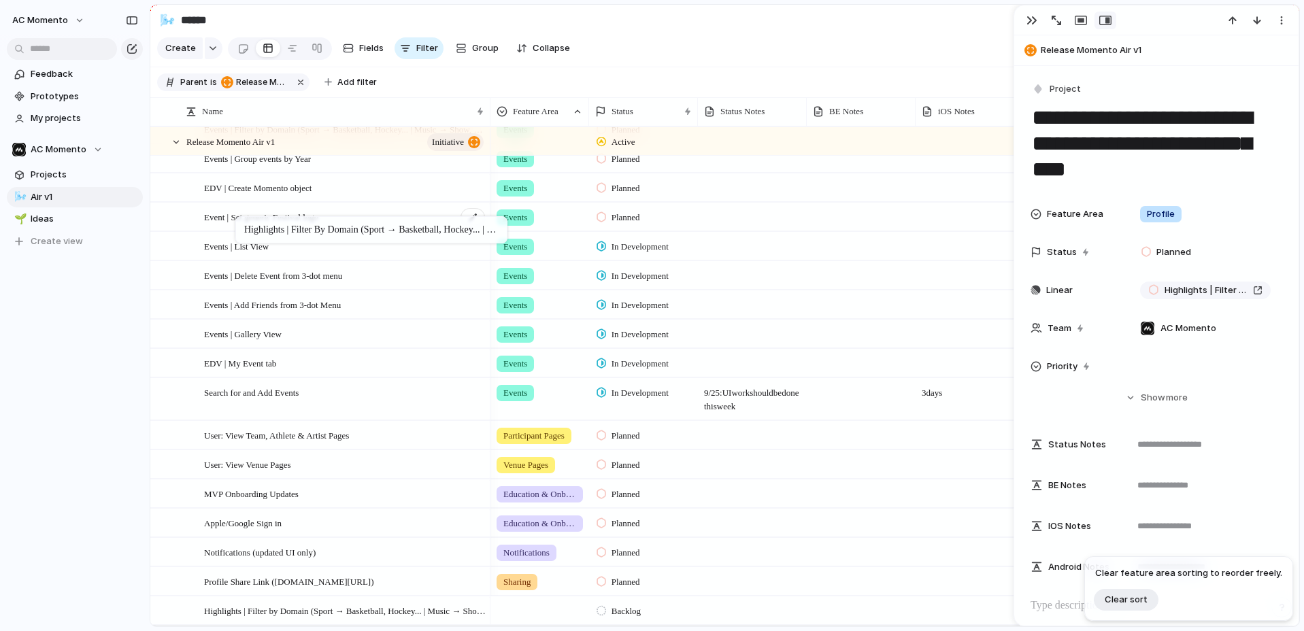
drag, startPoint x: 231, startPoint y: 614, endPoint x: 242, endPoint y: 211, distance: 403.4
click at [540, 615] on div at bounding box center [539, 608] width 97 height 22
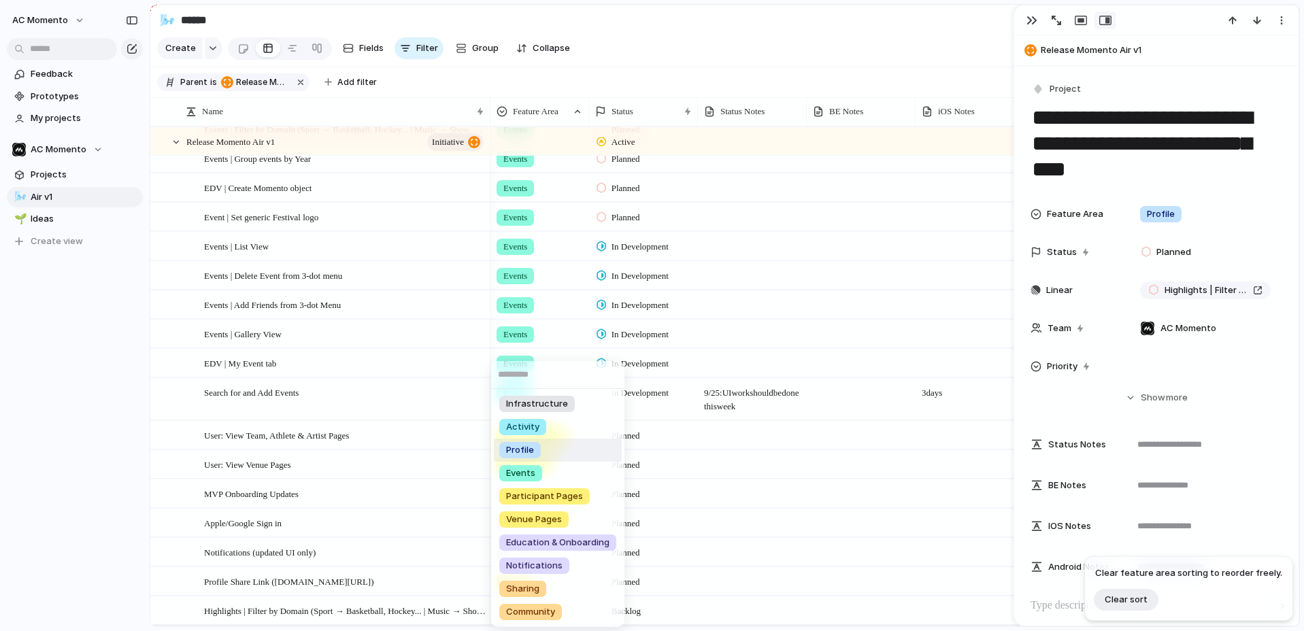
click at [519, 454] on span "Profile" at bounding box center [520, 450] width 28 height 14
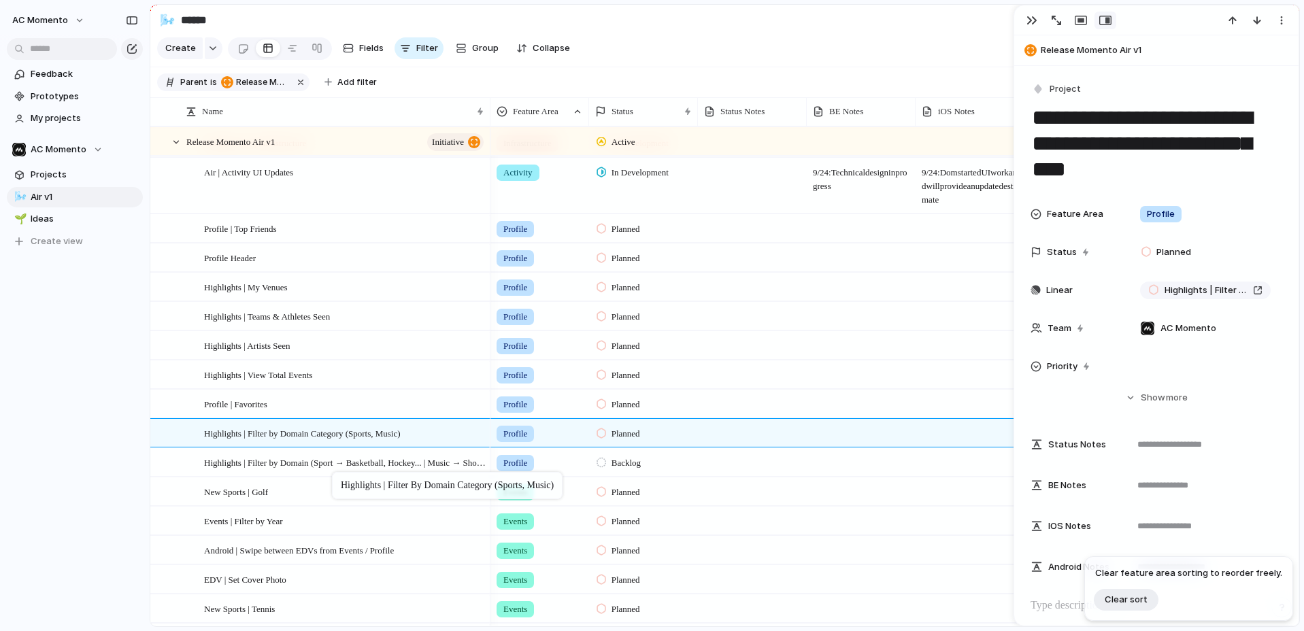
drag, startPoint x: 337, startPoint y: 433, endPoint x: 339, endPoint y: 474, distance: 40.9
drag, startPoint x: 326, startPoint y: 446, endPoint x: 325, endPoint y: 411, distance: 34.7
click at [1028, 23] on div "button" at bounding box center [1031, 20] width 11 height 11
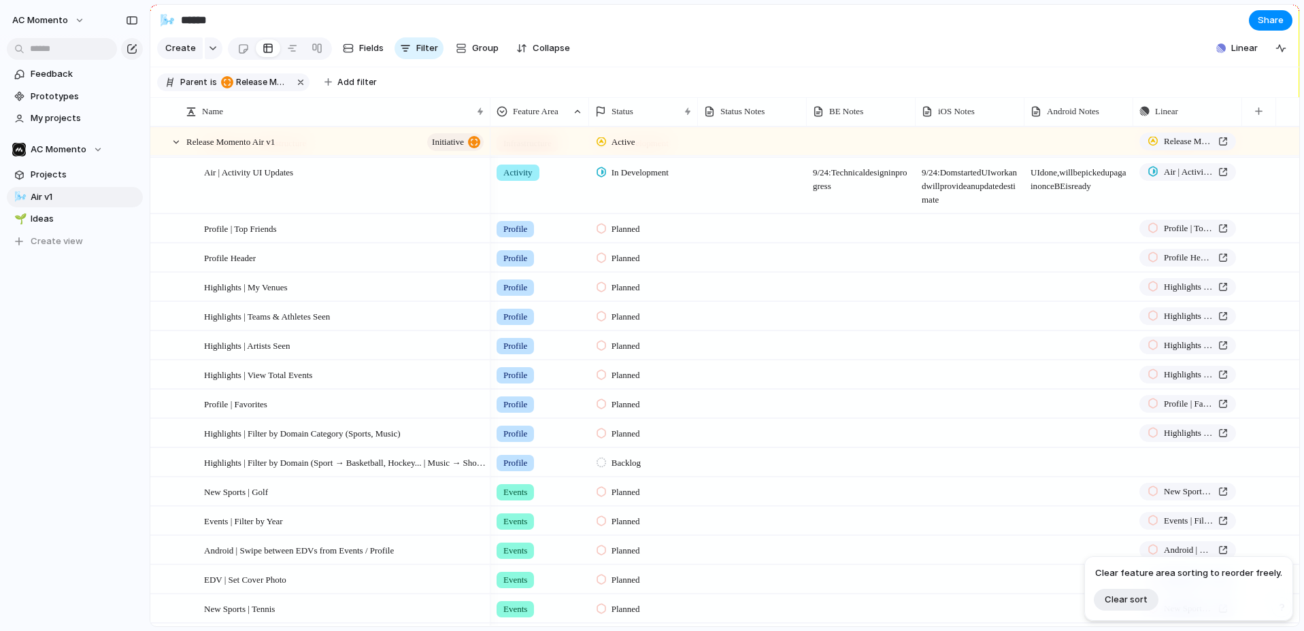
click at [607, 460] on div "Backlog" at bounding box center [620, 463] width 48 height 16
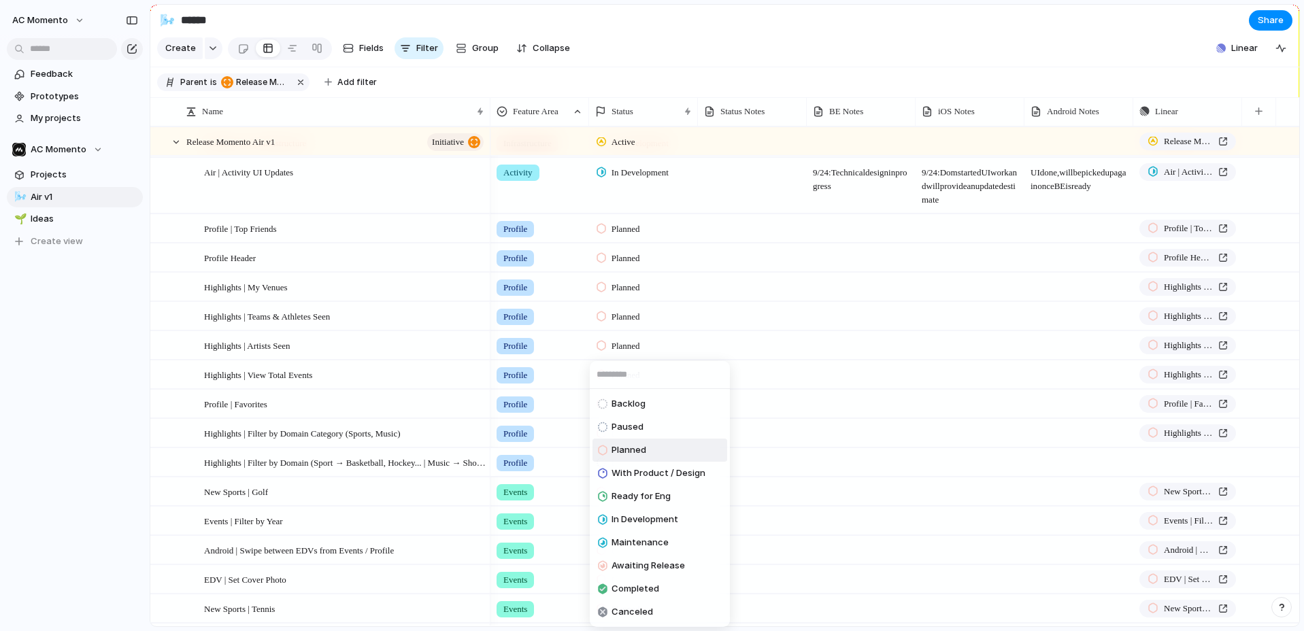
click at [650, 449] on li "Planned" at bounding box center [659, 450] width 135 height 23
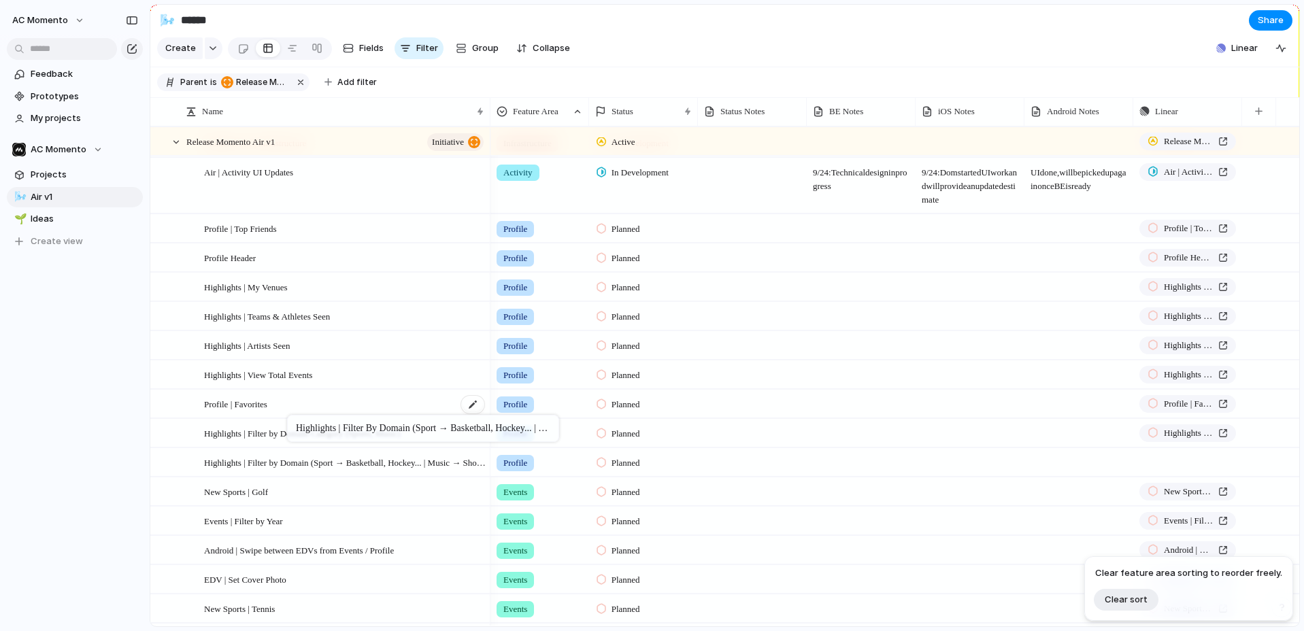
drag, startPoint x: 298, startPoint y: 454, endPoint x: 294, endPoint y: 417, distance: 37.6
drag, startPoint x: 757, startPoint y: 44, endPoint x: 741, endPoint y: 139, distance: 96.6
click at [757, 44] on section "Create Fields Filter Group Zoom Collapse Linear Clear Save for everyone" at bounding box center [724, 51] width 1149 height 33
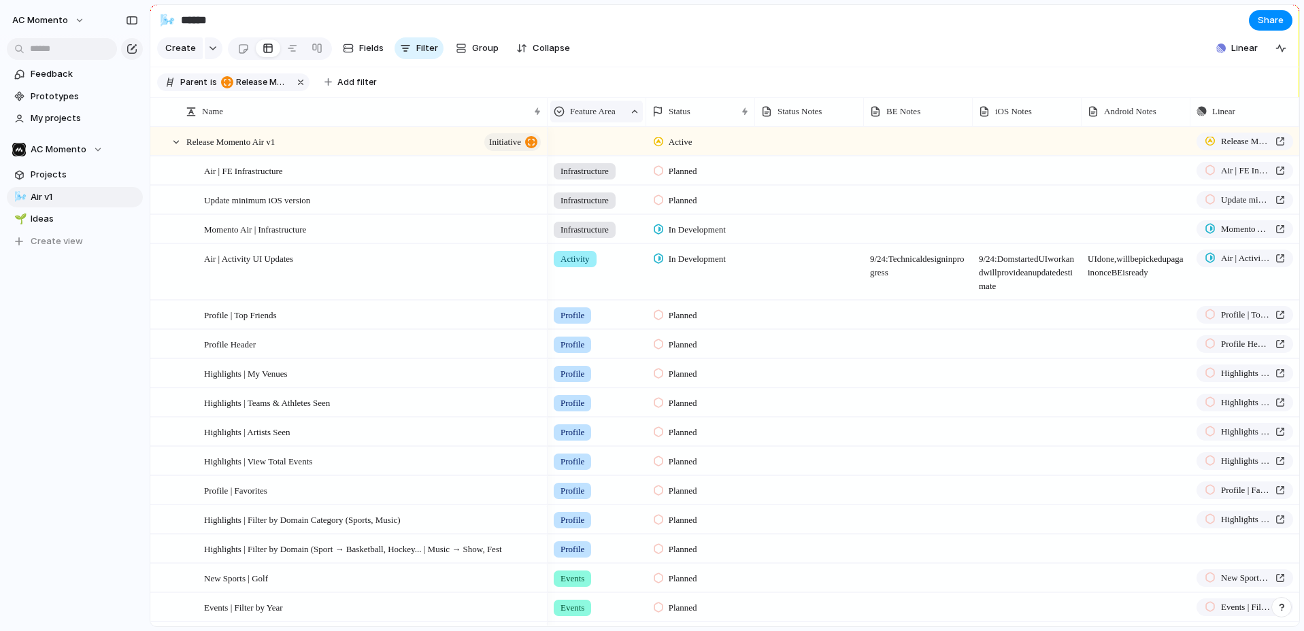
drag, startPoint x: 489, startPoint y: 114, endPoint x: 567, endPoint y: 121, distance: 78.5
click at [546, 117] on div at bounding box center [546, 111] width 7 height 29
click at [632, 109] on div at bounding box center [635, 112] width 10 height 10
click at [614, 190] on span "Clear sort" at bounding box center [597, 187] width 43 height 14
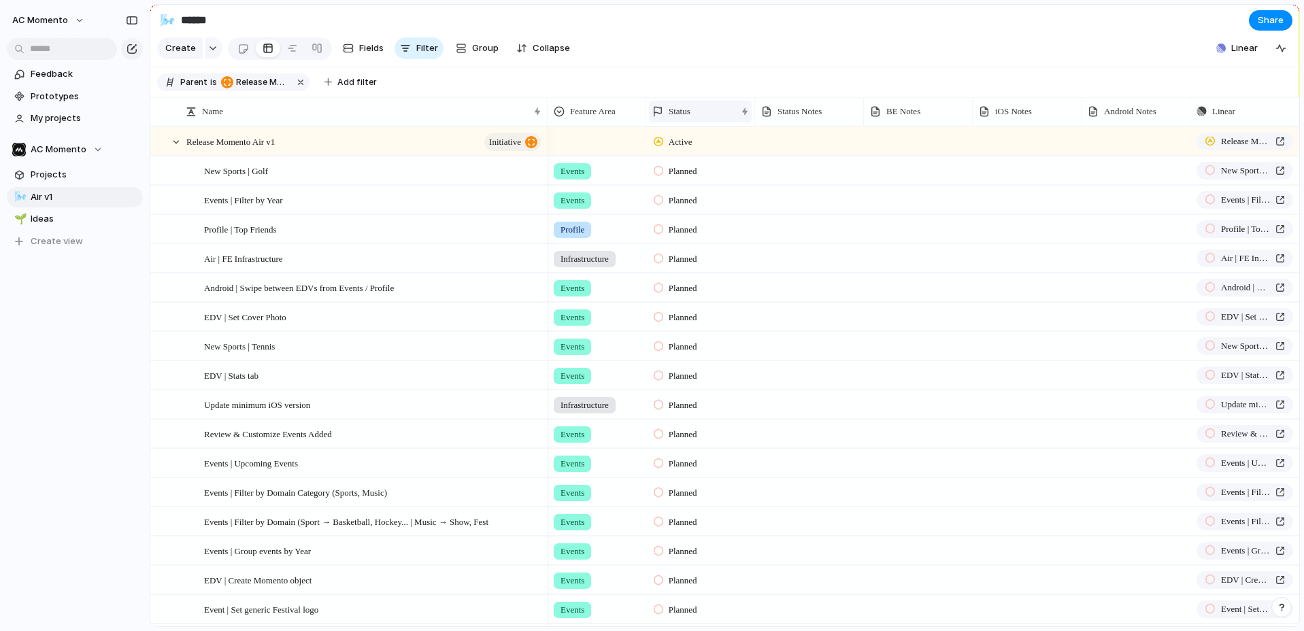
click at [732, 114] on div "Status" at bounding box center [694, 112] width 84 height 14
click at [716, 181] on span "Sort ascending" at bounding box center [708, 185] width 66 height 14
click at [697, 112] on div "Status" at bounding box center [686, 112] width 69 height 14
click at [692, 205] on span "Sort descending" at bounding box center [710, 209] width 71 height 14
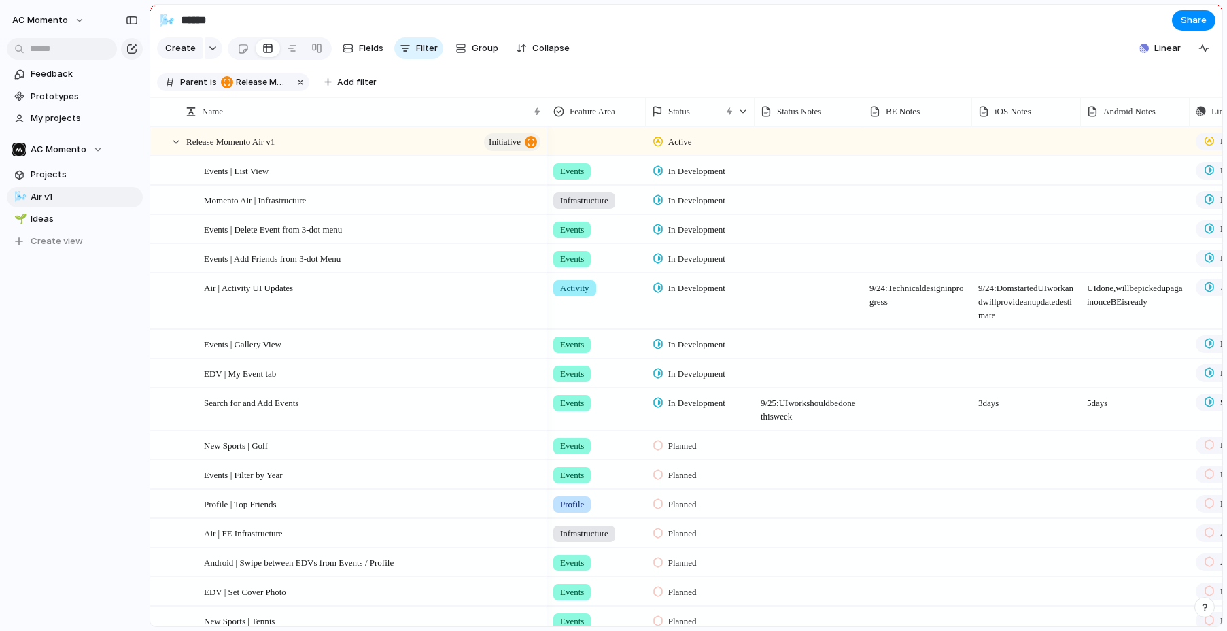
click at [697, 174] on span "In Development" at bounding box center [696, 172] width 57 height 14
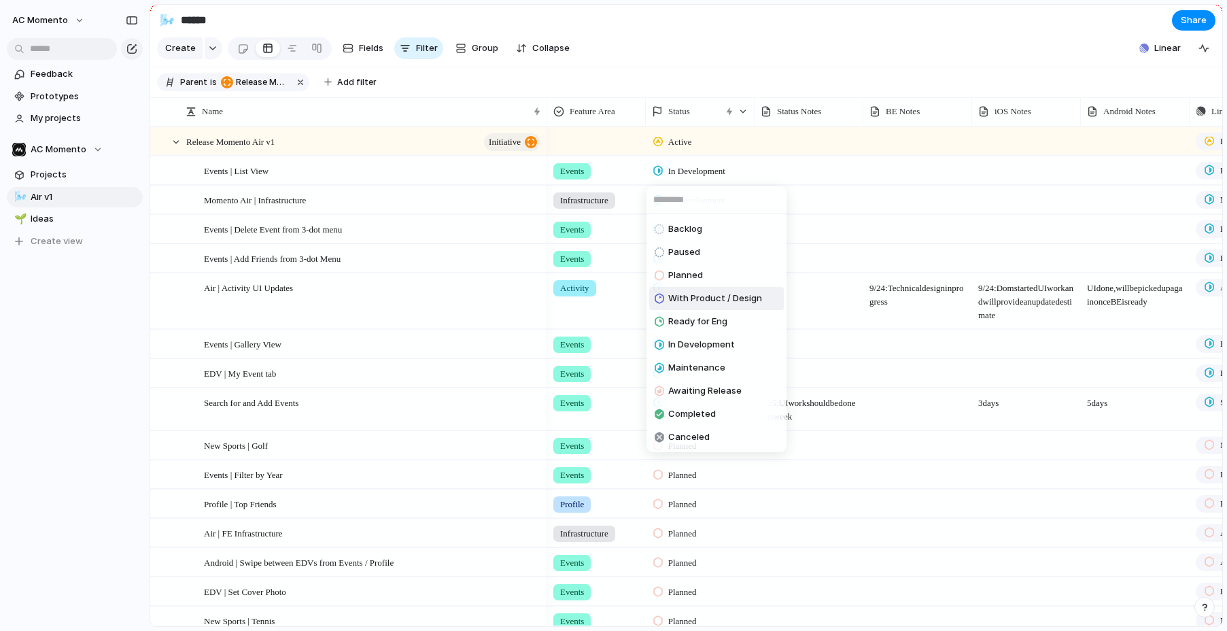
drag, startPoint x: 702, startPoint y: 299, endPoint x: 741, endPoint y: 152, distance: 151.1
click at [702, 299] on span "With Product / Design" at bounding box center [715, 299] width 94 height 14
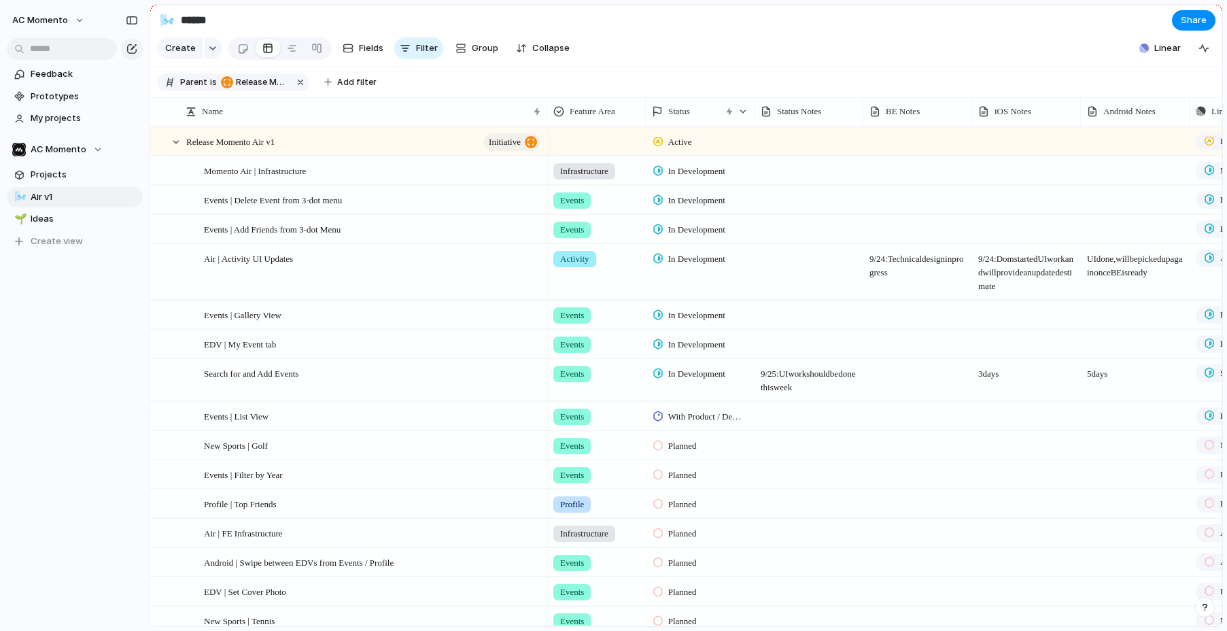
click at [798, 168] on div at bounding box center [808, 164] width 107 height 14
click at [781, 416] on div at bounding box center [809, 416] width 109 height 28
click at [787, 444] on textarea "**********" at bounding box center [810, 437] width 98 height 54
click at [836, 419] on textarea "**********" at bounding box center [810, 444] width 98 height 68
click at [811, 419] on textarea "**********" at bounding box center [810, 444] width 98 height 68
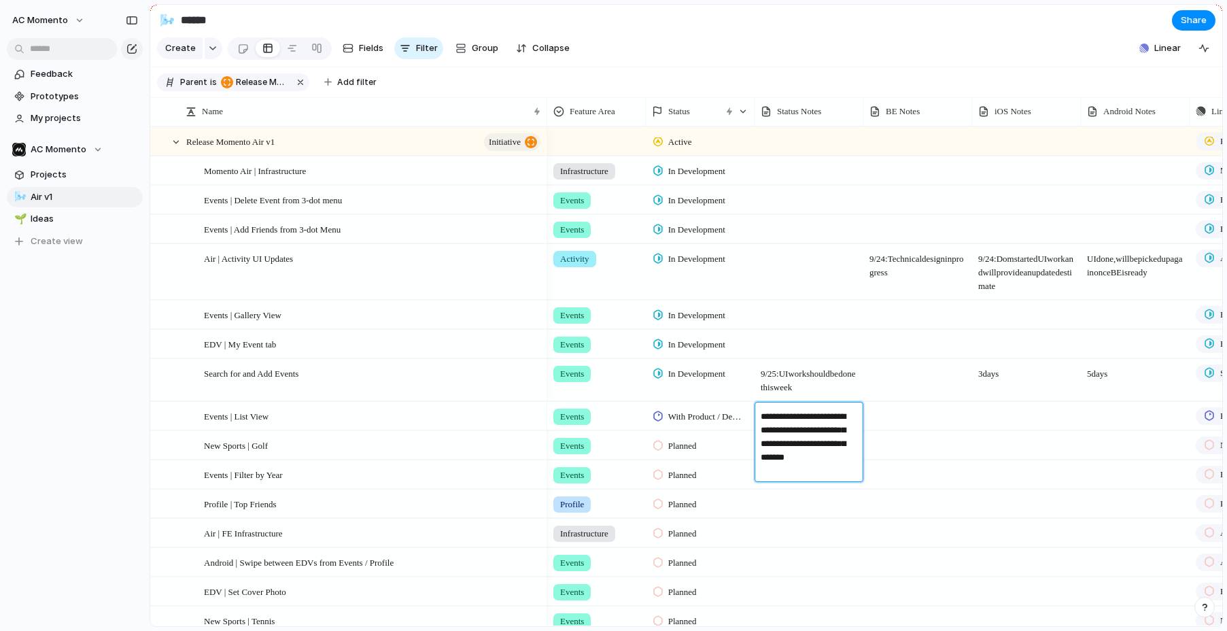
type textarea "**********"
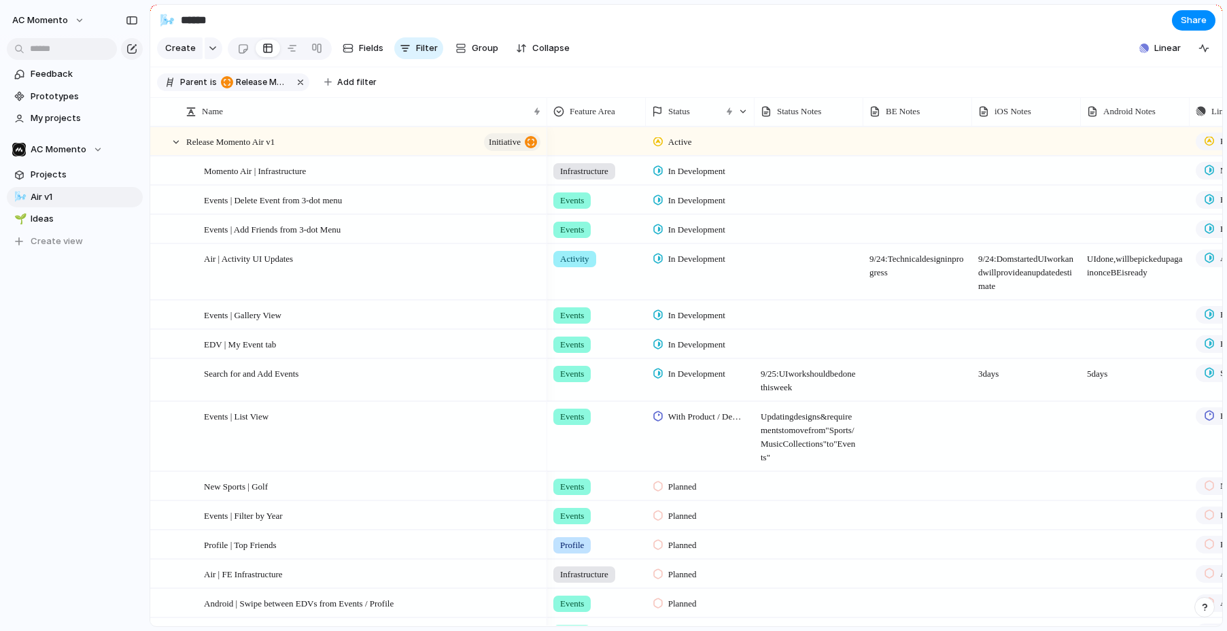
click at [809, 422] on span "Updating designs & requirements to move from "Sports/Music Collections" to "Eve…" at bounding box center [808, 434] width 107 height 62
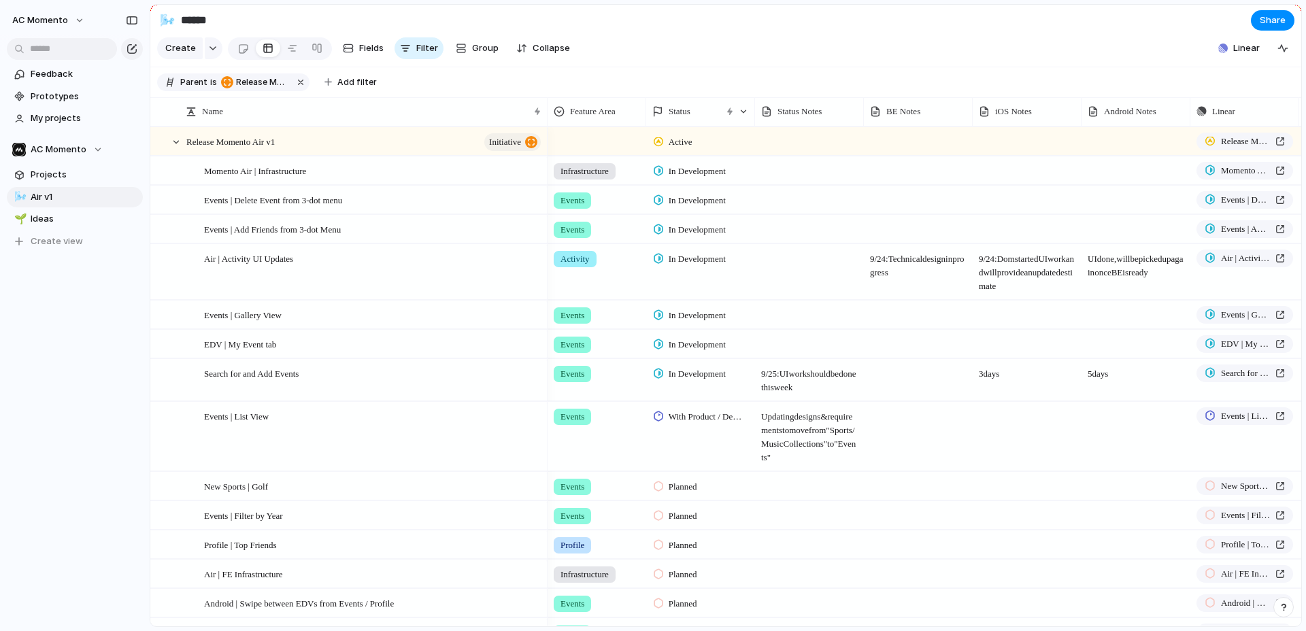
click at [928, 379] on div at bounding box center [918, 379] width 109 height 41
click at [996, 375] on span "3 days" at bounding box center [1026, 370] width 107 height 21
click at [996, 375] on textarea "******" at bounding box center [1028, 375] width 98 height 16
click at [1001, 373] on textarea "**********" at bounding box center [1028, 387] width 98 height 41
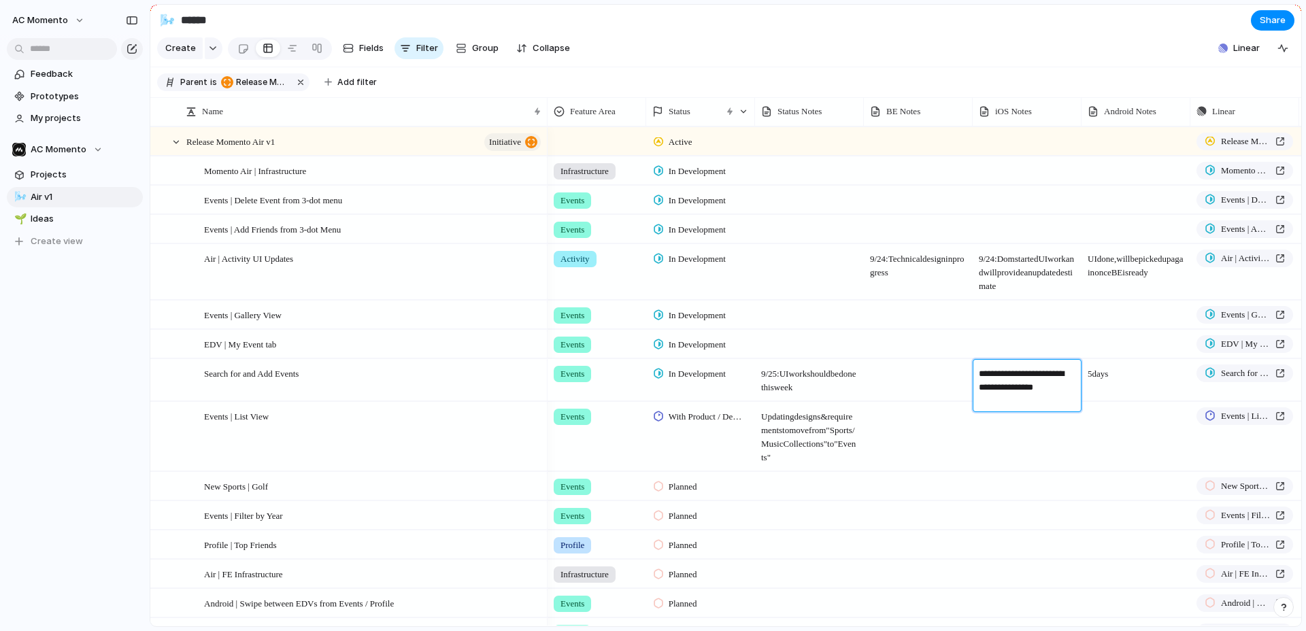
click at [1001, 373] on textarea "**********" at bounding box center [1028, 387] width 98 height 41
type textarea "**********"
click at [1051, 391] on span "UI should be done by early next week" at bounding box center [1026, 377] width 107 height 35
click at [1042, 386] on textarea "**********" at bounding box center [1028, 380] width 98 height 27
type textarea "**********"
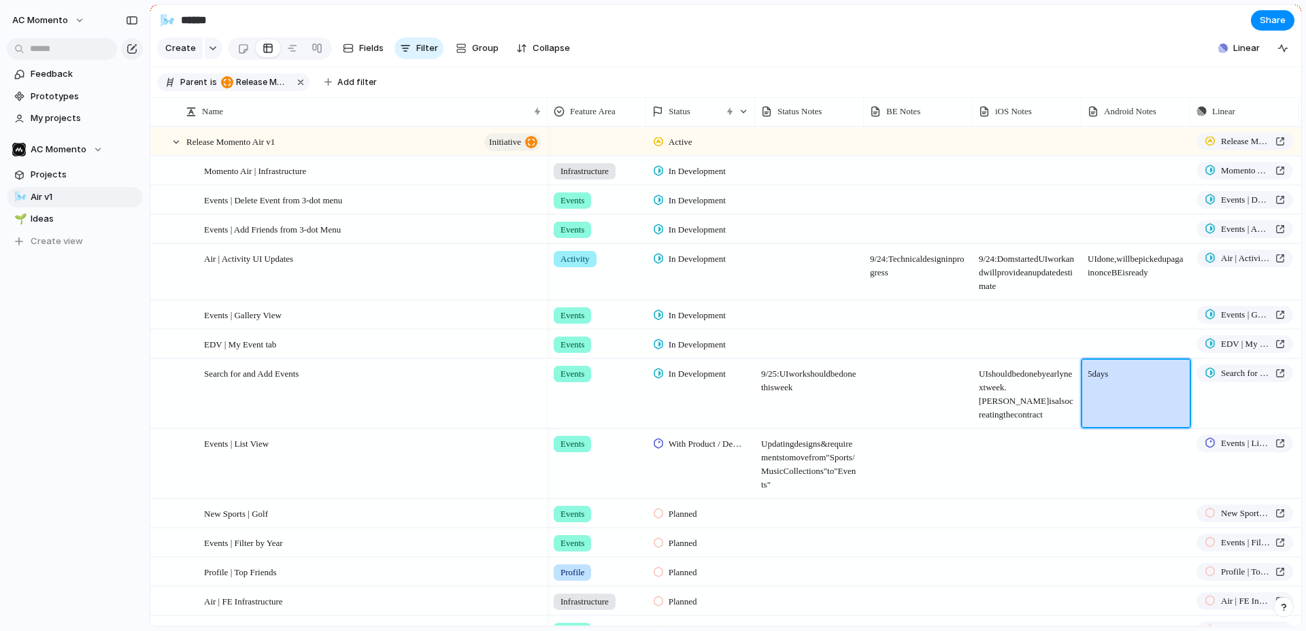
click at [845, 381] on span "9/25: UI work should be done this week" at bounding box center [808, 377] width 107 height 35
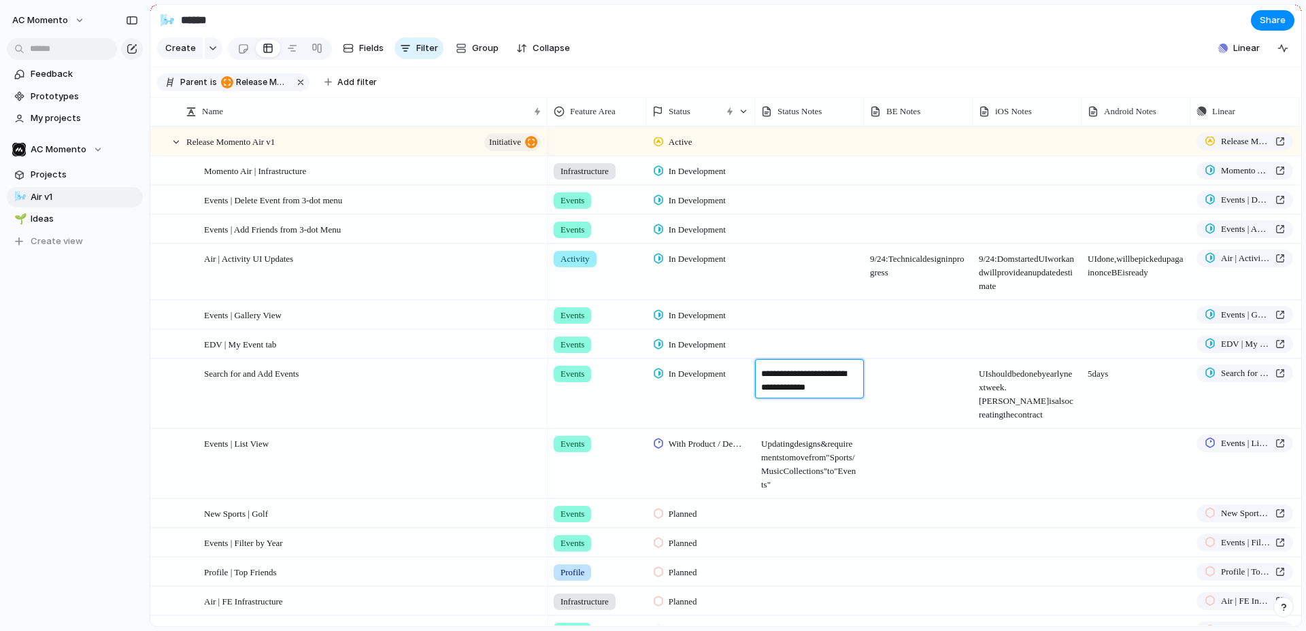
click at [833, 381] on textarea "**********" at bounding box center [810, 380] width 98 height 27
click at [978, 374] on span "UI should be done by early next week. Tony is also creating the contract" at bounding box center [1026, 391] width 107 height 62
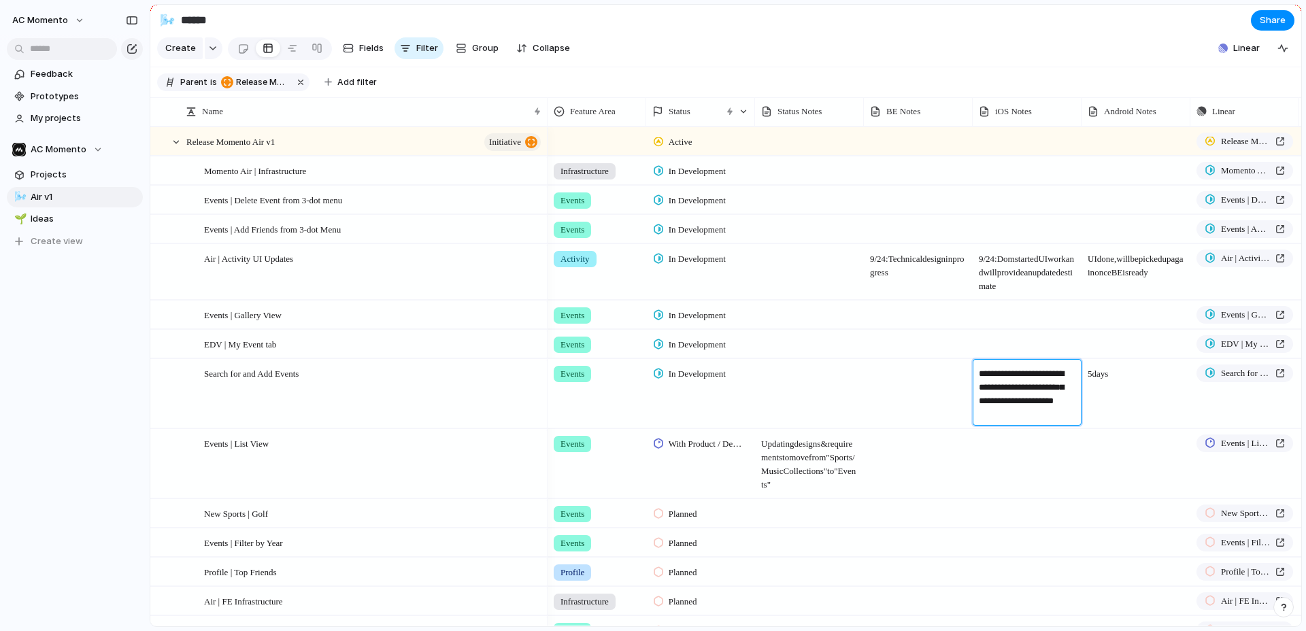
click at [980, 373] on textarea "**********" at bounding box center [1028, 394] width 98 height 54
type textarea "**********"
click at [1112, 377] on span "5 days" at bounding box center [1135, 370] width 107 height 21
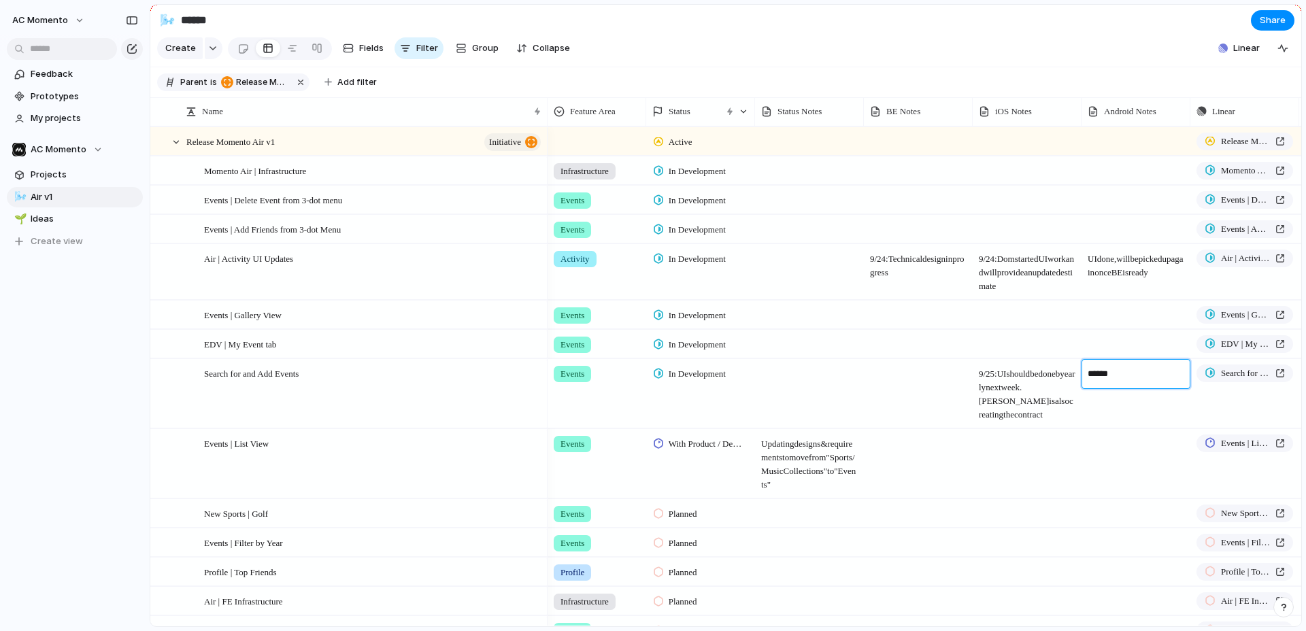
click at [1112, 377] on textarea "******" at bounding box center [1136, 375] width 98 height 16
click at [1110, 376] on textarea "******" at bounding box center [1136, 375] width 98 height 16
type textarea "**********"
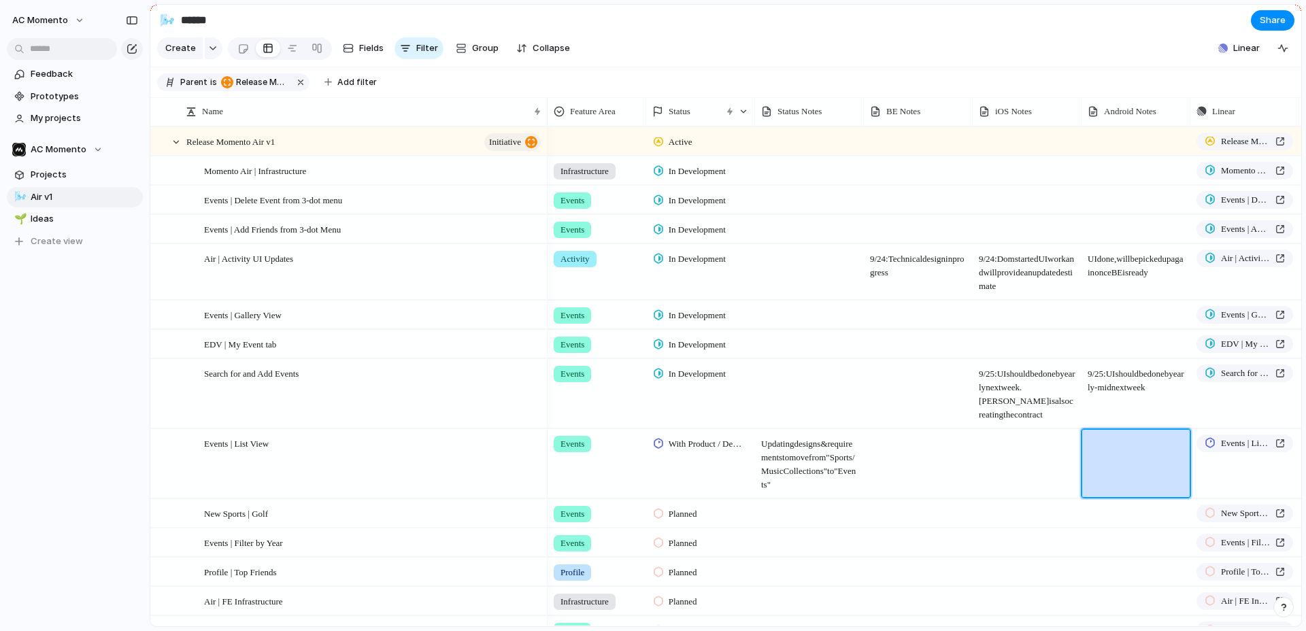
click at [951, 418] on div at bounding box center [918, 393] width 109 height 69
click at [678, 313] on span "In Development" at bounding box center [696, 316] width 57 height 14
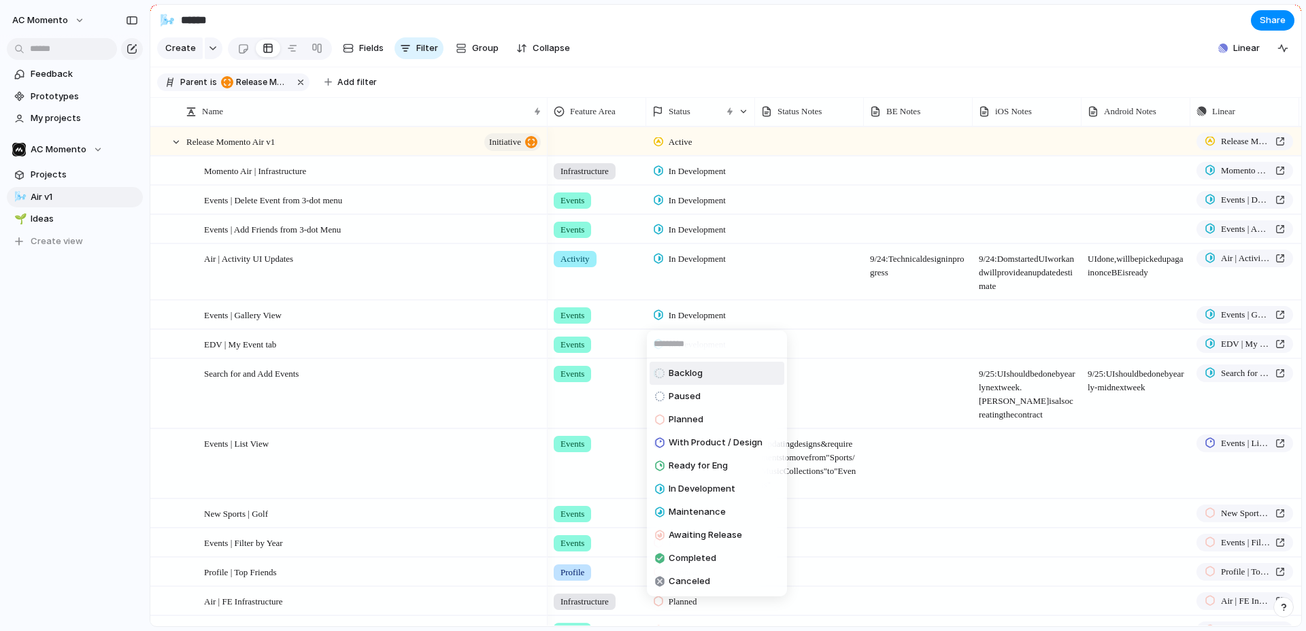
click at [874, 319] on div "Backlog Paused Planned With Product / Design Ready for Eng In Development Maint…" at bounding box center [653, 315] width 1306 height 631
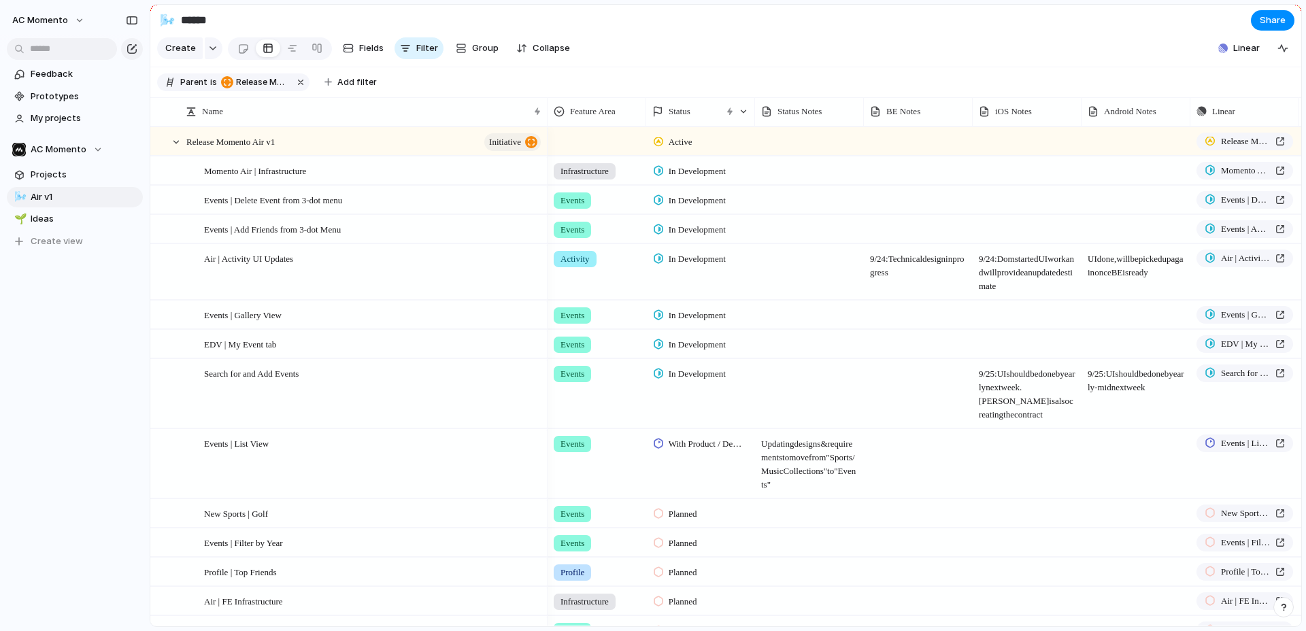
click at [883, 317] on div at bounding box center [918, 315] width 109 height 28
click at [805, 316] on div at bounding box center [809, 315] width 109 height 28
type textarea "**********"
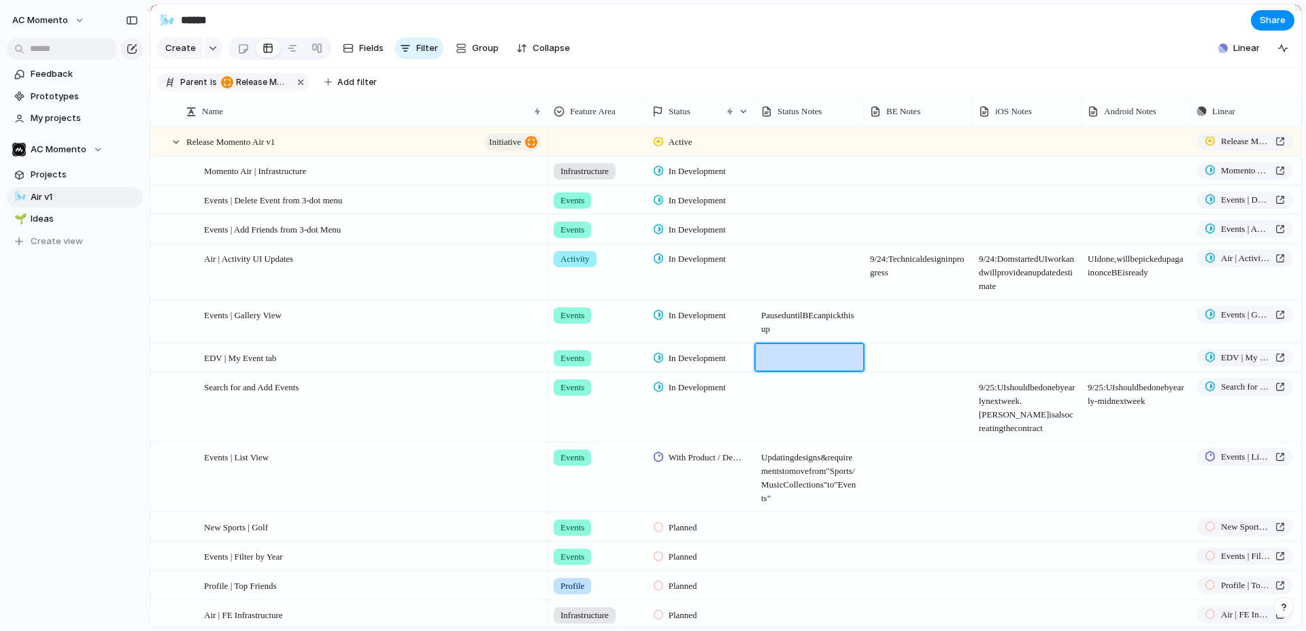
click at [707, 317] on span "In Development" at bounding box center [696, 316] width 57 height 14
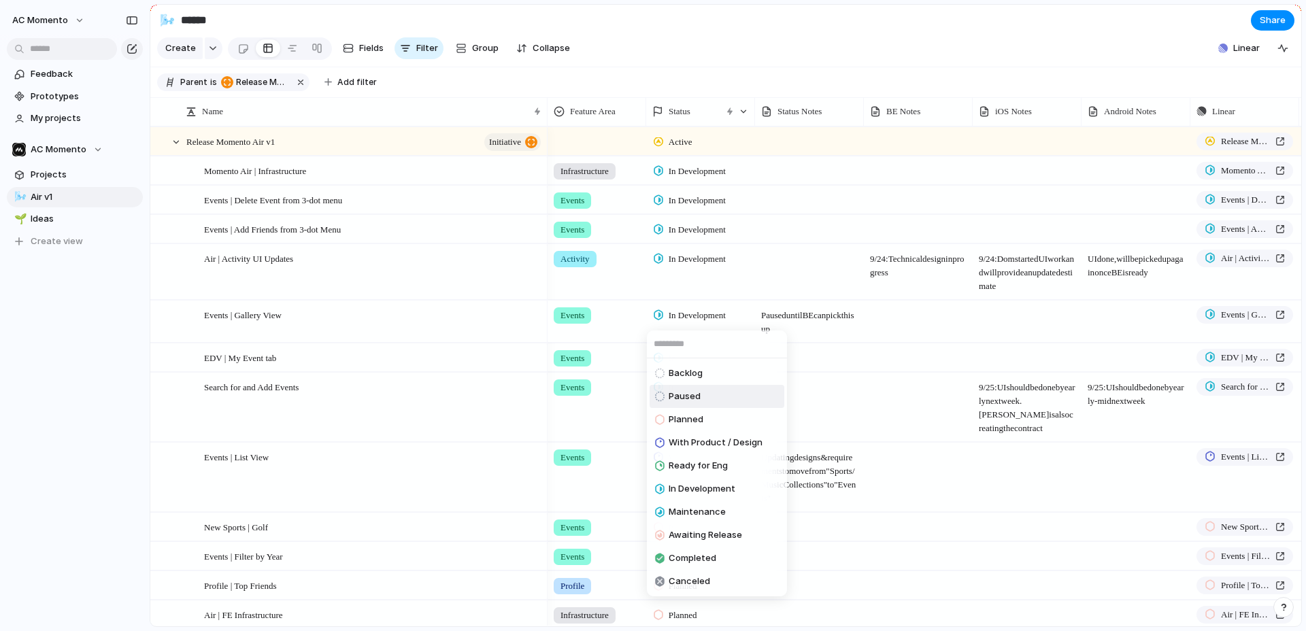
click at [711, 391] on li "Paused" at bounding box center [716, 396] width 135 height 23
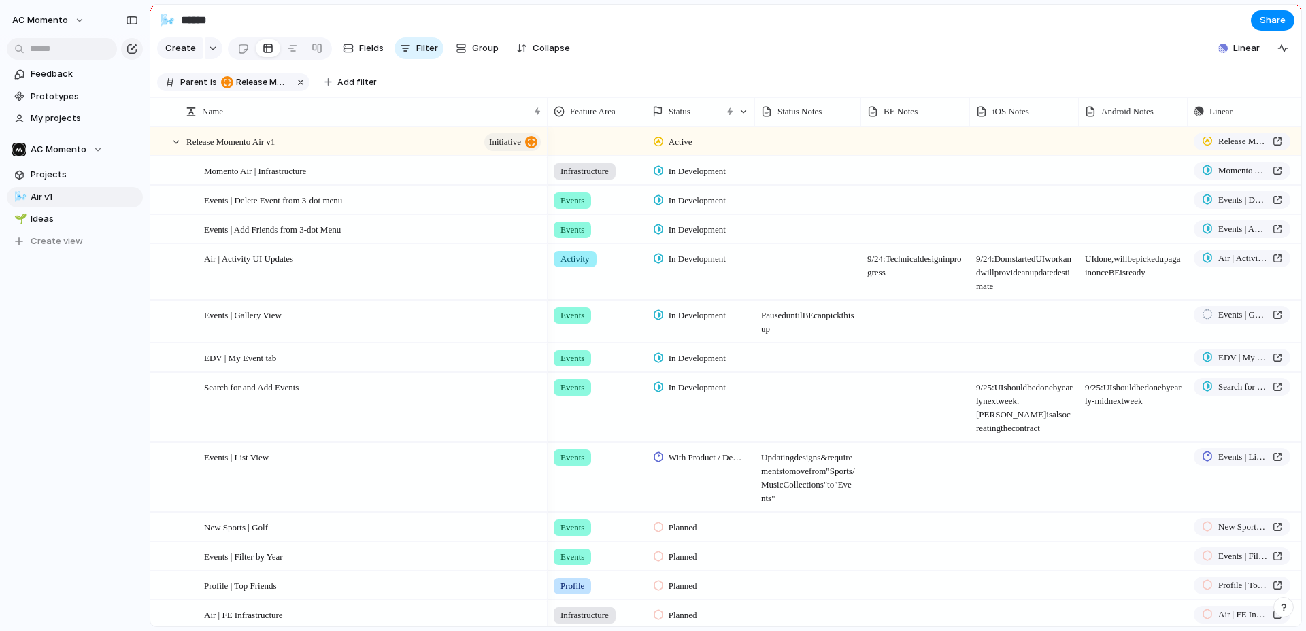
click at [860, 110] on div at bounding box center [860, 111] width 7 height 29
click at [779, 328] on span "Paused until BE can pick this up" at bounding box center [806, 318] width 103 height 35
click at [778, 359] on div at bounding box center [807, 357] width 105 height 28
type textarea "**********"
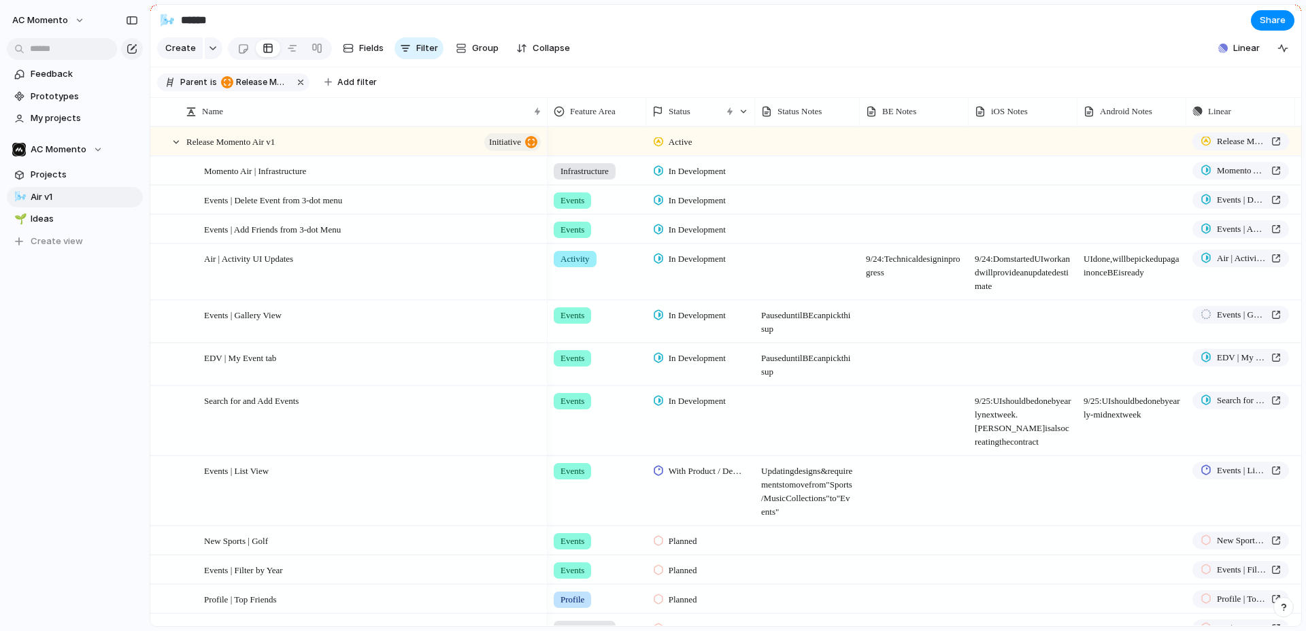
click at [817, 332] on span "Paused until BE can pick this up" at bounding box center [806, 318] width 103 height 35
click at [786, 118] on div "Status Notes" at bounding box center [807, 112] width 99 height 22
click at [792, 133] on li "Modify" at bounding box center [810, 142] width 100 height 22
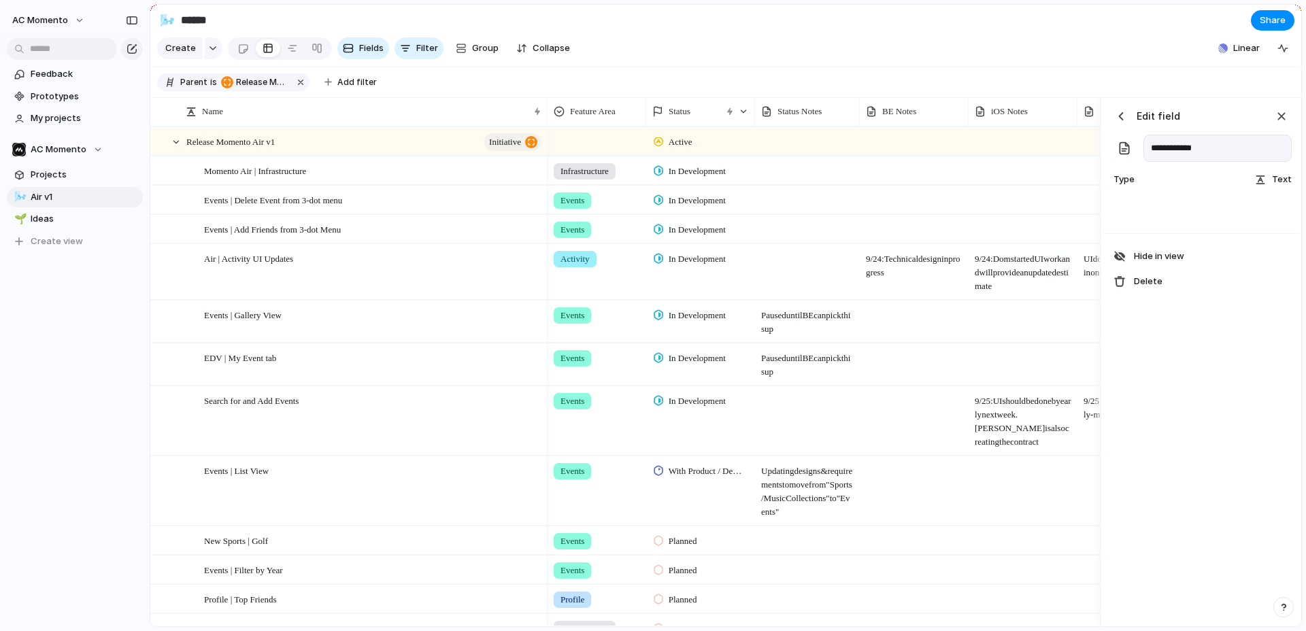
drag, startPoint x: 1163, startPoint y: 150, endPoint x: 1107, endPoint y: 147, distance: 55.8
click at [1107, 147] on div "**********" at bounding box center [1200, 147] width 197 height 99
type input "*****"
click at [1123, 121] on div "button" at bounding box center [1121, 116] width 14 height 14
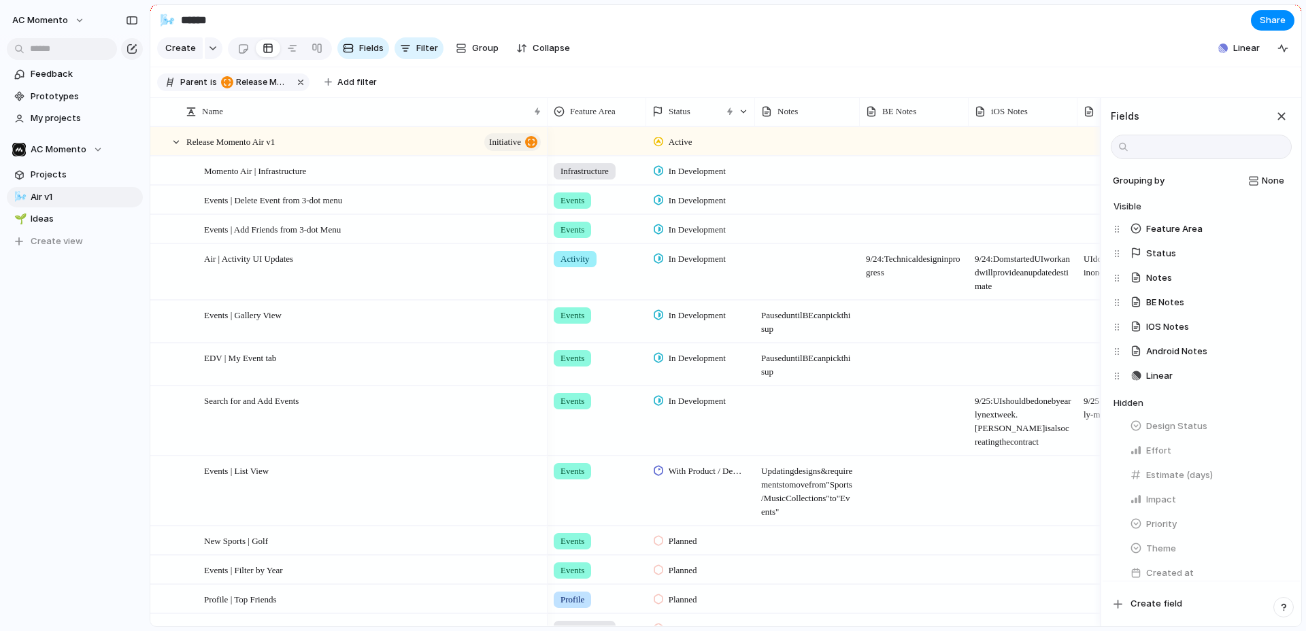
drag, startPoint x: 962, startPoint y: 45, endPoint x: 966, endPoint y: 52, distance: 7.9
click at [962, 46] on section "Create Fields Filter Group Zoom Collapse Linear Clear Save for everyone" at bounding box center [725, 51] width 1151 height 33
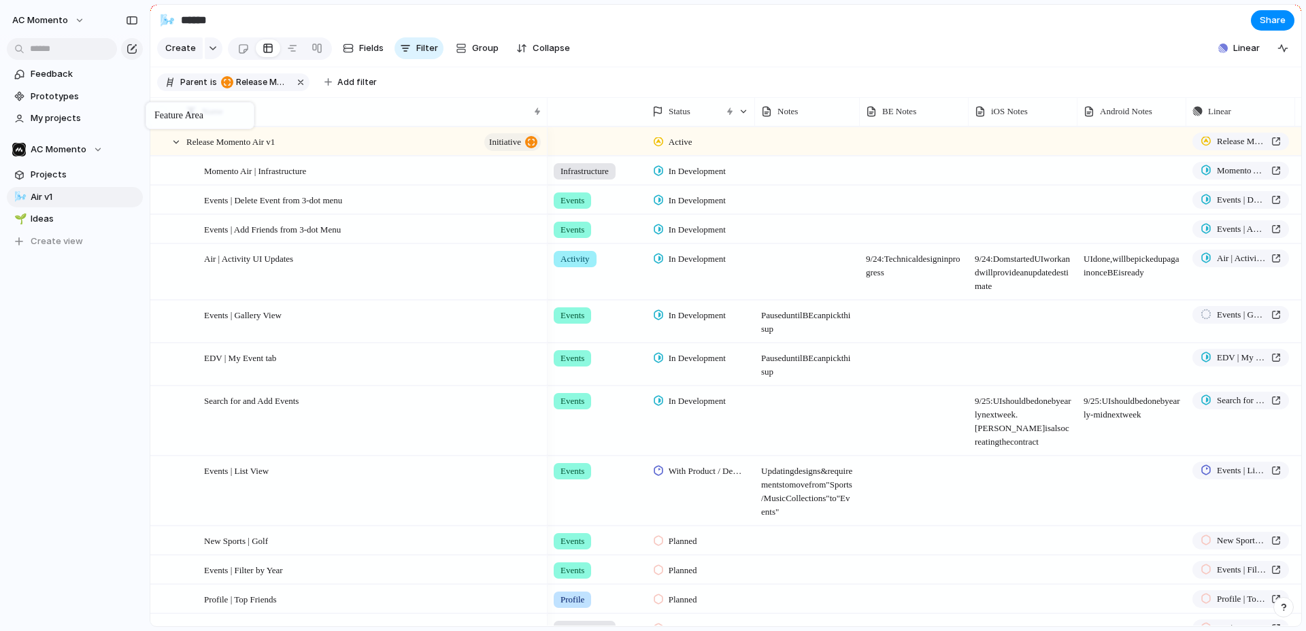
drag, startPoint x: 524, startPoint y: 113, endPoint x: 152, endPoint y: 105, distance: 371.4
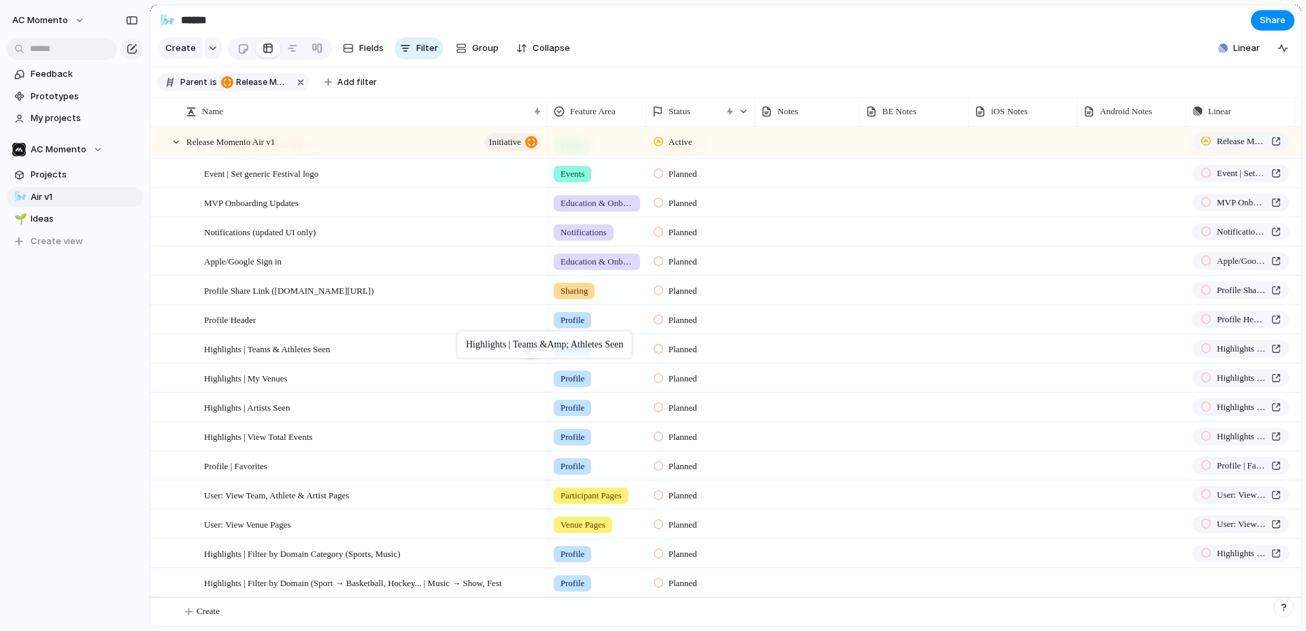
drag, startPoint x: 464, startPoint y: 346, endPoint x: 464, endPoint y: 334, distance: 12.2
drag, startPoint x: 409, startPoint y: 362, endPoint x: 393, endPoint y: 397, distance: 38.9
drag, startPoint x: 358, startPoint y: 383, endPoint x: 359, endPoint y: 369, distance: 13.6
drag, startPoint x: 377, startPoint y: 395, endPoint x: 373, endPoint y: 334, distance: 61.3
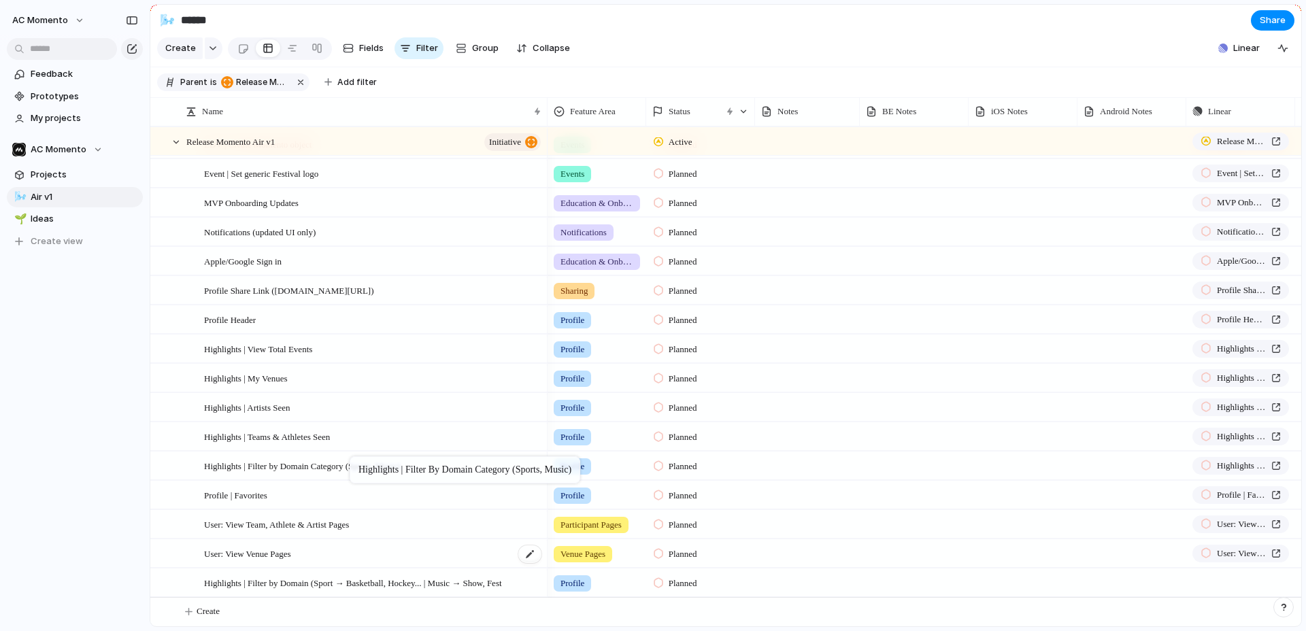
drag, startPoint x: 353, startPoint y: 554, endPoint x: 329, endPoint y: 551, distance: 24.0
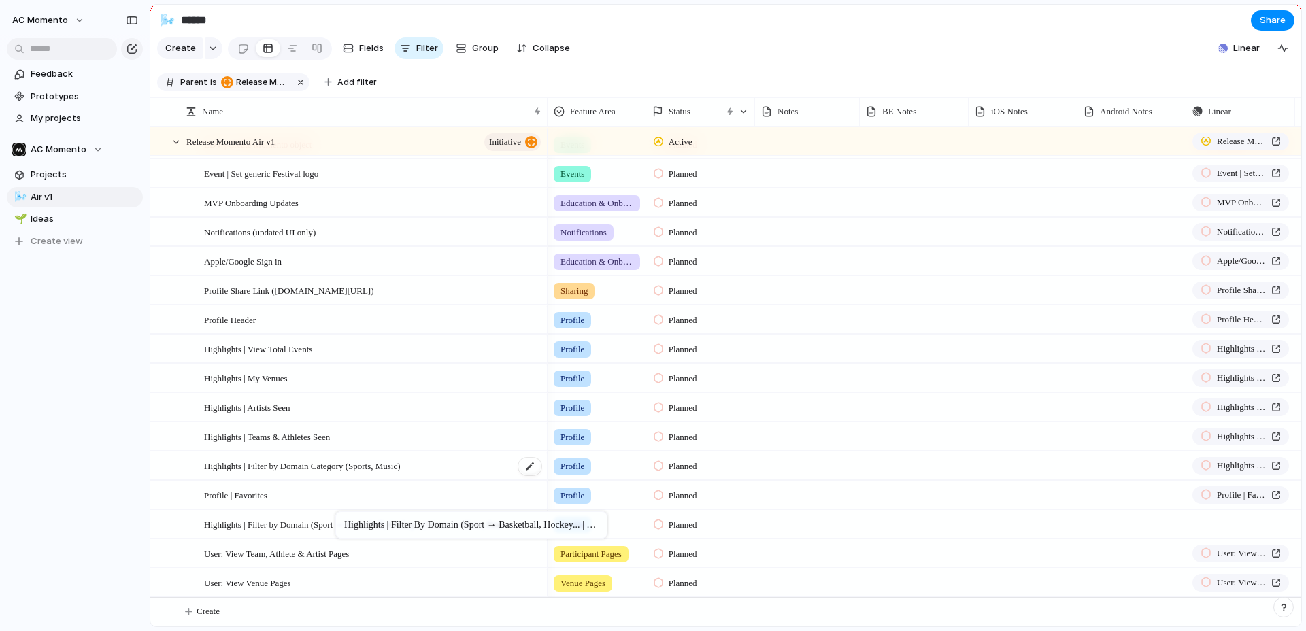
drag, startPoint x: 343, startPoint y: 549, endPoint x: 320, endPoint y: 478, distance: 75.1
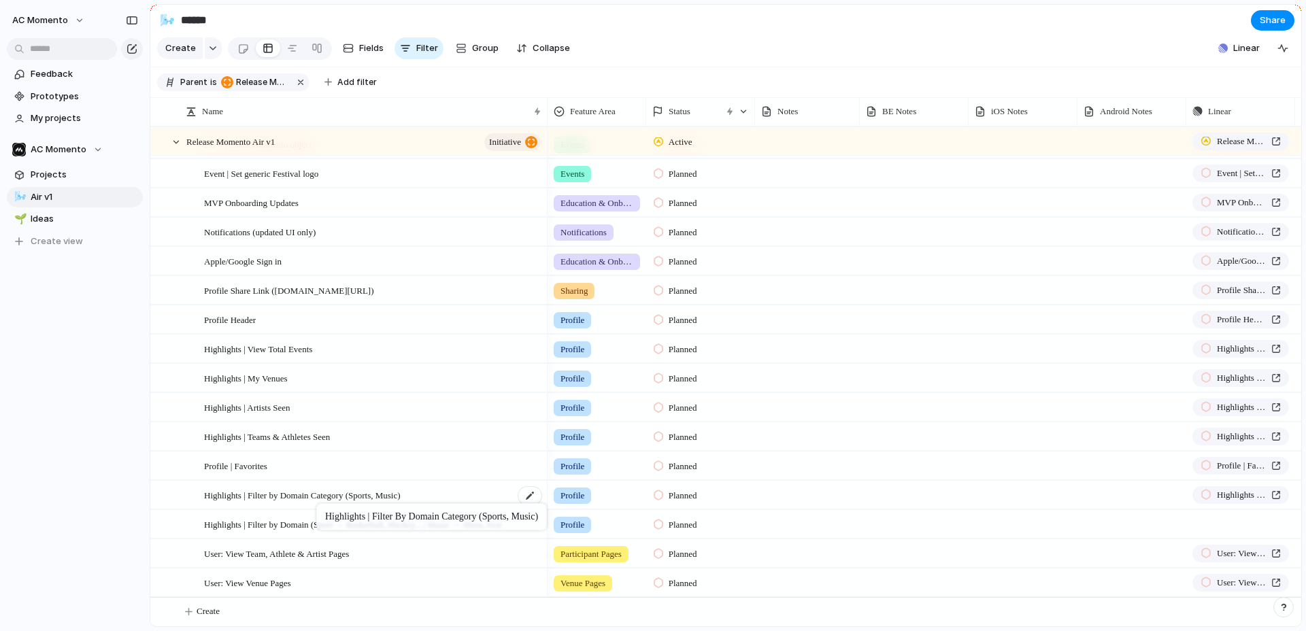
drag, startPoint x: 324, startPoint y: 469, endPoint x: 322, endPoint y: 506, distance: 37.4
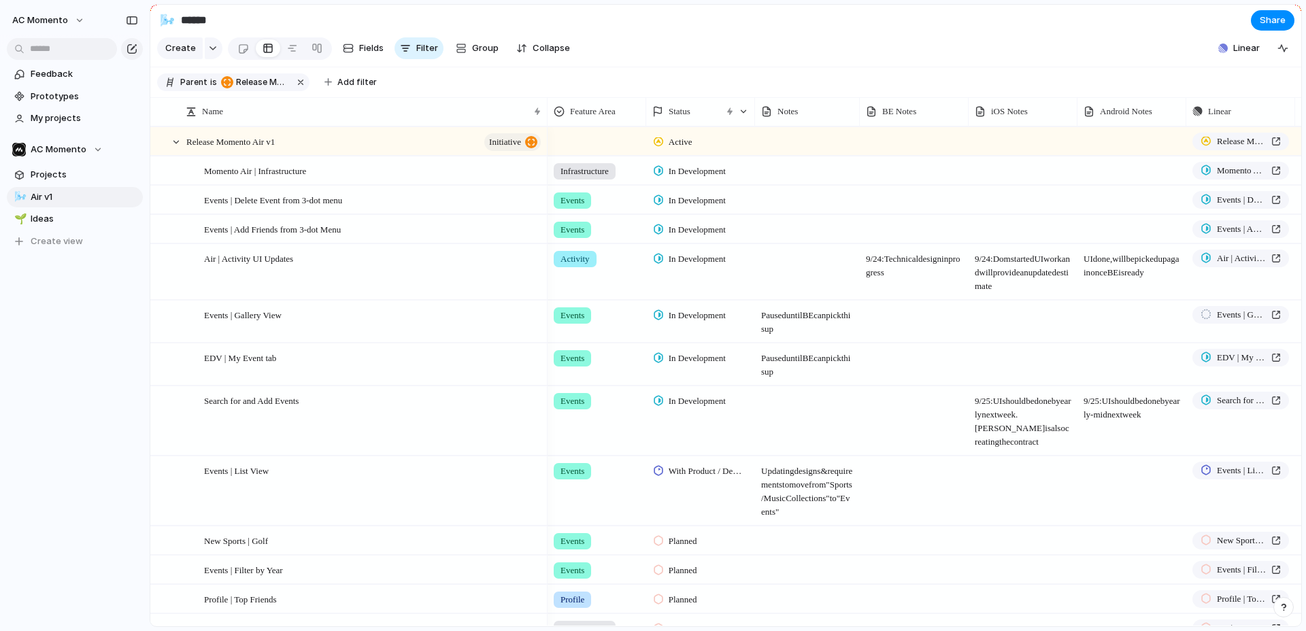
click at [732, 426] on div "In Development" at bounding box center [700, 420] width 109 height 69
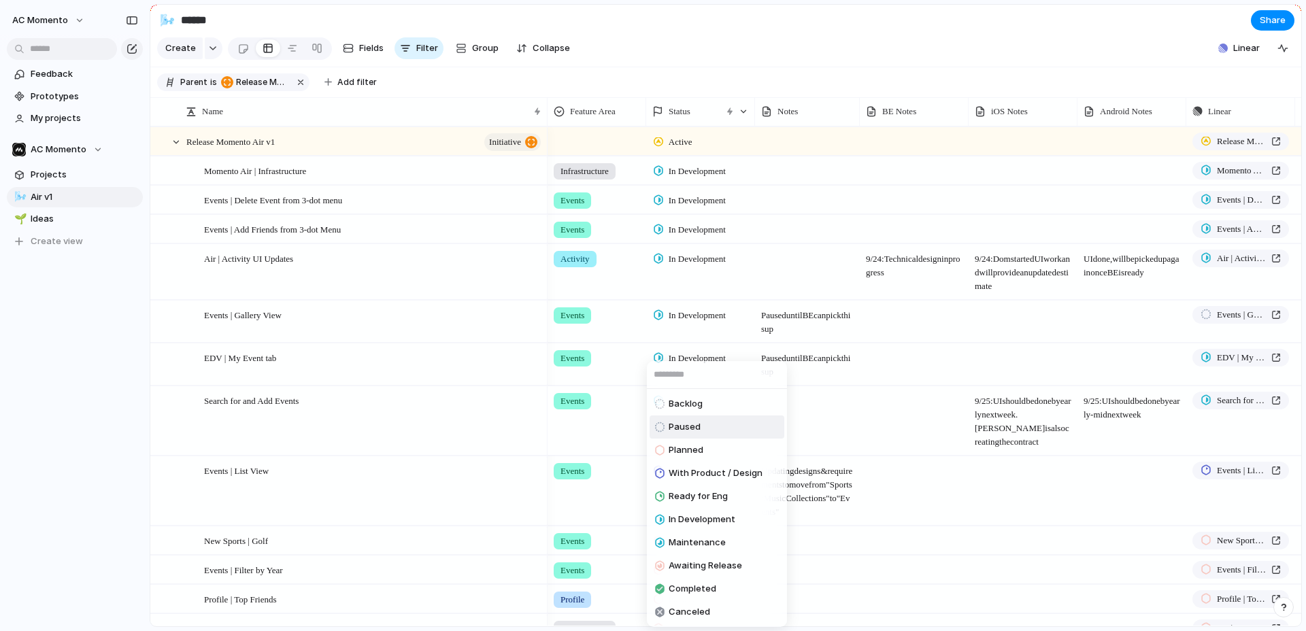
click at [834, 426] on div "Backlog Paused Planned With Product / Design Ready for Eng In Development Maint…" at bounding box center [653, 315] width 1306 height 631
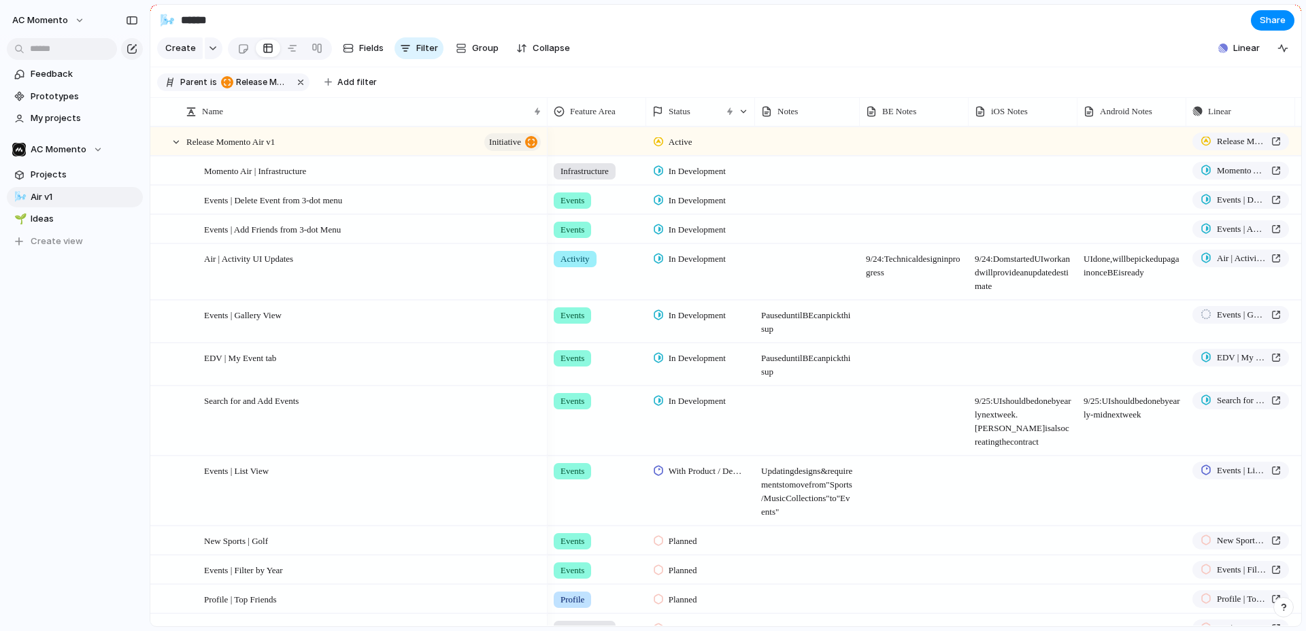
click at [1017, 364] on div at bounding box center [1022, 363] width 109 height 41
drag, startPoint x: 1018, startPoint y: 387, endPoint x: 1011, endPoint y: 359, distance: 28.7
click at [1011, 359] on textarea "**********" at bounding box center [1023, 372] width 98 height 41
type textarea "**********"
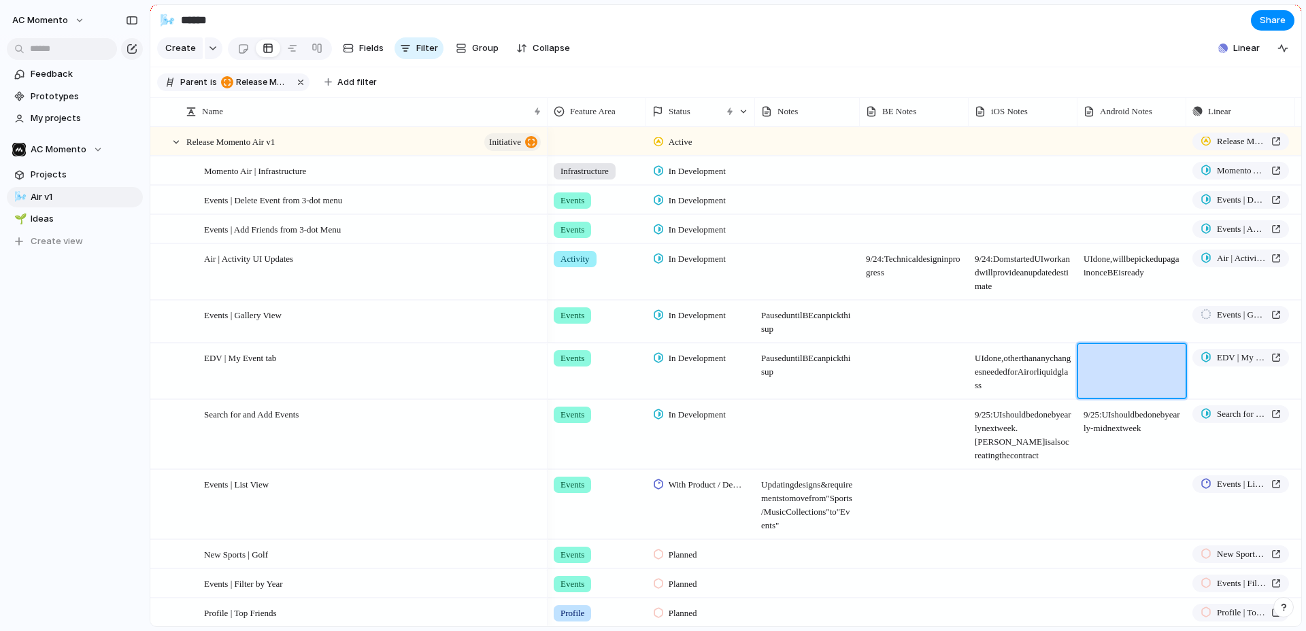
click at [1095, 422] on span "9/25: UI should be done by early-mid next week" at bounding box center [1131, 418] width 107 height 35
click at [1103, 357] on div at bounding box center [1131, 351] width 107 height 14
type textarea "*******"
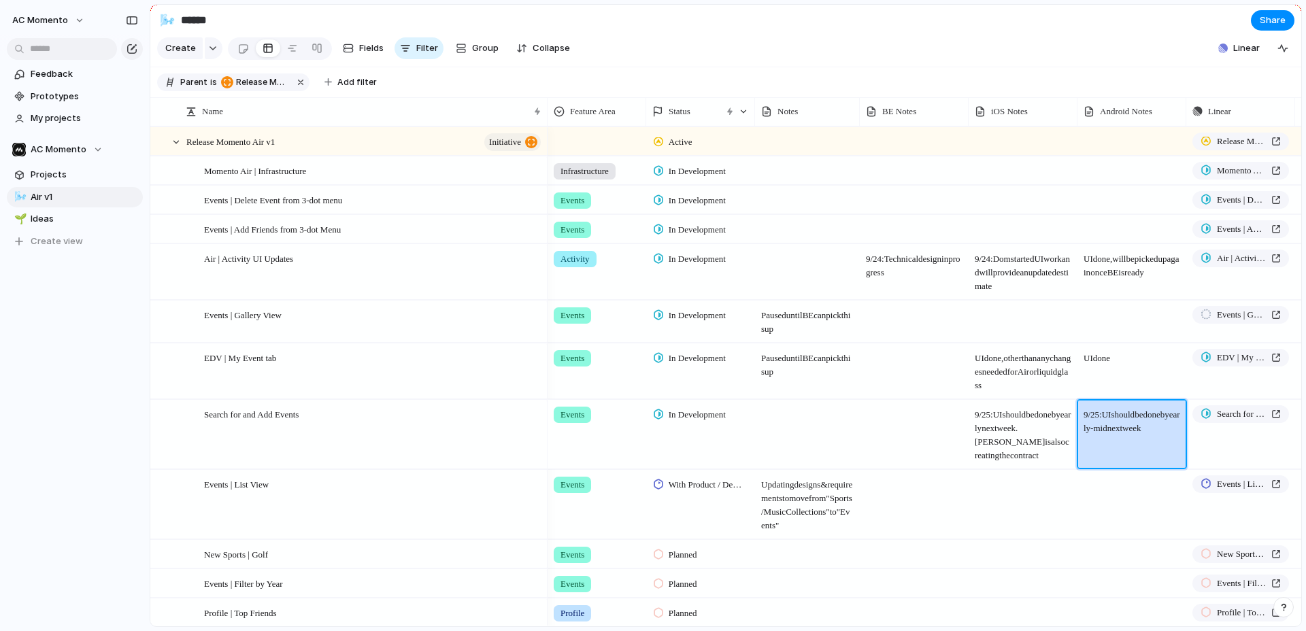
click at [836, 367] on span "Paused until BE can pick this up" at bounding box center [806, 361] width 103 height 35
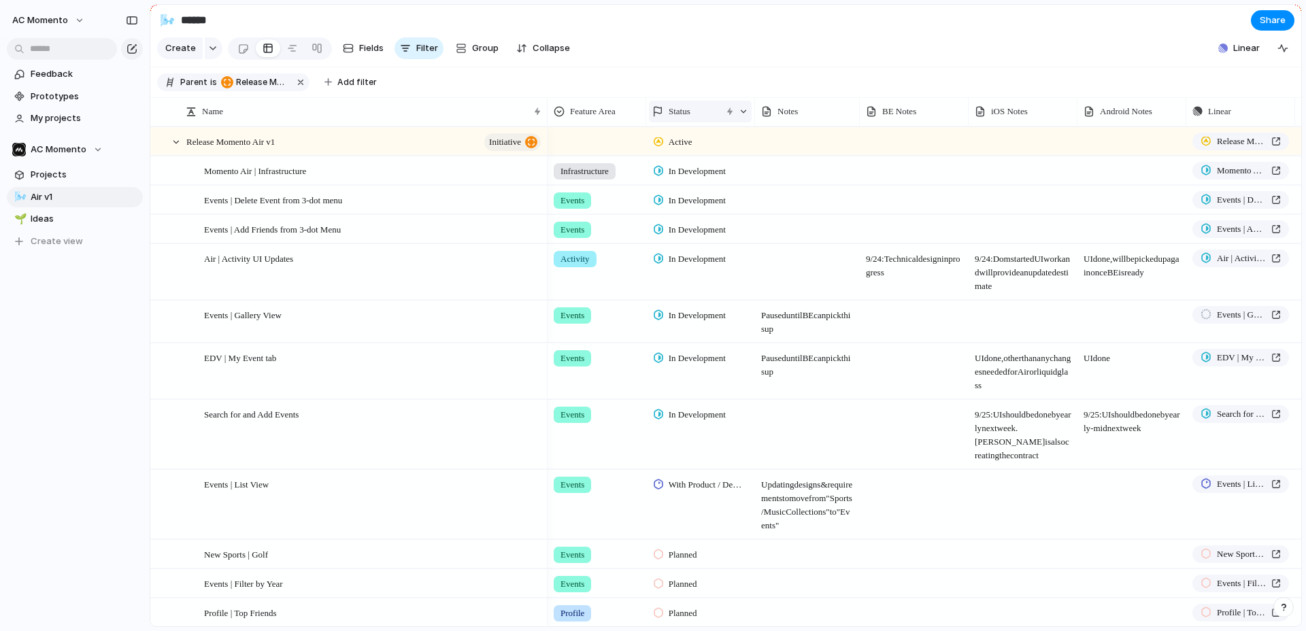
click at [740, 114] on div at bounding box center [743, 112] width 10 height 10
click at [705, 202] on span "Clear sort" at bounding box center [696, 208] width 43 height 14
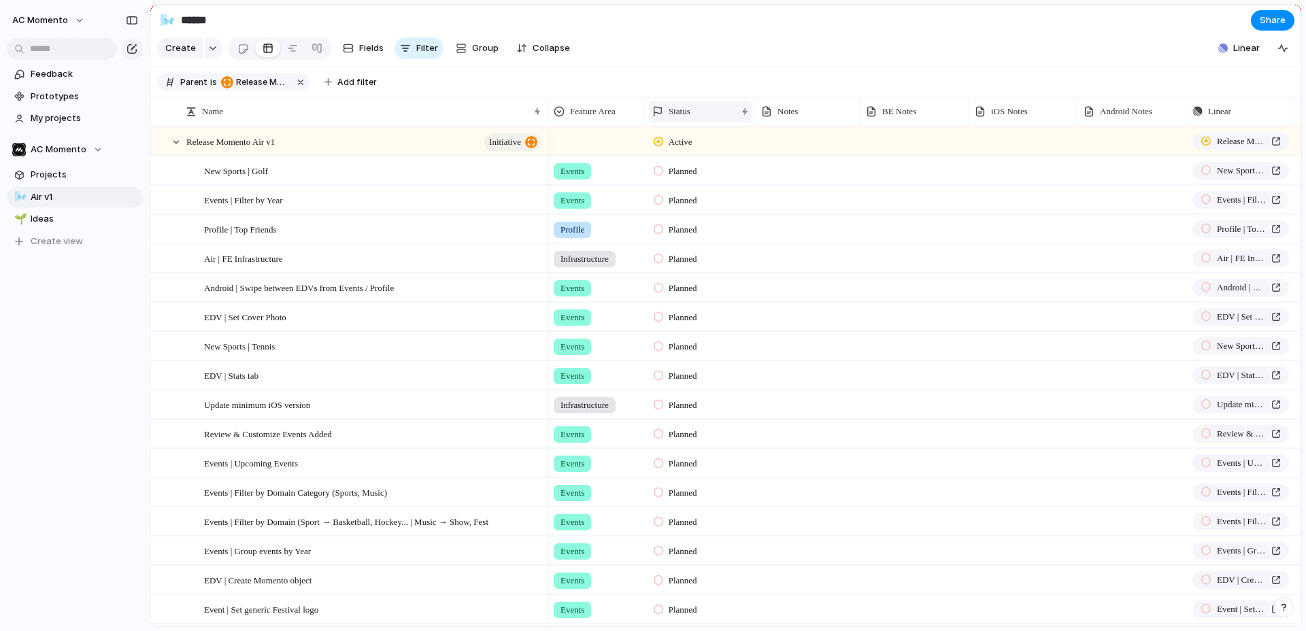
click at [726, 121] on div "Status" at bounding box center [700, 112] width 103 height 22
click at [714, 199] on li "Sort descending" at bounding box center [701, 208] width 100 height 22
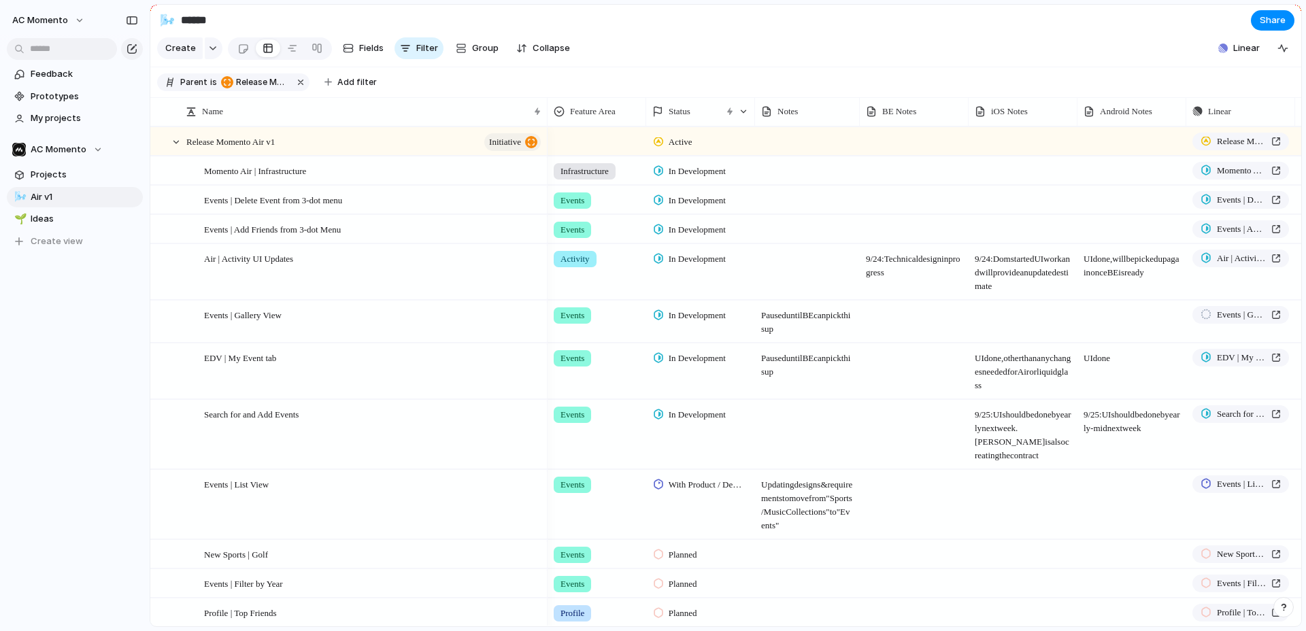
click at [739, 63] on section "Create Fields Filter Group Zoom Collapse Linear Clear Save for everyone" at bounding box center [725, 51] width 1151 height 33
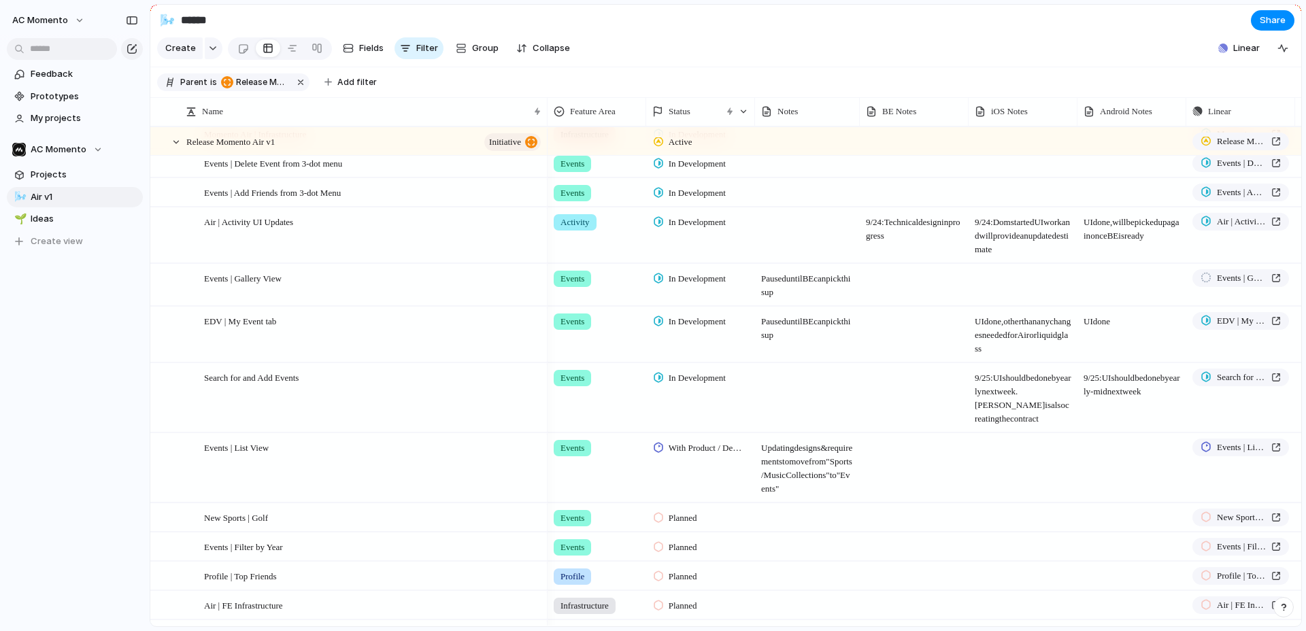
click at [681, 279] on span "In Development" at bounding box center [696, 279] width 57 height 14
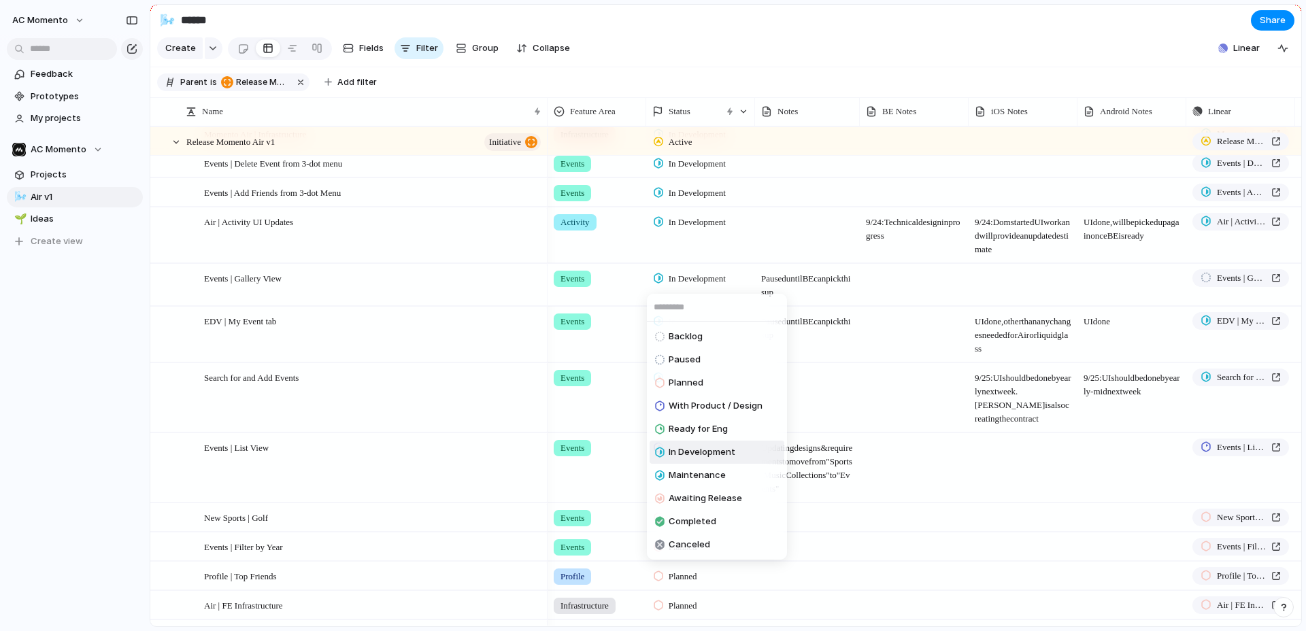
click at [681, 279] on div "Backlog Paused Planned With Product / Design Ready for Eng In Development Maint…" at bounding box center [653, 315] width 1306 height 631
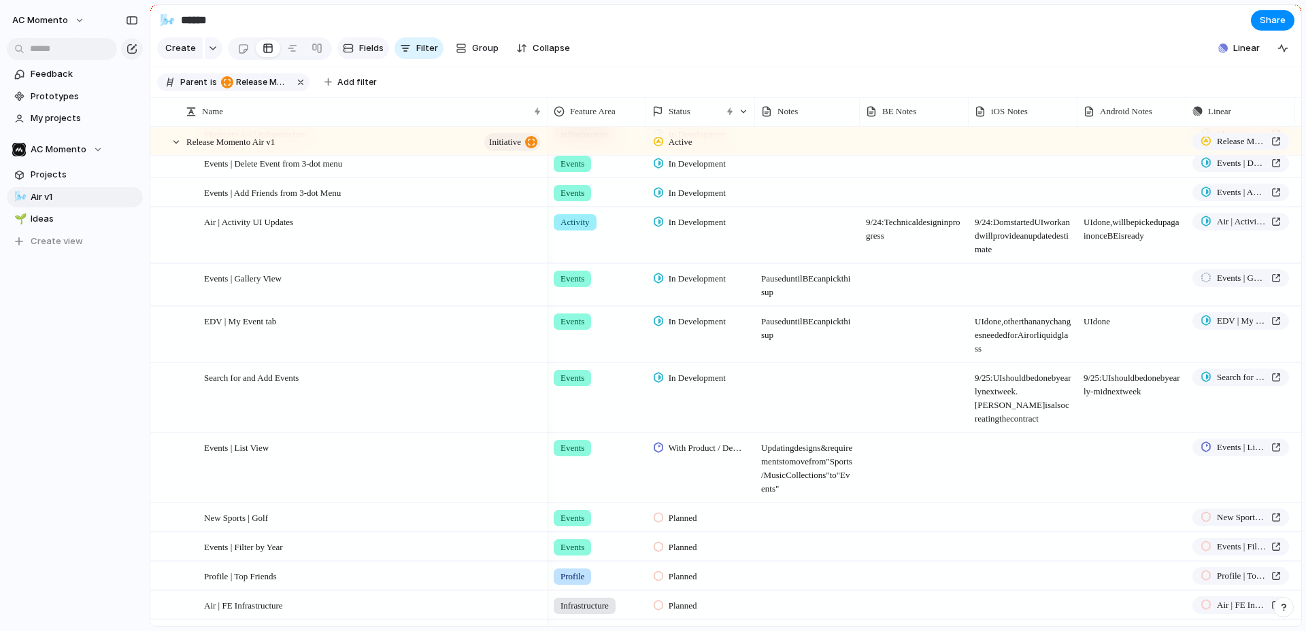
click at [363, 45] on span "Fields" at bounding box center [371, 48] width 24 height 14
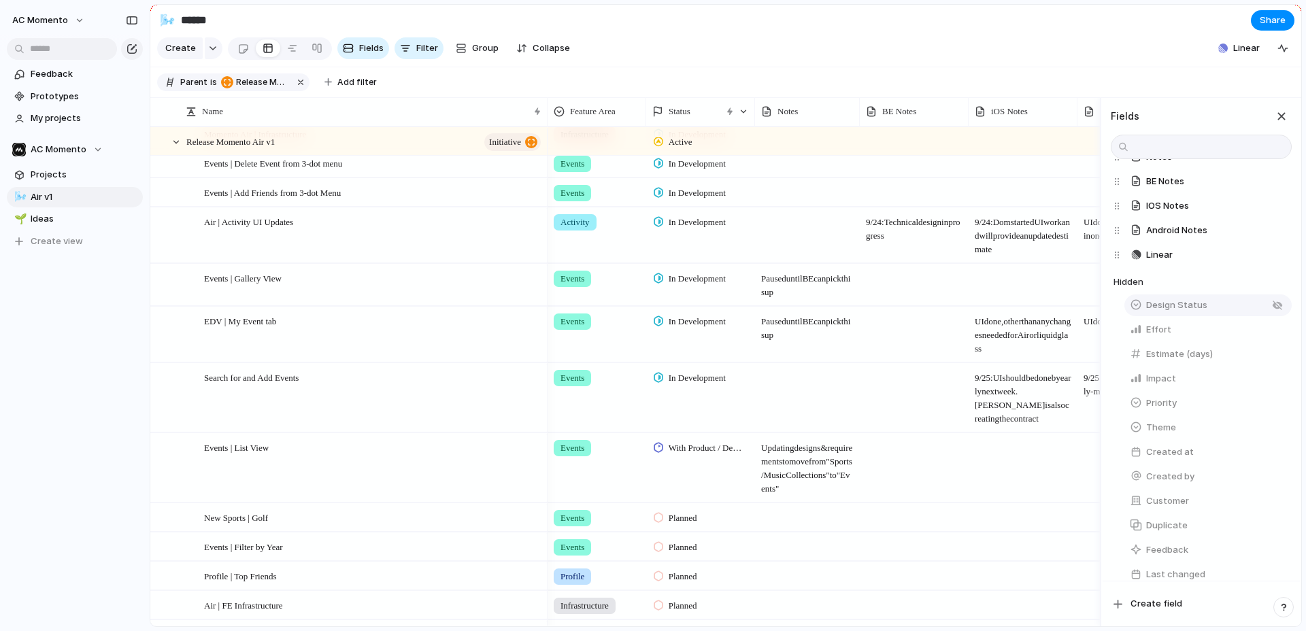
click at [1162, 306] on span "Design Status" at bounding box center [1176, 306] width 61 height 14
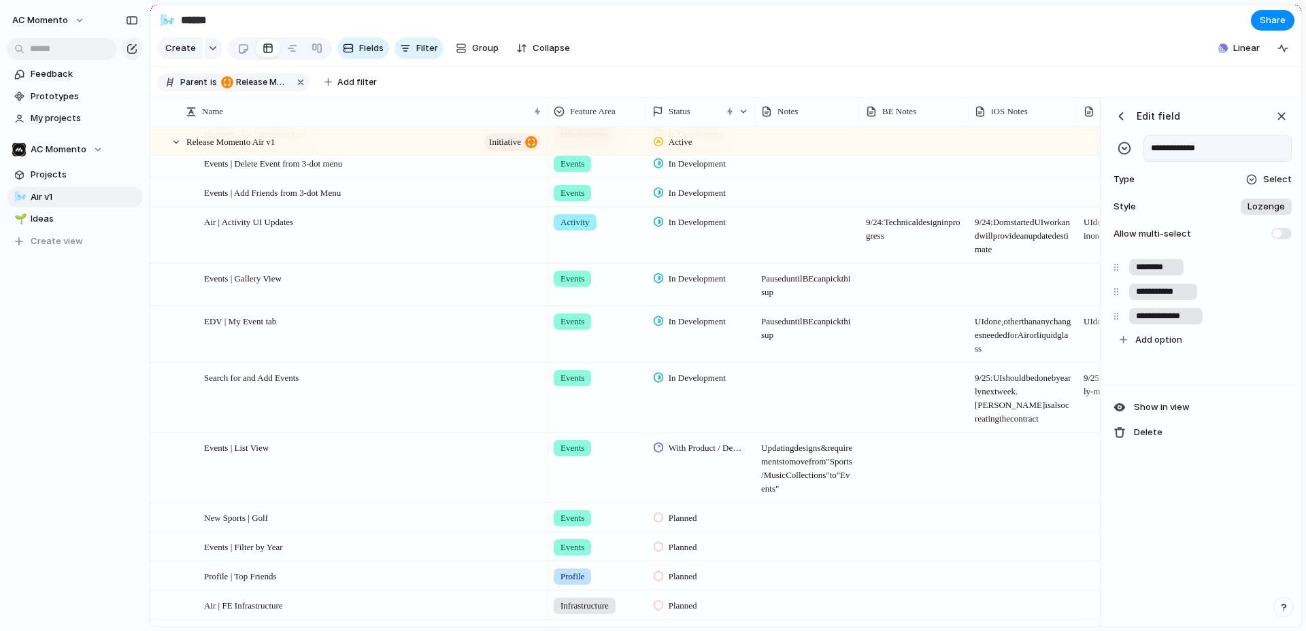
click at [1208, 147] on input "**********" at bounding box center [1217, 148] width 148 height 27
type input "**********"
click at [1204, 129] on div "**********" at bounding box center [1200, 175] width 197 height 154
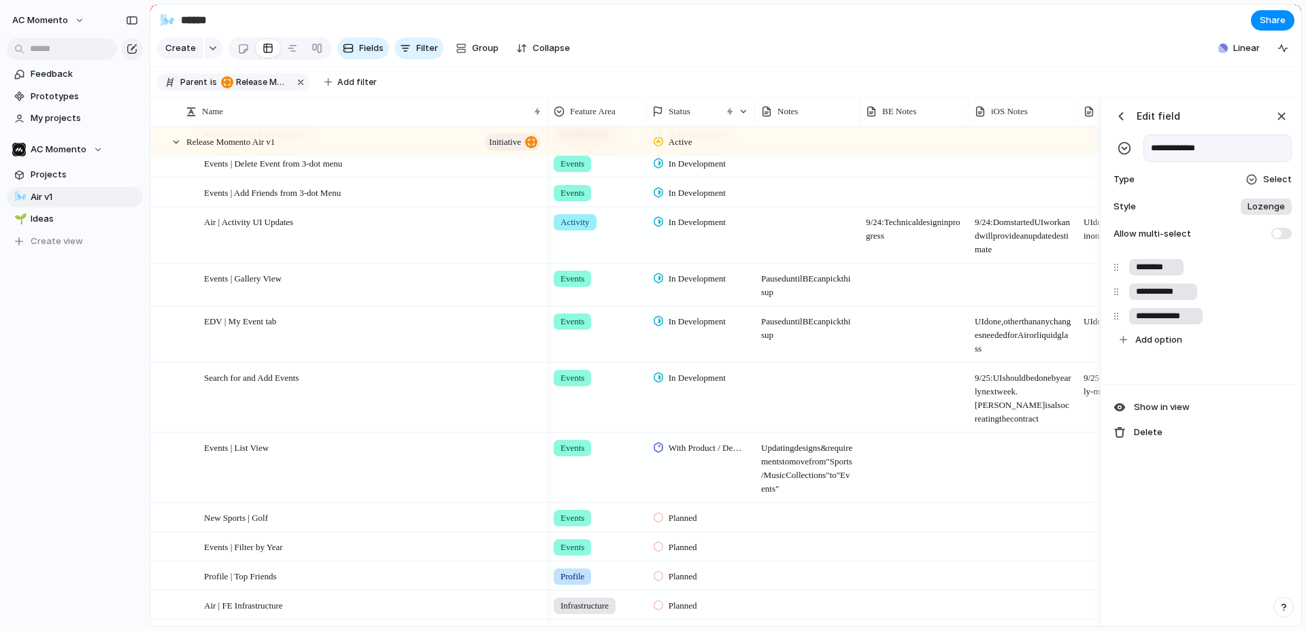
click at [1123, 119] on div "button" at bounding box center [1121, 116] width 14 height 14
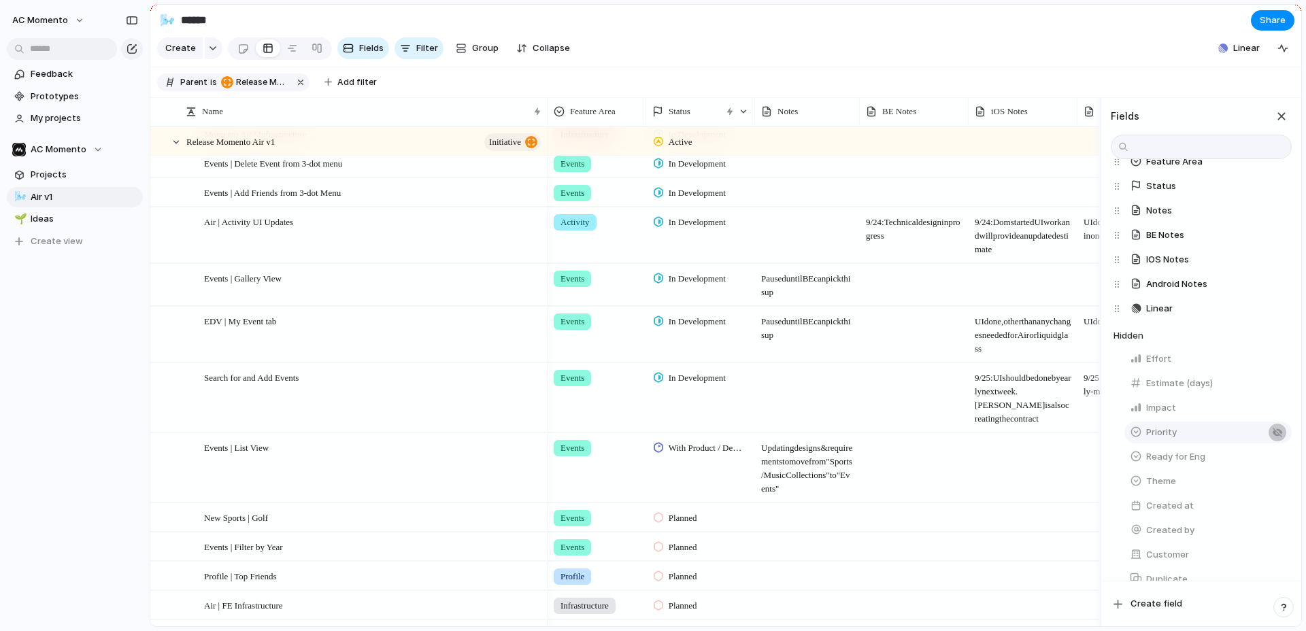
click at [1240, 459] on div "button" at bounding box center [1277, 457] width 11 height 11
drag, startPoint x: 1287, startPoint y: 117, endPoint x: 1219, endPoint y: 118, distance: 68.0
click at [1240, 117] on div "button" at bounding box center [1281, 116] width 15 height 15
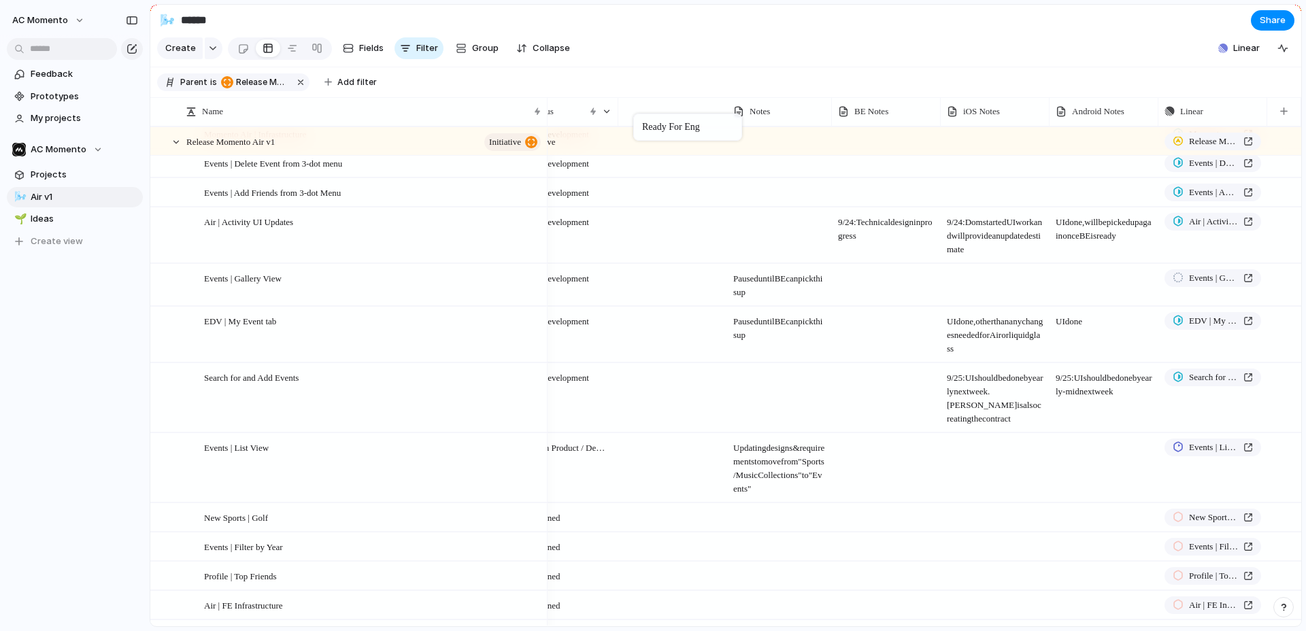
drag, startPoint x: 1066, startPoint y: 113, endPoint x: 694, endPoint y: 125, distance: 372.8
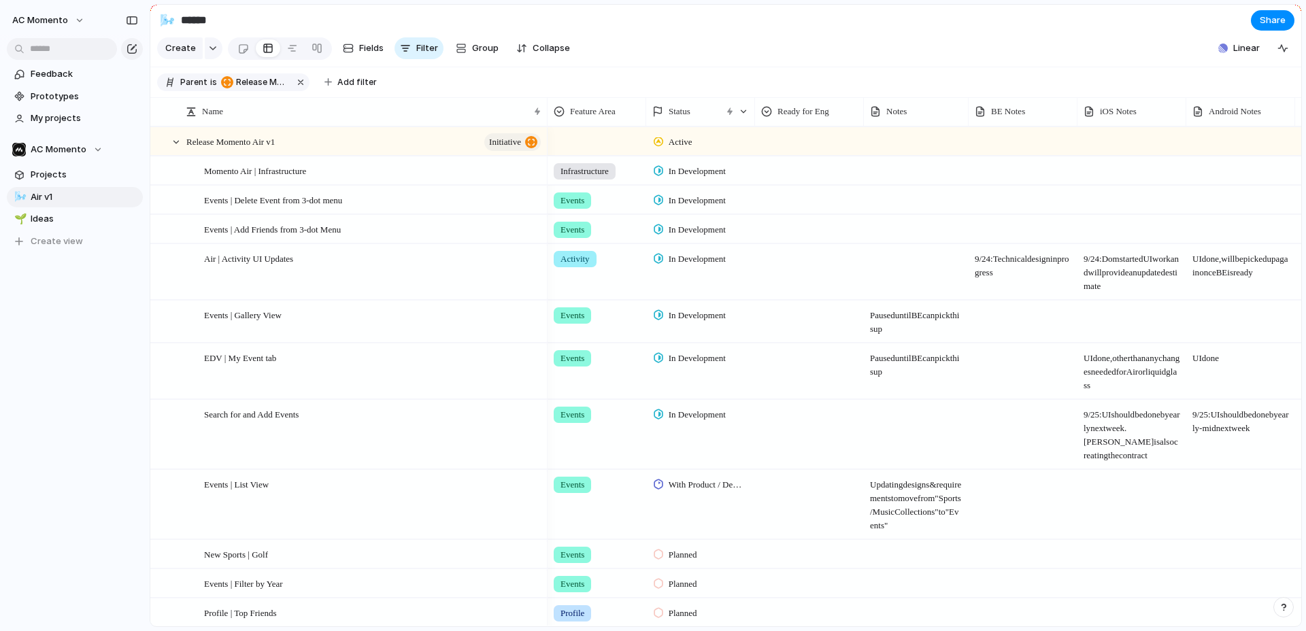
click at [793, 177] on div at bounding box center [808, 168] width 107 height 22
click at [800, 171] on div "Ideation In Progress Pixel Perfect" at bounding box center [653, 315] width 1306 height 631
click at [792, 108] on span "Ready for Eng" at bounding box center [803, 112] width 52 height 14
click at [813, 136] on li "Modify" at bounding box center [810, 142] width 100 height 22
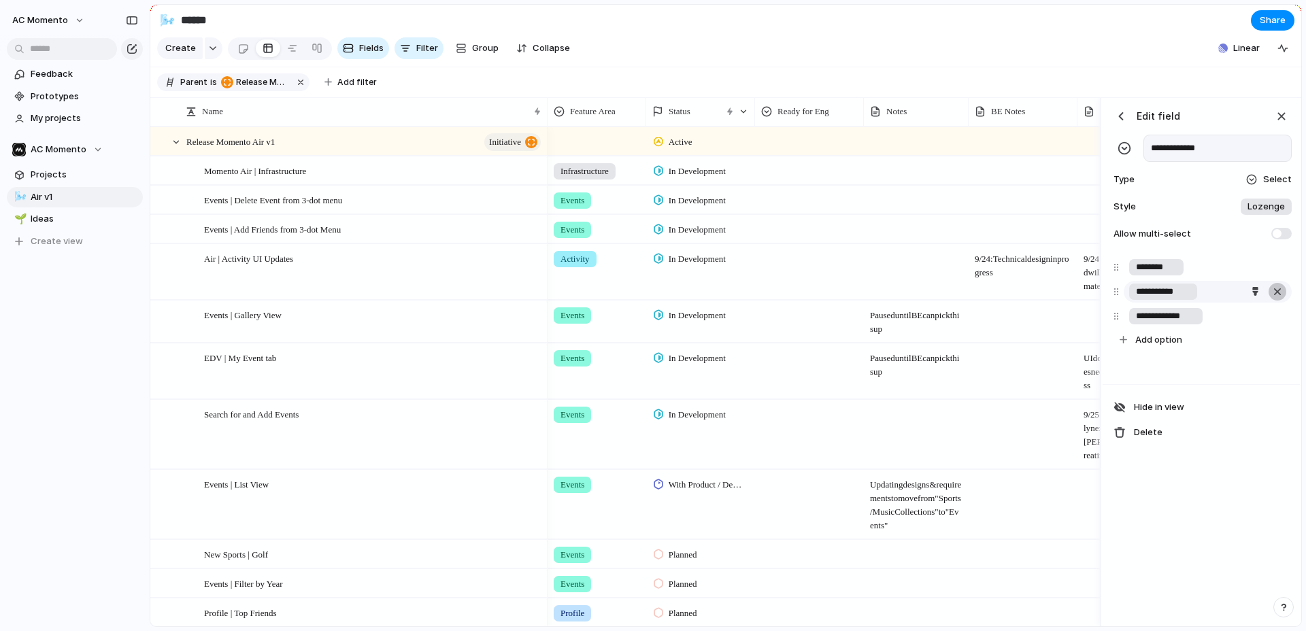
click at [1240, 315] on div "button" at bounding box center [1277, 316] width 14 height 18
click at [1240, 288] on div "button" at bounding box center [1277, 292] width 14 height 18
click at [1240, 267] on div "button" at bounding box center [1277, 267] width 14 height 18
click at [1240, 168] on div "**********" at bounding box center [1200, 175] width 197 height 154
click at [1240, 177] on div at bounding box center [1251, 179] width 12 height 12
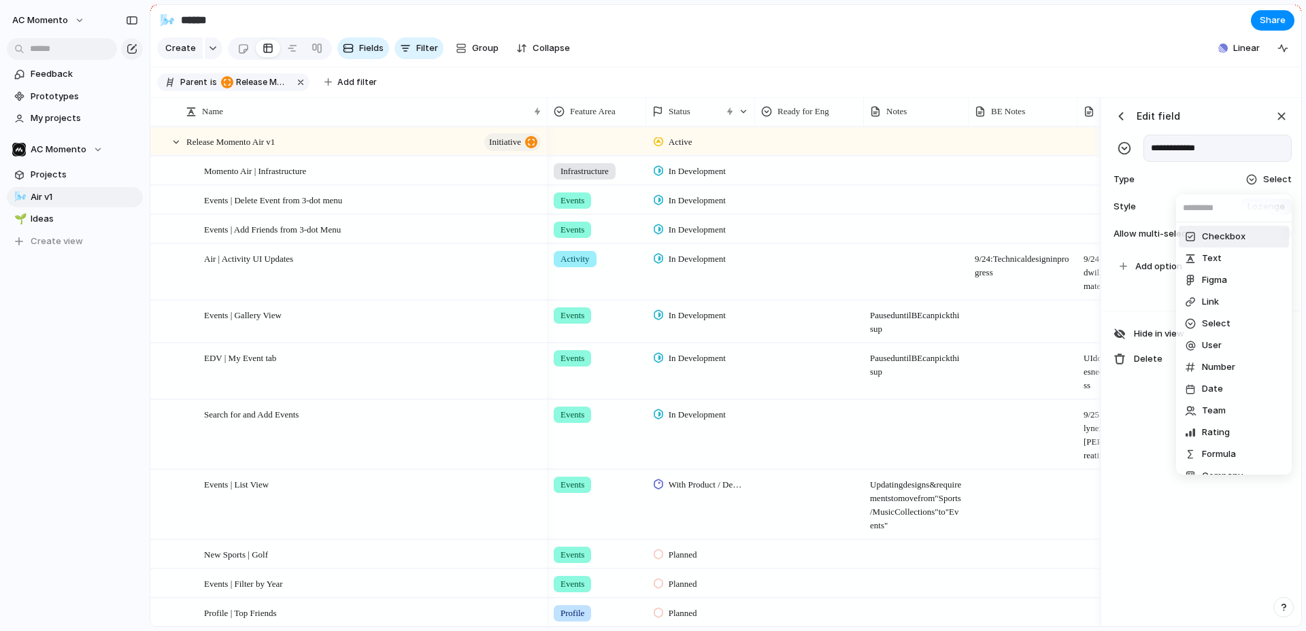
click at [1229, 237] on span "Checkbox" at bounding box center [1224, 237] width 44 height 14
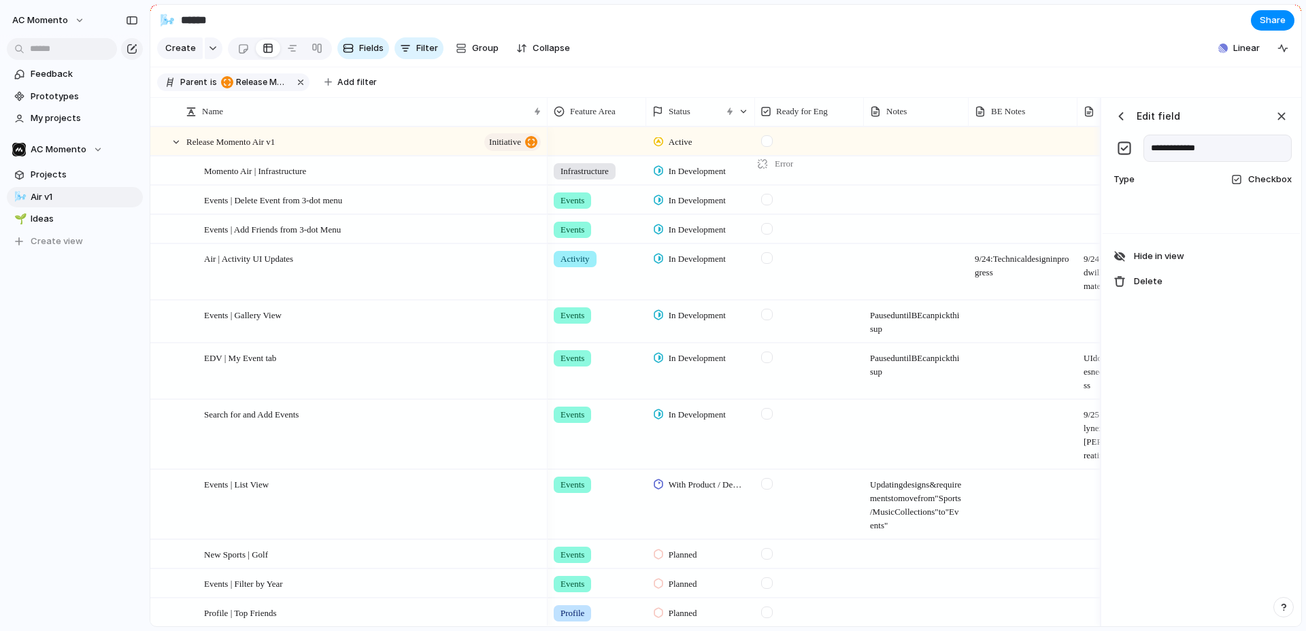
click at [1121, 119] on div "button" at bounding box center [1121, 116] width 14 height 14
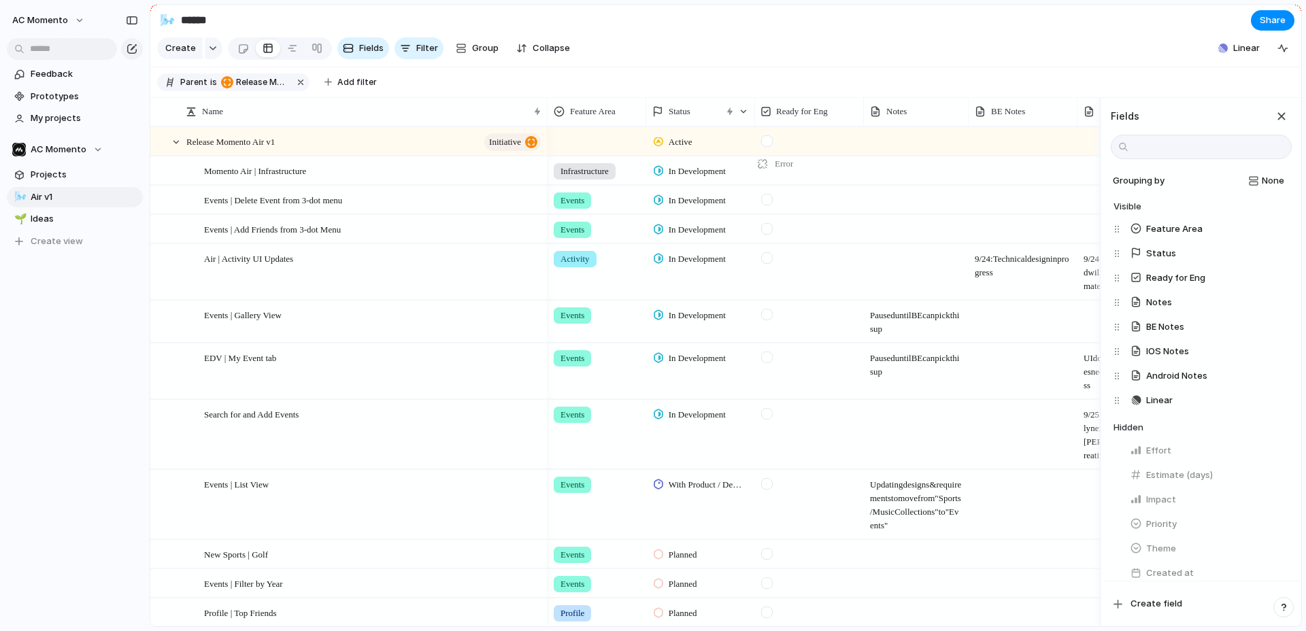
click at [1240, 120] on div "Fields" at bounding box center [1200, 128] width 197 height 61
drag, startPoint x: 1285, startPoint y: 120, endPoint x: 764, endPoint y: 167, distance: 523.1
click at [1240, 120] on div "button" at bounding box center [1281, 116] width 15 height 15
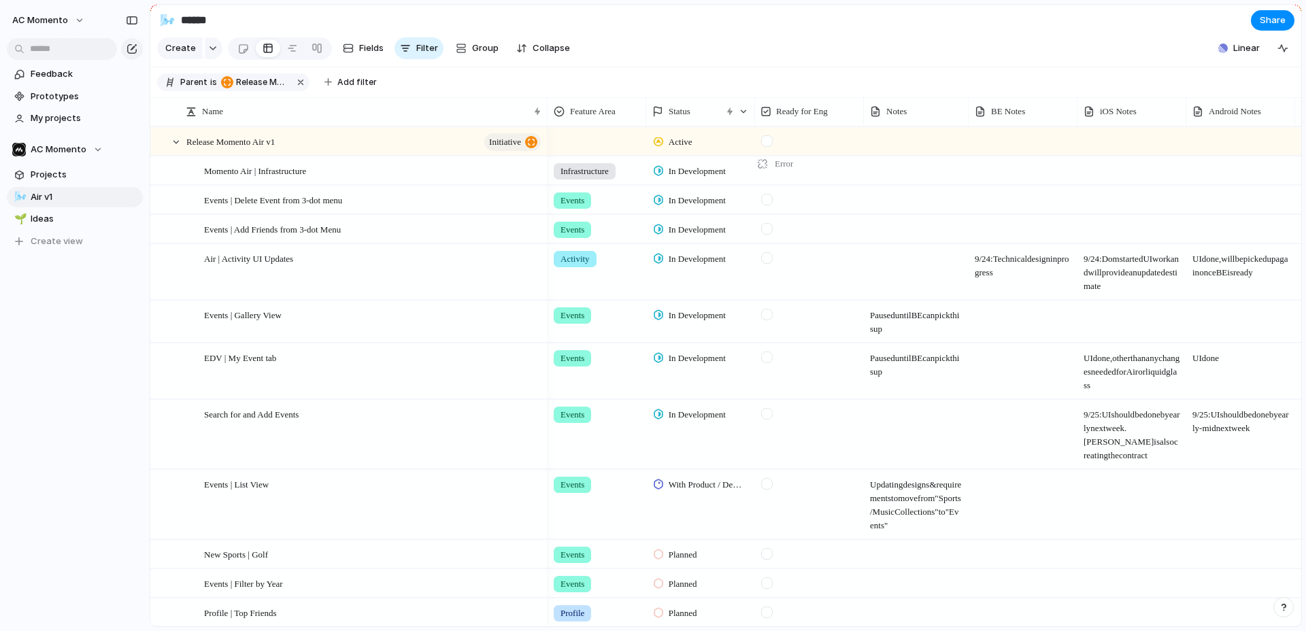
click at [764, 169] on div "Error" at bounding box center [773, 164] width 37 height 14
click at [885, 179] on div at bounding box center [916, 170] width 105 height 28
click at [702, 174] on span "In Development" at bounding box center [696, 172] width 57 height 14
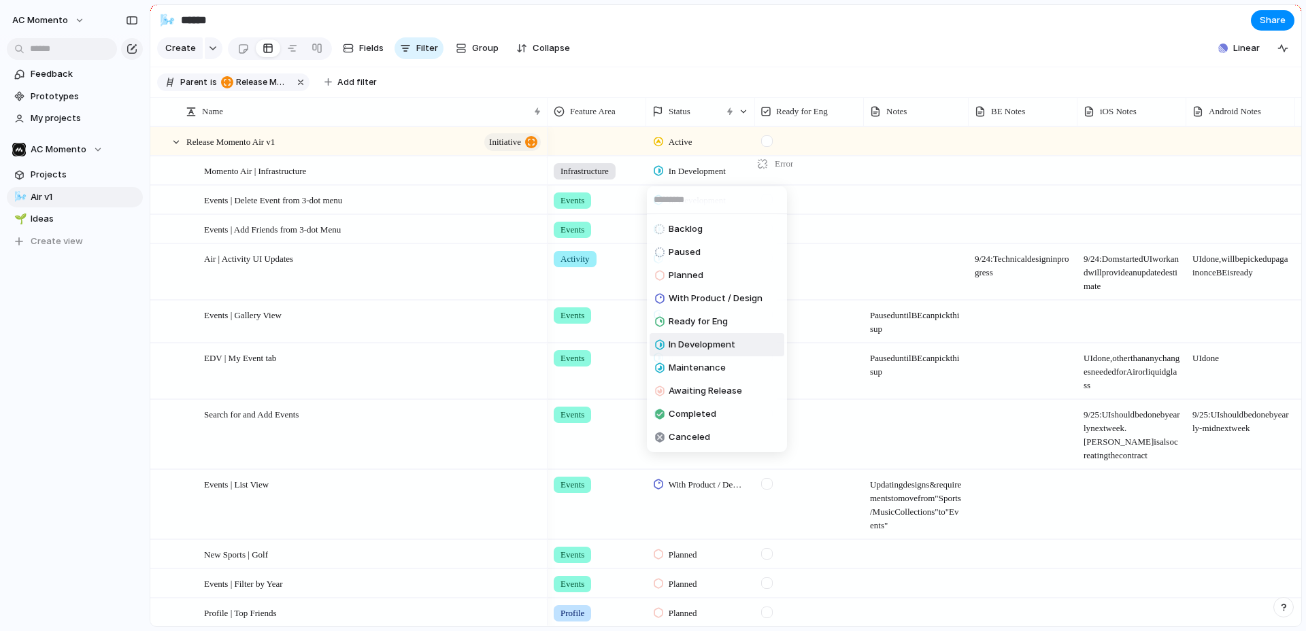
click at [821, 166] on div "Backlog Paused Planned With Product / Design Ready for Eng In Development Maint…" at bounding box center [653, 315] width 1306 height 631
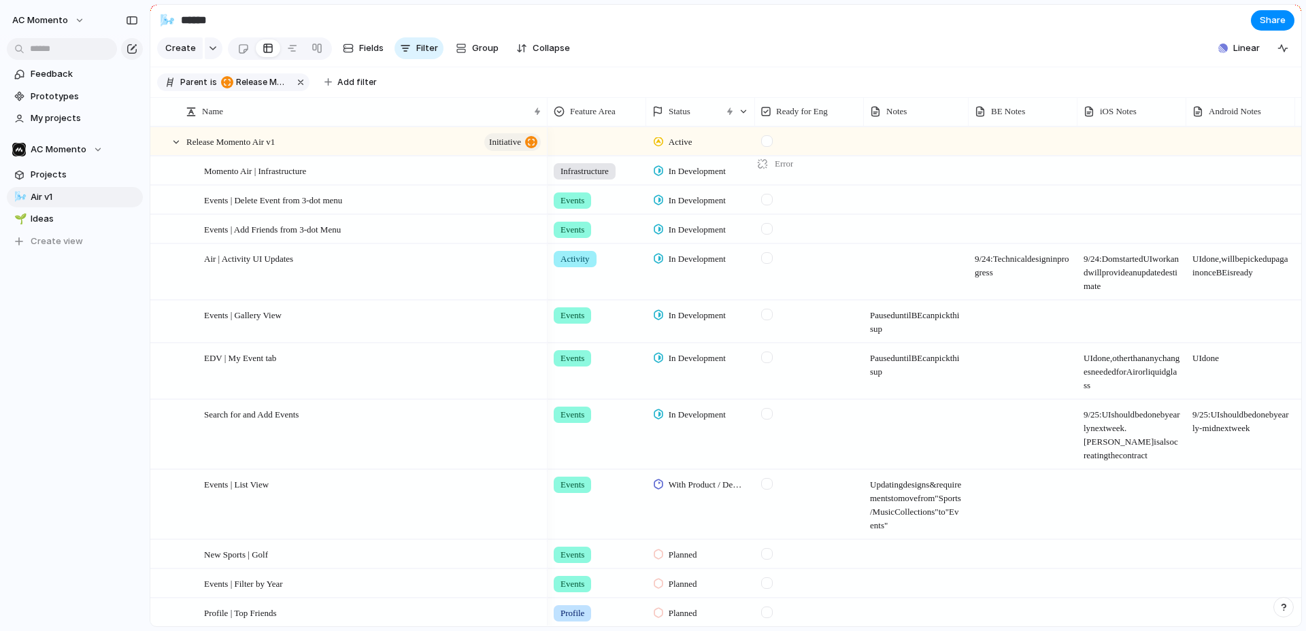
drag, startPoint x: 798, startPoint y: 165, endPoint x: 787, endPoint y: 165, distance: 10.9
click at [798, 165] on div "Error" at bounding box center [809, 170] width 109 height 28
click at [773, 186] on form at bounding box center [766, 195] width 22 height 19
click at [768, 201] on div at bounding box center [767, 200] width 12 height 12
click at [769, 201] on div at bounding box center [767, 200] width 12 height 12
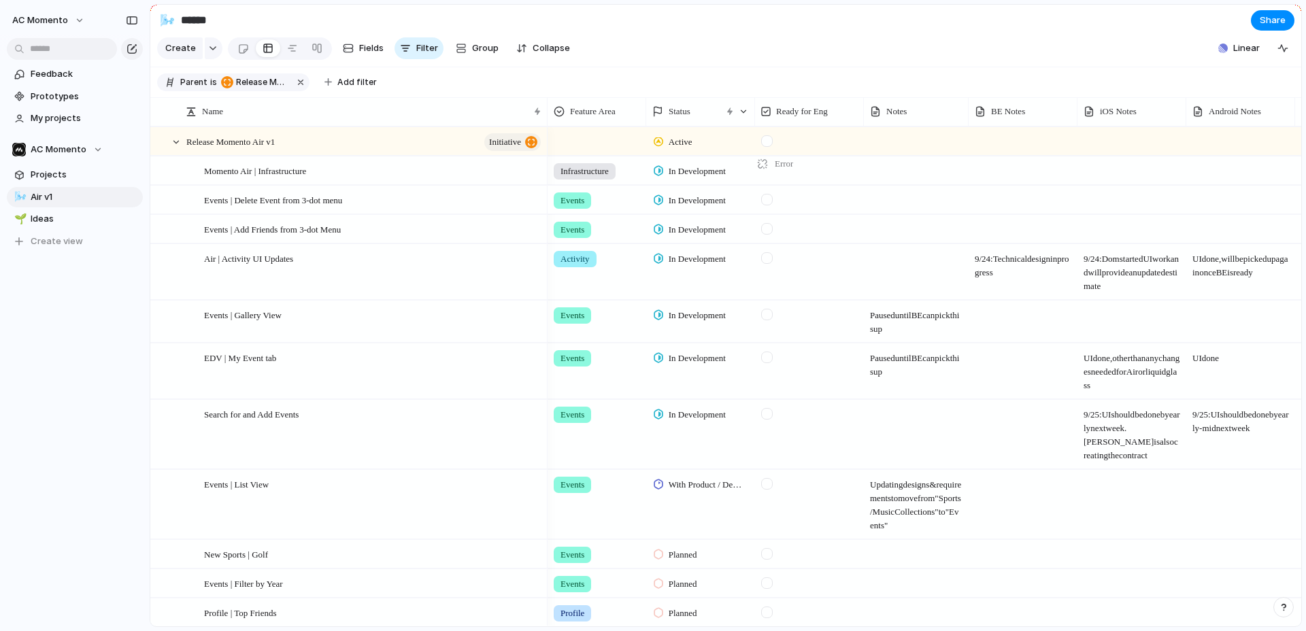
click at [796, 123] on div "Ready for Eng" at bounding box center [809, 111] width 103 height 29
click at [828, 118] on div "Ready for Eng" at bounding box center [809, 112] width 103 height 22
click at [836, 137] on li "Modify" at bounding box center [810, 142] width 100 height 22
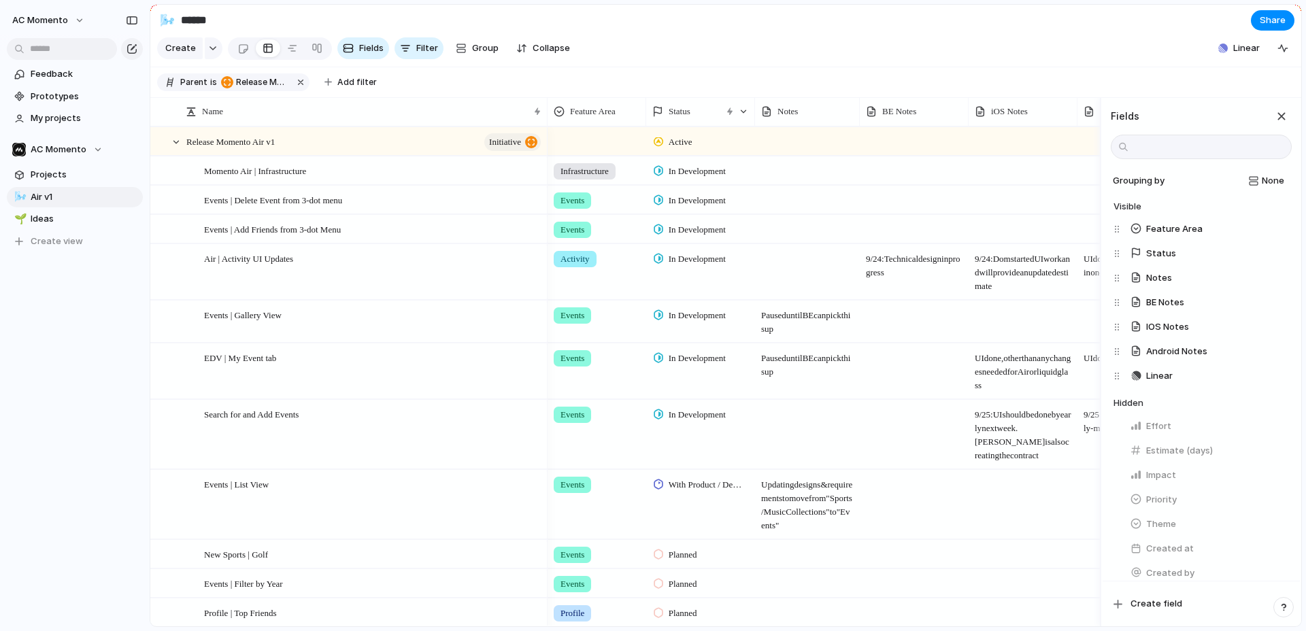
click at [794, 93] on section "Parent is Release Momento Air v1 Add filter" at bounding box center [725, 82] width 1151 height 31
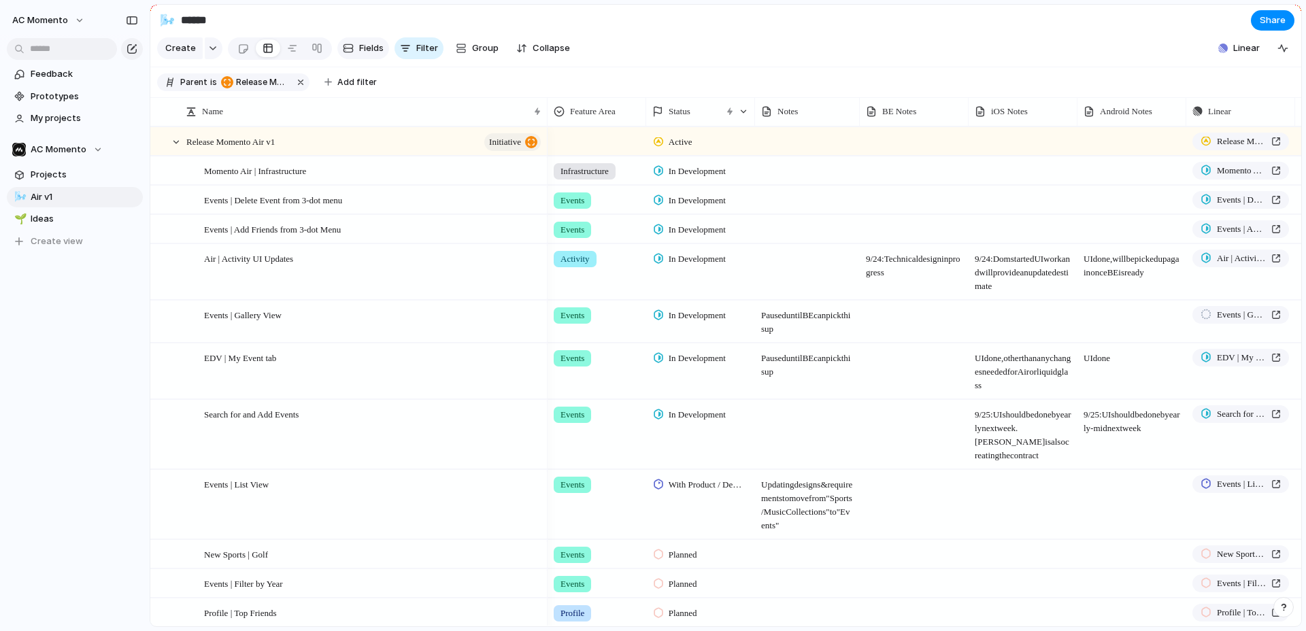
click at [367, 54] on span "Fields" at bounding box center [371, 48] width 24 height 14
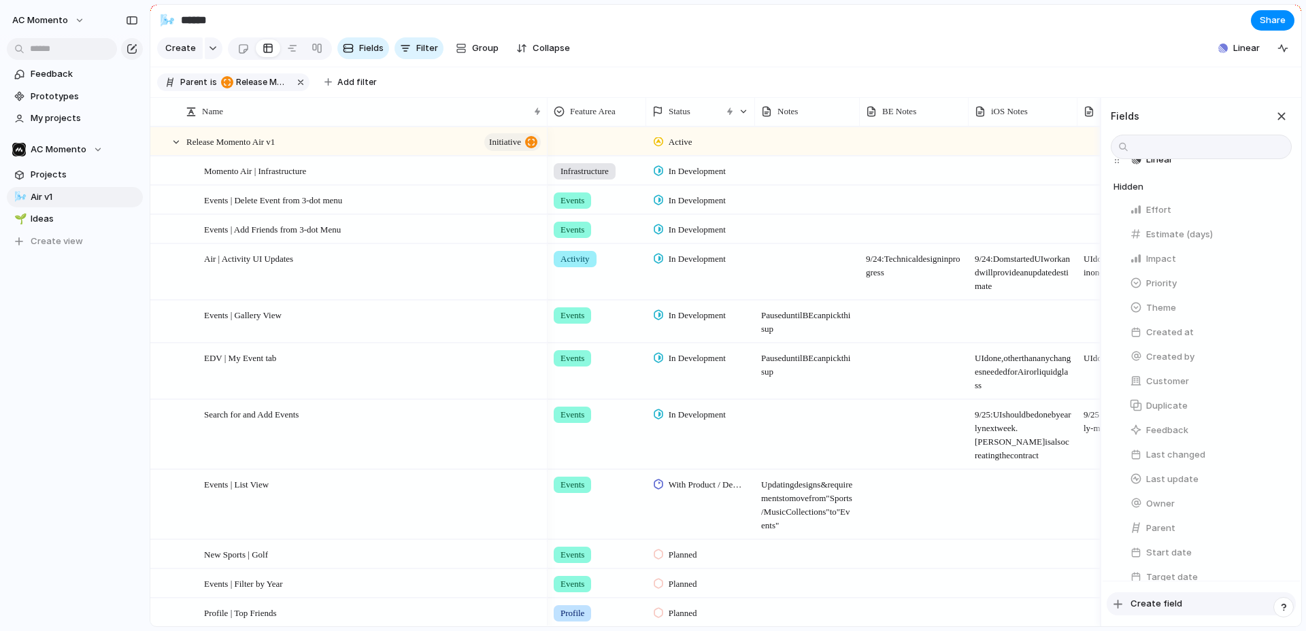
click at [1176, 600] on span "Create field" at bounding box center [1156, 604] width 52 height 14
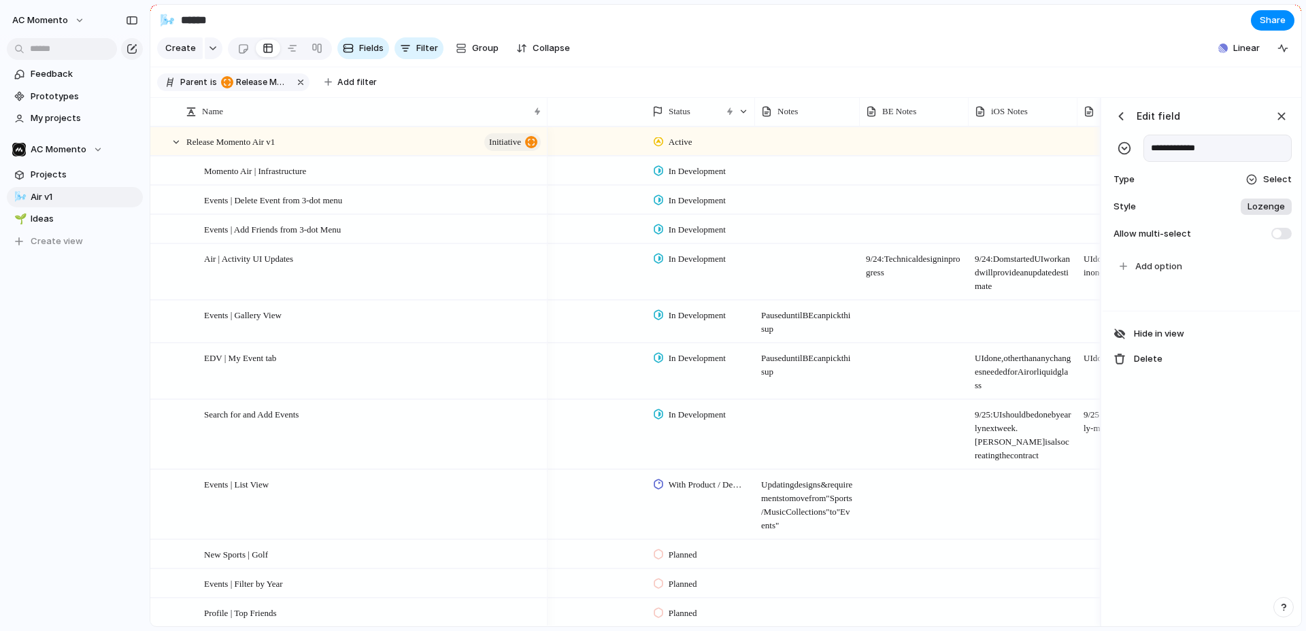
type input "**********"
click at [1240, 184] on span "Select" at bounding box center [1277, 180] width 29 height 14
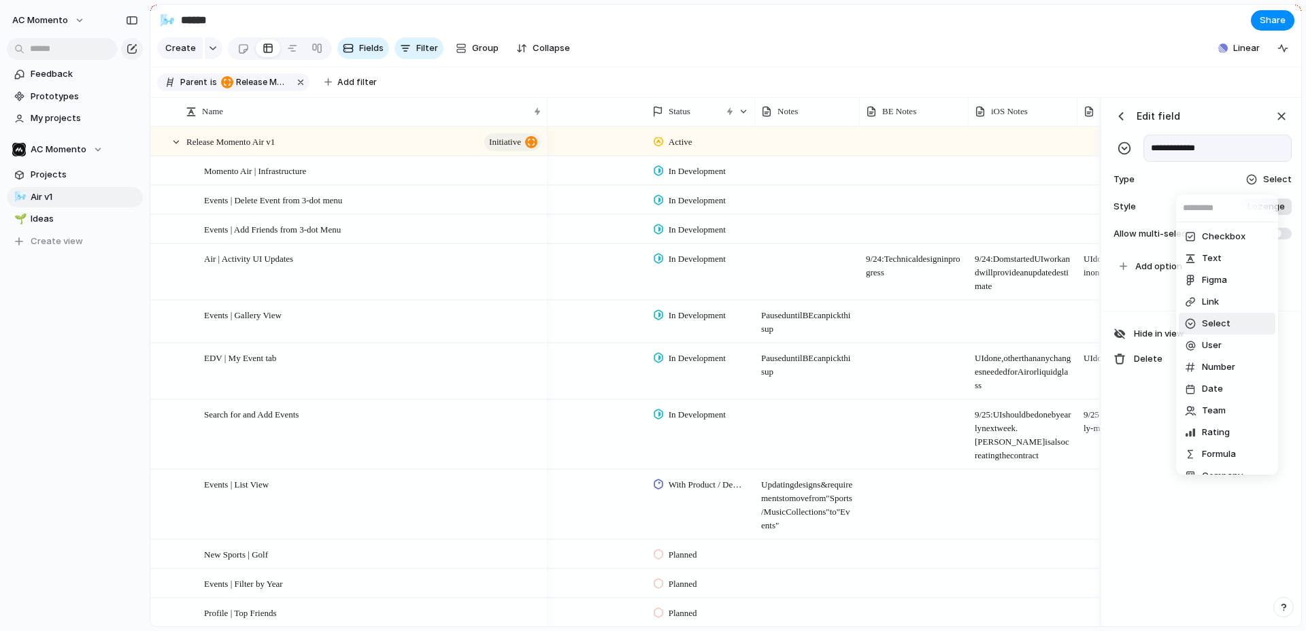
scroll to position [0, 338]
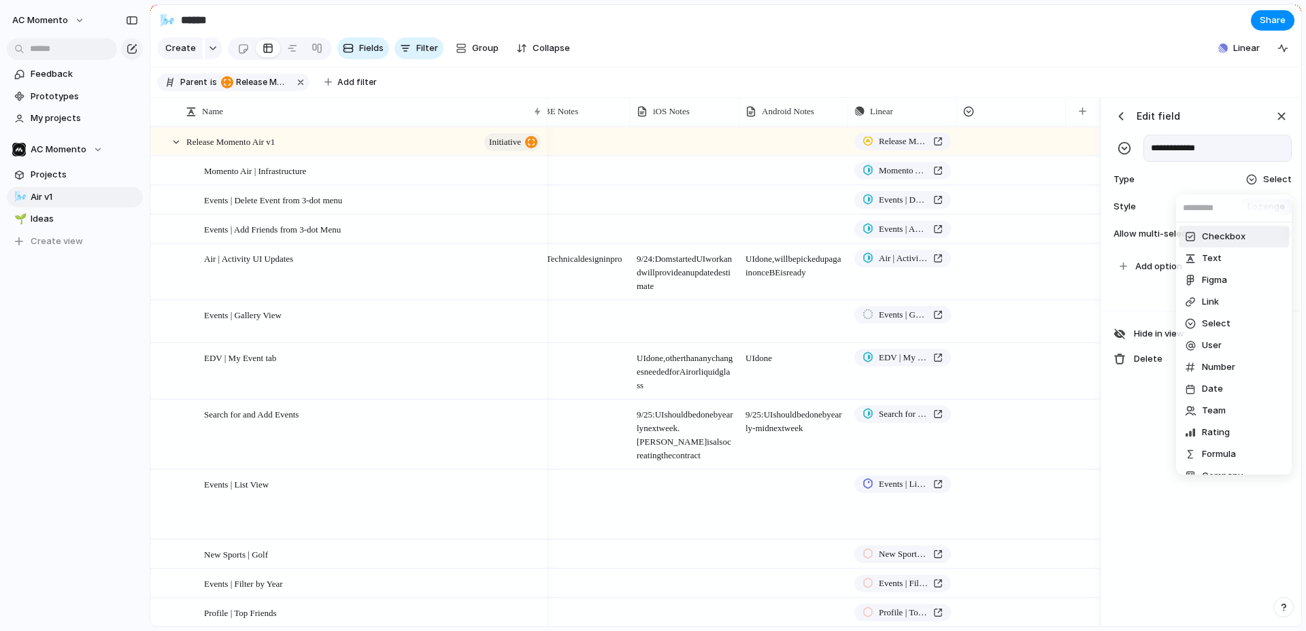
click at [1235, 237] on span "Checkbox" at bounding box center [1224, 237] width 44 height 14
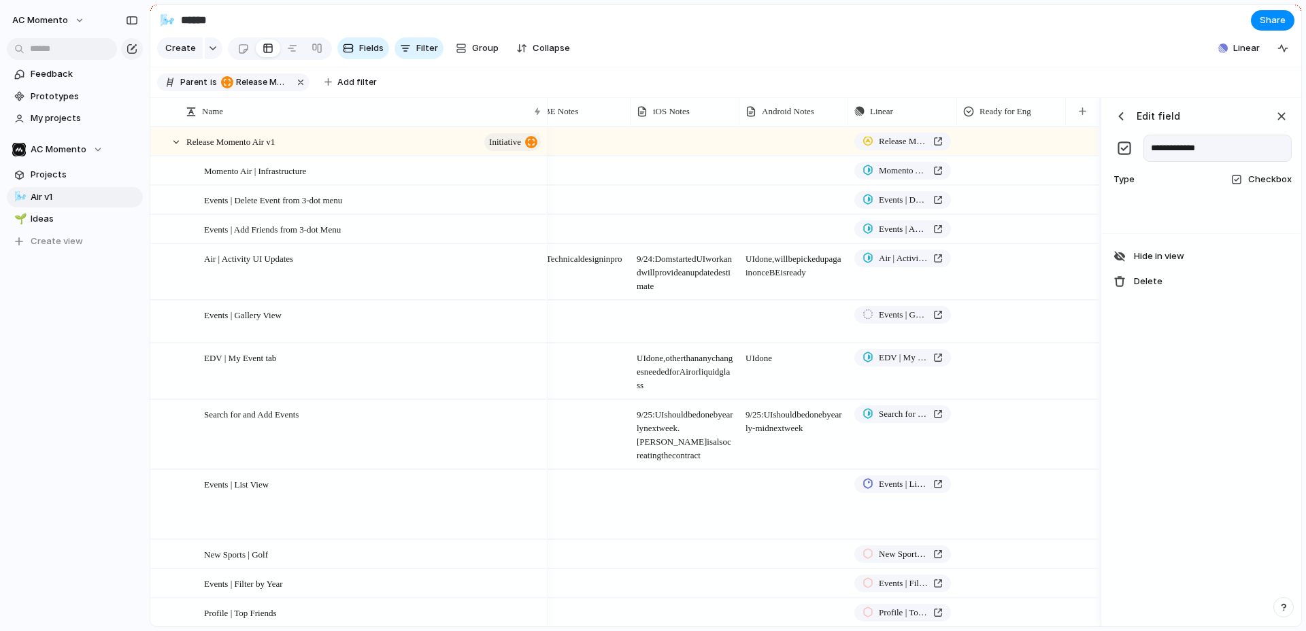
click at [1125, 121] on div "button" at bounding box center [1121, 116] width 14 height 14
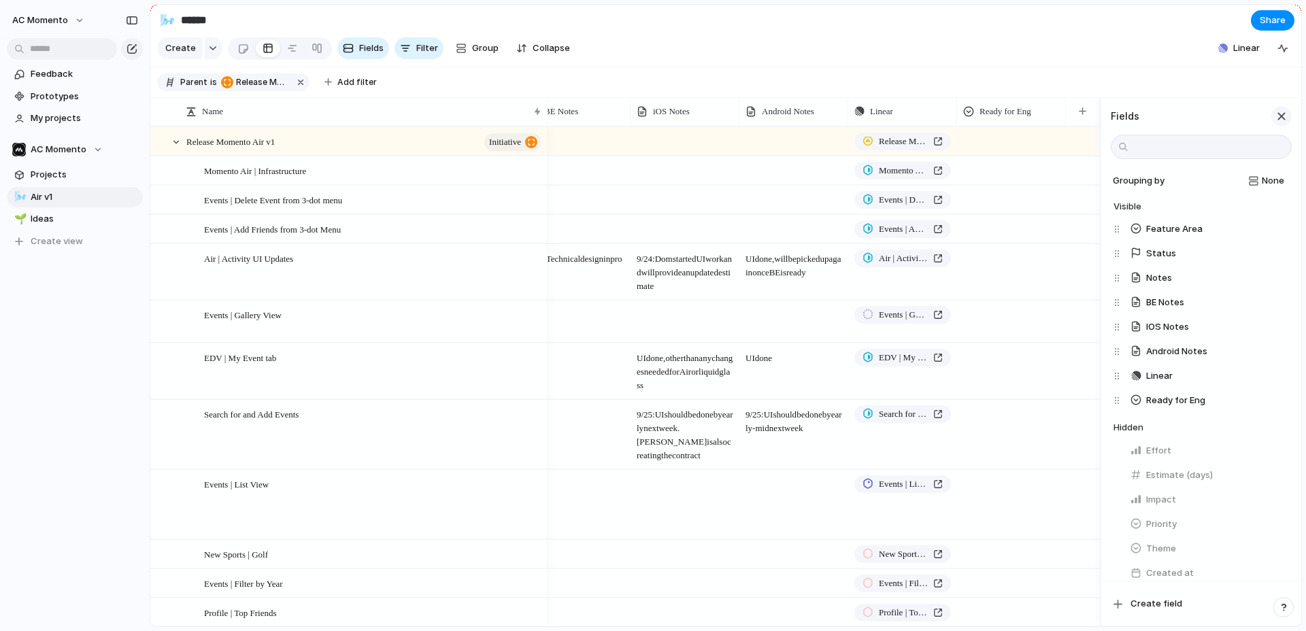
click at [1240, 112] on div "button" at bounding box center [1281, 116] width 15 height 15
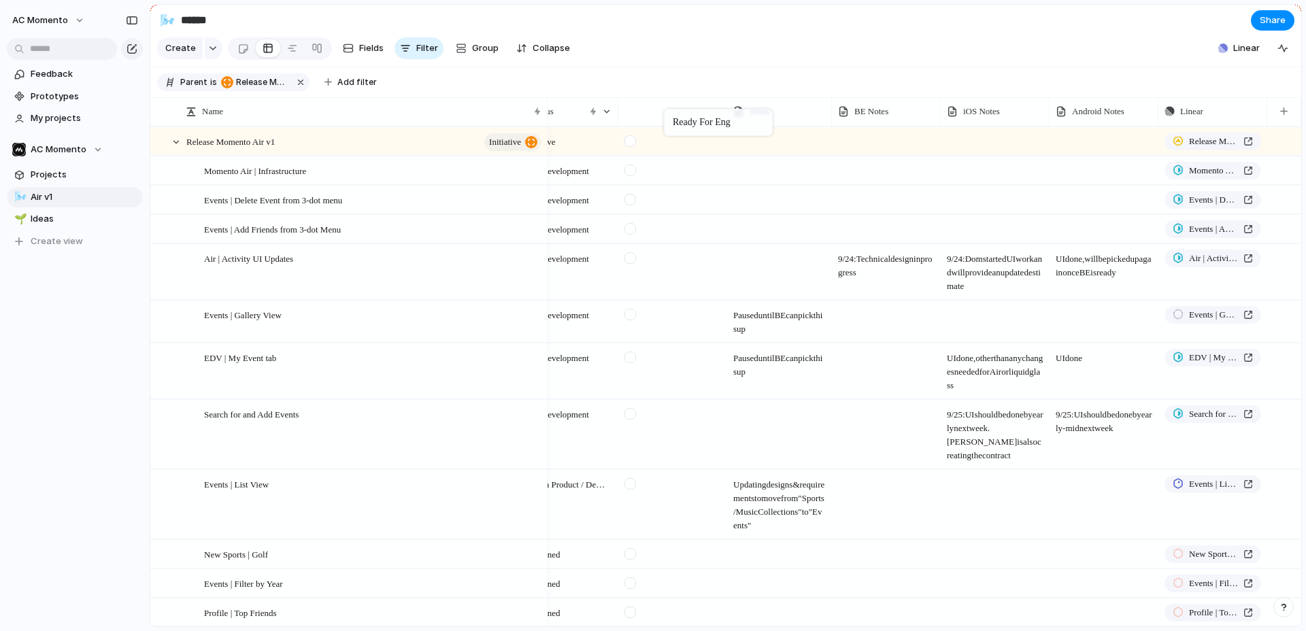
drag, startPoint x: 1082, startPoint y: 107, endPoint x: 675, endPoint y: 113, distance: 407.4
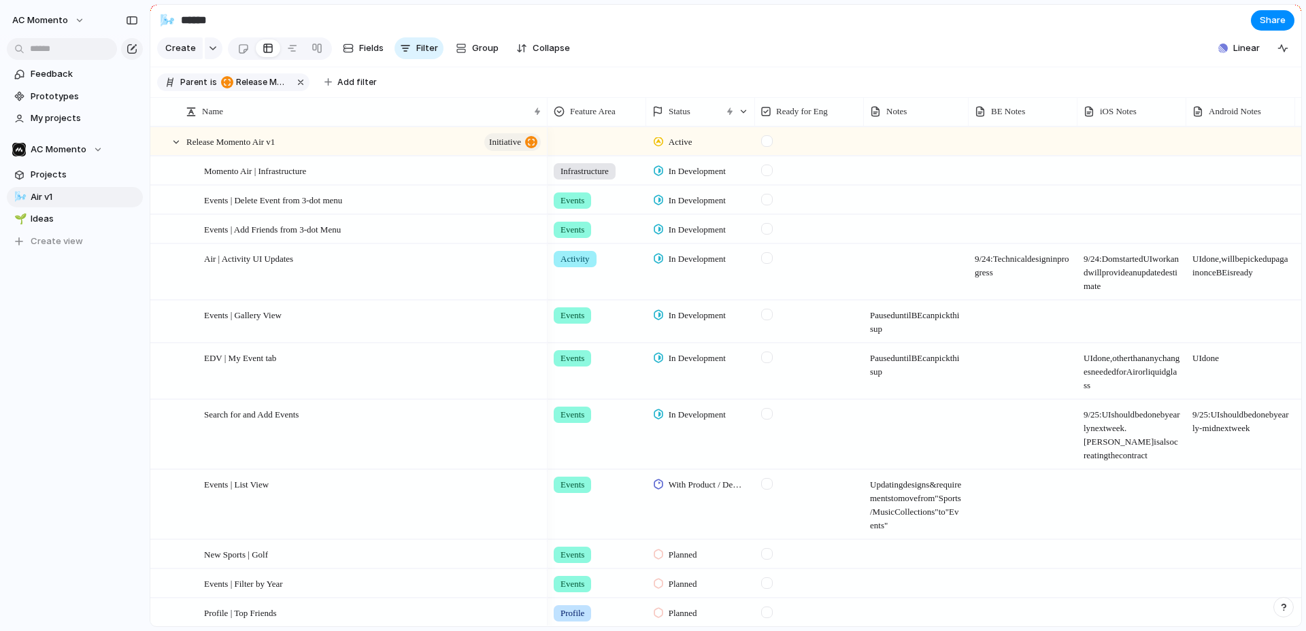
click at [769, 169] on div at bounding box center [767, 171] width 12 height 12
click at [768, 199] on div at bounding box center [767, 200] width 12 height 12
click at [768, 201] on div at bounding box center [767, 200] width 12 height 12
drag, startPoint x: 768, startPoint y: 311, endPoint x: 766, endPoint y: 355, distance: 43.5
click at [768, 311] on div at bounding box center [767, 315] width 12 height 12
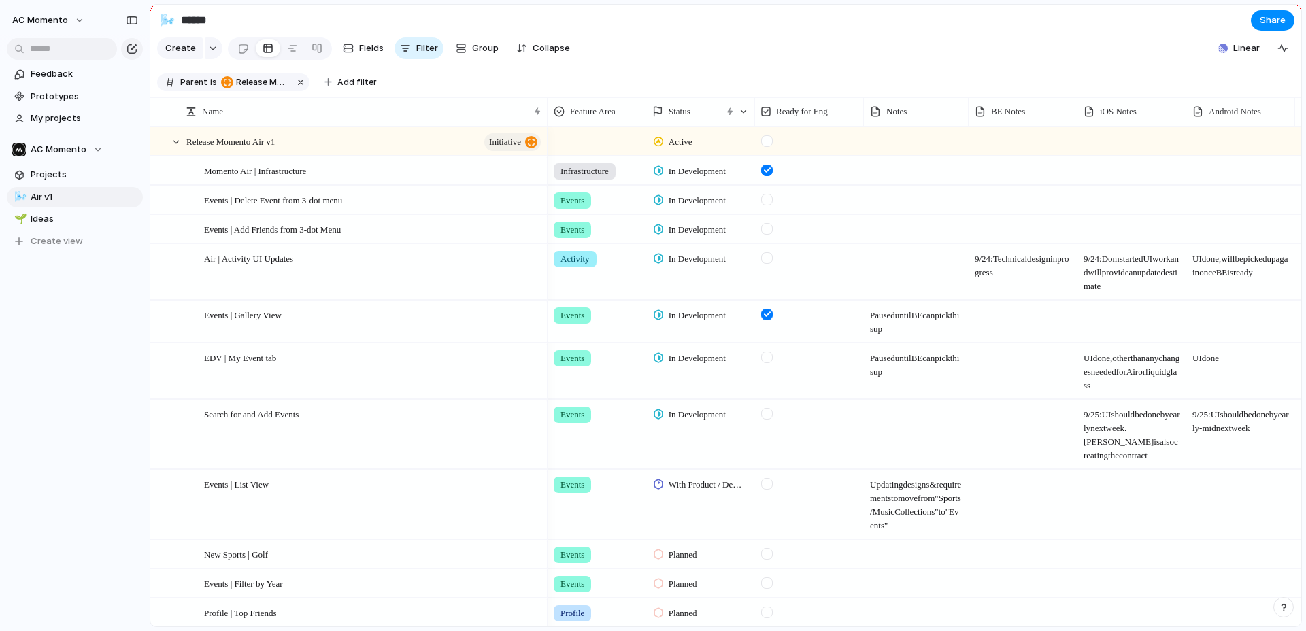
click at [766, 357] on div at bounding box center [767, 358] width 12 height 12
click at [726, 316] on span "In Development" at bounding box center [696, 316] width 57 height 14
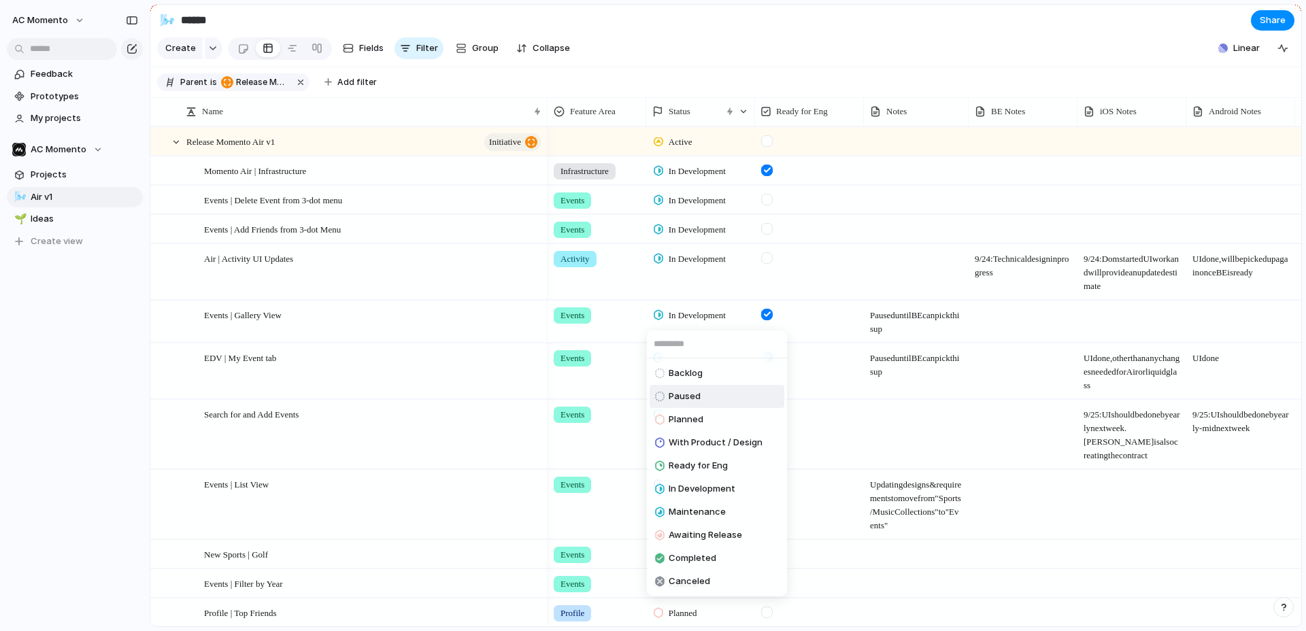
click at [700, 390] on li "Paused" at bounding box center [716, 396] width 135 height 23
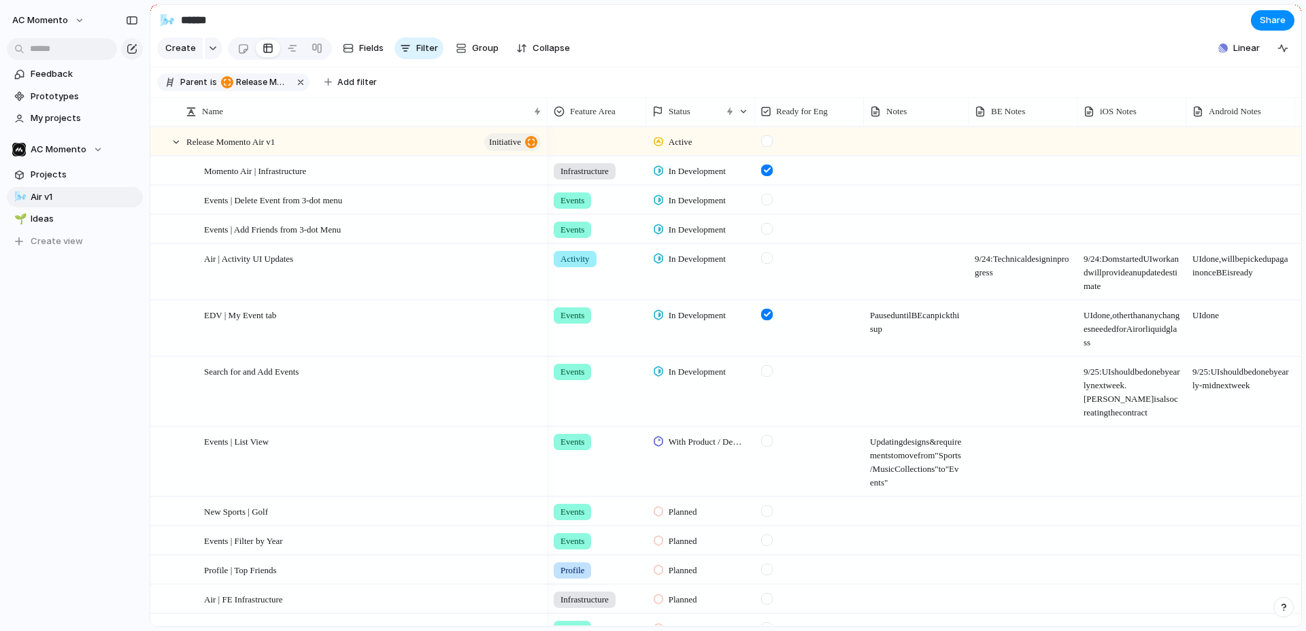
click at [704, 320] on span "In Development" at bounding box center [696, 316] width 57 height 14
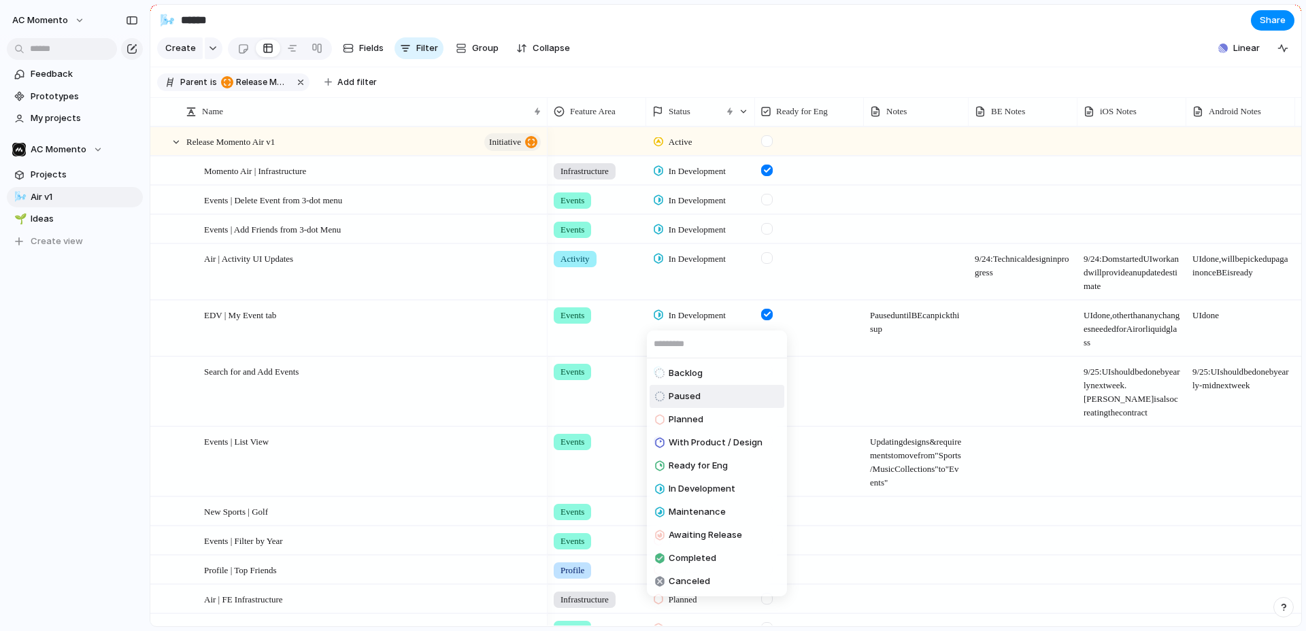
click at [709, 390] on li "Paused" at bounding box center [716, 396] width 135 height 23
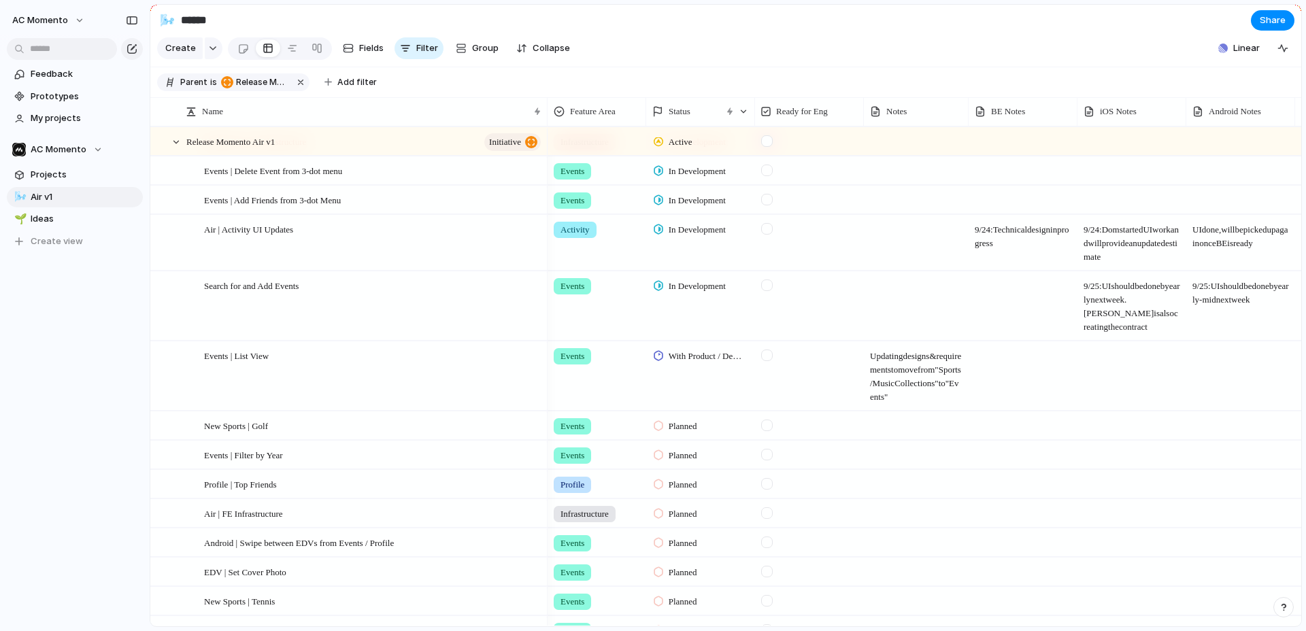
scroll to position [71, 0]
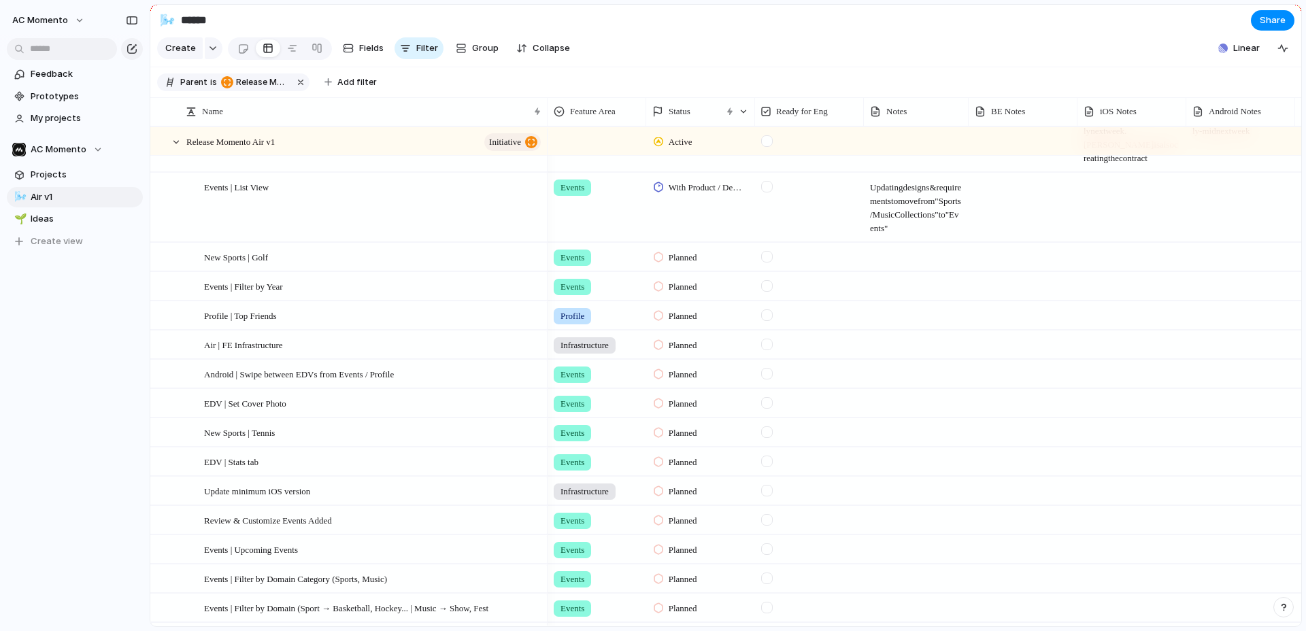
click at [675, 284] on span "Planned" at bounding box center [682, 287] width 29 height 14
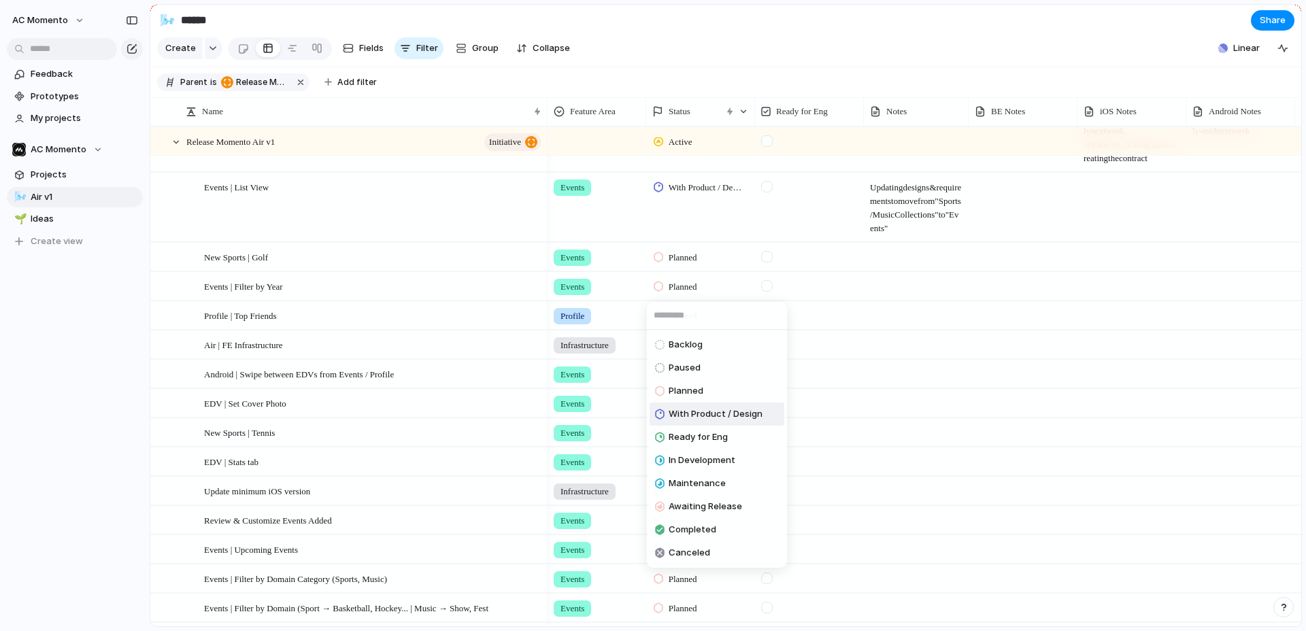
click at [708, 411] on span "With Product / Design" at bounding box center [715, 414] width 94 height 14
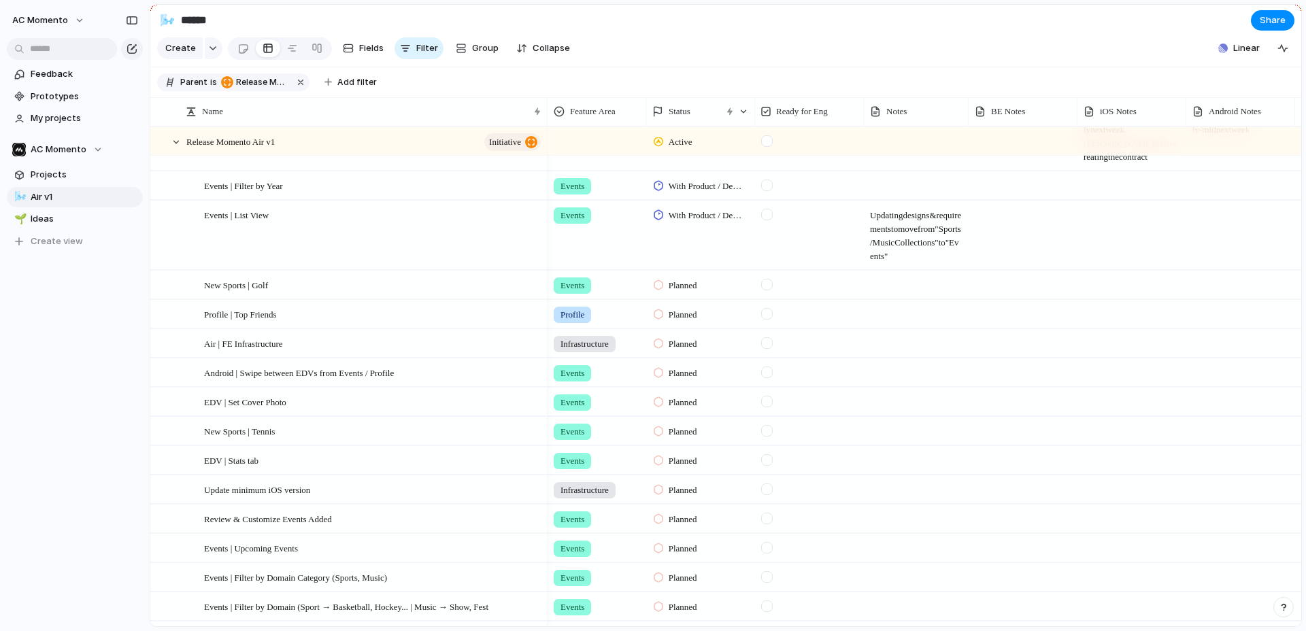
click at [766, 344] on div at bounding box center [767, 343] width 12 height 12
click at [768, 371] on div at bounding box center [767, 373] width 12 height 12
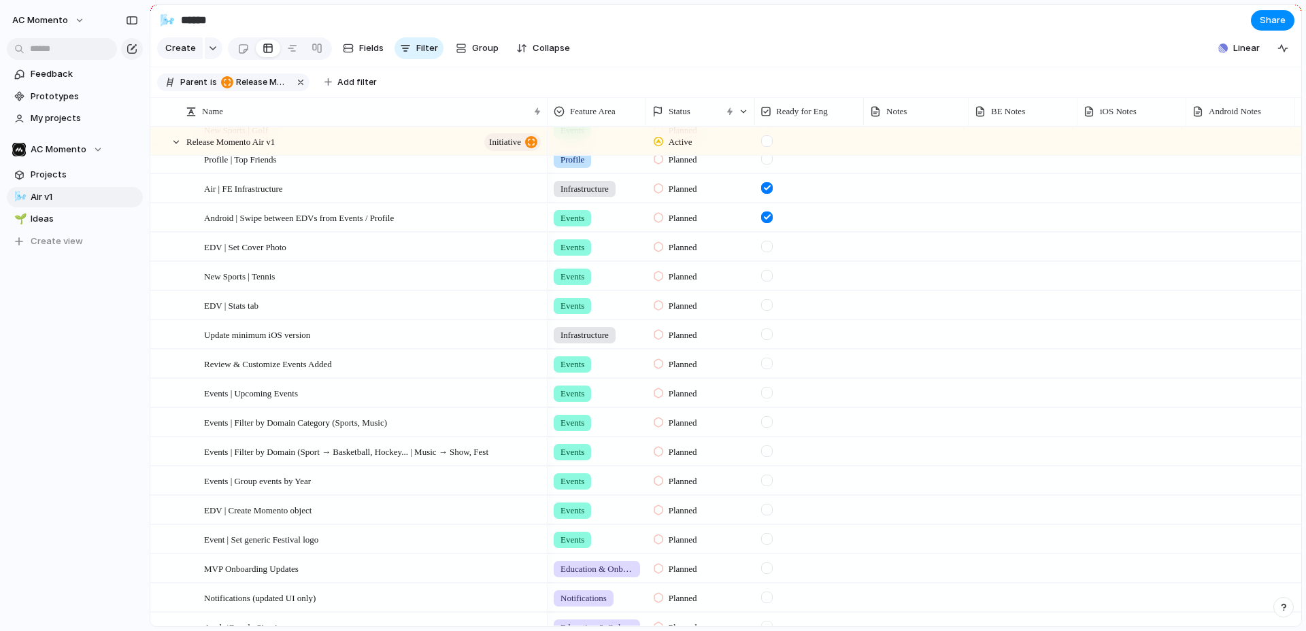
click at [768, 335] on div at bounding box center [767, 334] width 12 height 12
click at [696, 365] on span "Planned" at bounding box center [682, 365] width 29 height 14
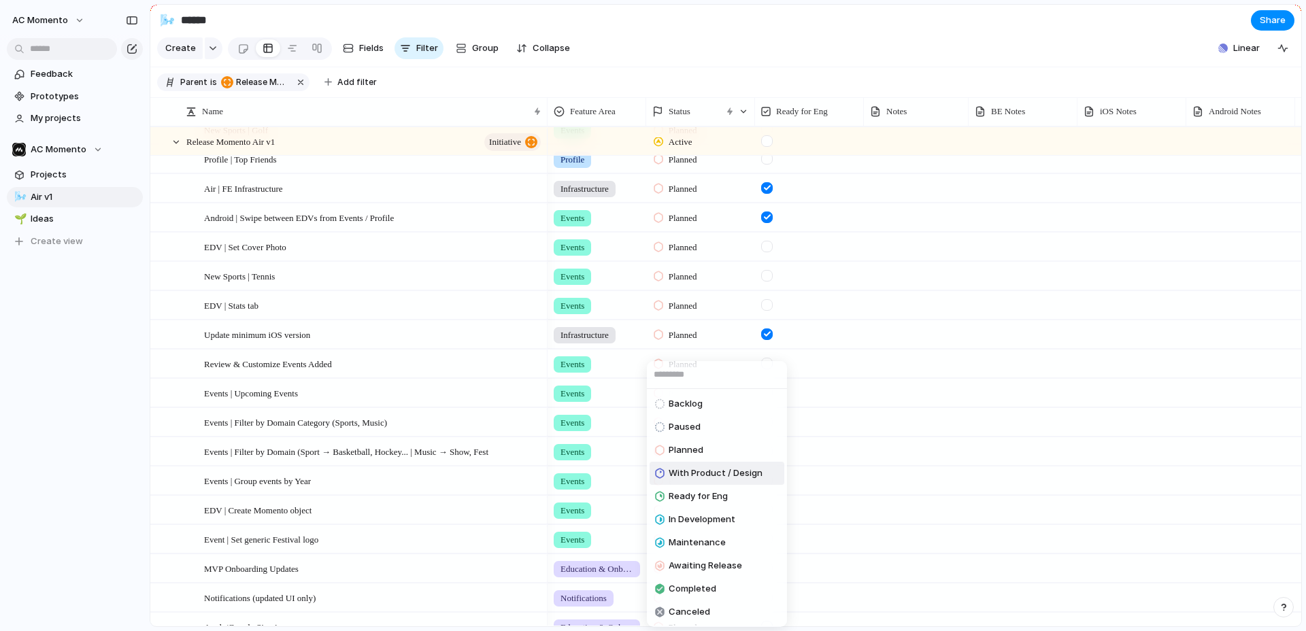
click at [718, 473] on span "With Product / Design" at bounding box center [715, 473] width 94 height 14
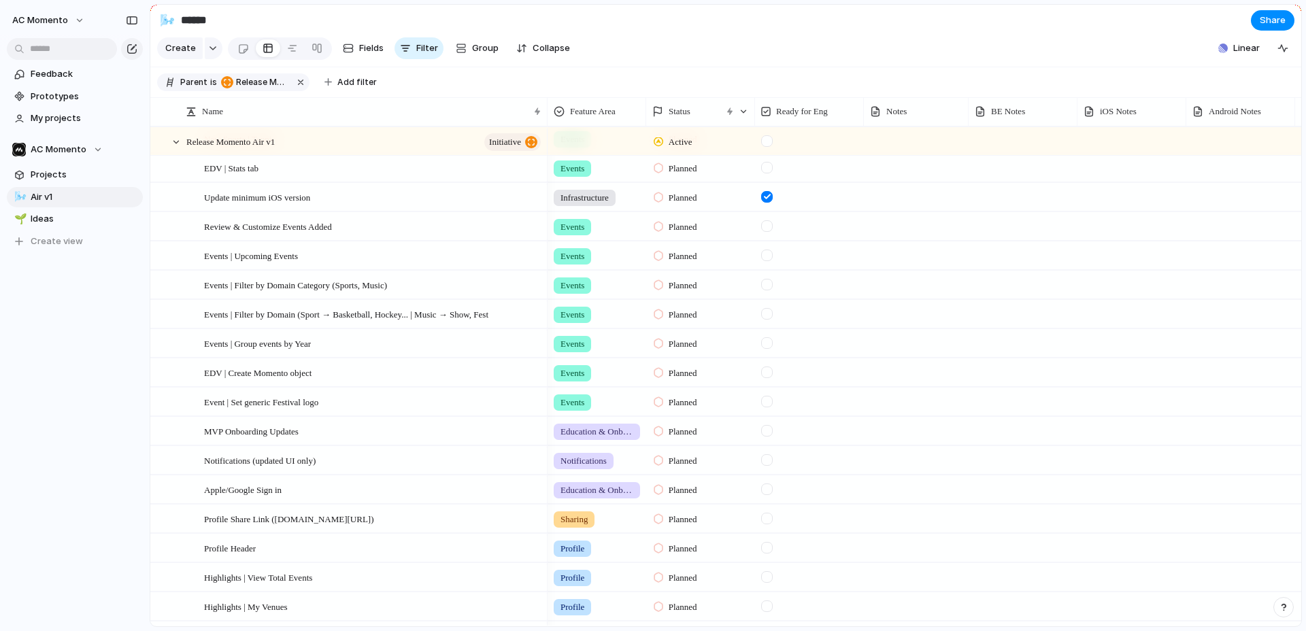
click at [695, 344] on span "Planned" at bounding box center [682, 344] width 29 height 14
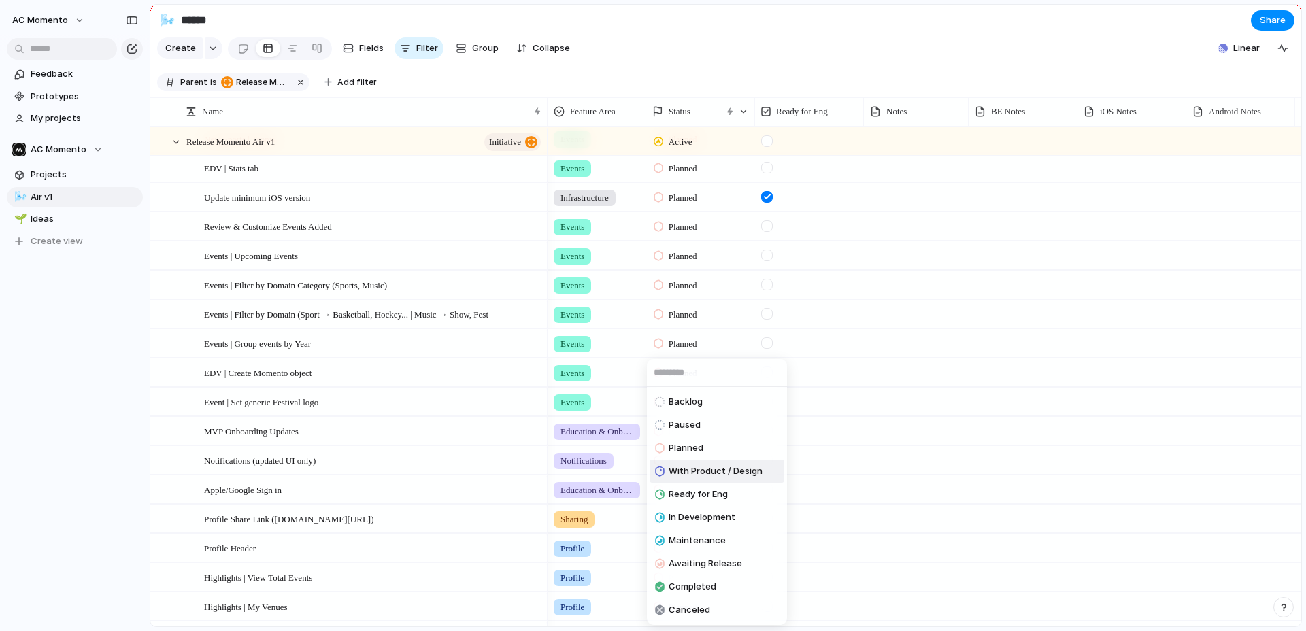
click at [709, 474] on span "With Product / Design" at bounding box center [715, 471] width 94 height 14
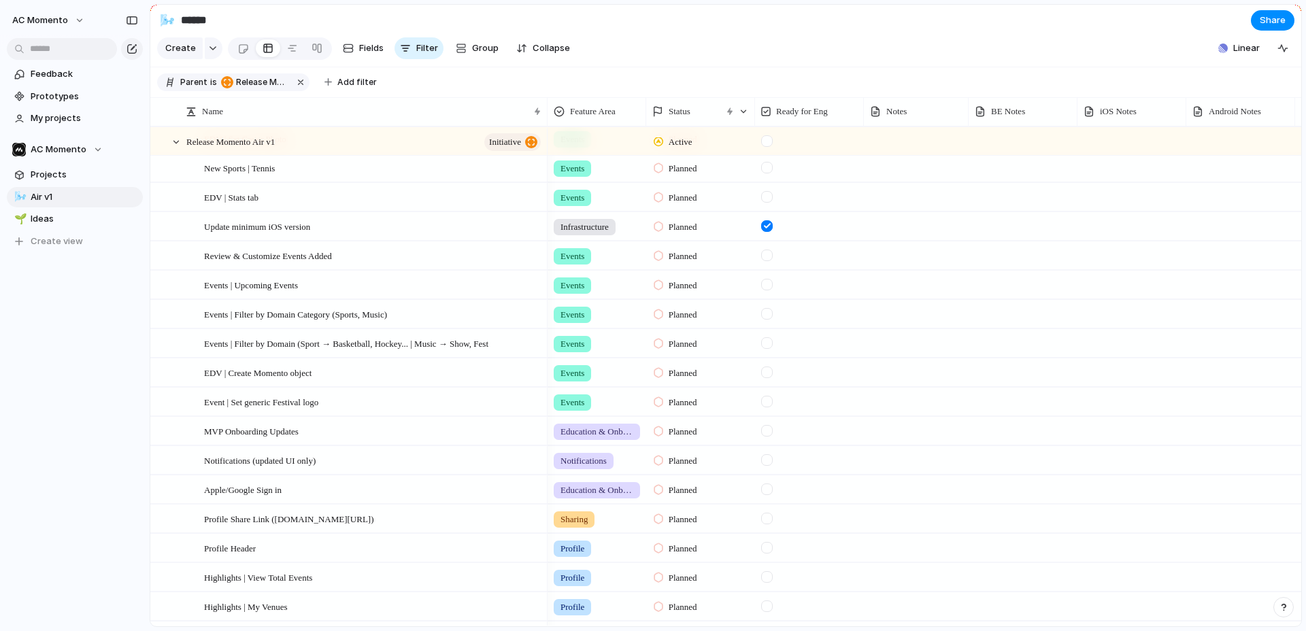
click at [668, 311] on span "Planned" at bounding box center [682, 315] width 29 height 14
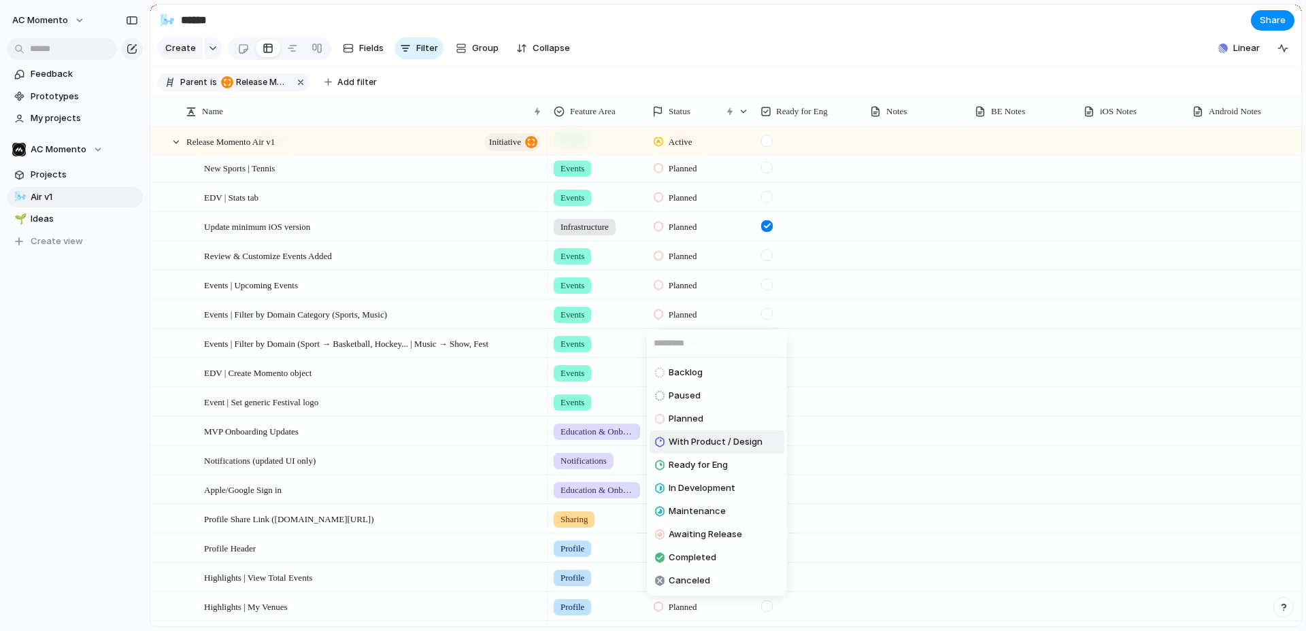
click at [692, 443] on span "With Product / Design" at bounding box center [715, 442] width 94 height 14
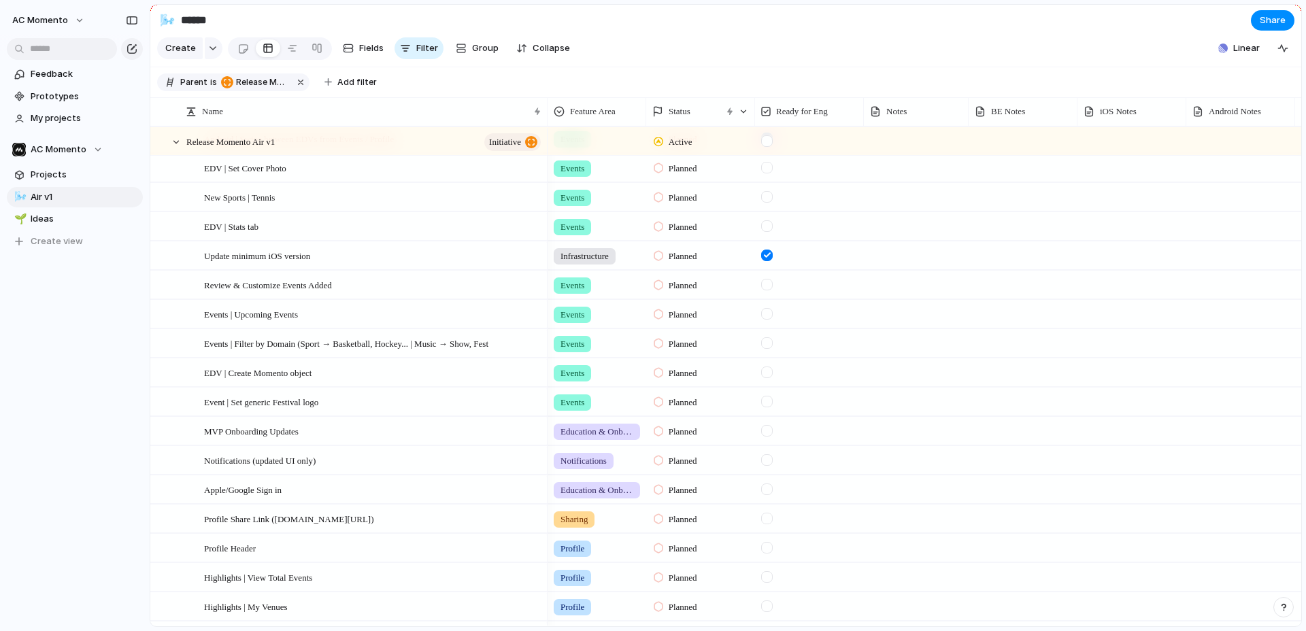
click at [675, 348] on span "Planned" at bounding box center [682, 344] width 29 height 14
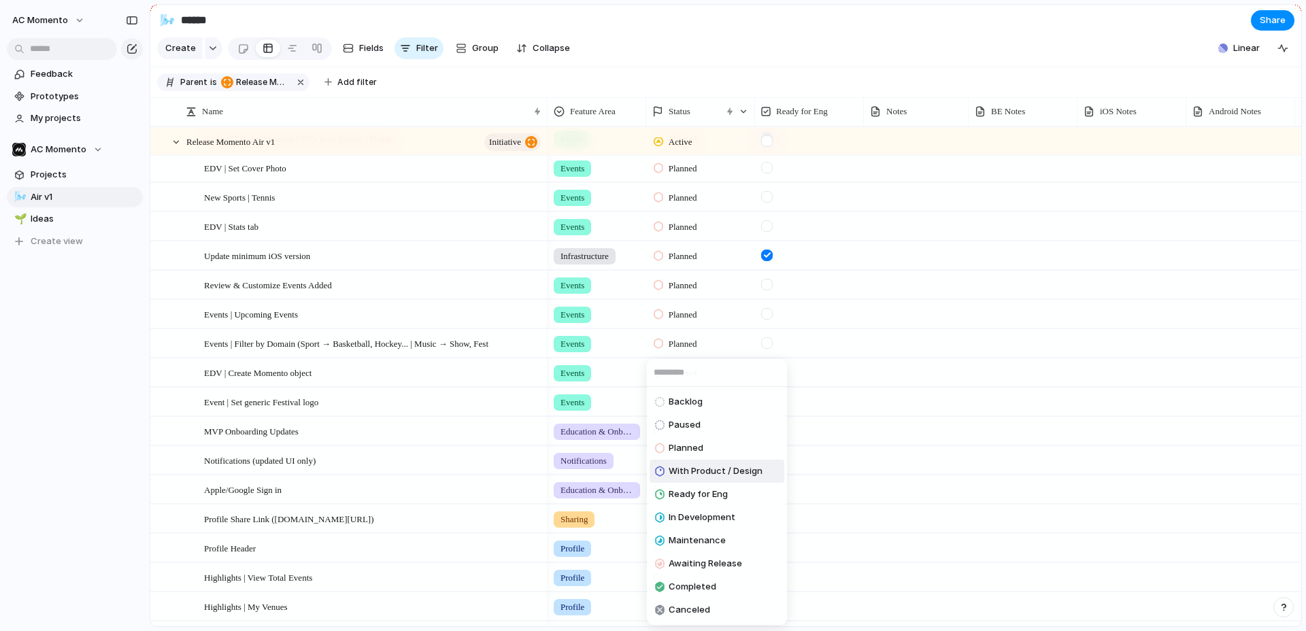
click at [700, 469] on span "With Product / Design" at bounding box center [715, 471] width 94 height 14
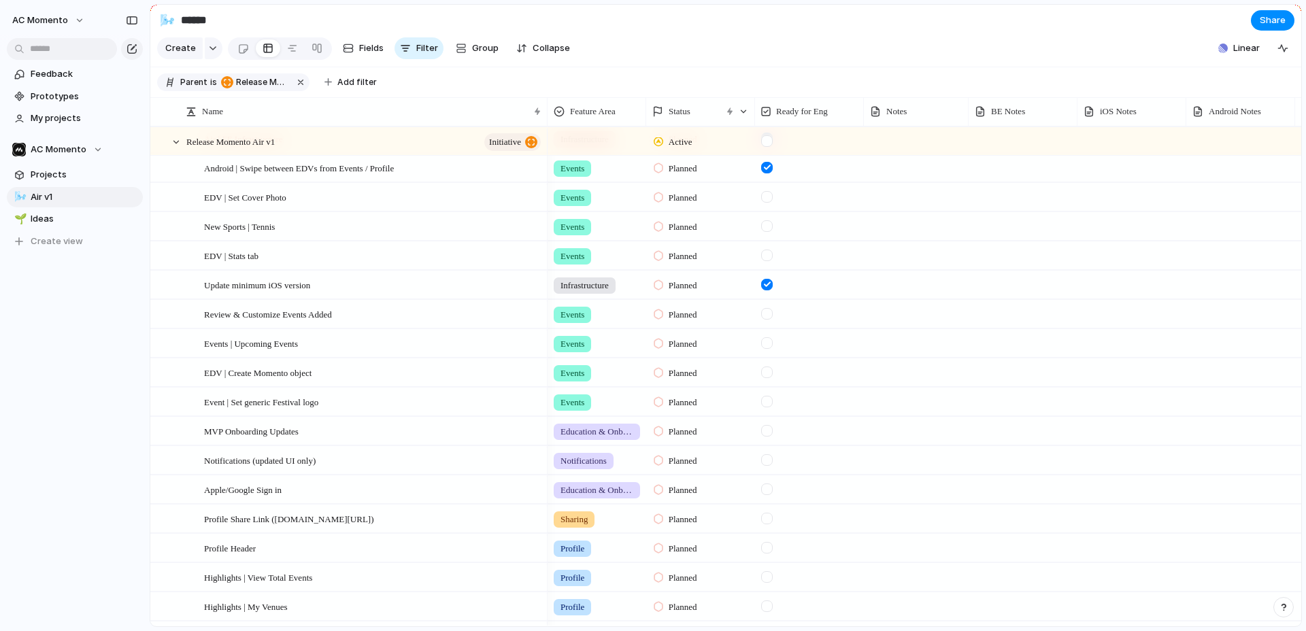
click at [670, 345] on span "Planned" at bounding box center [682, 344] width 29 height 14
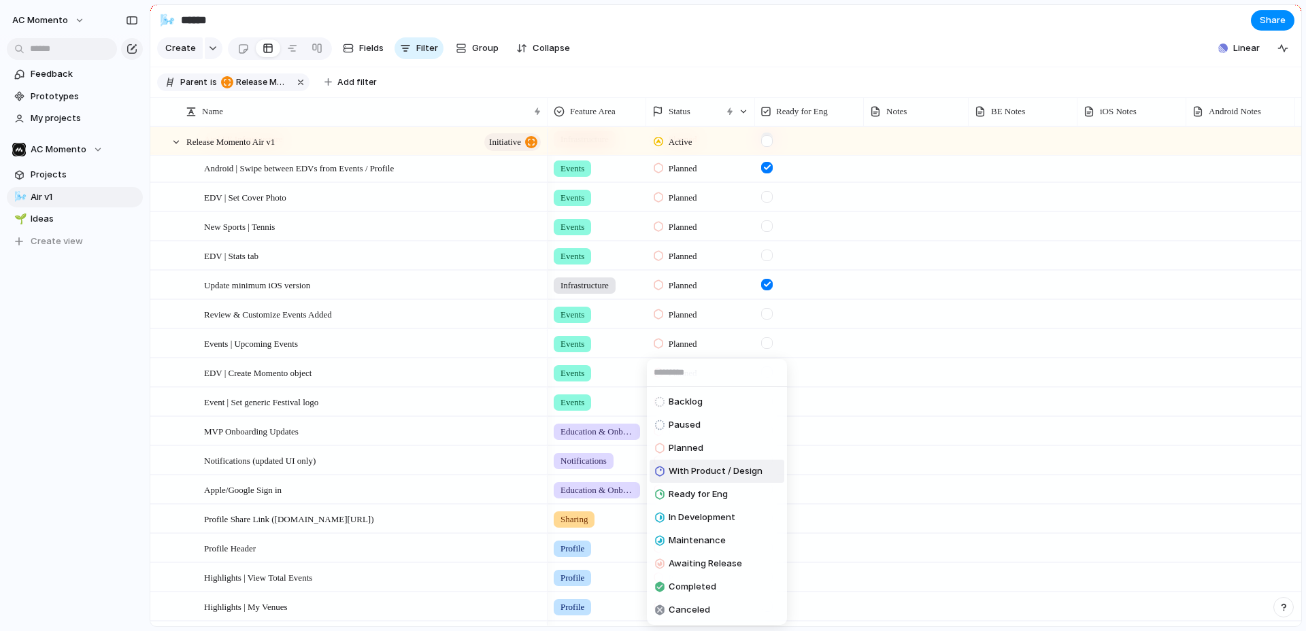
click at [704, 469] on span "With Product / Design" at bounding box center [715, 471] width 94 height 14
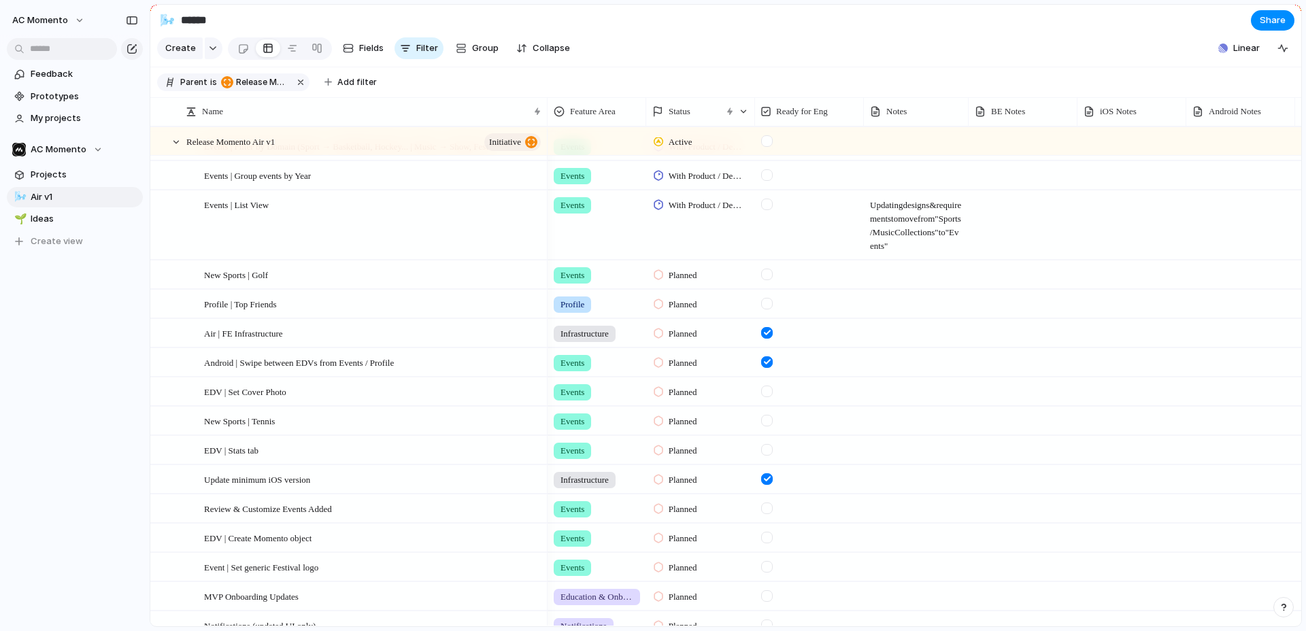
click at [887, 360] on div at bounding box center [915, 356] width 103 height 14
type textarea "***"
click at [917, 466] on span at bounding box center [915, 469] width 103 height 7
click at [1021, 480] on div at bounding box center [1022, 479] width 109 height 28
type textarea "***"
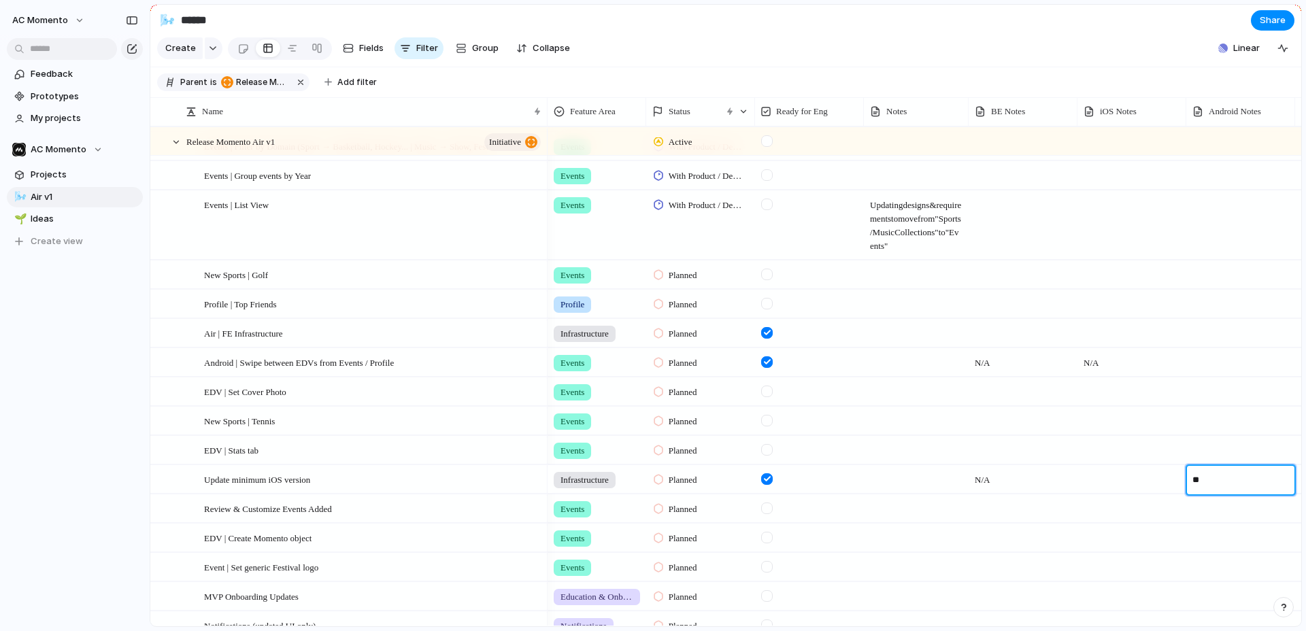
type textarea "***"
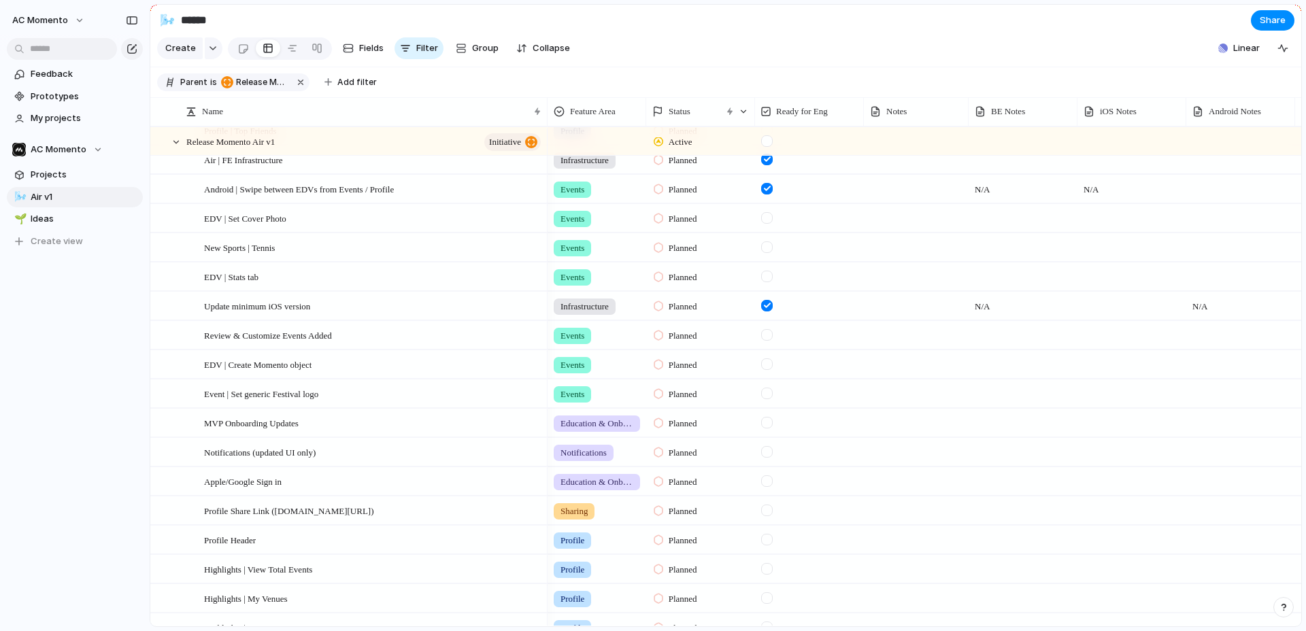
click at [762, 392] on div at bounding box center [767, 394] width 12 height 12
click at [711, 392] on div "Planned" at bounding box center [700, 392] width 107 height 24
click at [887, 499] on div "Backlog Paused Planned With Product / Design Ready for Eng In Development Maint…" at bounding box center [653, 315] width 1306 height 631
click at [766, 393] on div at bounding box center [767, 394] width 12 height 12
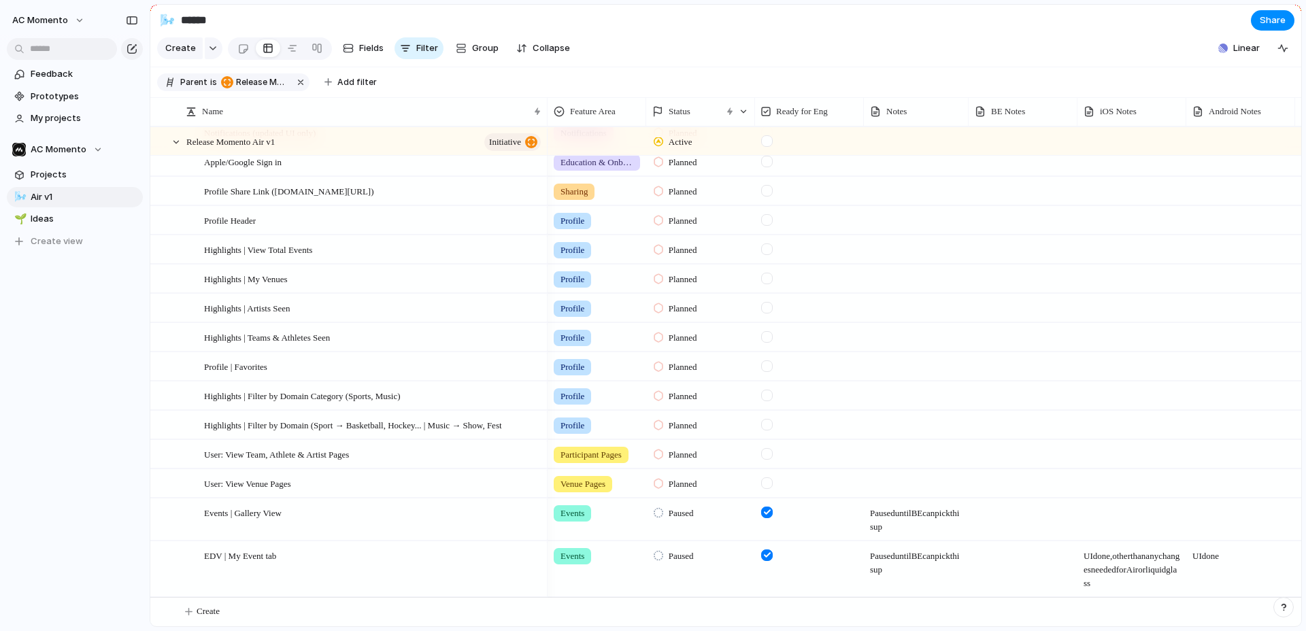
click at [922, 519] on span "Paused until BE can pick this up" at bounding box center [915, 516] width 103 height 35
drag, startPoint x: 928, startPoint y: 527, endPoint x: 866, endPoint y: 509, distance: 64.4
click at [866, 509] on div "**********" at bounding box center [913, 518] width 99 height 39
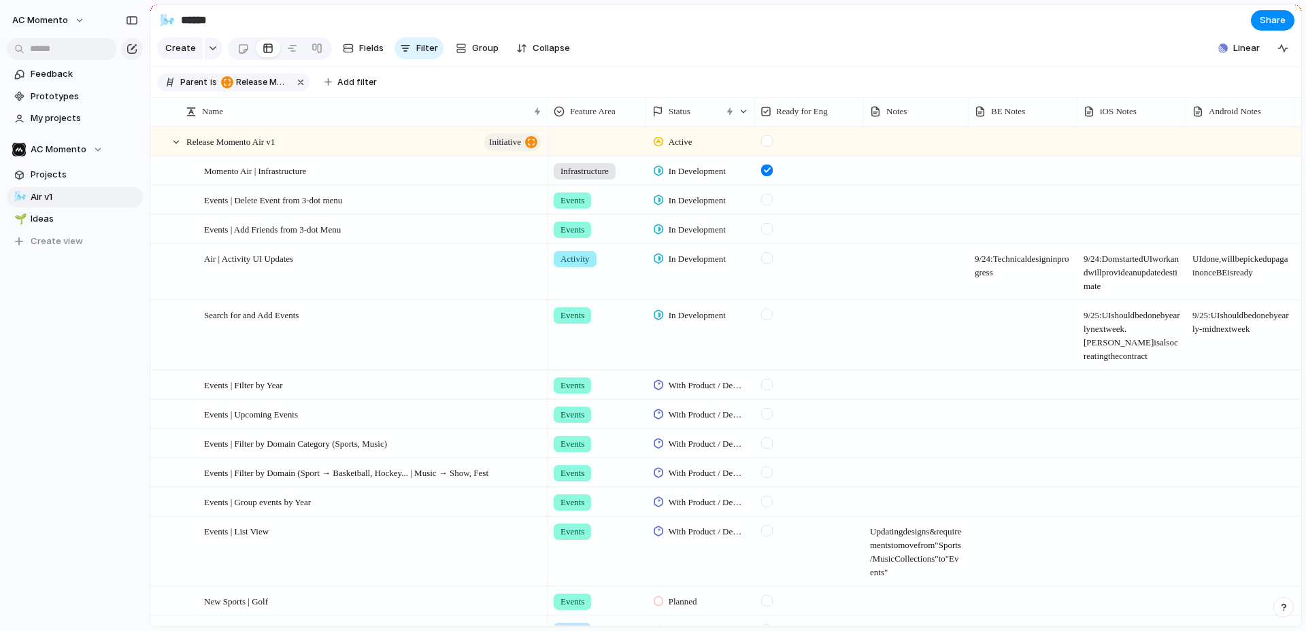
click at [840, 235] on div at bounding box center [809, 229] width 109 height 28
click at [905, 233] on div at bounding box center [916, 229] width 105 height 28
type textarea "**********"
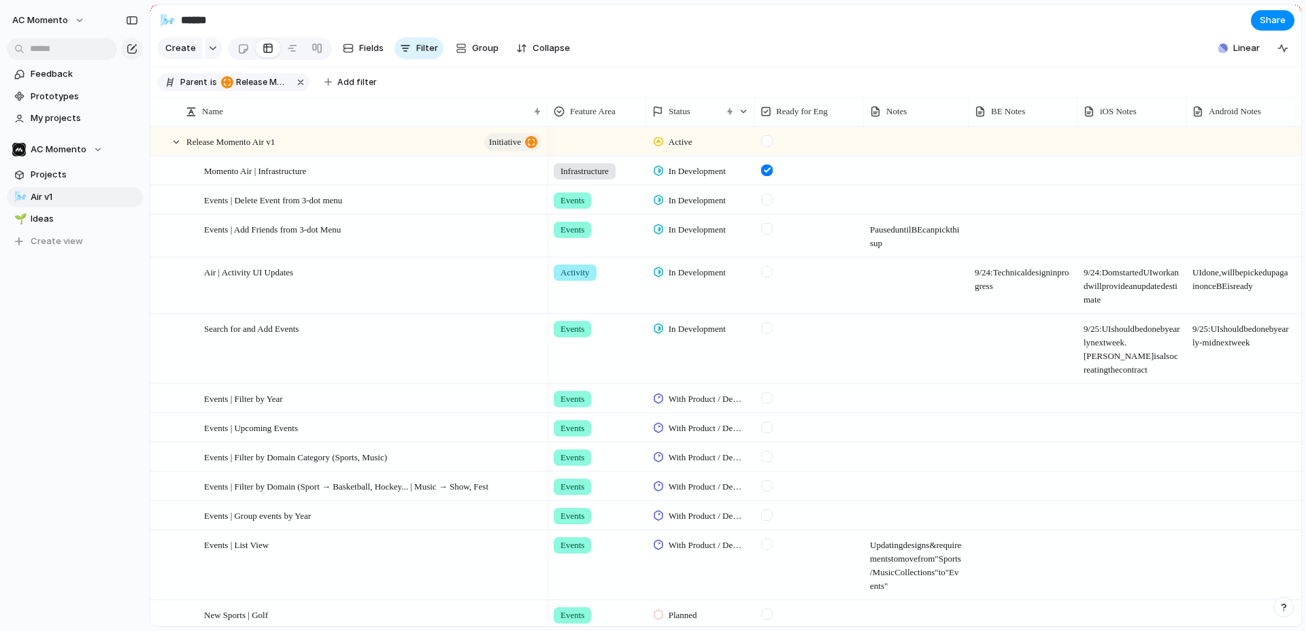
click at [891, 202] on div at bounding box center [916, 200] width 105 height 28
type textarea "**********"
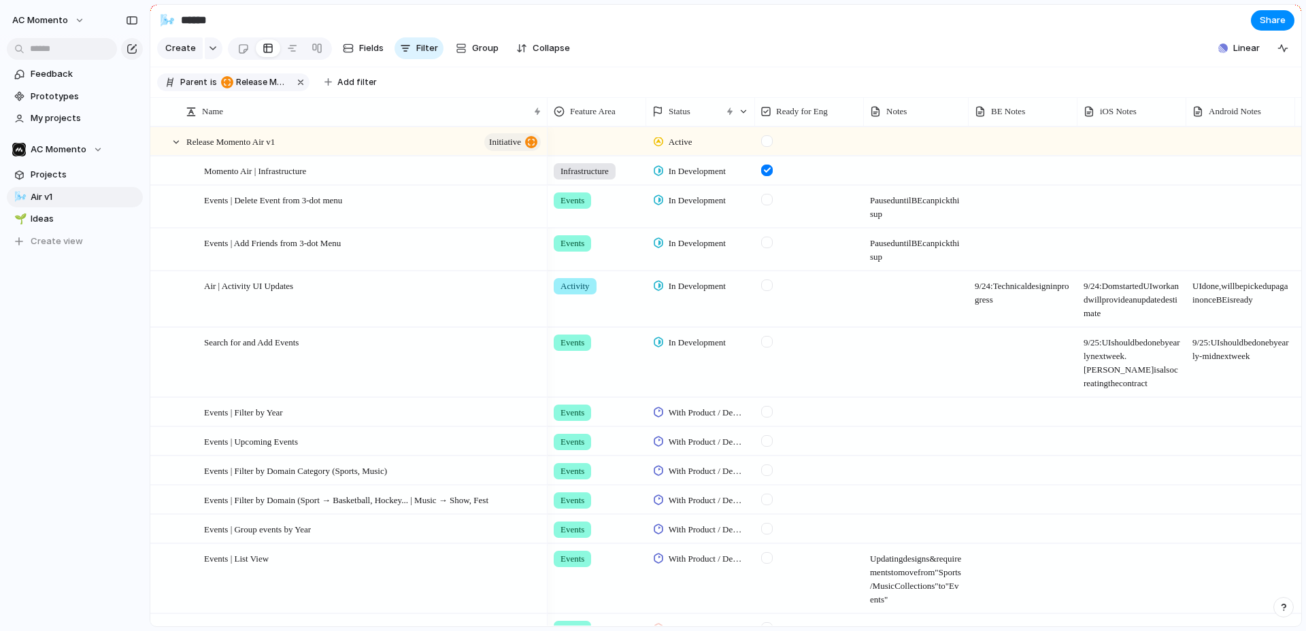
drag, startPoint x: 764, startPoint y: 203, endPoint x: 764, endPoint y: 228, distance: 25.8
click at [763, 203] on div at bounding box center [767, 200] width 12 height 12
click at [764, 241] on div at bounding box center [767, 243] width 12 height 12
click at [673, 208] on div "In Development" at bounding box center [691, 200] width 76 height 16
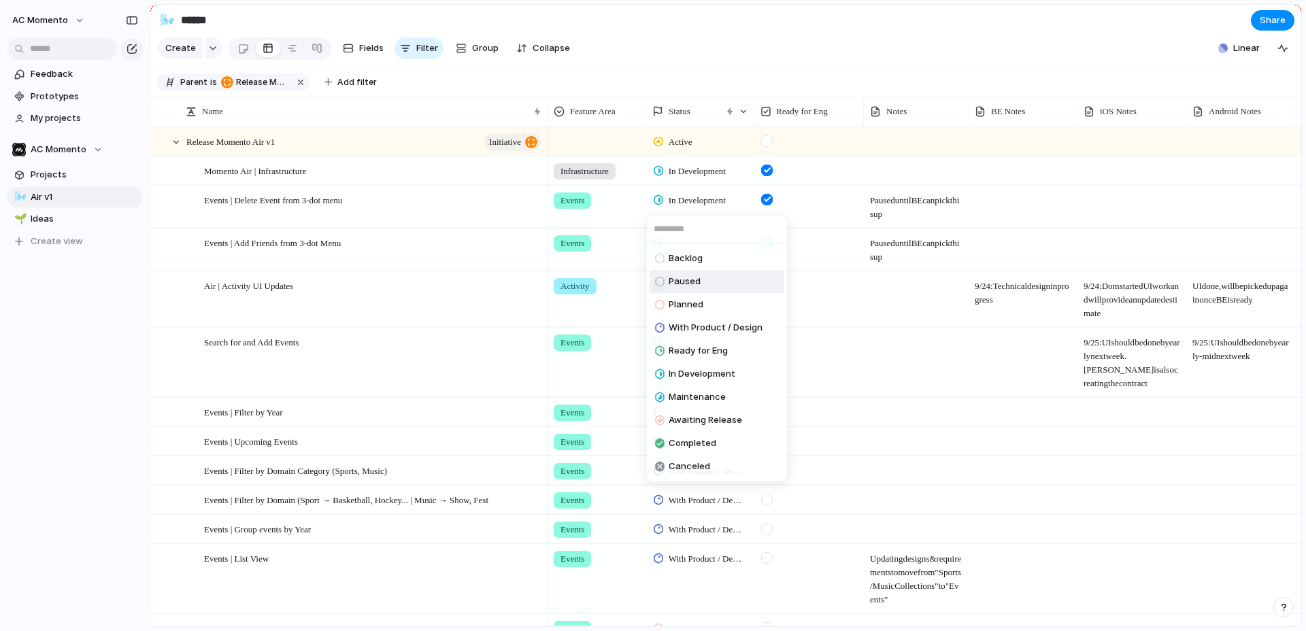
click at [692, 279] on span "Paused" at bounding box center [684, 282] width 32 height 14
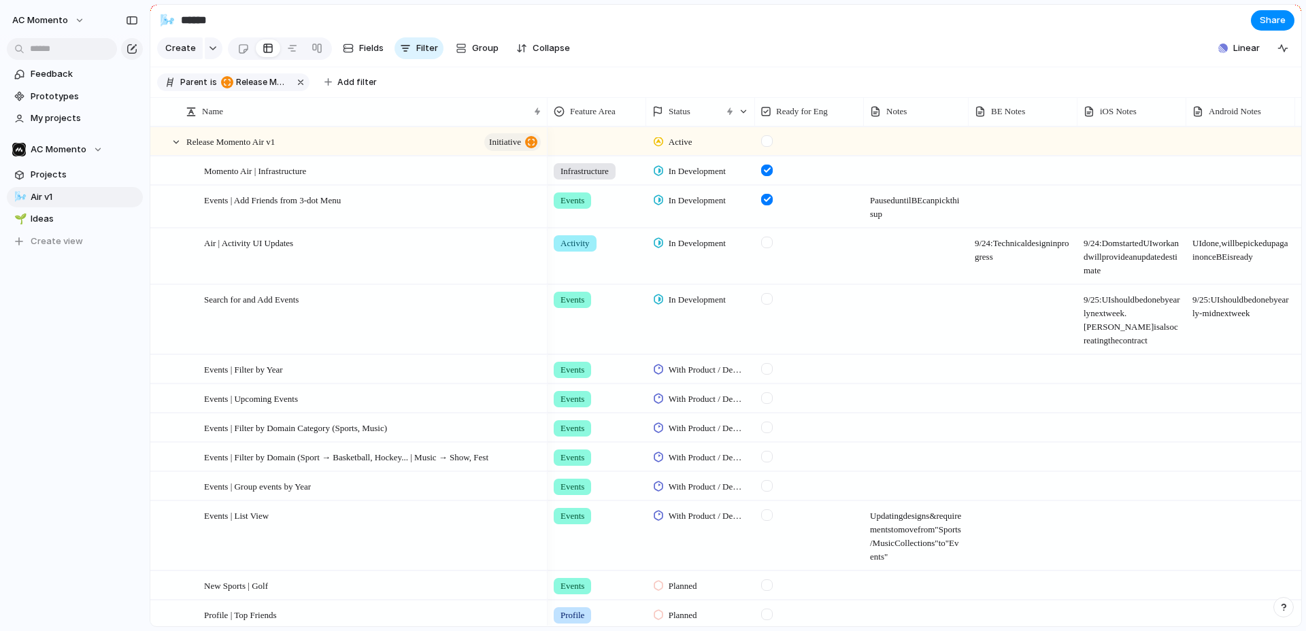
click at [691, 204] on span "In Development" at bounding box center [696, 201] width 57 height 14
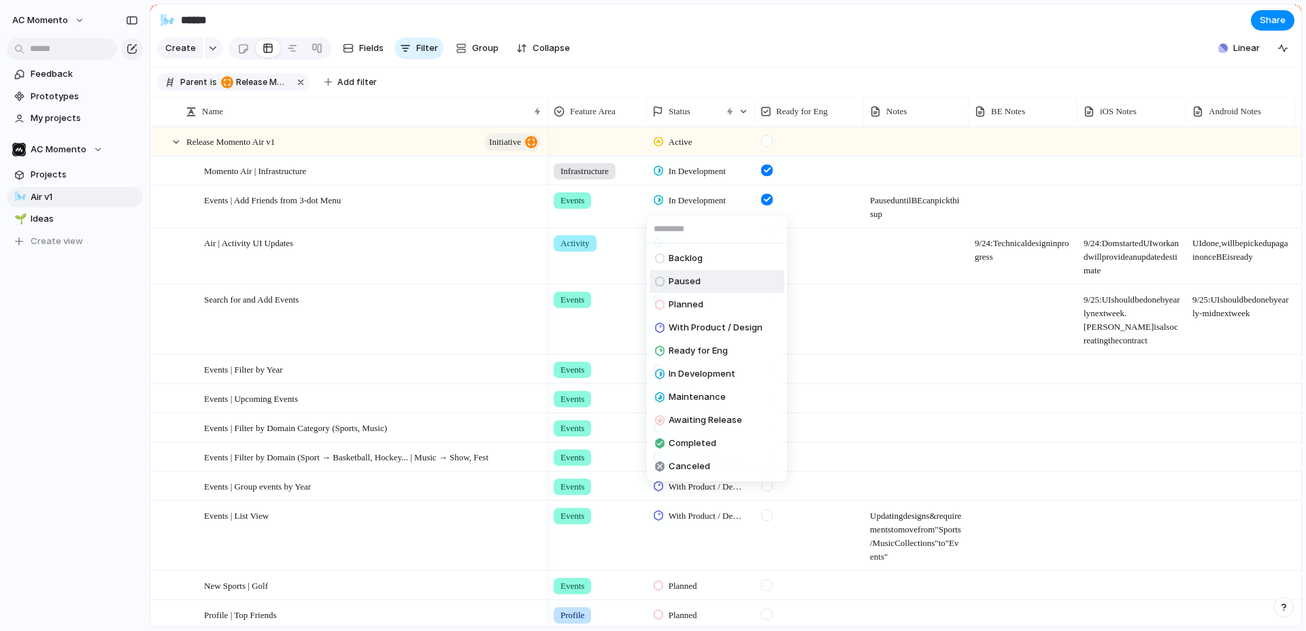
click at [710, 274] on li "Paused" at bounding box center [716, 281] width 135 height 23
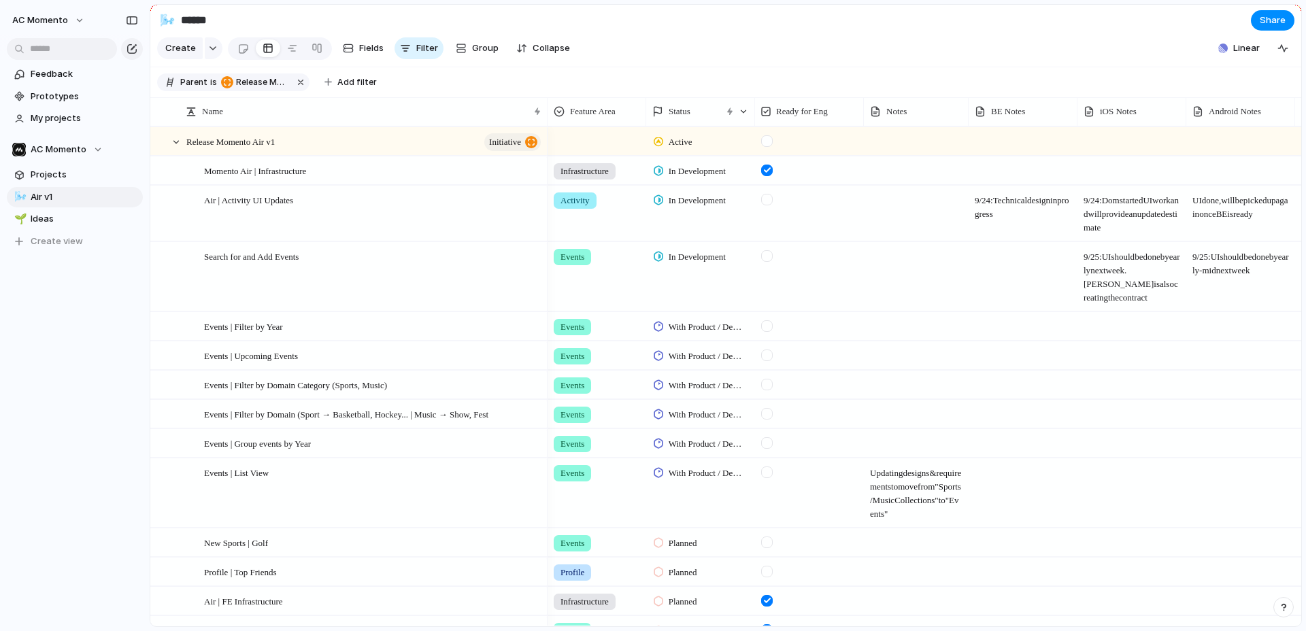
click at [767, 203] on div at bounding box center [767, 200] width 12 height 12
click at [769, 257] on div at bounding box center [767, 256] width 12 height 12
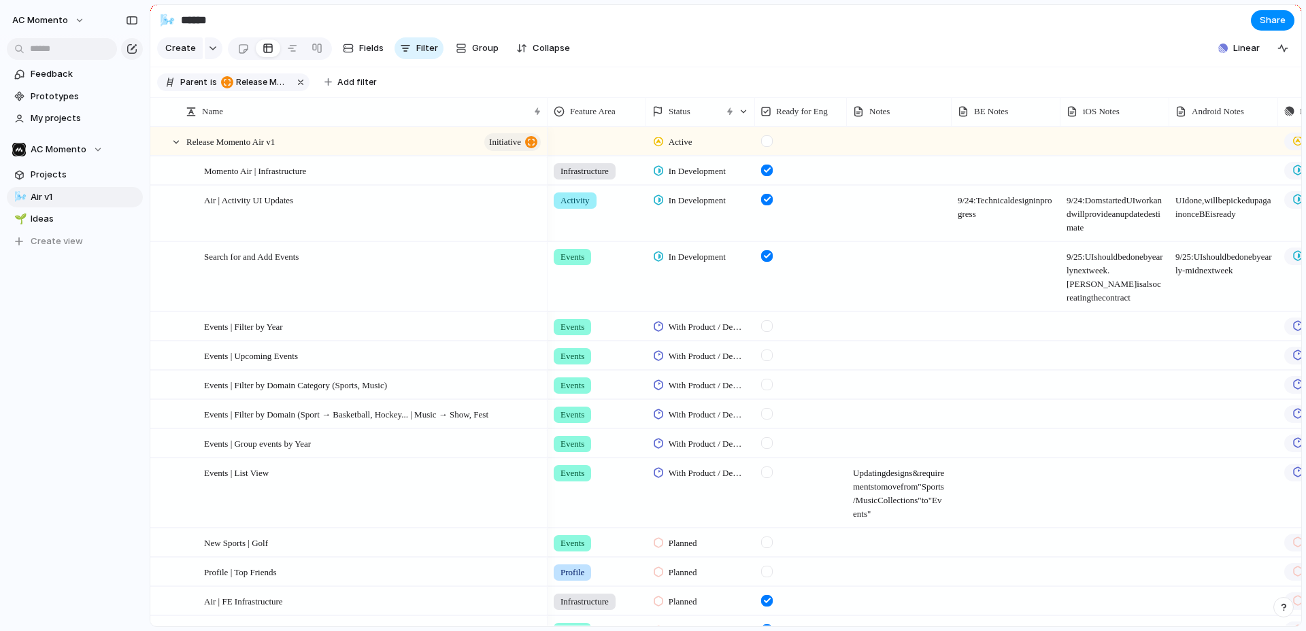
drag, startPoint x: 863, startPoint y: 110, endPoint x: 847, endPoint y: 113, distance: 15.9
click at [847, 109] on div at bounding box center [846, 111] width 7 height 29
click at [79, 195] on span "Air v1" at bounding box center [84, 197] width 107 height 14
